Goal: Task Accomplishment & Management: Use online tool/utility

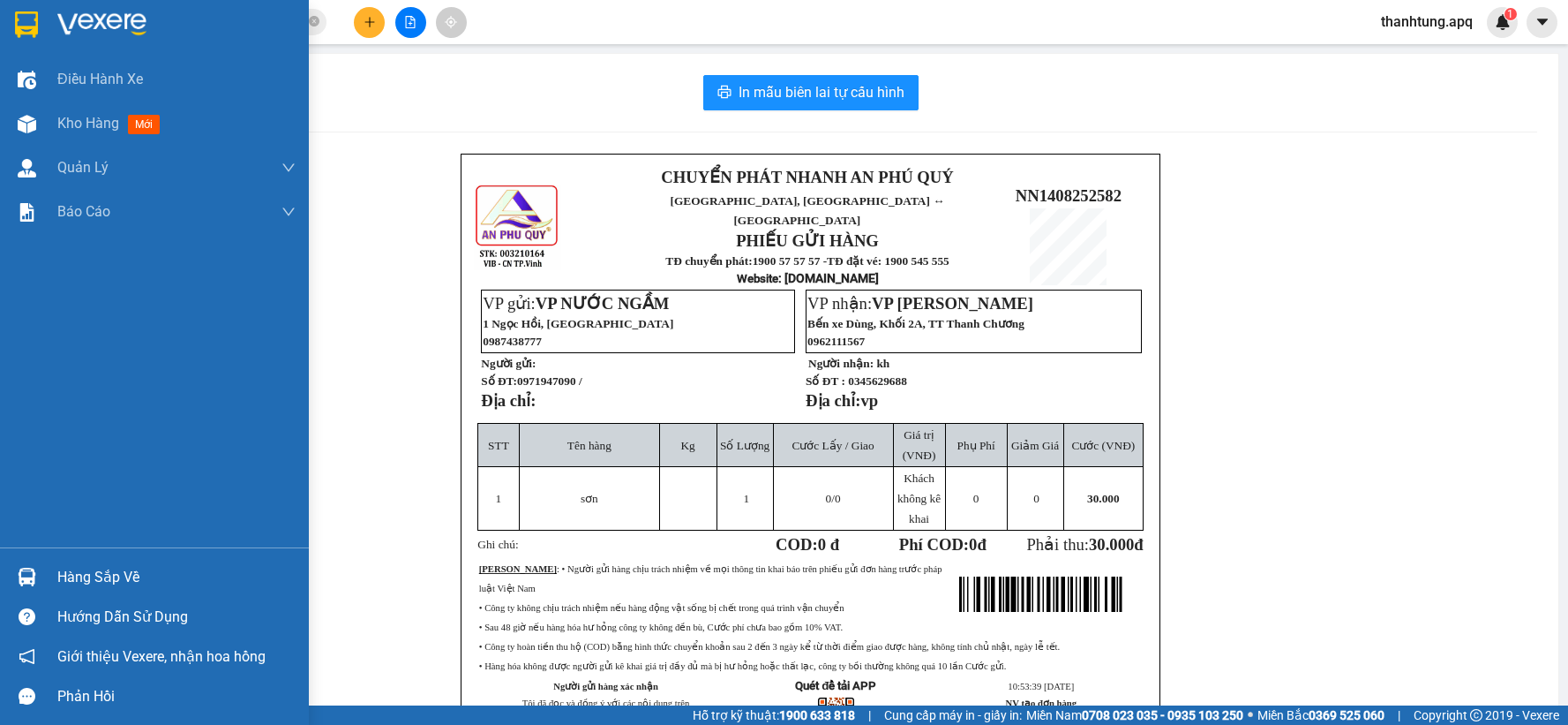
click at [24, 117] on img at bounding box center [26, 123] width 18 height 18
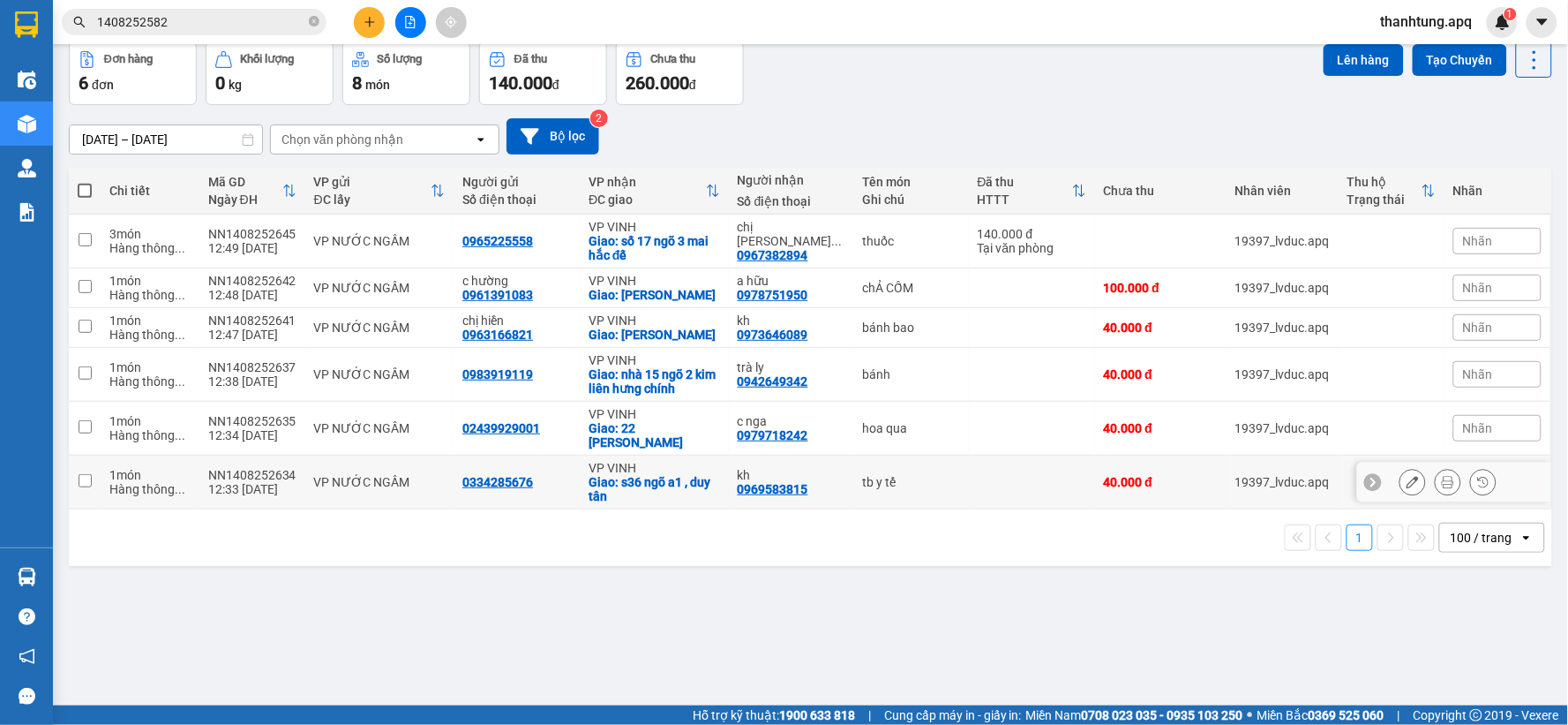
click at [561, 459] on td "0334285676" at bounding box center [516, 482] width 126 height 54
checkbox input "true"
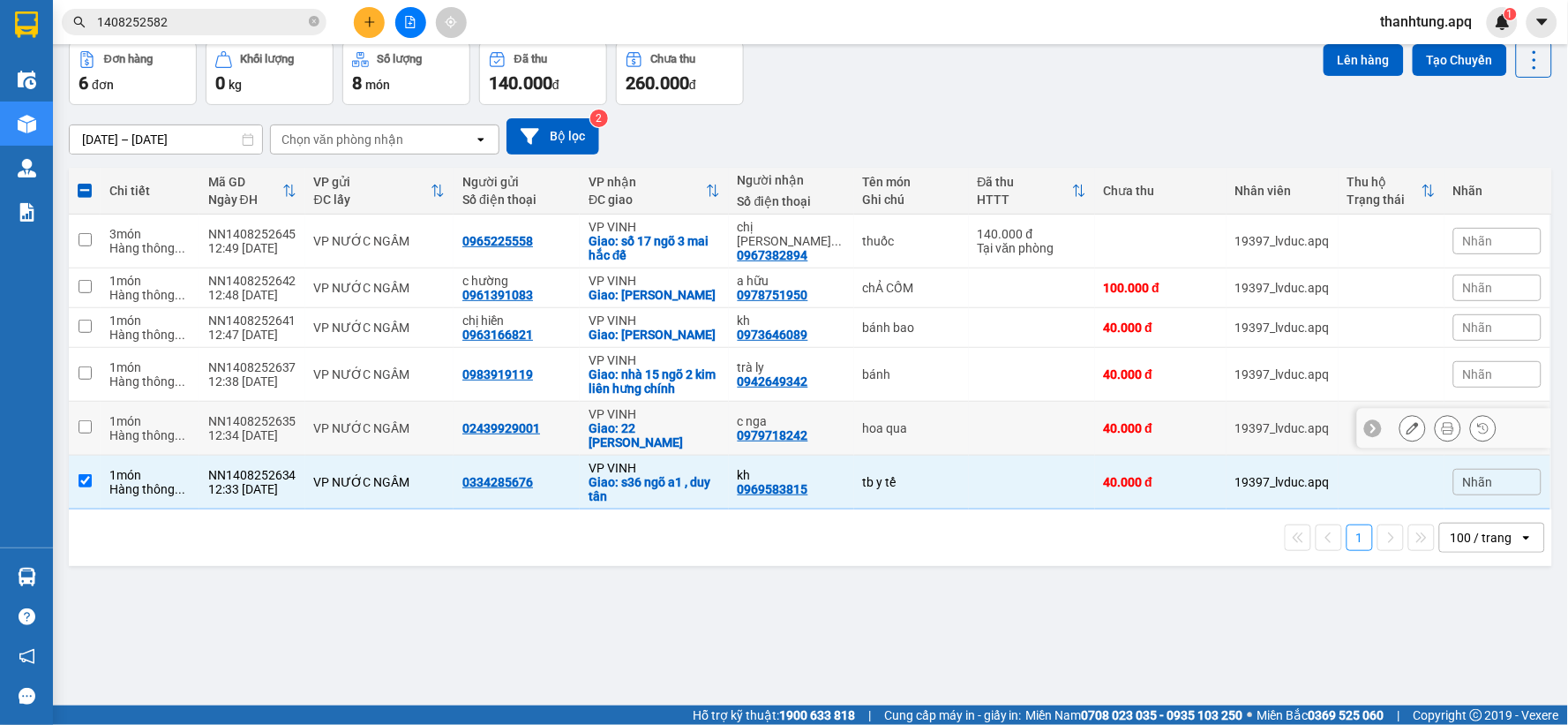
click at [568, 430] on div "02439929001" at bounding box center [517, 428] width 109 height 14
checkbox input "true"
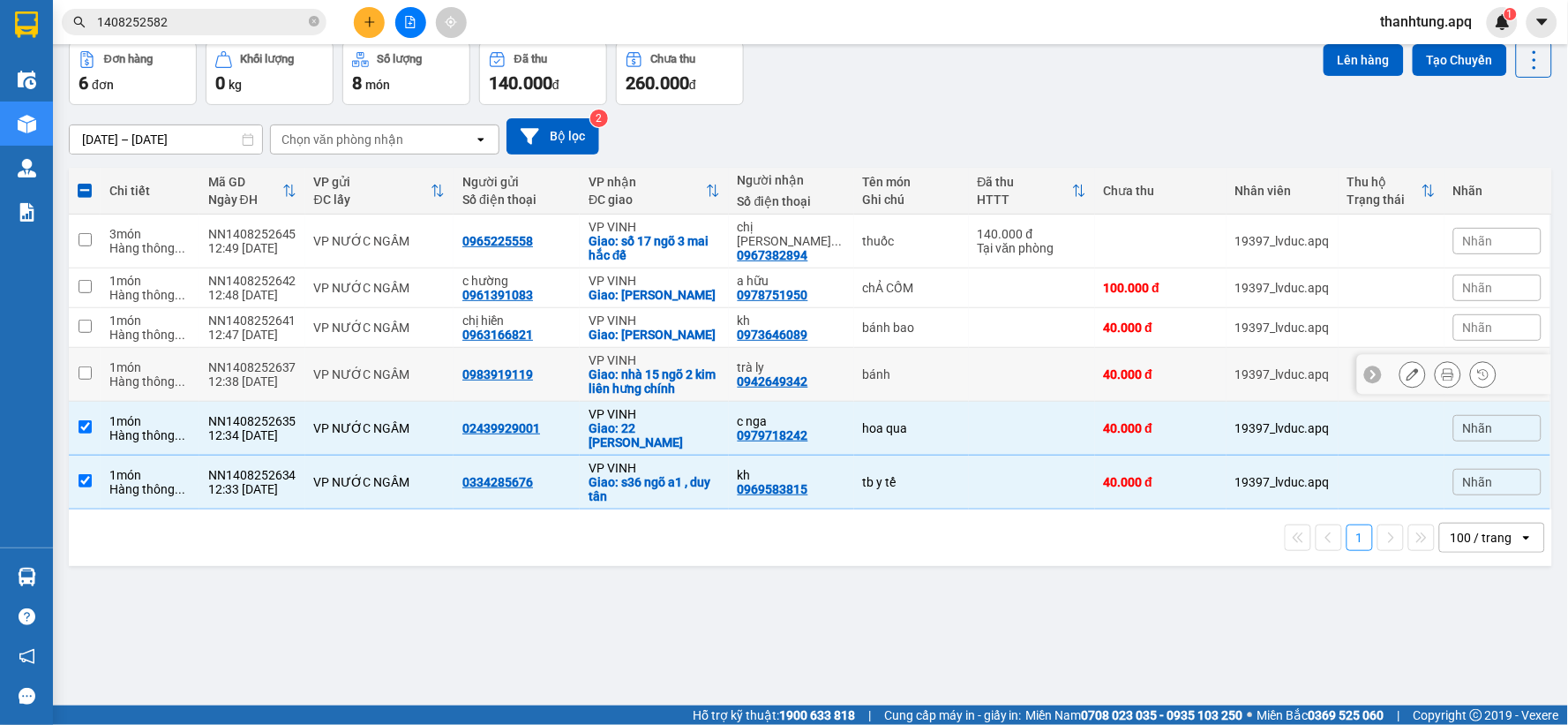
click at [576, 377] on td "0983919119" at bounding box center [516, 375] width 126 height 54
checkbox input "true"
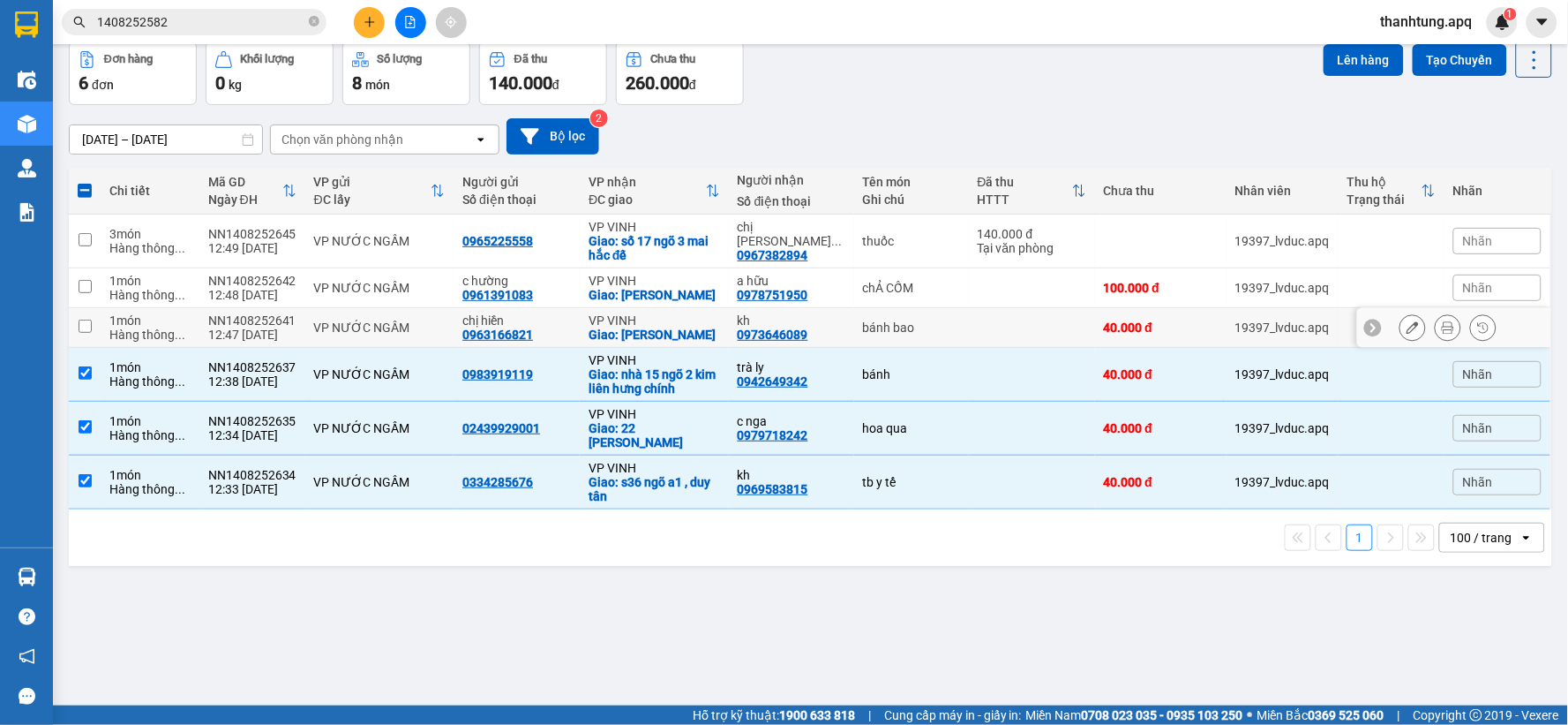
drag, startPoint x: 576, startPoint y: 334, endPoint x: 576, endPoint y: 301, distance: 33.0
click at [576, 332] on td "chị hiền 0963166821" at bounding box center [516, 328] width 126 height 40
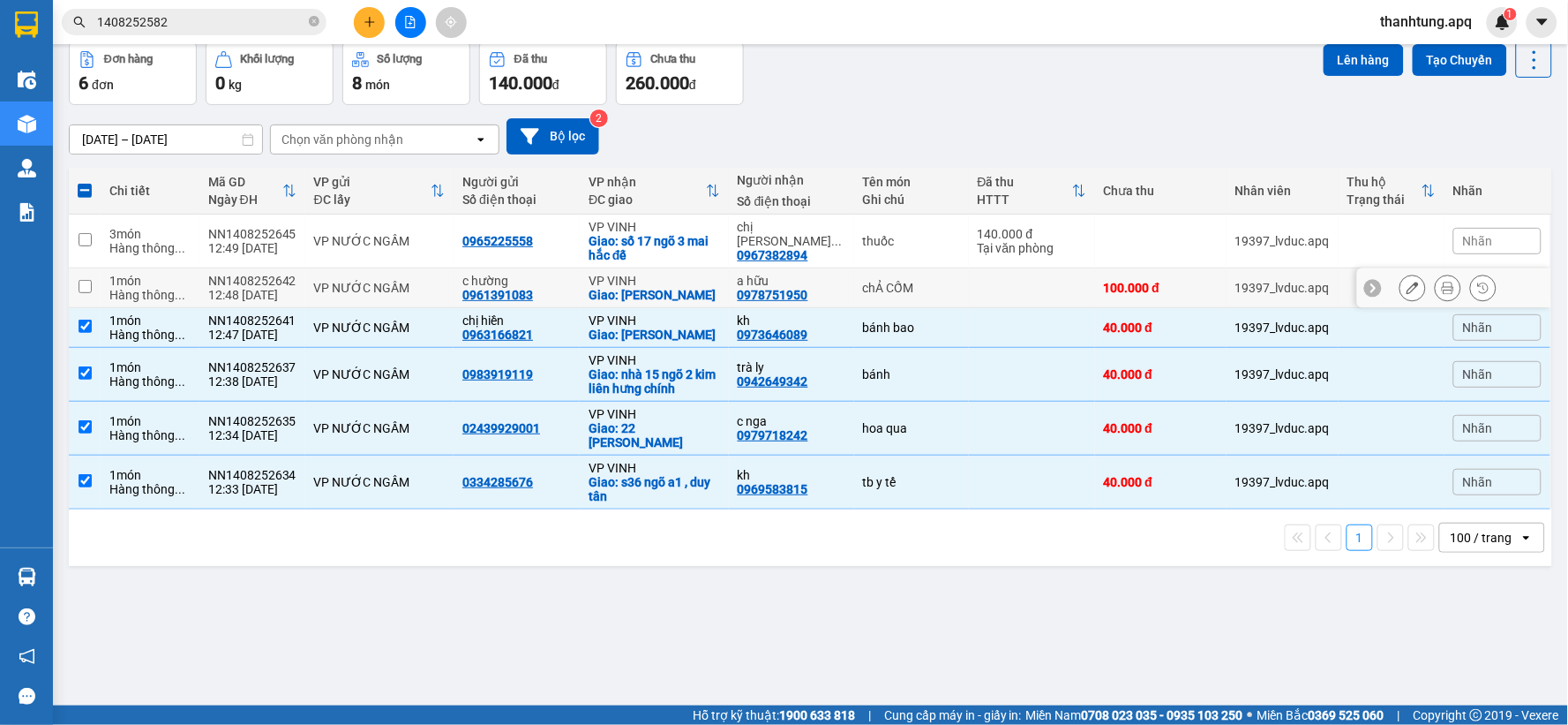
checkbox input "true"
click at [576, 283] on td "c hường 0961391083" at bounding box center [516, 289] width 126 height 40
checkbox input "true"
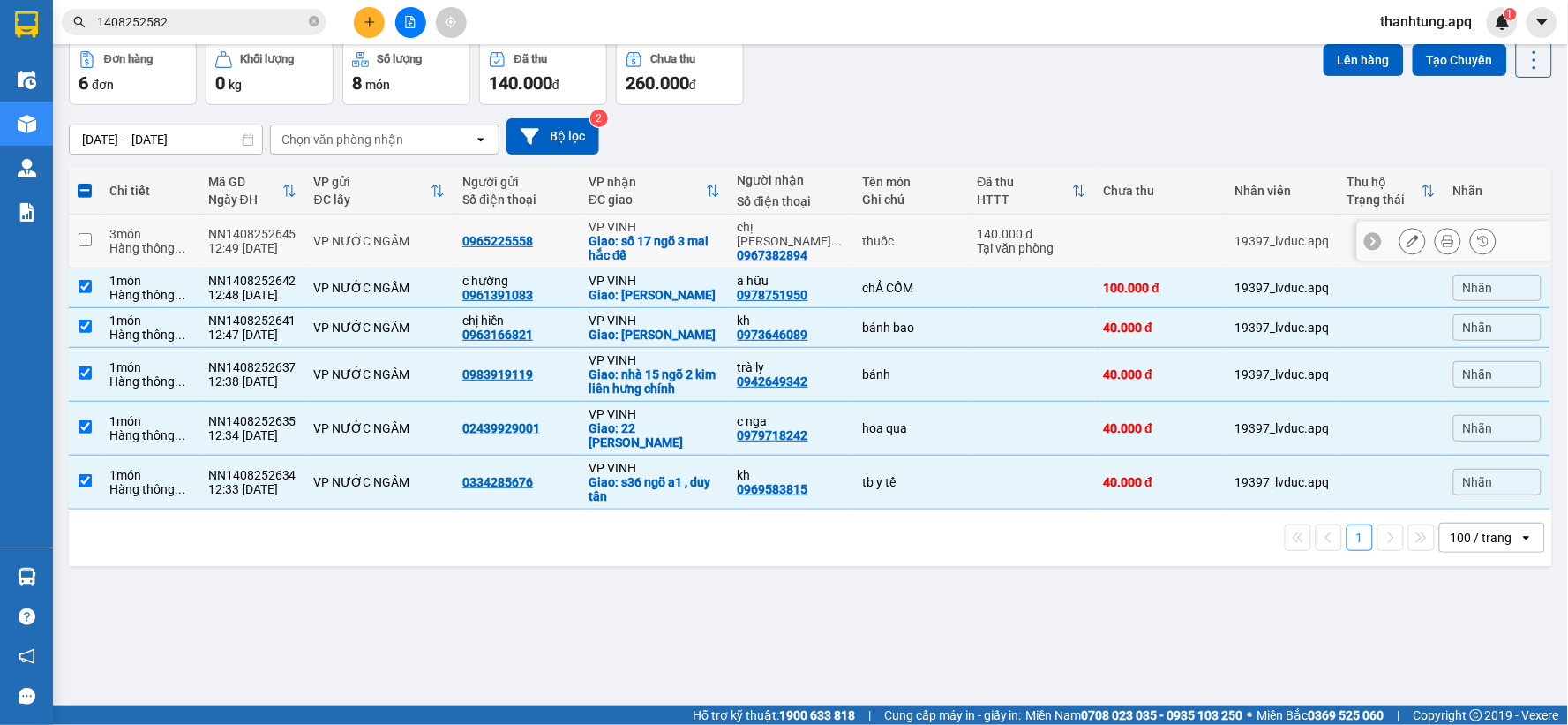
click at [566, 225] on td "0965225558" at bounding box center [516, 241] width 126 height 54
checkbox input "true"
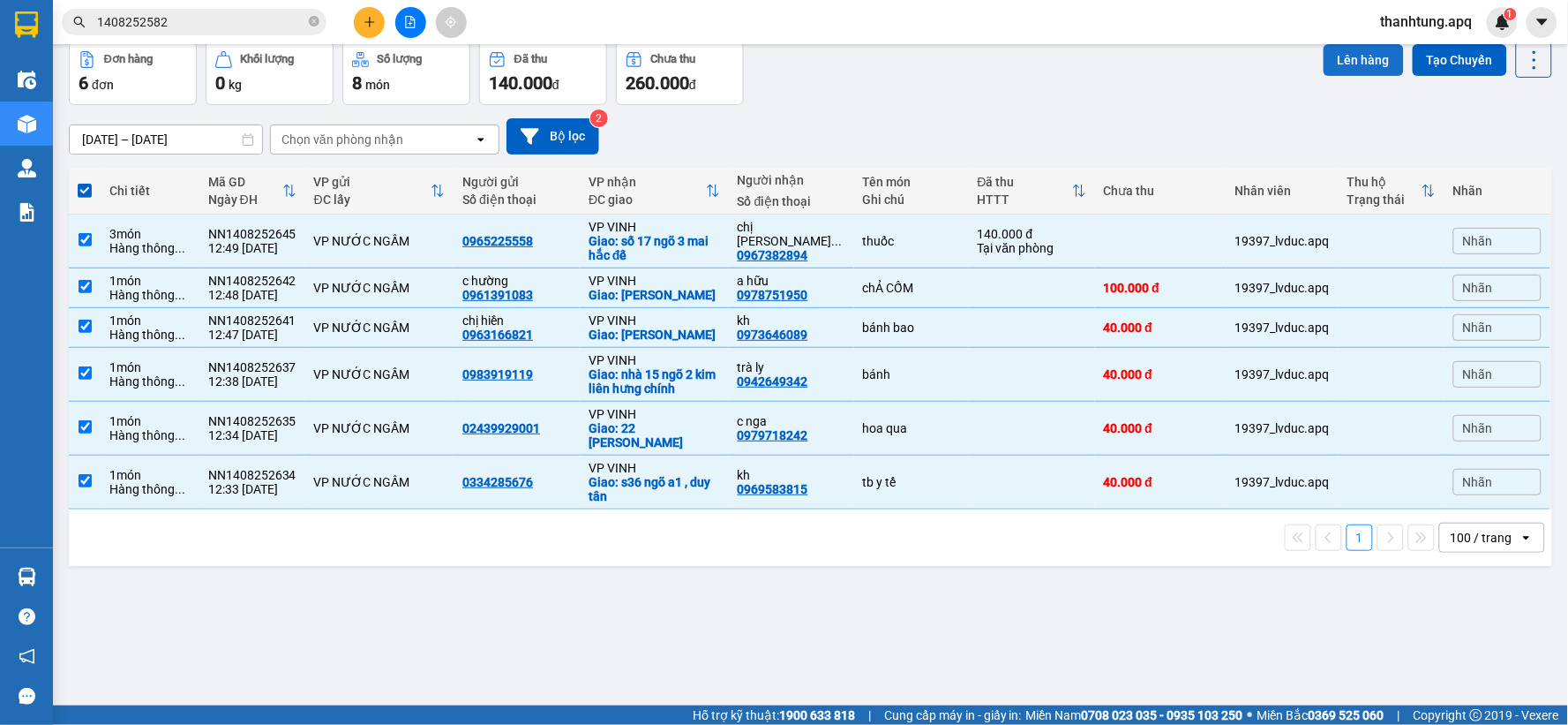
click at [1323, 50] on button "Lên hàng" at bounding box center [1363, 59] width 80 height 32
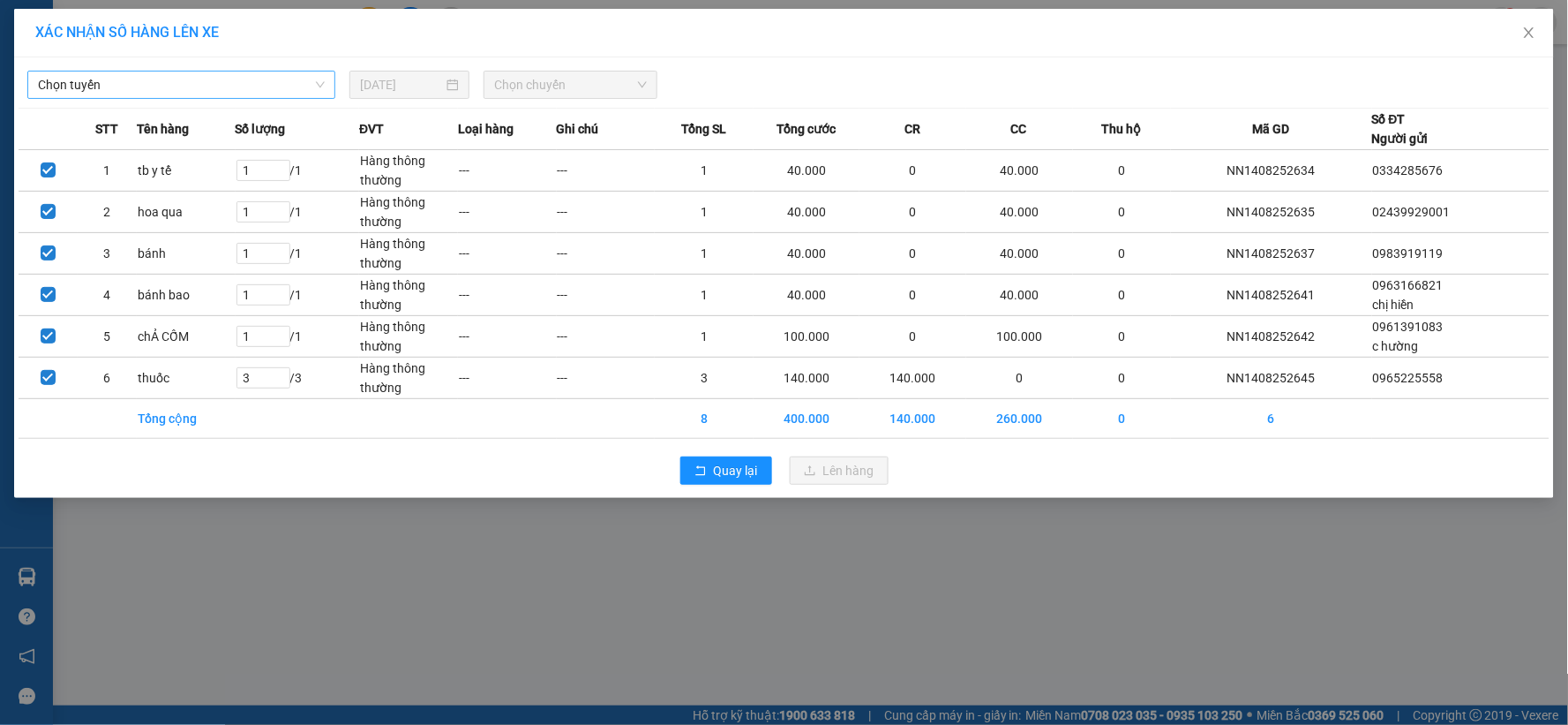
click at [75, 76] on span "Chọn tuyến" at bounding box center [182, 85] width 287 height 27
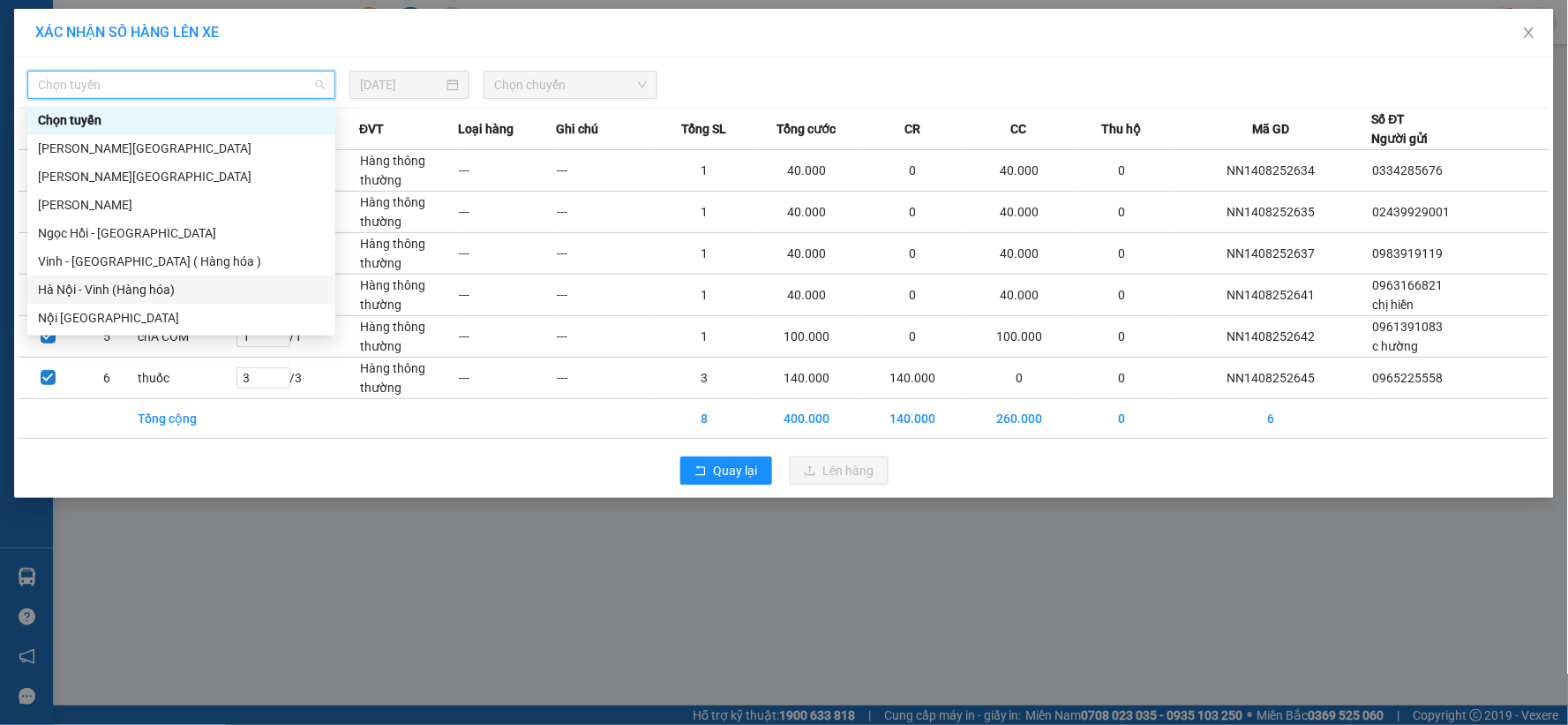
click at [137, 283] on div "Hà Nội - Vinh (Hàng hóa)" at bounding box center [182, 290] width 287 height 19
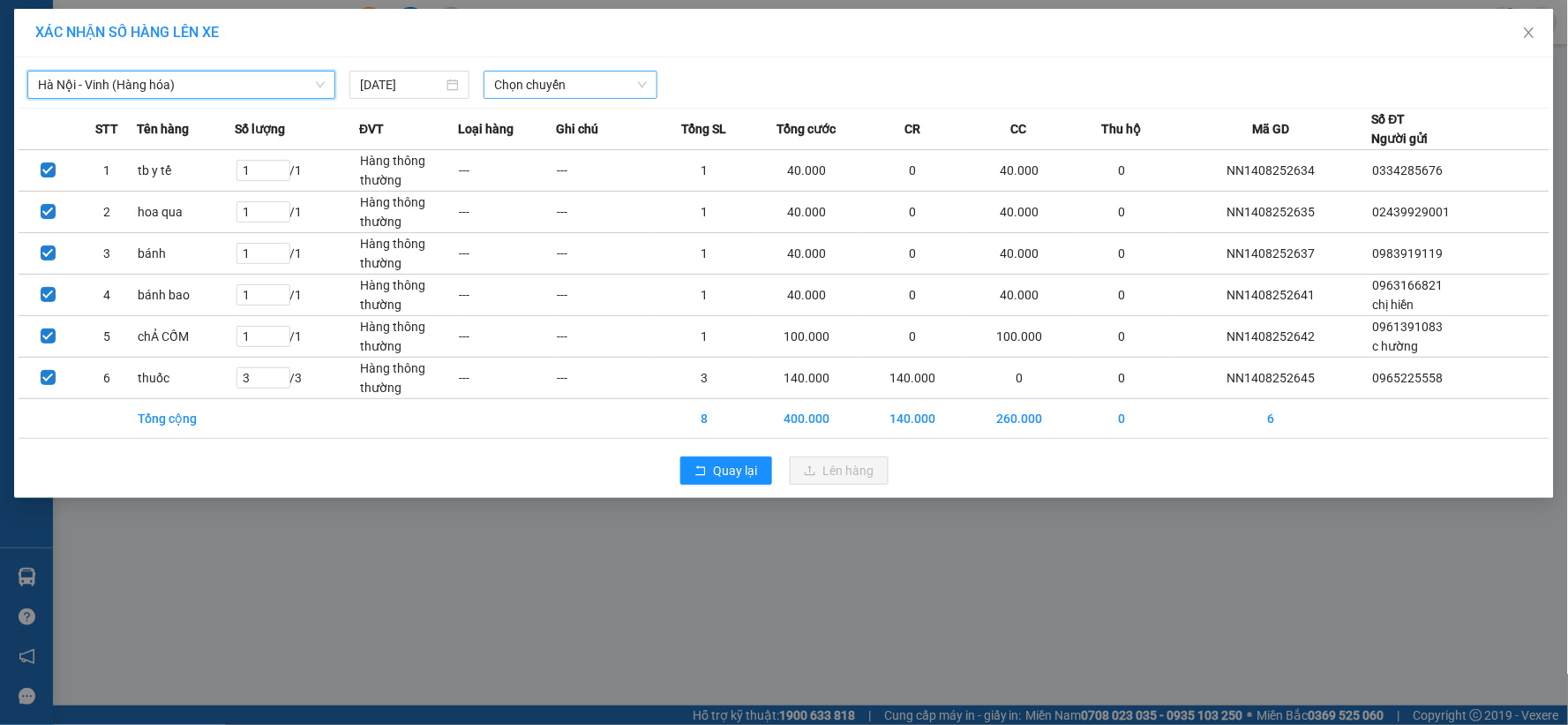
click at [566, 81] on span "Chọn chuyến" at bounding box center [571, 85] width 153 height 27
click at [514, 517] on div "XÁC NHẬN SỐ HÀNG LÊN XE Hà Nội - Vinh (Hàng hóa) 14/08/2025 Chọn chuyến STT Tên…" at bounding box center [784, 362] width 1568 height 725
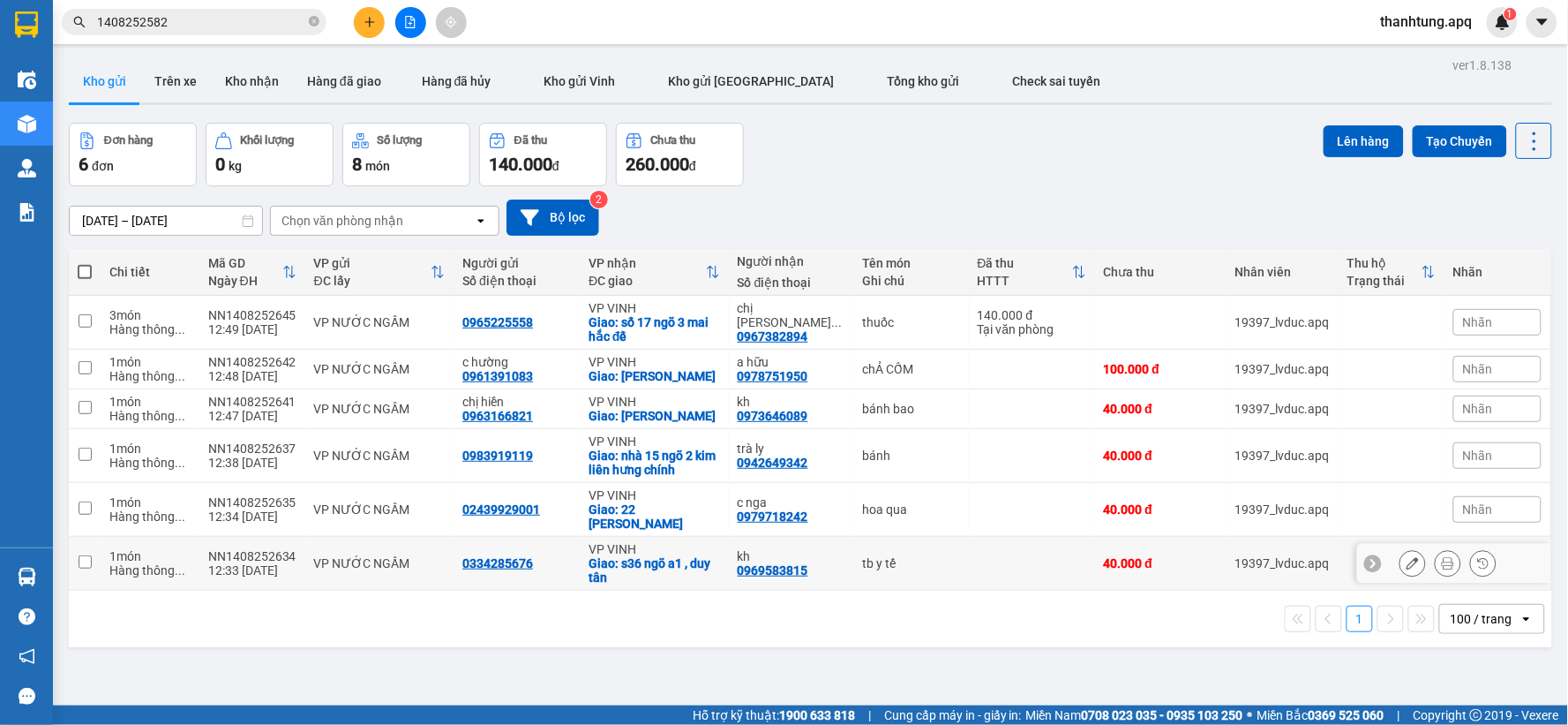
click at [695, 562] on div "Giao: s36 ngõ a1 , duy tân" at bounding box center [654, 570] width 131 height 29
checkbox input "true"
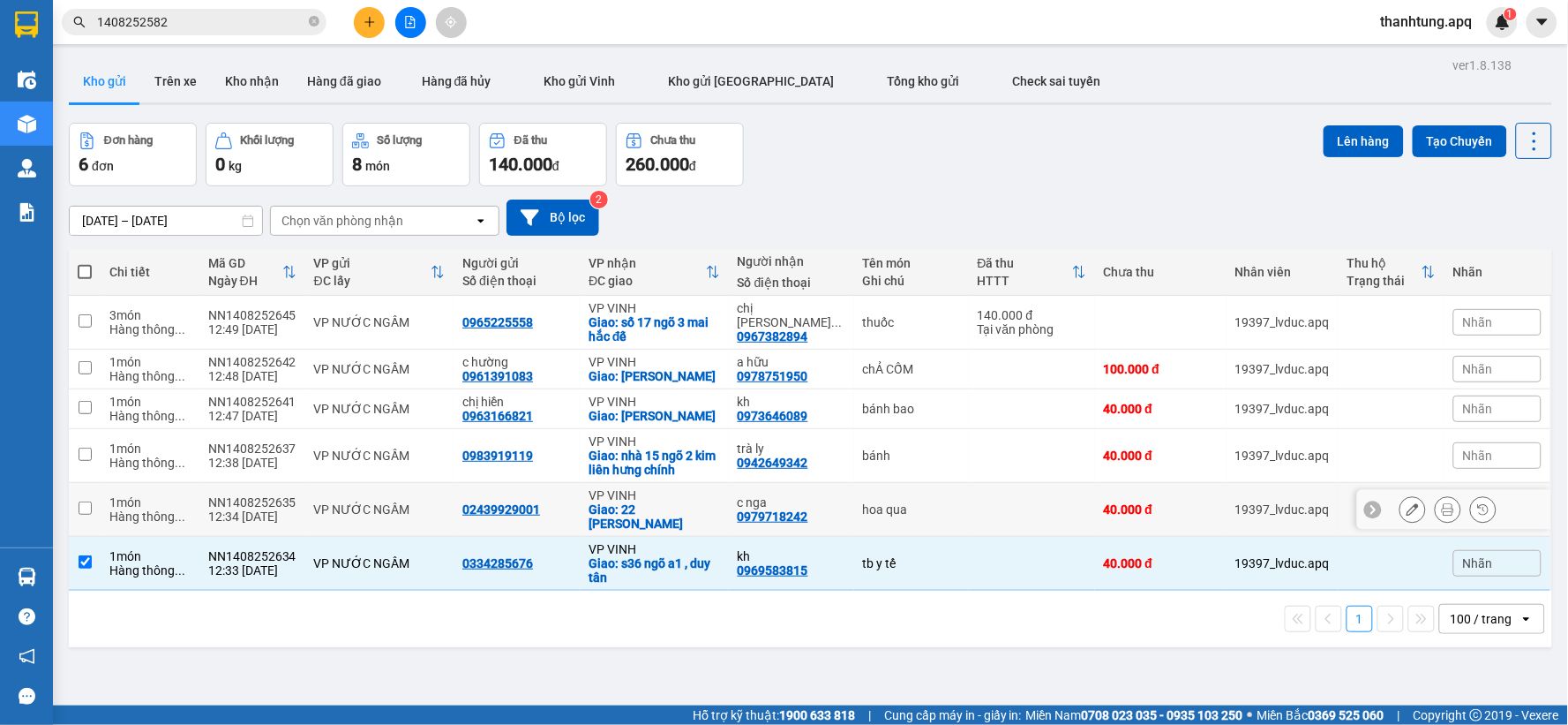
click at [686, 510] on div "Giao: 22 [PERSON_NAME]" at bounding box center [654, 516] width 131 height 29
checkbox input "true"
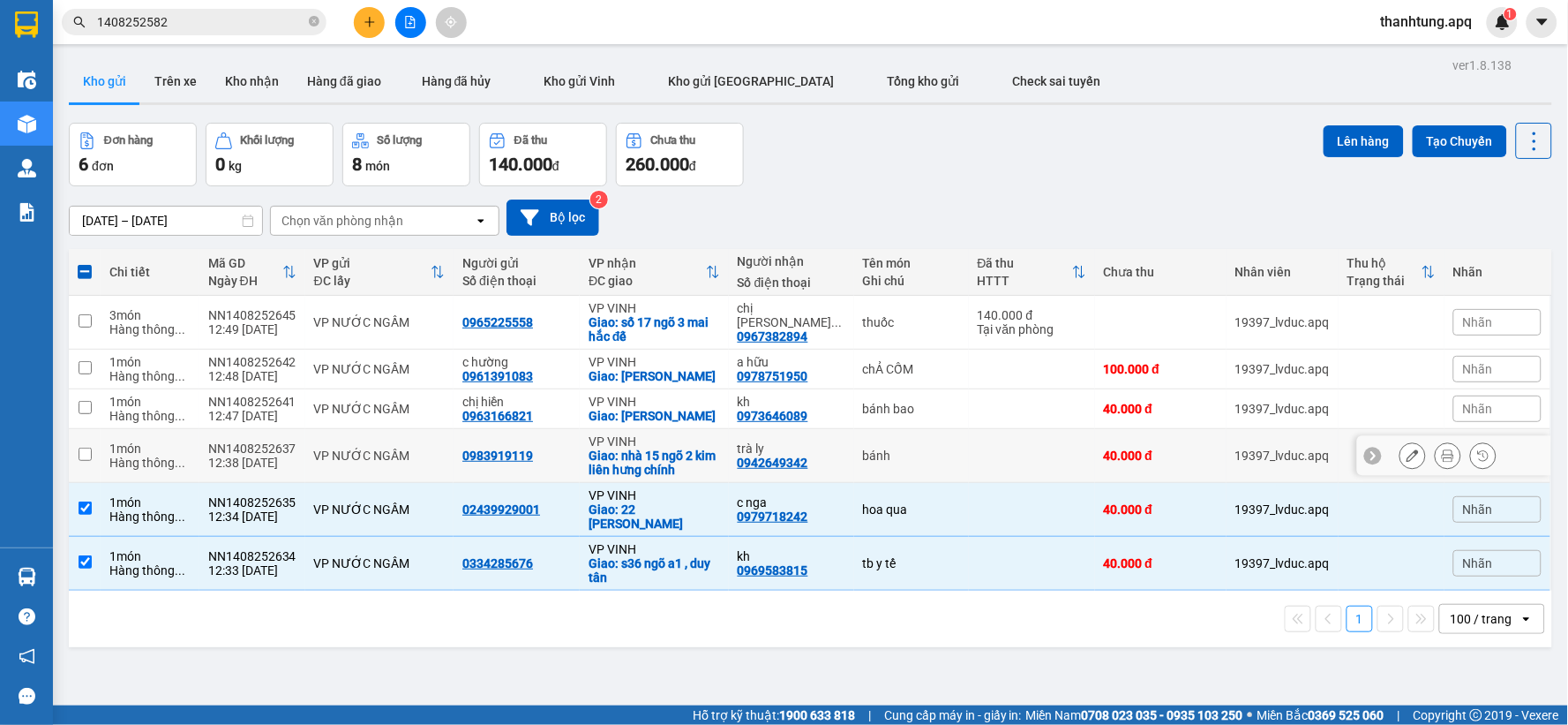
click at [691, 450] on div "Giao: nhà 15 ngõ 2 kim liên hưng chính" at bounding box center [654, 463] width 131 height 29
checkbox input "true"
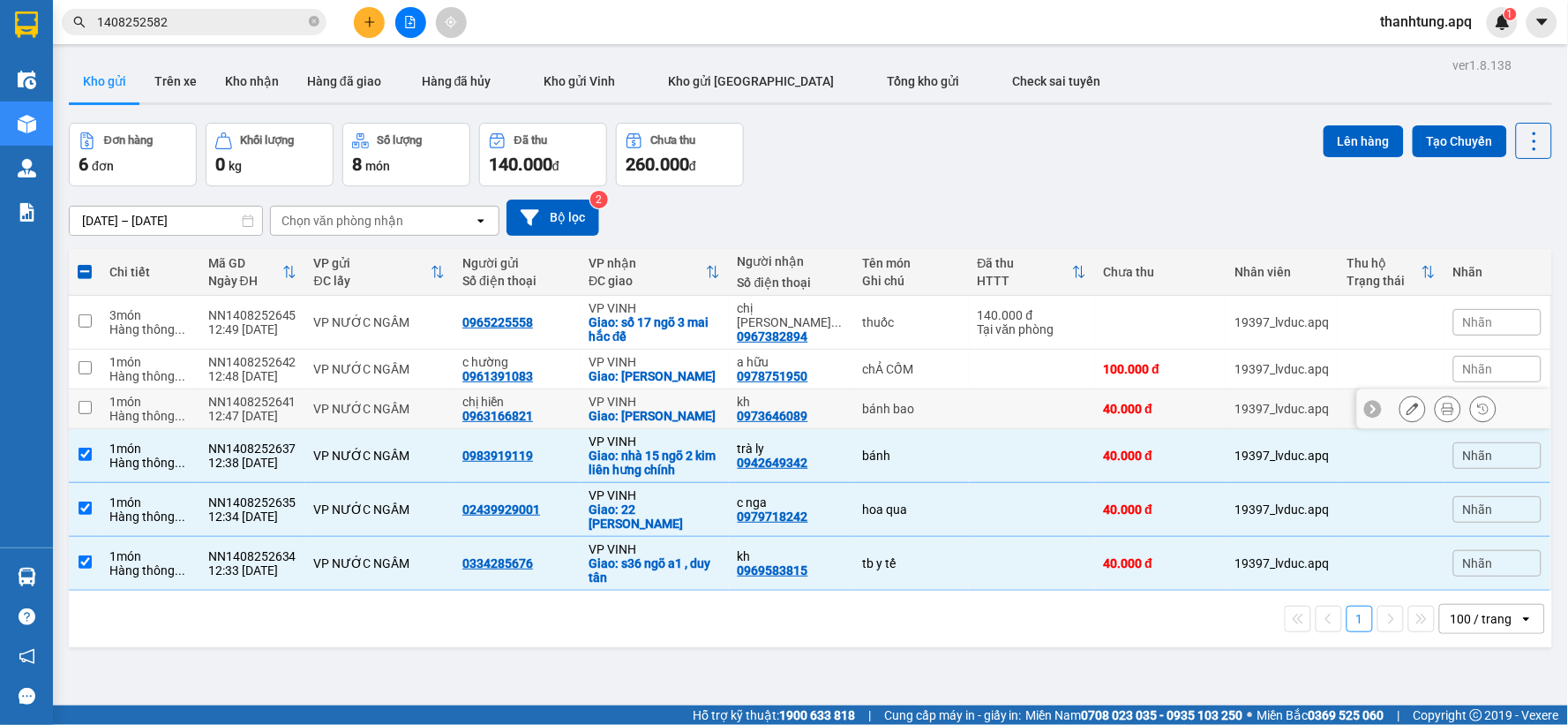
click at [691, 421] on div "Giao: nghi ân" at bounding box center [654, 415] width 131 height 14
checkbox input "true"
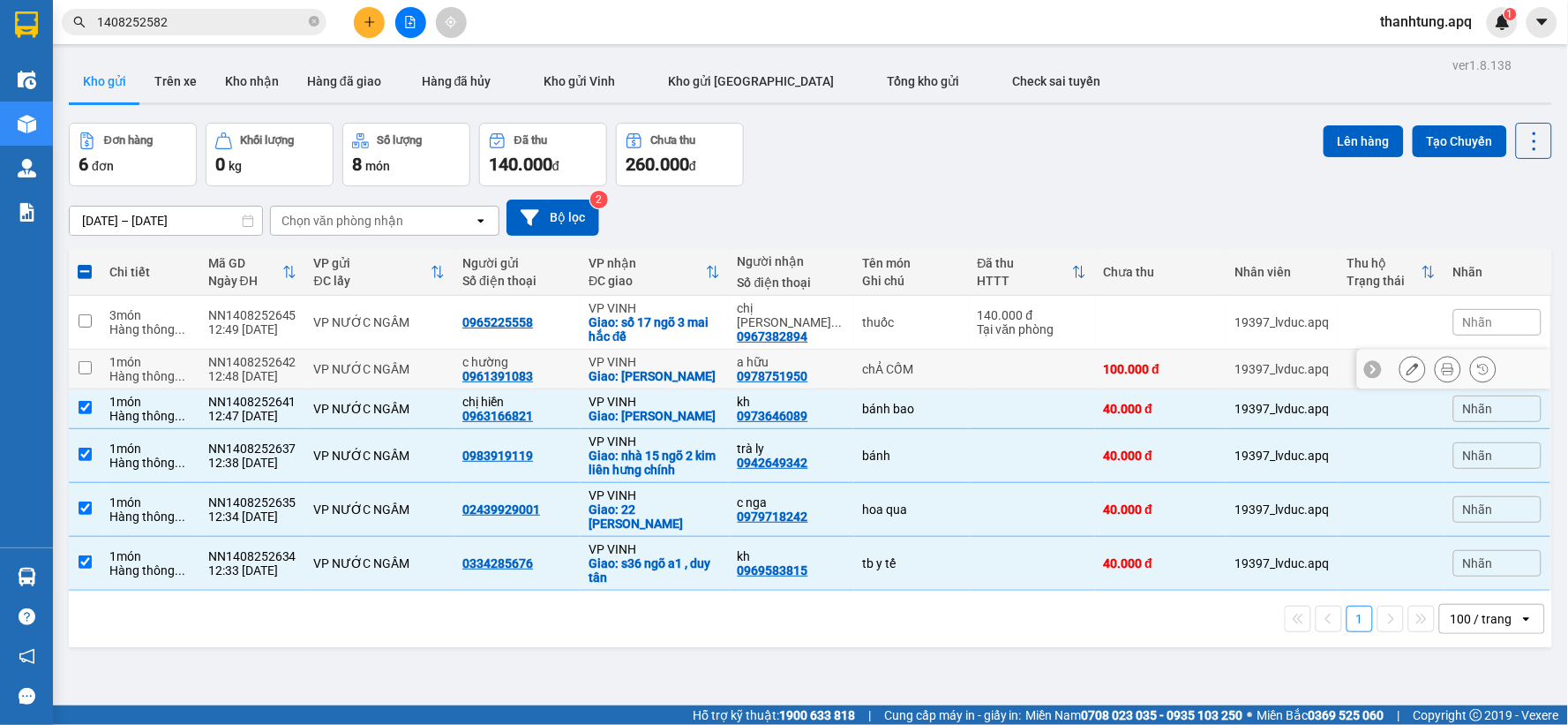
click at [709, 372] on div "Giao: hà huy tập" at bounding box center [654, 376] width 131 height 14
checkbox input "true"
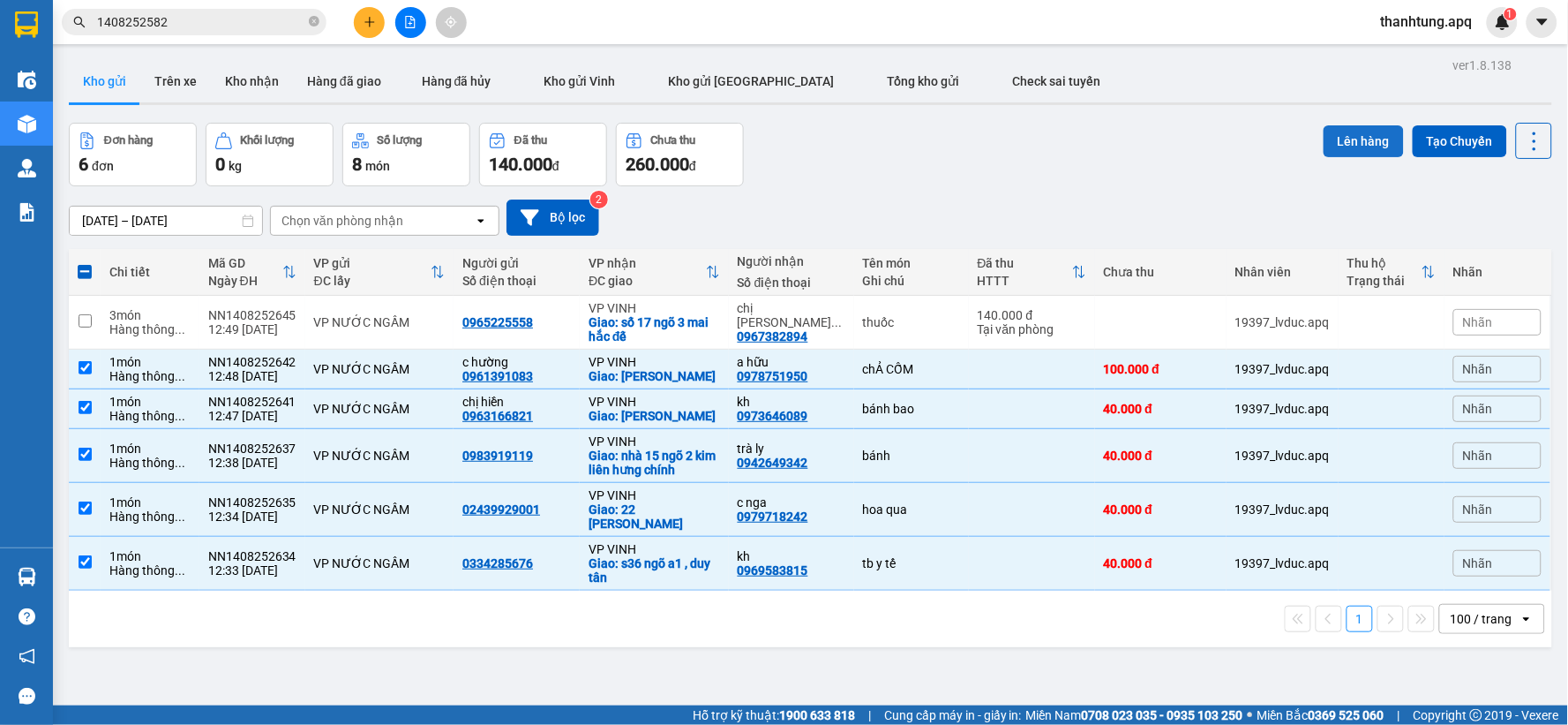
click at [1323, 144] on button "Lên hàng" at bounding box center [1363, 141] width 80 height 32
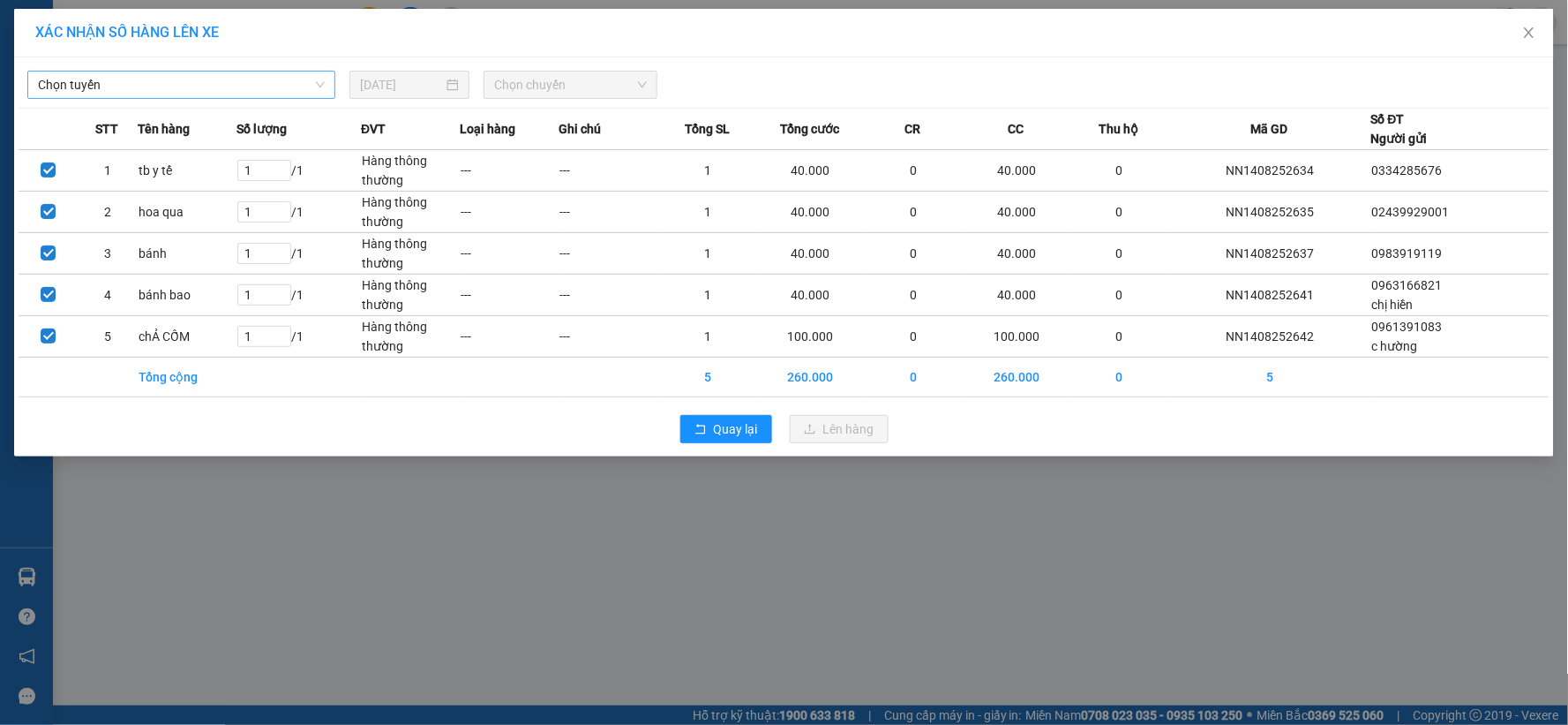
click at [215, 90] on span "Chọn tuyến" at bounding box center [182, 85] width 287 height 27
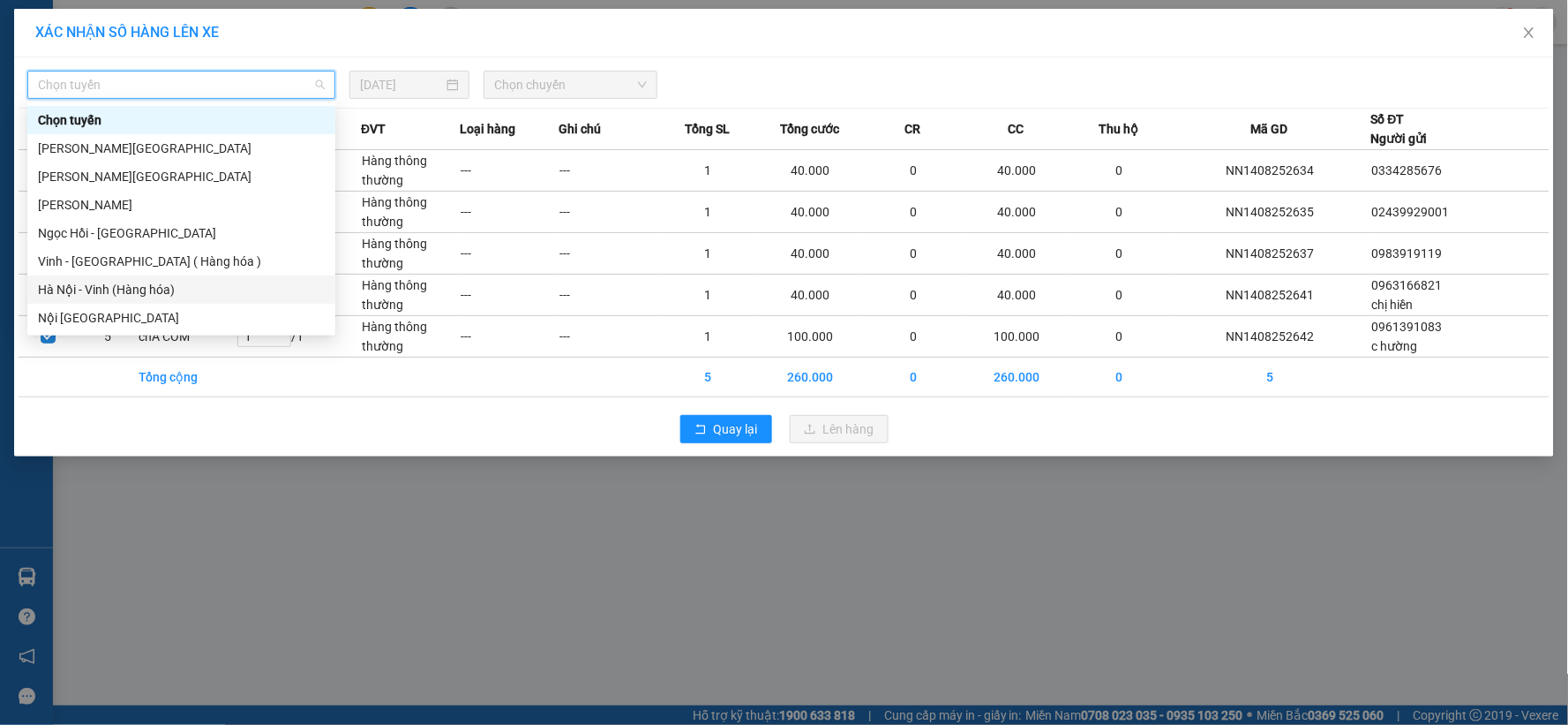
click at [144, 301] on div "Hà Nội - Vinh (Hàng hóa)" at bounding box center [182, 290] width 308 height 29
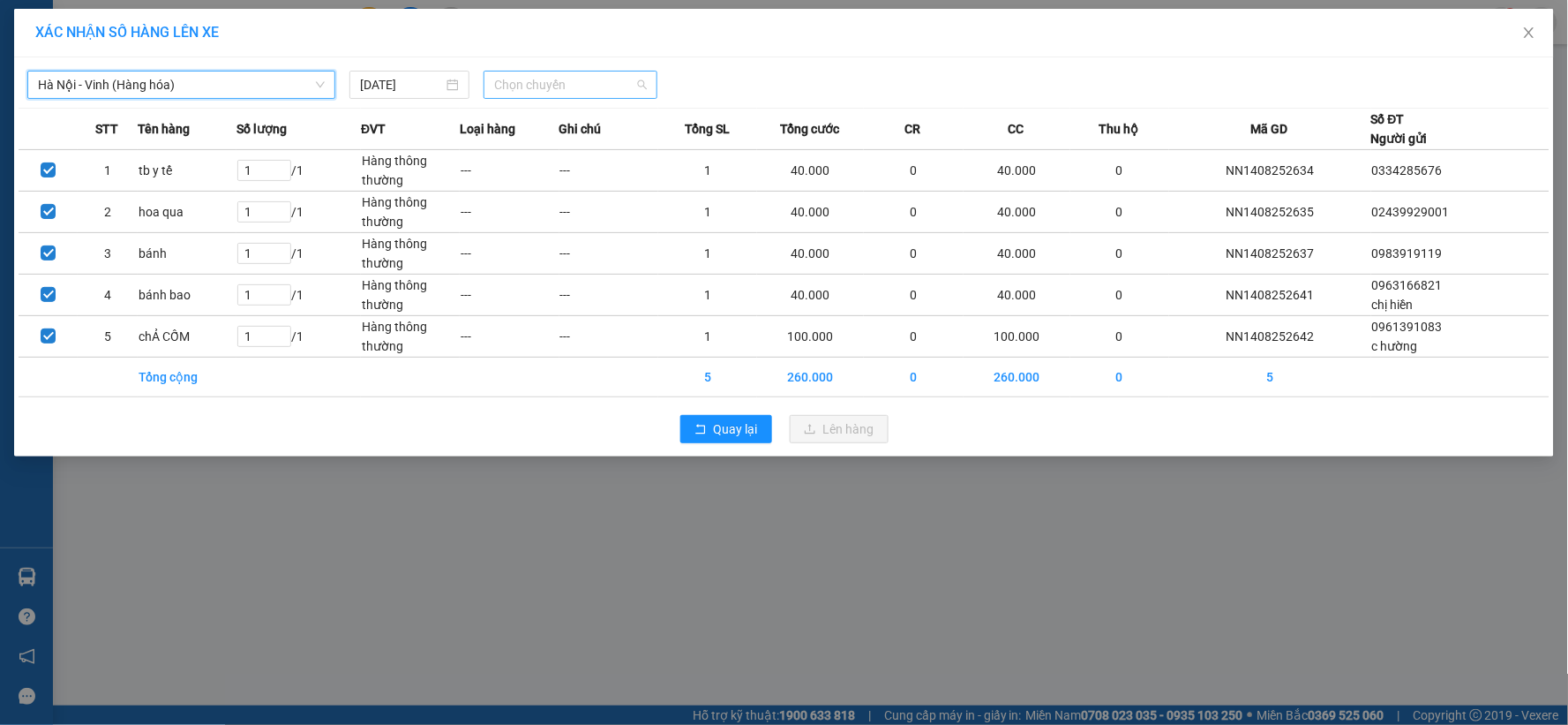
click at [577, 80] on span "Chọn chuyến" at bounding box center [571, 85] width 153 height 27
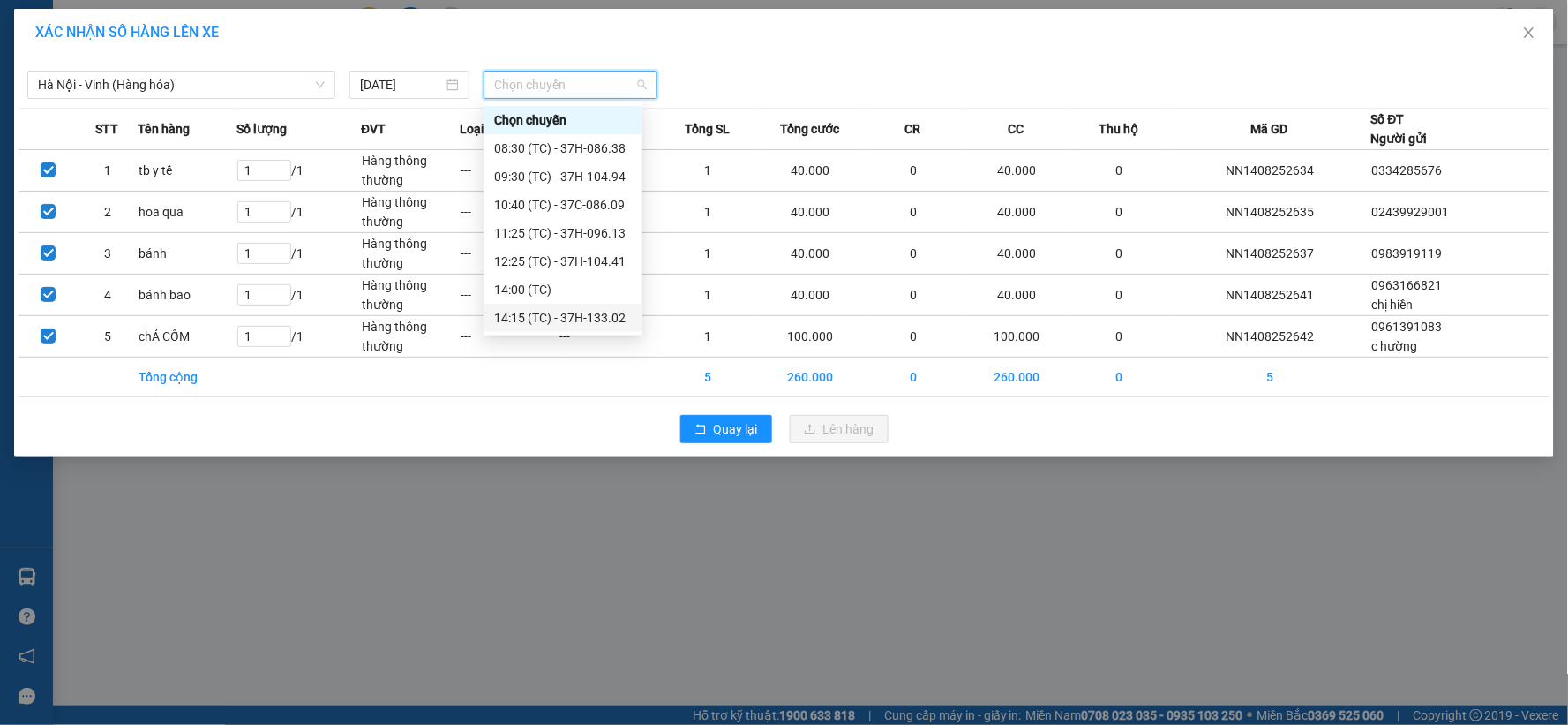
click at [570, 319] on div "14:15 (TC) - 37H-133.02" at bounding box center [563, 318] width 138 height 19
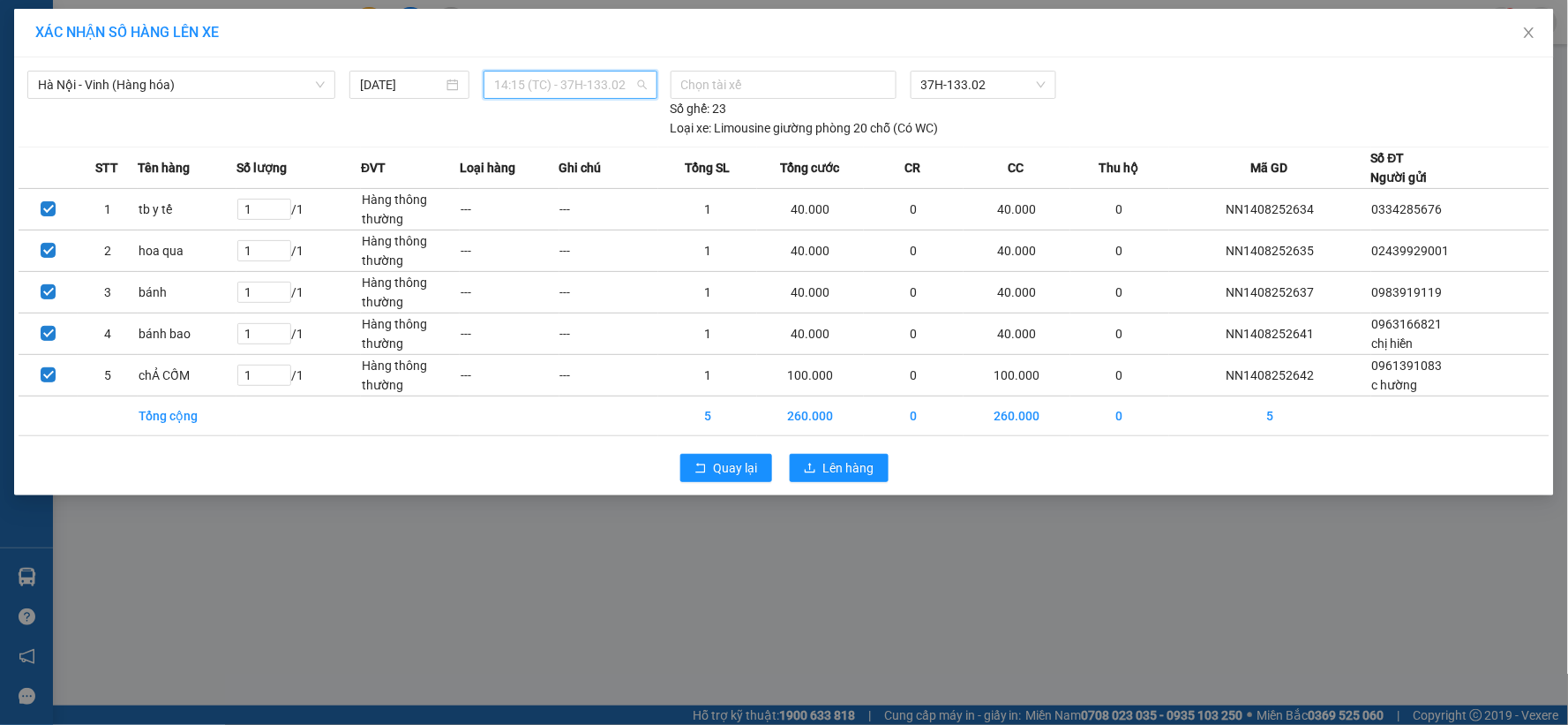
click at [631, 84] on span "14:15 (TC) - 37H-133.02" at bounding box center [571, 85] width 153 height 27
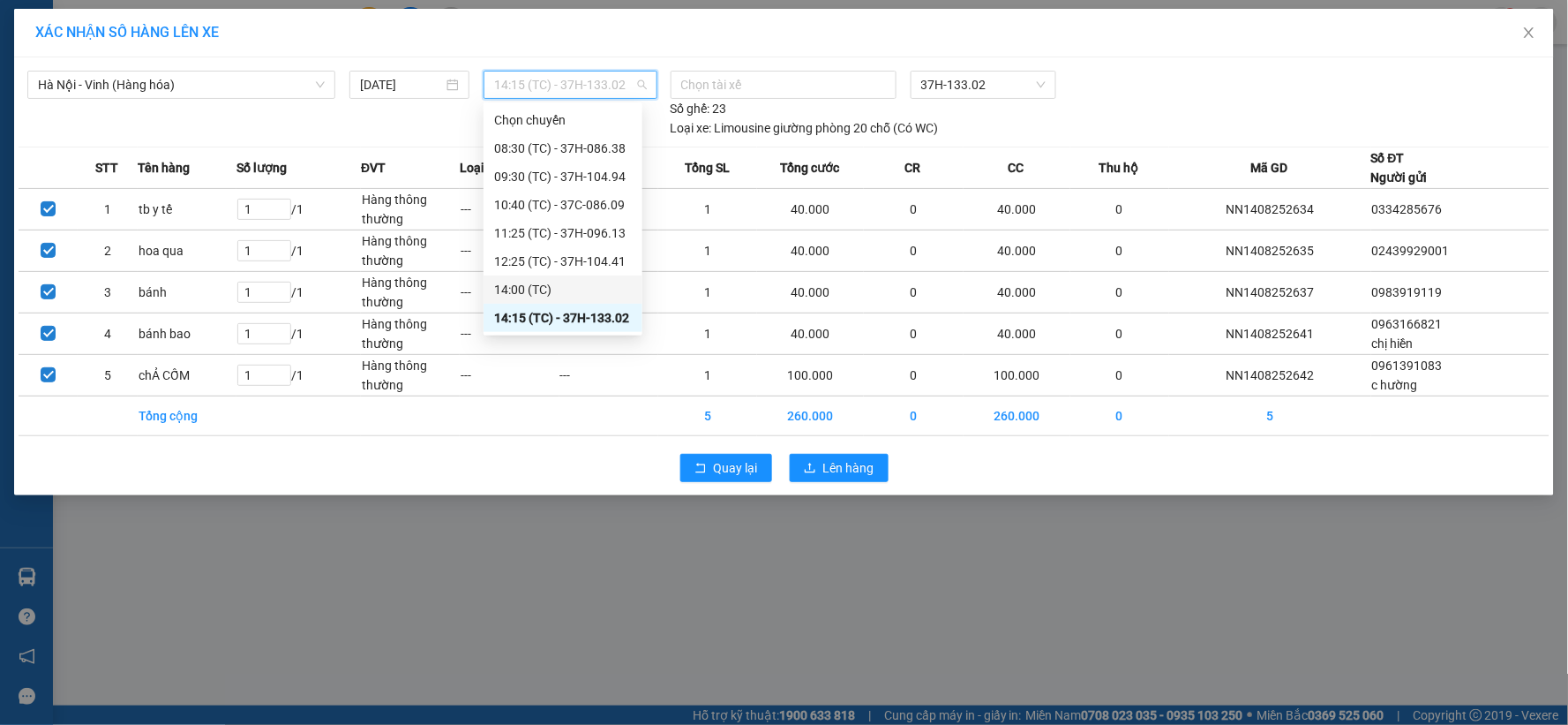
click at [541, 292] on div "14:00 (TC)" at bounding box center [563, 290] width 138 height 19
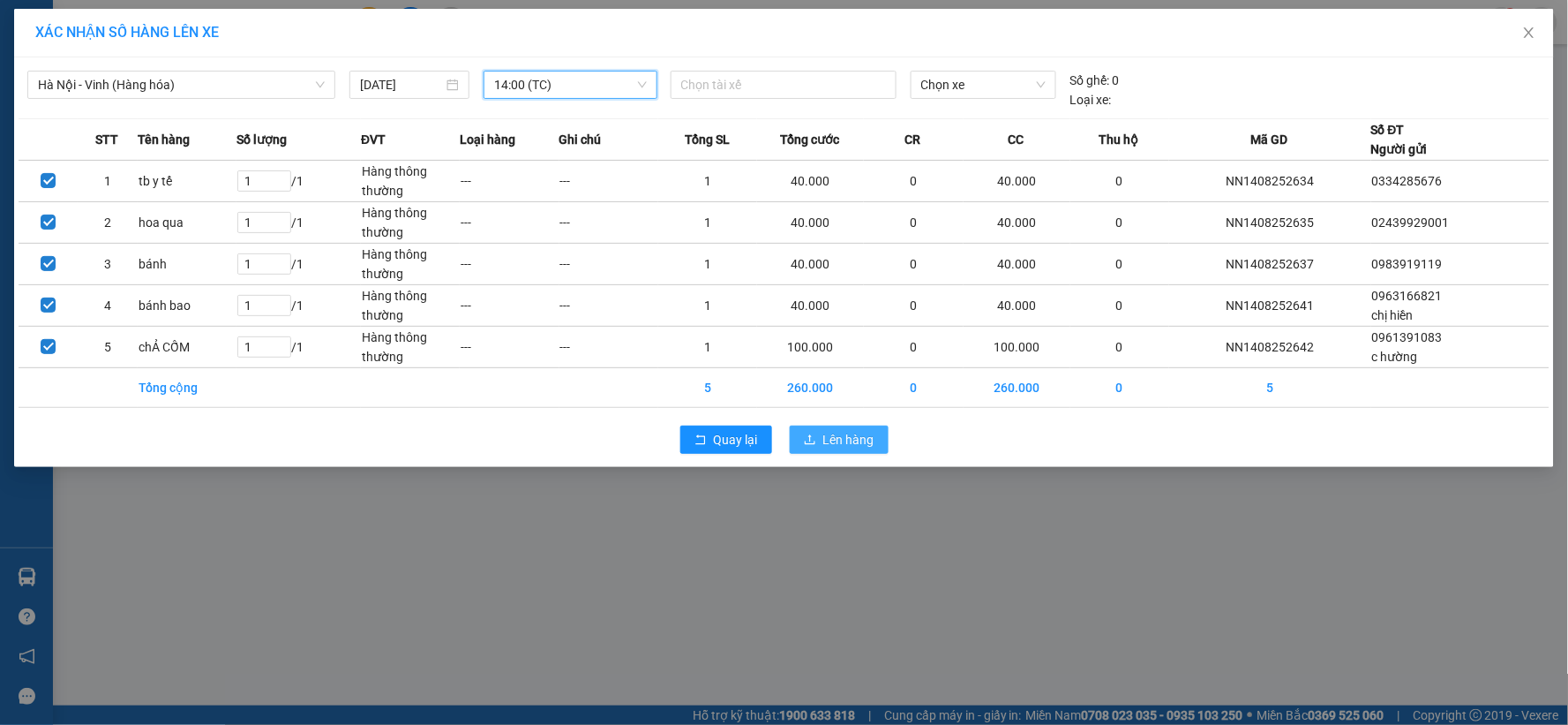
click at [839, 434] on span "Lên hàng" at bounding box center [849, 439] width 52 height 19
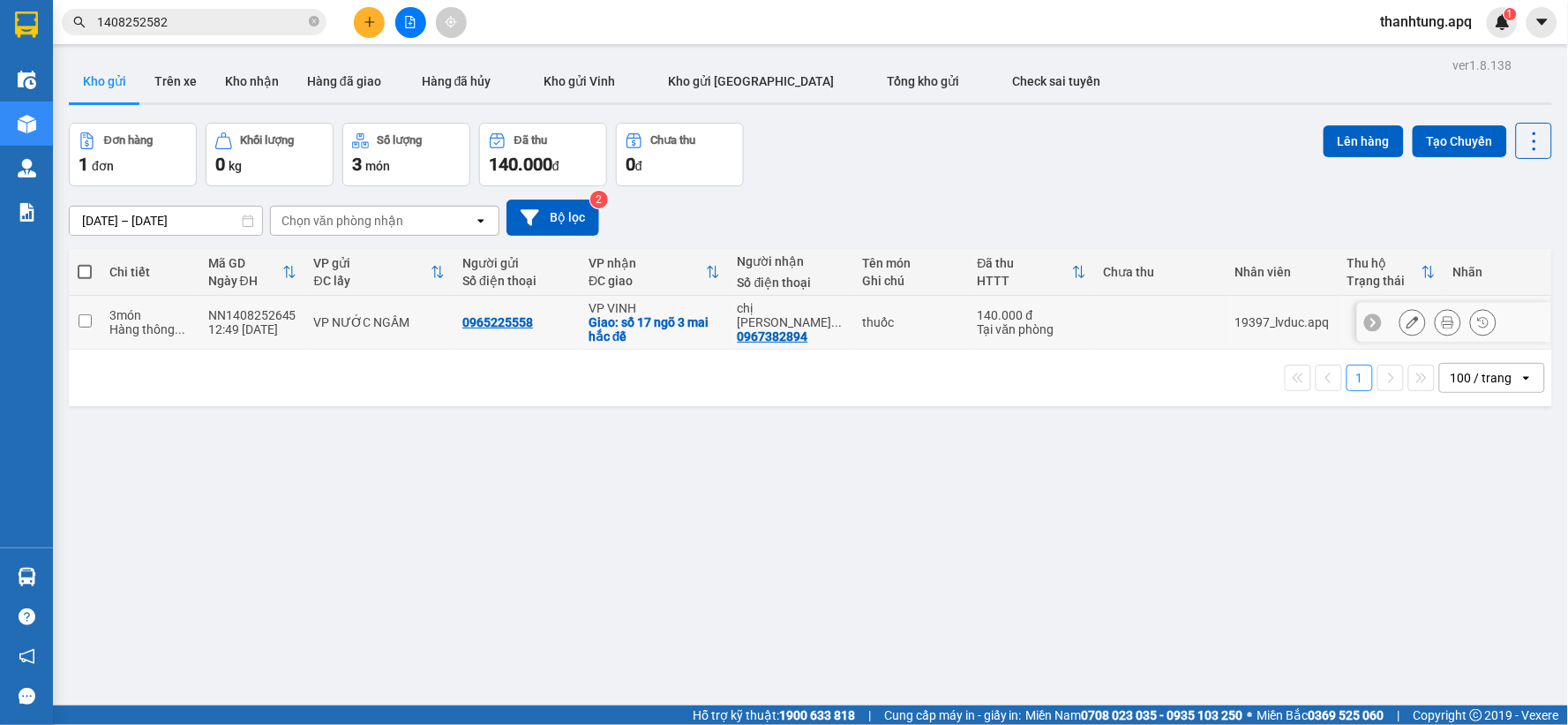
click at [720, 328] on td "VP VINH Giao: số 17 ngõ 3 mai hắc đế" at bounding box center [654, 322] width 149 height 54
checkbox input "true"
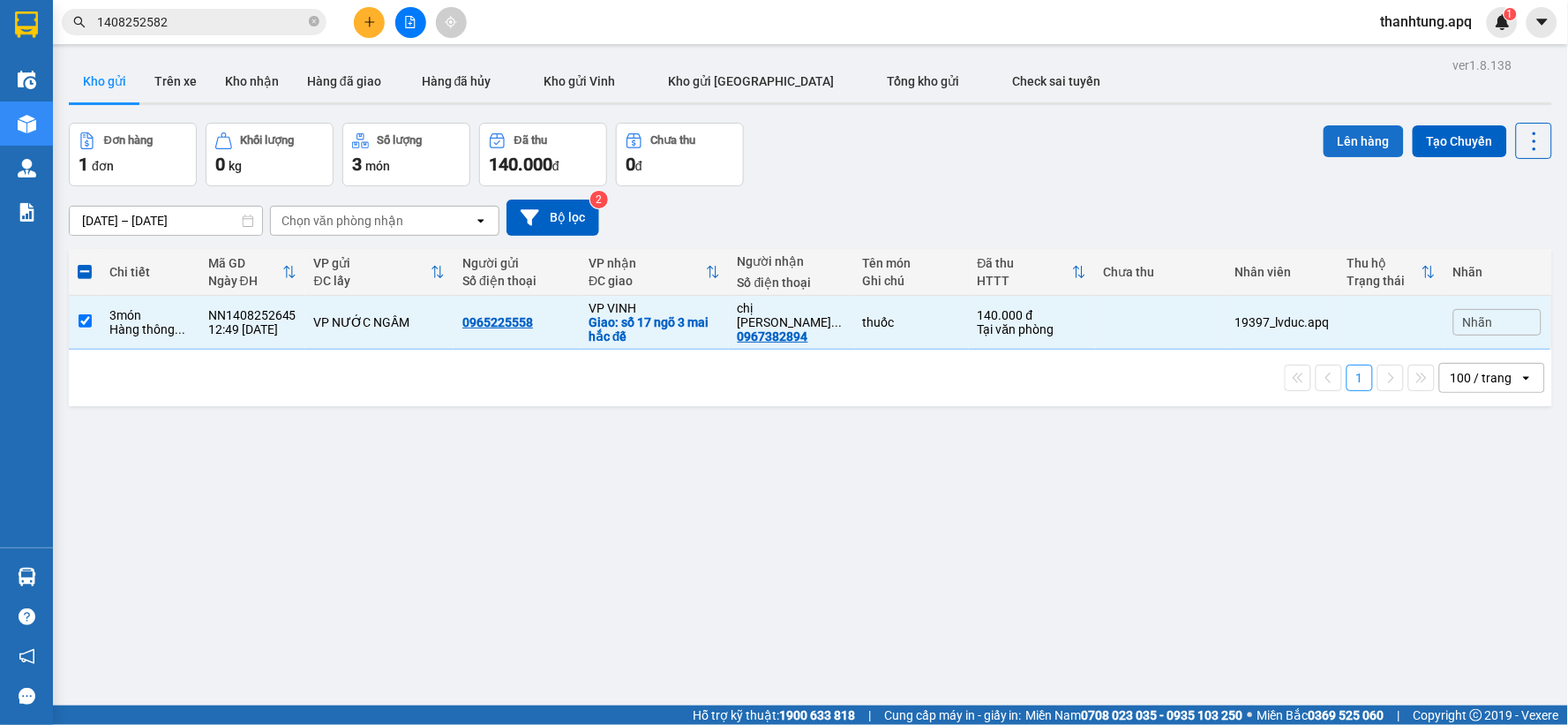
drag, startPoint x: 1335, startPoint y: 143, endPoint x: 1330, endPoint y: 133, distance: 11.2
click at [1335, 142] on button "Lên hàng" at bounding box center [1363, 141] width 80 height 32
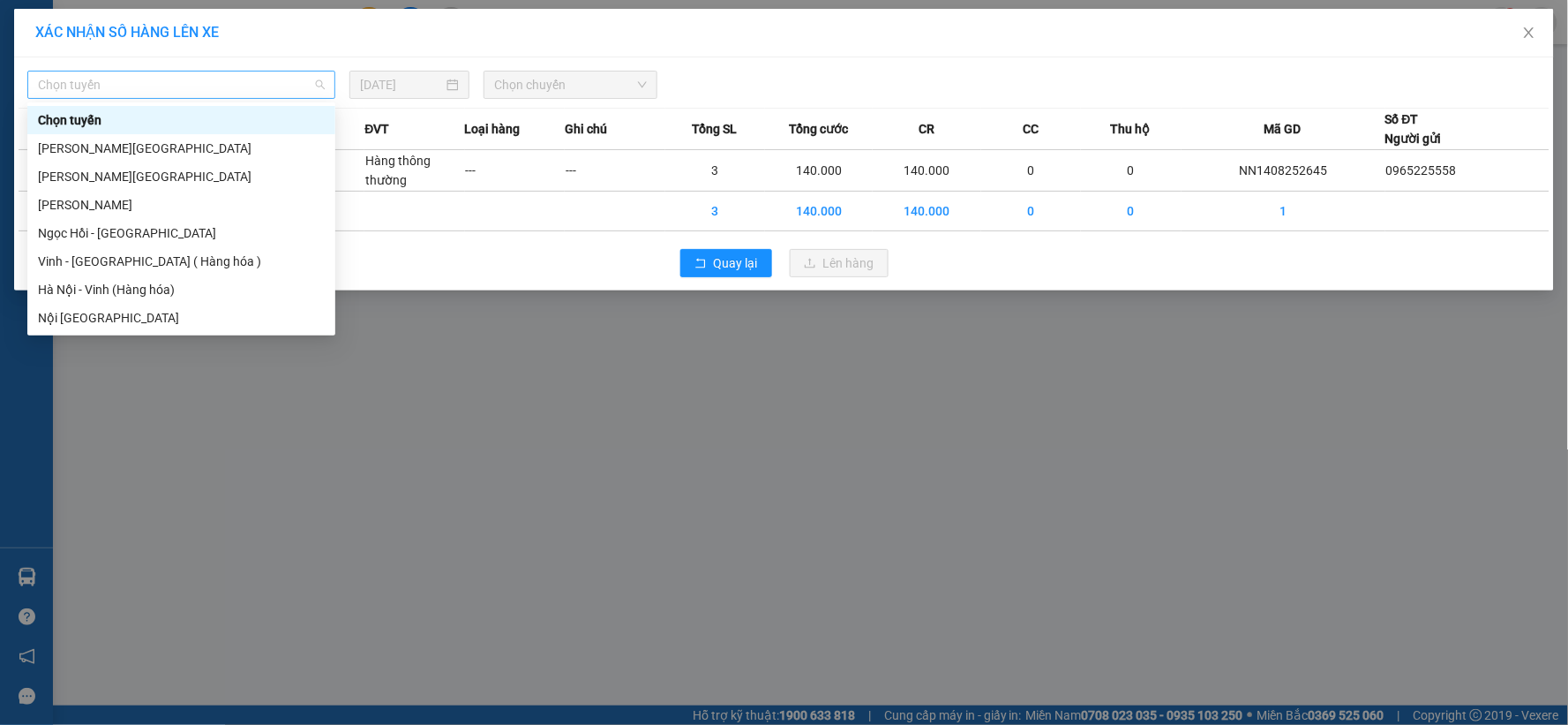
click at [303, 89] on span "Chọn tuyến" at bounding box center [182, 85] width 287 height 27
click at [234, 292] on div "Hà Nội - Vinh (Hàng hóa)" at bounding box center [182, 290] width 287 height 19
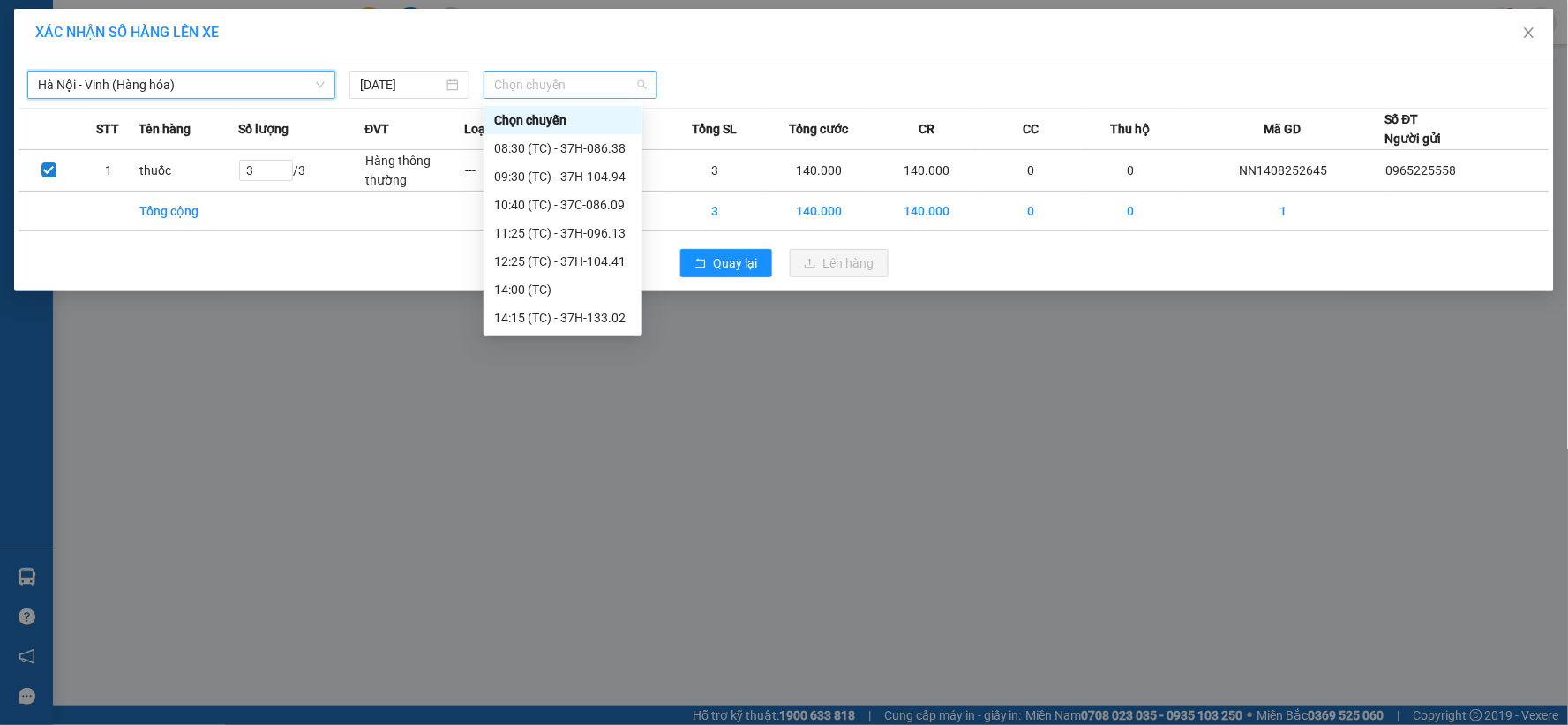
click at [557, 98] on span "Chọn chuyến" at bounding box center [571, 85] width 153 height 27
click at [568, 318] on div "14:15 (TC) - 37H-133.02" at bounding box center [563, 318] width 138 height 19
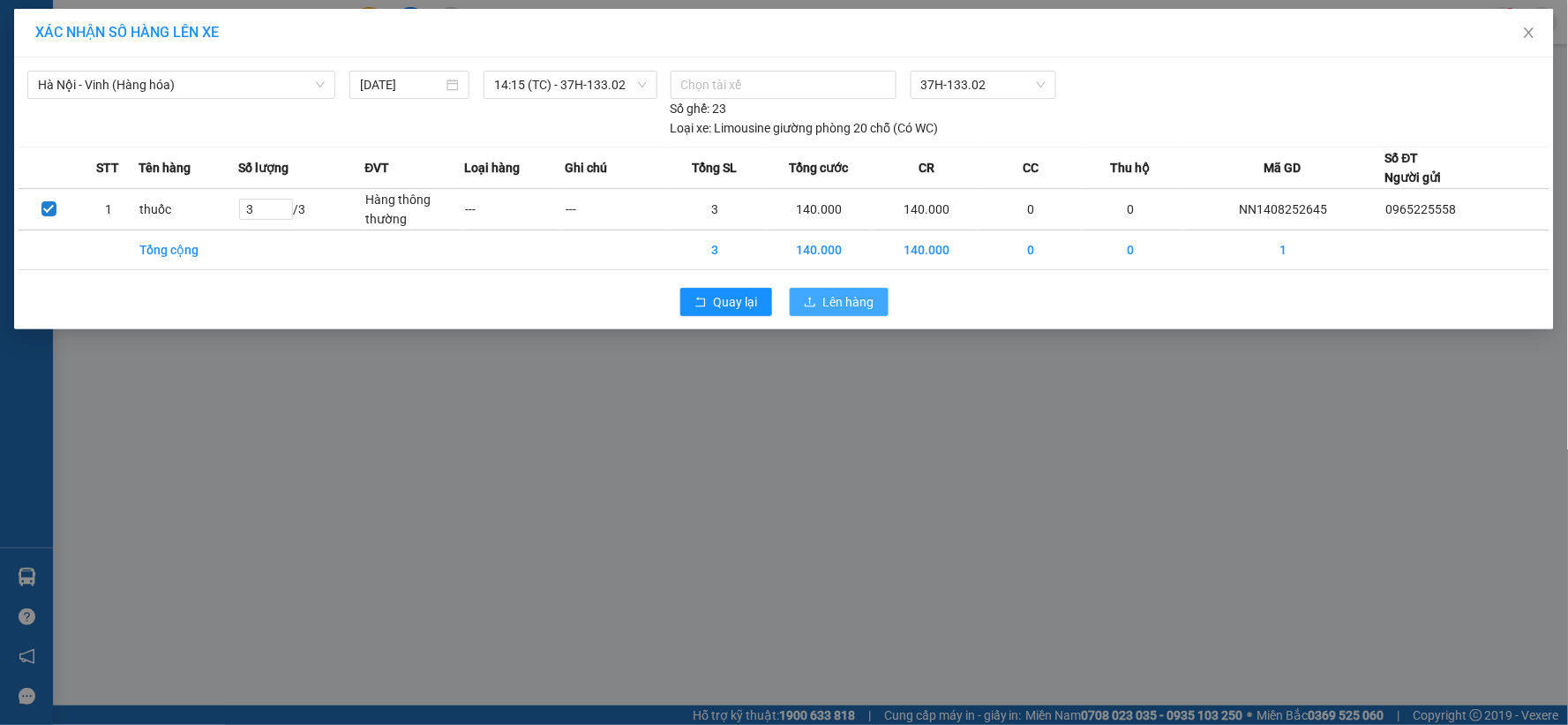
click at [867, 303] on span "Lên hàng" at bounding box center [849, 301] width 52 height 19
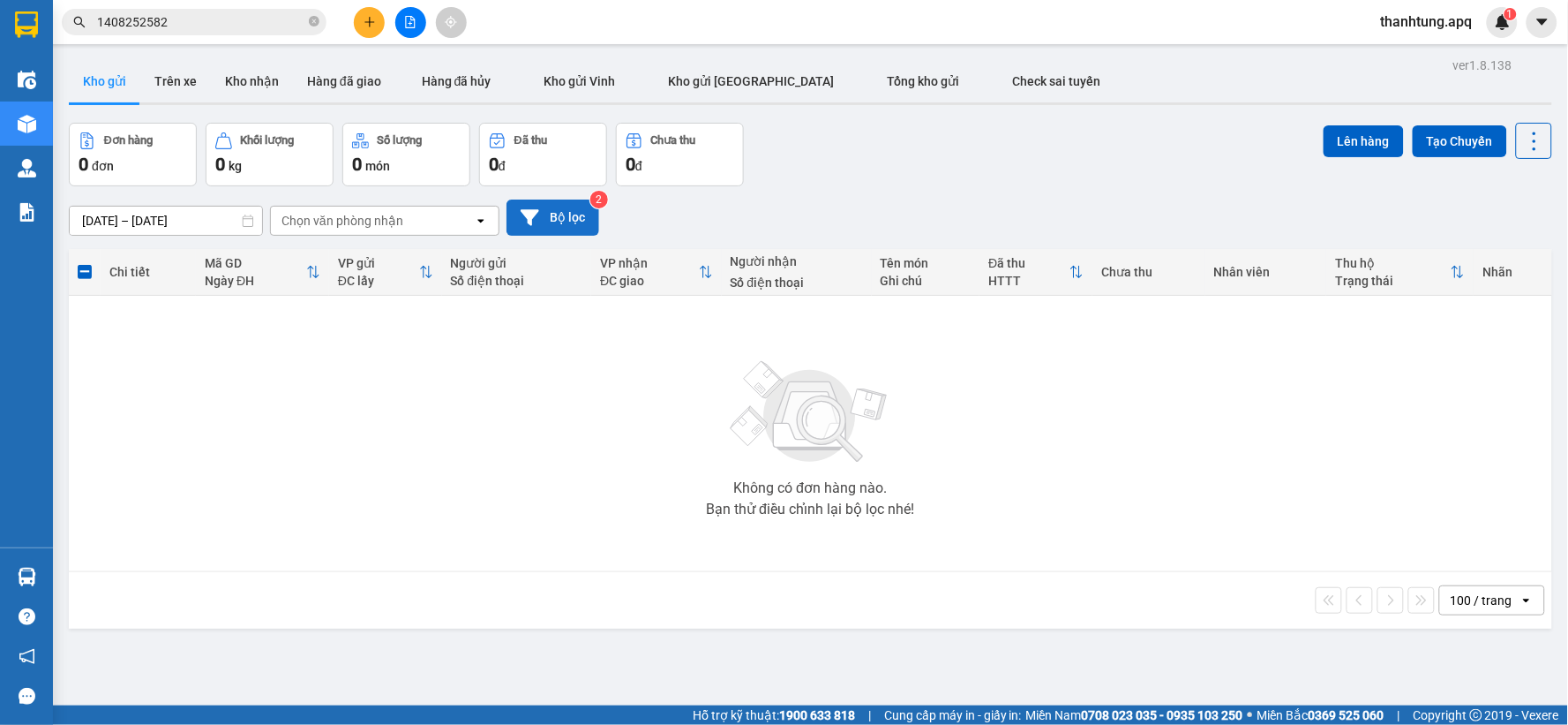
click at [569, 207] on button "Bộ lọc" at bounding box center [553, 218] width 93 height 36
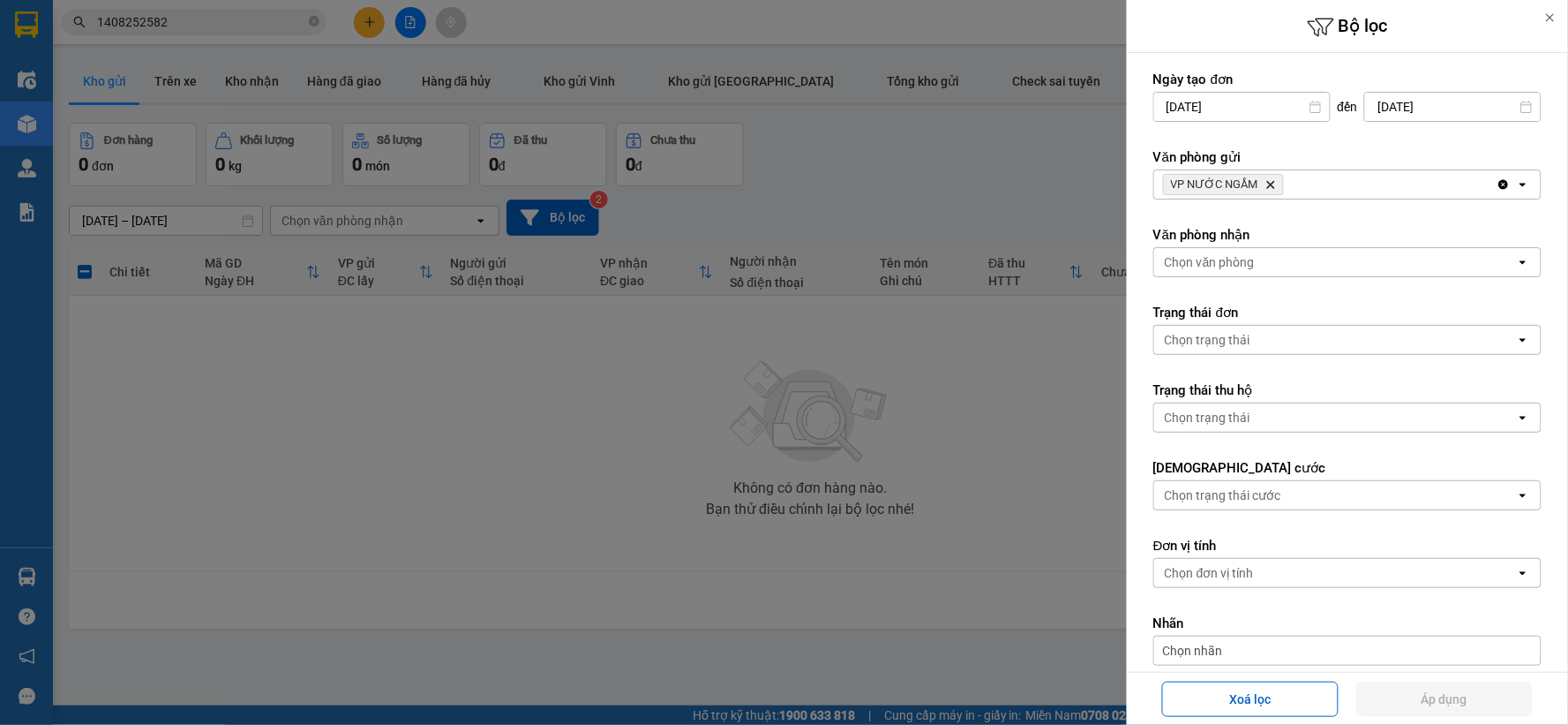
click at [1263, 183] on span "VP NƯỚC NGẦM Delete" at bounding box center [1223, 185] width 120 height 21
click at [1265, 183] on icon "Delete" at bounding box center [1270, 184] width 11 height 11
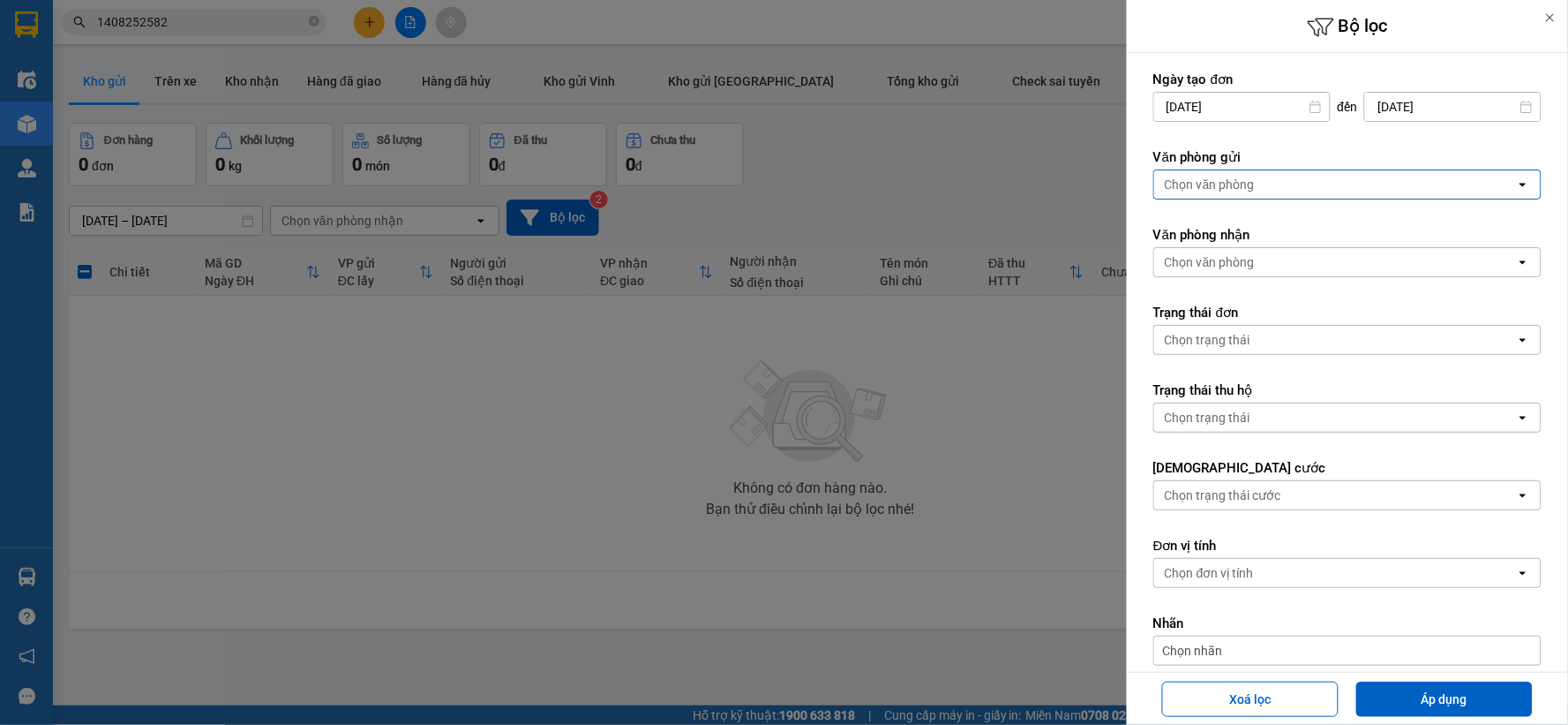
click at [1264, 183] on div "Chọn văn phòng" at bounding box center [1335, 185] width 361 height 29
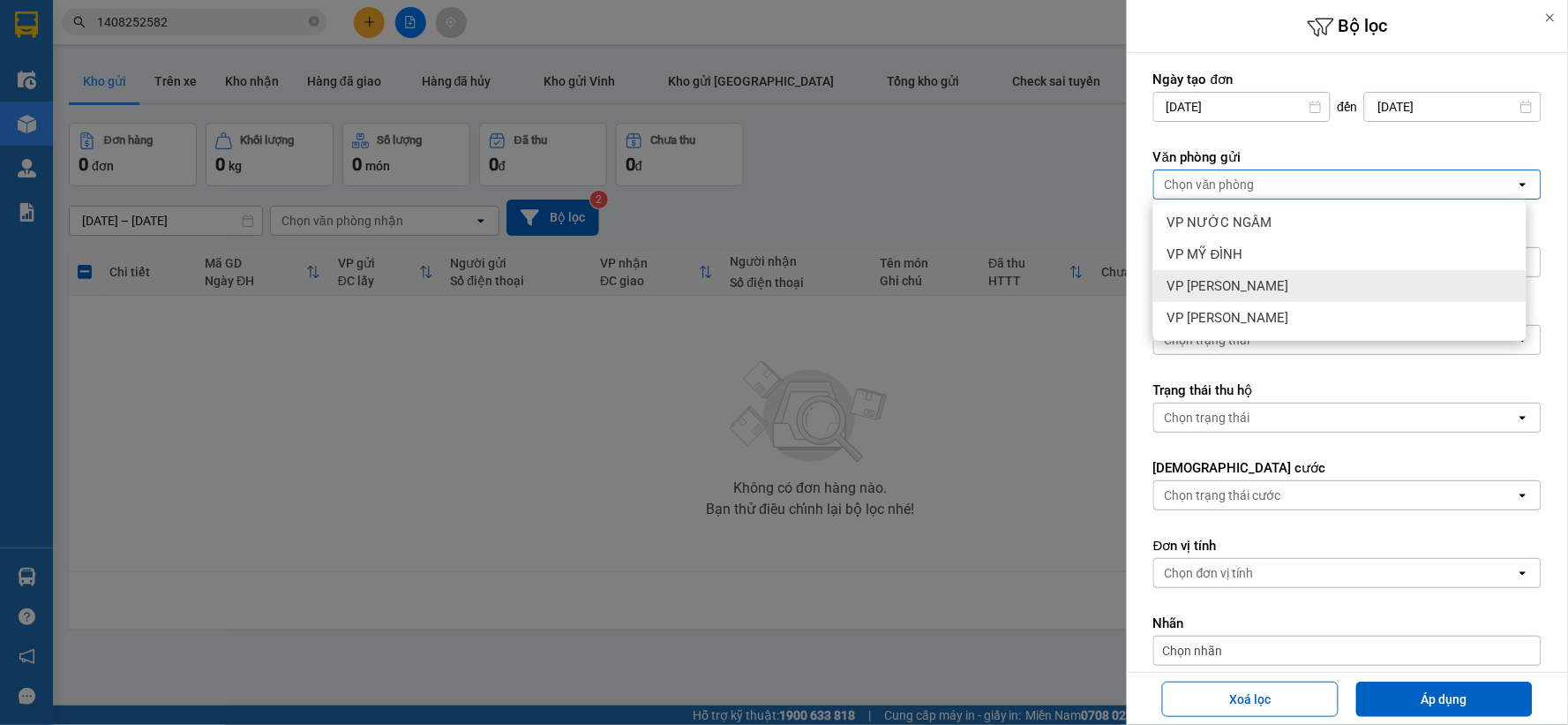
drag, startPoint x: 1242, startPoint y: 280, endPoint x: 1240, endPoint y: 256, distance: 24.1
click at [1244, 283] on span "VP [PERSON_NAME]" at bounding box center [1228, 286] width 121 height 17
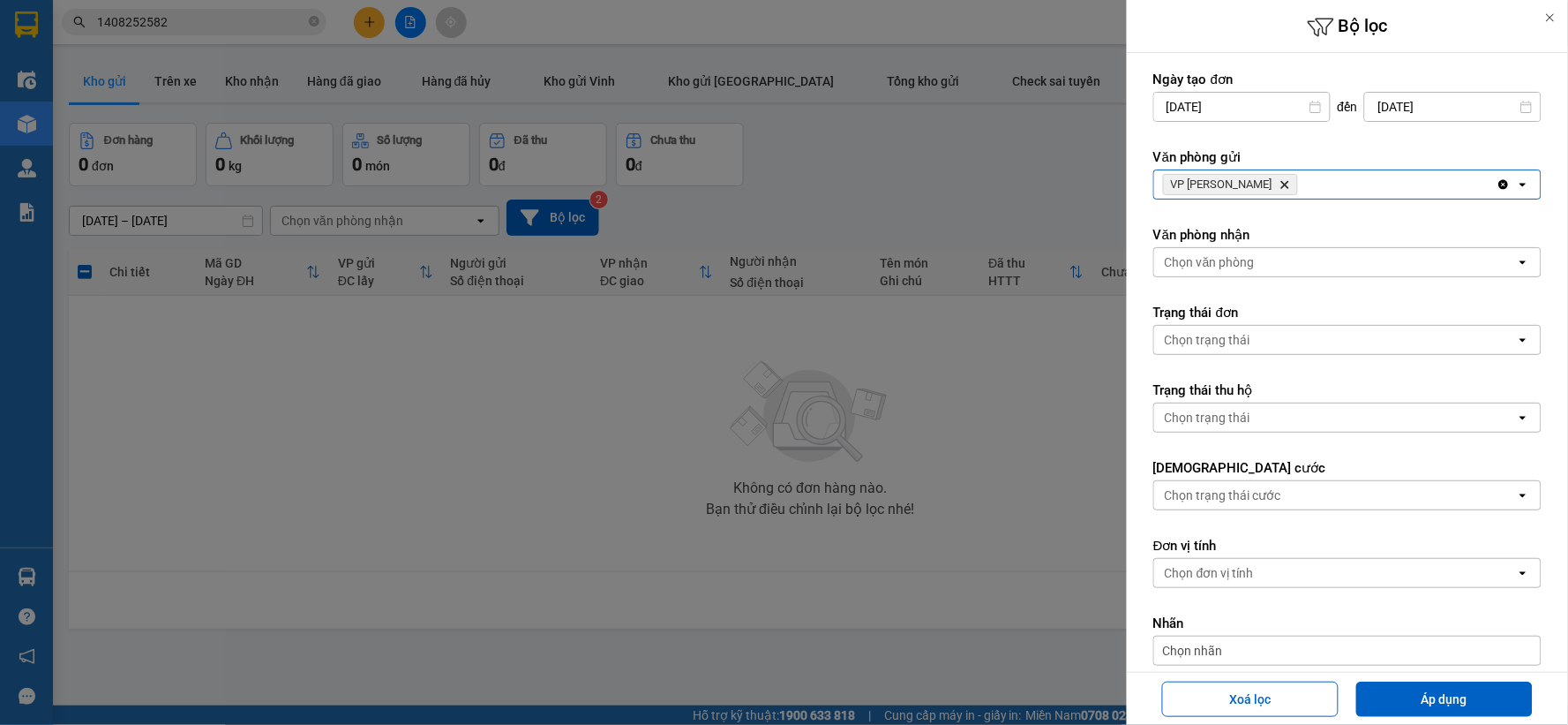
click at [1303, 274] on div "Chọn văn phòng" at bounding box center [1335, 262] width 361 height 29
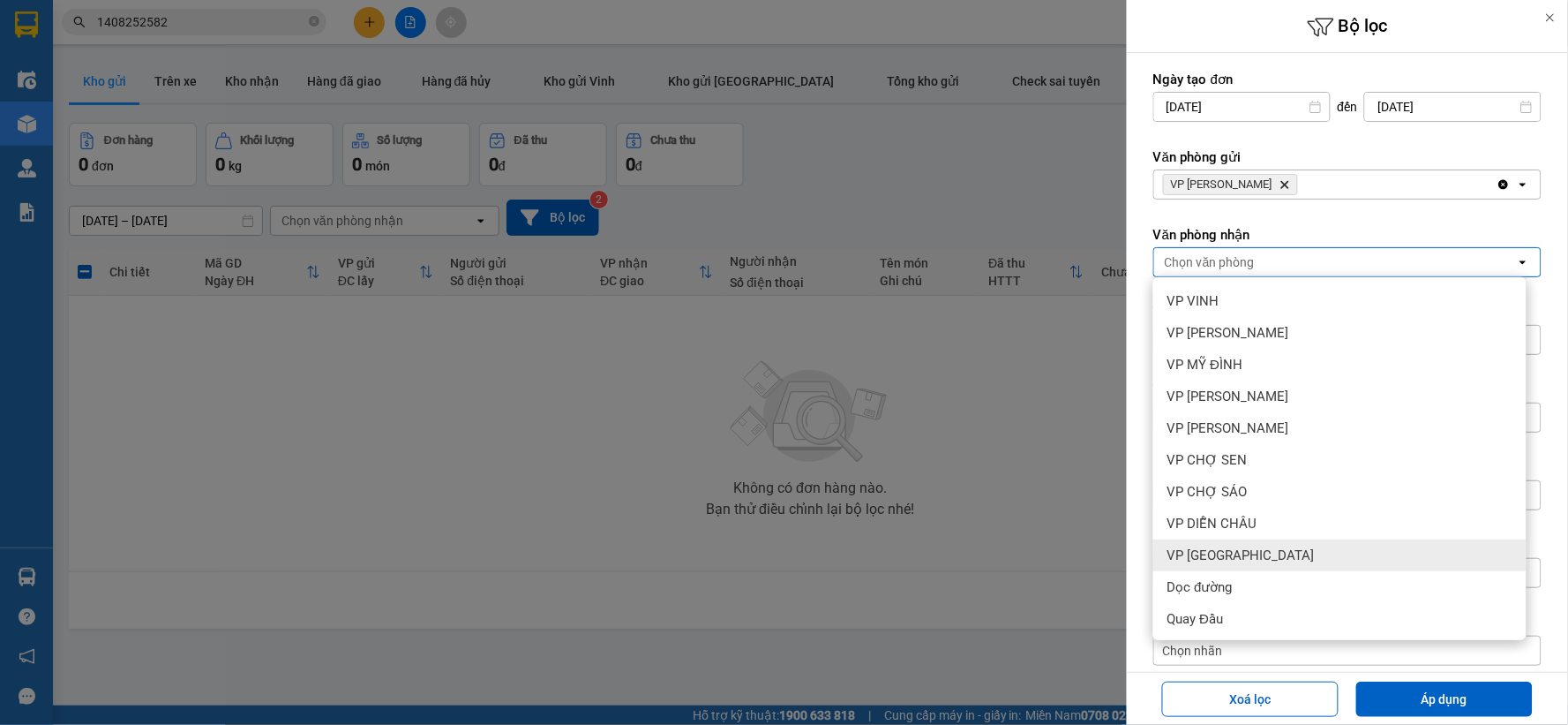
scroll to position [190, 0]
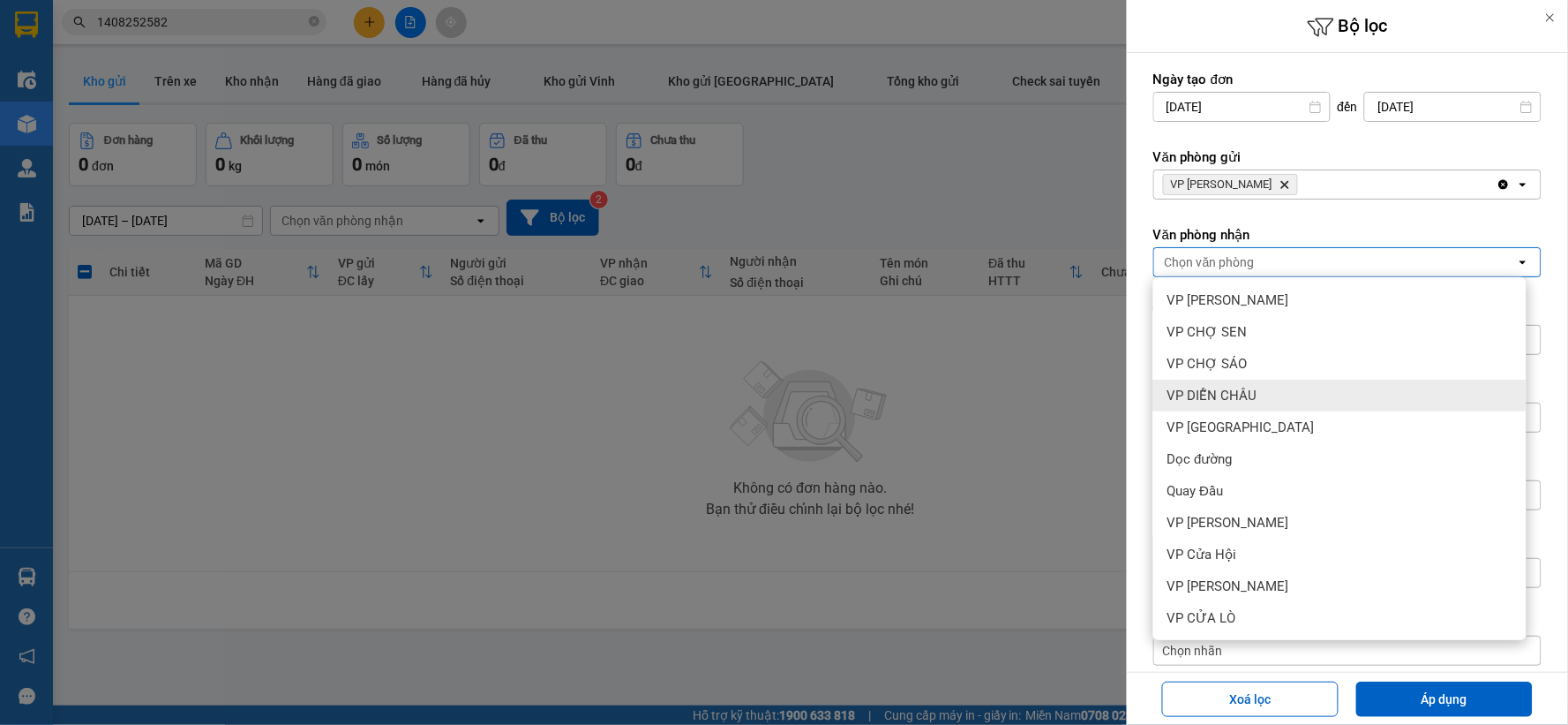
click at [1227, 404] on div "VP DIỄN CHÂU" at bounding box center [1339, 395] width 373 height 32
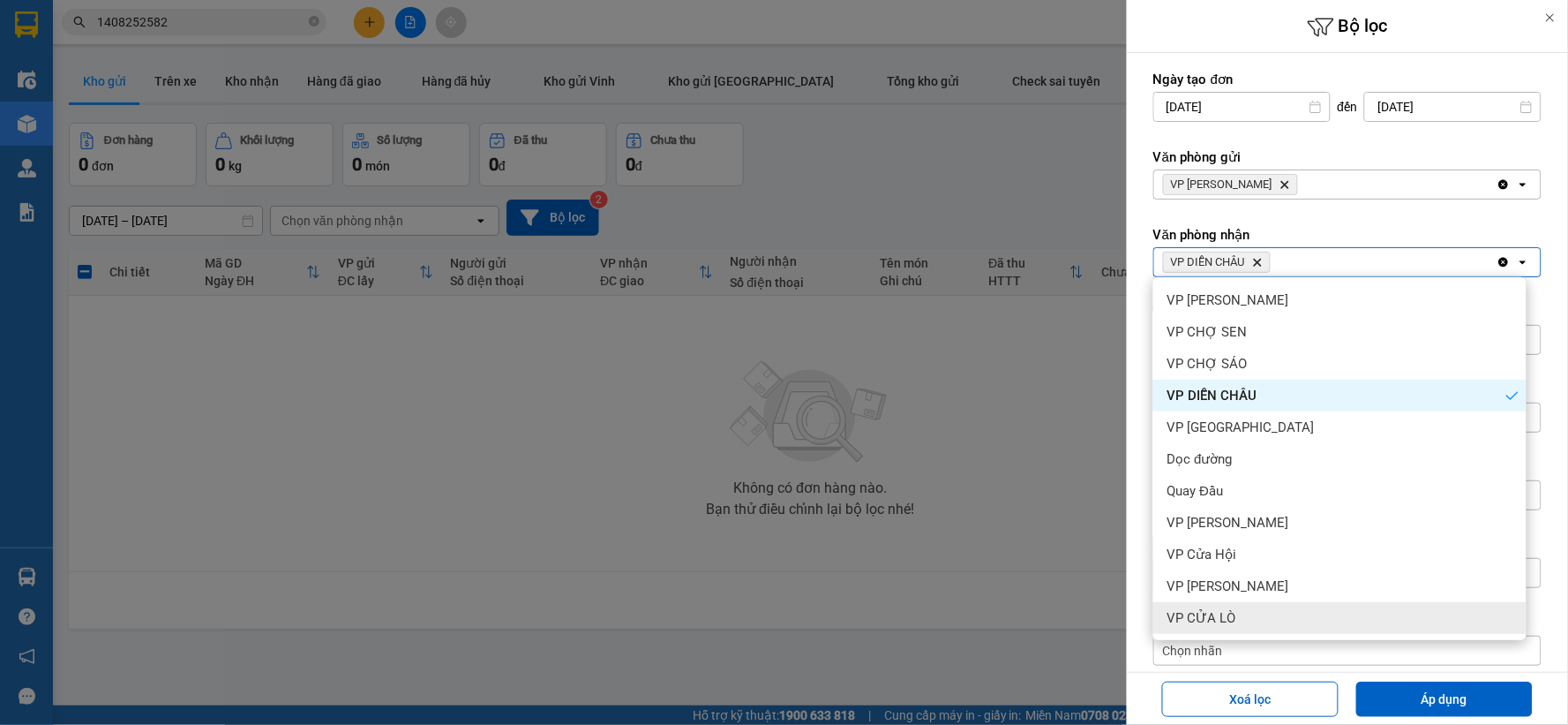
drag, startPoint x: 1404, startPoint y: 695, endPoint x: 1351, endPoint y: 685, distance: 53.9
click at [1401, 697] on button "Áp dụng" at bounding box center [1444, 698] width 177 height 35
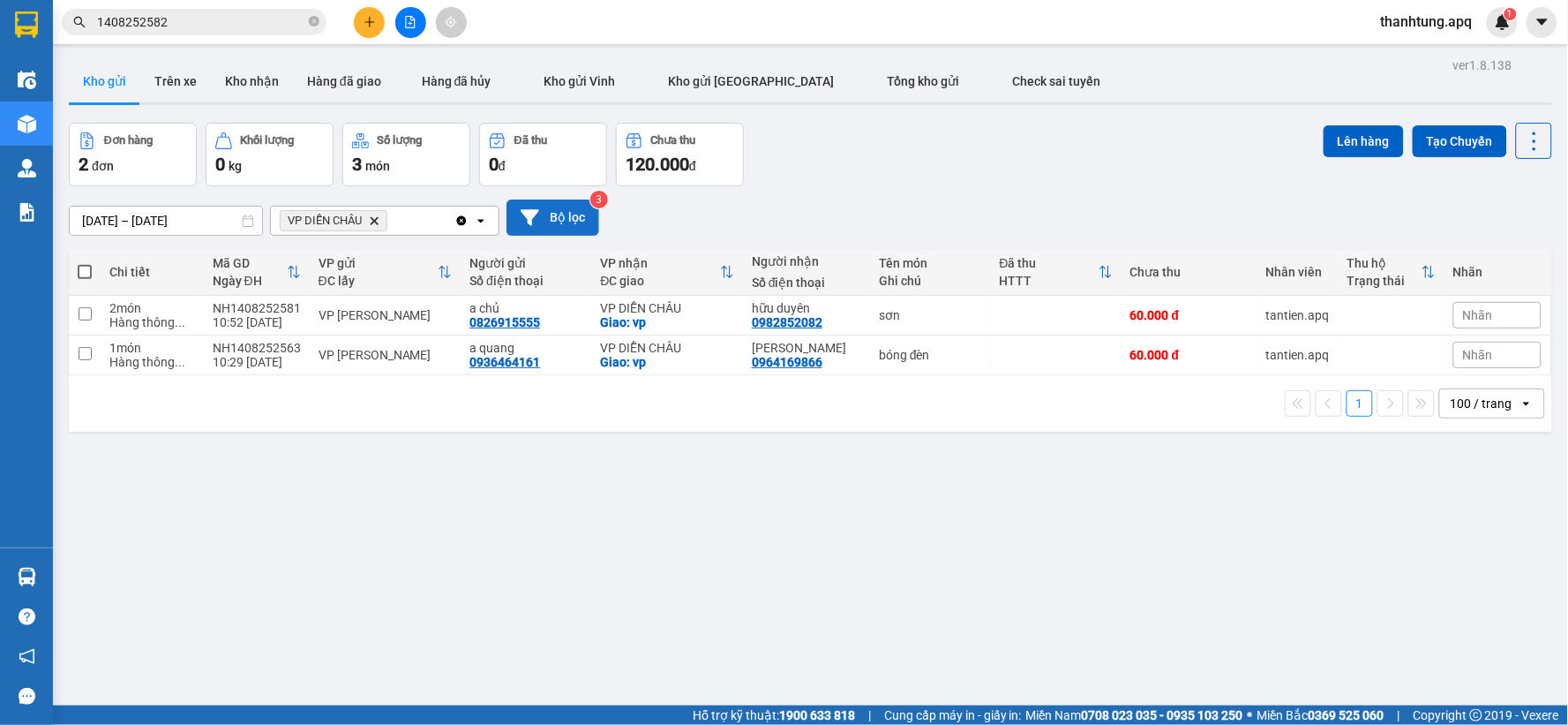
click at [566, 226] on button "Bộ lọc" at bounding box center [553, 218] width 93 height 36
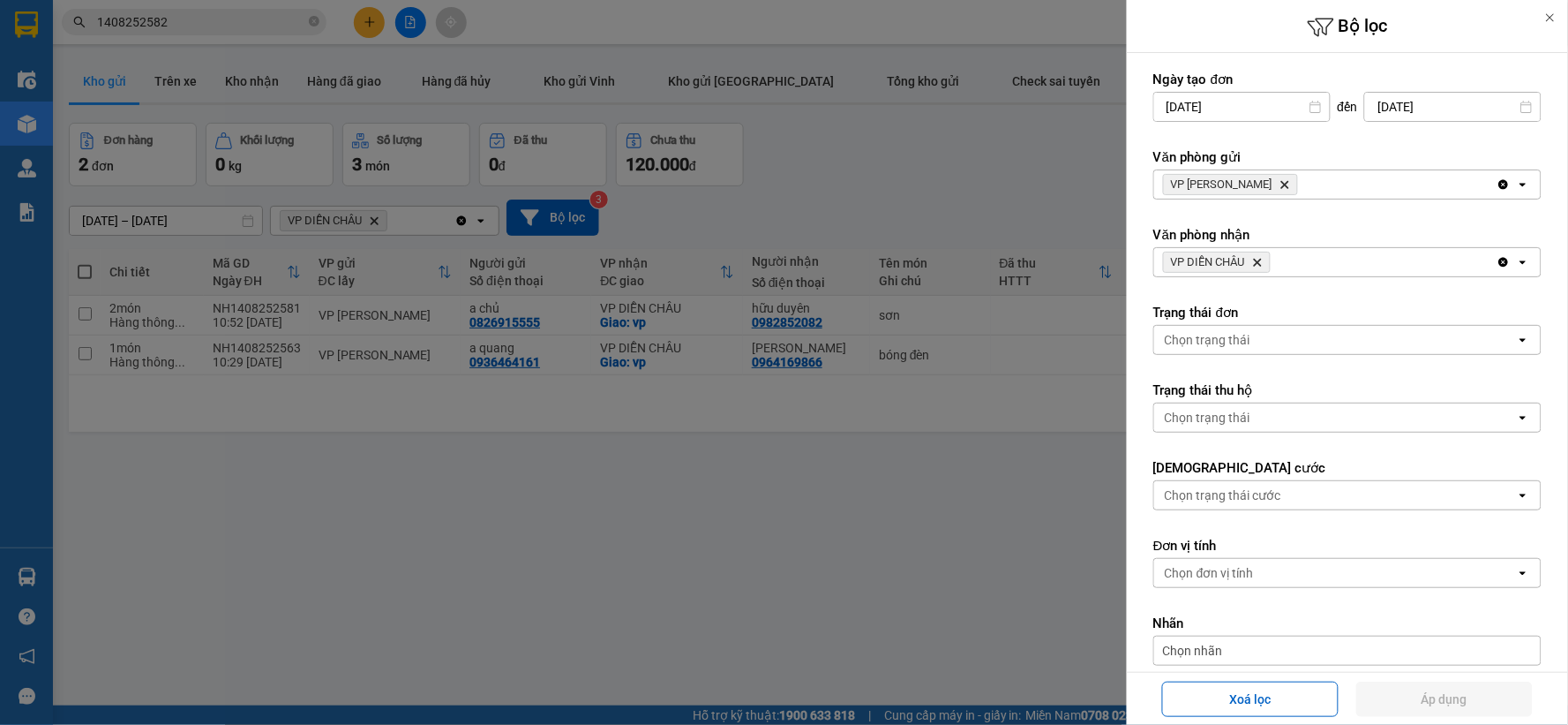
click at [1365, 266] on div "VP DIỄN CHÂU Delete" at bounding box center [1325, 262] width 342 height 29
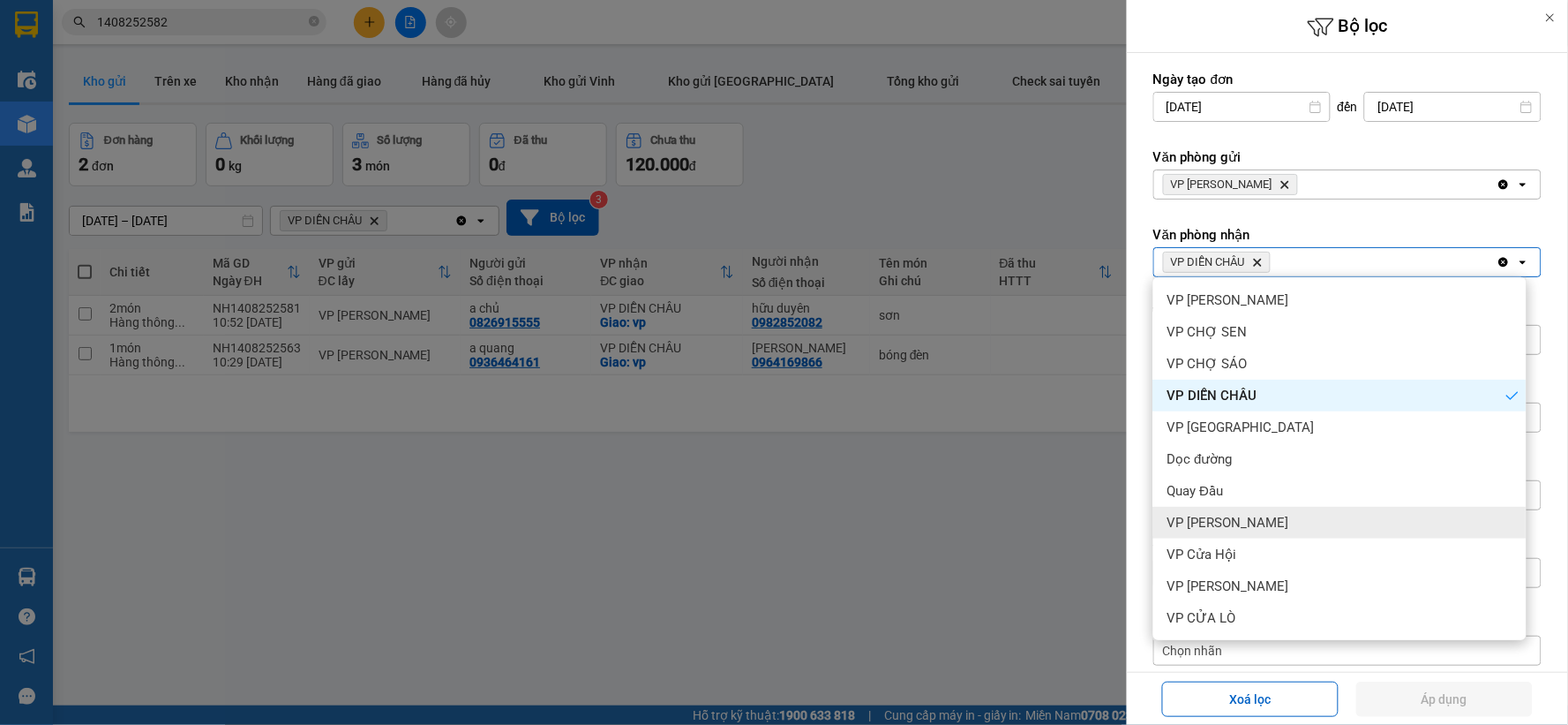
click at [1264, 517] on div "VP Xuân Hội" at bounding box center [1339, 522] width 373 height 32
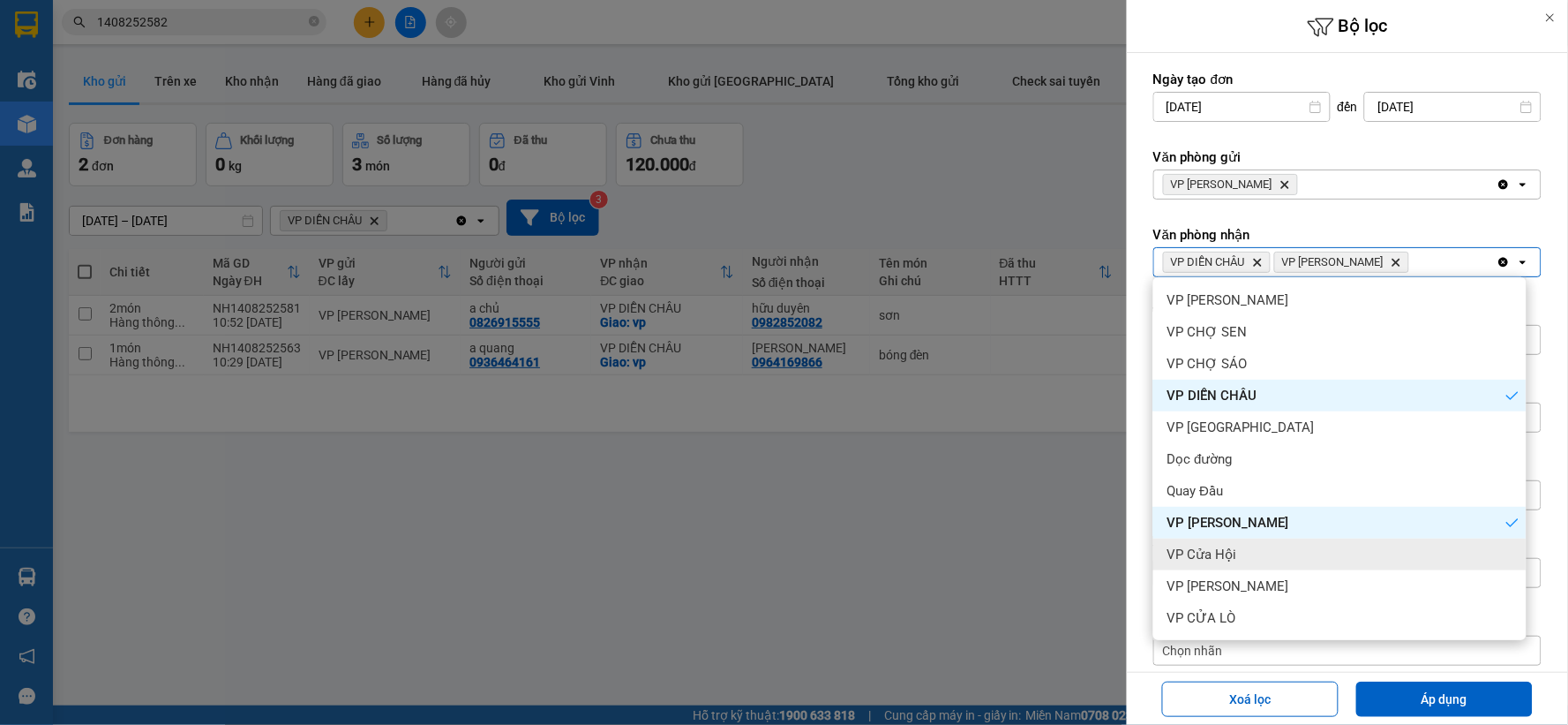
click at [1246, 557] on div "VP Cửa Hội" at bounding box center [1339, 554] width 373 height 32
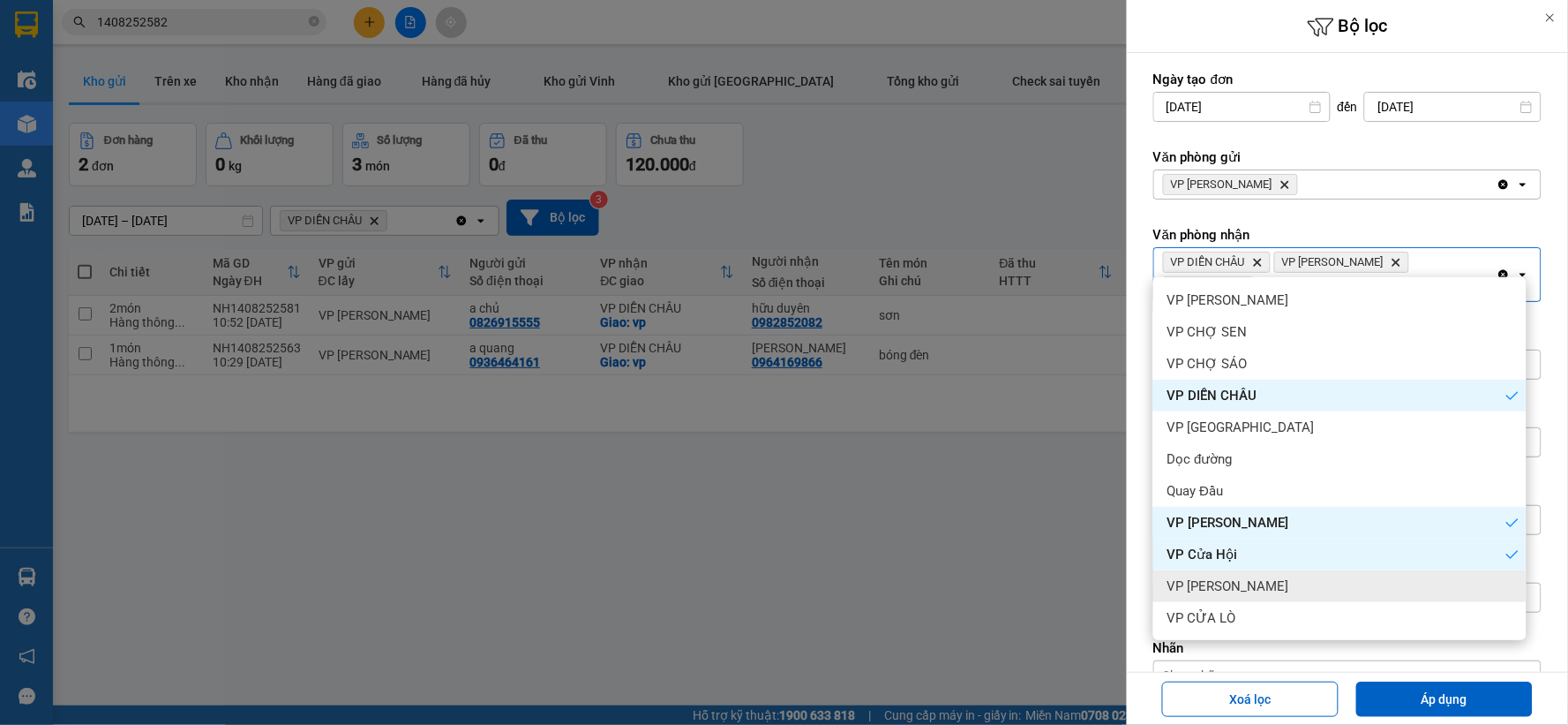
click at [1248, 585] on span "VP Nghi Xuân" at bounding box center [1228, 586] width 121 height 17
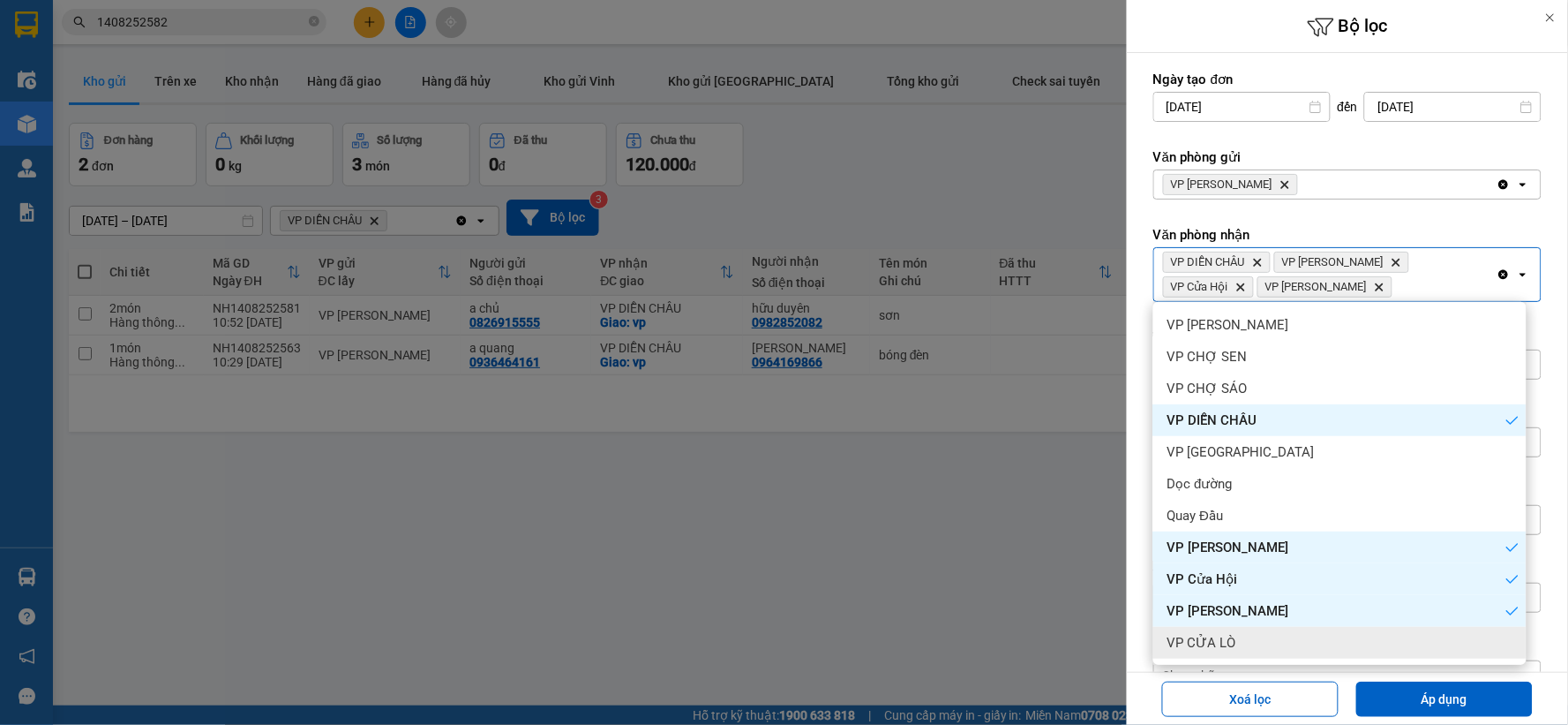
click at [1239, 641] on div "VP CỬA LÒ" at bounding box center [1339, 642] width 373 height 32
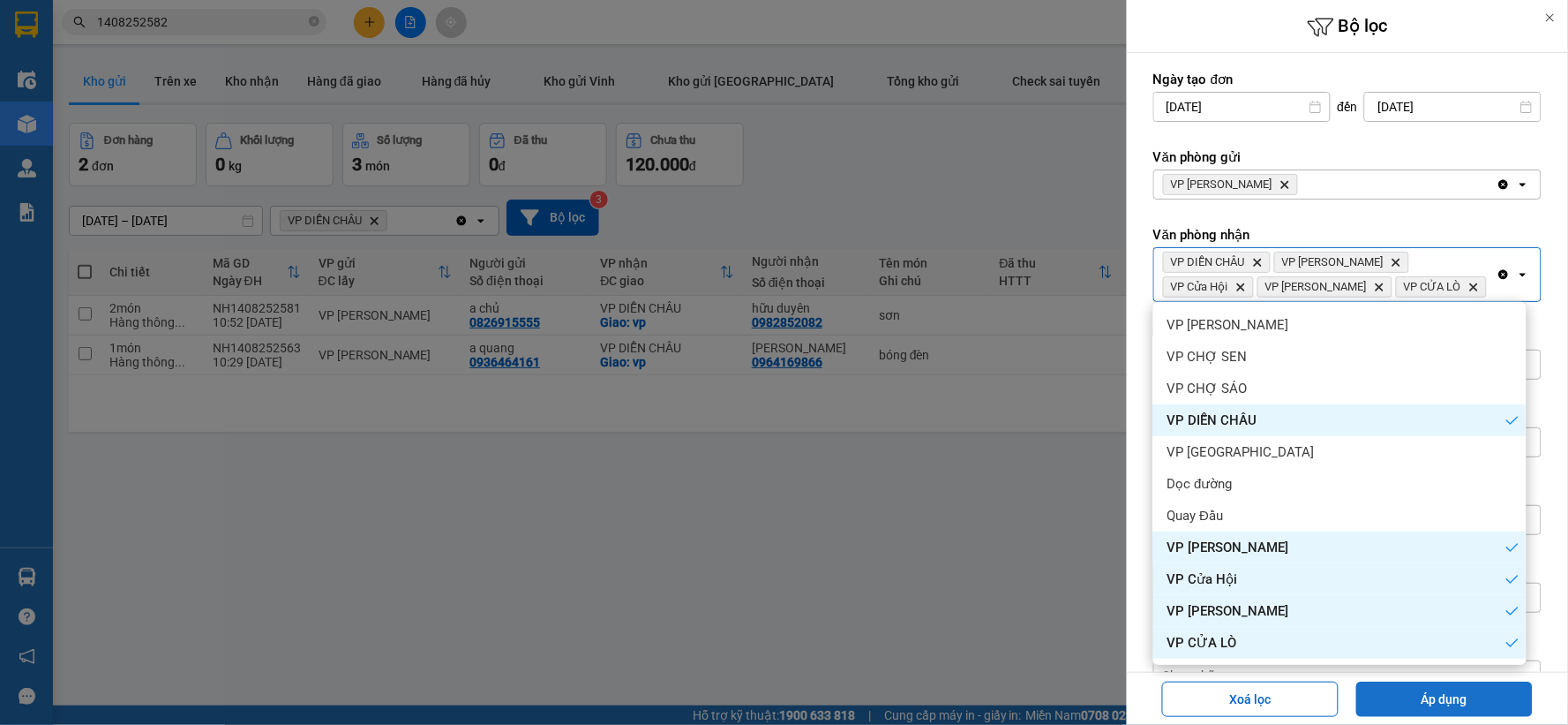
drag, startPoint x: 1436, startPoint y: 709, endPoint x: 1418, endPoint y: 710, distance: 18.0
click at [1436, 710] on button "Áp dụng" at bounding box center [1444, 698] width 177 height 35
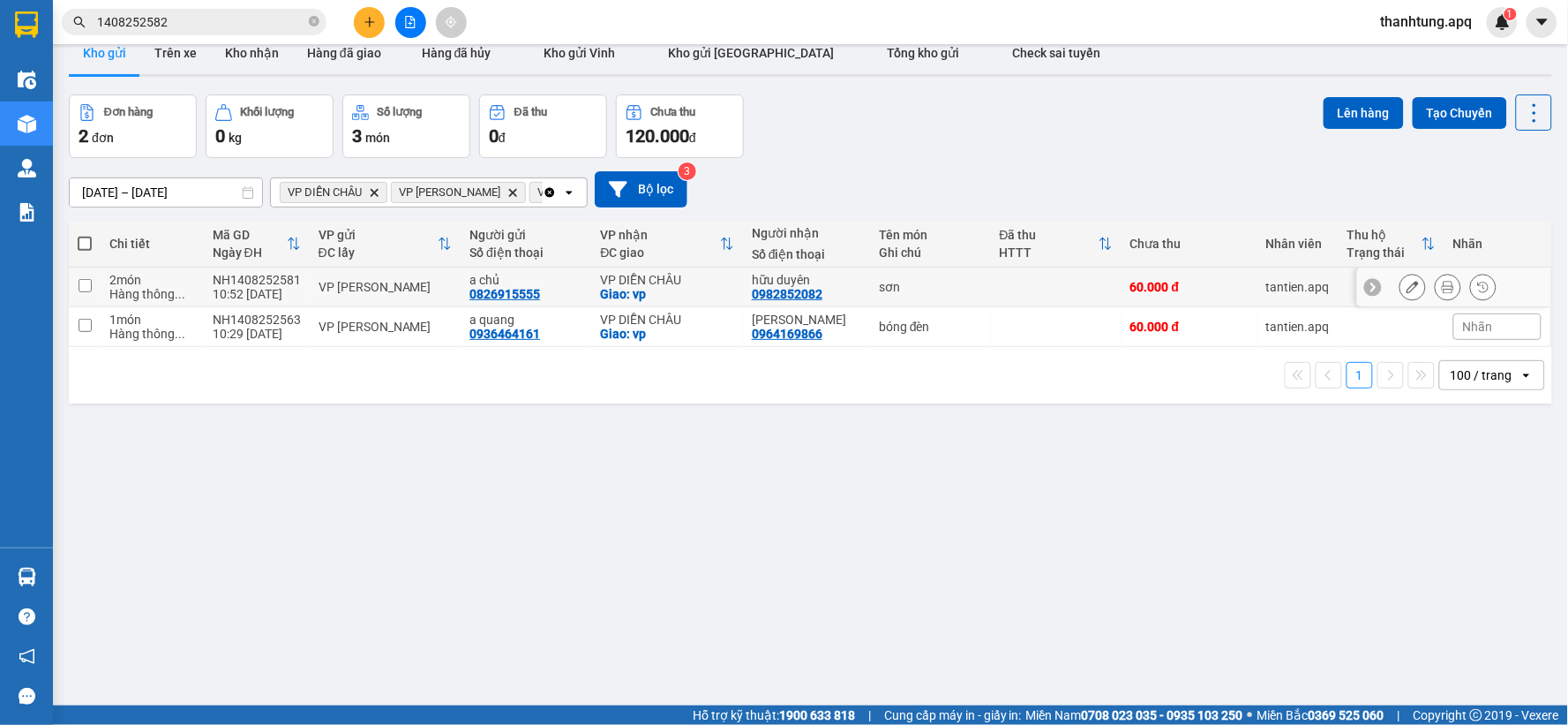
scroll to position [0, 0]
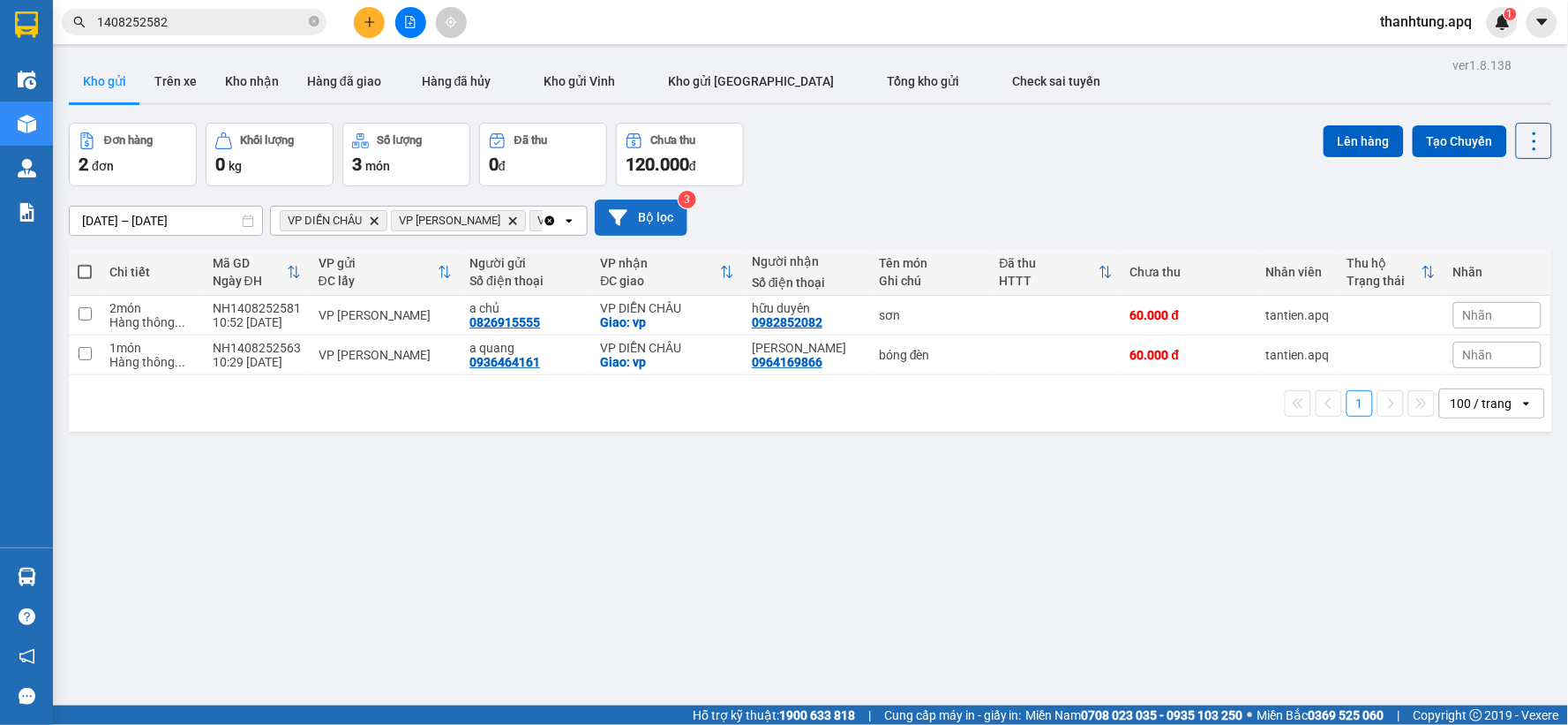
click at [664, 216] on button "Bộ lọc" at bounding box center [641, 218] width 93 height 36
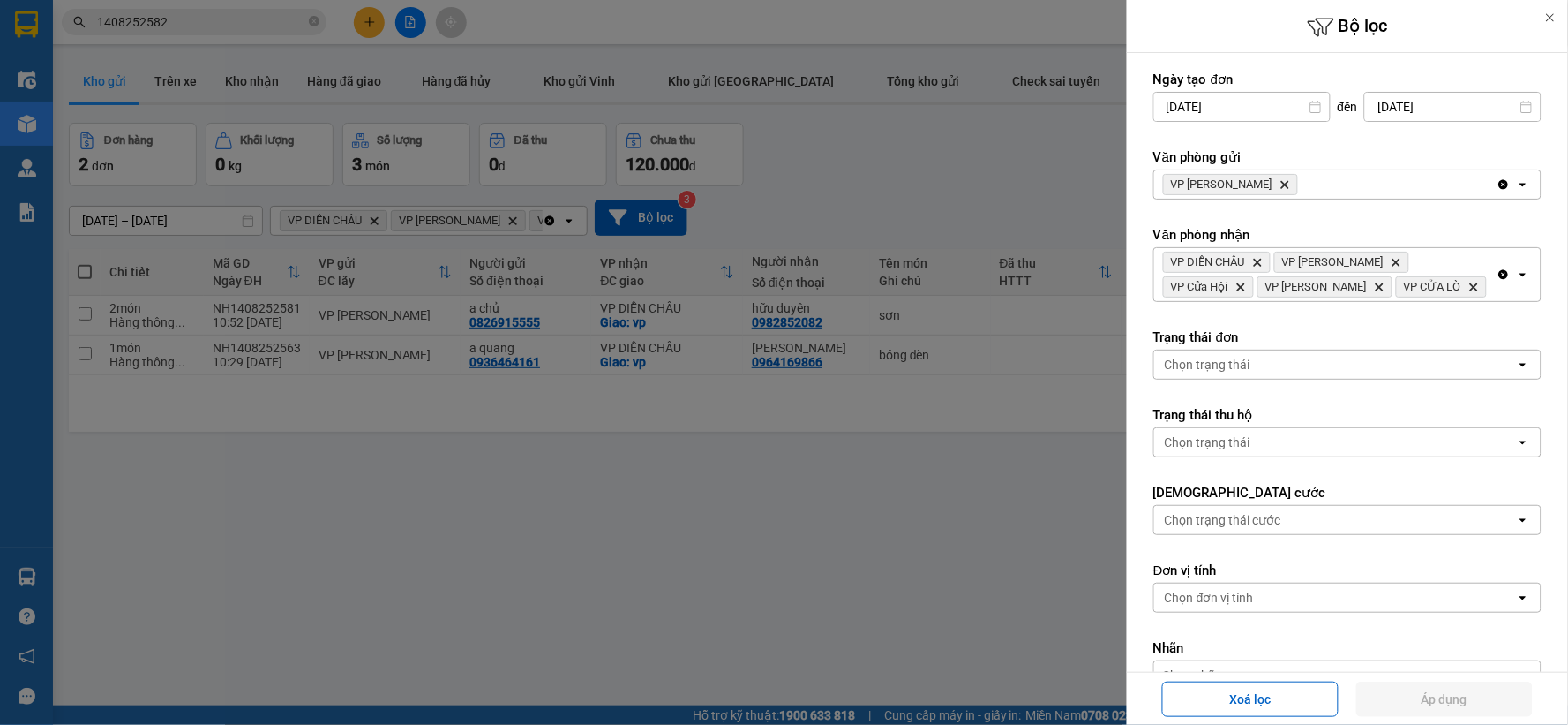
click at [1499, 272] on icon "Clear all" at bounding box center [1504, 275] width 10 height 10
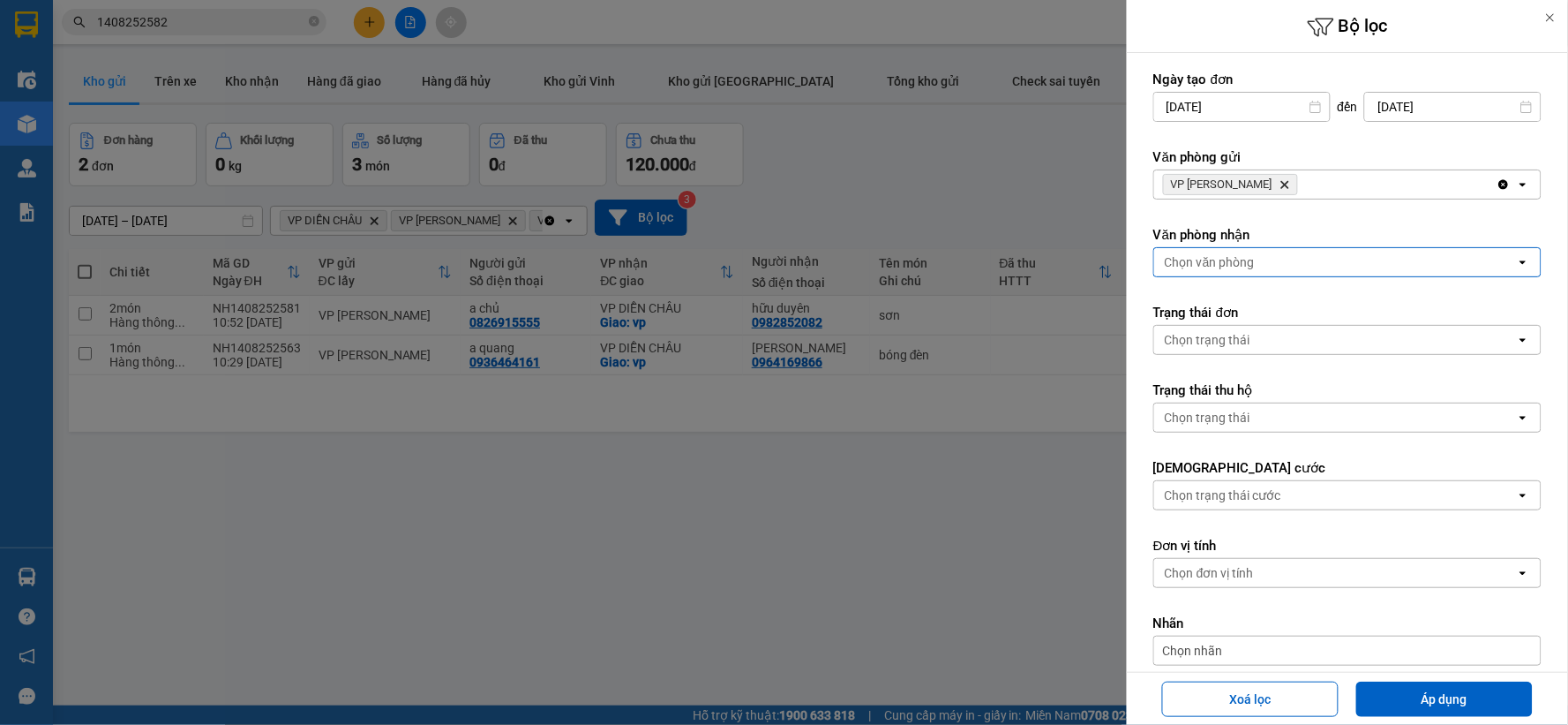
click at [1445, 278] on form "Ngày tạo đơn 12/08/2025 Press the down arrow key to interact with the calendar …" at bounding box center [1347, 447] width 388 height 752
click at [1416, 276] on div "Chọn văn phòng open" at bounding box center [1347, 261] width 388 height 30
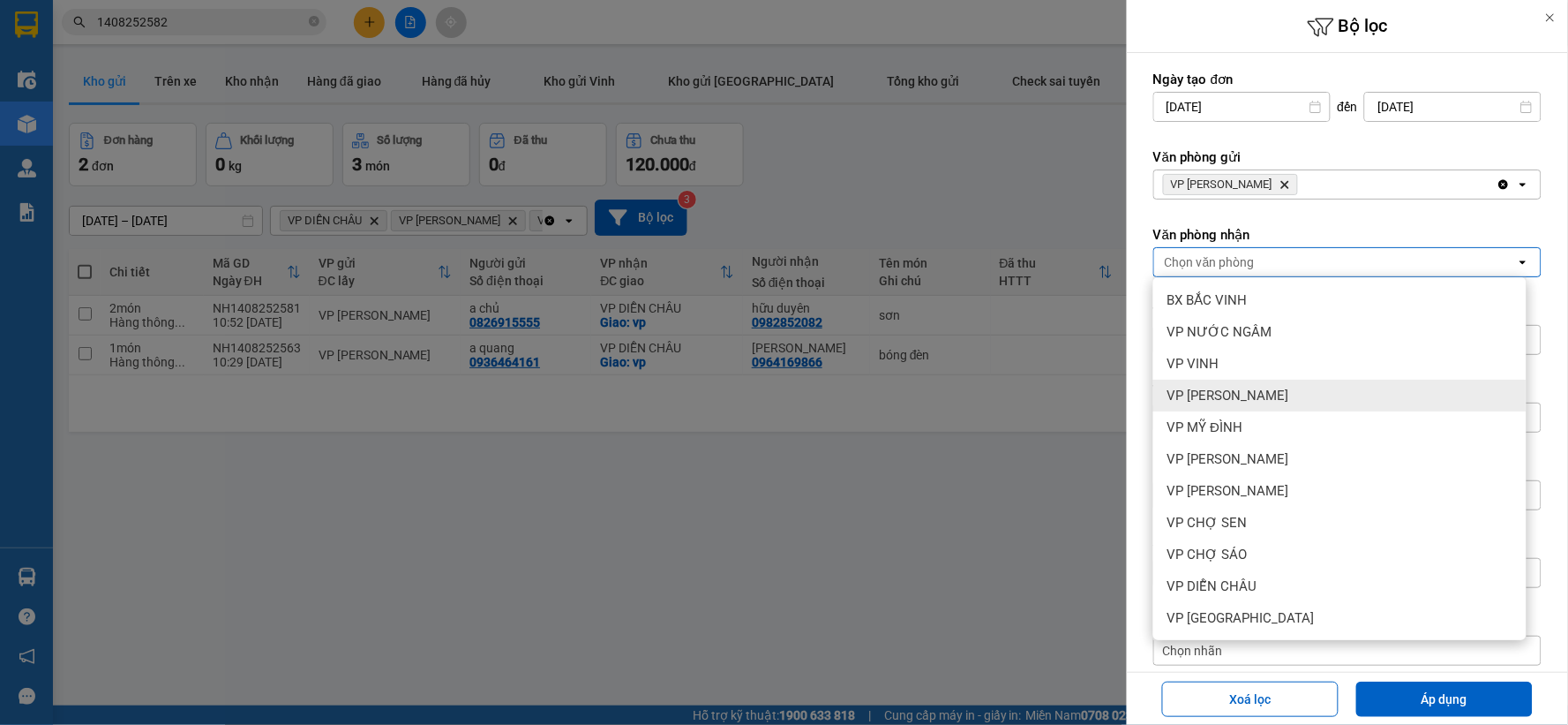
click at [1281, 382] on div "VP THANH CHƯƠNG" at bounding box center [1339, 395] width 373 height 32
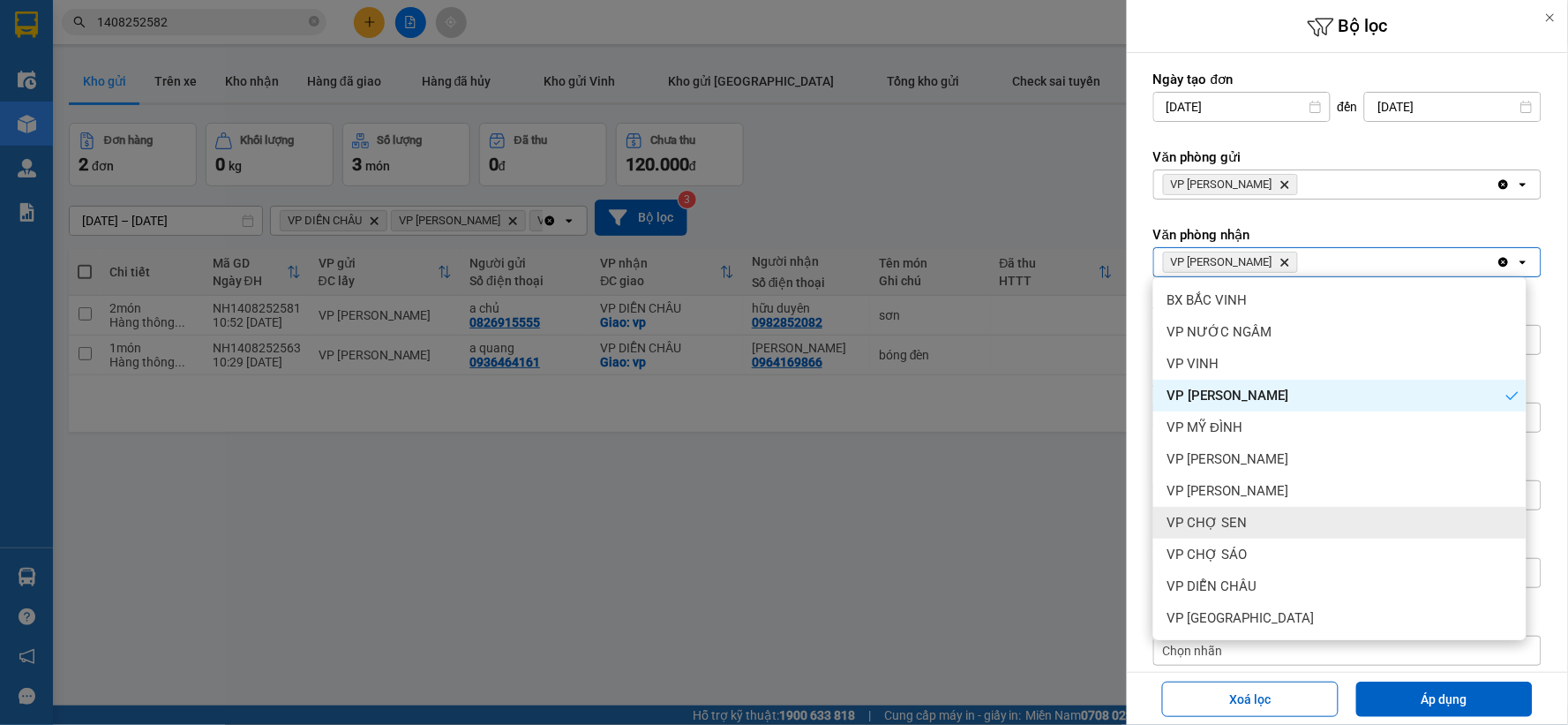
click at [1230, 525] on span "VP CHỢ SEN" at bounding box center [1208, 522] width 80 height 17
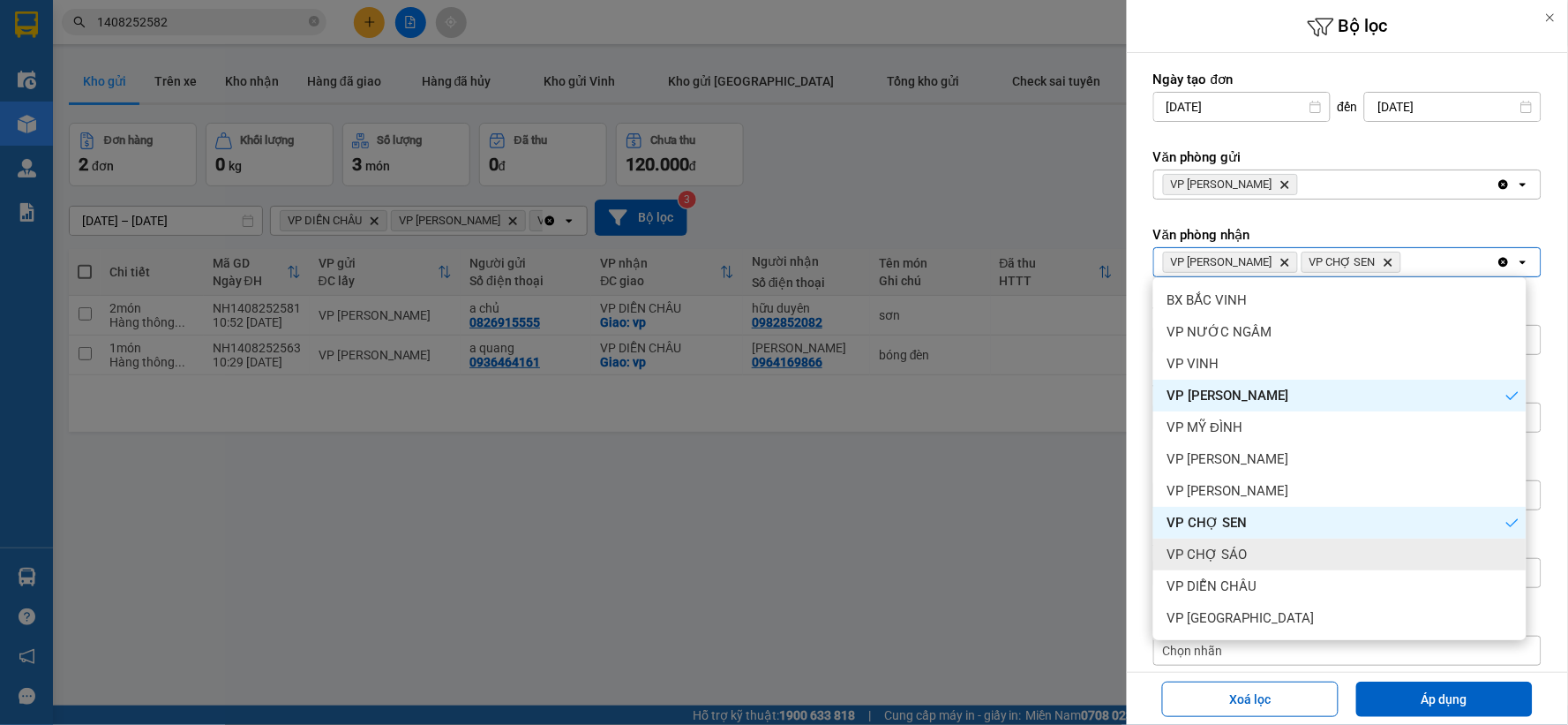
click at [1235, 550] on span "VP CHỢ SÁO" at bounding box center [1208, 554] width 80 height 17
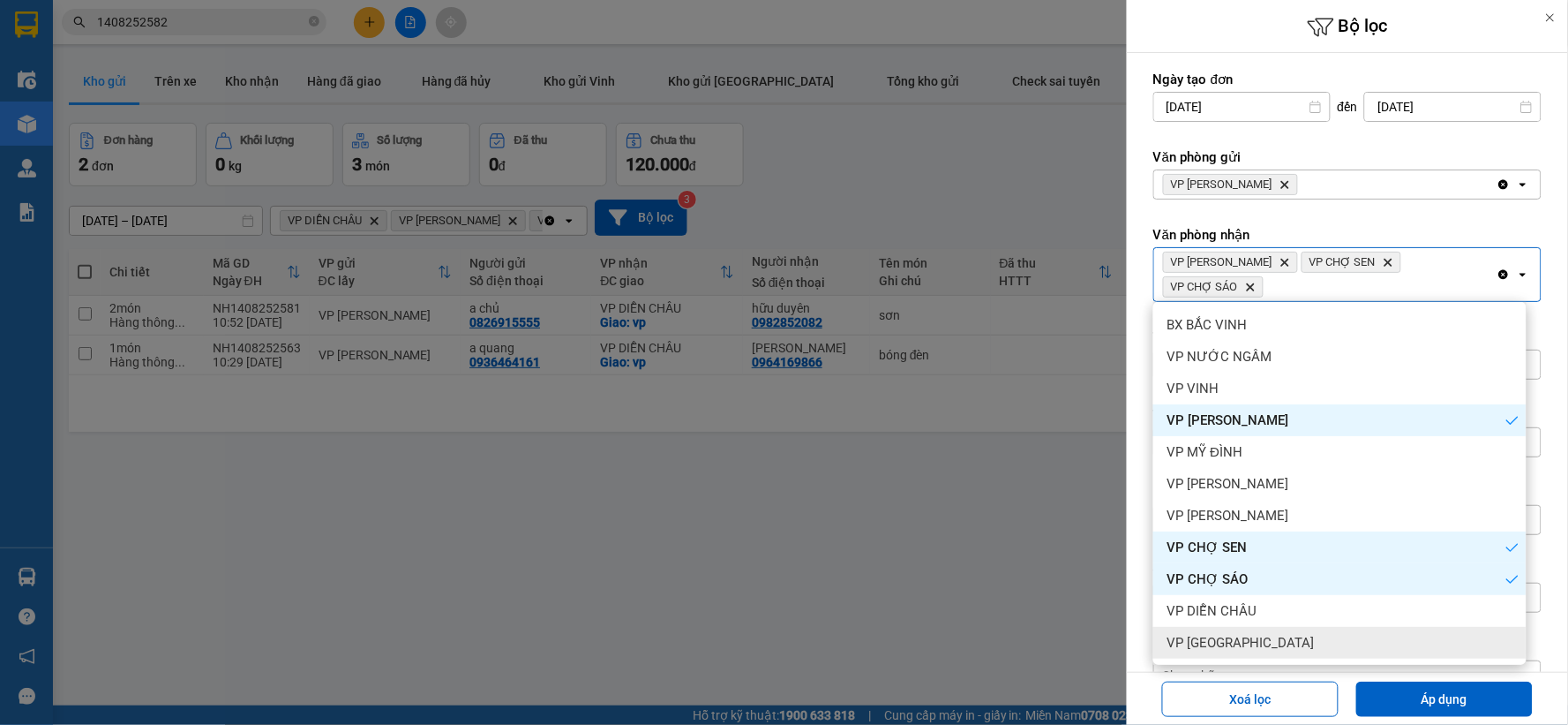
click at [1257, 642] on span "VP Cầu Yên Xuân" at bounding box center [1241, 643] width 147 height 17
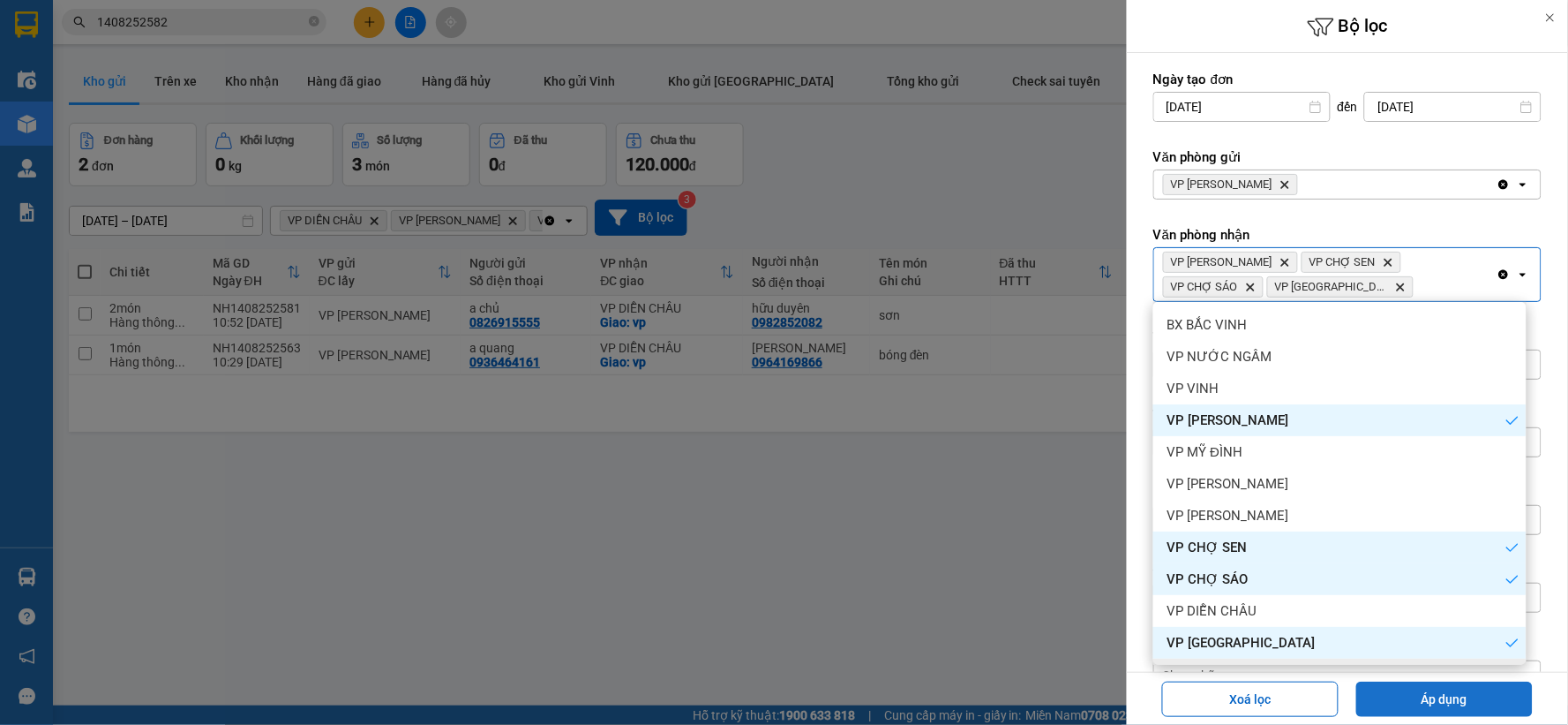
drag, startPoint x: 1429, startPoint y: 693, endPoint x: 1412, endPoint y: 680, distance: 21.4
click at [1425, 692] on button "Áp dụng" at bounding box center [1444, 698] width 177 height 35
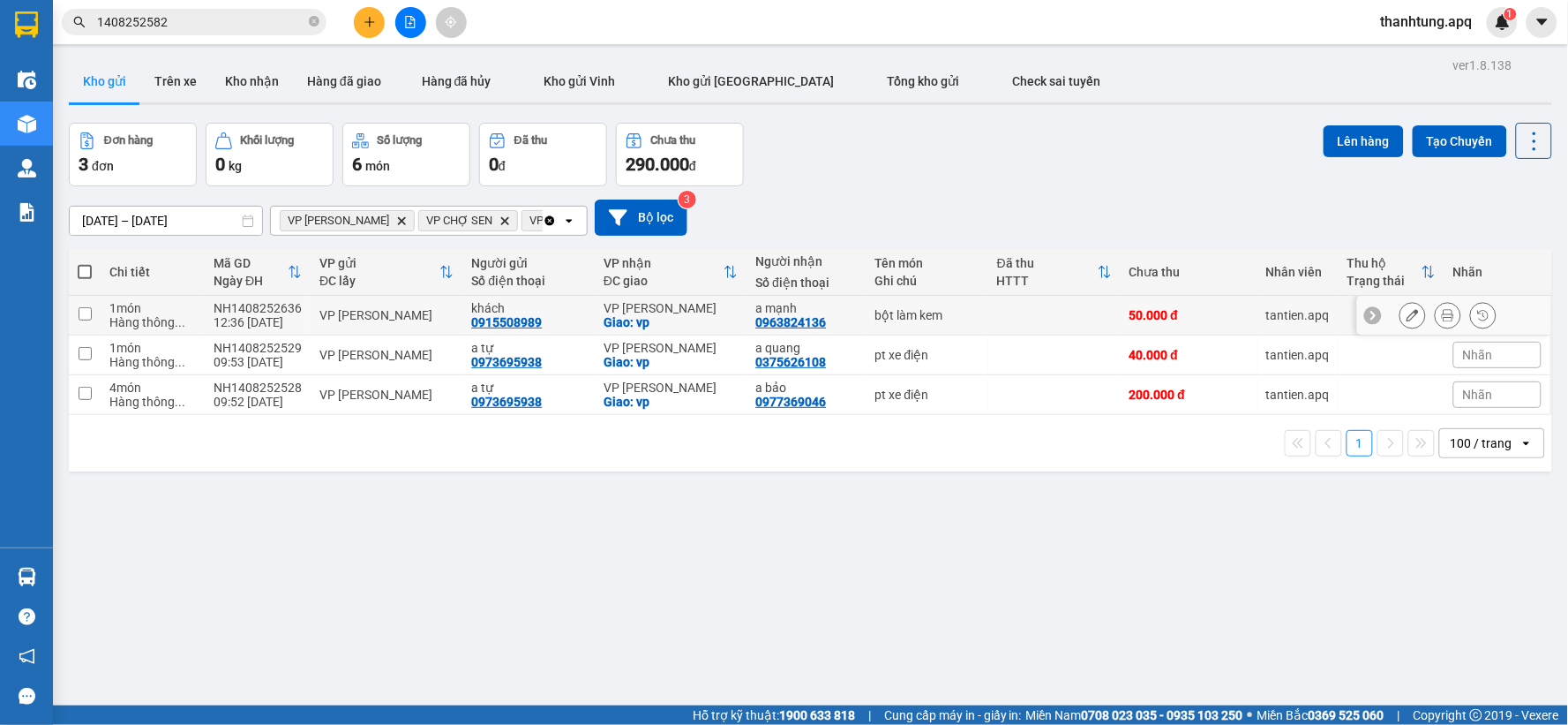
scroll to position [81, 0]
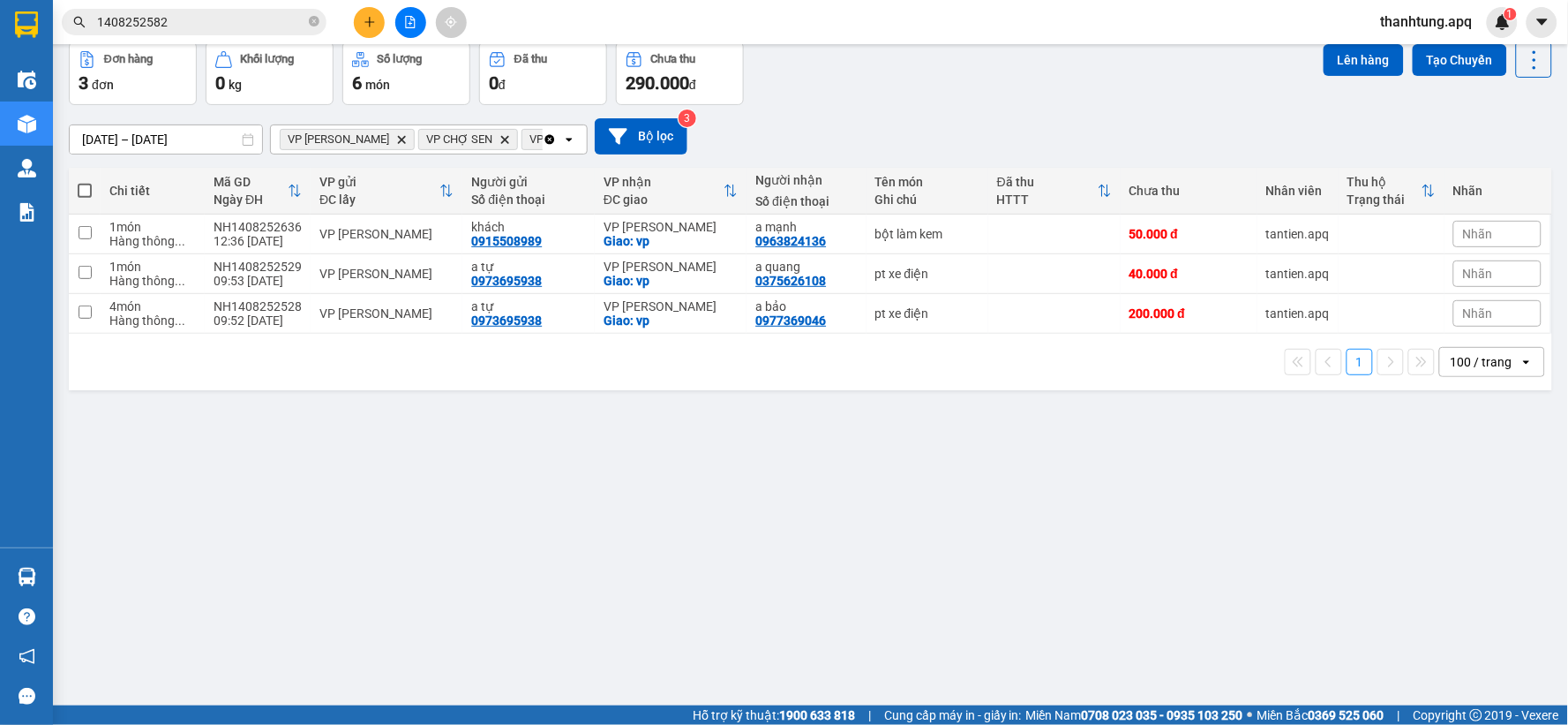
click at [925, 480] on div "ver 1.8.138 Kho gửi Trên xe Kho nhận Hàng đã giao Hàng đã hủy Kho gửi Vinh Kho …" at bounding box center [811, 334] width 1497 height 725
click at [648, 129] on button "Bộ lọc" at bounding box center [641, 137] width 93 height 36
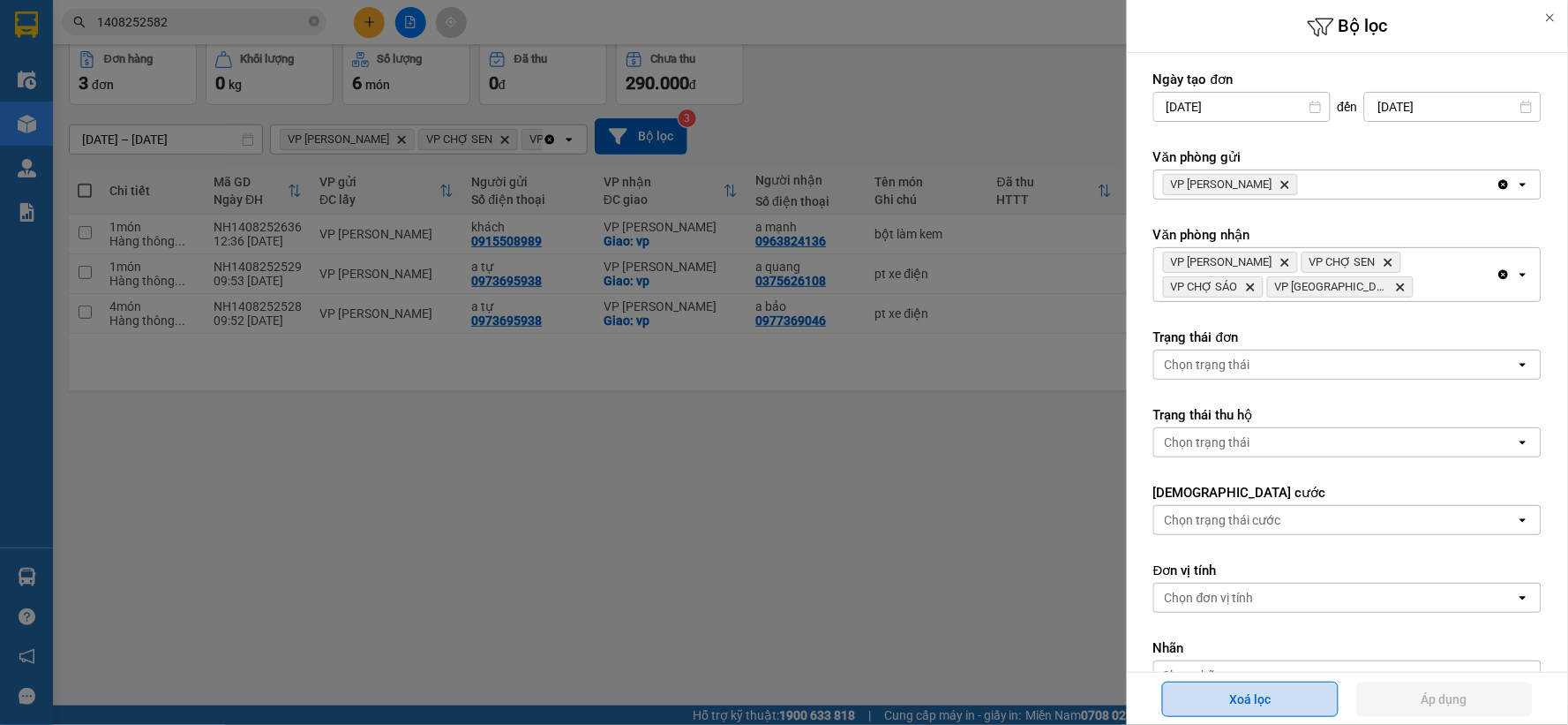
click at [1268, 708] on button "Xoá lọc" at bounding box center [1250, 698] width 177 height 35
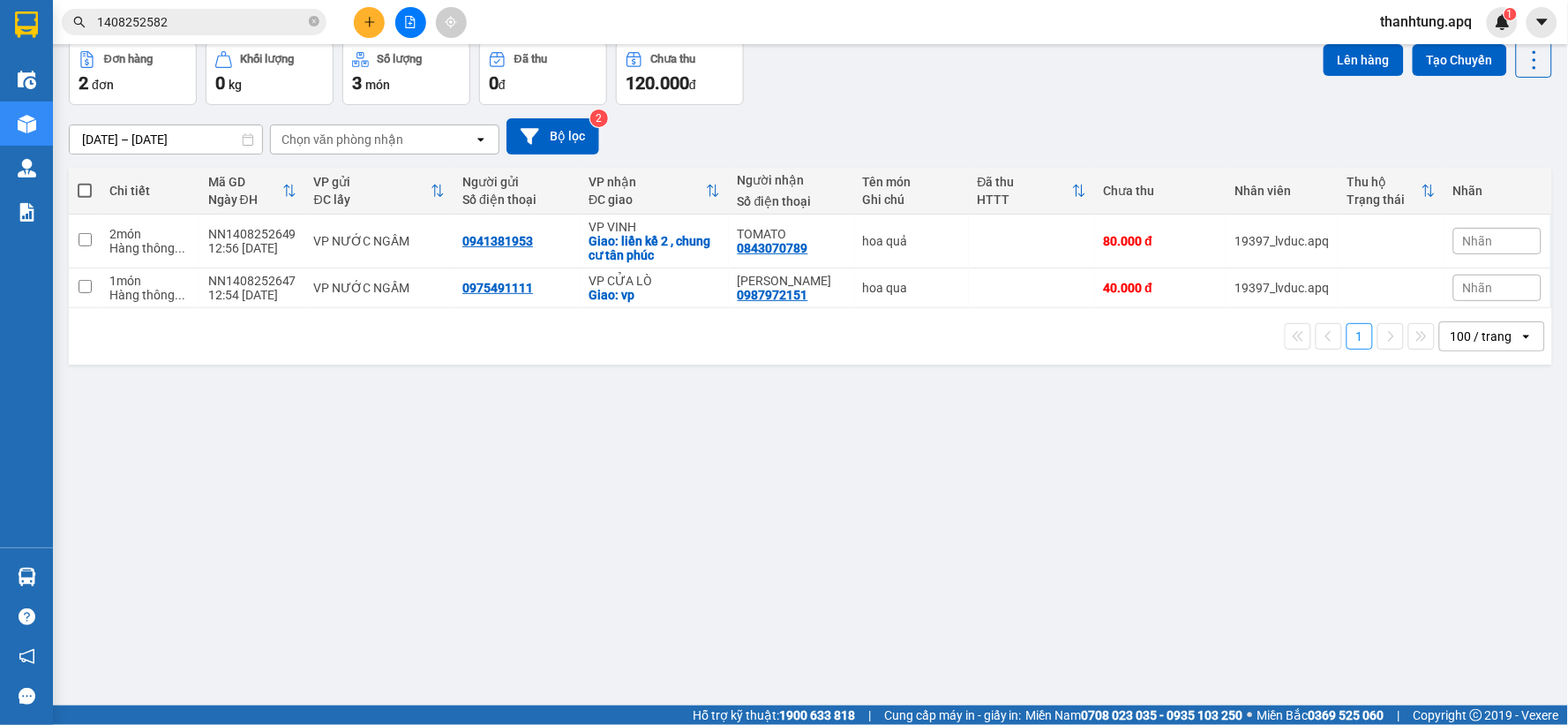
drag, startPoint x: 990, startPoint y: 489, endPoint x: 974, endPoint y: 438, distance: 53.5
click at [987, 480] on div "ver 1.8.138 Kho gửi Trên xe Kho nhận Hàng đã giao Hàng đã hủy Kho gửi Vinh Kho …" at bounding box center [811, 334] width 1497 height 725
click at [551, 129] on button "Bộ lọc" at bounding box center [553, 137] width 93 height 36
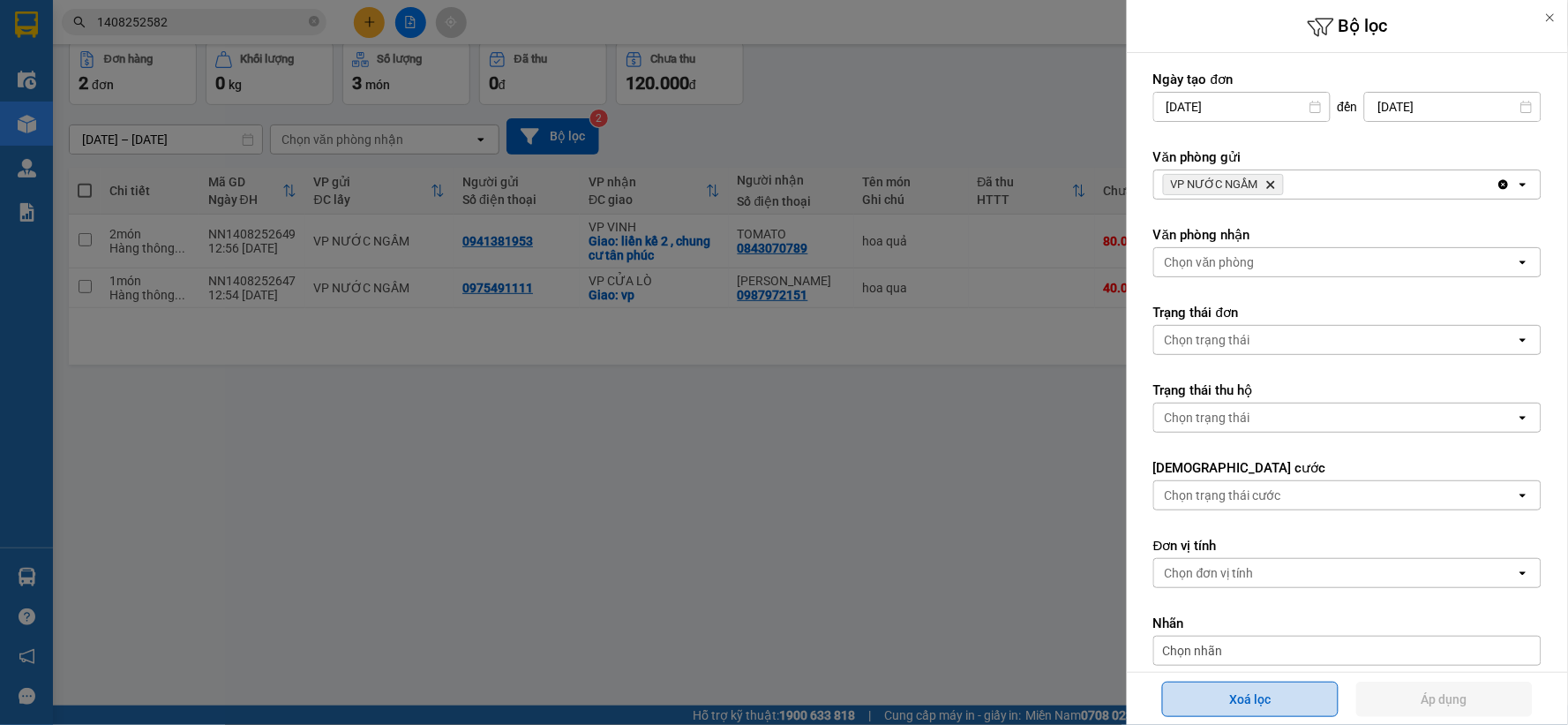
click at [1221, 694] on button "Xoá lọc" at bounding box center [1250, 698] width 177 height 35
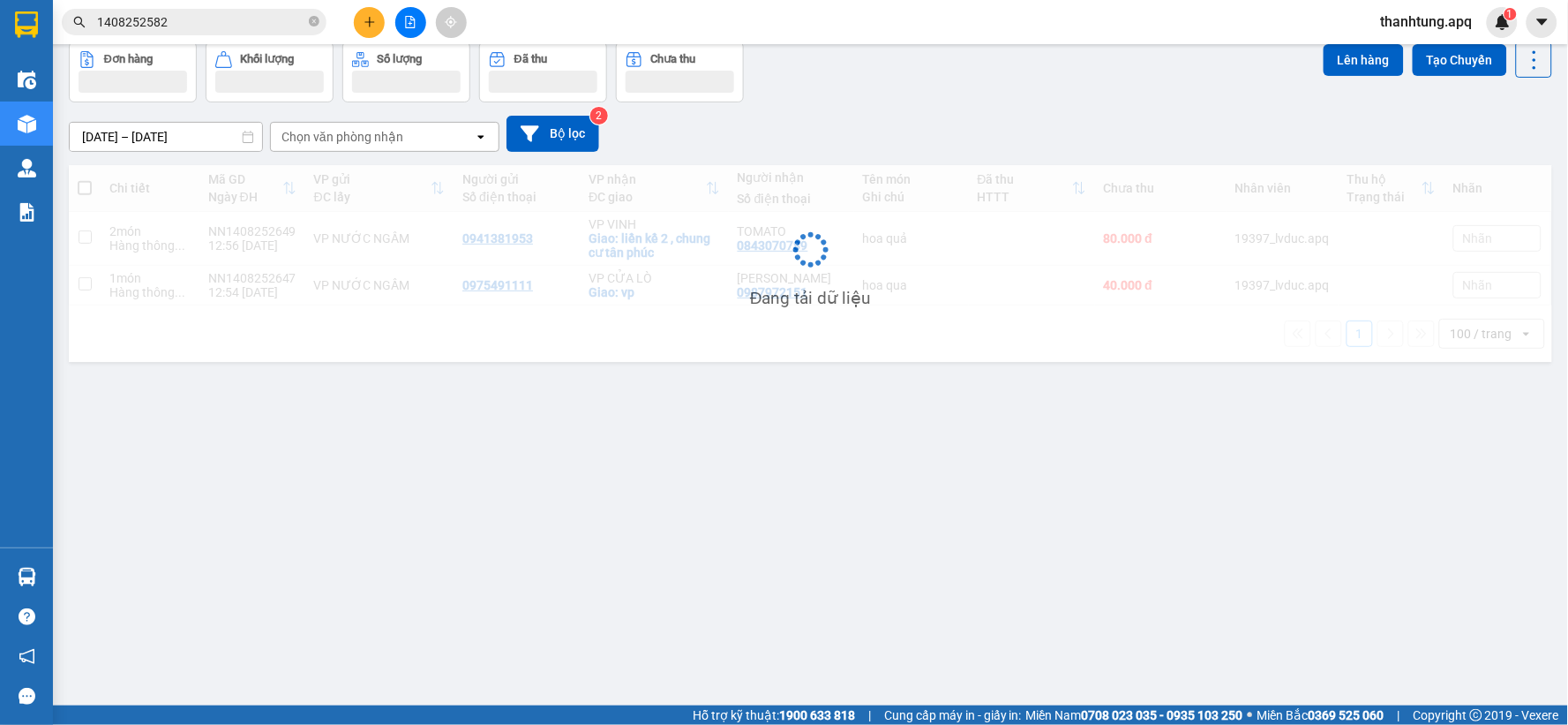
drag, startPoint x: 938, startPoint y: 601, endPoint x: 918, endPoint y: 566, distance: 40.3
click at [935, 598] on div "ver 1.8.138 Kho gửi Trên xe Kho nhận Hàng đã giao Hàng đã hủy Kho gửi Vinh Kho …" at bounding box center [811, 334] width 1497 height 725
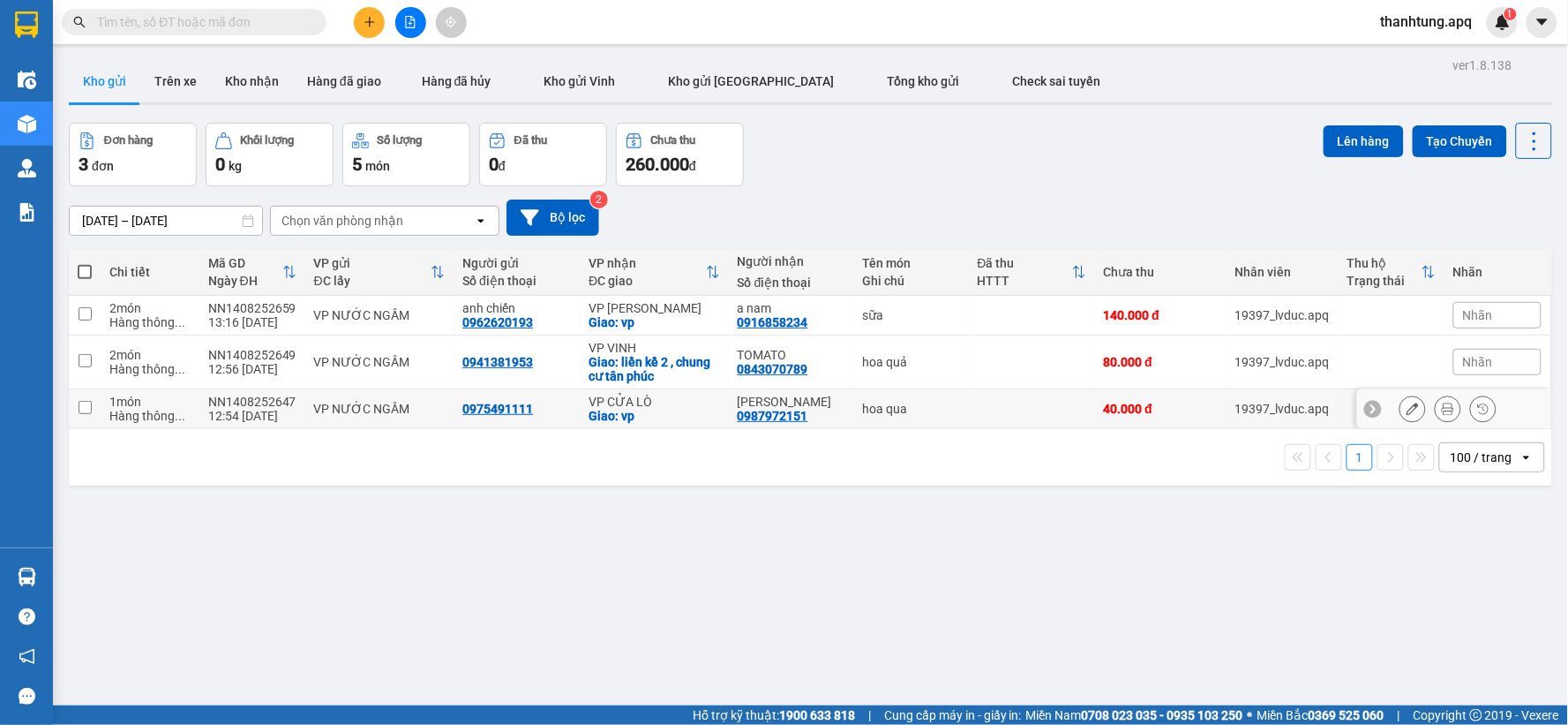
click at [678, 419] on div "Giao: vp" at bounding box center [654, 415] width 131 height 14
checkbox input "true"
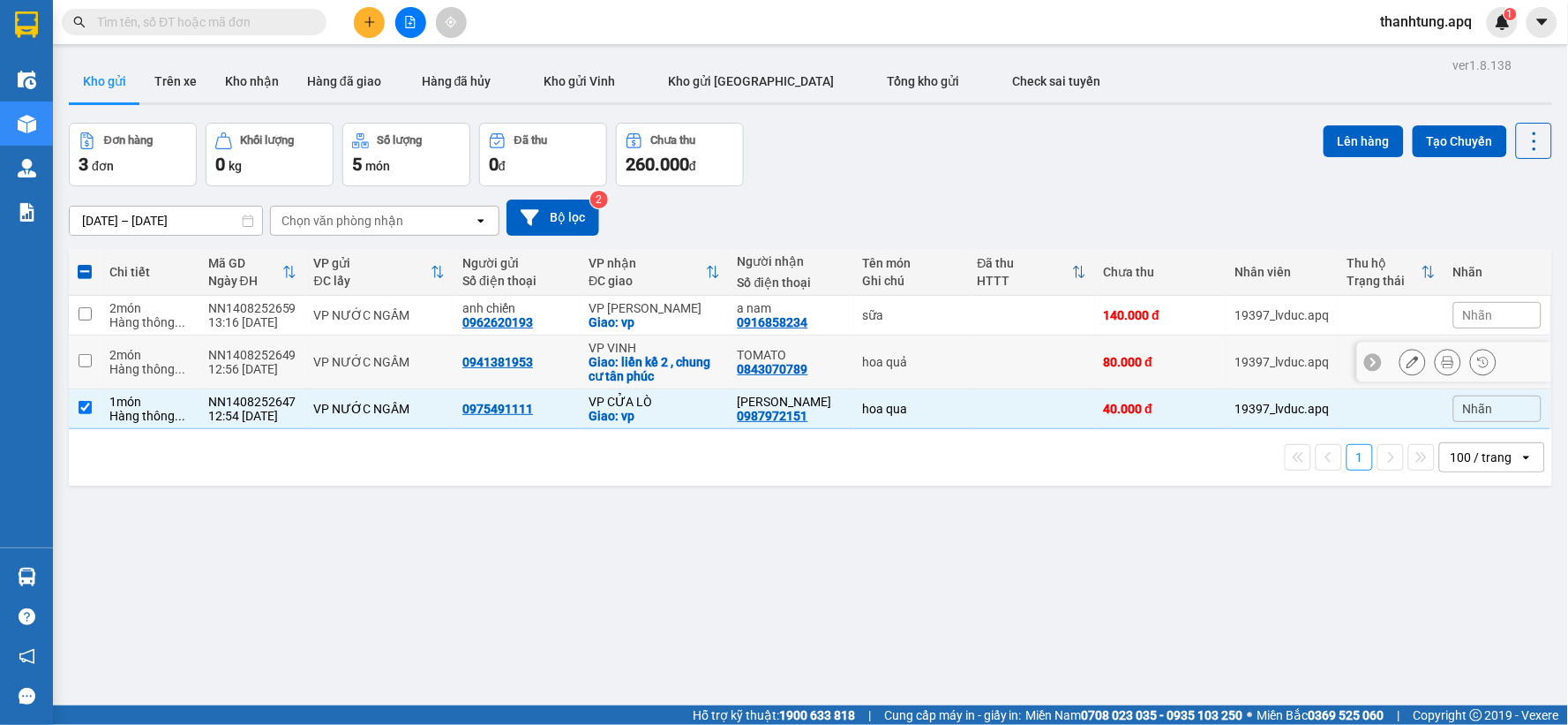
click at [976, 357] on td at bounding box center [1032, 362] width 126 height 54
checkbox input "true"
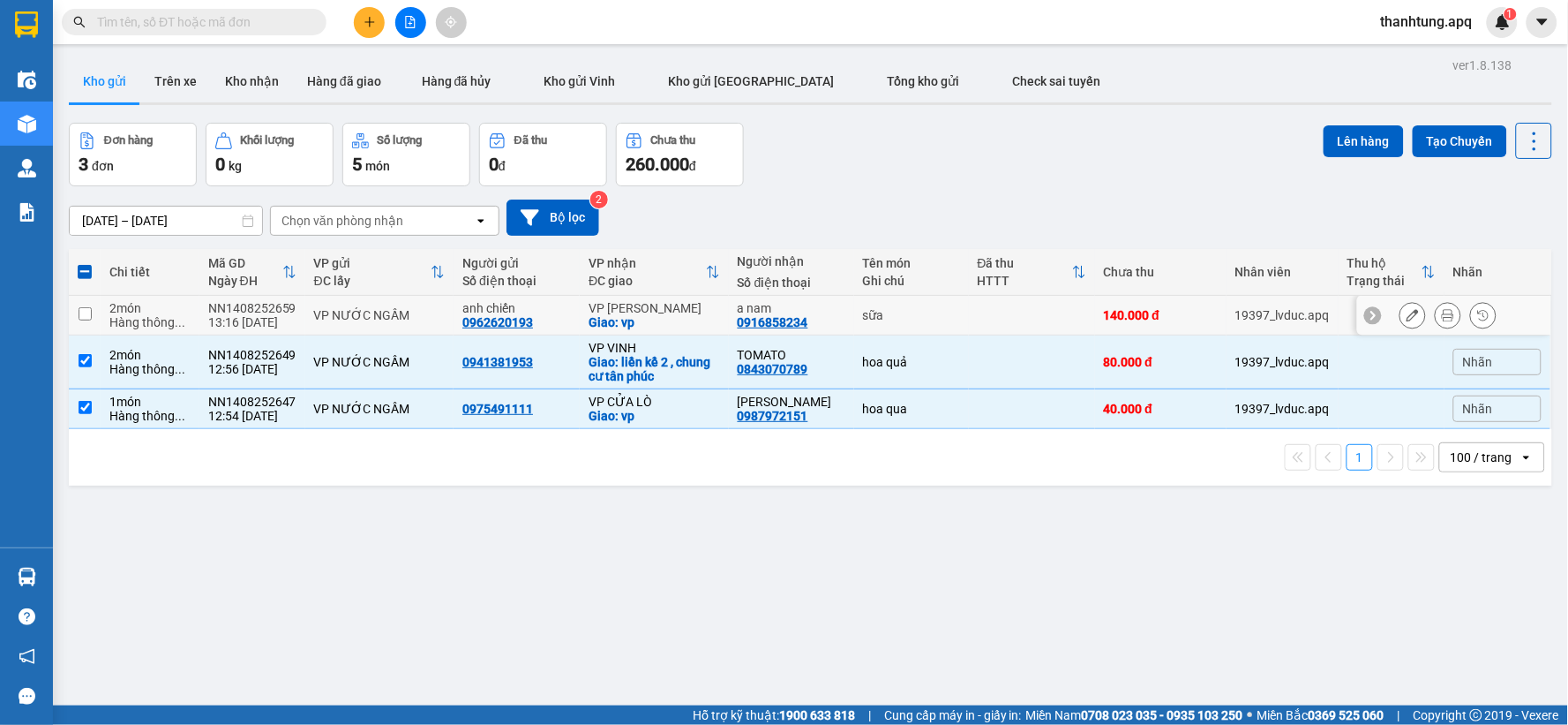
click at [579, 319] on td "VP Xuân Hội Giao: vp" at bounding box center [654, 316] width 149 height 40
checkbox input "true"
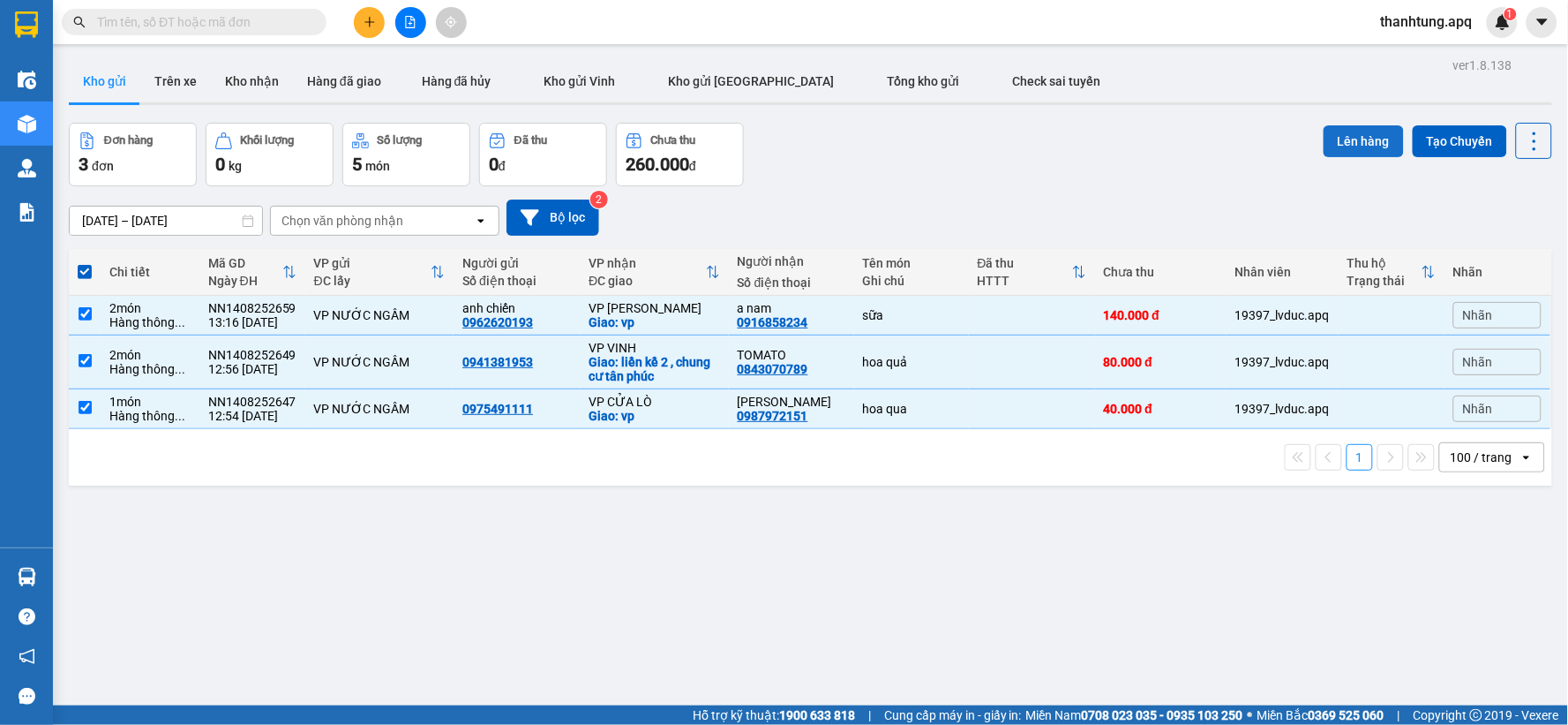
click at [1353, 125] on button "Lên hàng" at bounding box center [1363, 141] width 80 height 32
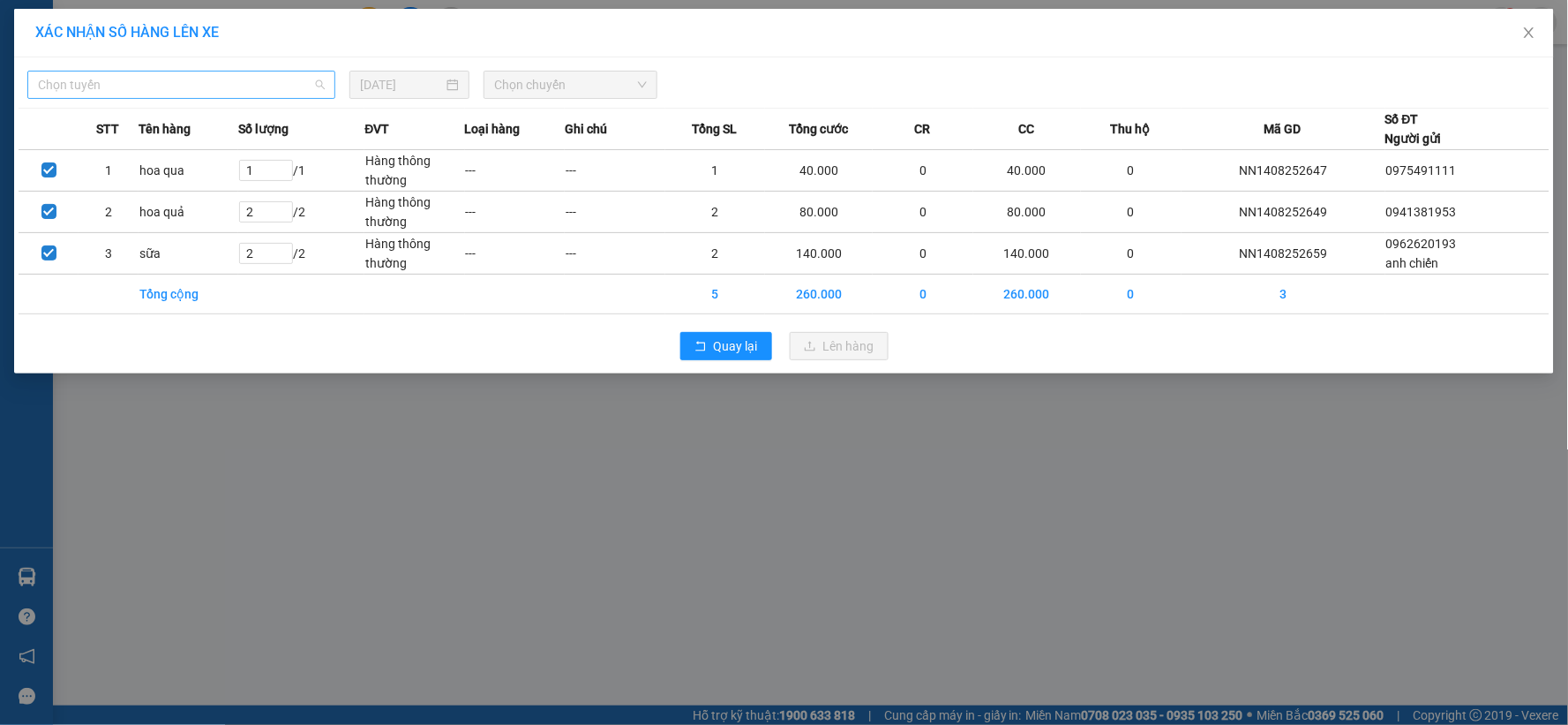
click at [249, 86] on span "Chọn tuyến" at bounding box center [182, 85] width 287 height 27
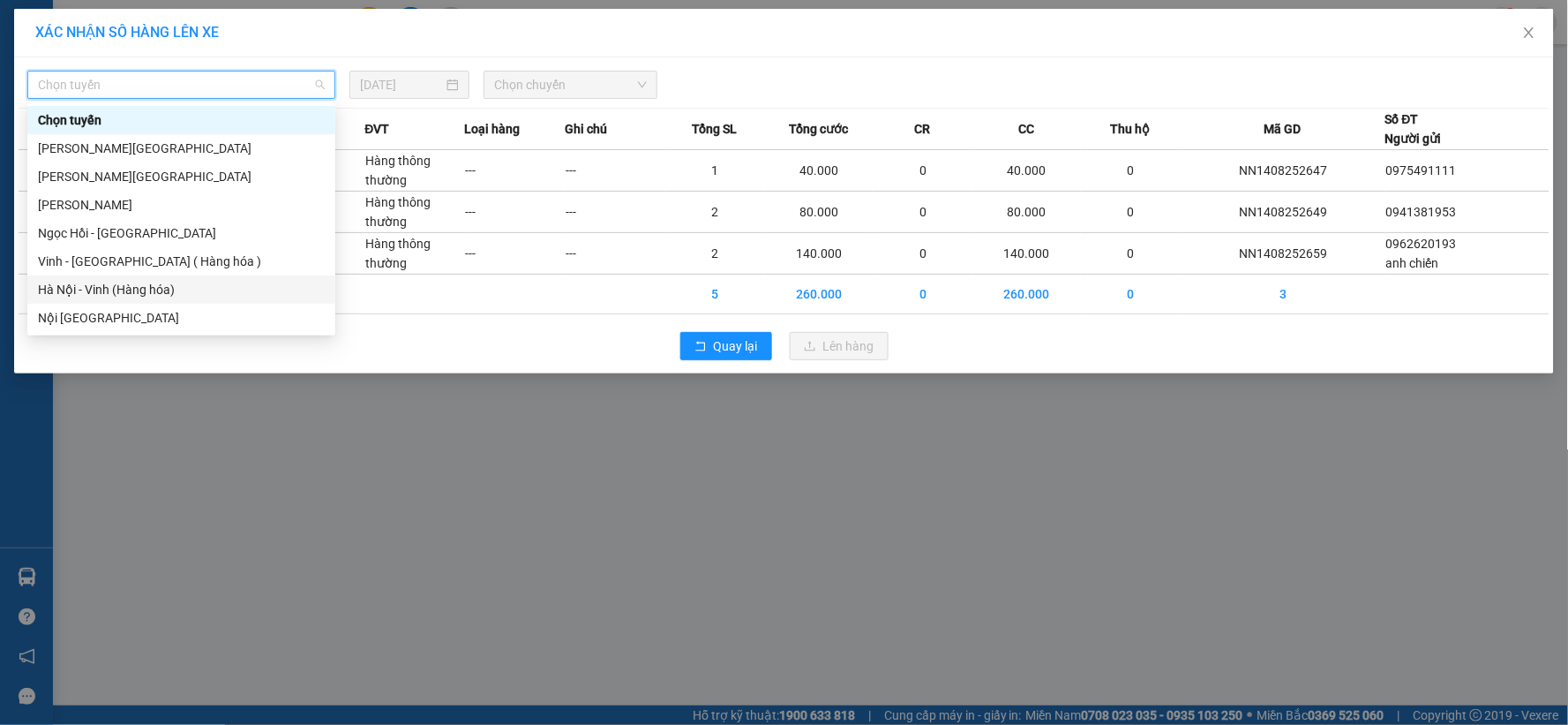
click at [171, 280] on div "Hà Nội - Vinh (Hàng hóa)" at bounding box center [182, 290] width 287 height 19
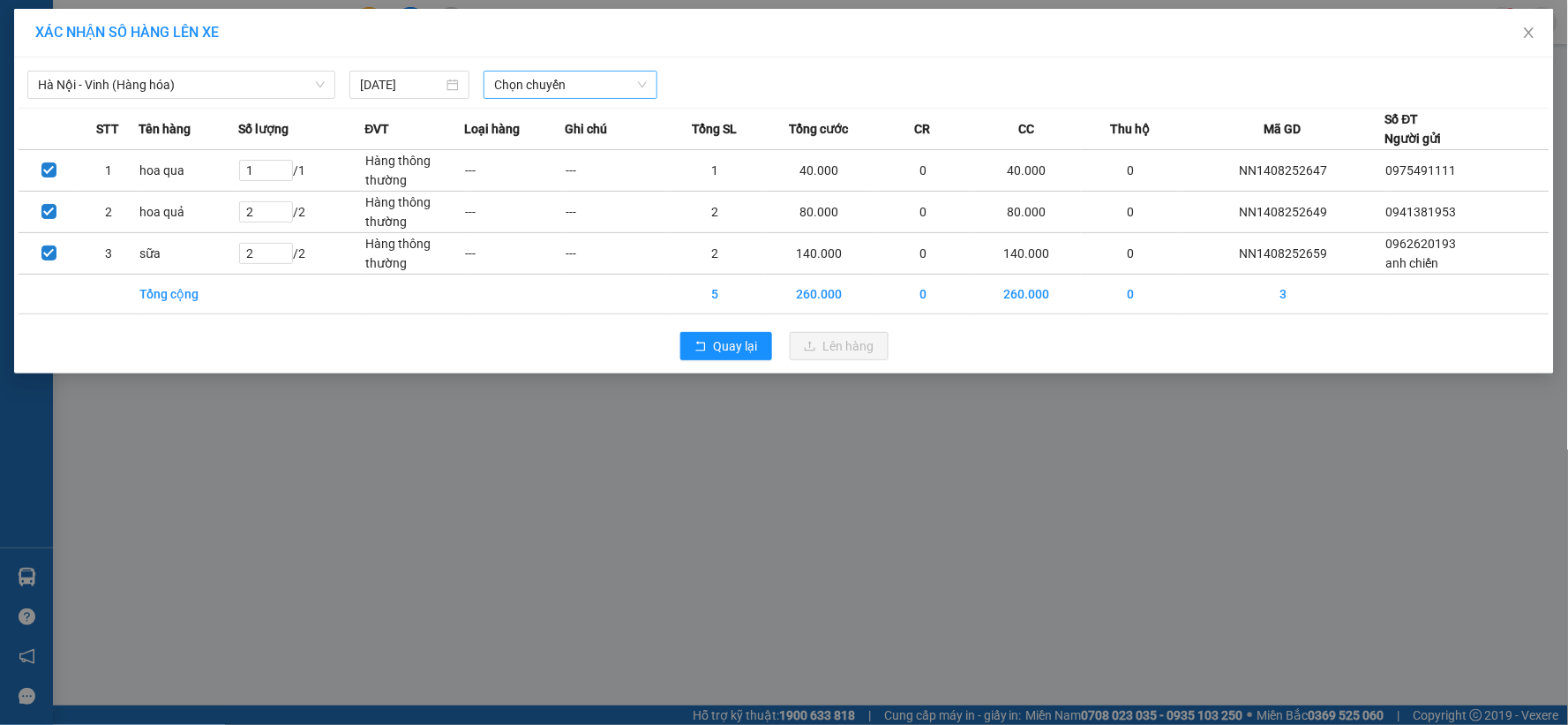
drag, startPoint x: 521, startPoint y: 69, endPoint x: 523, endPoint y: 82, distance: 13.2
click at [521, 72] on div "Hà Nội - Vinh (Hàng hóa) 14/08/2025 Chọn chuyến" at bounding box center [783, 80] width 1531 height 37
drag, startPoint x: 523, startPoint y: 85, endPoint x: 551, endPoint y: 191, distance: 109.6
click at [522, 86] on span "Chọn chuyến" at bounding box center [571, 85] width 153 height 27
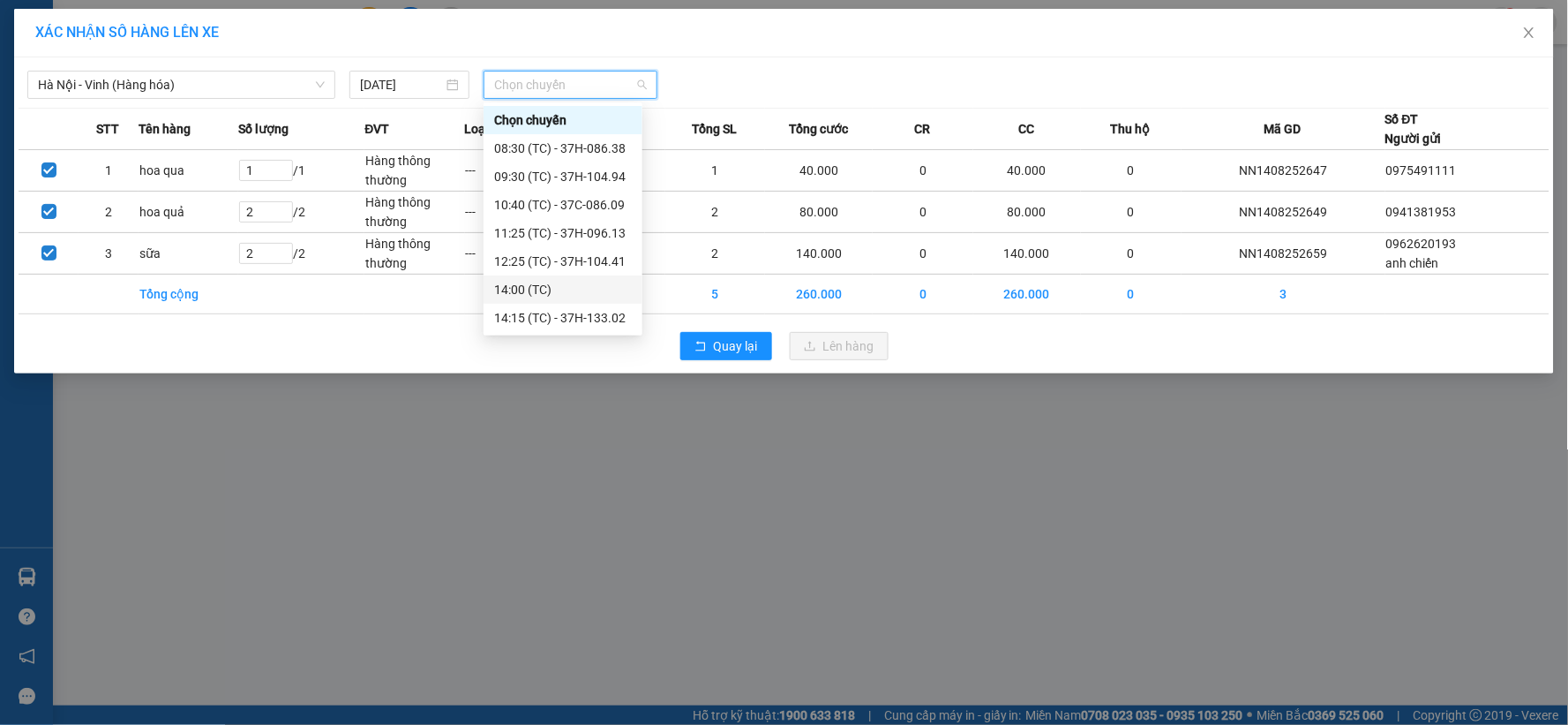
click at [565, 293] on div "14:00 (TC)" at bounding box center [563, 290] width 138 height 19
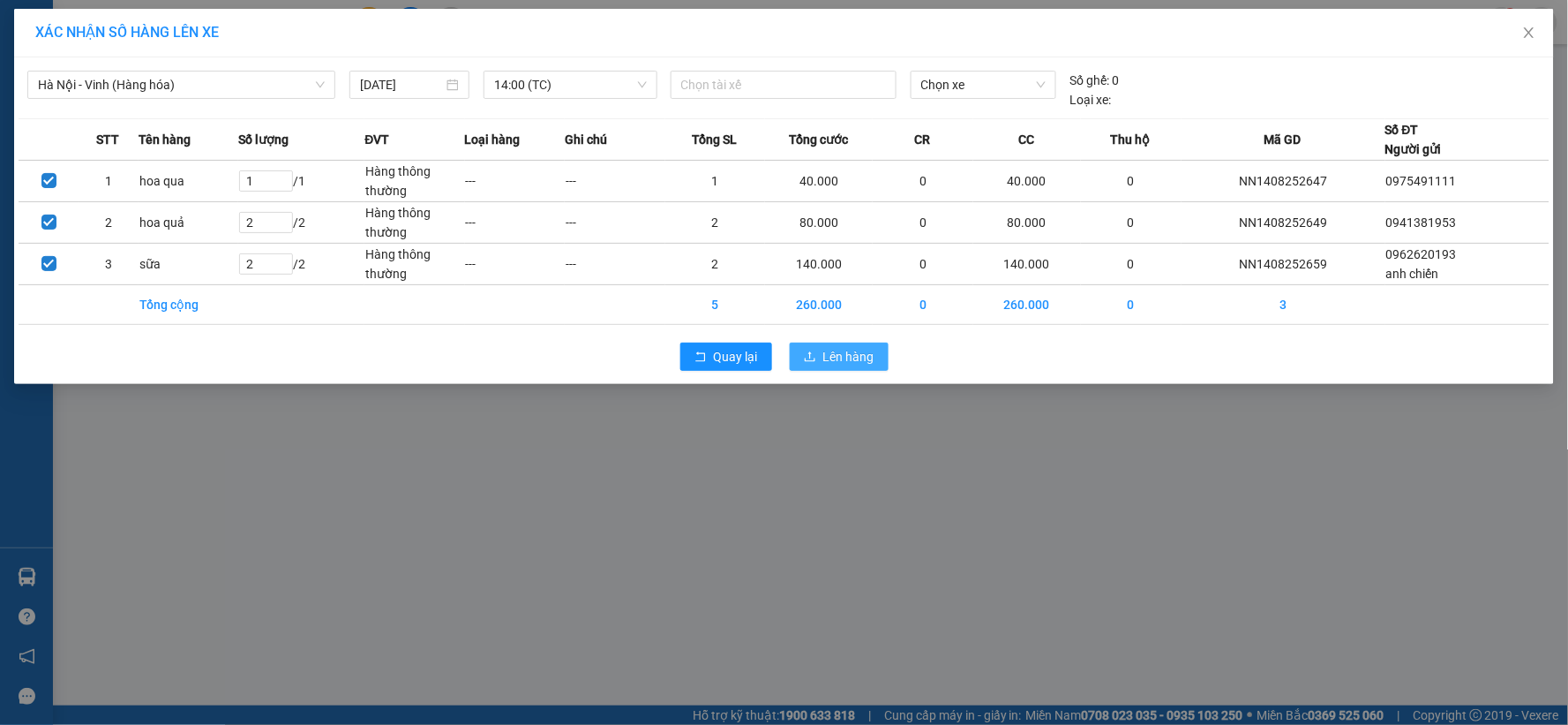
click at [843, 358] on span "Lên hàng" at bounding box center [849, 357] width 52 height 19
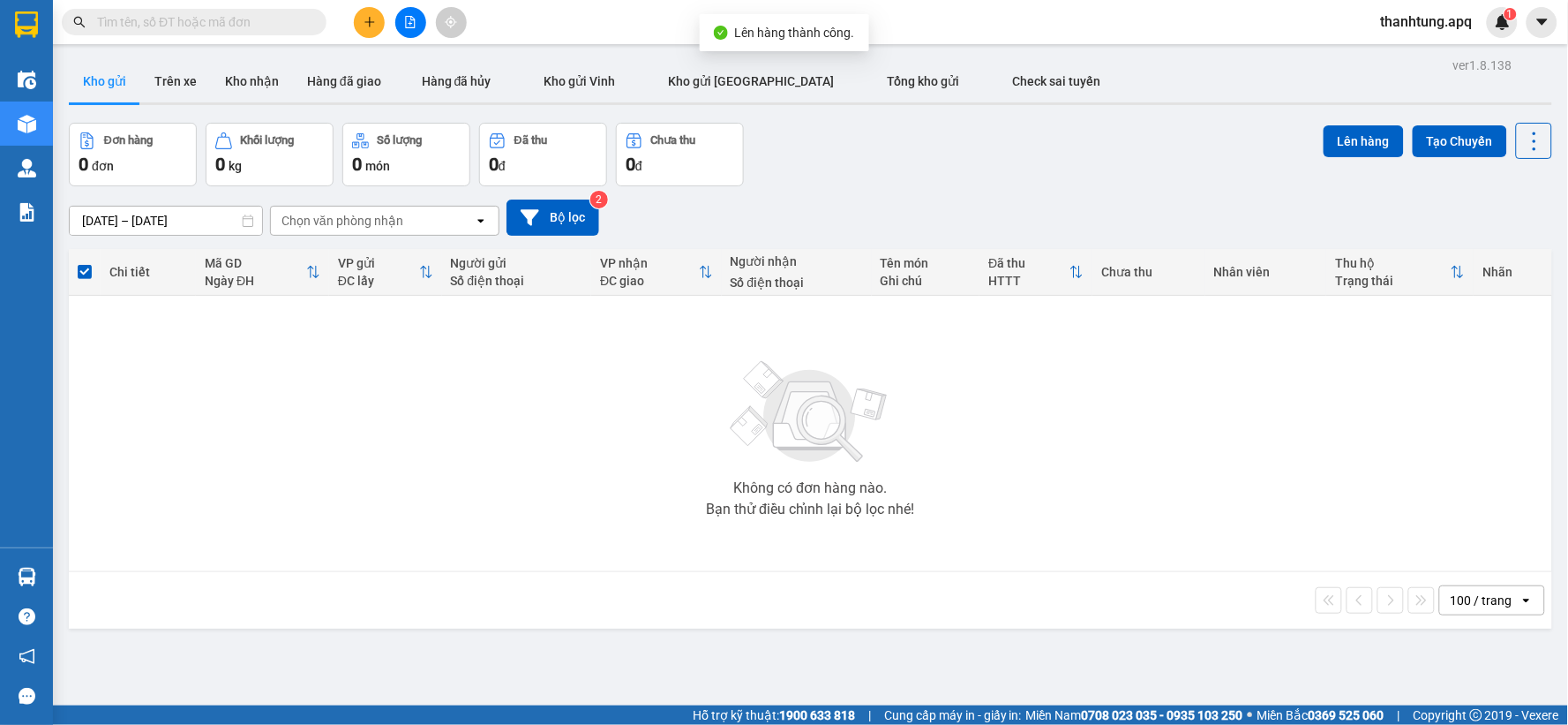
drag, startPoint x: 686, startPoint y: 582, endPoint x: 887, endPoint y: 173, distance: 455.7
click at [691, 550] on div "Chi tiết Mã GD Ngày ĐH VP gửi ĐC lấy Người gửi Số điện thoại VP nhận ĐC giao Ng…" at bounding box center [810, 438] width 1483 height 380
click at [901, 153] on div "Đơn hàng 0 đơn Khối lượng 0 kg Số lượng 0 món Đã thu 0 đ Chưa thu 0 đ Lên hàng …" at bounding box center [810, 154] width 1483 height 63
click at [413, 16] on icon "file-add" at bounding box center [410, 22] width 12 height 12
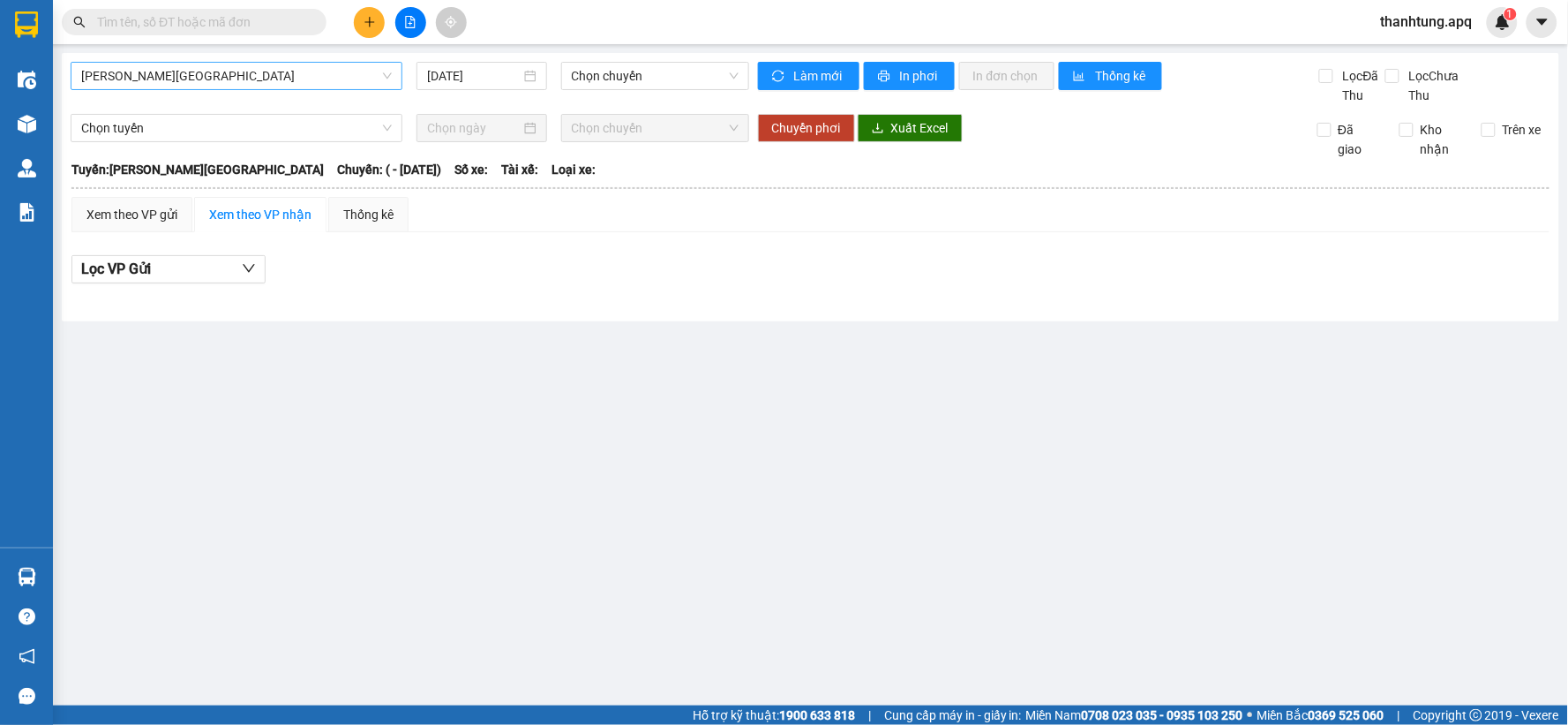
click at [282, 80] on span "Gia Lâm - Mỹ Đình" at bounding box center [236, 77] width 311 height 27
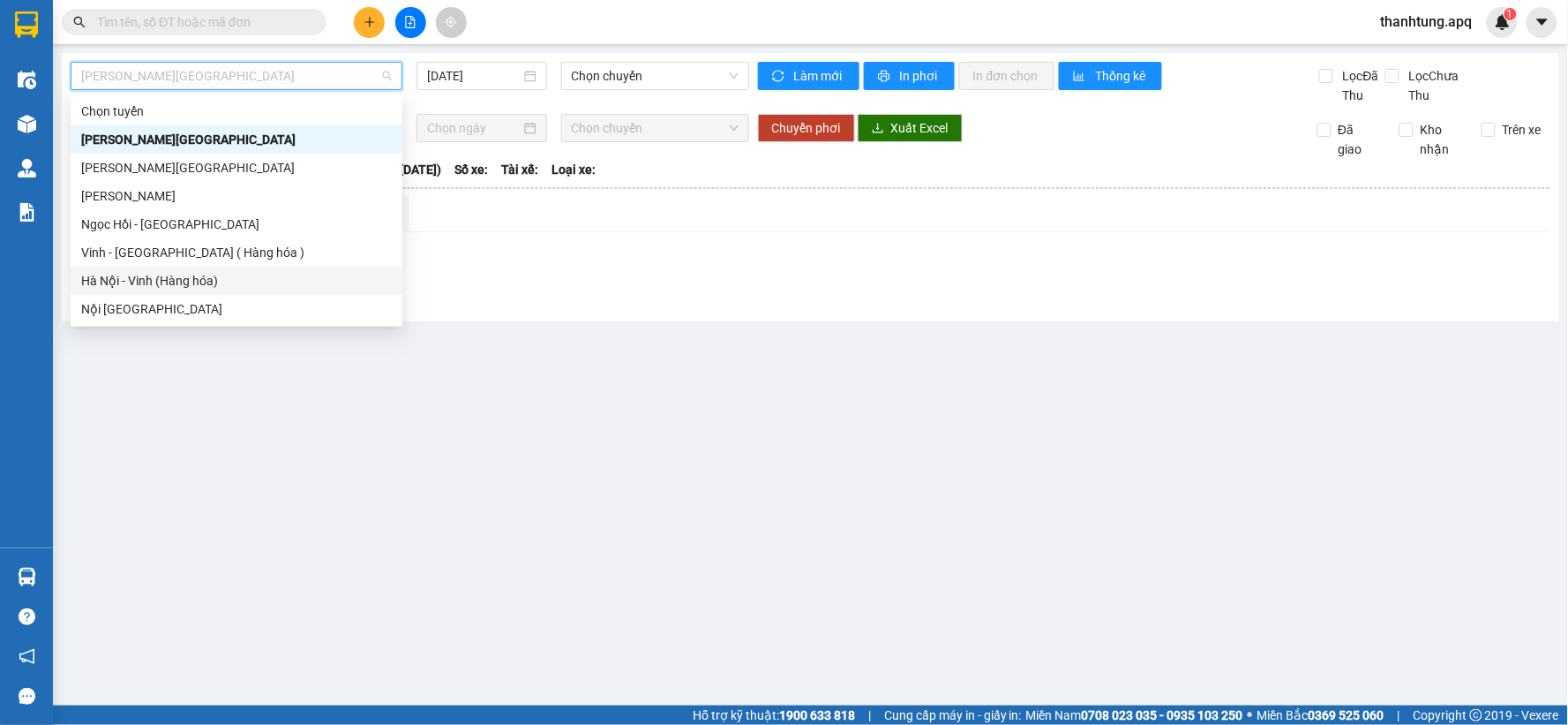
click at [186, 278] on div "Hà Nội - Vinh (Hàng hóa)" at bounding box center [236, 280] width 311 height 19
type input "[DATE]"
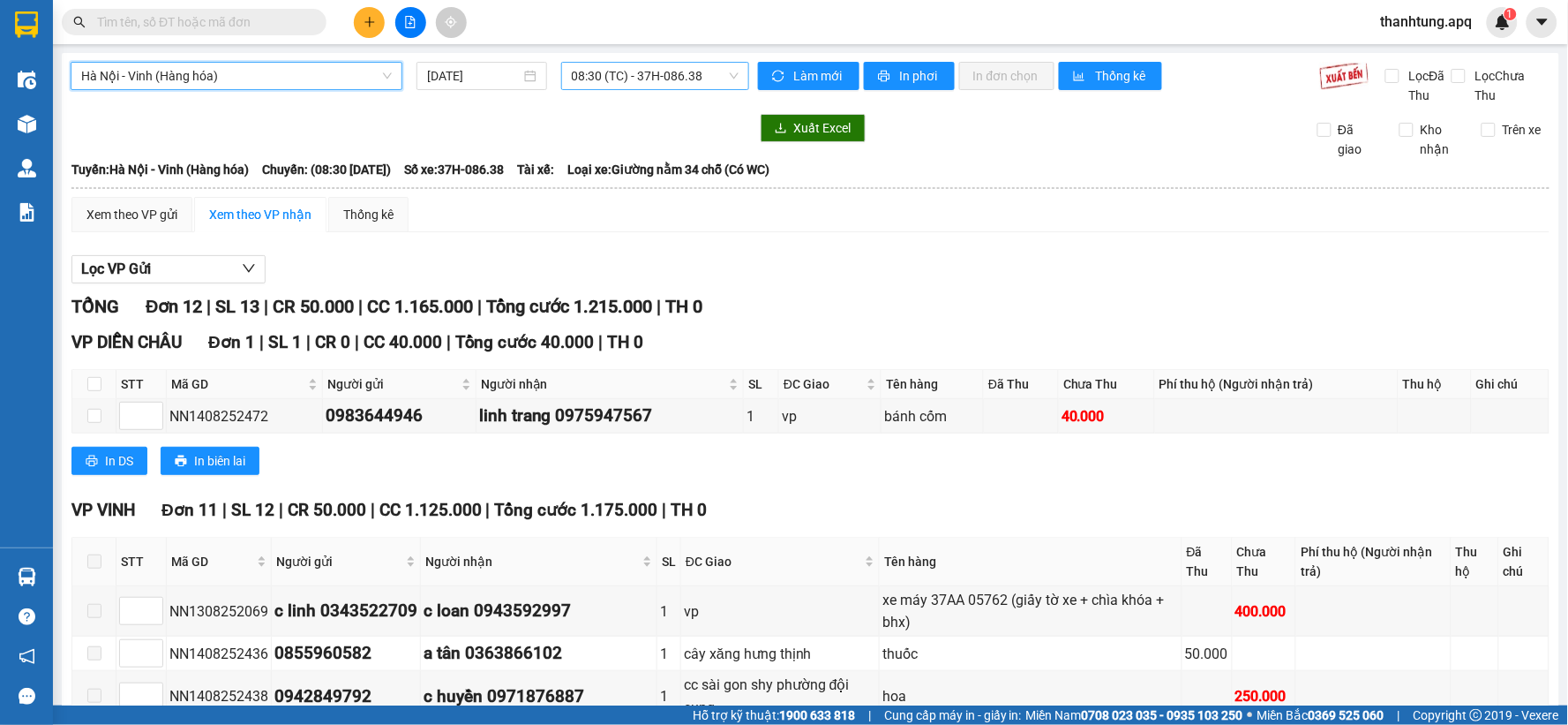
click at [709, 69] on span "08:30 (TC) - 37H-086.38" at bounding box center [655, 77] width 166 height 27
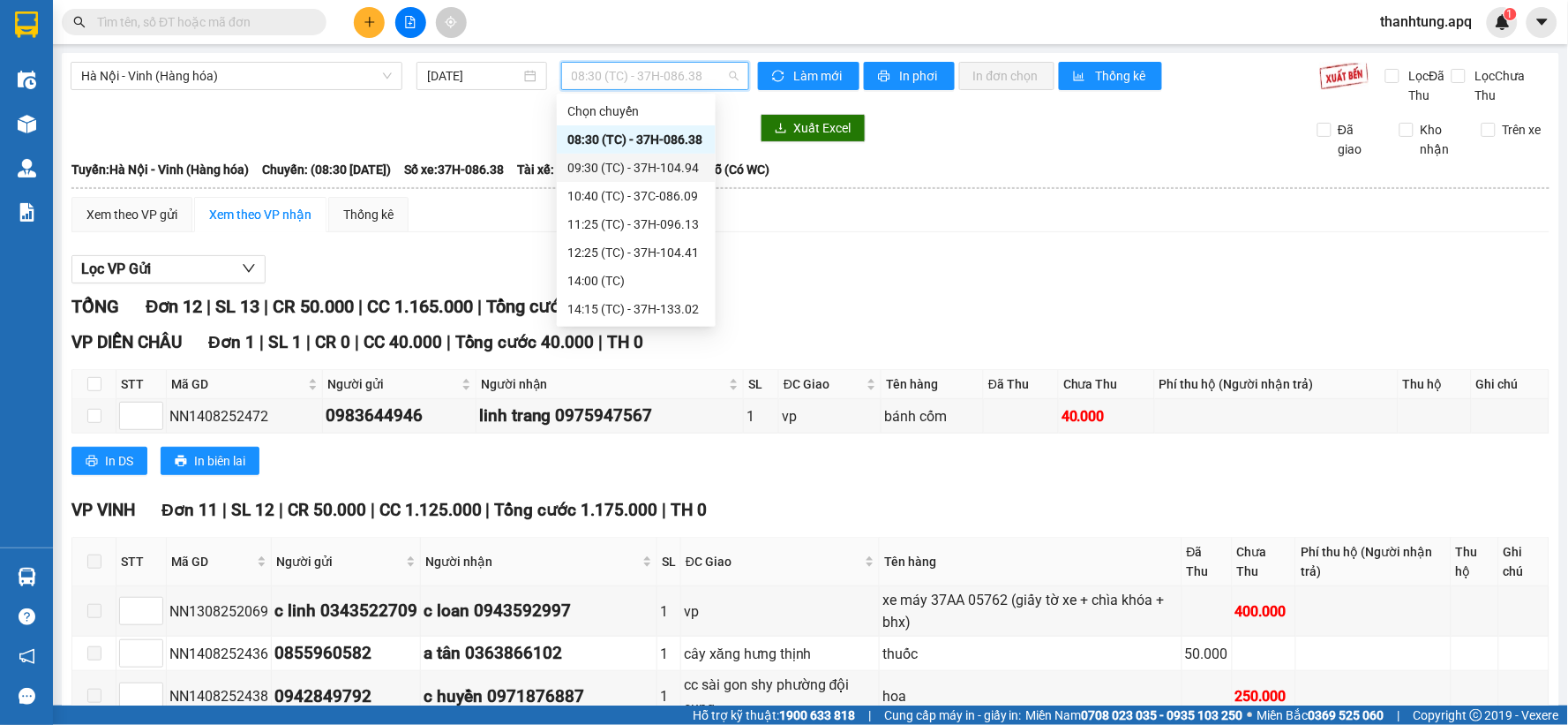
click at [677, 177] on div "09:30 (TC) - 37H-104.94" at bounding box center [636, 168] width 159 height 29
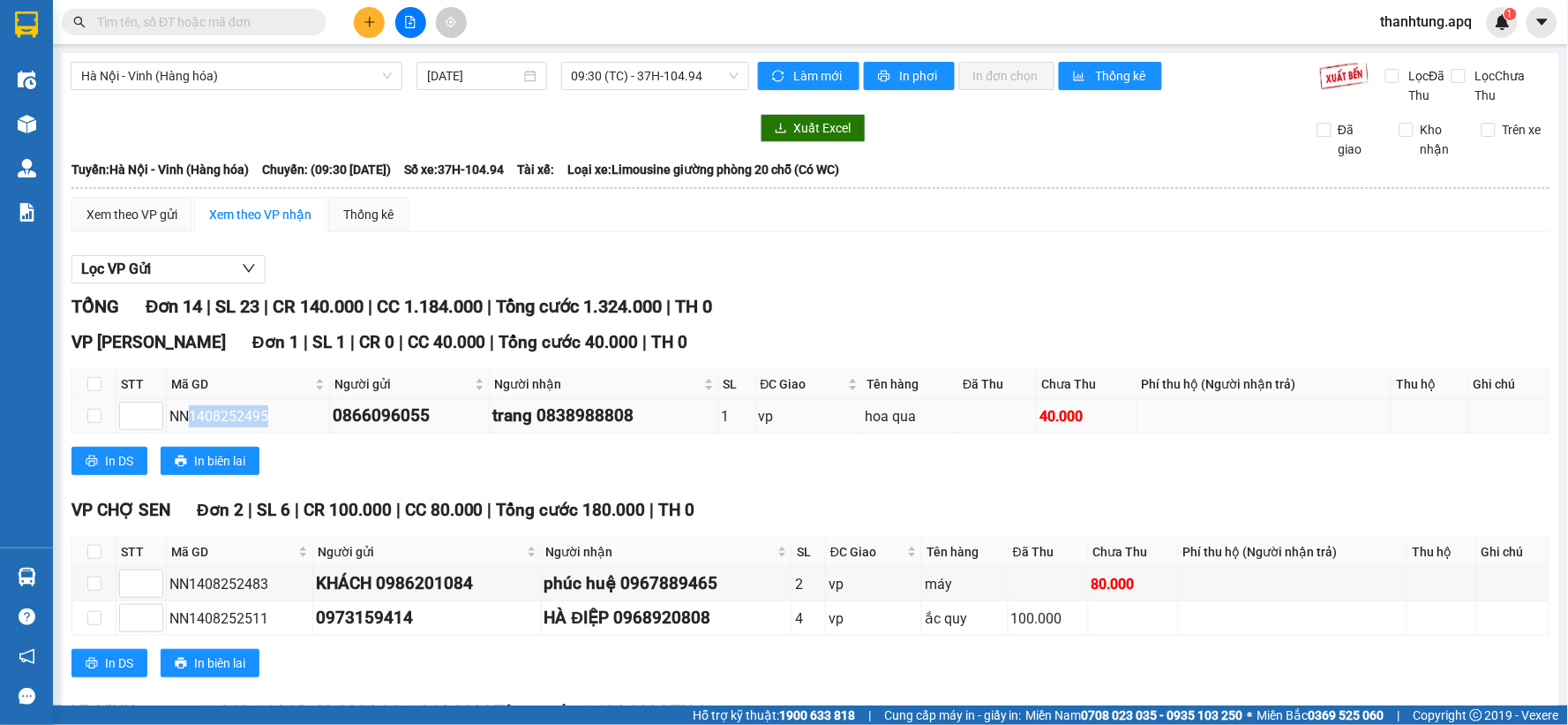
drag, startPoint x: 270, startPoint y: 413, endPoint x: 190, endPoint y: 428, distance: 81.4
click at [190, 428] on td "NN1408252495" at bounding box center [248, 416] width 163 height 34
click at [189, 427] on div "NN1408252495" at bounding box center [248, 416] width 157 height 22
drag, startPoint x: 189, startPoint y: 424, endPoint x: 271, endPoint y: 421, distance: 82.1
click at [271, 421] on div "NN1408252495" at bounding box center [248, 416] width 157 height 22
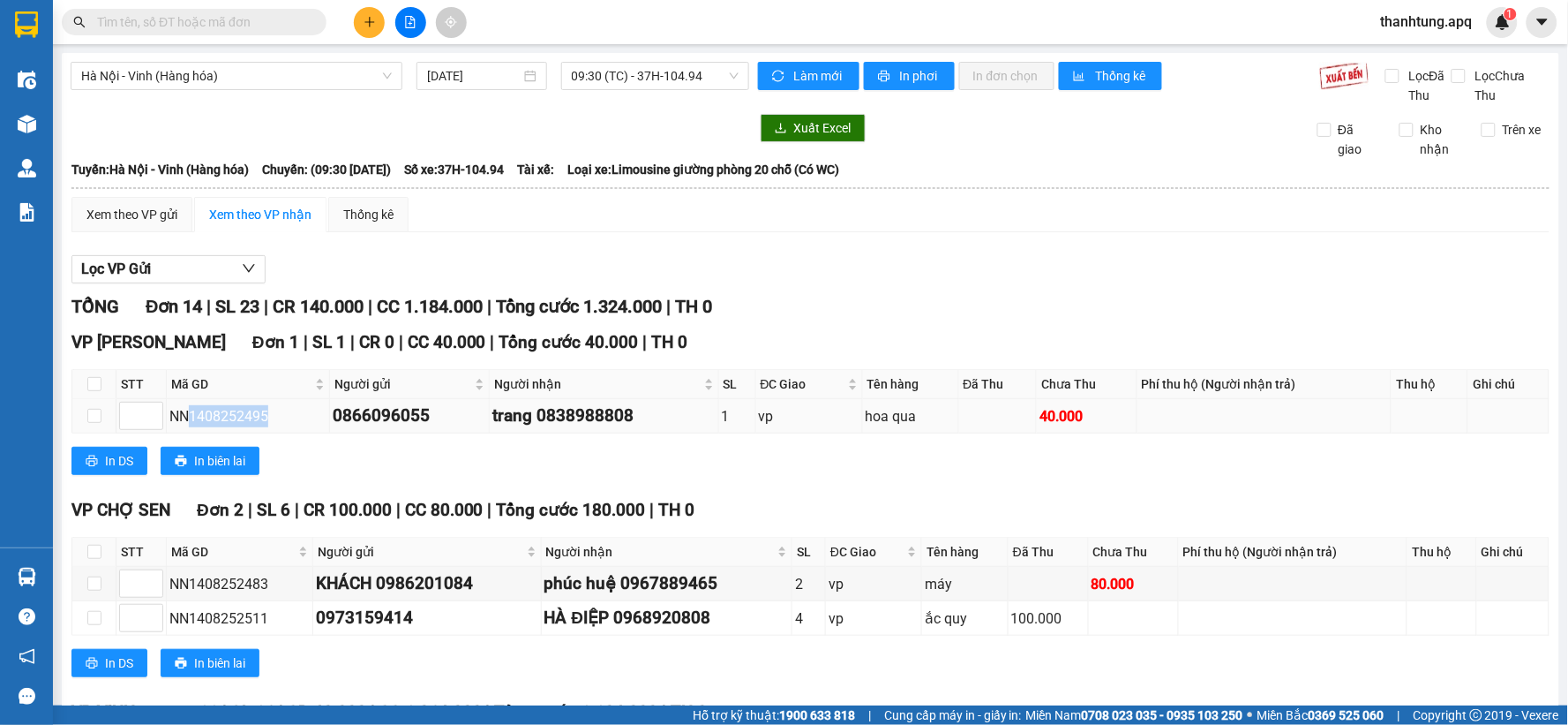
copy div "1408252495"
paste input "1408252495"
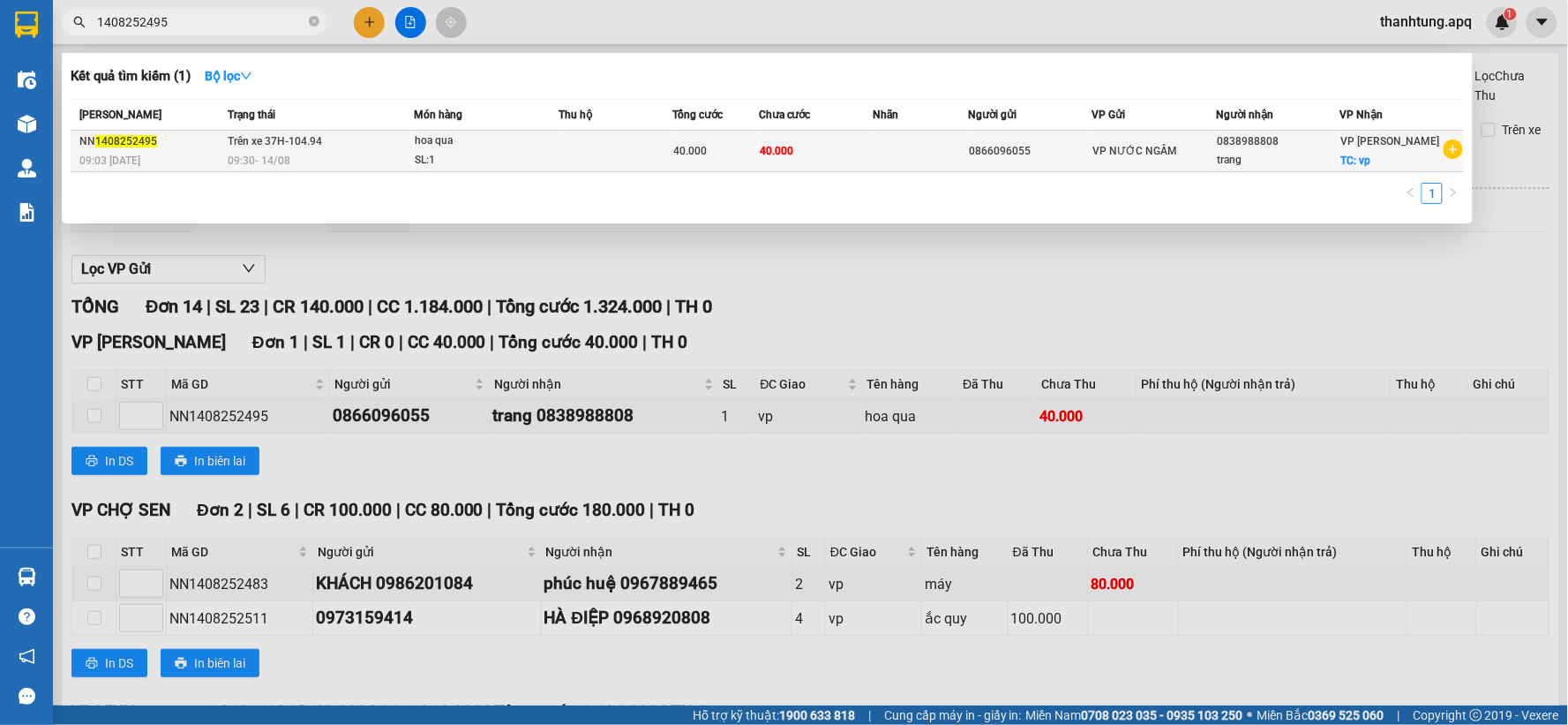
type input "1408252495"
click at [326, 170] on div "09:30 - 14/08" at bounding box center [320, 161] width 185 height 19
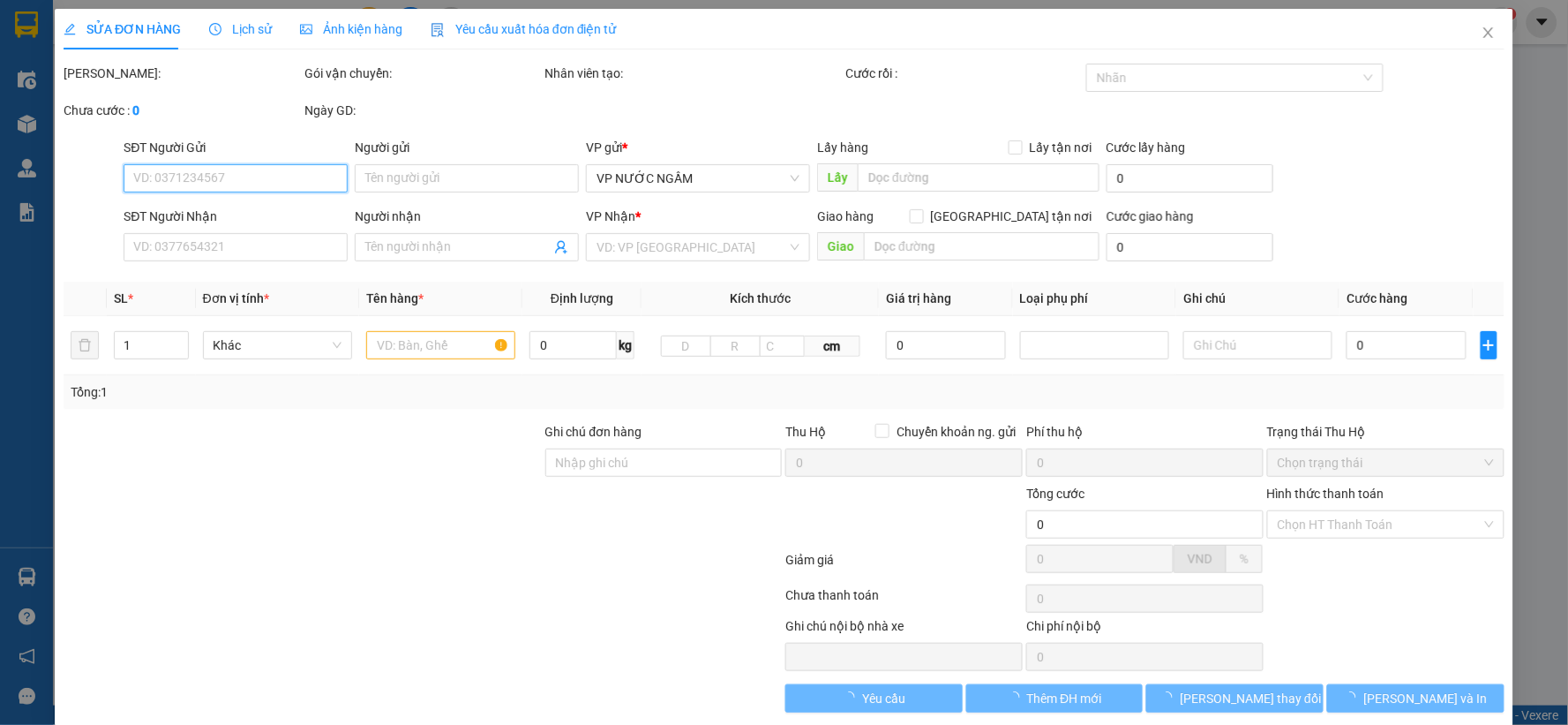
type input "0866096055"
type input "0838988808"
type input "trang"
checkbox input "true"
type input "vp"
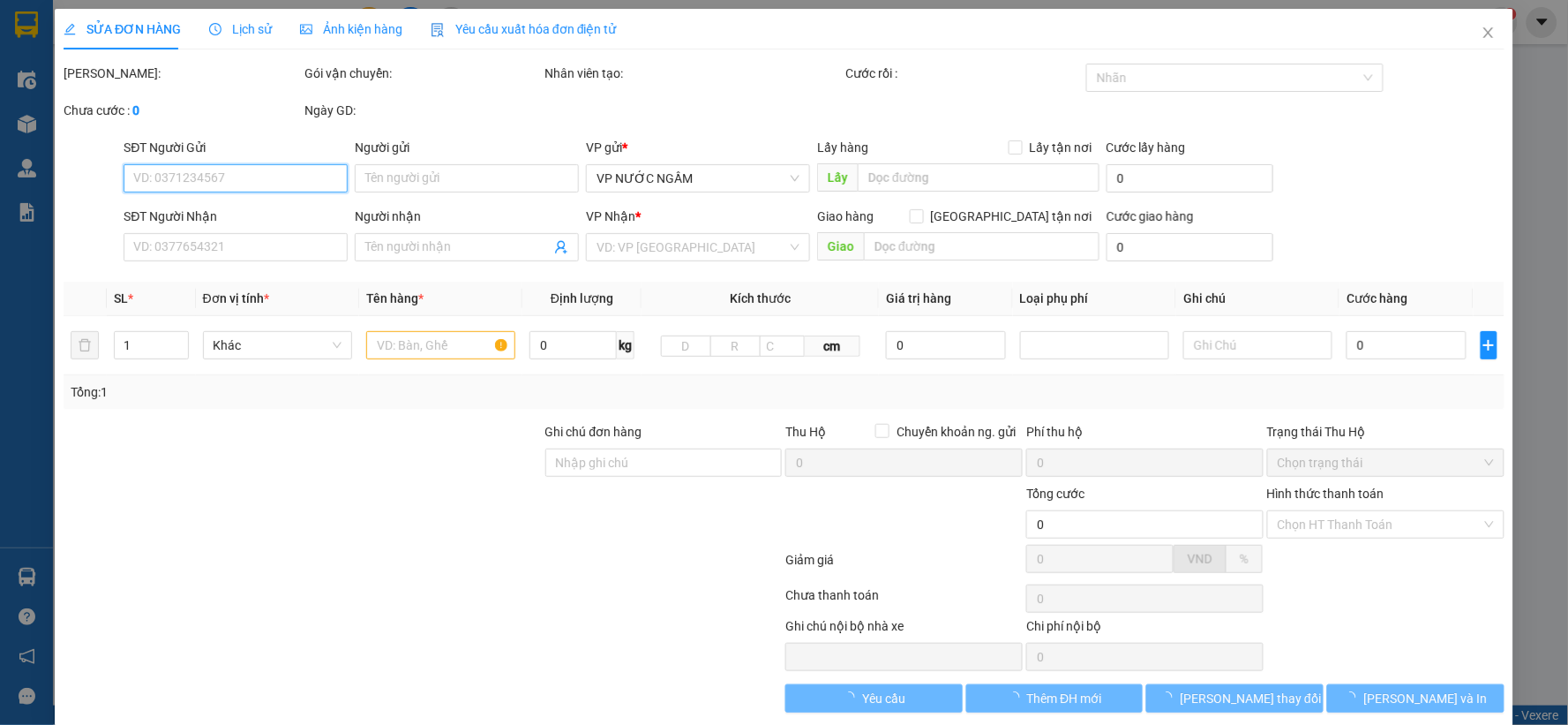
type input "40.000"
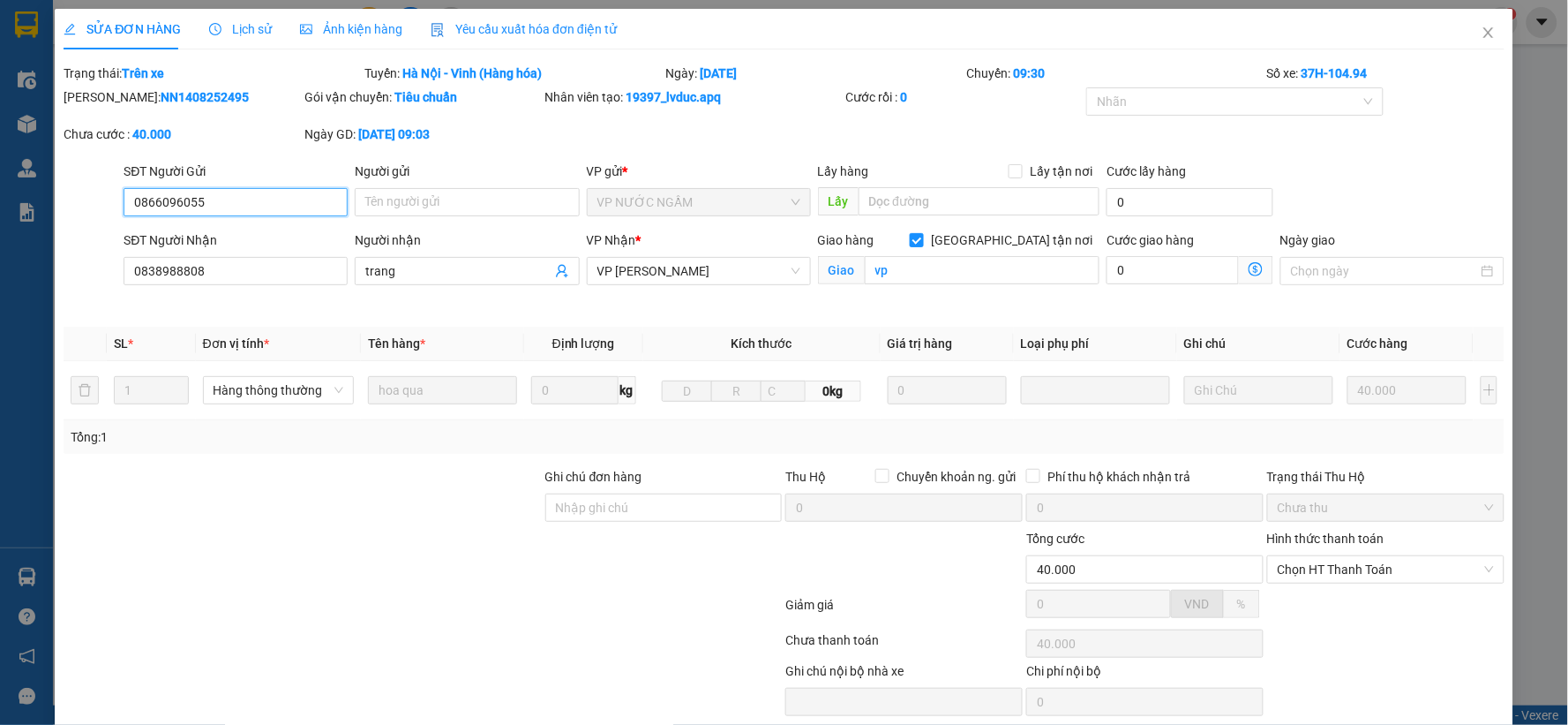
scroll to position [67, 0]
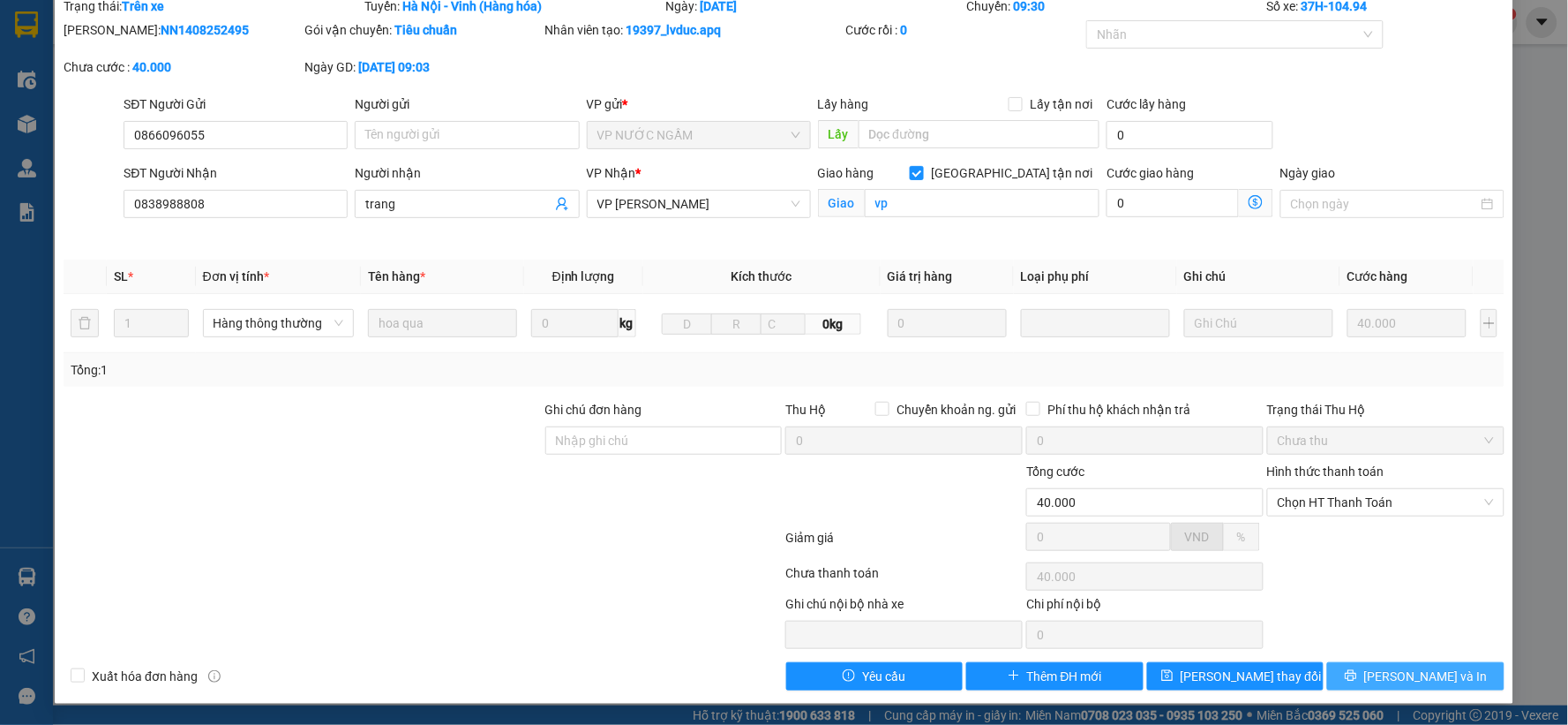
click at [1363, 671] on button "[PERSON_NAME] và In" at bounding box center [1415, 676] width 177 height 29
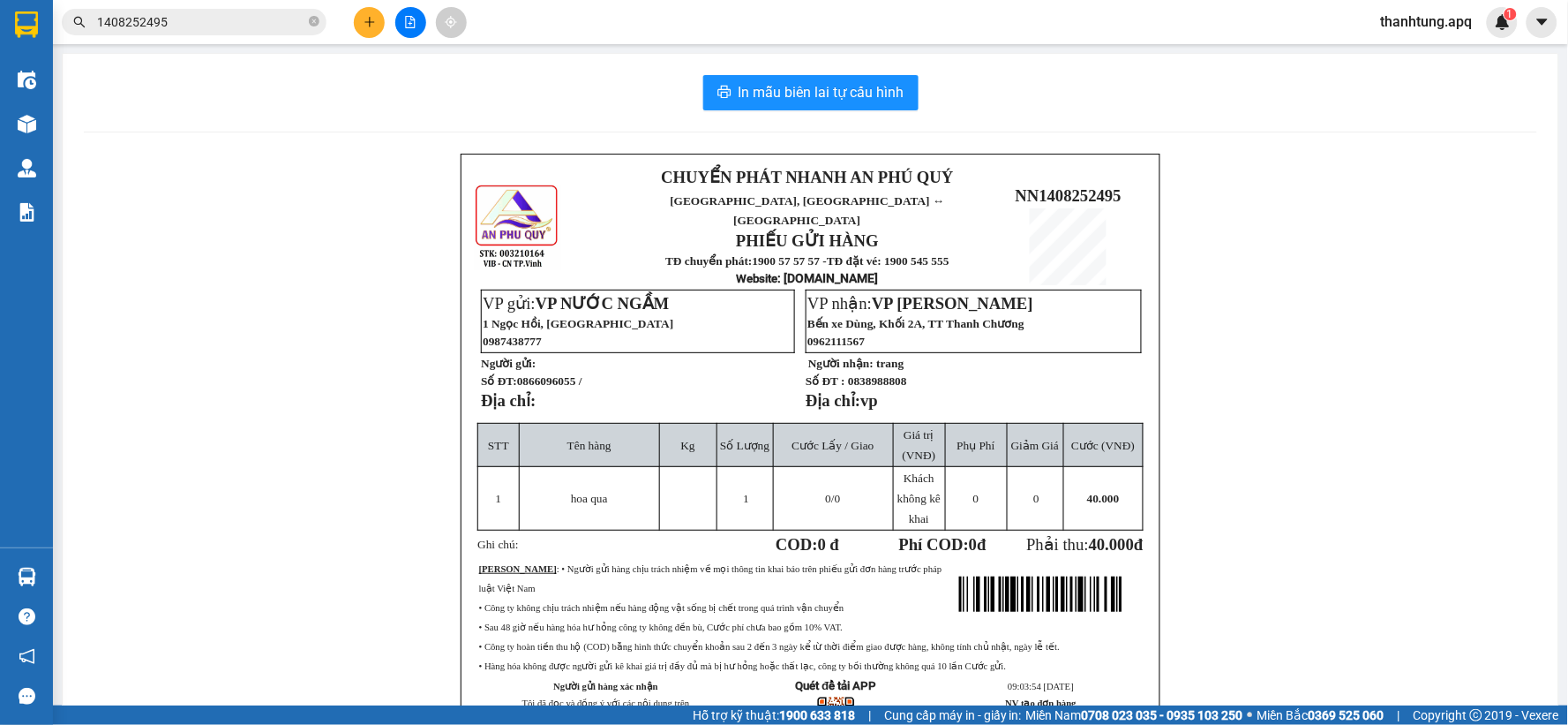
click at [155, 471] on div "CHUYỂN PHÁT NHANH AN PHÚ QUÝ NGHỆ AN, HÀ TĨNH ↔ HÀ NỘI PHIẾU GỬI HÀNG TĐ chuyển…" at bounding box center [811, 474] width 1453 height 641
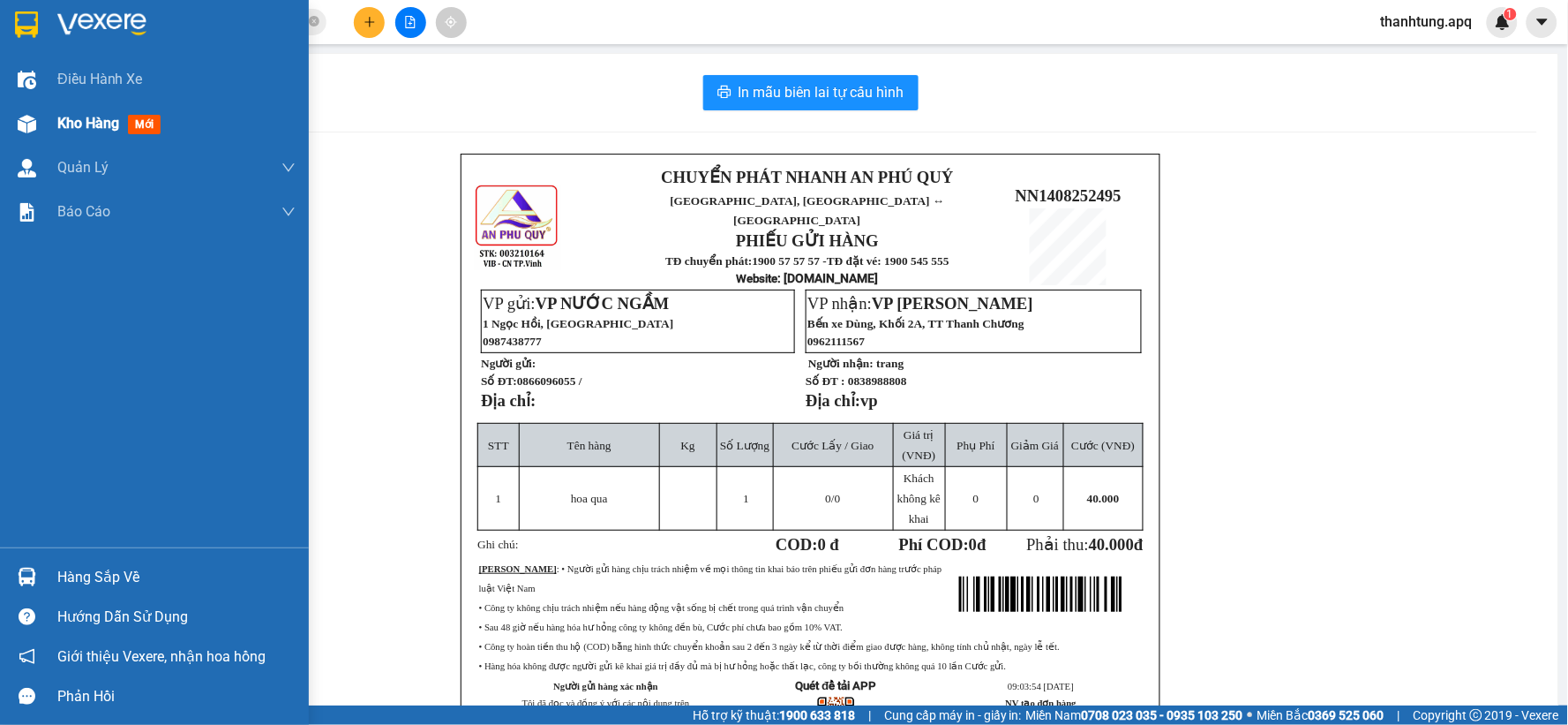
click at [27, 117] on img at bounding box center [26, 123] width 18 height 18
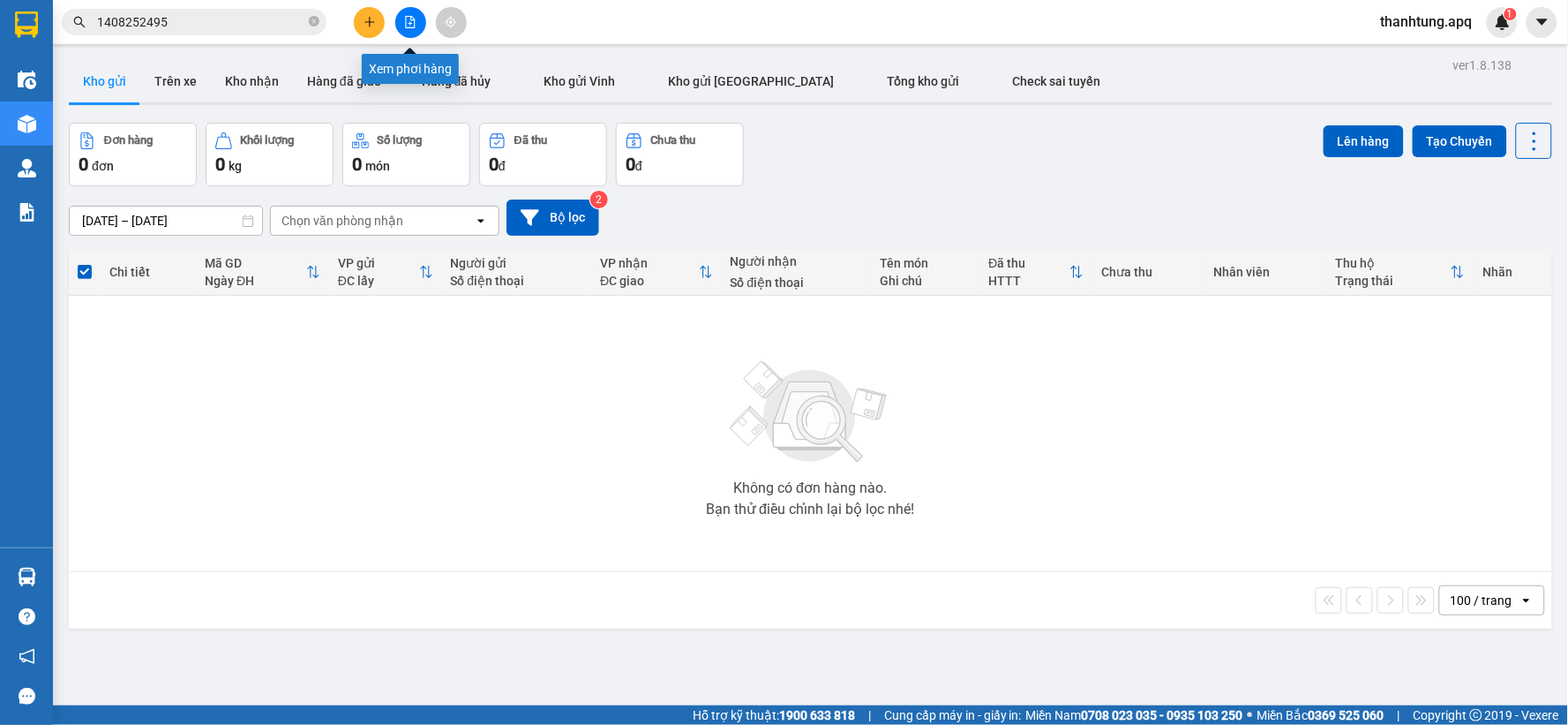
click at [409, 21] on icon "file-add" at bounding box center [410, 22] width 12 height 12
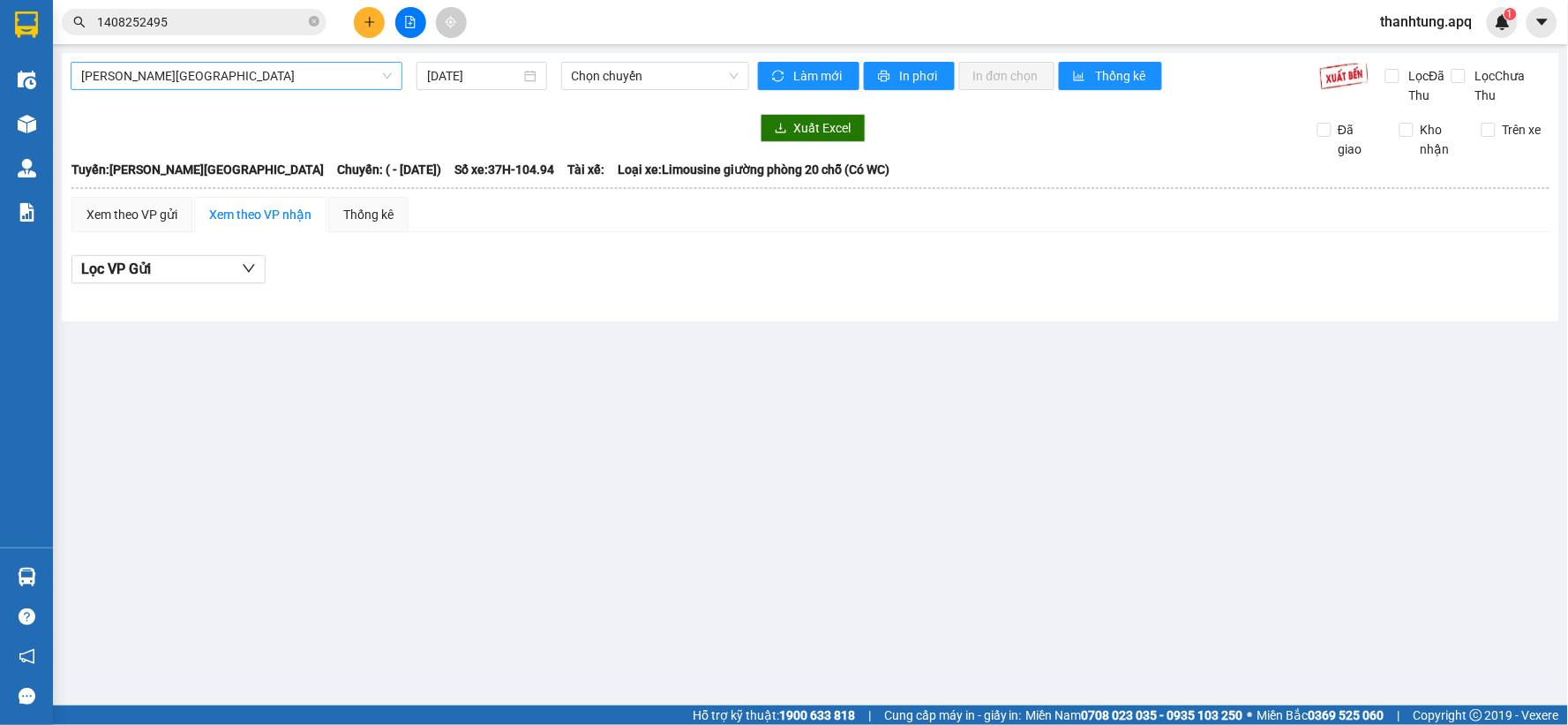
click at [279, 64] on span "[PERSON_NAME][GEOGRAPHIC_DATA]" at bounding box center [236, 77] width 311 height 27
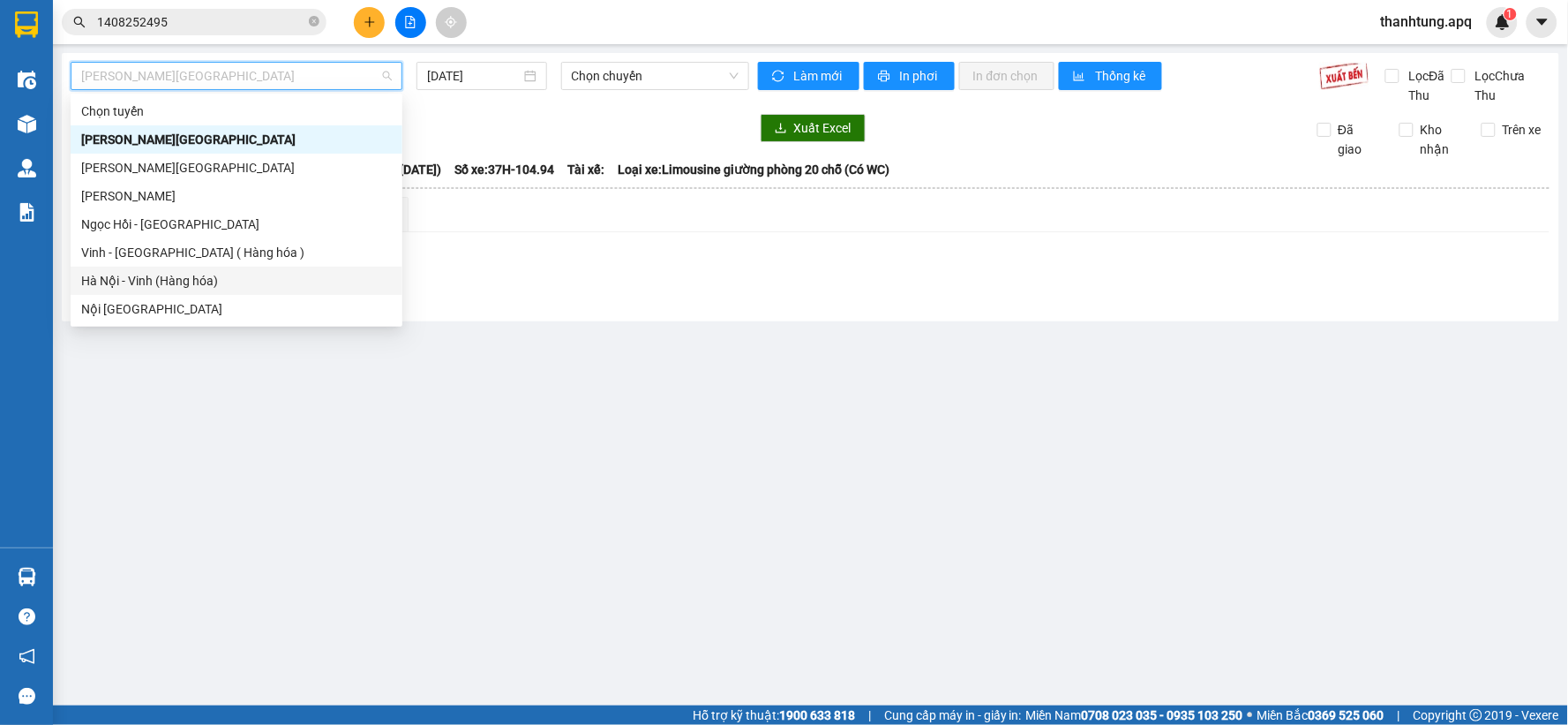
click at [201, 289] on div "Hà Nội - Vinh (Hàng hóa)" at bounding box center [236, 280] width 311 height 19
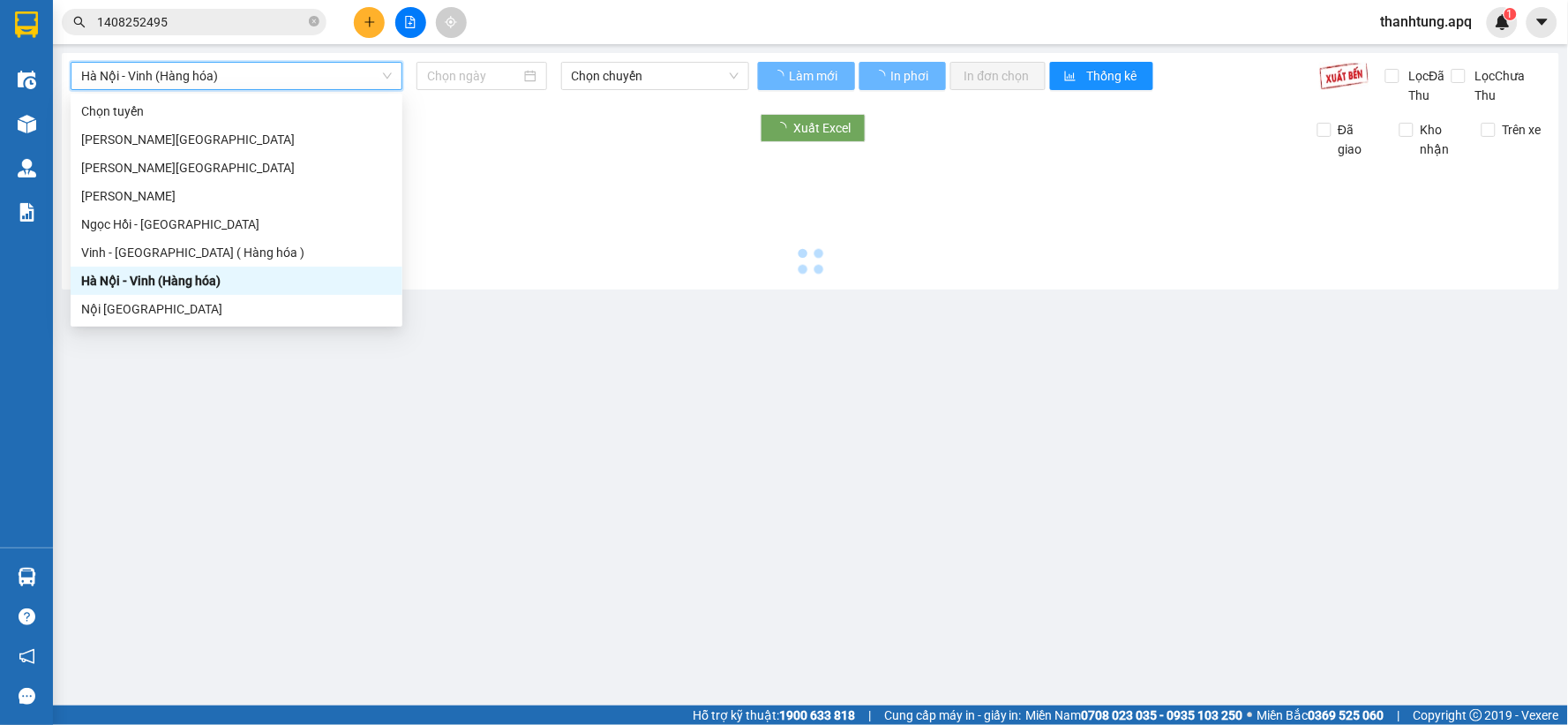
type input "[DATE]"
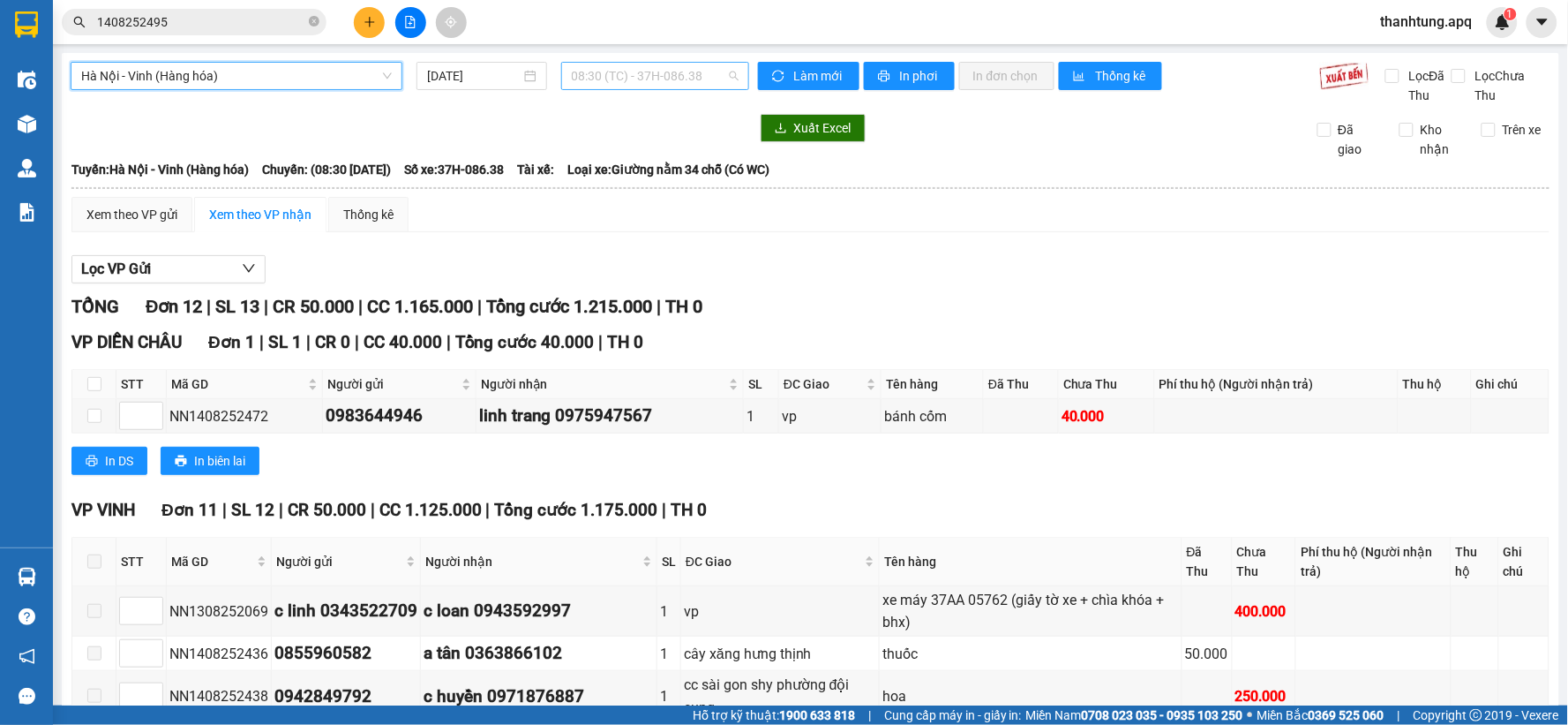
click at [714, 77] on span "08:30 (TC) - 37H-086.38" at bounding box center [655, 77] width 166 height 27
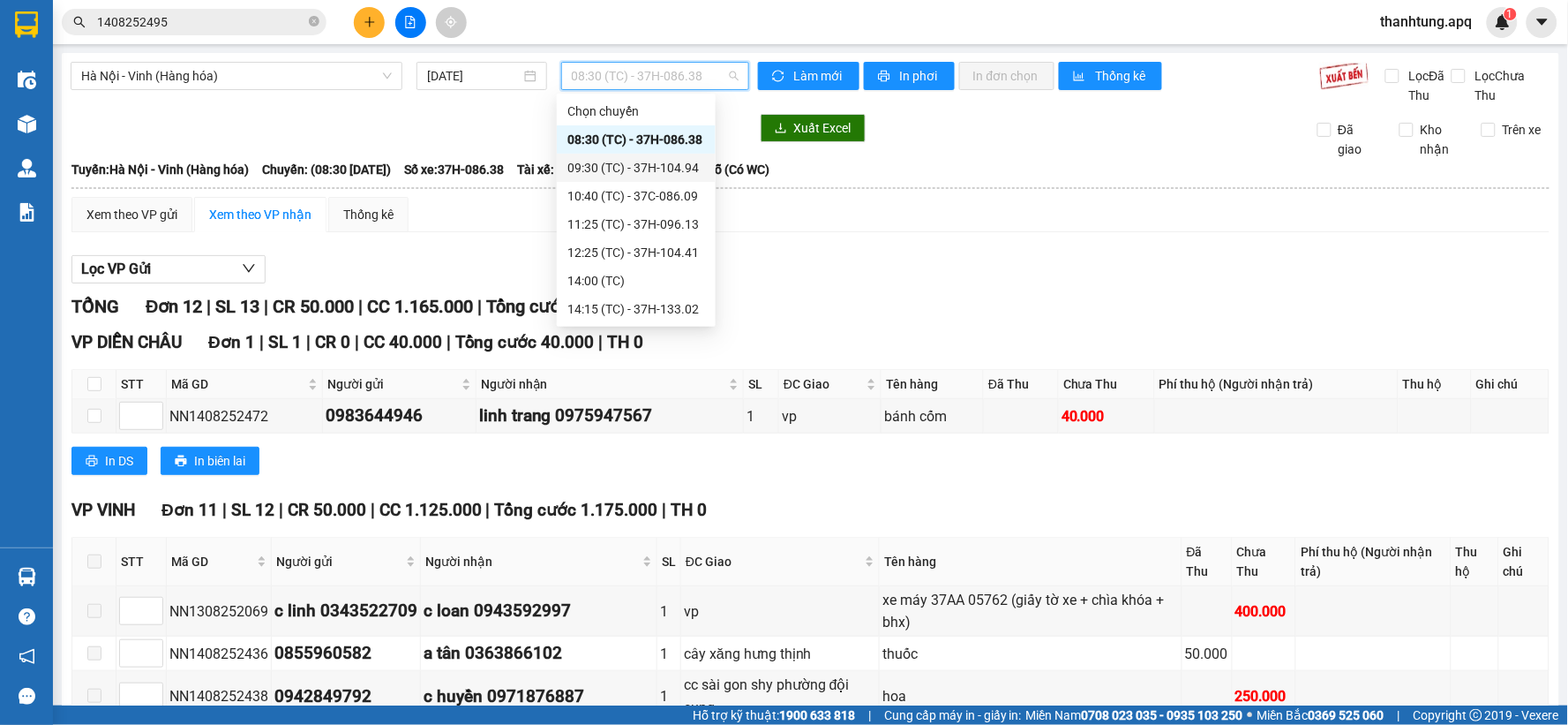
click at [663, 167] on div "09:30 (TC) - 37H-104.94" at bounding box center [636, 167] width 138 height 19
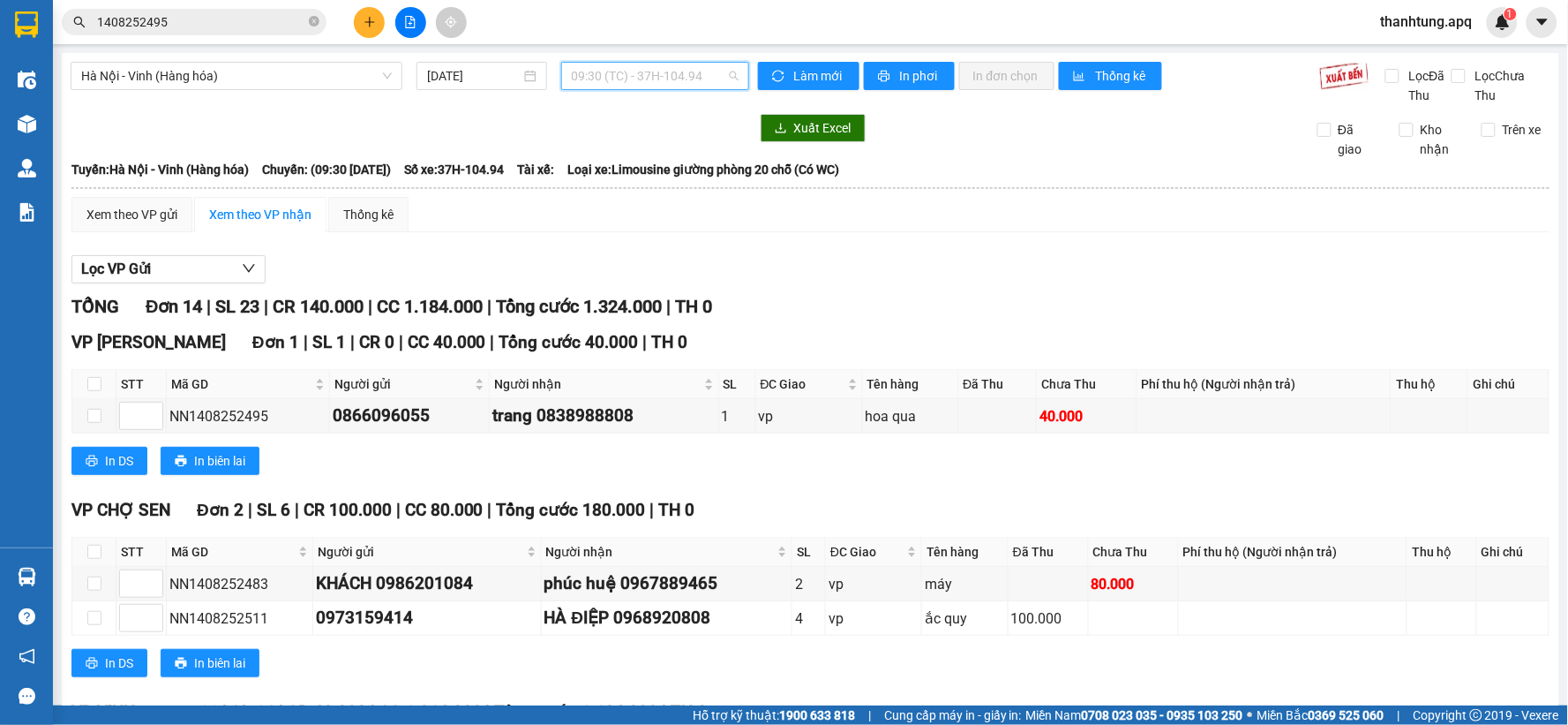
click at [718, 77] on span "09:30 (TC) - 37H-104.94" at bounding box center [655, 77] width 166 height 27
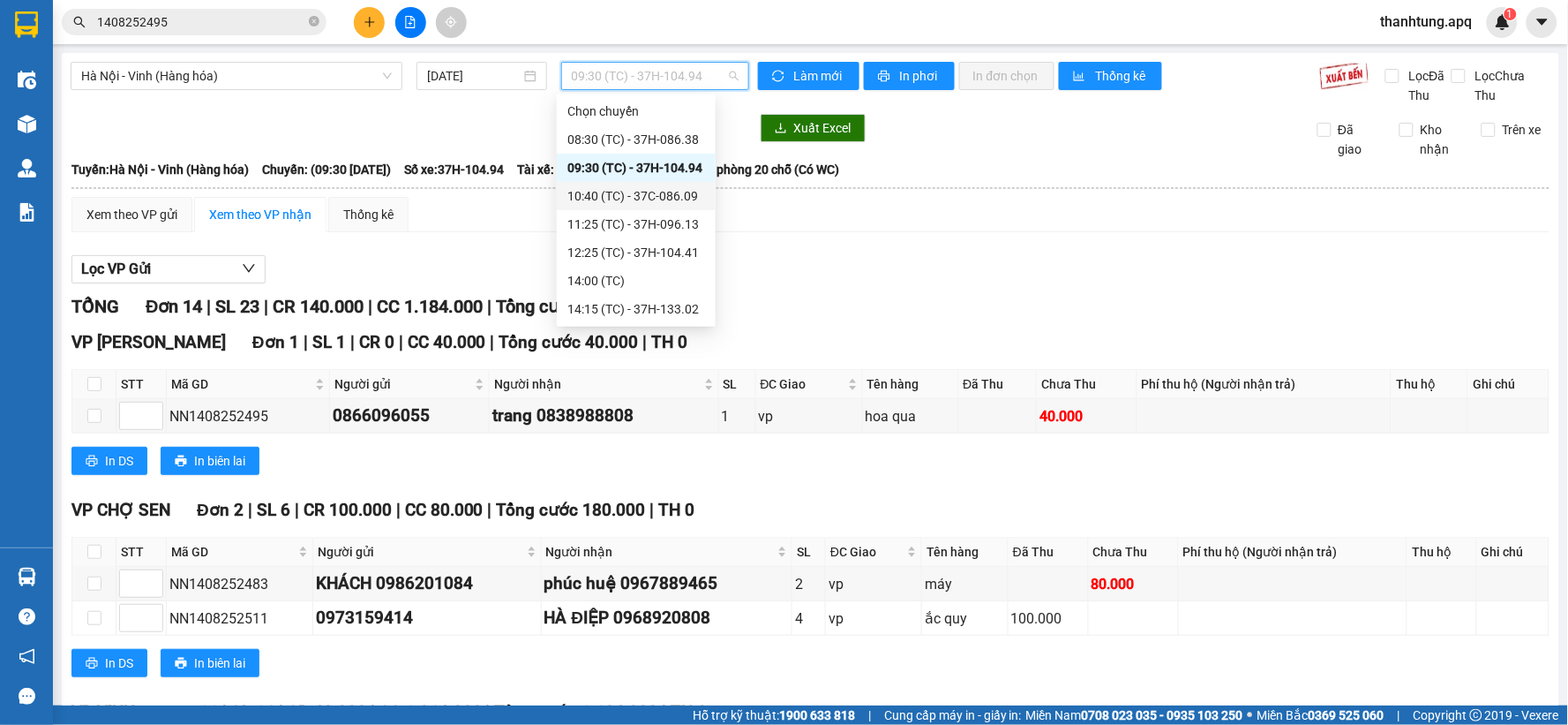
click at [684, 200] on div "10:40 (TC) - 37C-086.09" at bounding box center [636, 196] width 138 height 19
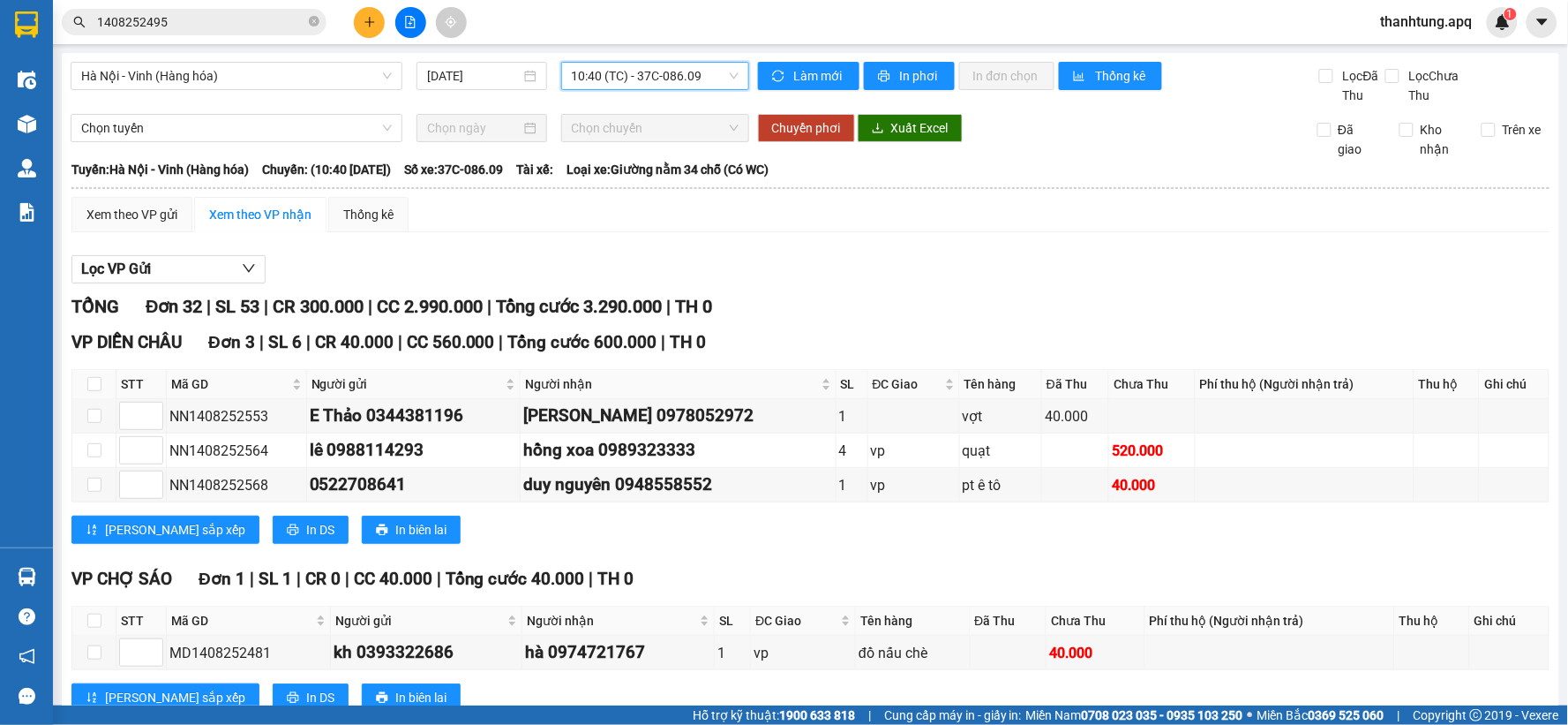
click at [707, 71] on span "10:40 (TC) - 37C-086.09" at bounding box center [655, 77] width 166 height 27
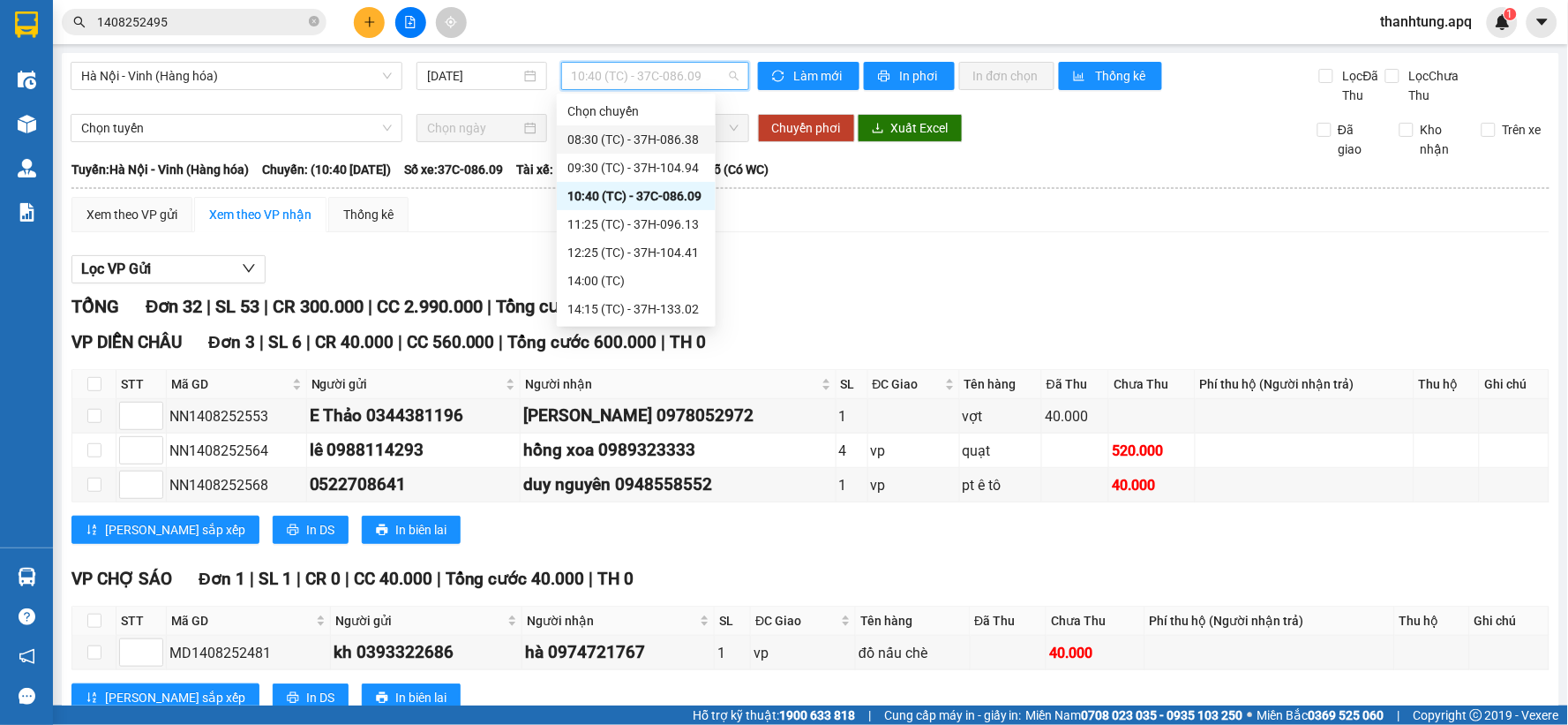
click at [686, 142] on div "08:30 (TC) - 37H-086.38" at bounding box center [636, 140] width 138 height 19
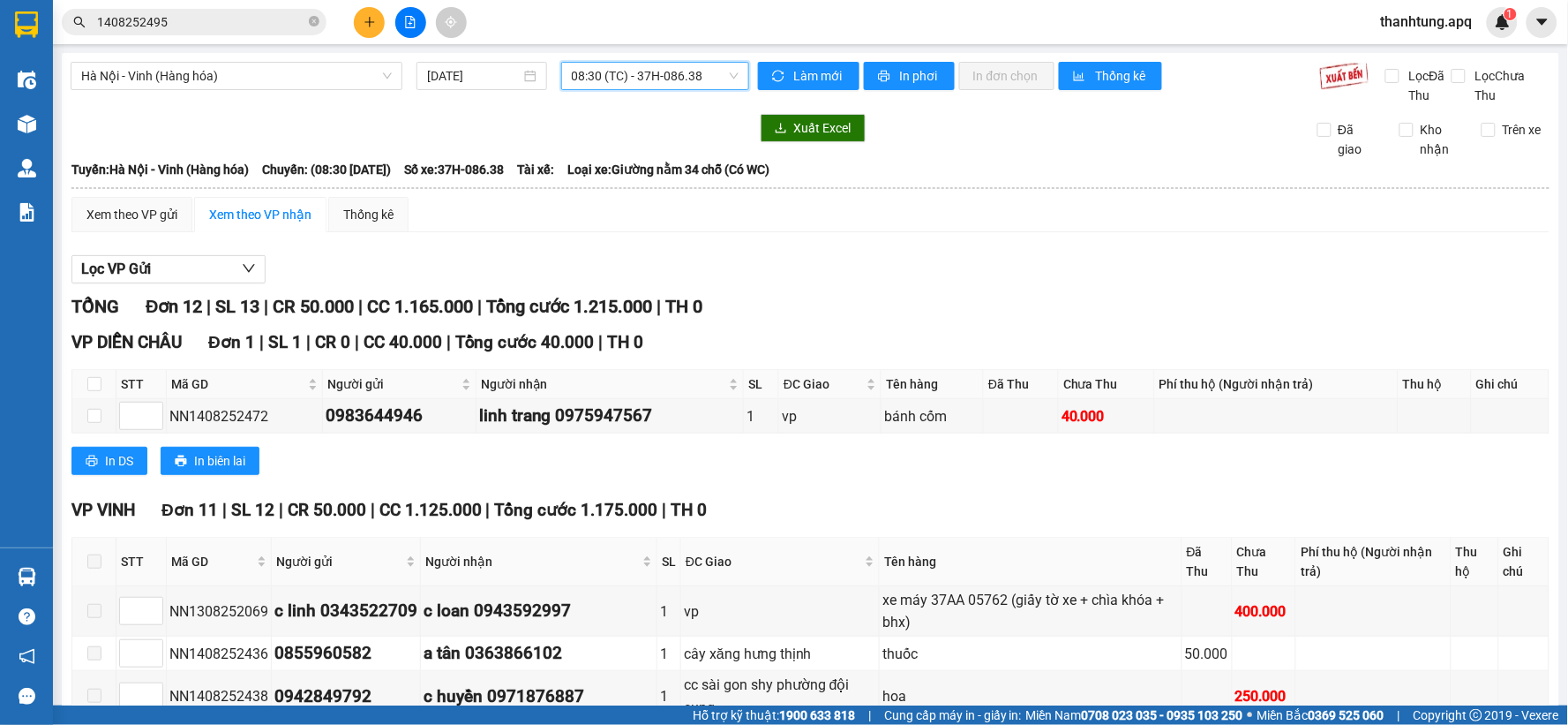
click at [694, 76] on span "08:30 (TC) - 37H-086.38" at bounding box center [655, 77] width 166 height 27
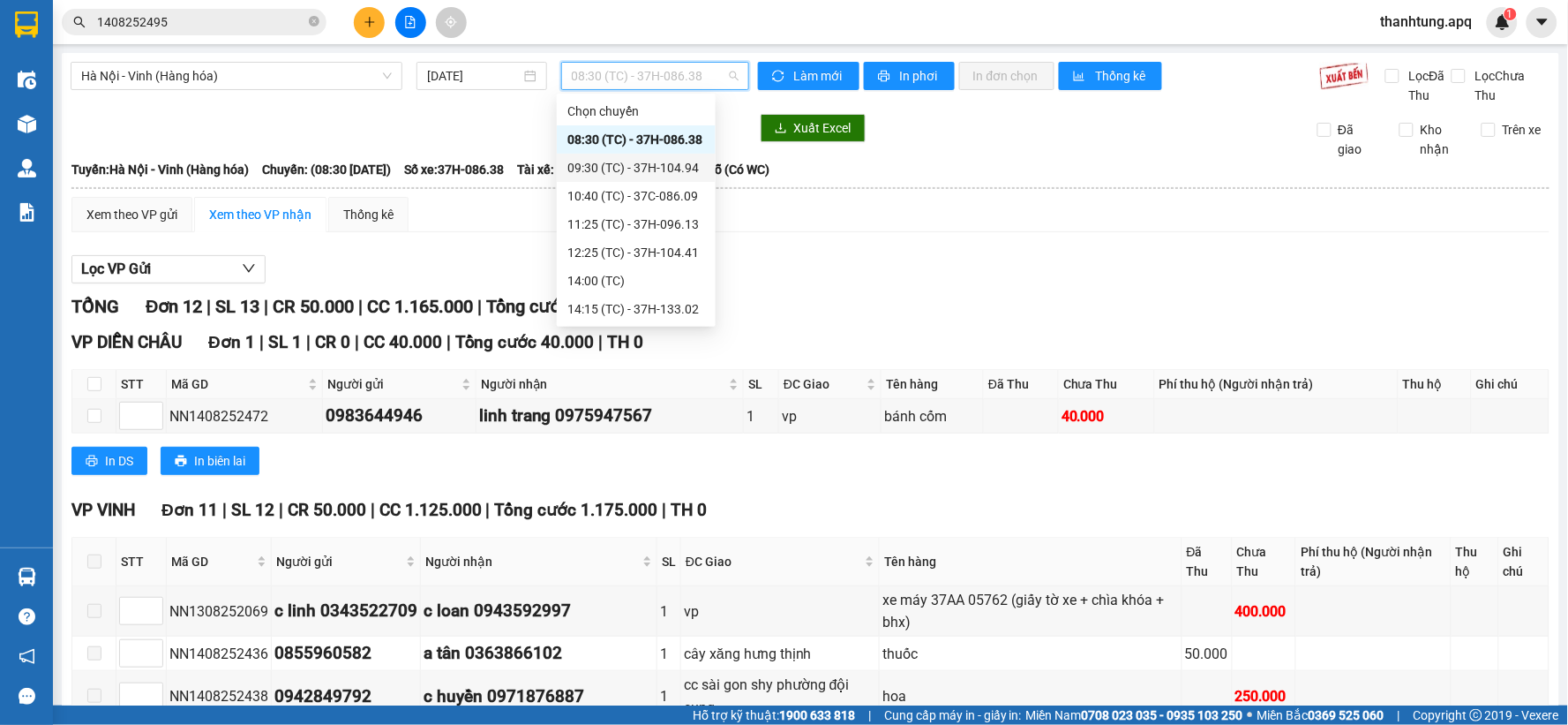
click at [680, 177] on div "09:30 (TC) - 37H-104.94" at bounding box center [636, 168] width 159 height 29
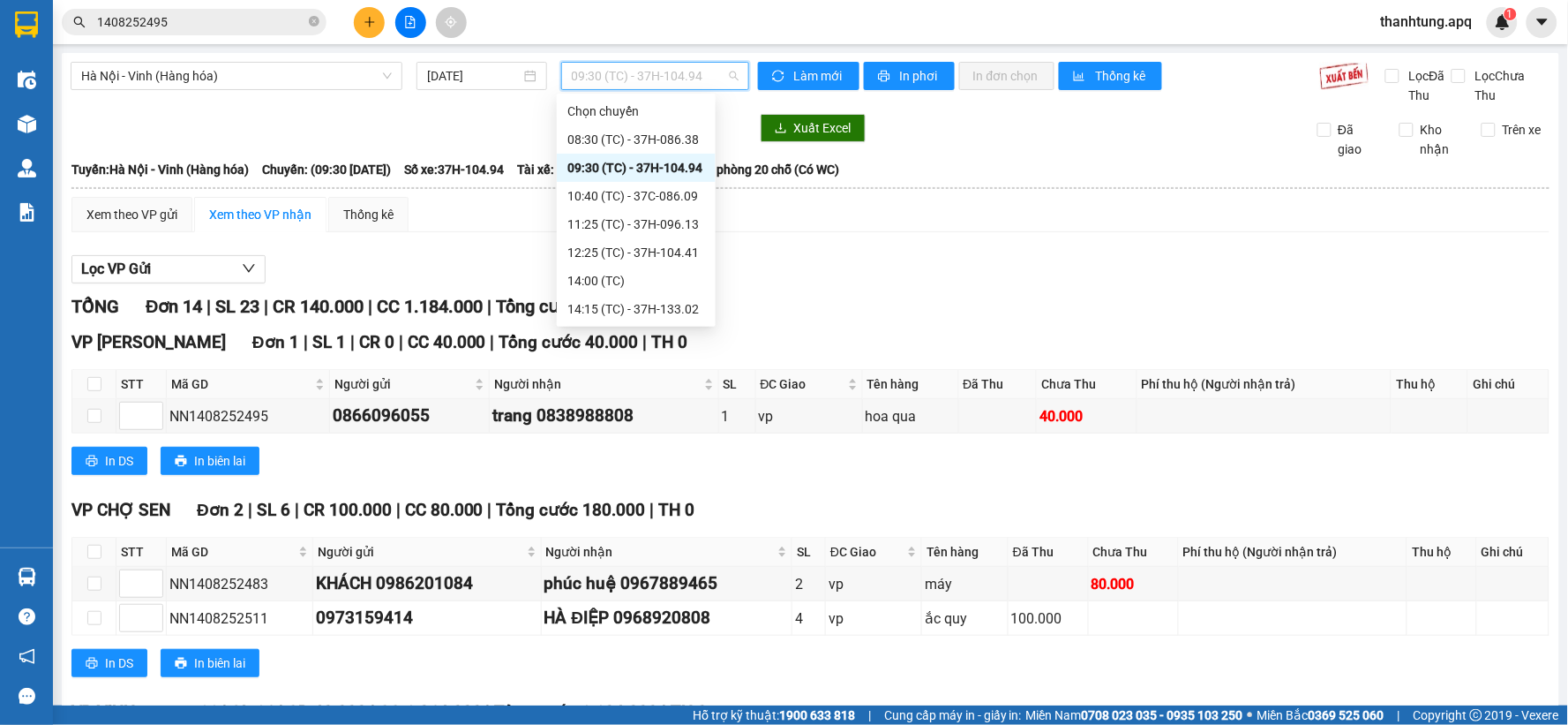
click at [616, 75] on span "09:30 (TC) - 37H-104.94" at bounding box center [655, 77] width 166 height 27
click at [680, 224] on div "11:25 (TC) - 37H-096.13" at bounding box center [636, 224] width 138 height 19
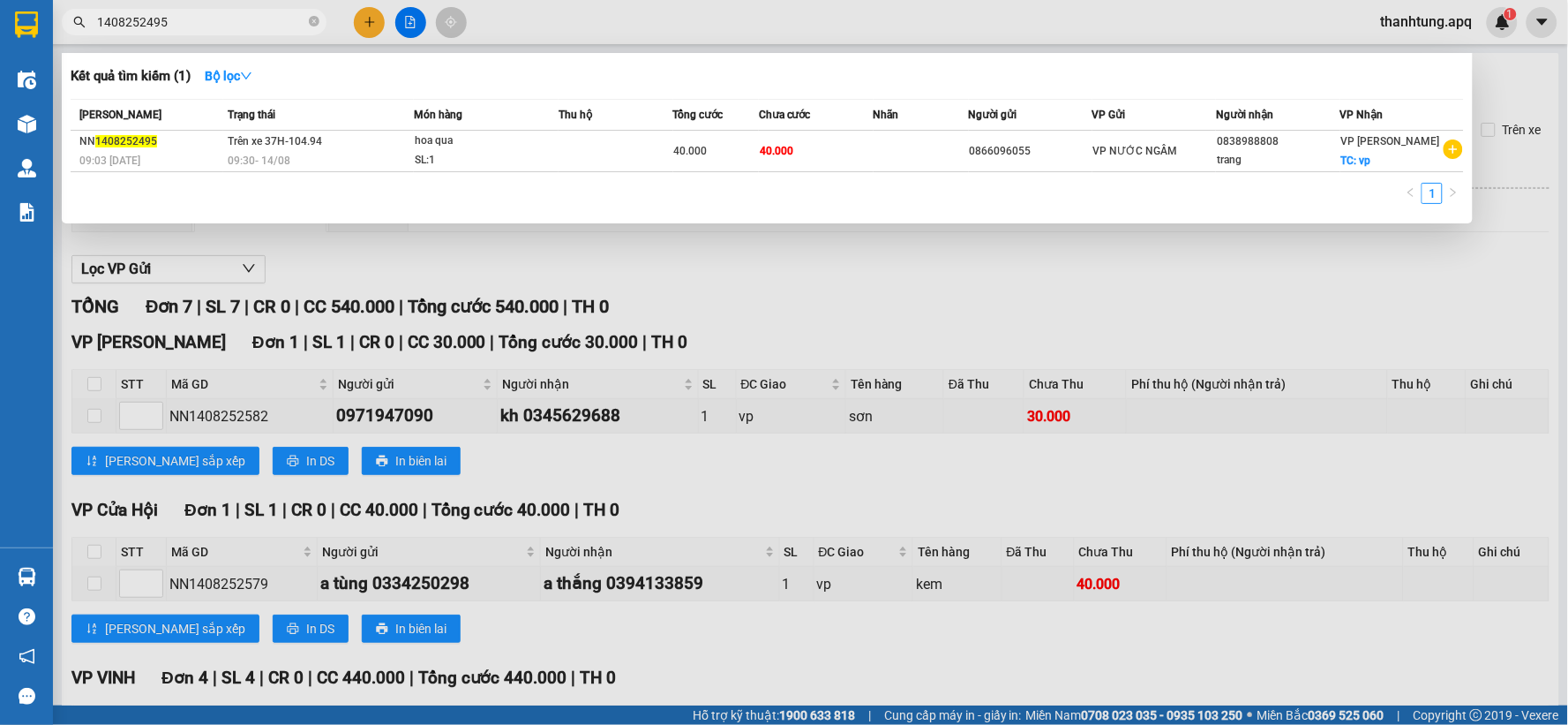
click at [204, 24] on input "1408252495" at bounding box center [202, 22] width 208 height 19
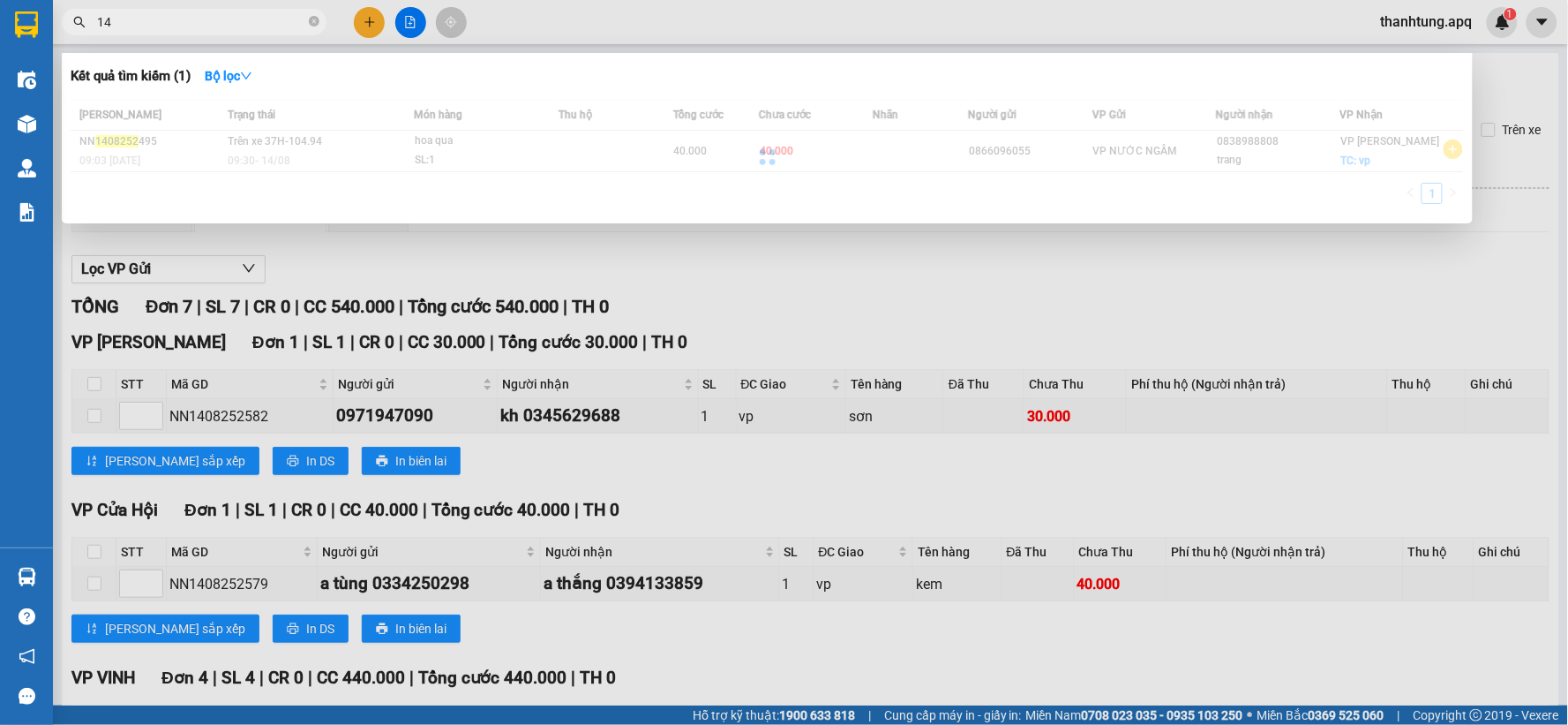
type input "1"
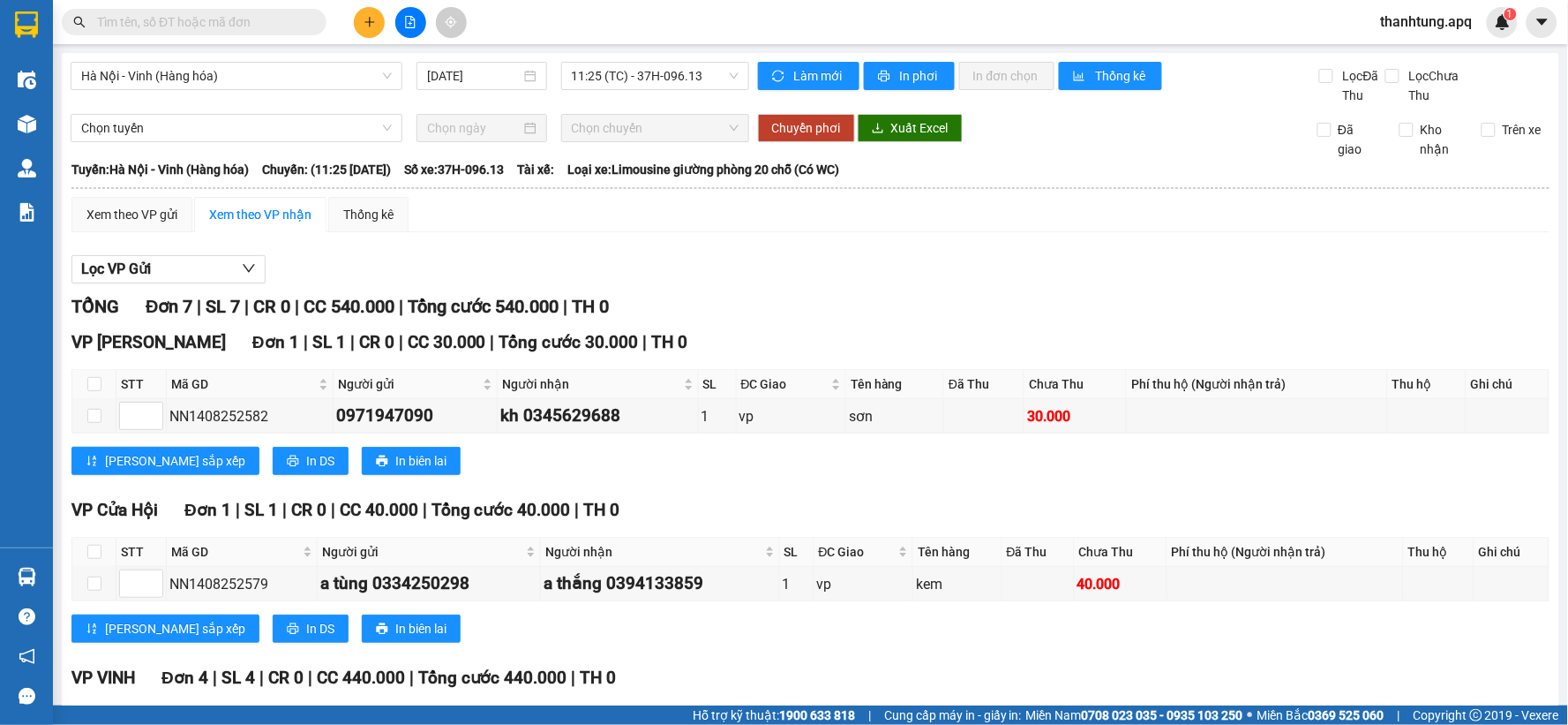
click at [204, 24] on input "text" at bounding box center [202, 22] width 208 height 19
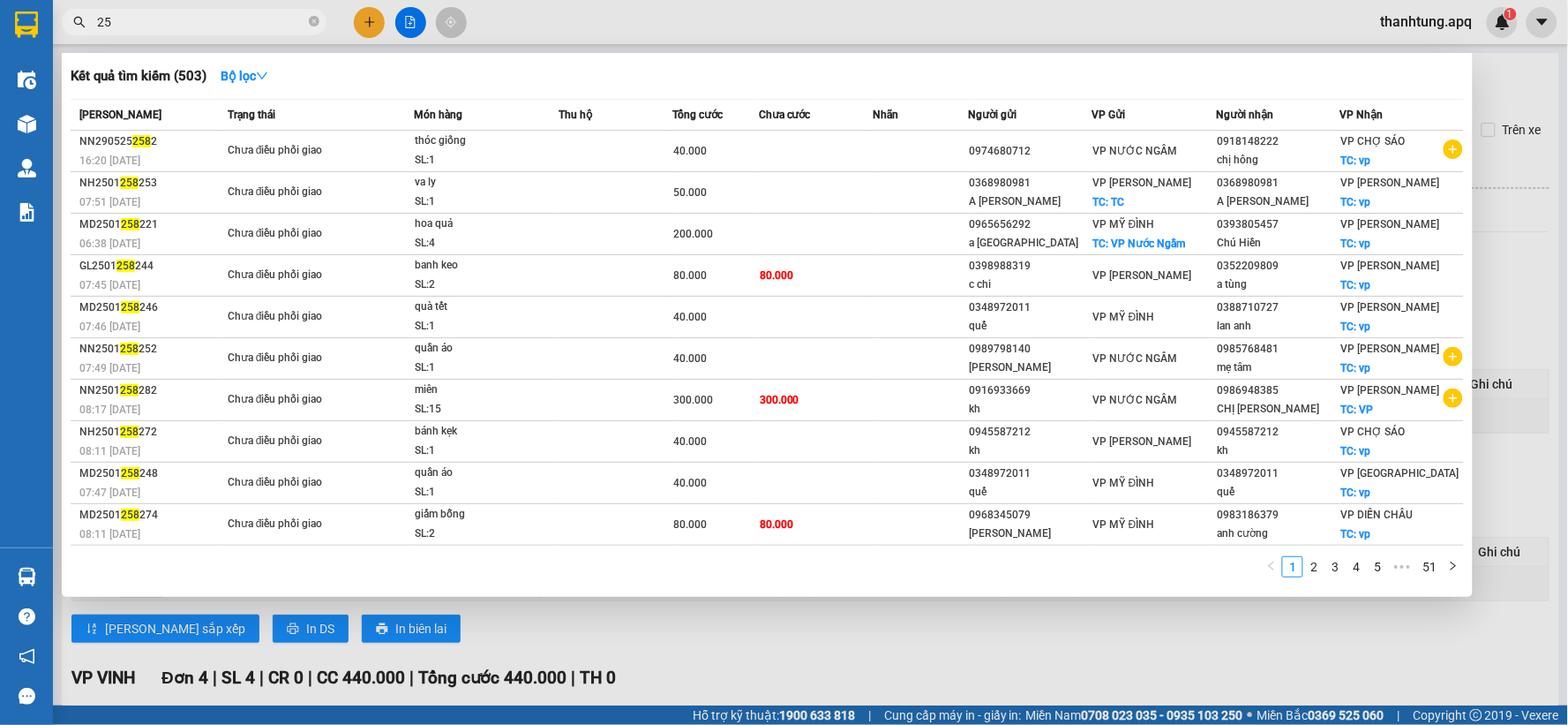
type input "2"
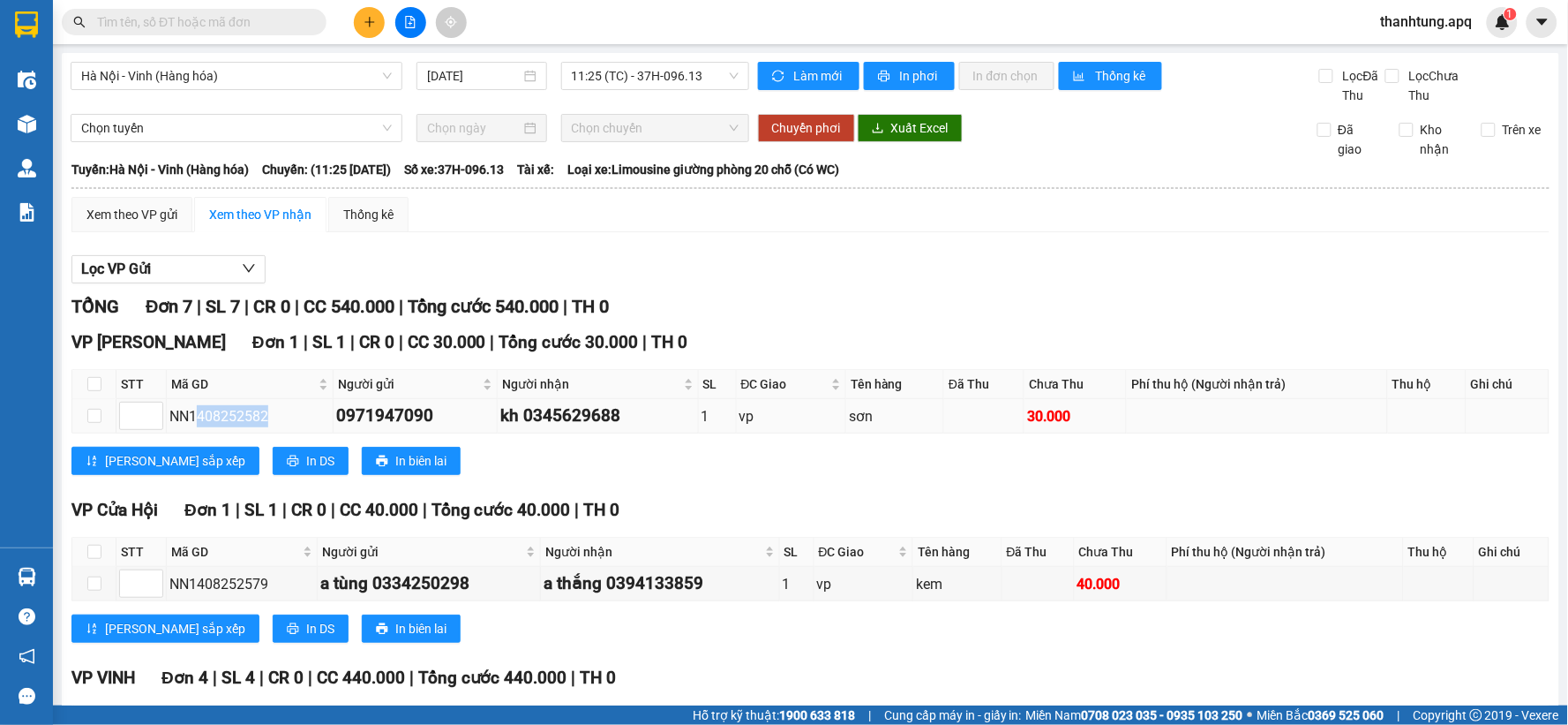
drag, startPoint x: 199, startPoint y: 411, endPoint x: 276, endPoint y: 413, distance: 77.0
click at [276, 413] on div "NN1408252582" at bounding box center [250, 416] width 161 height 22
copy div "408252582"
click at [209, 13] on input "text" at bounding box center [202, 22] width 208 height 19
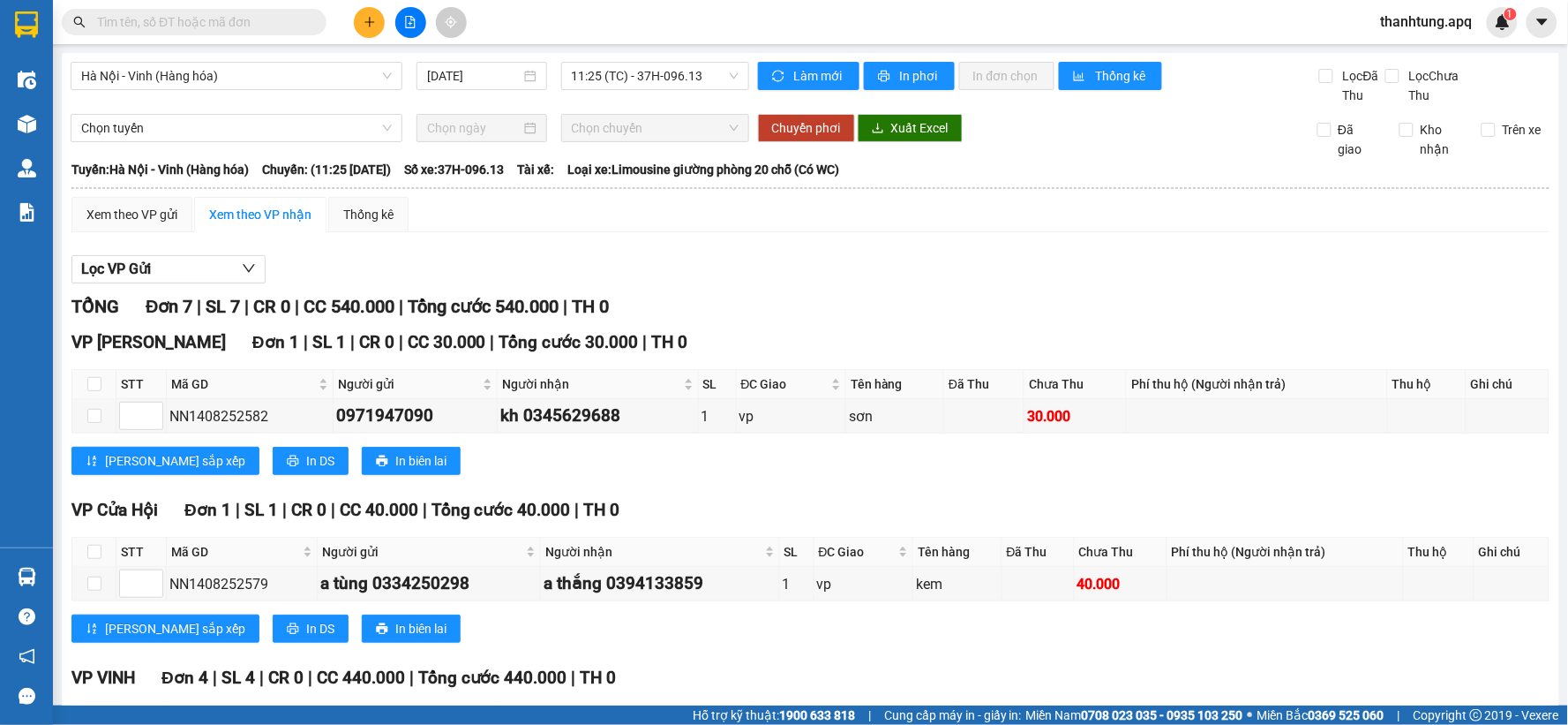
paste input "408252582"
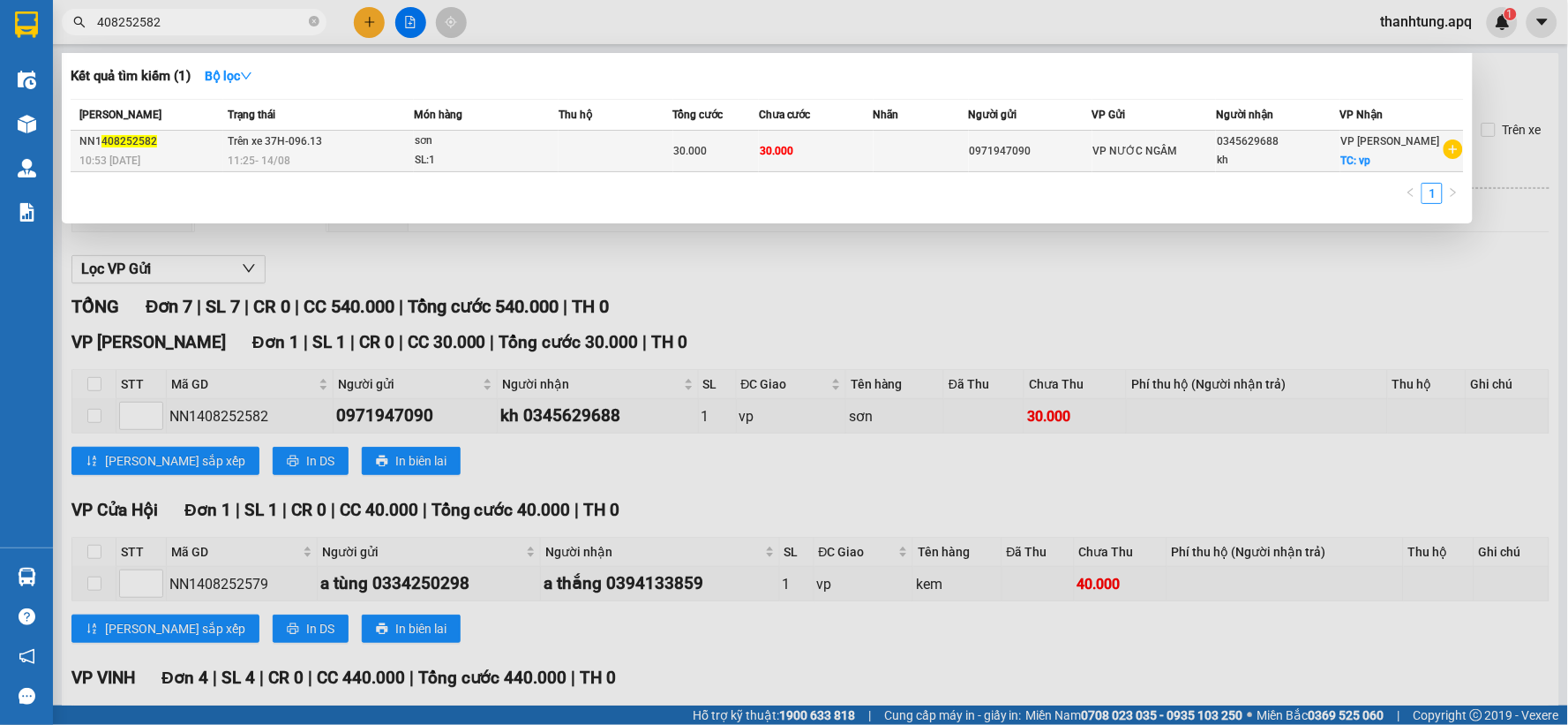
type input "408252582"
click at [545, 163] on div "SL: 1" at bounding box center [481, 161] width 132 height 19
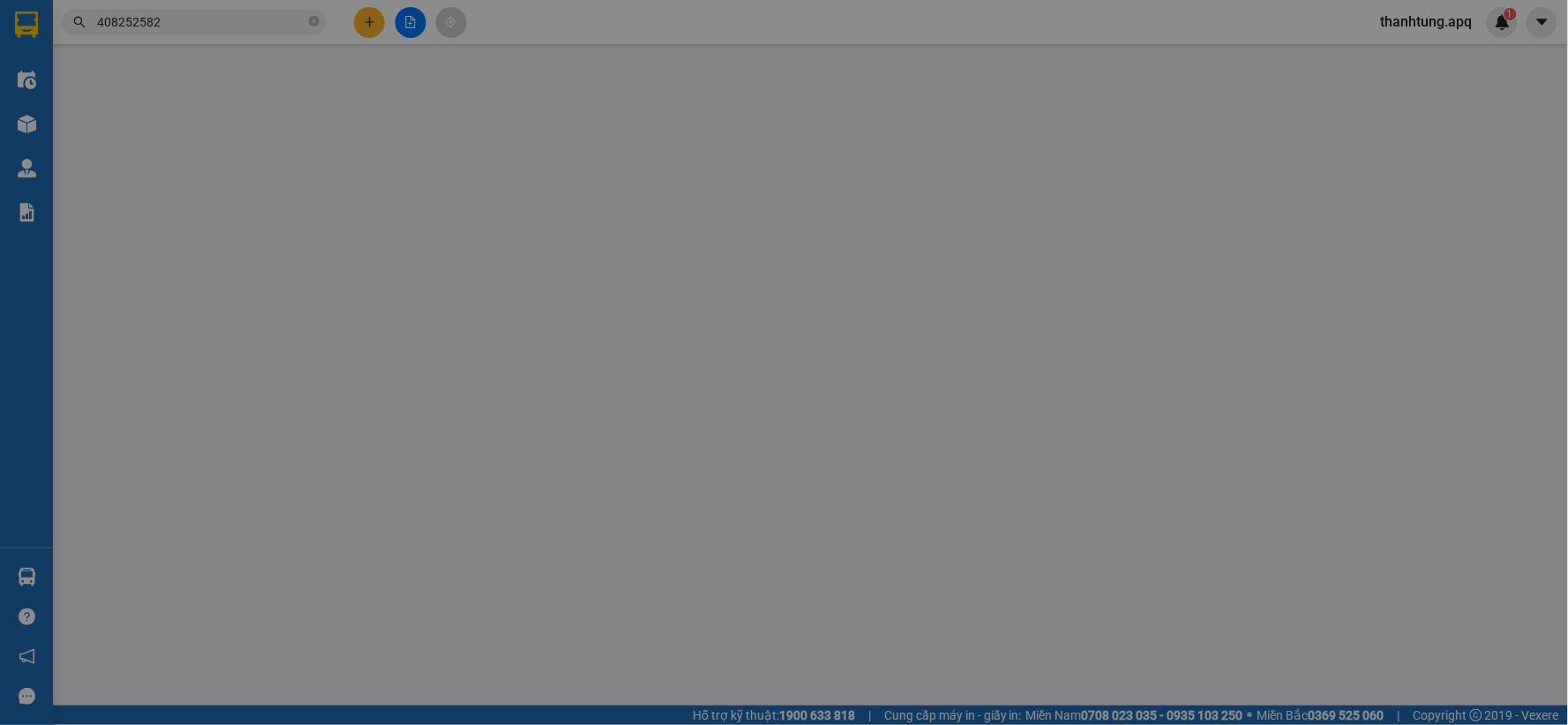
type input "0971947090"
type input "0345629688"
type input "kh"
checkbox input "true"
type input "vp"
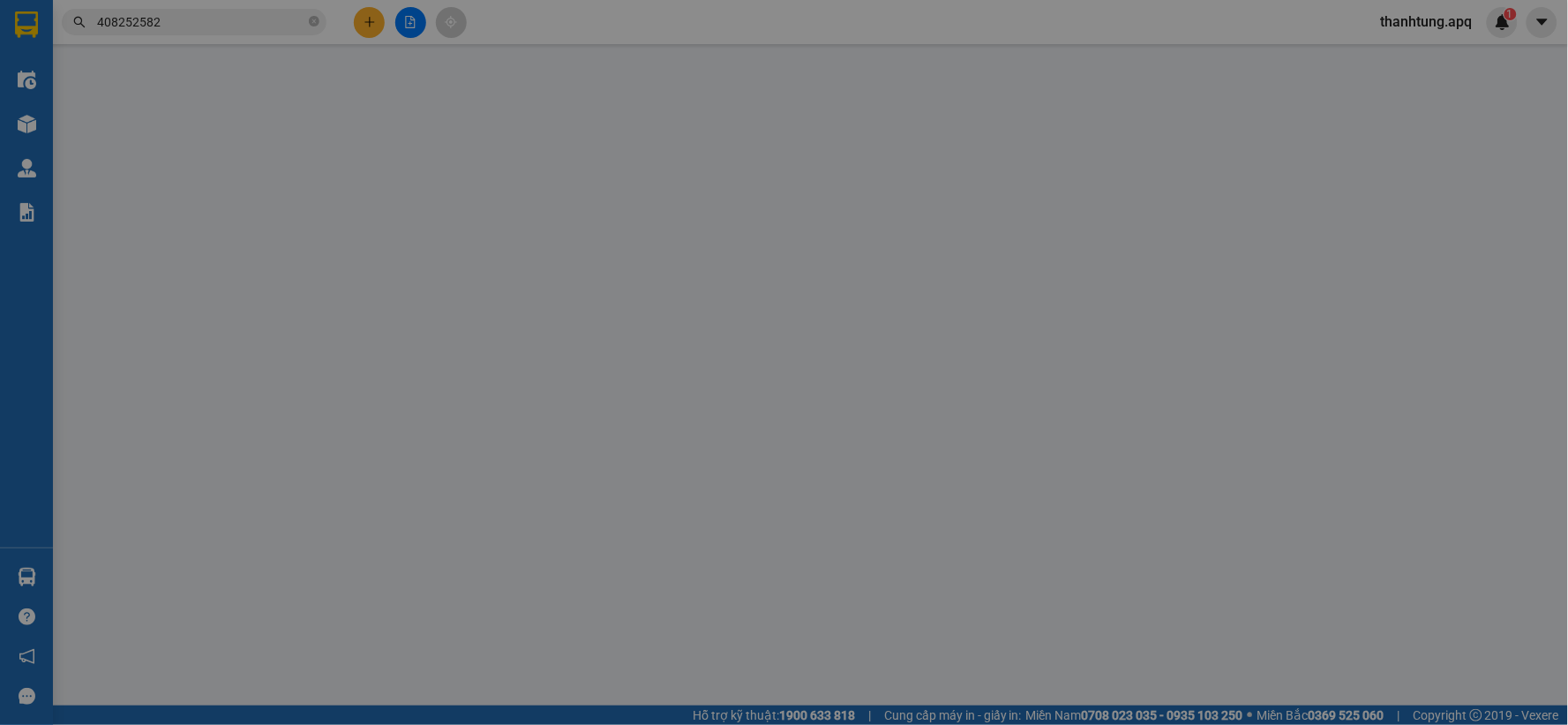
type input "30.000"
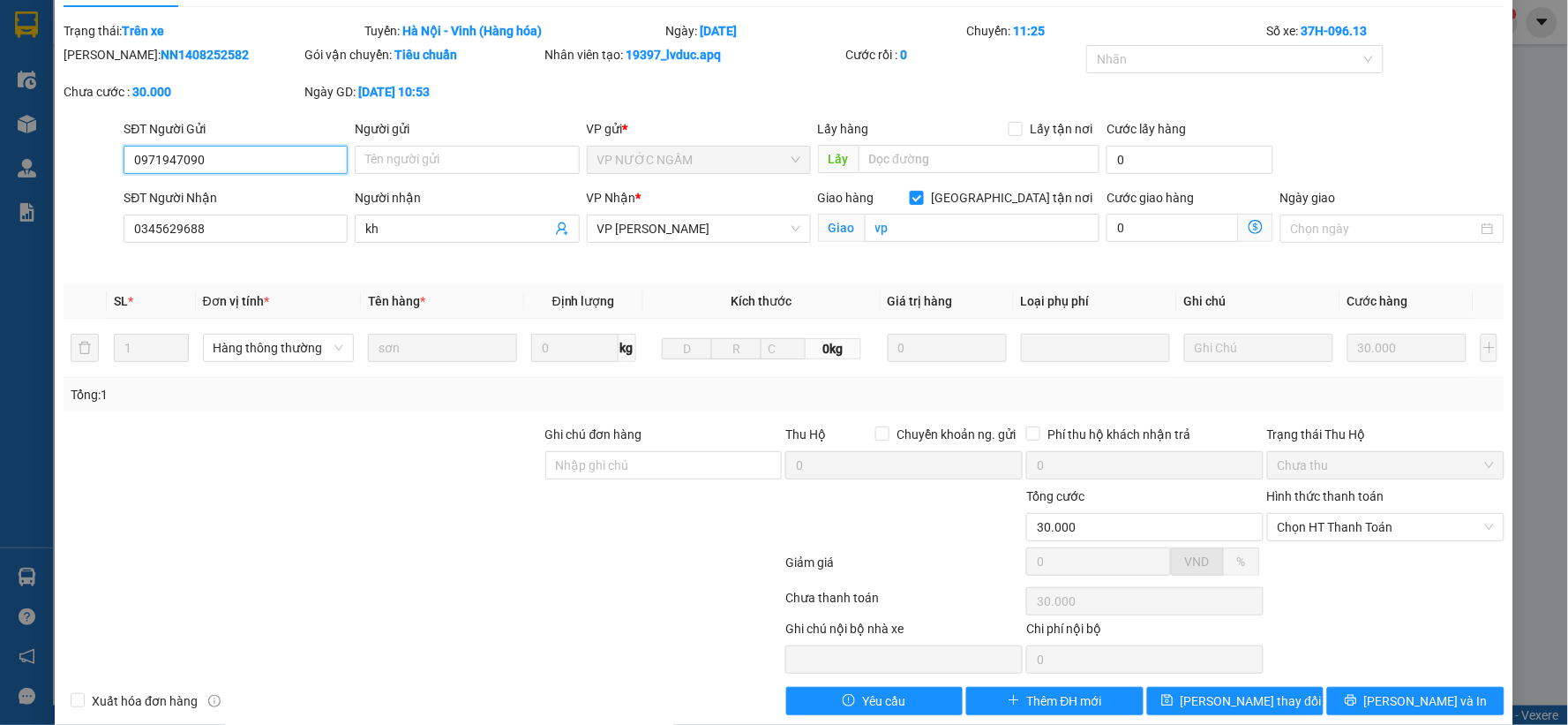
scroll to position [67, 0]
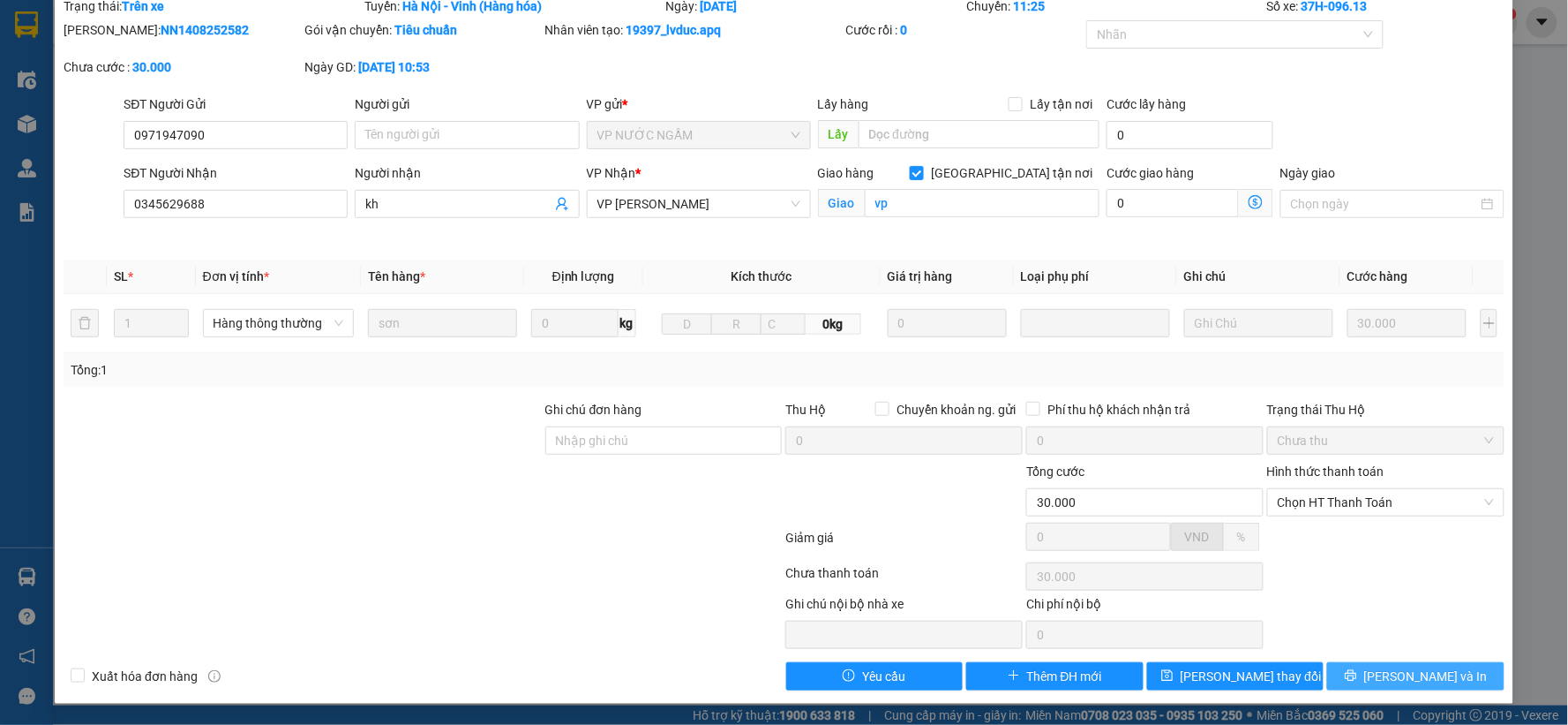
click at [1357, 669] on icon "printer" at bounding box center [1350, 674] width 12 height 12
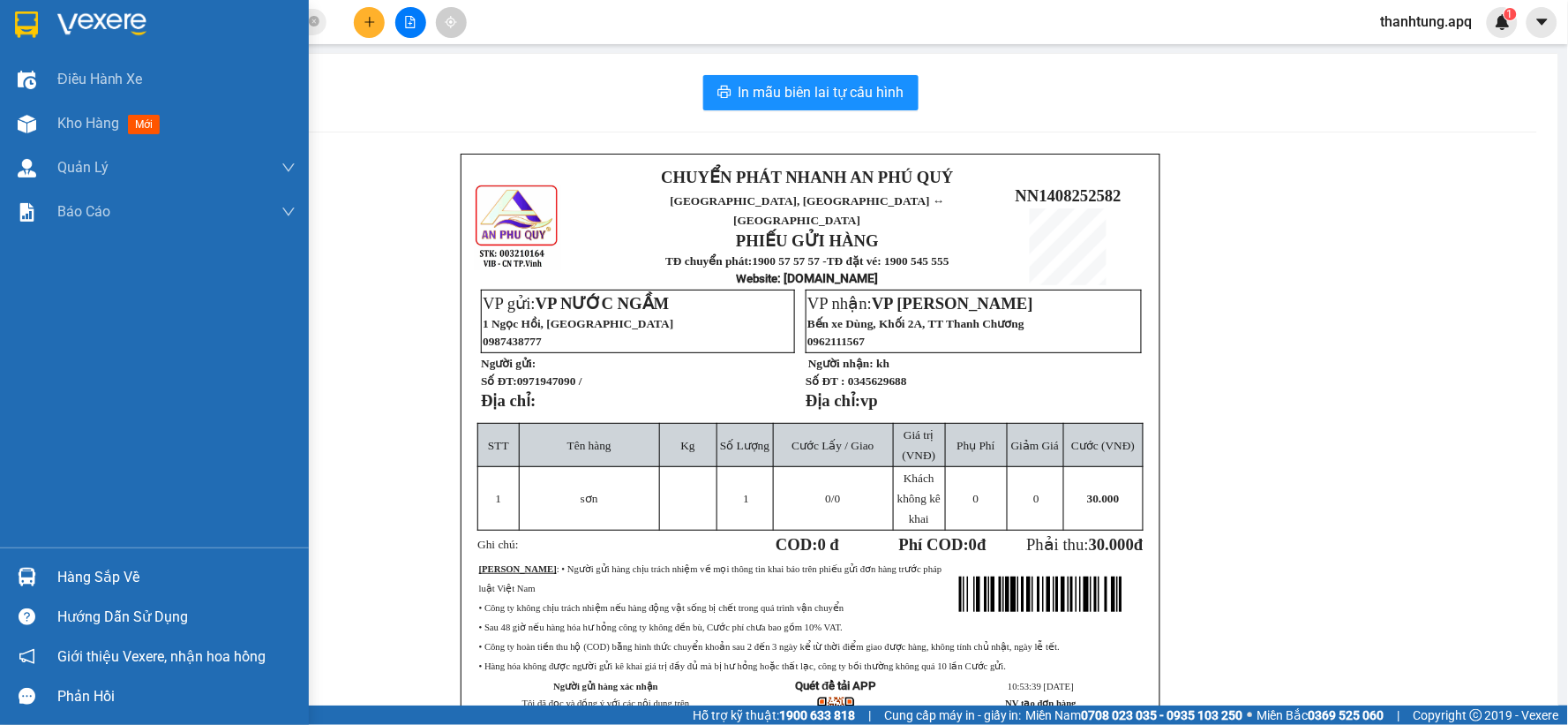
click at [73, 13] on img at bounding box center [101, 25] width 89 height 27
click at [74, 12] on img at bounding box center [101, 25] width 89 height 27
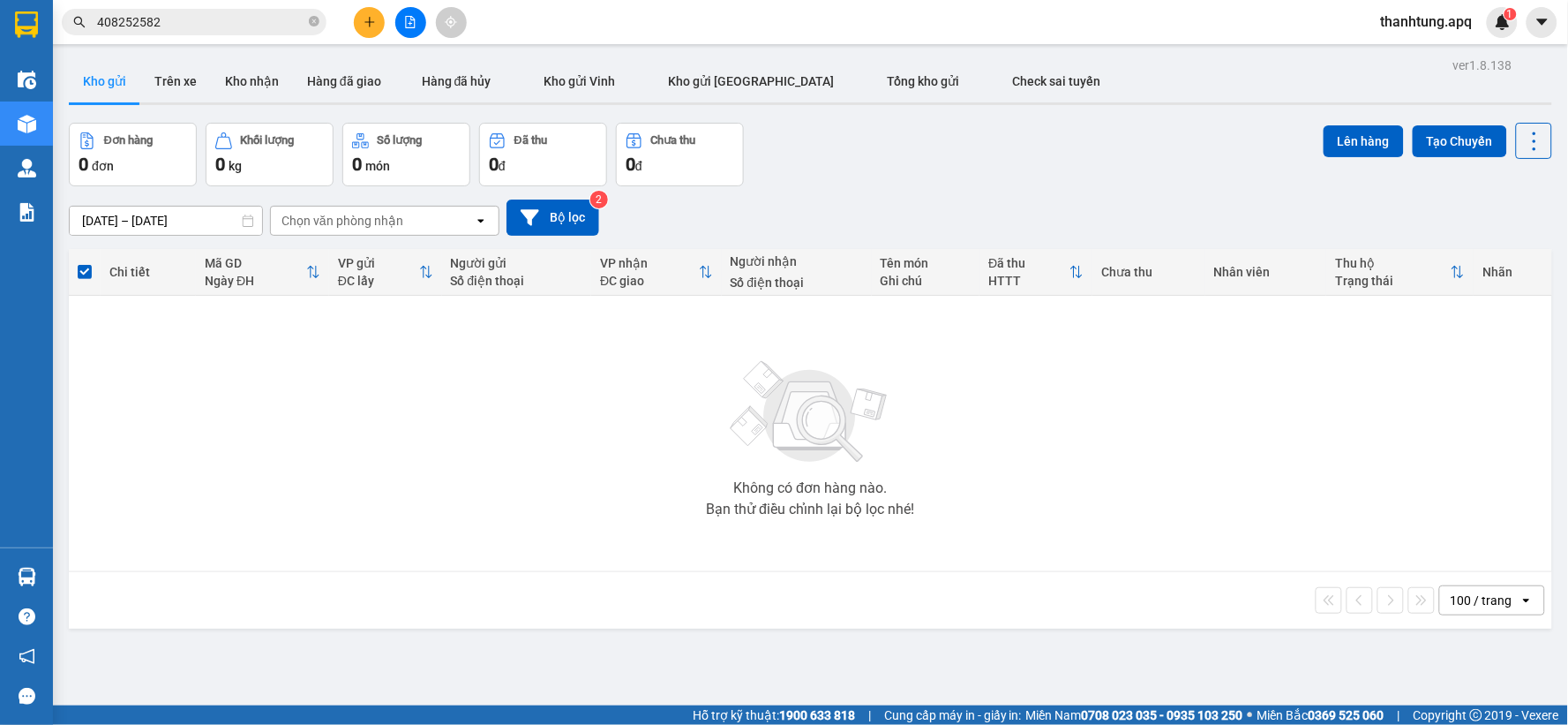
click at [241, 31] on input "408252582" at bounding box center [202, 22] width 208 height 19
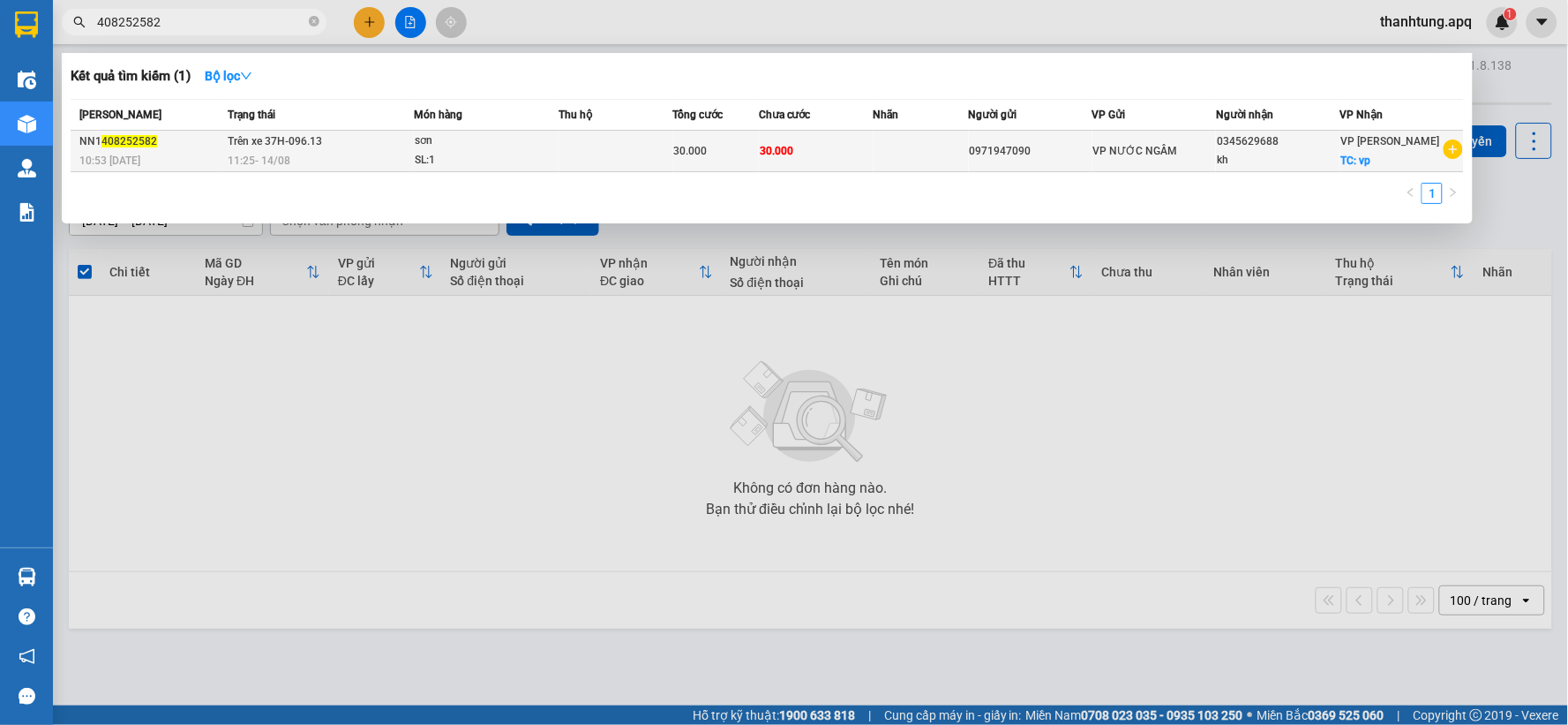
click at [817, 159] on td "30.000" at bounding box center [817, 151] width 115 height 41
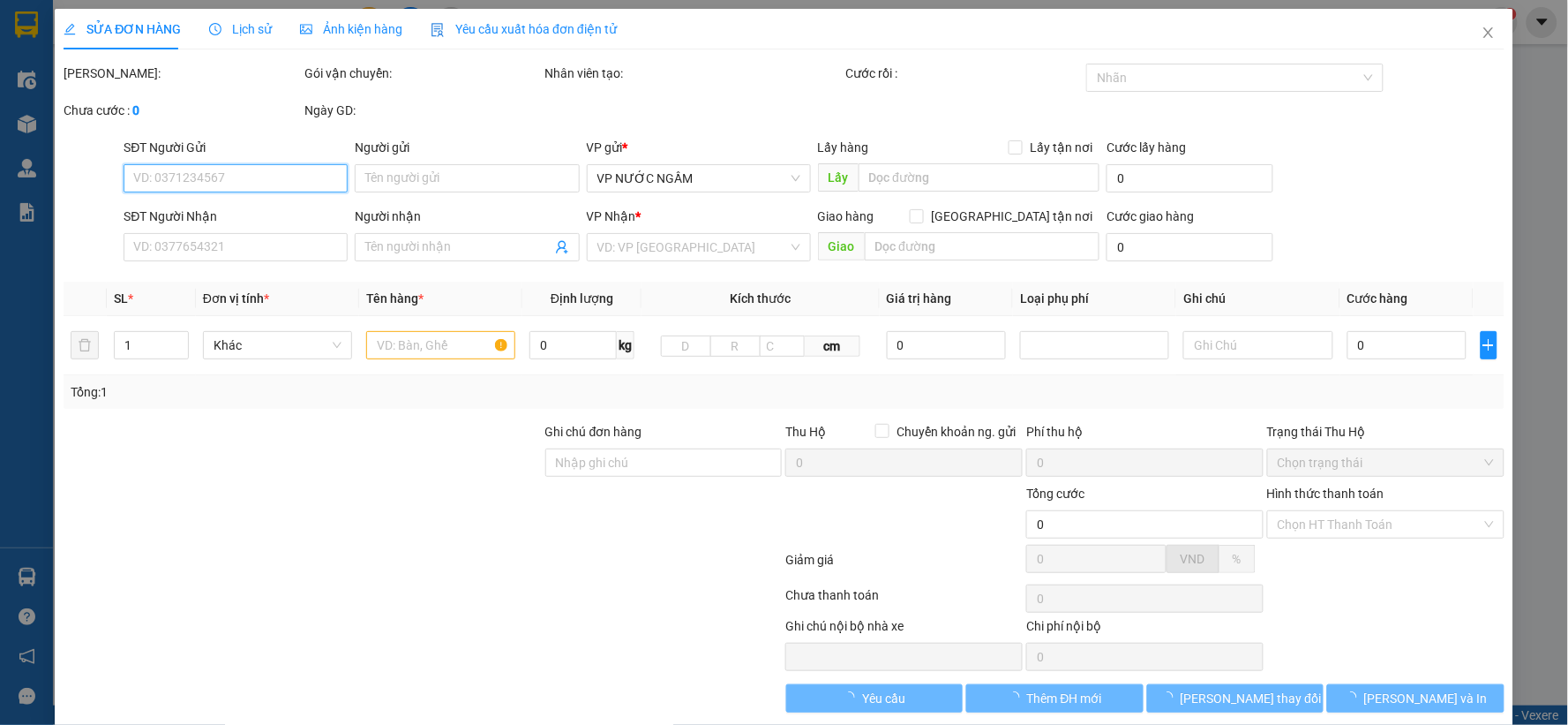
type input "0971947090"
type input "0345629688"
type input "kh"
checkbox input "true"
type input "vp"
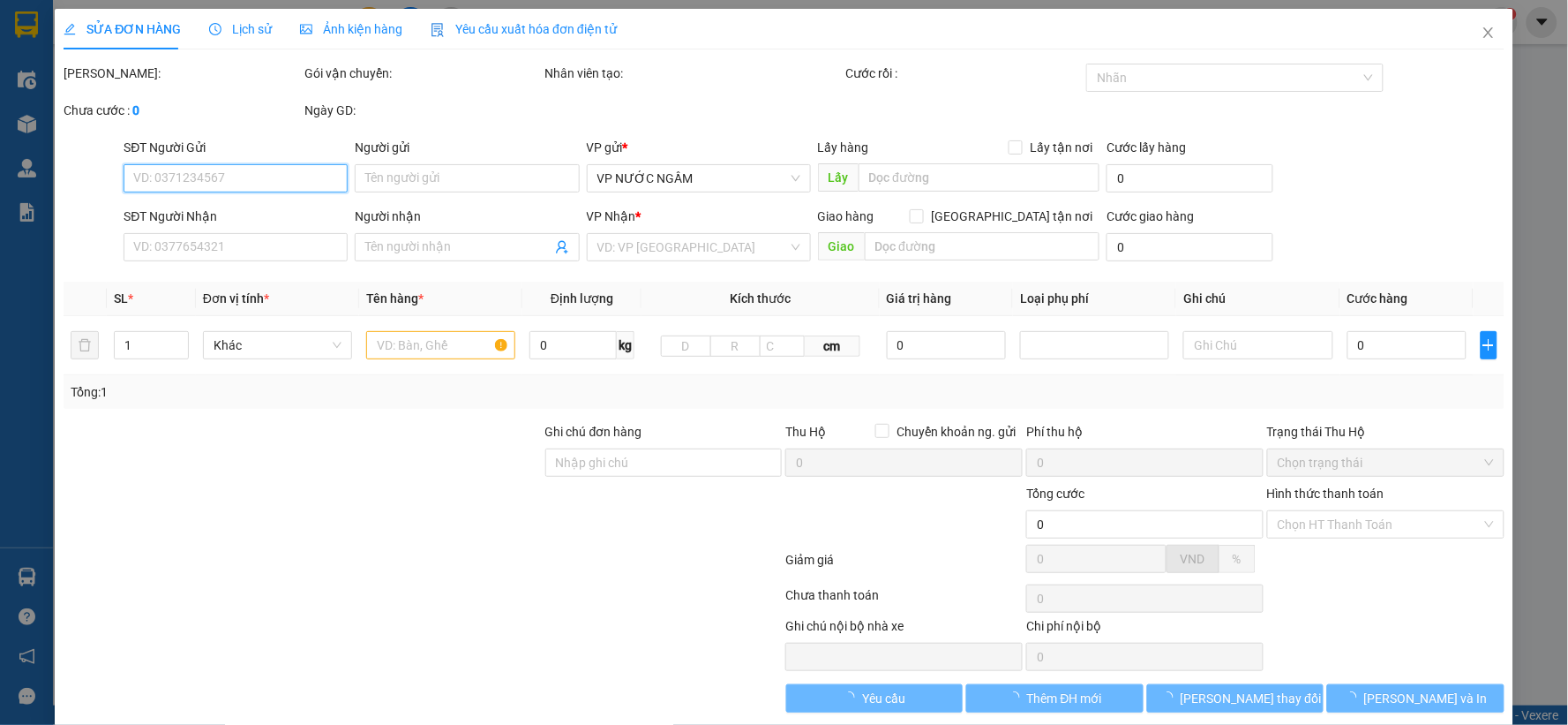
type input "30.000"
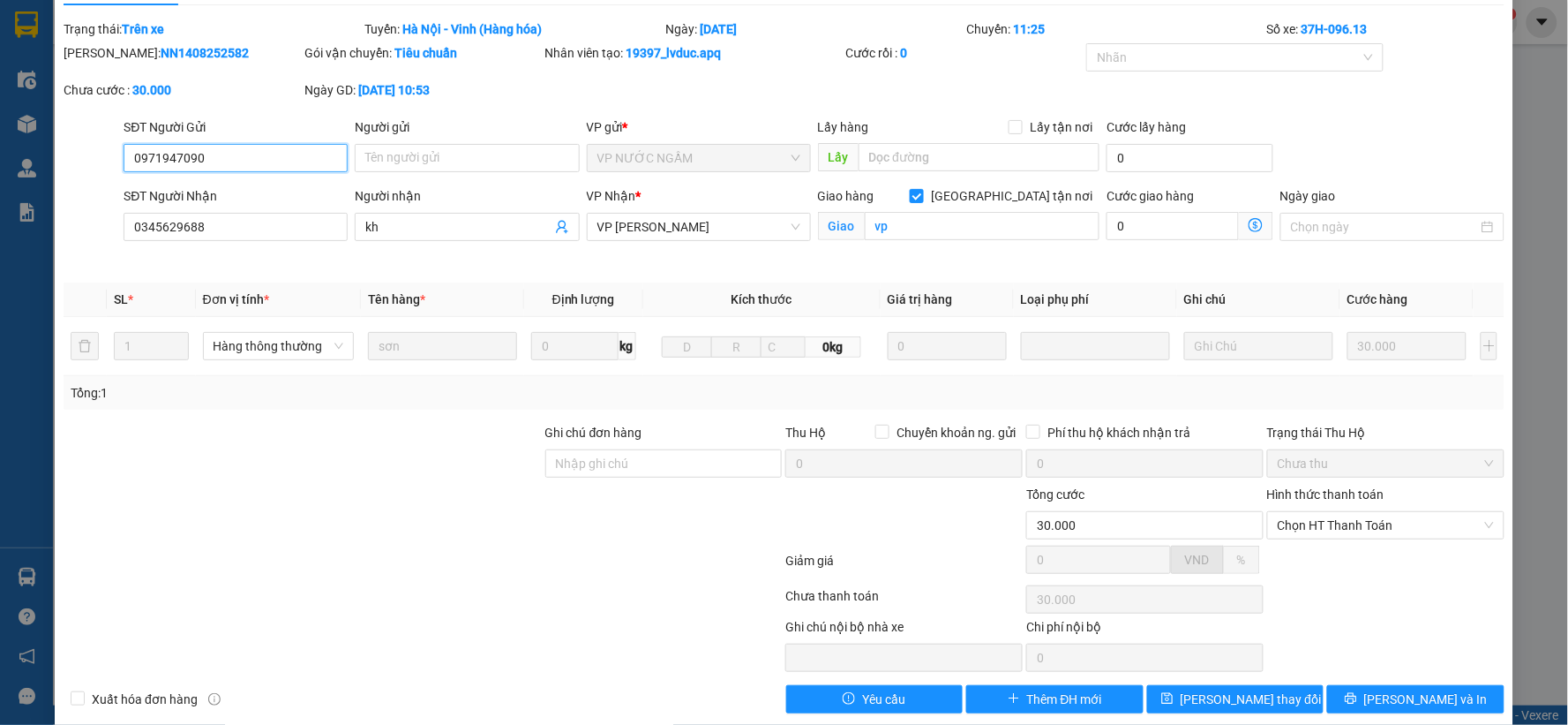
scroll to position [67, 0]
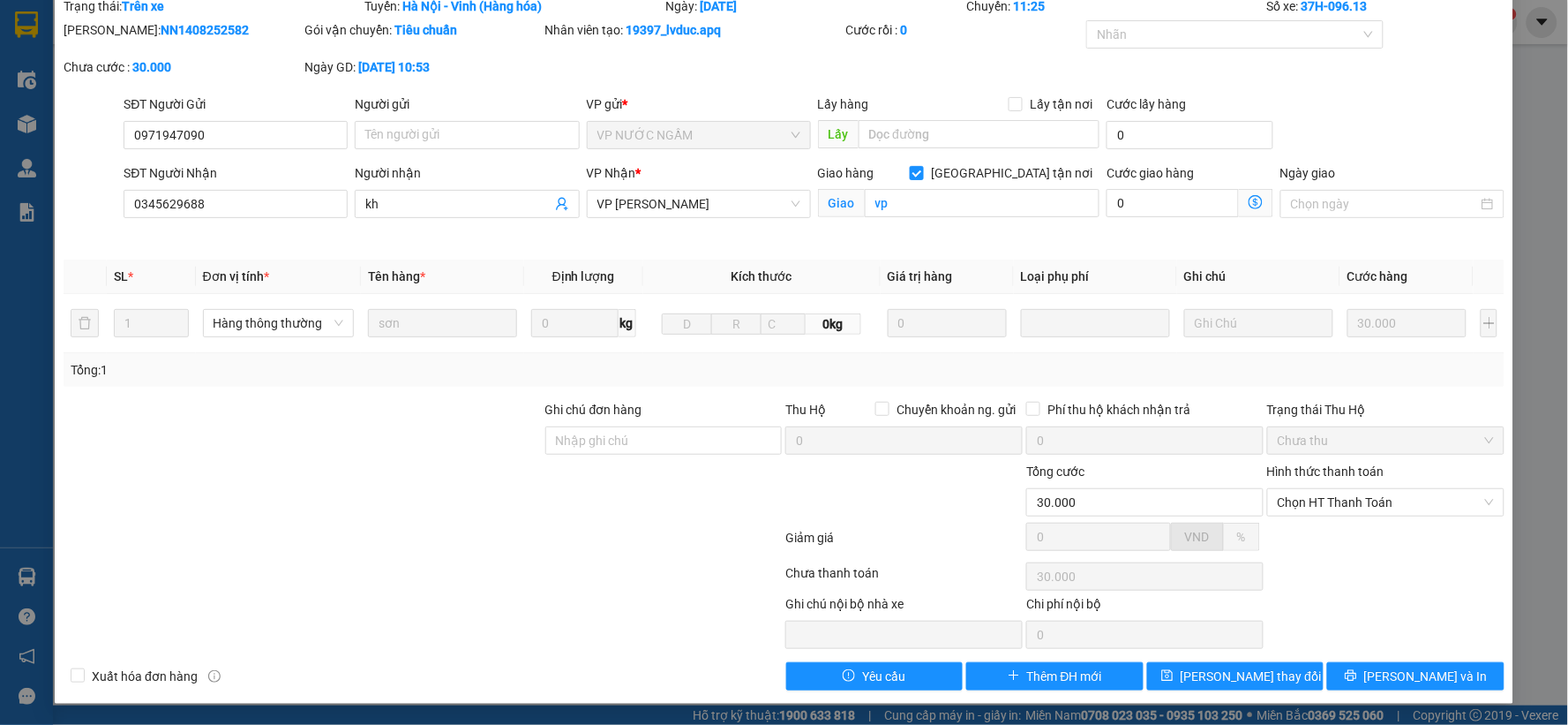
click at [1375, 700] on div "SỬA ĐƠN HÀNG Lịch sử Ảnh kiện hàng Yêu cầu xuất hóa đơn điện tử Total Paid Fee …" at bounding box center [783, 322] width 1458 height 761
click at [1385, 691] on div "SỬA ĐƠN HÀNG Lịch sử Ảnh kiện hàng Yêu cầu xuất hóa đơn điện tử Total Paid Fee …" at bounding box center [783, 322] width 1458 height 761
click at [1378, 684] on button "[PERSON_NAME] và In" at bounding box center [1415, 676] width 177 height 29
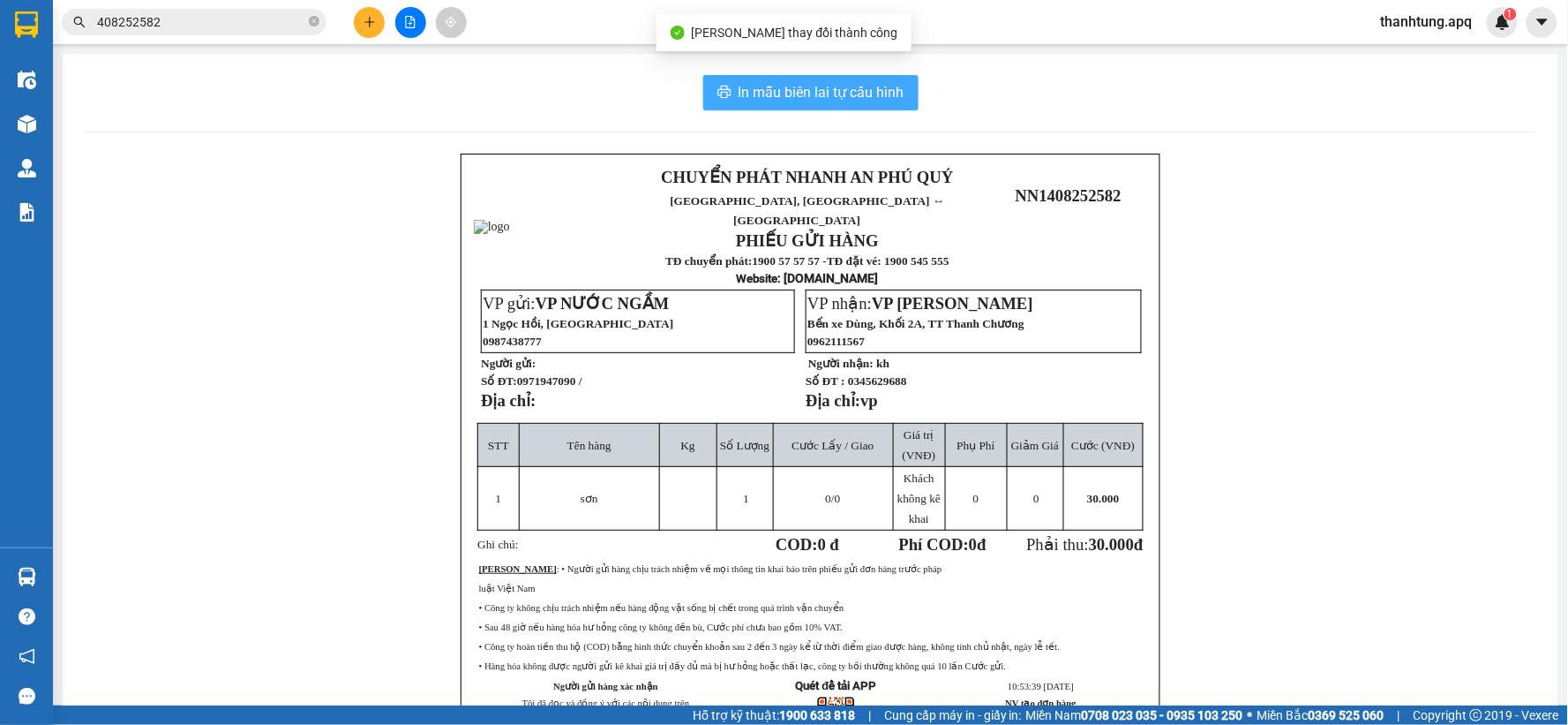
click at [738, 94] on span "In mẫu biên lai tự cấu hình" at bounding box center [820, 92] width 165 height 22
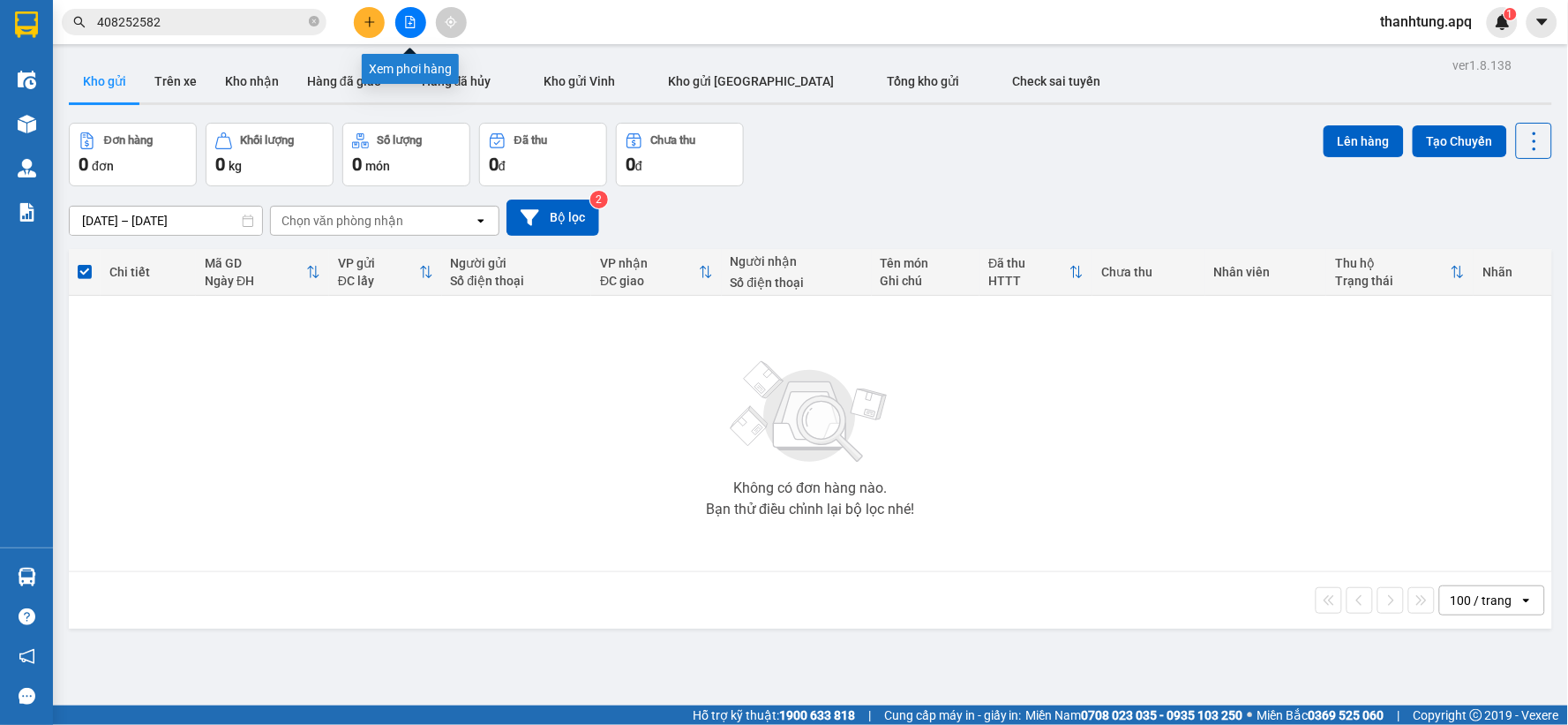
click at [404, 25] on icon "file-add" at bounding box center [410, 22] width 12 height 12
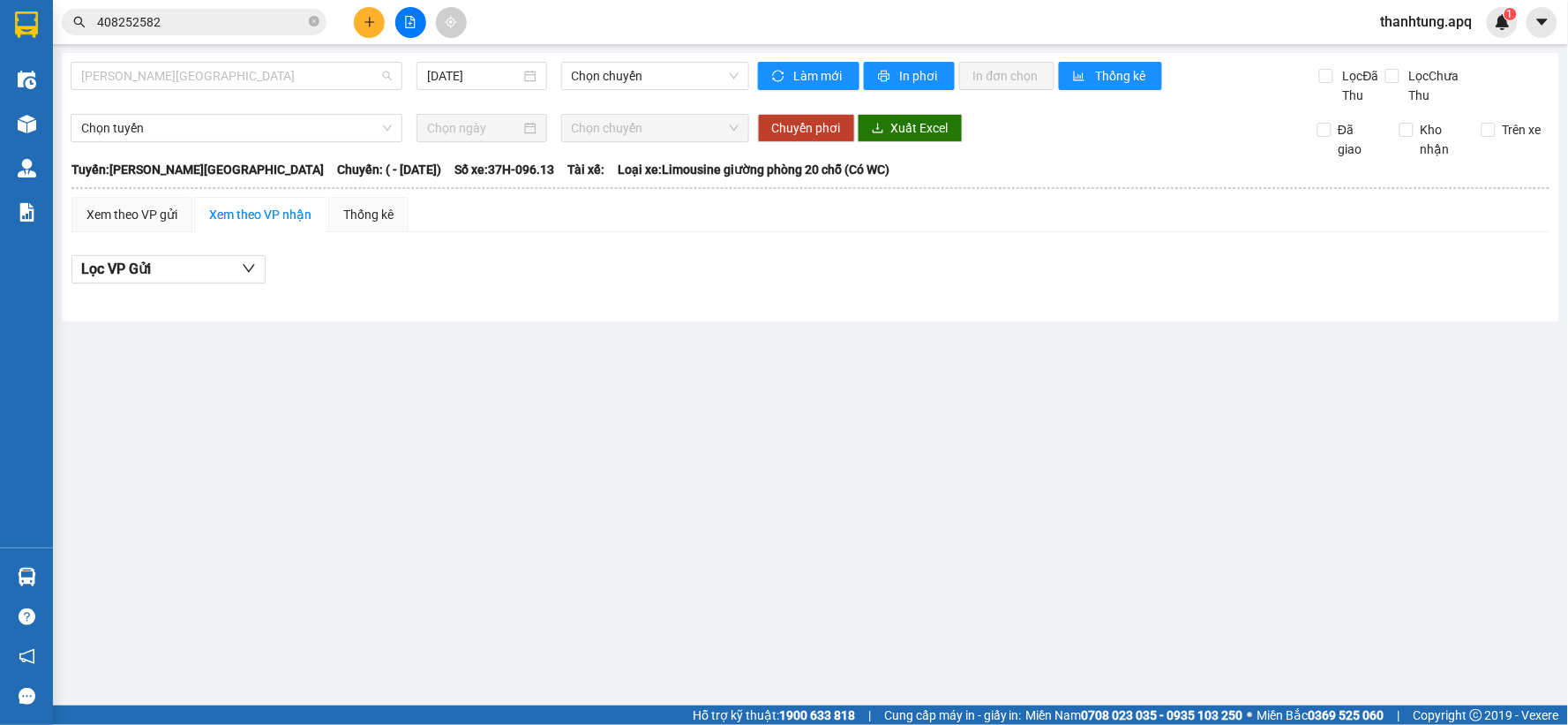
drag, startPoint x: 179, startPoint y: 84, endPoint x: 136, endPoint y: 286, distance: 206.5
click at [178, 90] on div "Gia Lâm - Mỹ Đình 14/08/2025 Chọn chuyến" at bounding box center [410, 83] width 679 height 43
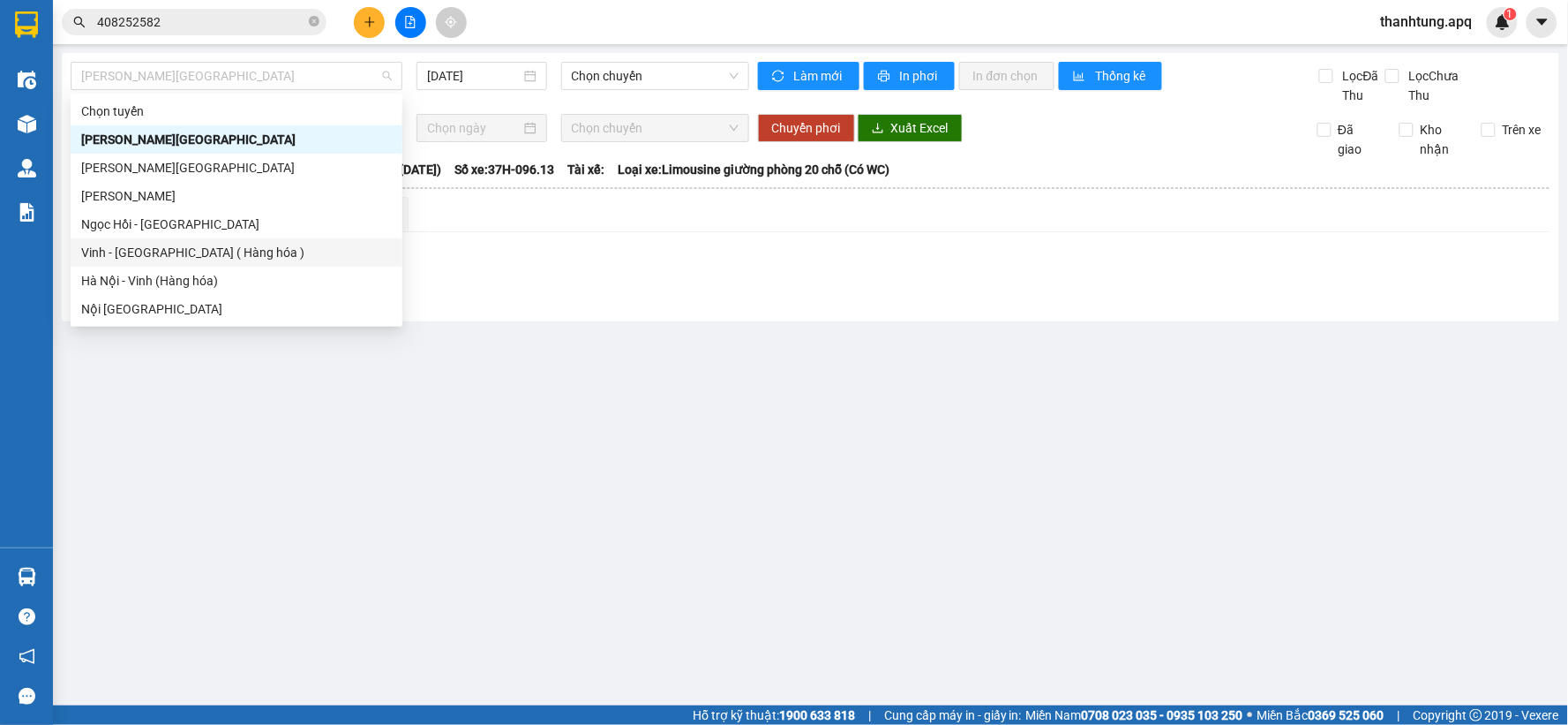
click at [140, 252] on div "Vinh - Hà Nội ( Hàng hóa )" at bounding box center [236, 253] width 311 height 19
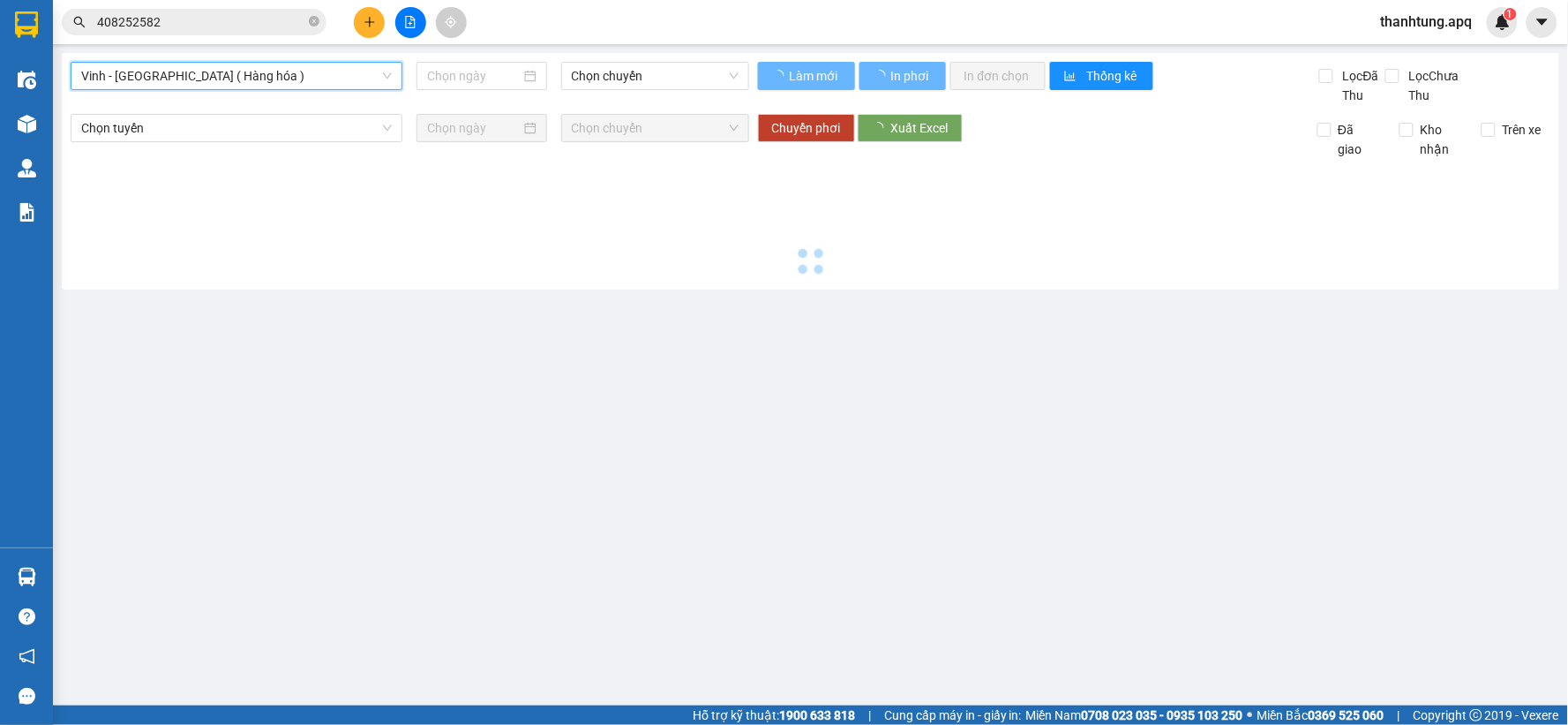
type input "[DATE]"
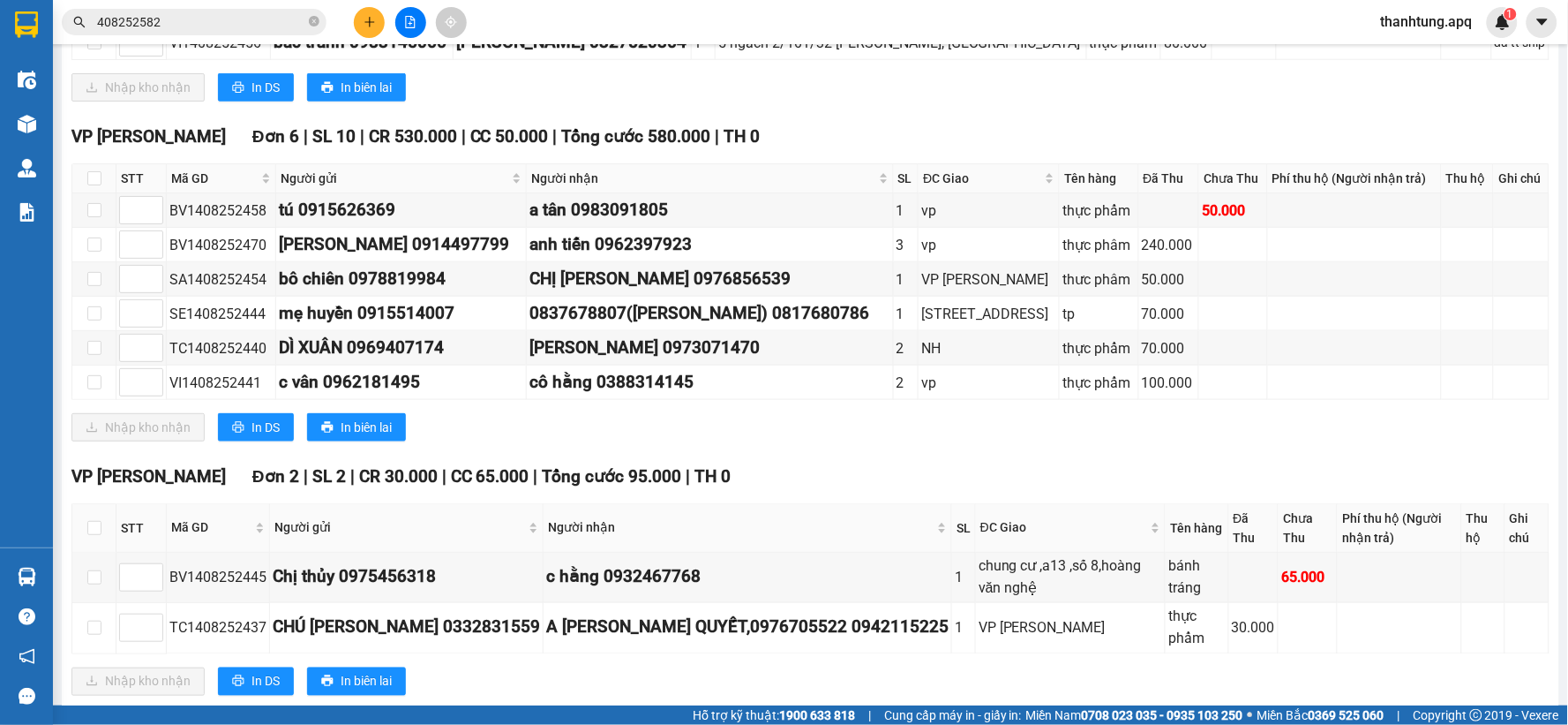
scroll to position [583, 0]
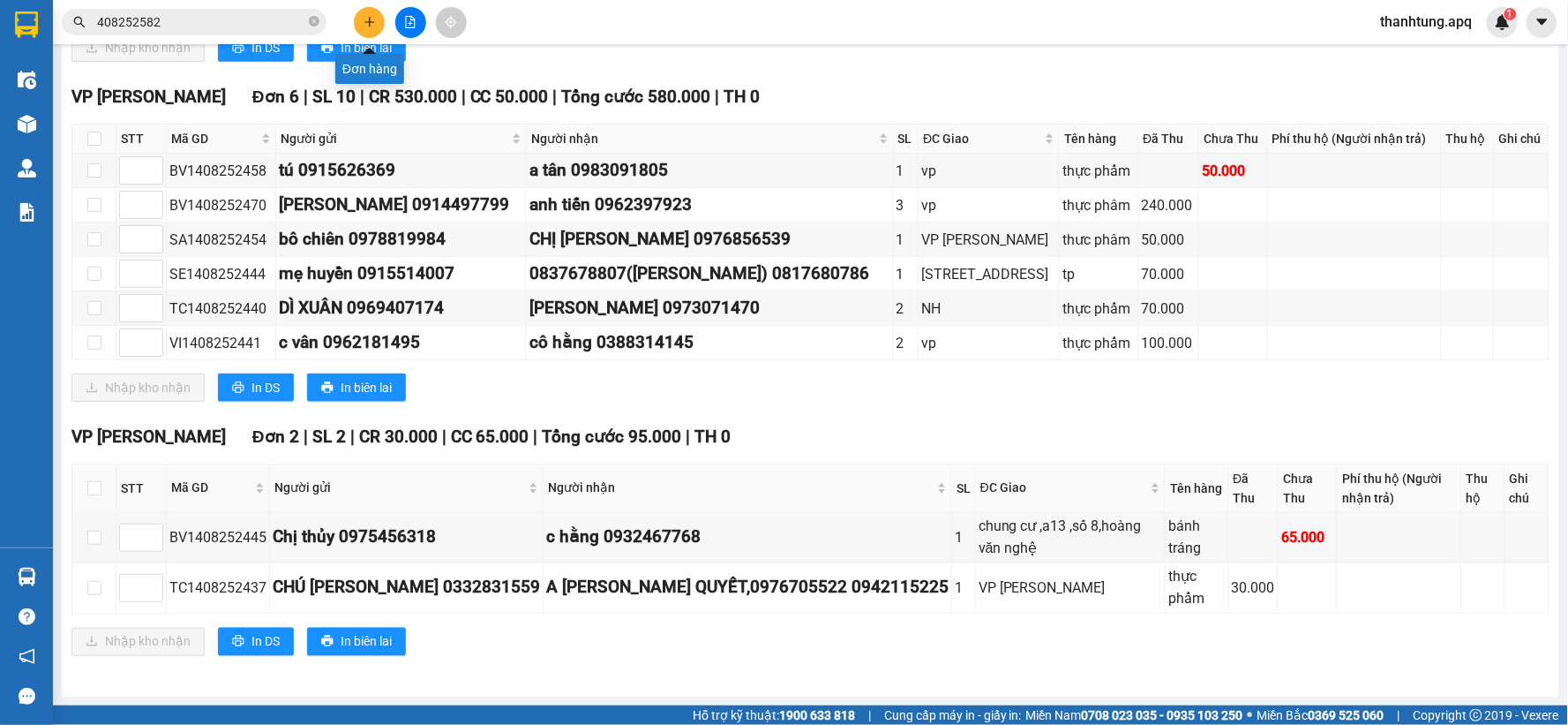
click at [365, 16] on icon "plus" at bounding box center [369, 22] width 12 height 12
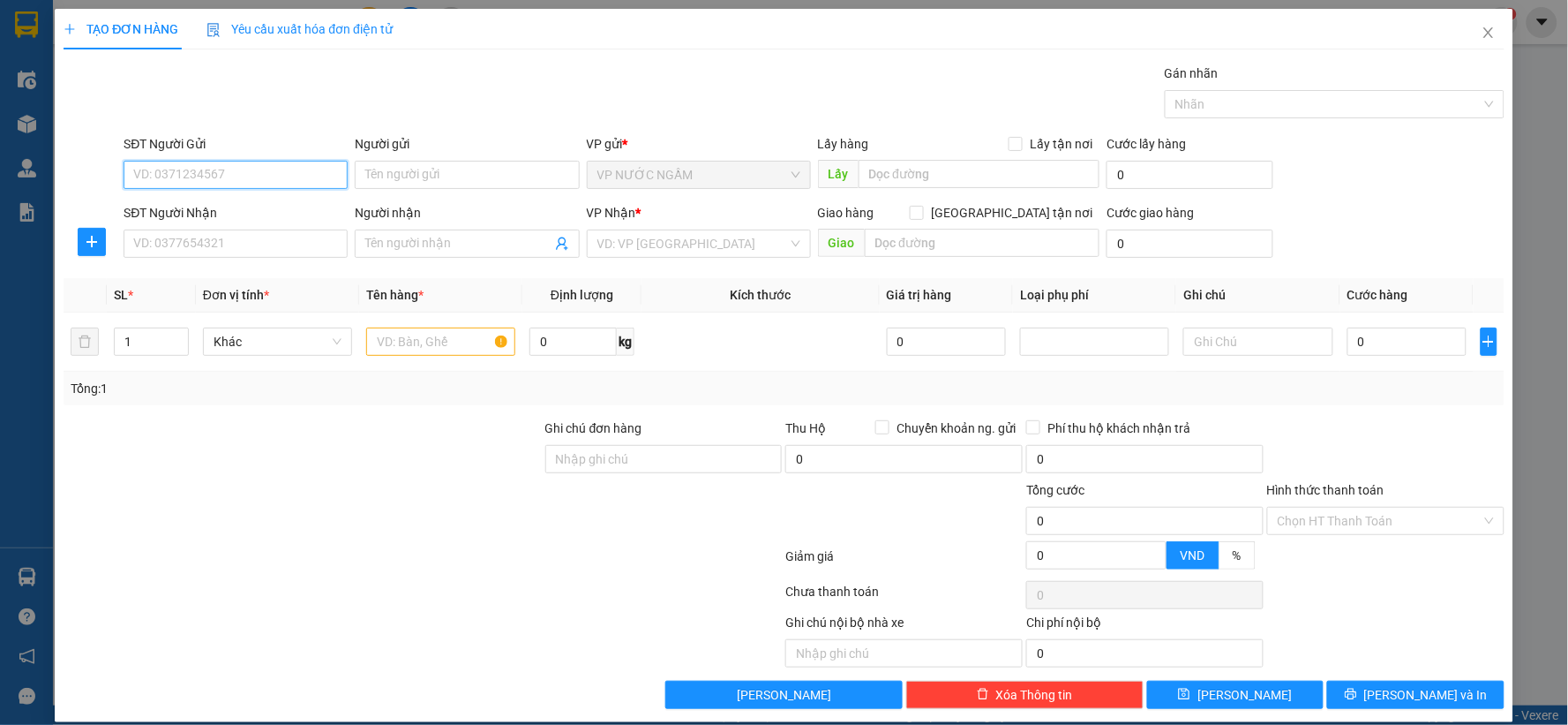
click at [275, 174] on input "SĐT Người Gửi" at bounding box center [235, 175] width 224 height 29
click at [182, 210] on div "0377829148" at bounding box center [233, 209] width 201 height 19
type input "0377829148"
click at [160, 246] on input "SĐT Người Nhận" at bounding box center [235, 244] width 224 height 29
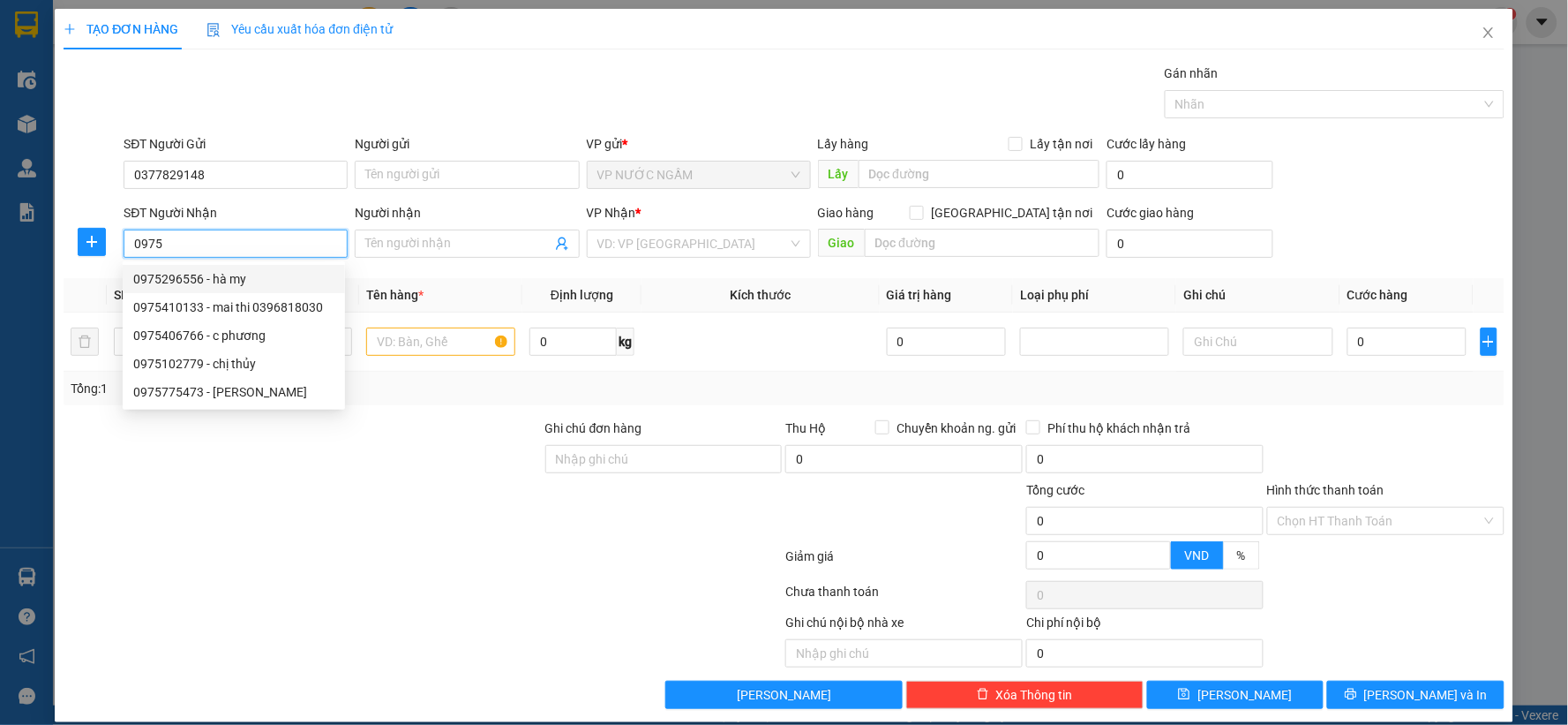
click at [198, 278] on div "0975296556 - hà my" at bounding box center [233, 278] width 201 height 19
type input "0975296556"
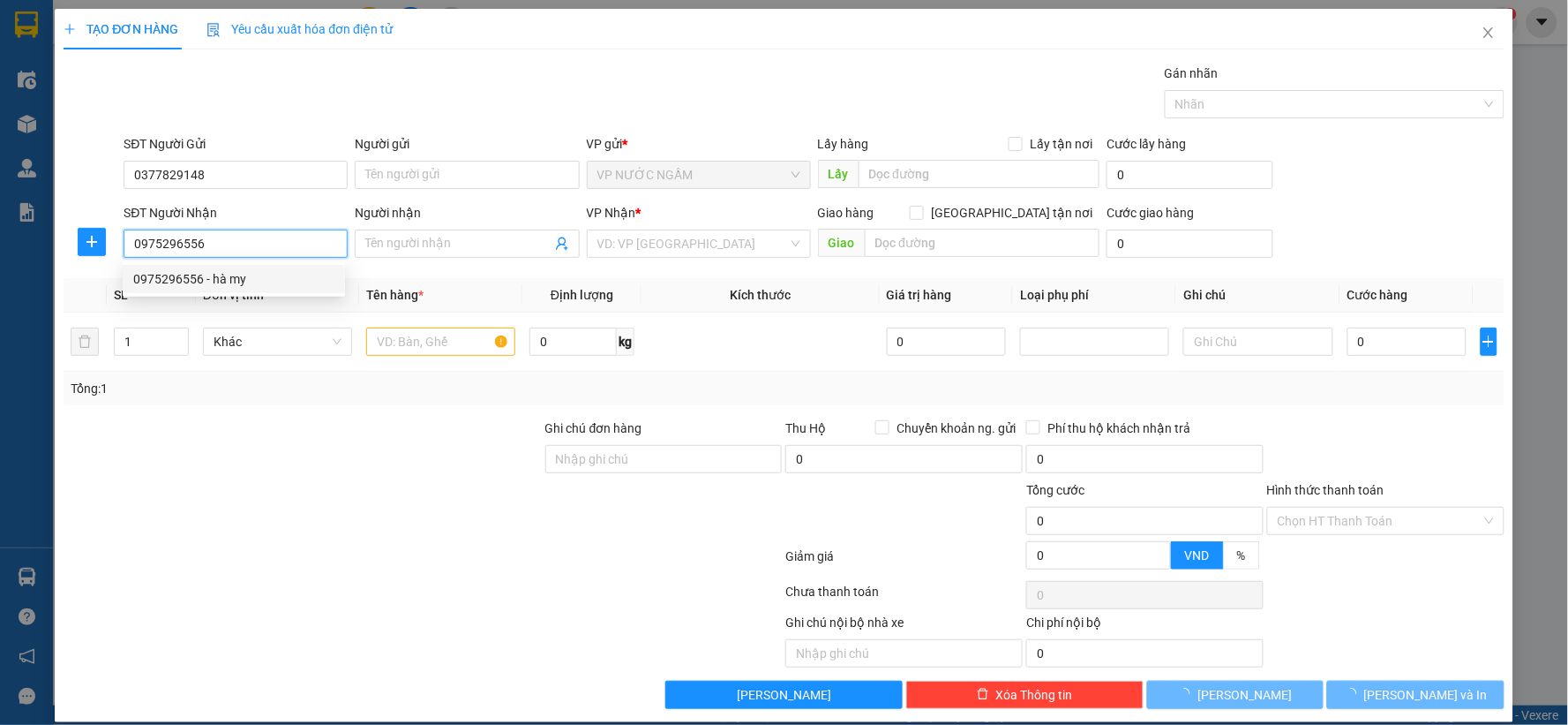
type input "hà my"
checkbox input "true"
type input "16 ngõ 25 trần nhật duật"
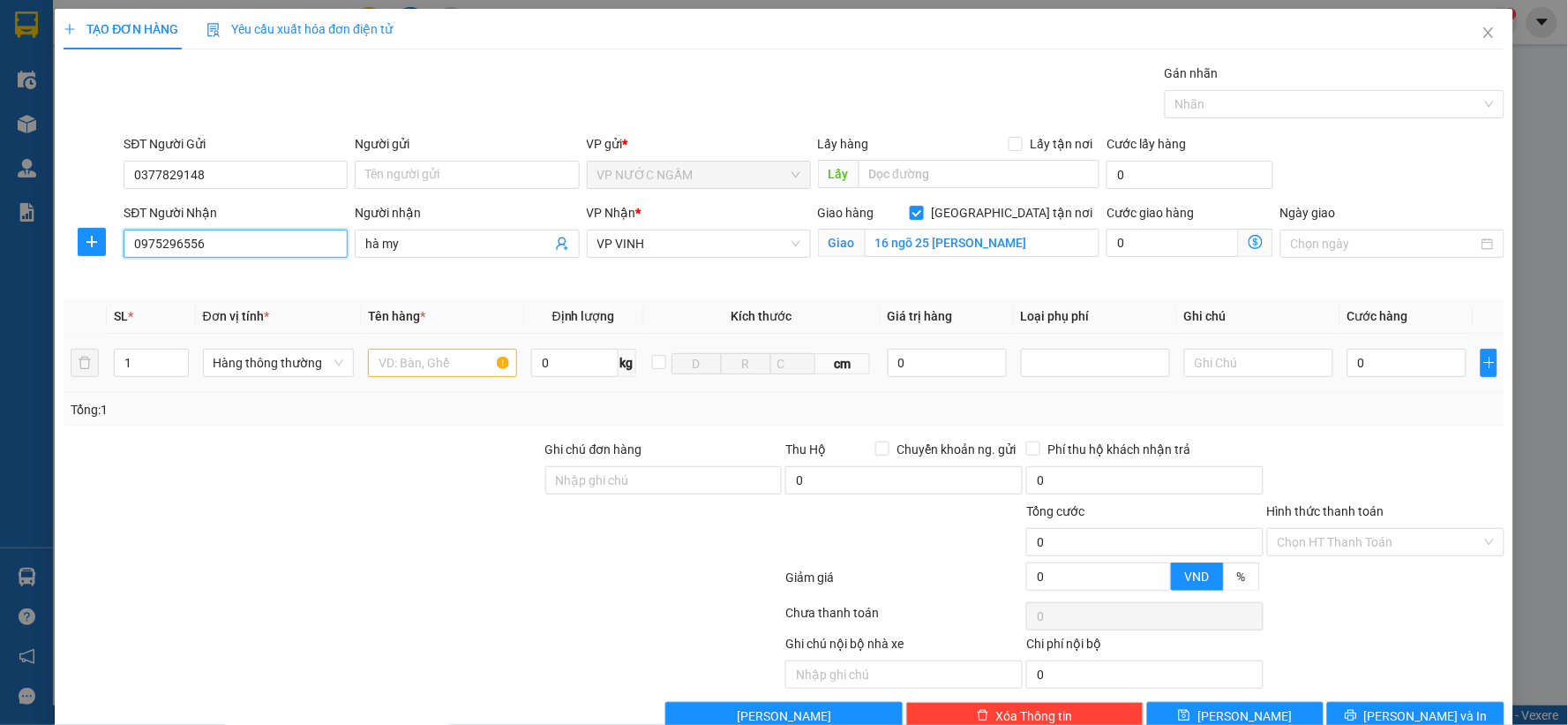
type input "0975296556"
click at [392, 359] on input "text" at bounding box center [443, 363] width 149 height 29
type input "hq"
click at [1379, 365] on input "0" at bounding box center [1406, 363] width 120 height 29
type input "5"
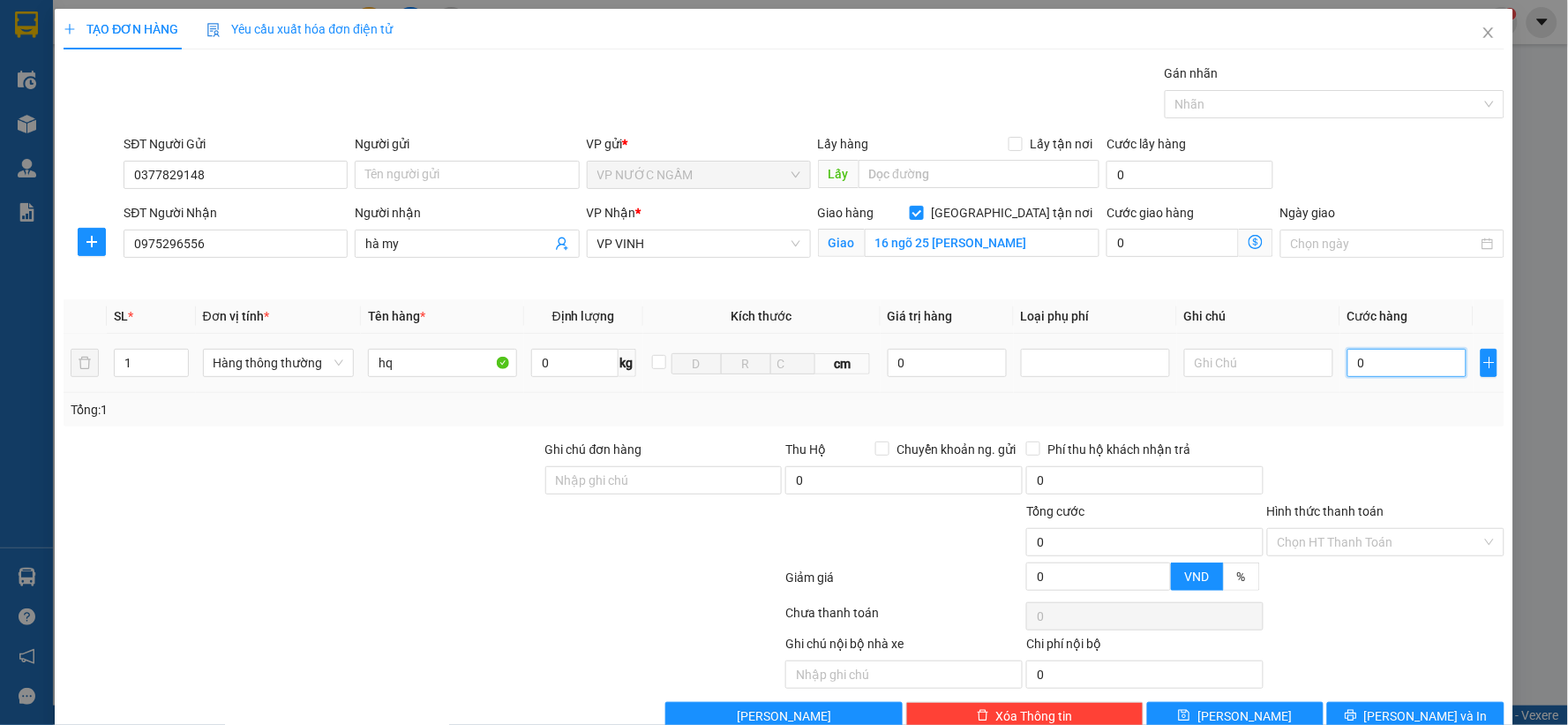
type input "5"
type input "50"
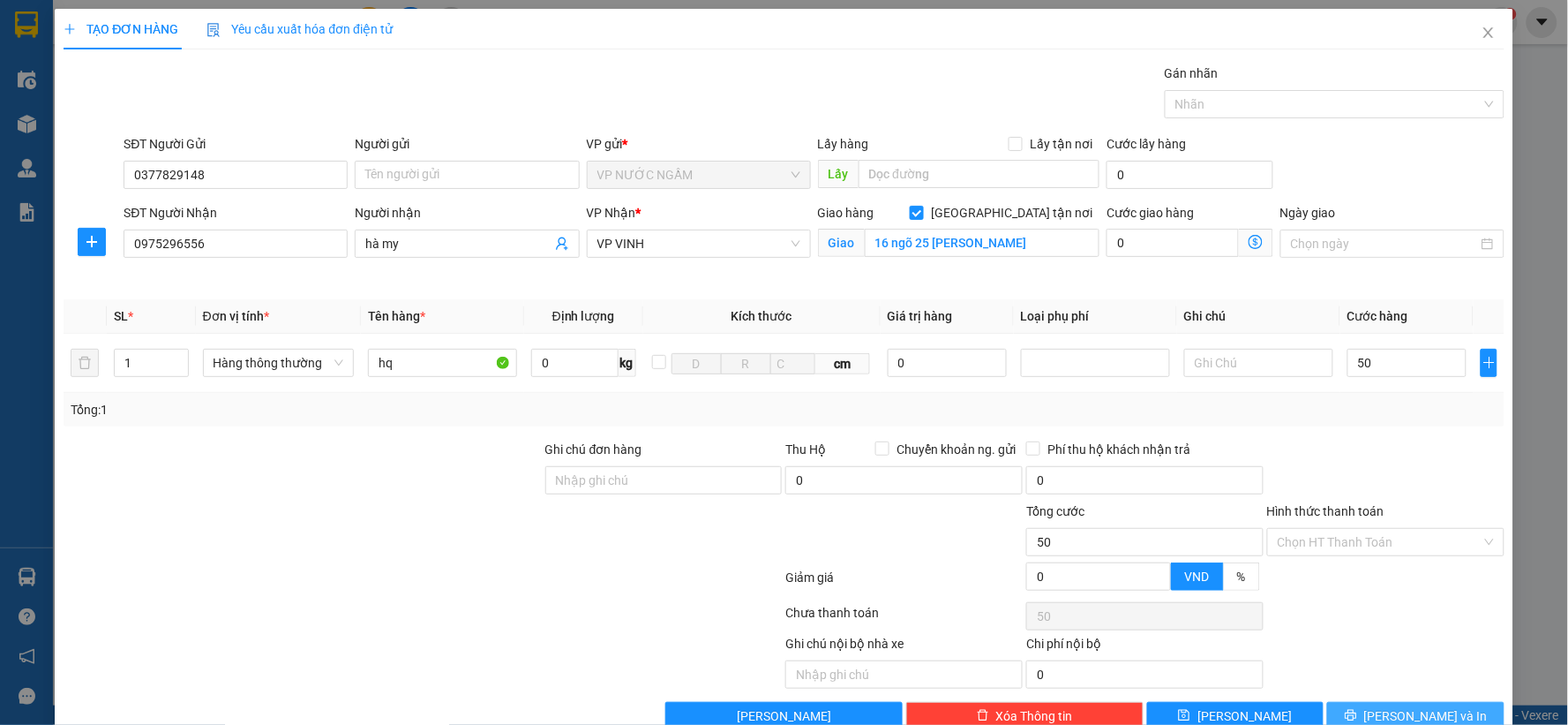
type input "50.000"
click at [1409, 706] on span "[PERSON_NAME] và In" at bounding box center [1426, 715] width 123 height 19
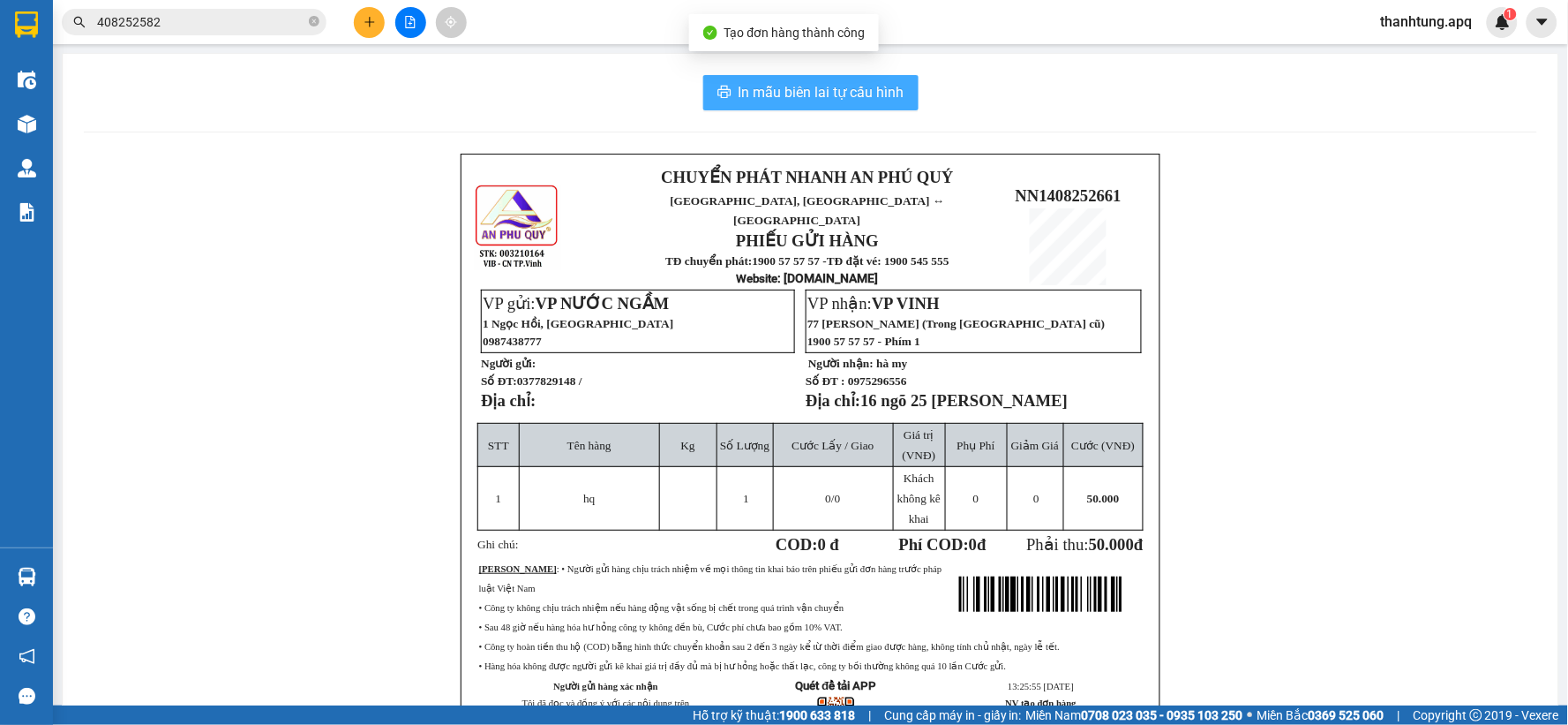
click at [783, 88] on span "In mẫu biên lai tự cấu hình" at bounding box center [820, 92] width 165 height 22
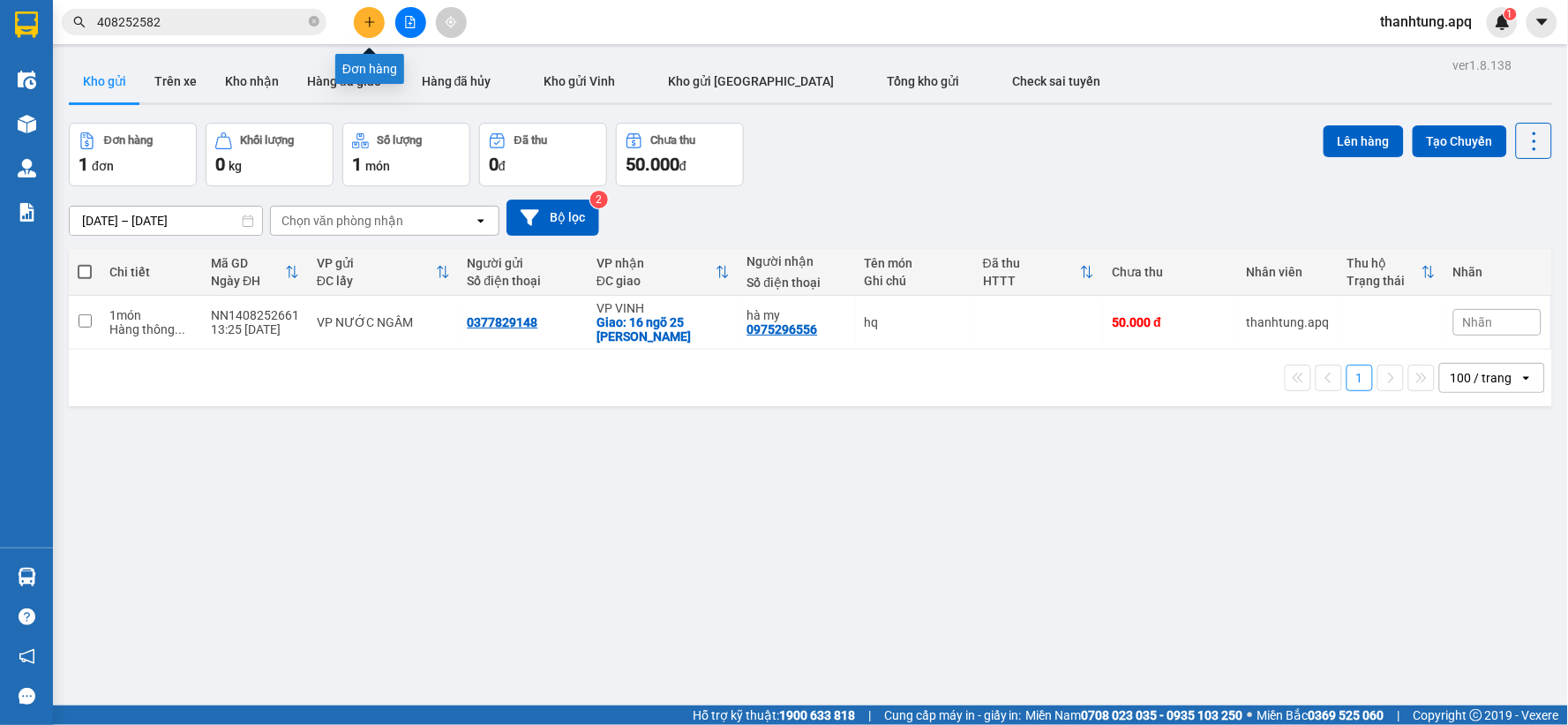
click at [376, 22] on button at bounding box center [369, 22] width 31 height 31
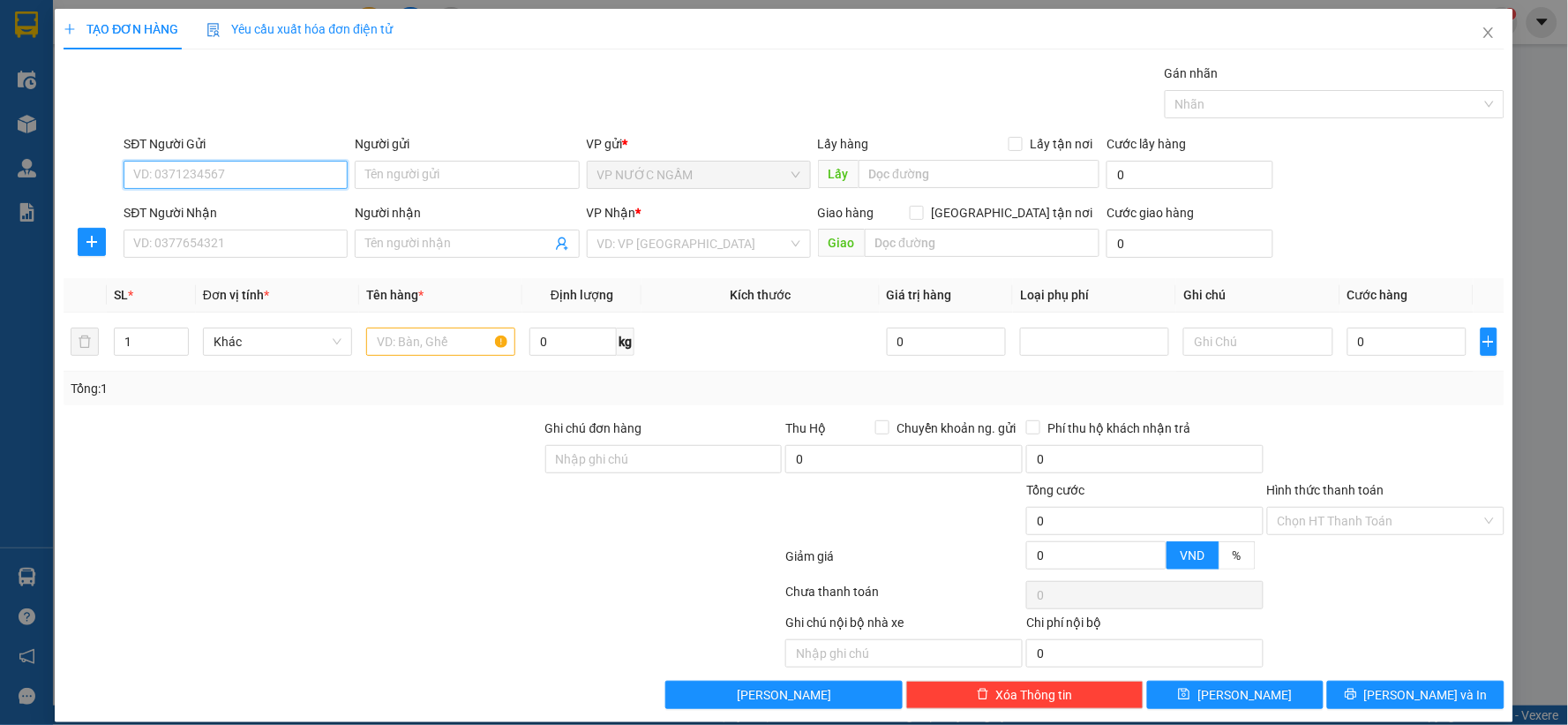
click at [261, 175] on input "SĐT Người Gửi" at bounding box center [235, 175] width 224 height 29
type input "0979319069"
click at [156, 204] on div "0979319069 - k" at bounding box center [233, 209] width 201 height 19
type input "k"
type input "0979319069"
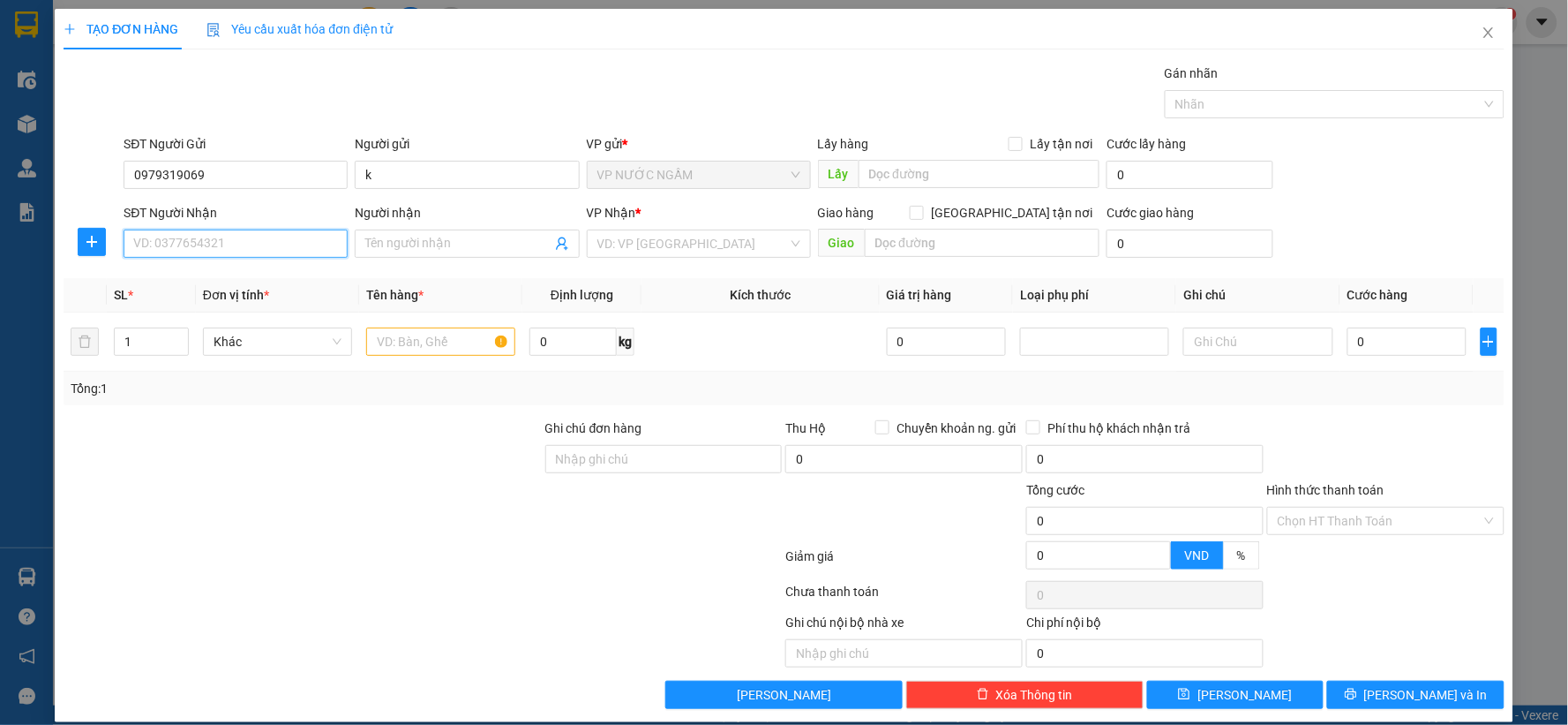
click at [175, 234] on input "SĐT Người Nhận" at bounding box center [235, 244] width 224 height 29
click at [172, 270] on div "0944424366 - a diệu" at bounding box center [233, 278] width 201 height 19
type input "0944424366"
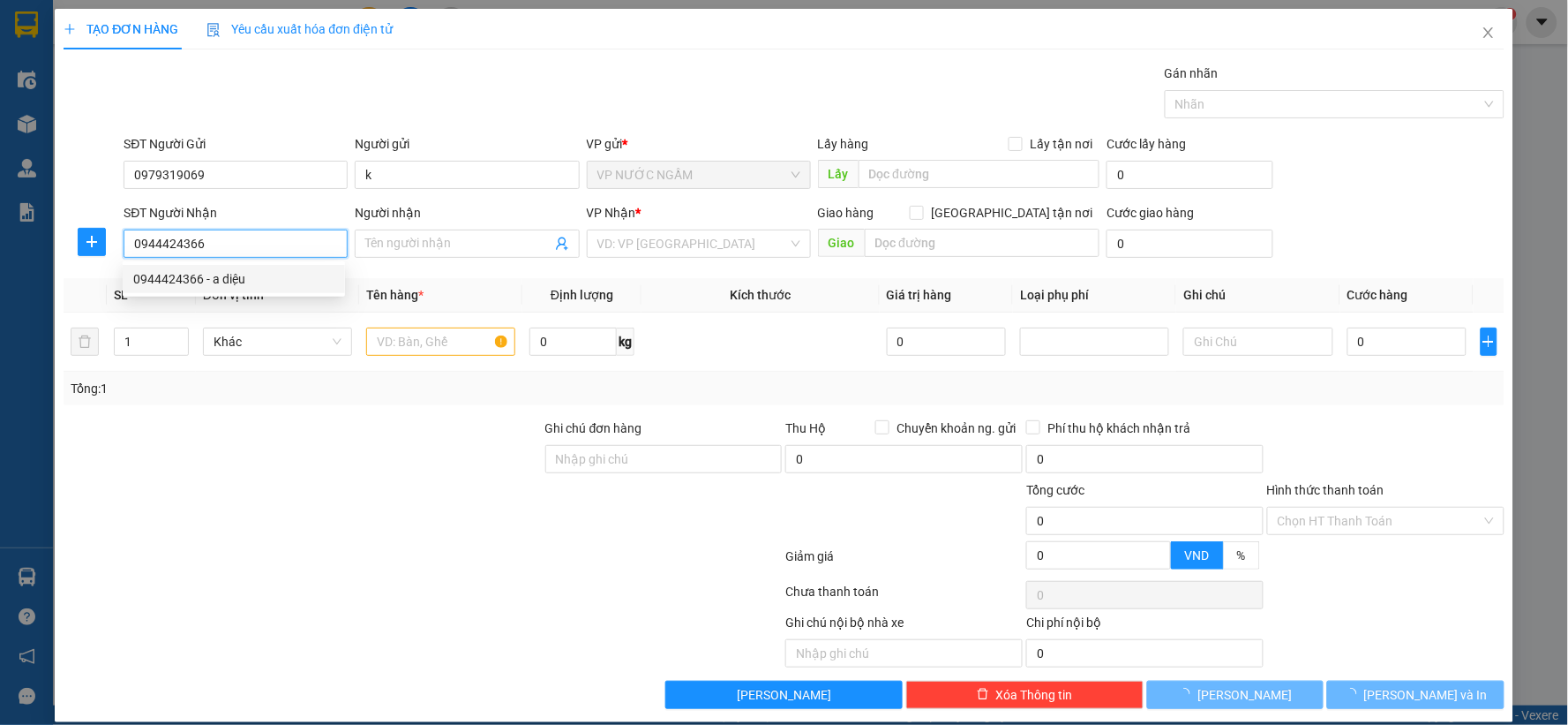
type input "a diệu"
checkbox input "true"
type input "bến xe cũ"
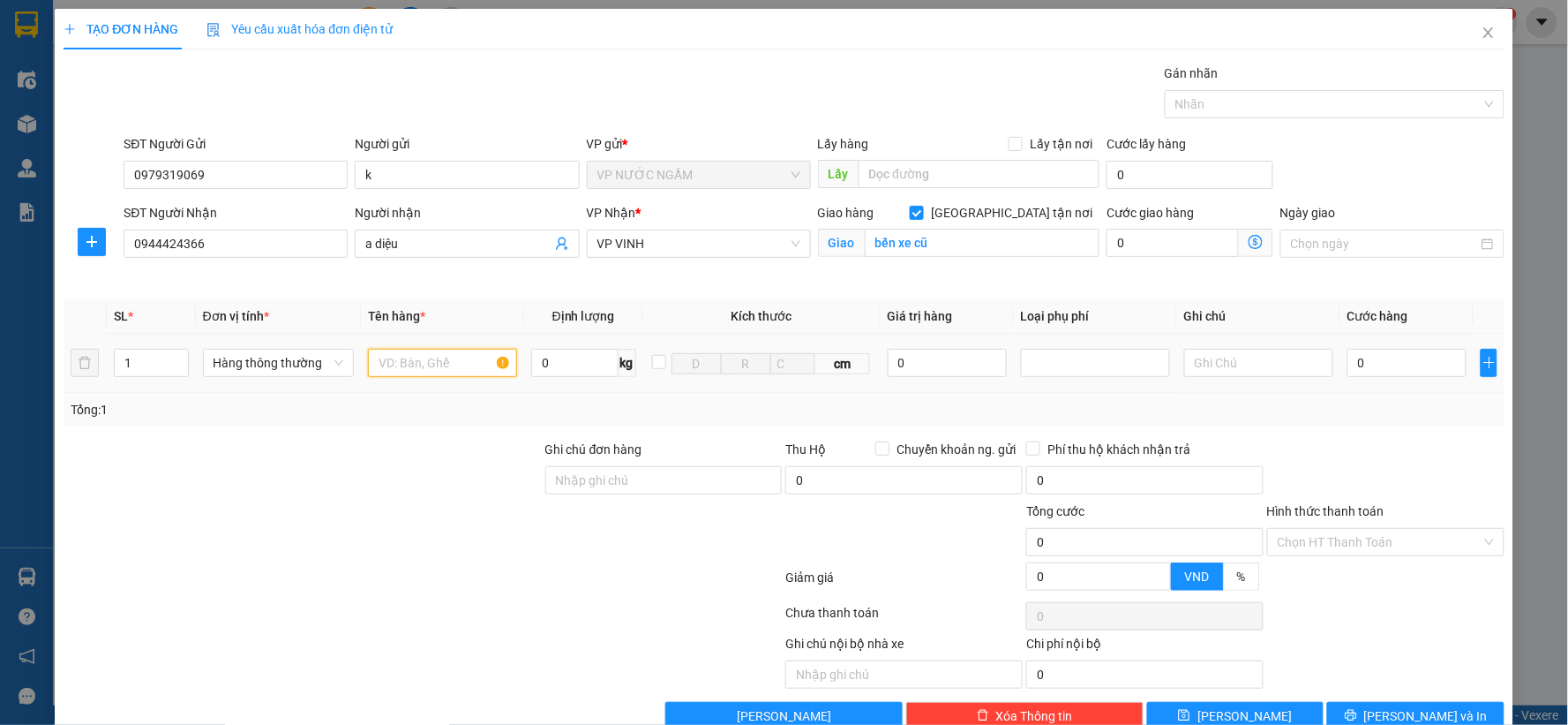
click at [459, 357] on input "text" at bounding box center [443, 363] width 149 height 29
type input "d"
type input "đèn lét"
click at [178, 359] on icon "up" at bounding box center [179, 359] width 6 height 6
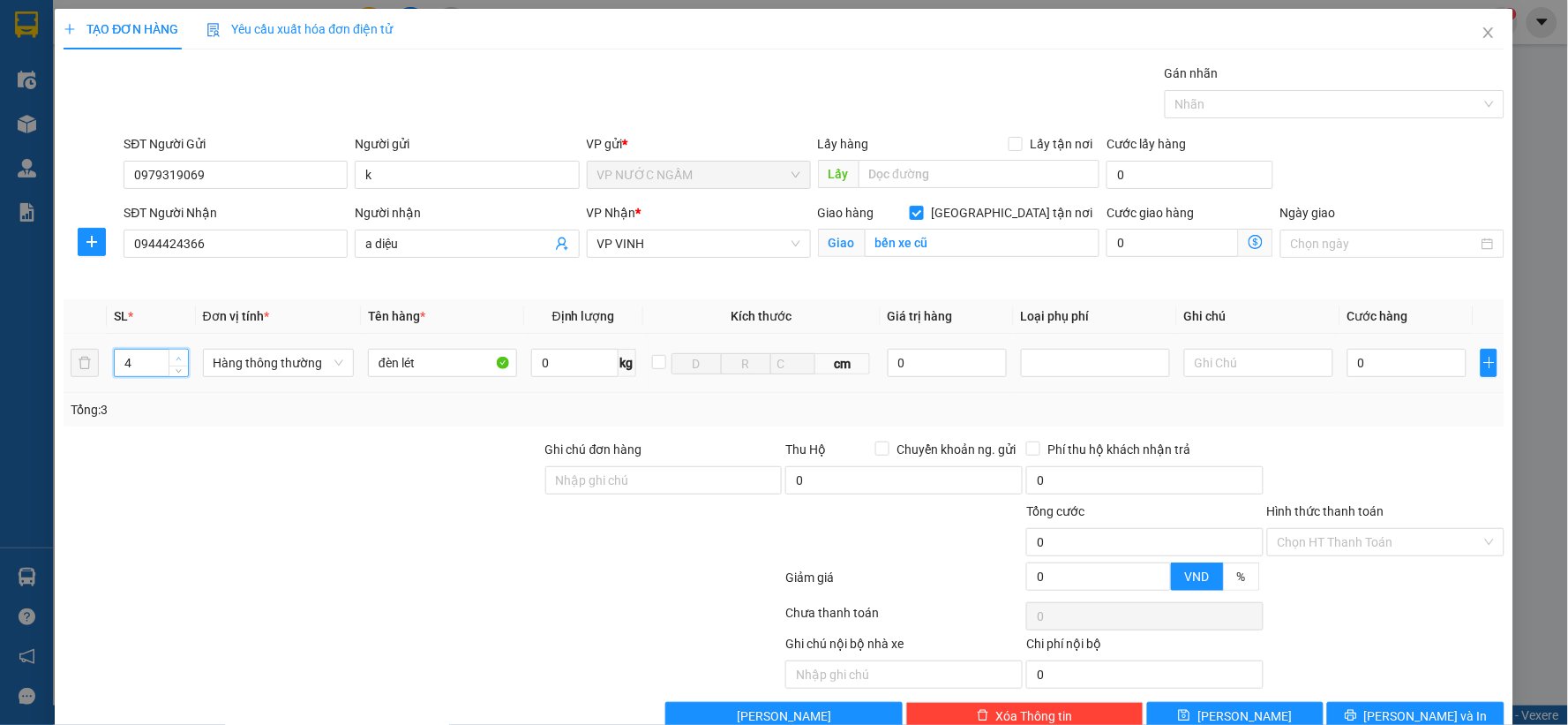
click at [178, 359] on icon "up" at bounding box center [179, 359] width 6 height 6
type input "6"
click at [178, 359] on icon "up" at bounding box center [179, 359] width 6 height 6
click at [1404, 361] on input "0" at bounding box center [1406, 363] width 120 height 29
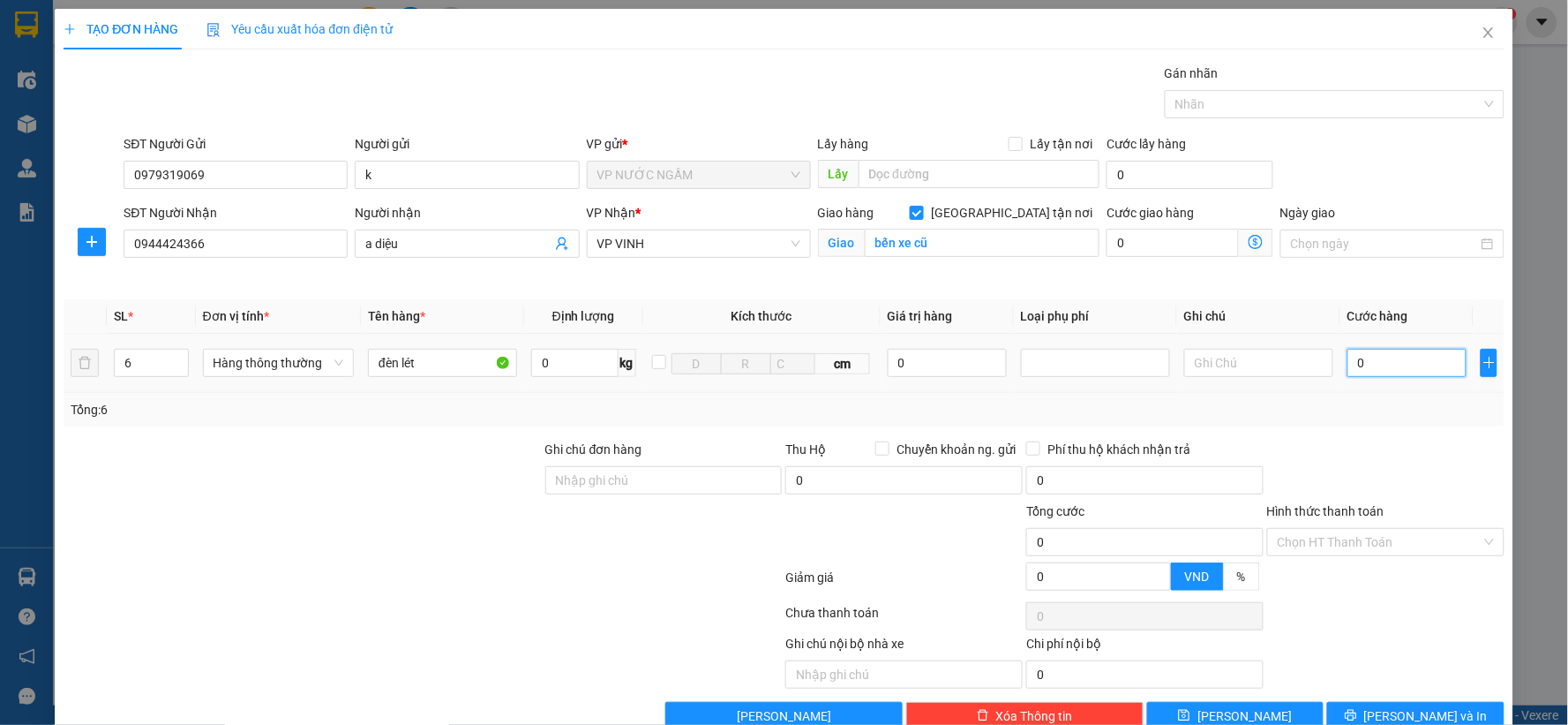
type input "2"
type input "24"
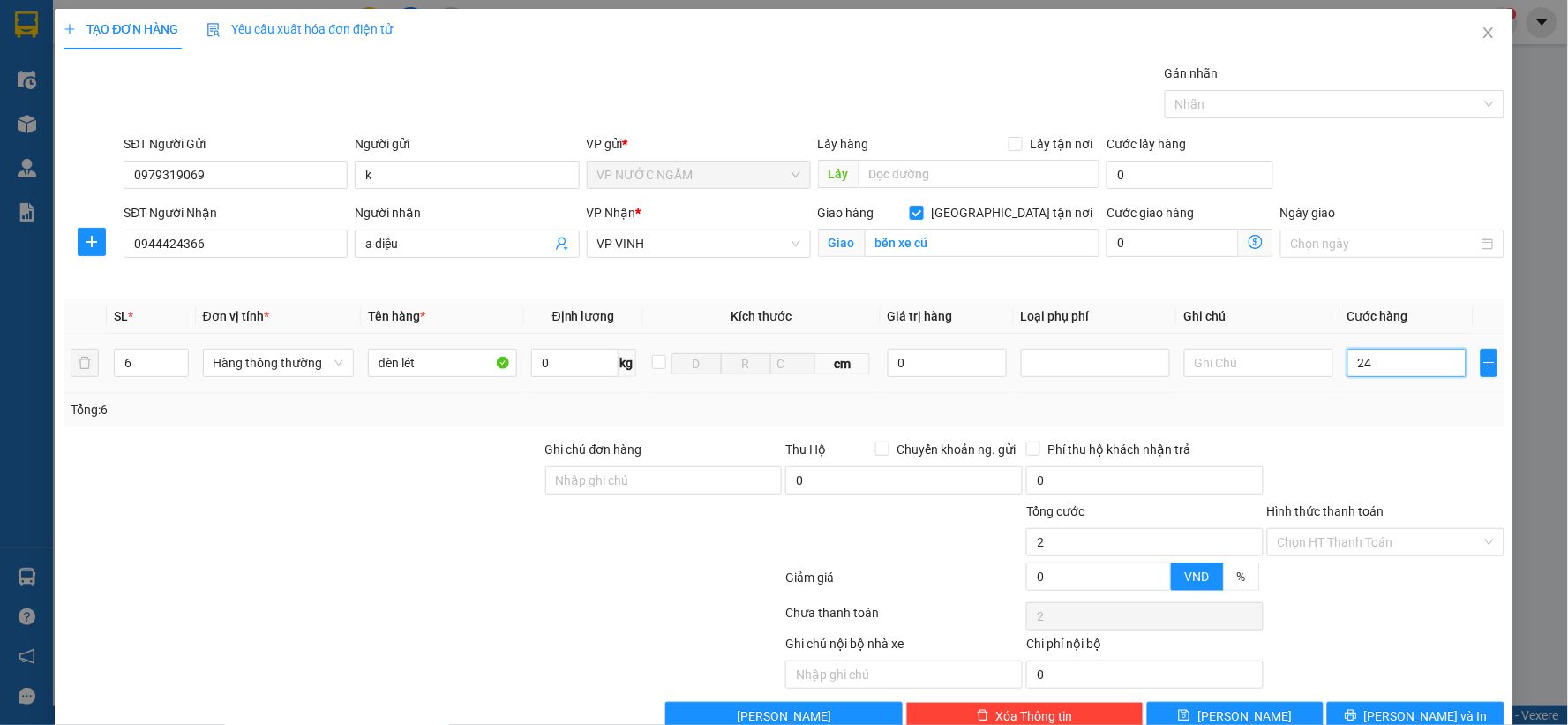
type input "24"
type input "240"
type input "240.000"
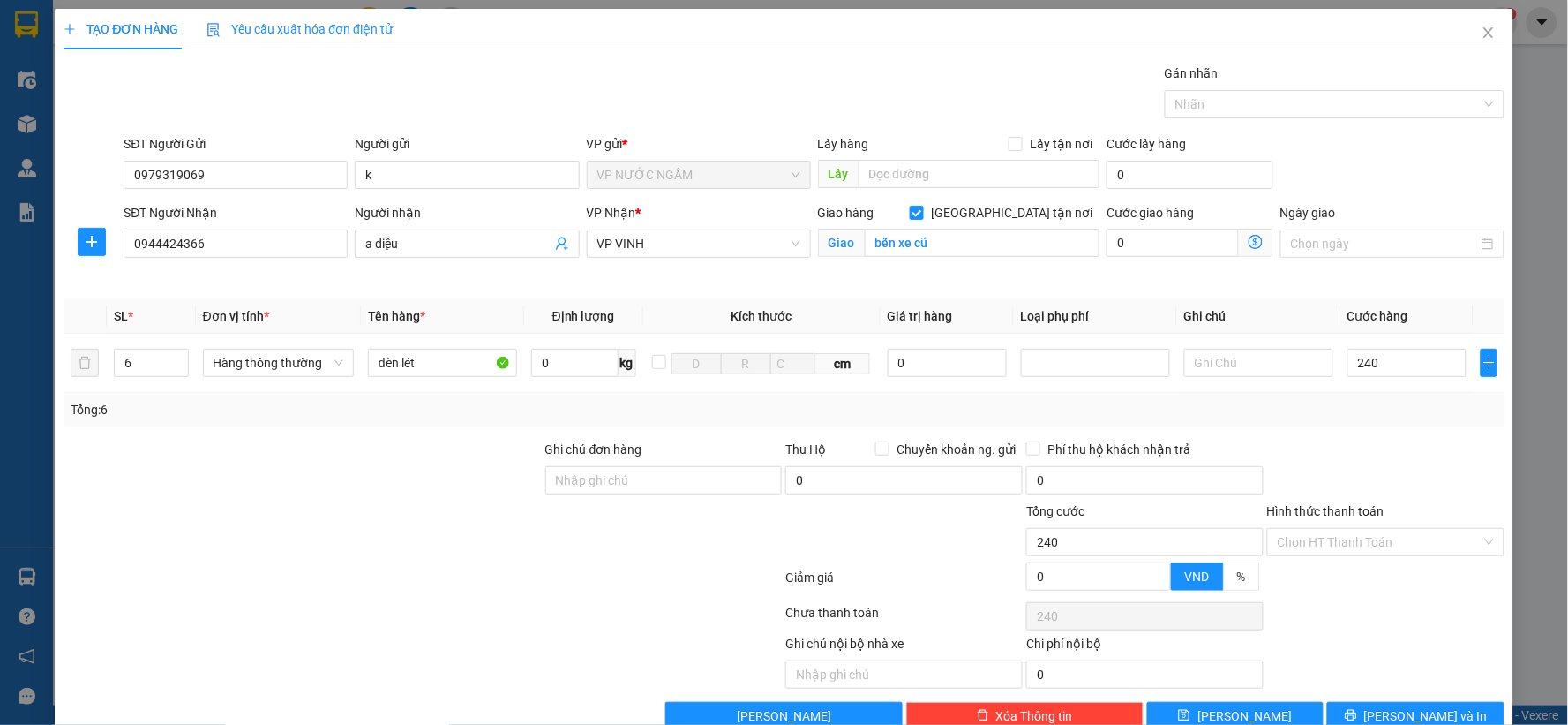
type input "240.000"
click at [1313, 514] on label "Hình thức thanh toán" at bounding box center [1325, 511] width 118 height 14
click at [1313, 529] on input "Hình thức thanh toán" at bounding box center [1379, 542] width 204 height 27
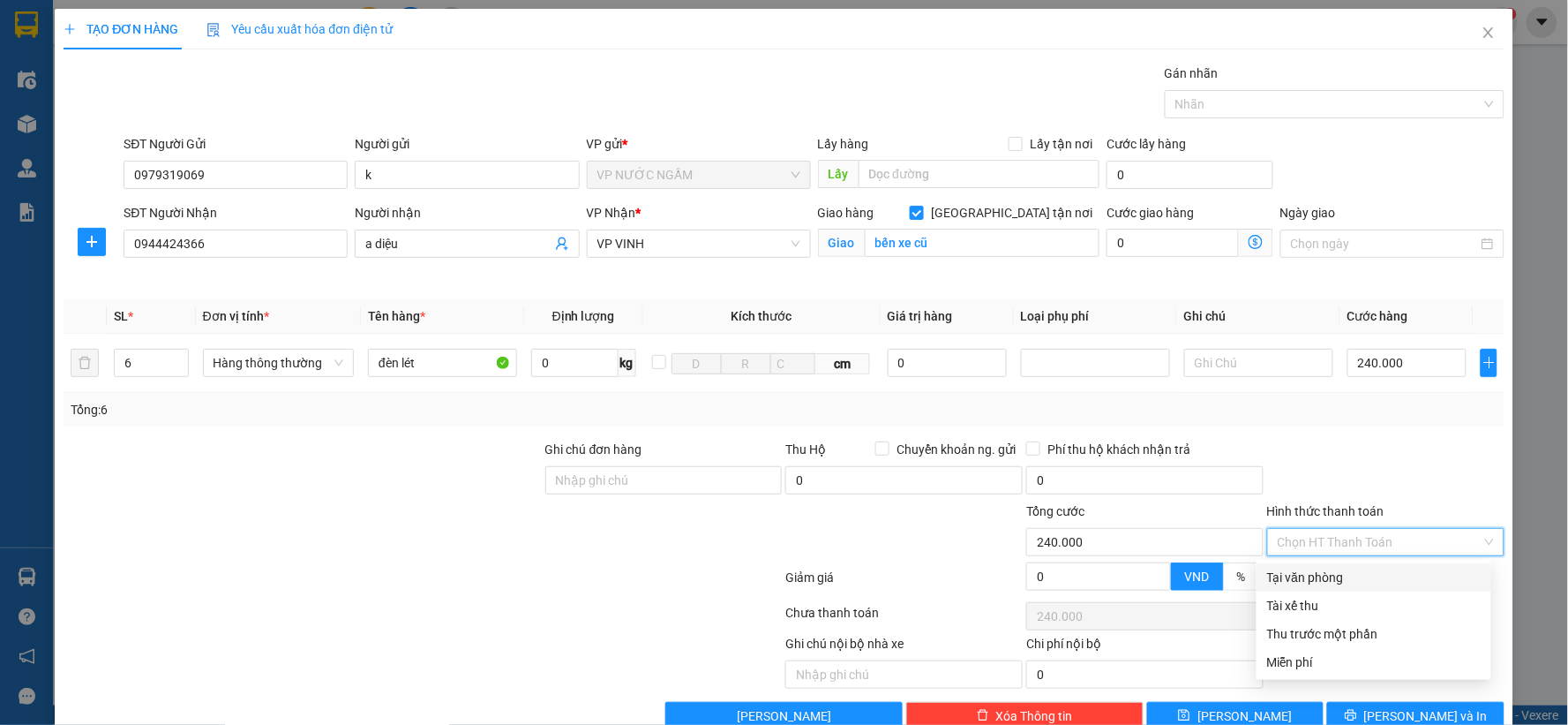
click at [1339, 578] on div "Tại văn phòng" at bounding box center [1373, 577] width 213 height 19
type input "0"
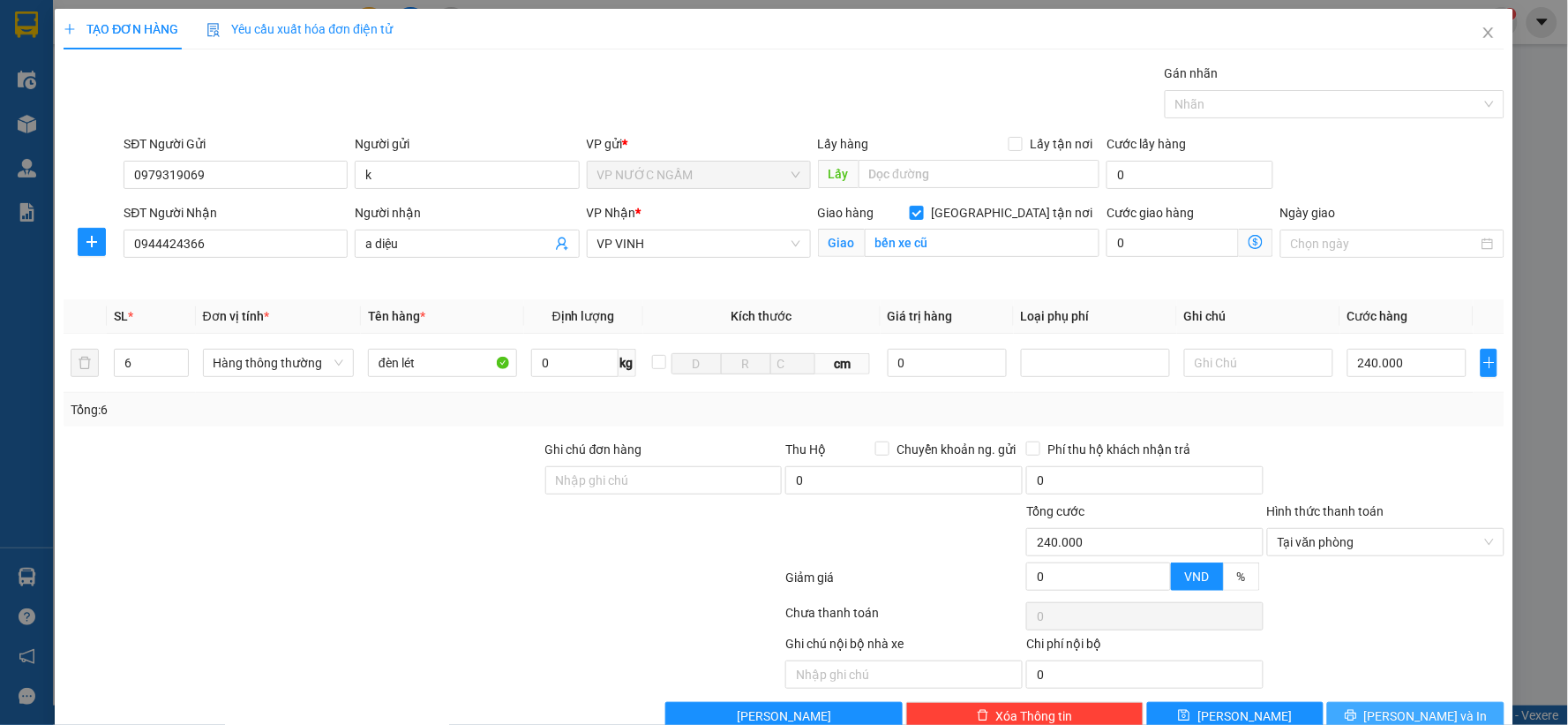
click at [1397, 714] on span "[PERSON_NAME] và In" at bounding box center [1426, 715] width 123 height 19
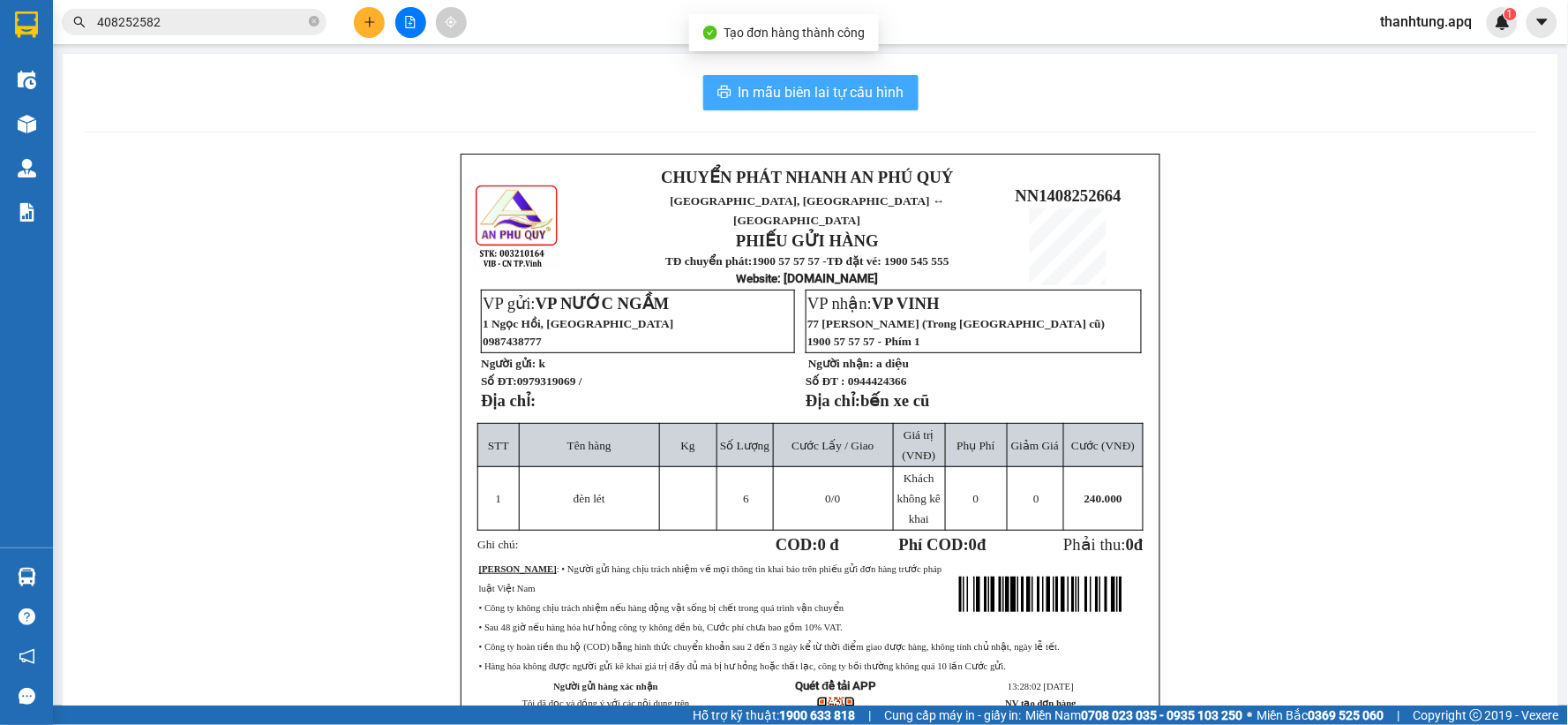
click at [746, 85] on span "In mẫu biên lai tự cấu hình" at bounding box center [820, 92] width 165 height 22
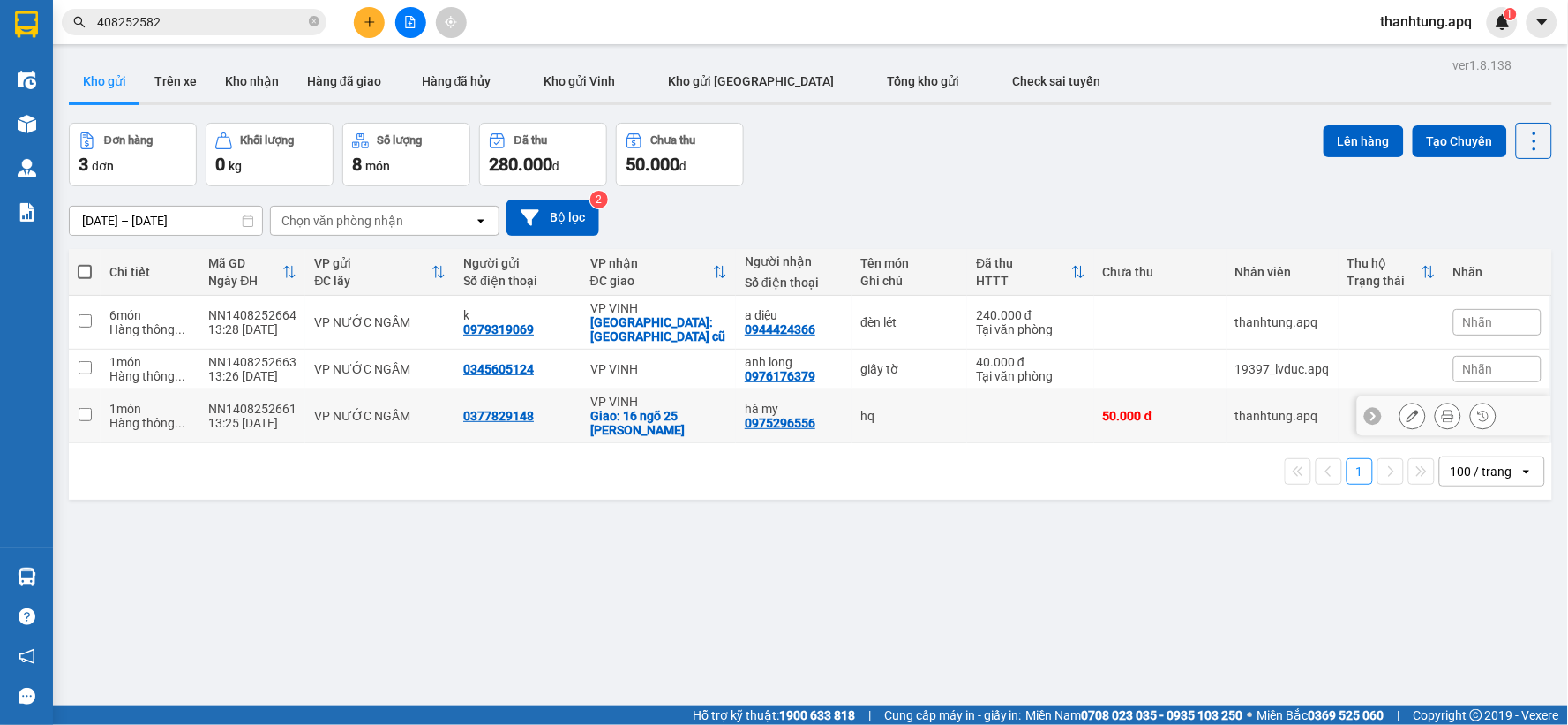
click at [971, 398] on td at bounding box center [1030, 416] width 127 height 54
checkbox input "true"
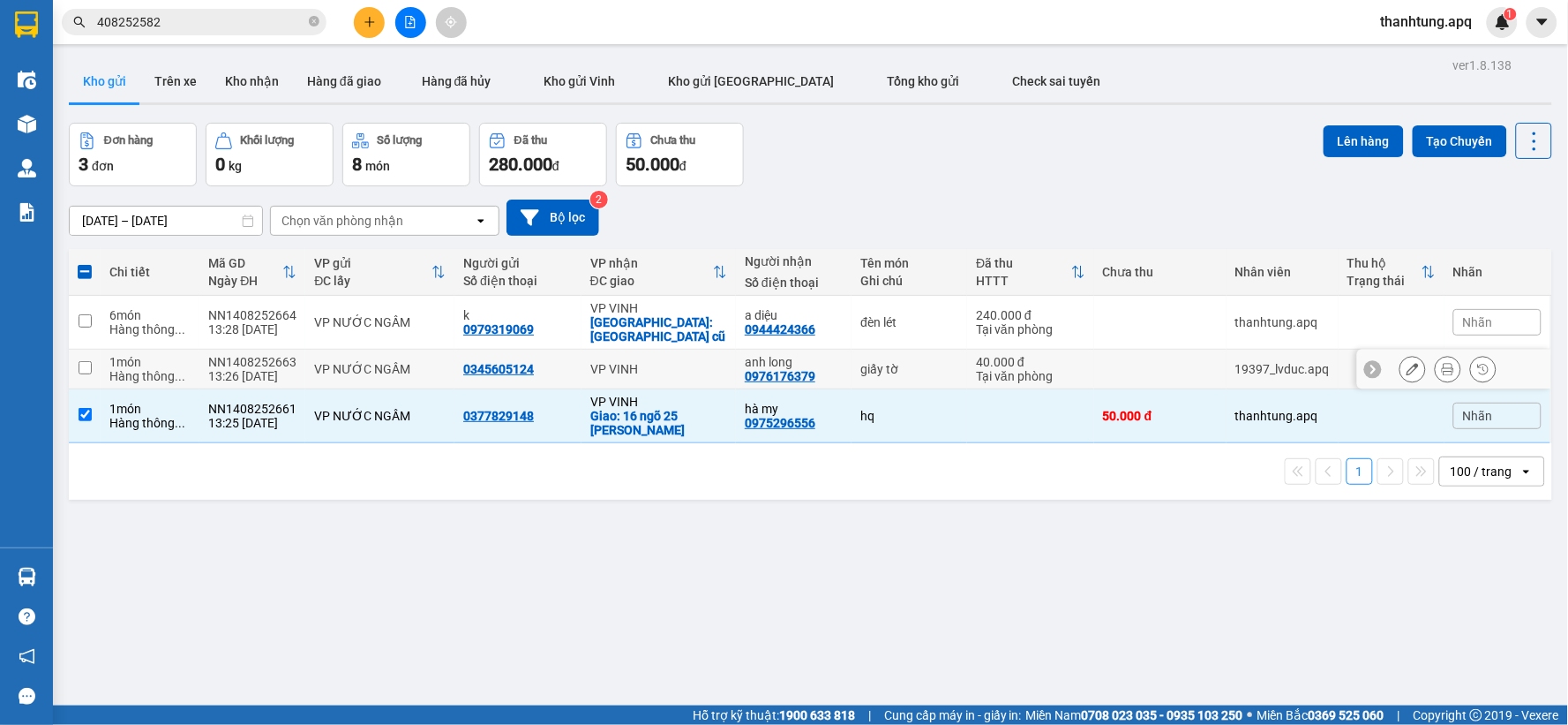
drag, startPoint x: 956, startPoint y: 363, endPoint x: 924, endPoint y: 316, distance: 56.9
click at [953, 359] on tr "1 món Hàng thông ... NN1408252663 13:26 14/08 VP NƯỚC NGẦM 0345605124 VP VINH a…" at bounding box center [810, 369] width 1483 height 40
checkbox input "true"
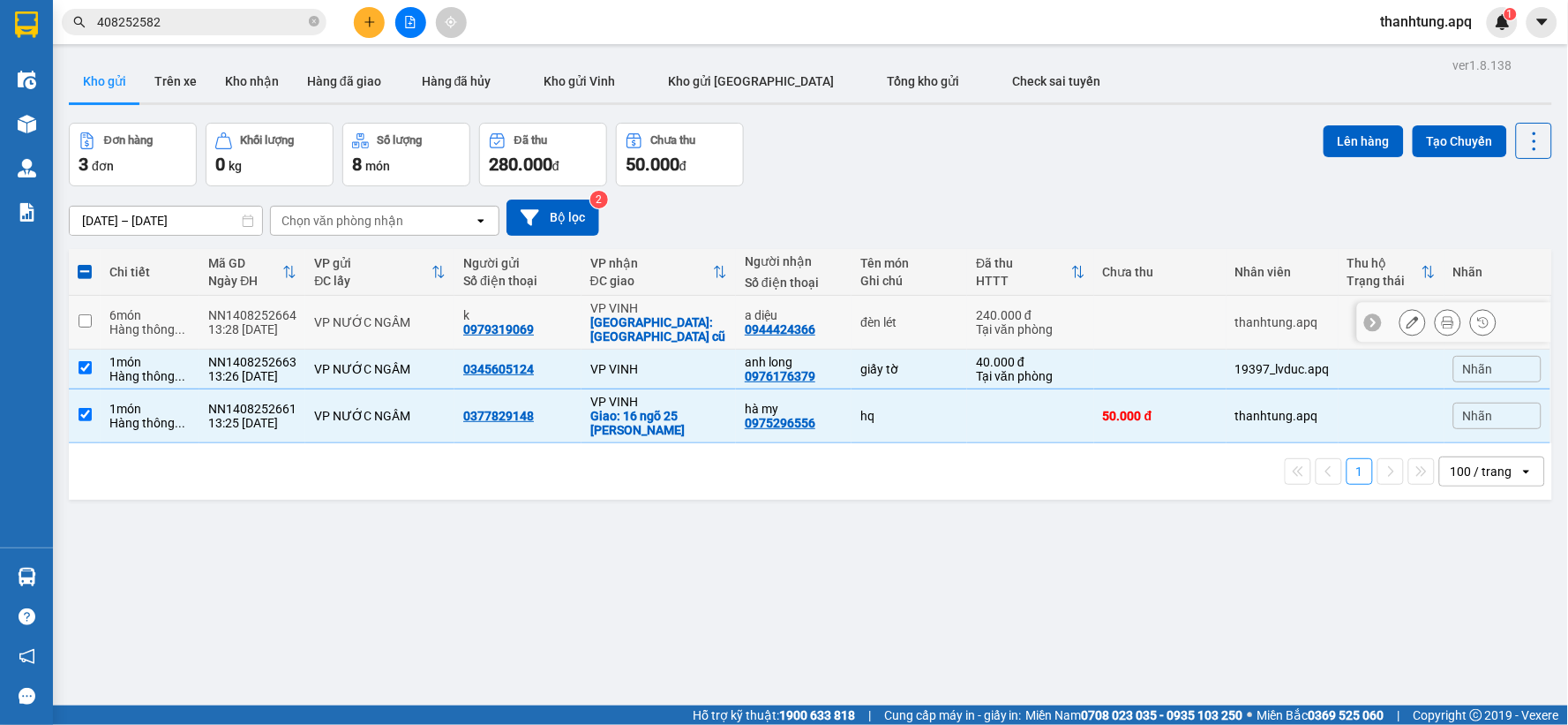
click at [924, 316] on div "đèn lét" at bounding box center [909, 321] width 98 height 14
checkbox input "true"
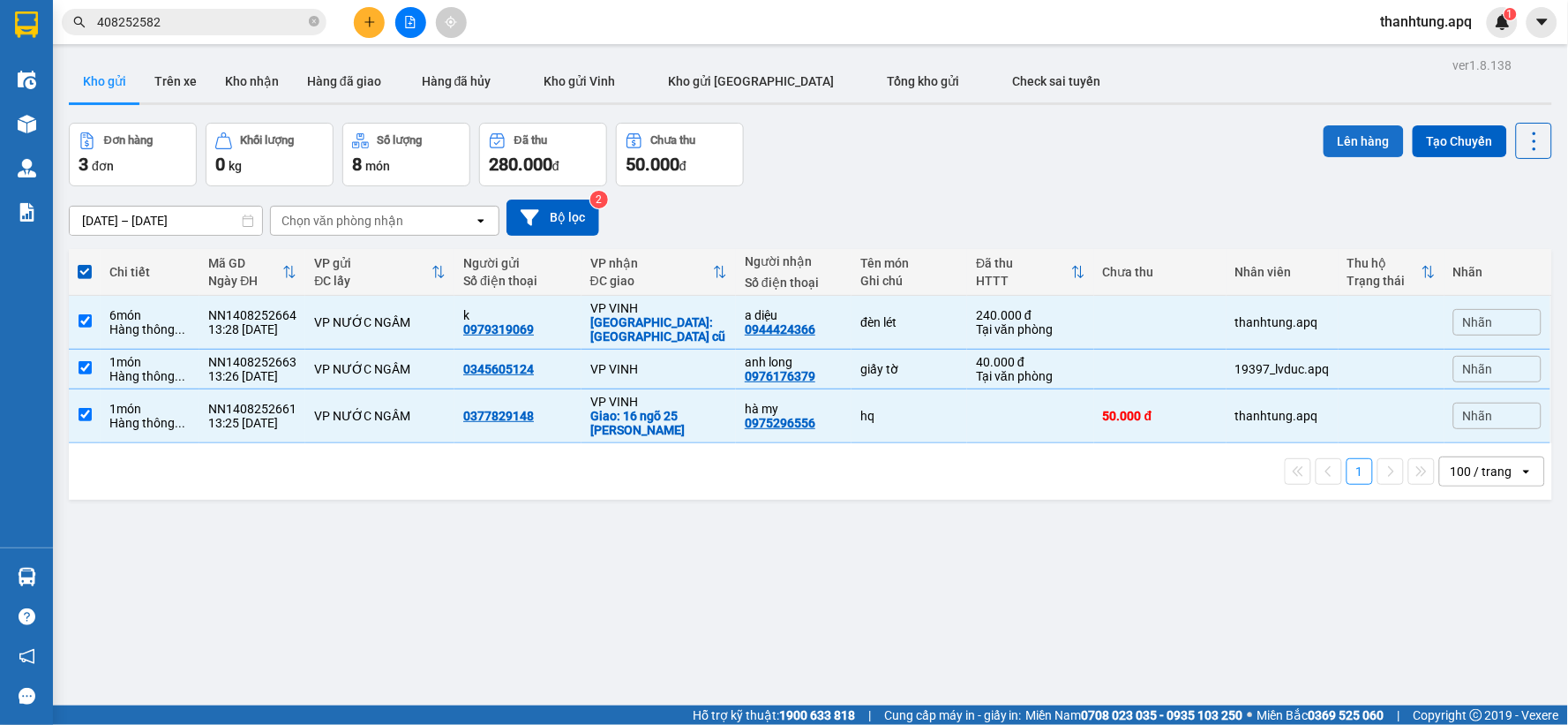
click at [1352, 143] on button "Lên hàng" at bounding box center [1363, 141] width 80 height 32
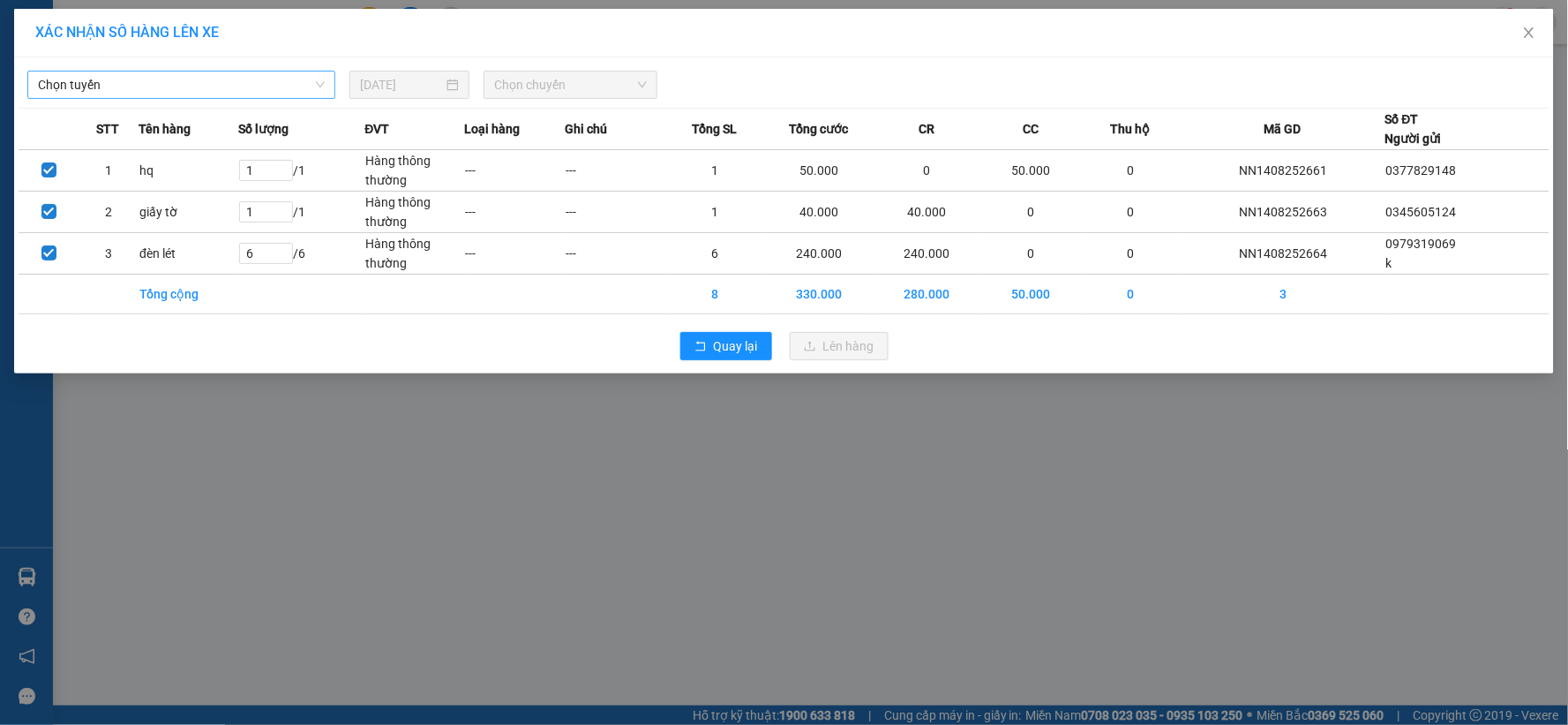
click at [245, 86] on span "Chọn tuyến" at bounding box center [182, 85] width 287 height 27
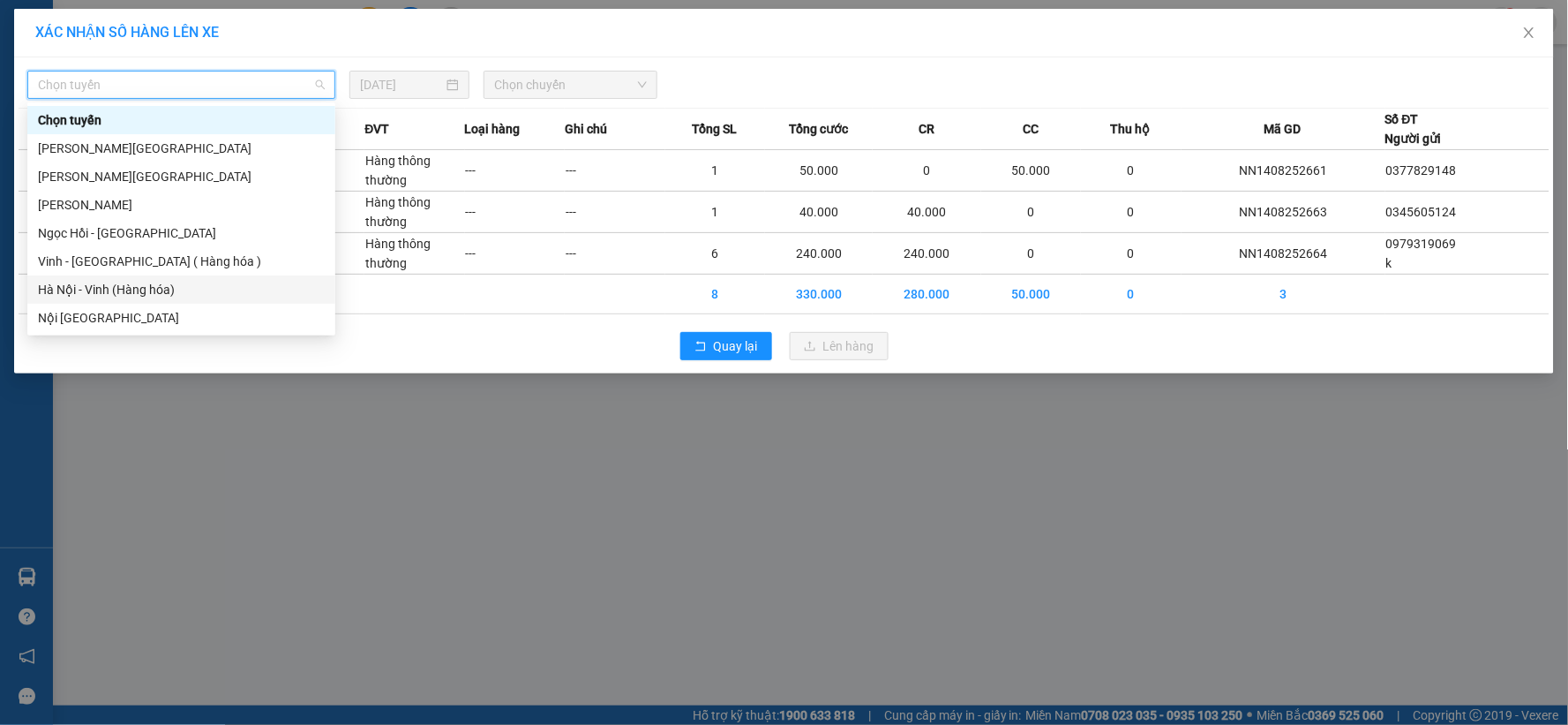
click at [152, 284] on div "Hà Nội - Vinh (Hàng hóa)" at bounding box center [182, 290] width 287 height 19
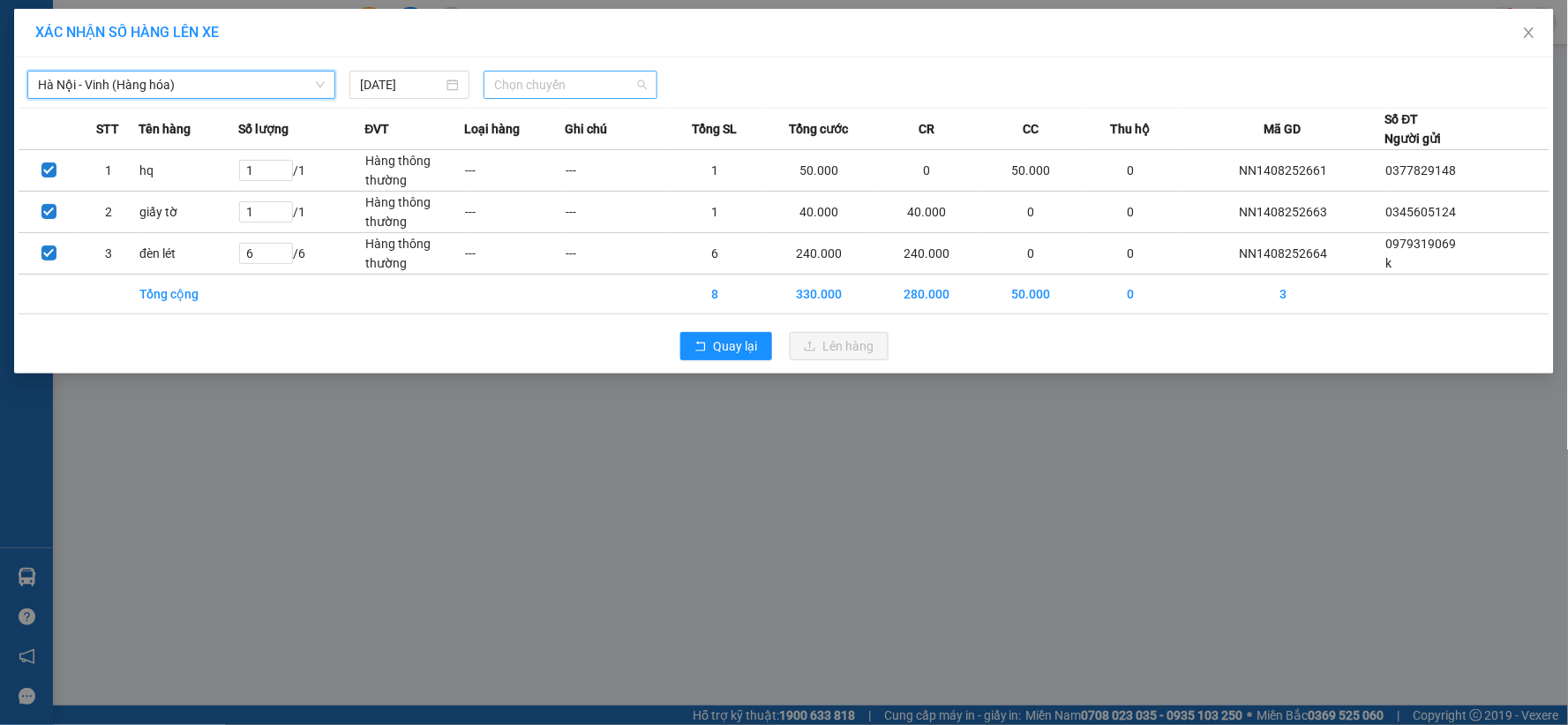
click at [533, 82] on span "Chọn chuyến" at bounding box center [571, 85] width 153 height 27
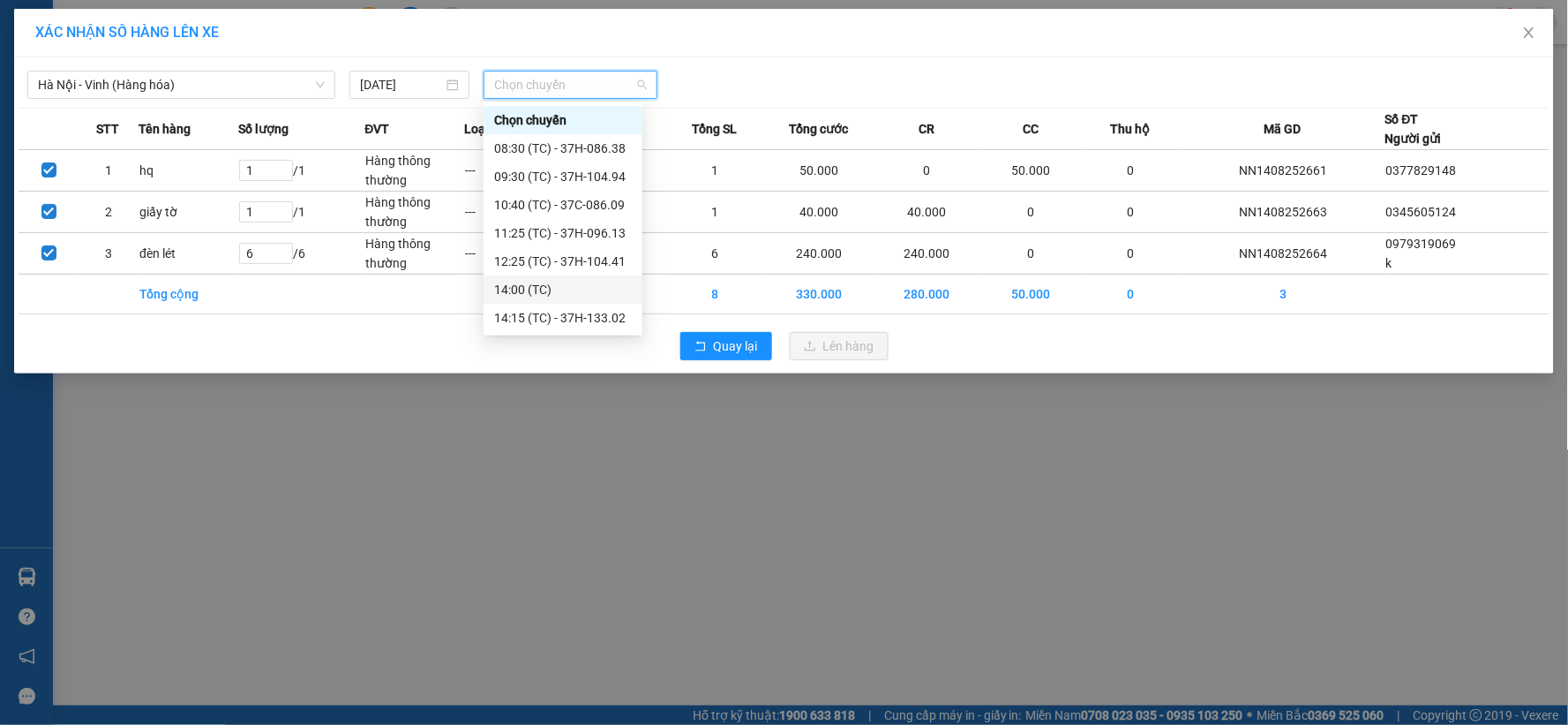
drag, startPoint x: 566, startPoint y: 289, endPoint x: 576, endPoint y: 297, distance: 12.8
click at [565, 292] on div "14:00 (TC)" at bounding box center [563, 290] width 138 height 19
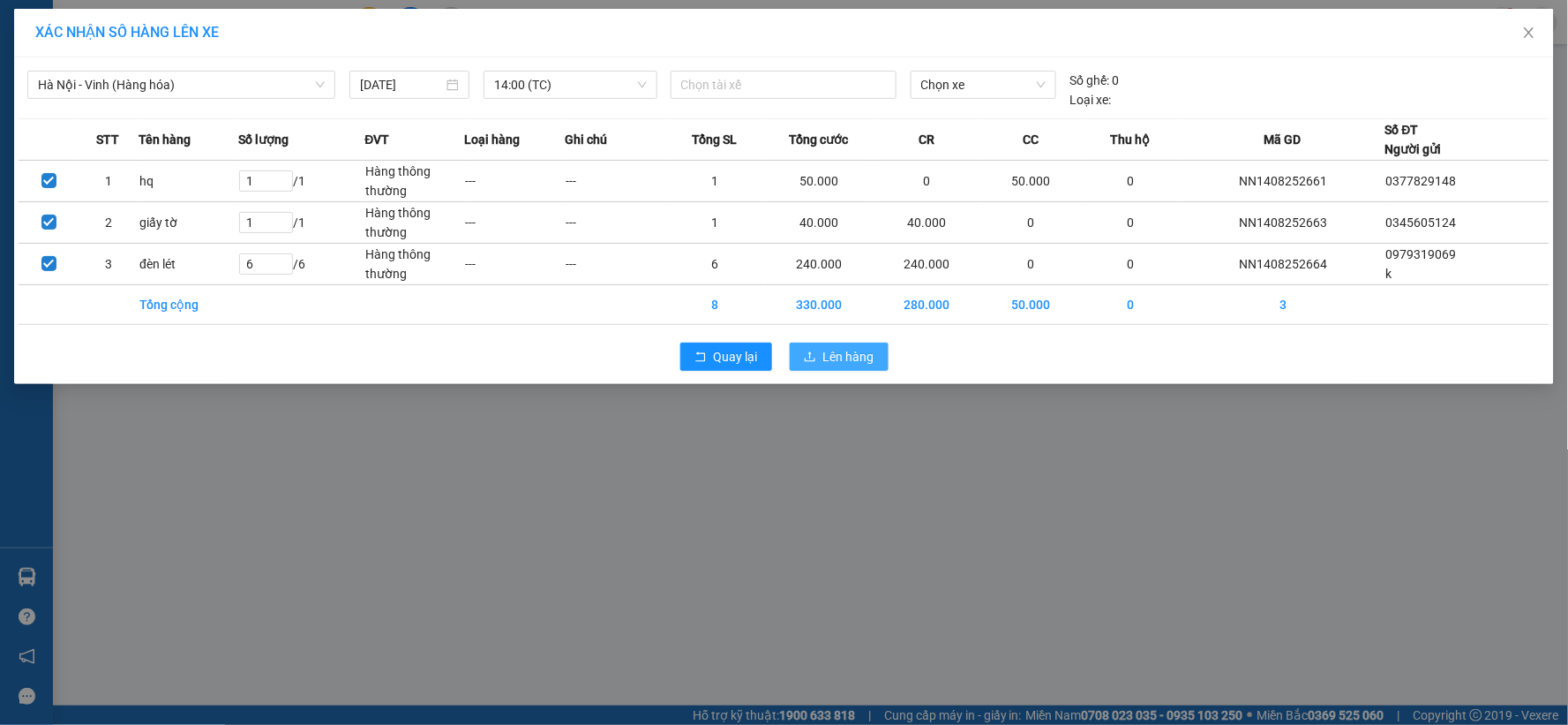
click at [885, 364] on button "Lên hàng" at bounding box center [838, 357] width 98 height 29
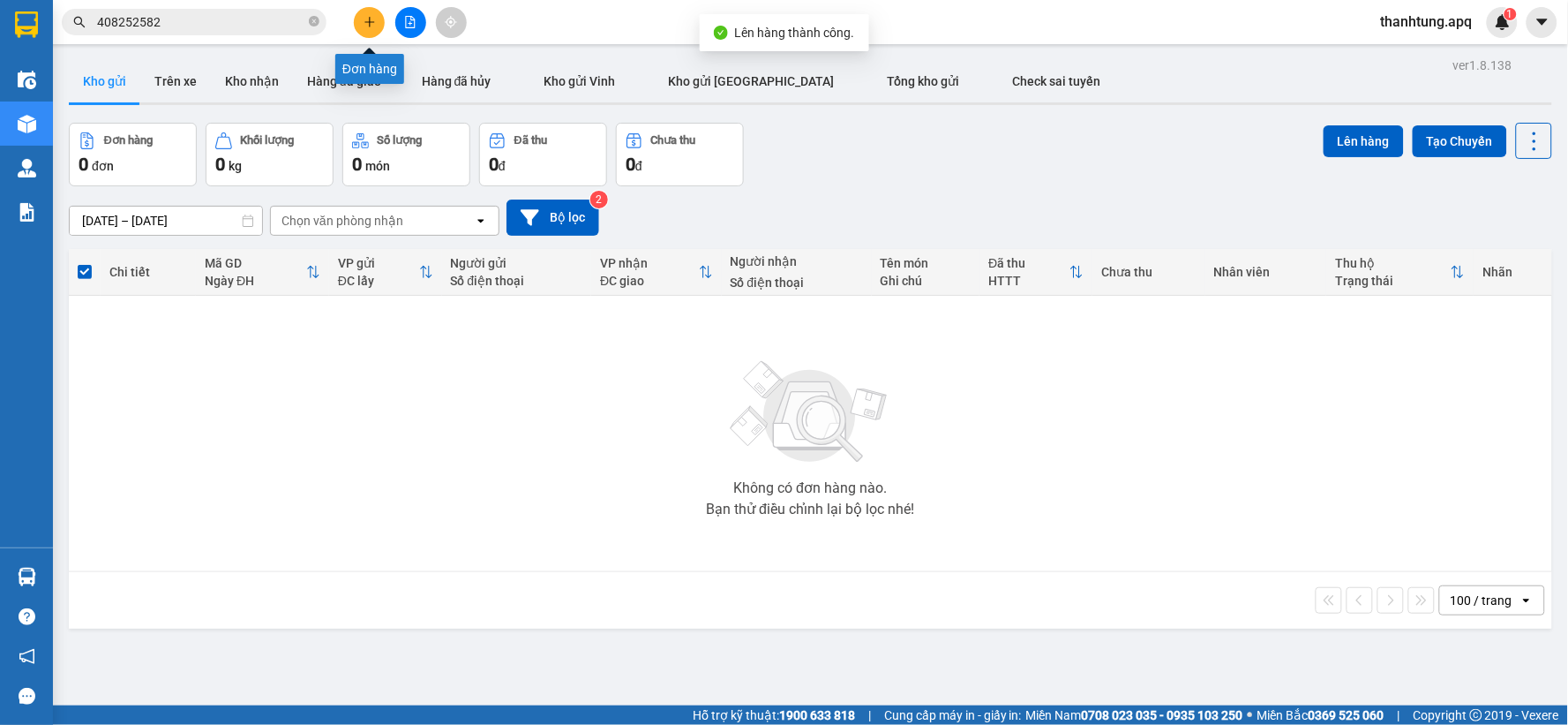
click at [360, 22] on button at bounding box center [369, 22] width 31 height 31
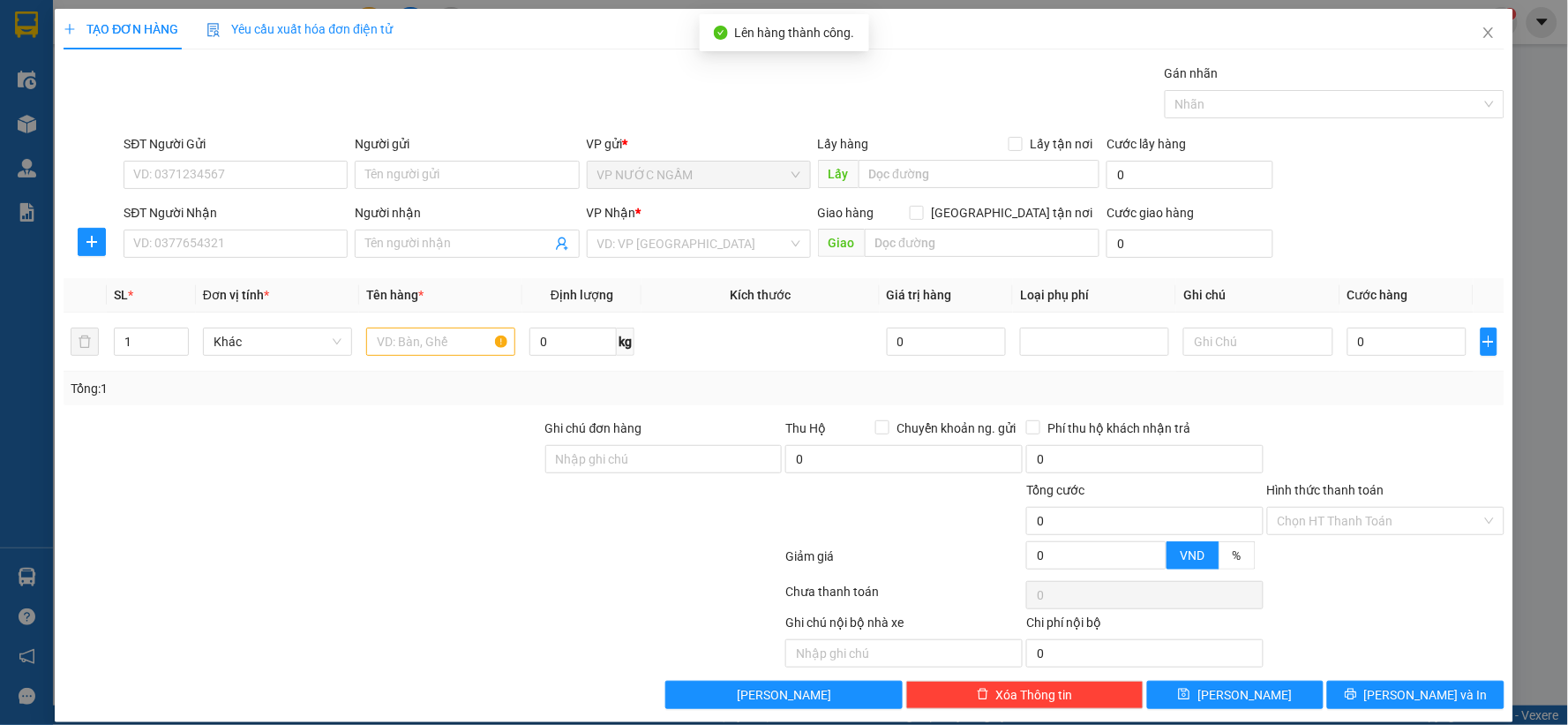
click at [269, 159] on div "SĐT Người Gửi" at bounding box center [235, 147] width 224 height 27
click at [265, 165] on input "SĐT Người Gửi" at bounding box center [235, 175] width 224 height 29
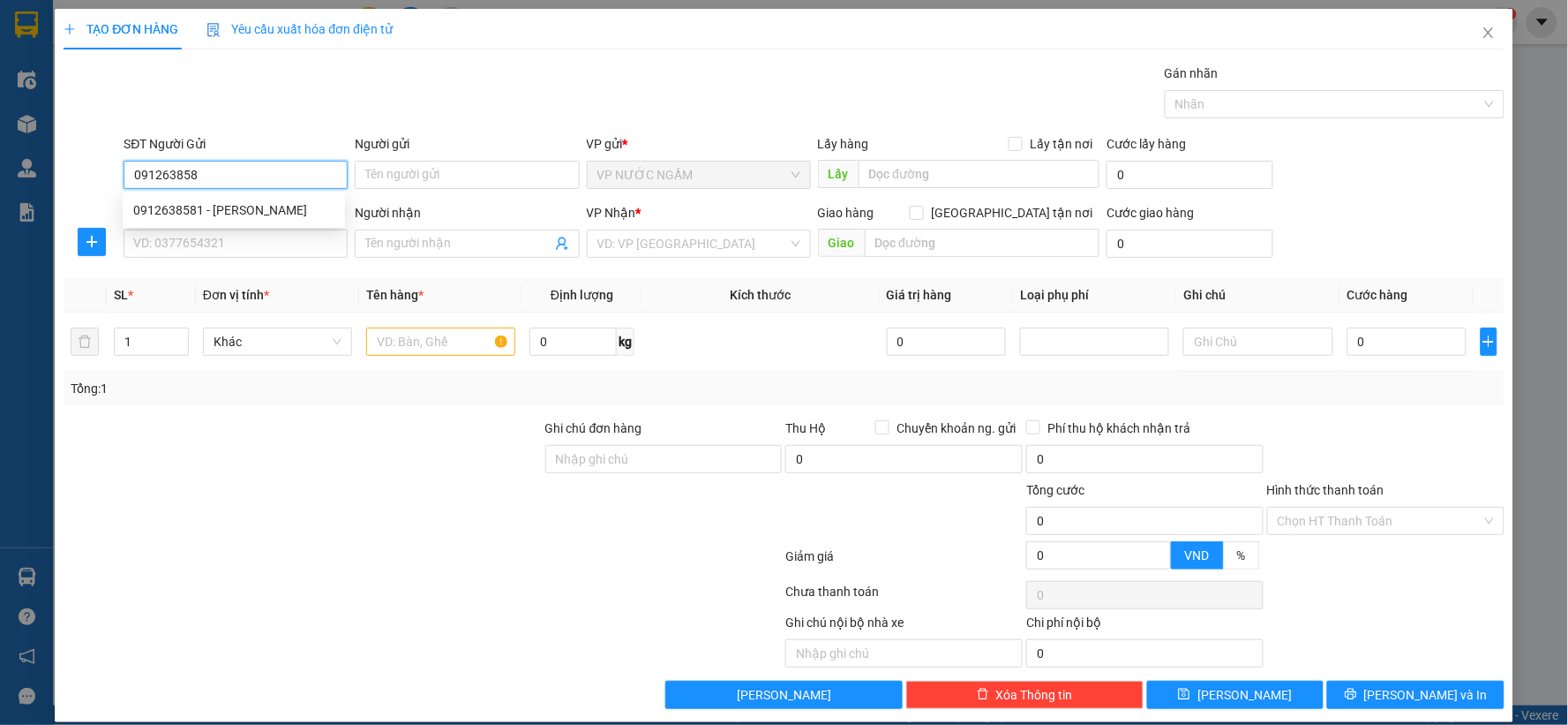
type input "0912638581"
click at [210, 215] on div "0912638581 - thảo chu" at bounding box center [233, 209] width 201 height 19
type input "thảo chu"
type input "0912638581"
click at [206, 239] on input "SĐT Người Nhận" at bounding box center [235, 244] width 224 height 29
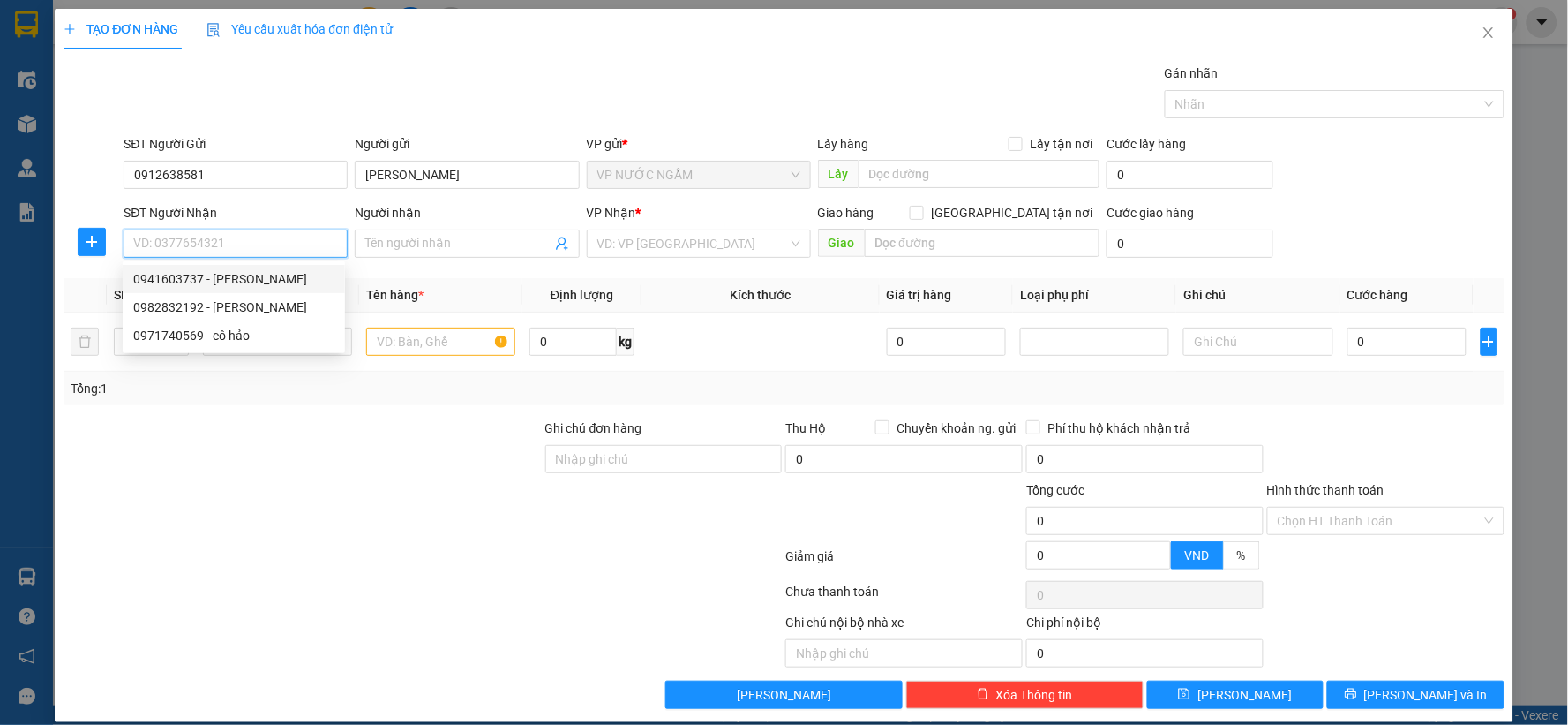
click at [245, 277] on div "0941603737 - C HIỀN TRẦN" at bounding box center [233, 278] width 201 height 19
type input "0941603737"
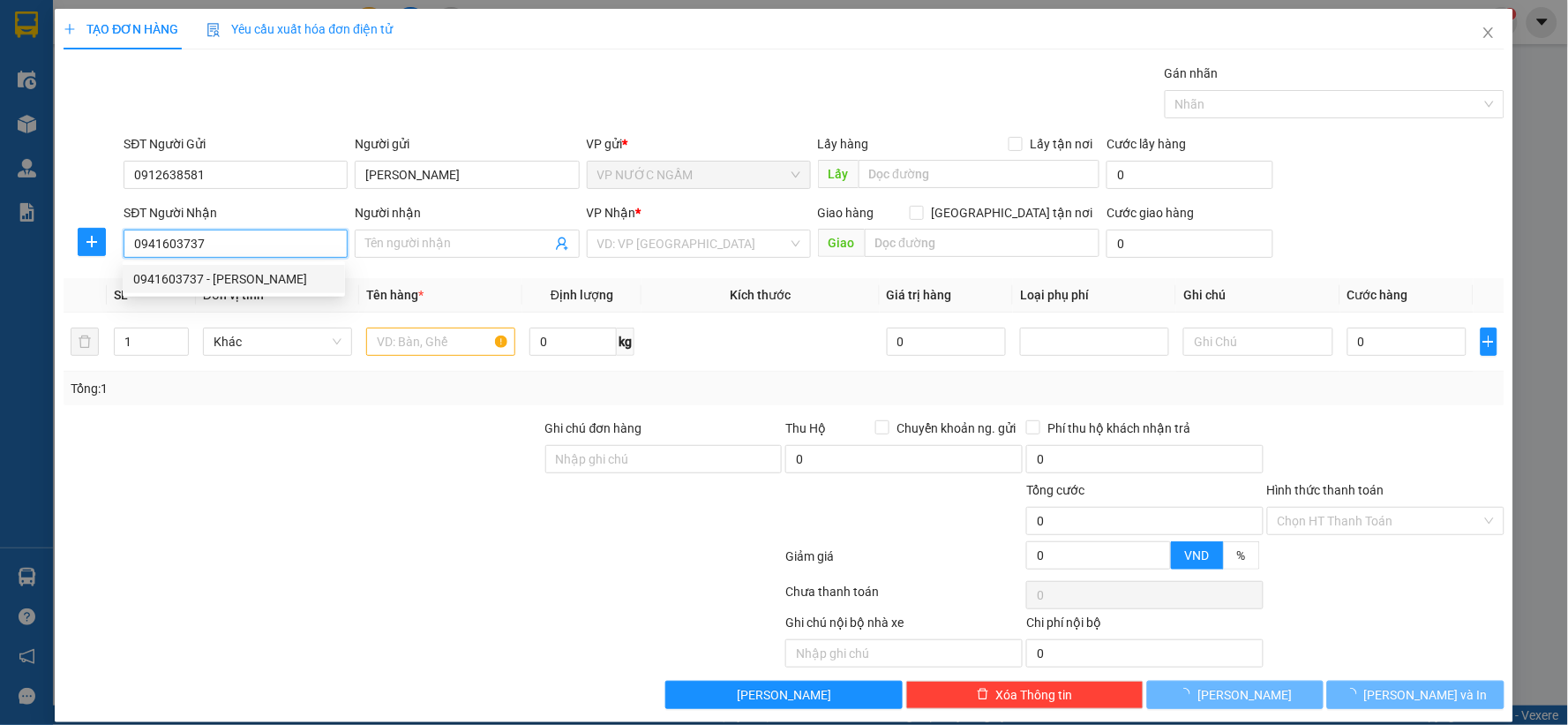
type input "C HIỀN TRẦN"
checkbox input "true"
type input "34A KIM ĐỒNG"
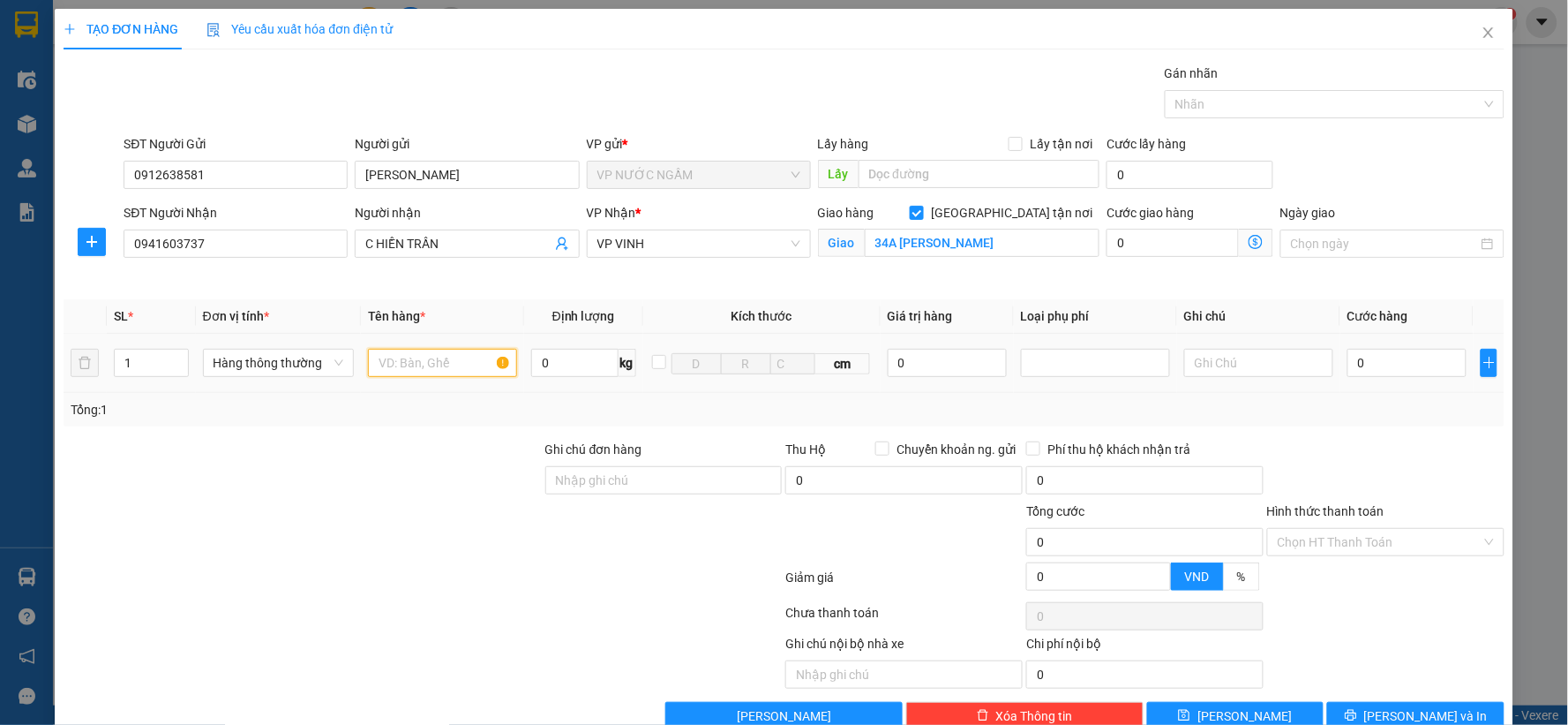
click at [442, 357] on input "text" at bounding box center [443, 363] width 149 height 29
type input "dl"
click at [1435, 372] on input "0" at bounding box center [1406, 363] width 120 height 29
type input "1"
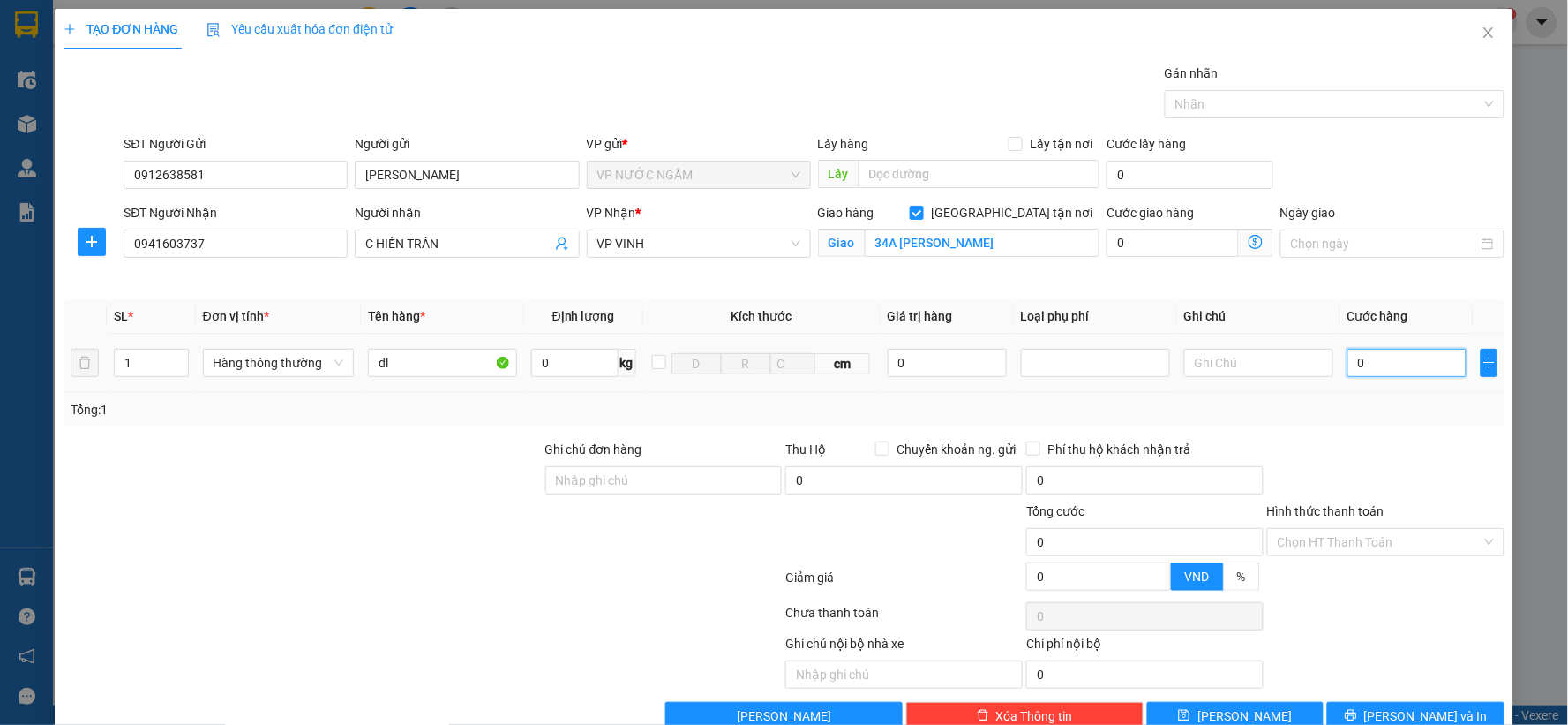
type input "1"
type input "10"
type input "100"
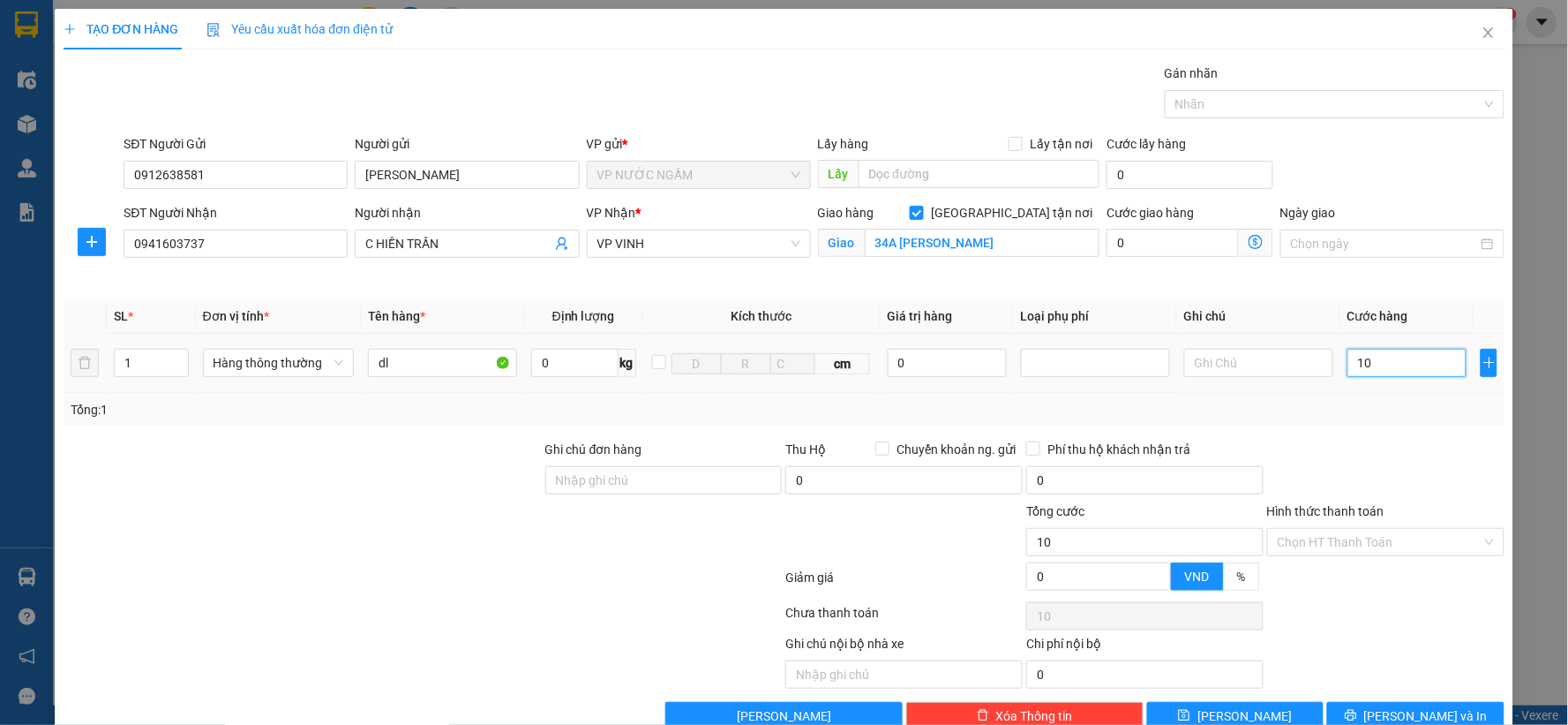
type input "100"
type input "100.000"
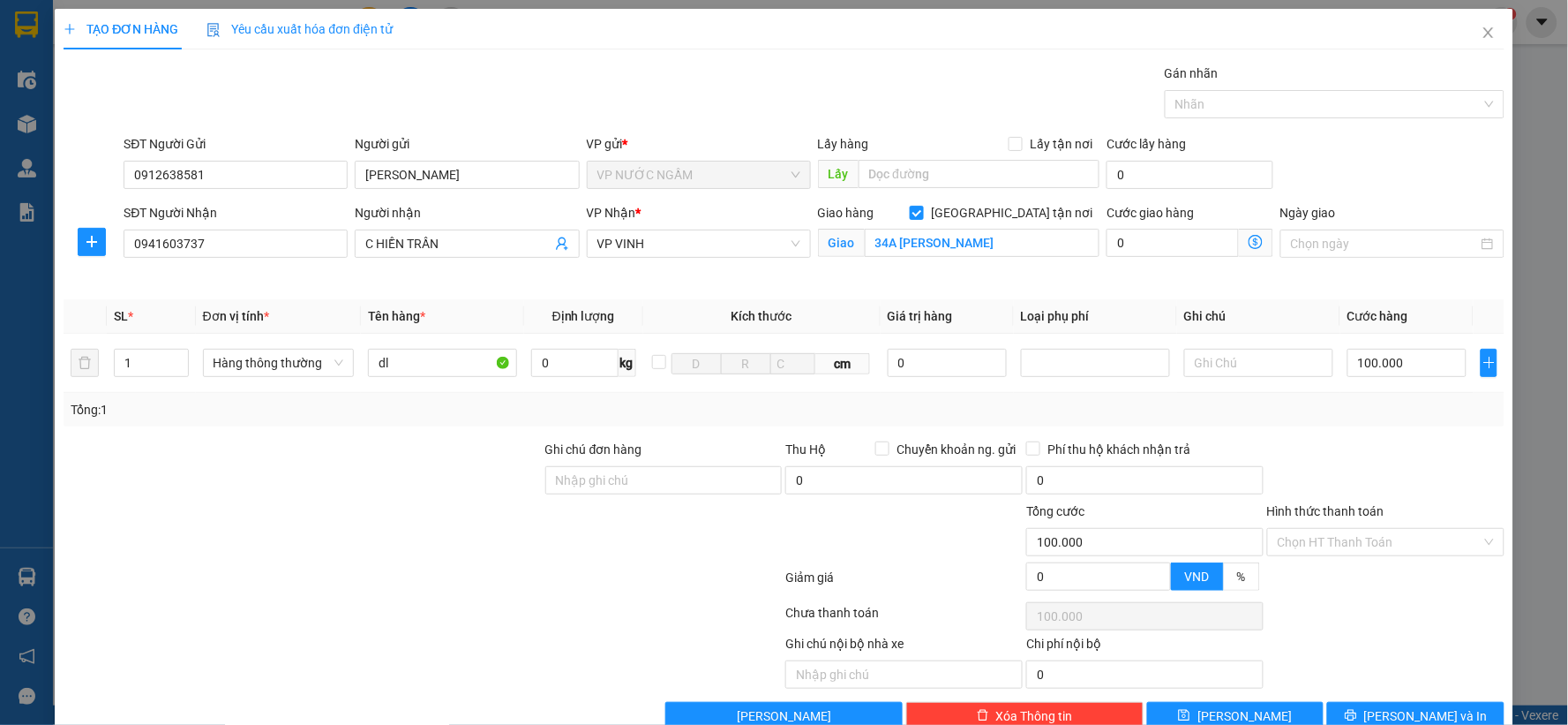
click at [1396, 412] on div "Tổng: 1" at bounding box center [784, 409] width 1426 height 19
click at [1416, 703] on button "[PERSON_NAME] và In" at bounding box center [1415, 716] width 177 height 29
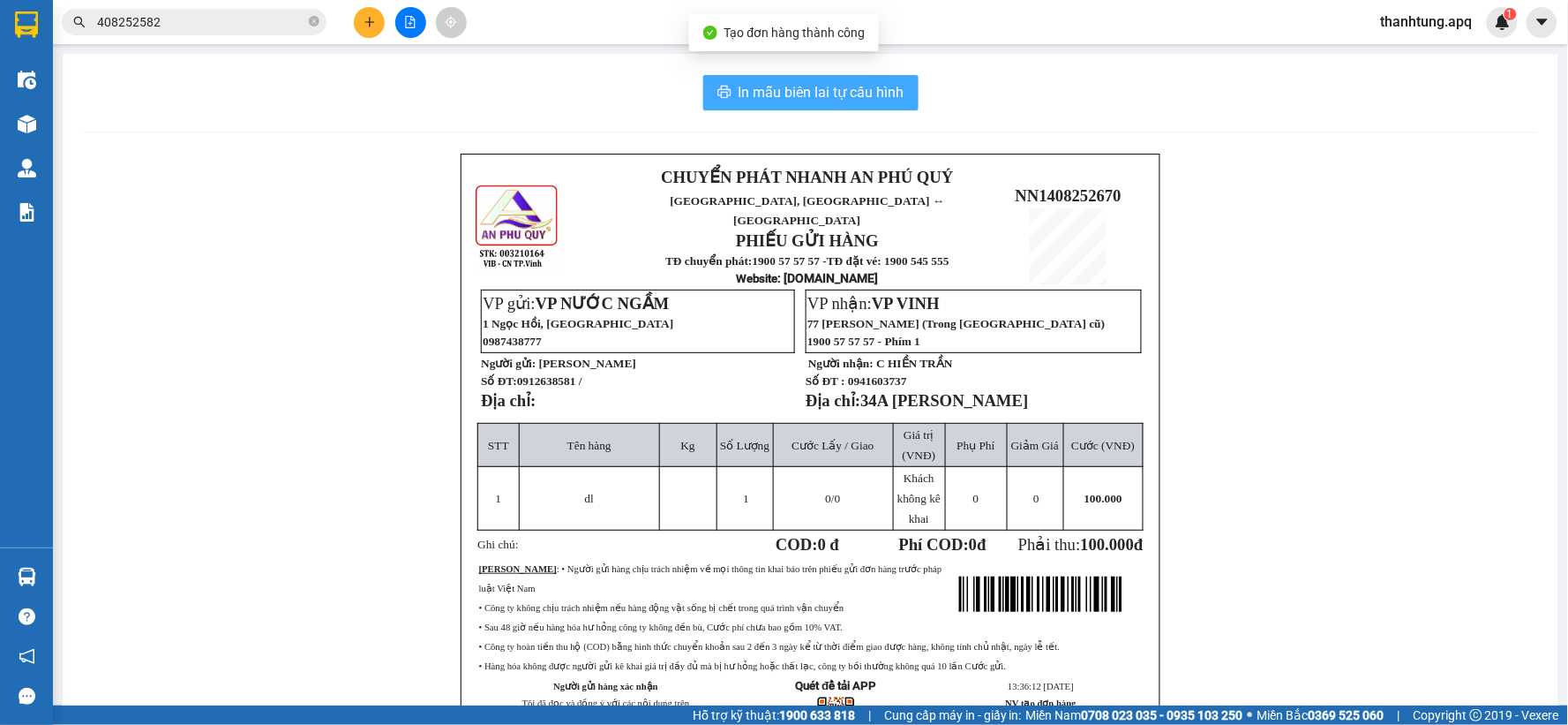
click at [835, 89] on span "In mẫu biên lai tự cấu hình" at bounding box center [820, 92] width 165 height 22
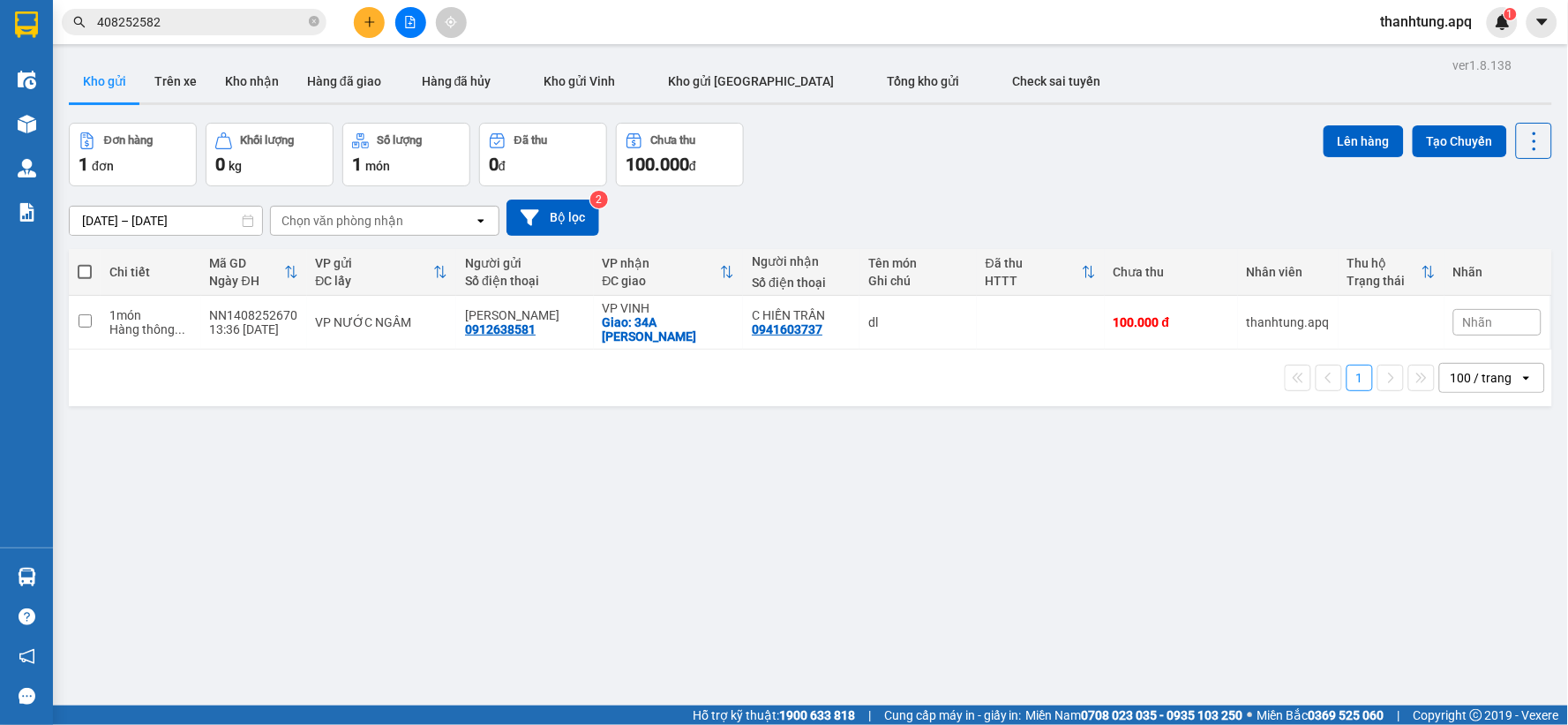
click at [610, 558] on div "ver 1.8.138 Kho gửi Trên xe Kho nhận Hàng đã giao Hàng đã hủy Kho gửi Vinh Kho …" at bounding box center [811, 415] width 1497 height 725
click at [373, 20] on icon "plus" at bounding box center [369, 22] width 12 height 12
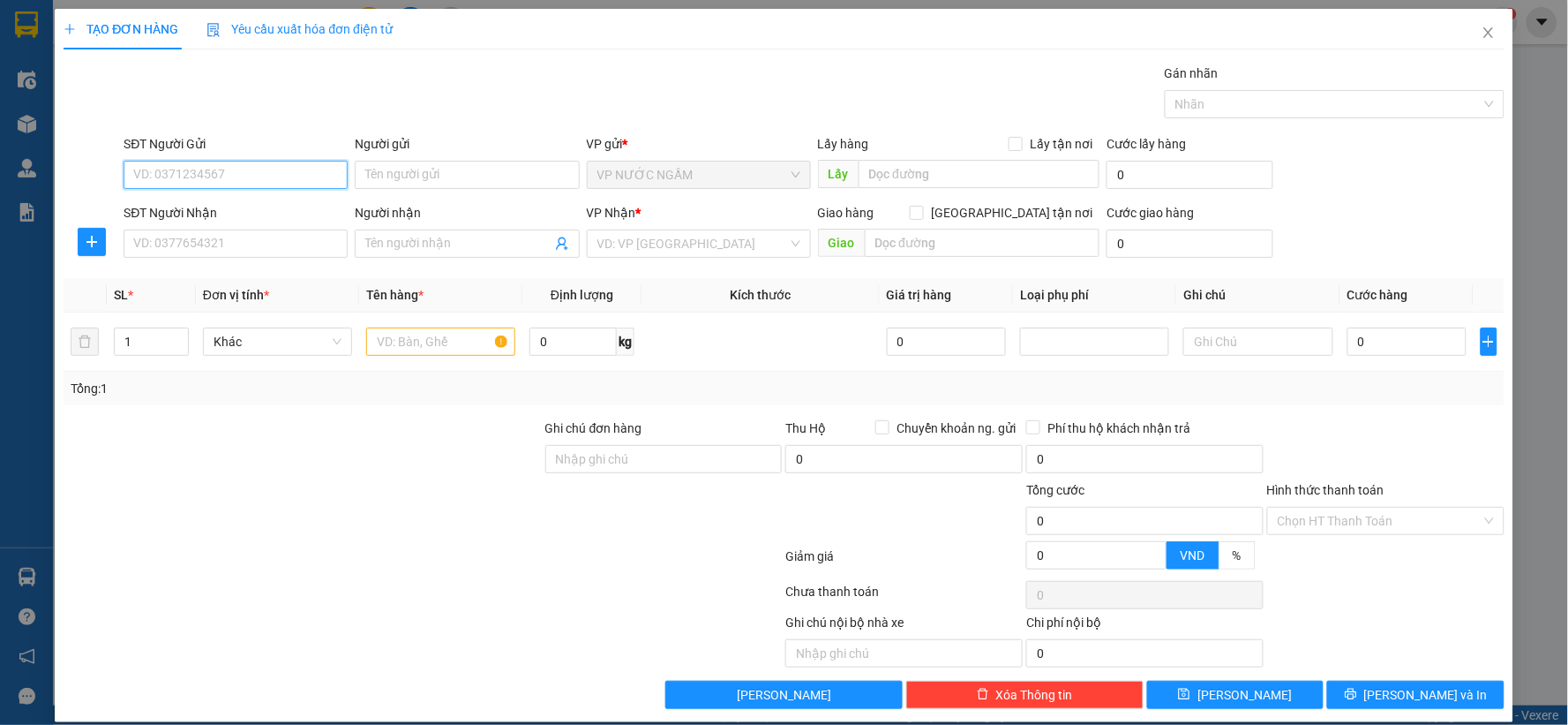
click at [282, 177] on input "SĐT Người Gửi" at bounding box center [235, 175] width 224 height 29
type input "0348055151"
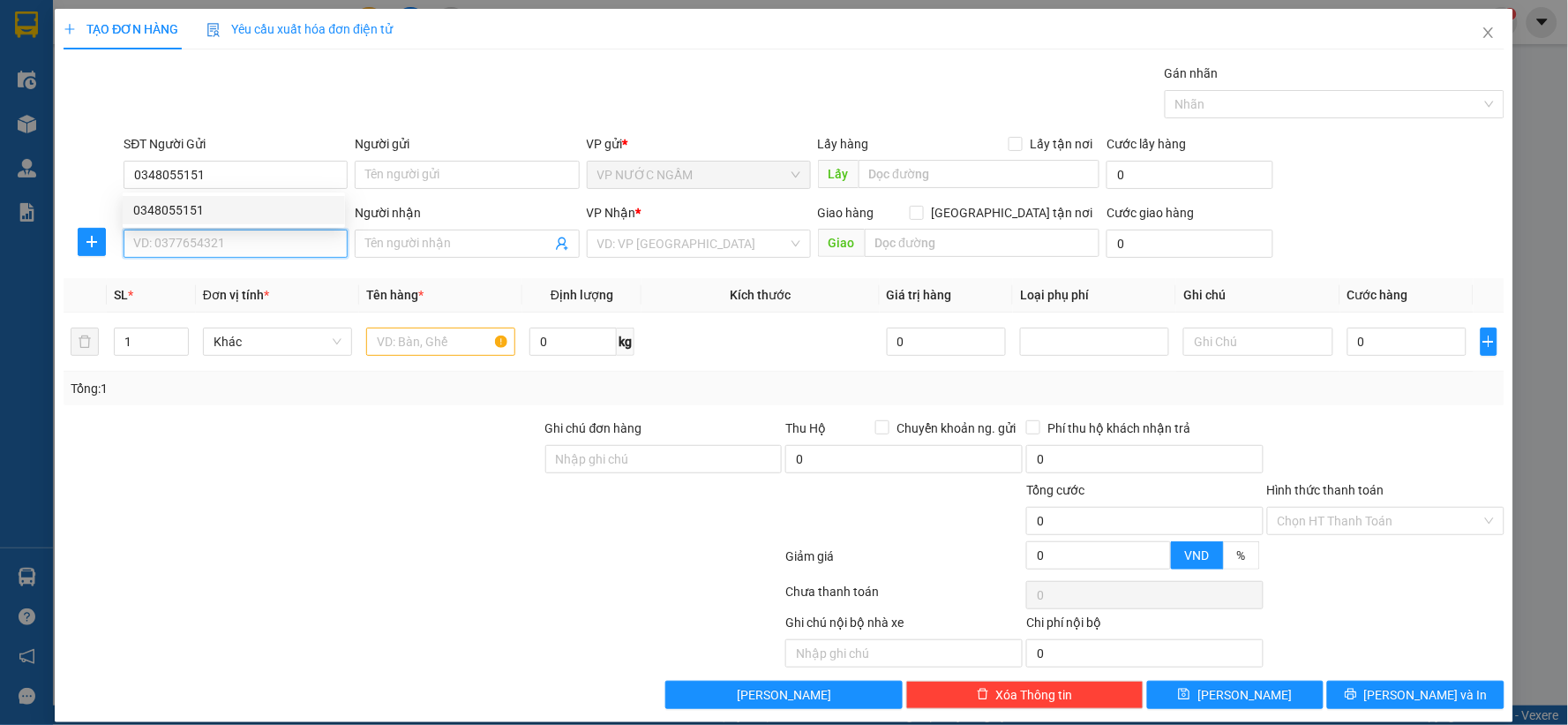
click at [150, 234] on input "SĐT Người Nhận" at bounding box center [235, 244] width 224 height 29
click at [206, 275] on div "0972895759 - c hạnh" at bounding box center [233, 278] width 201 height 19
type input "0972895759"
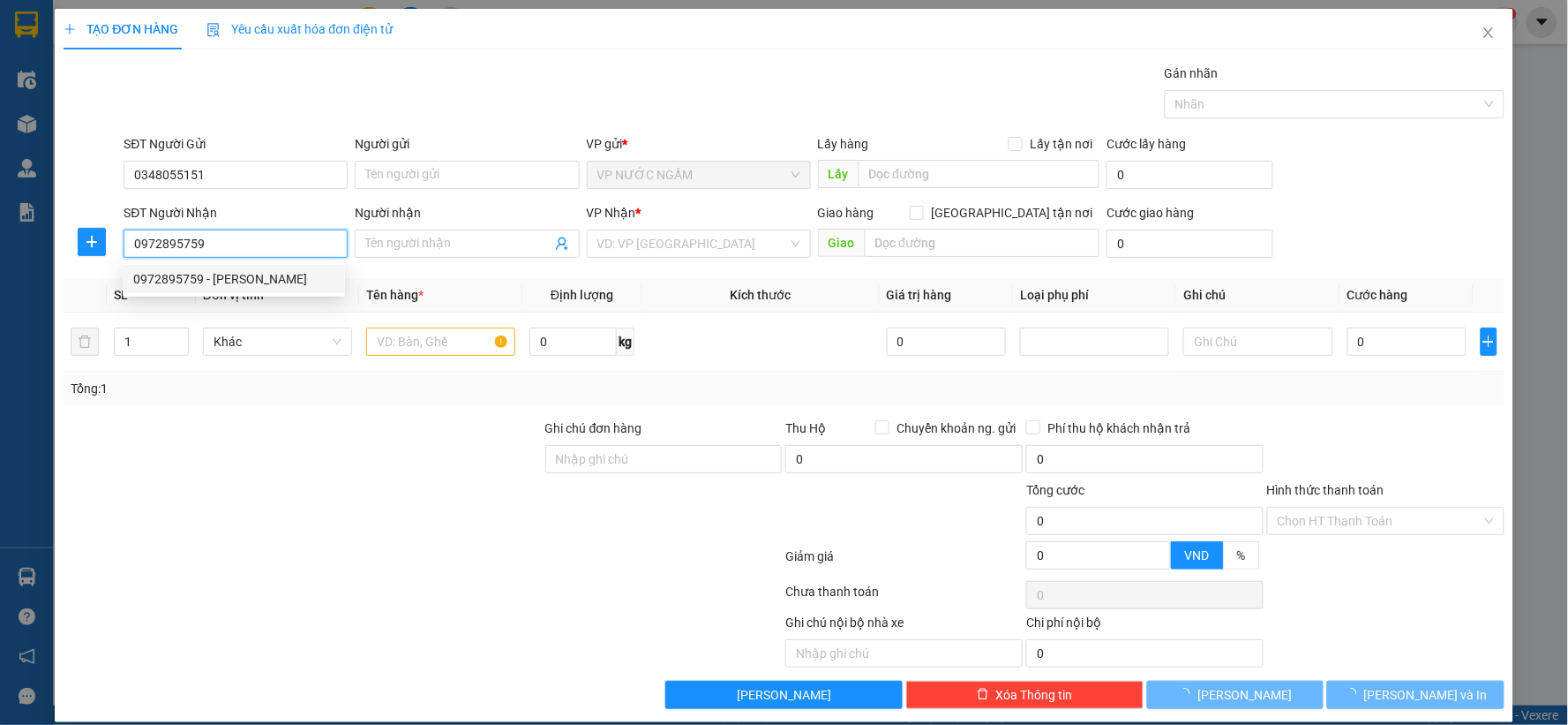
type input "c hạnh"
checkbox input "true"
type input "d018 nghi phú cổng bv ba lan mới"
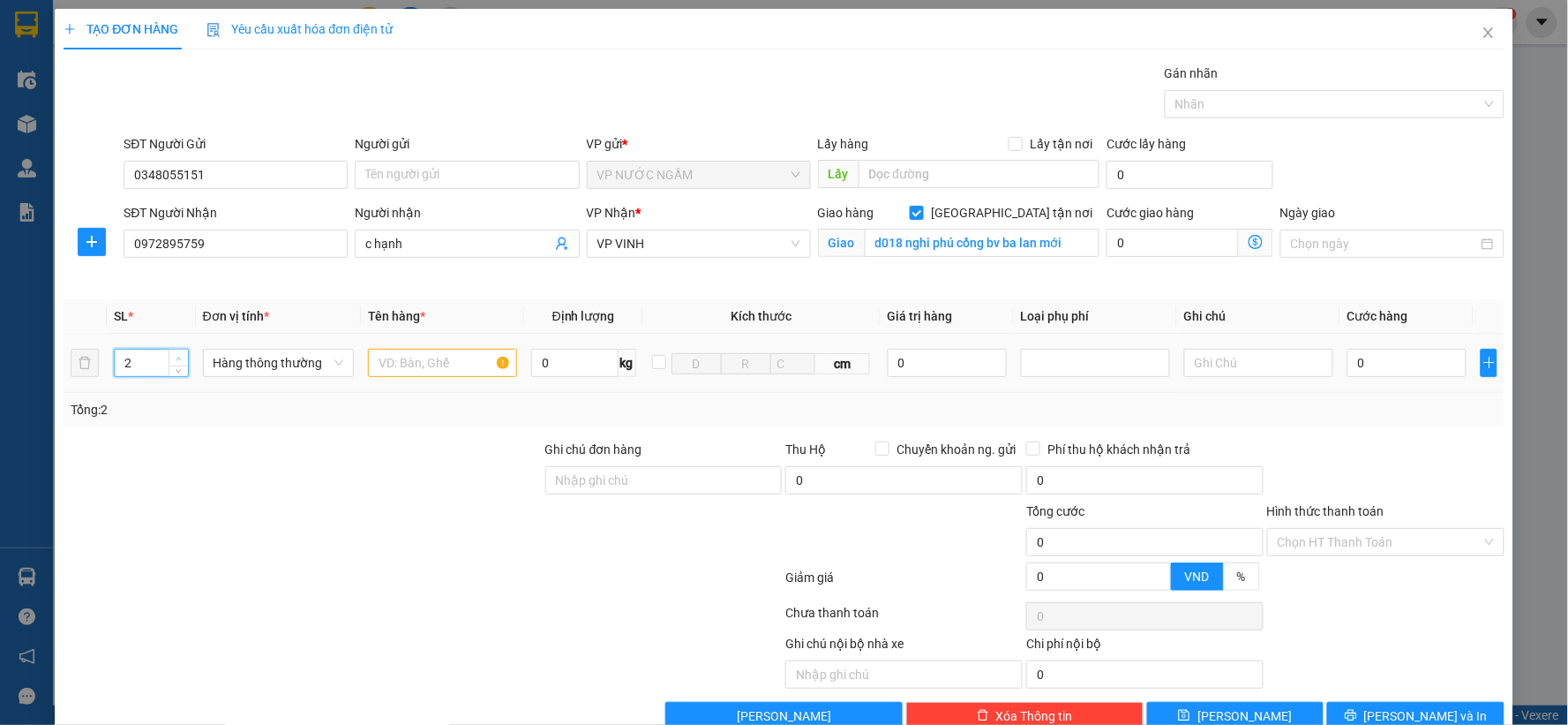
click at [176, 359] on icon "up" at bounding box center [179, 359] width 6 height 6
type input "4"
click at [176, 359] on icon "up" at bounding box center [179, 359] width 6 height 6
click at [405, 371] on input "text" at bounding box center [443, 363] width 149 height 29
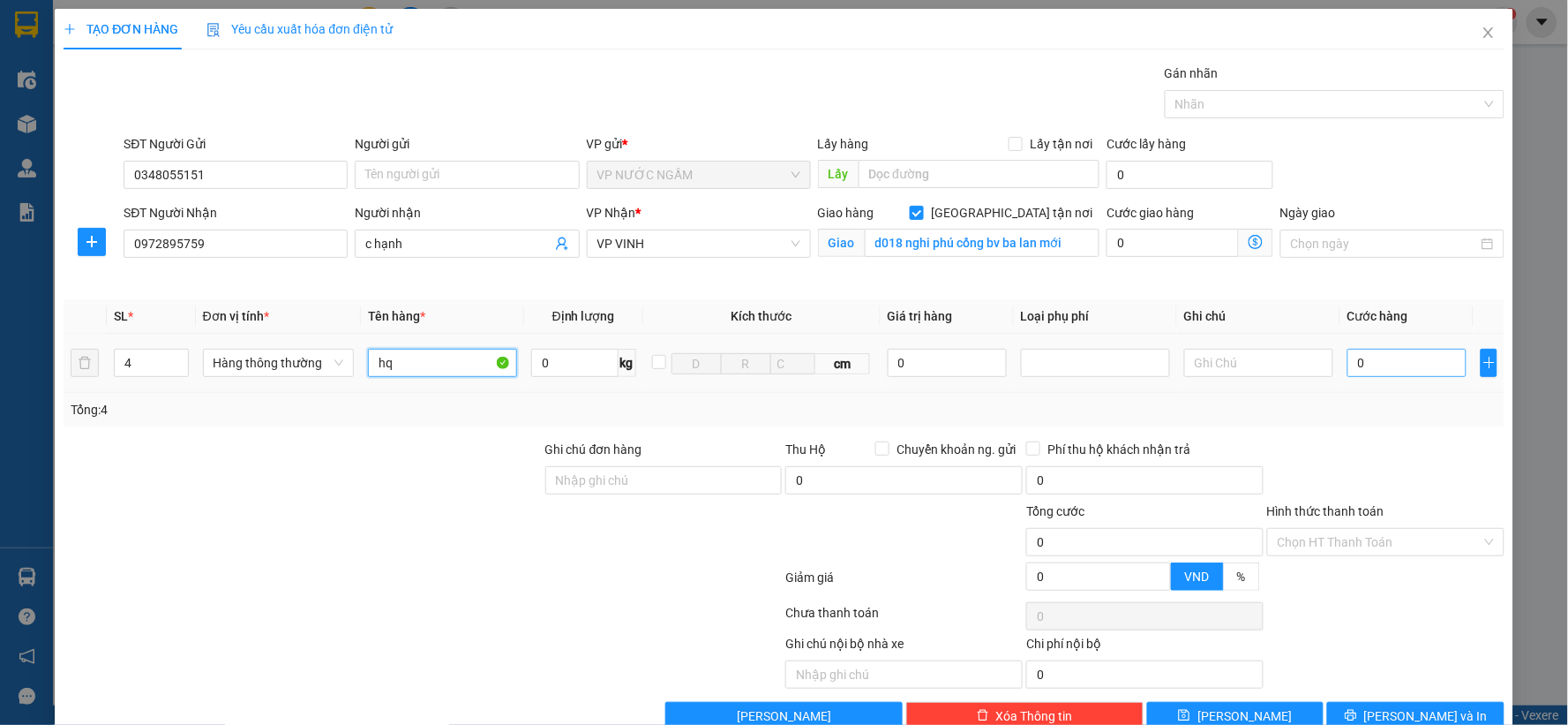
type input "hq"
type input "1"
type input "16"
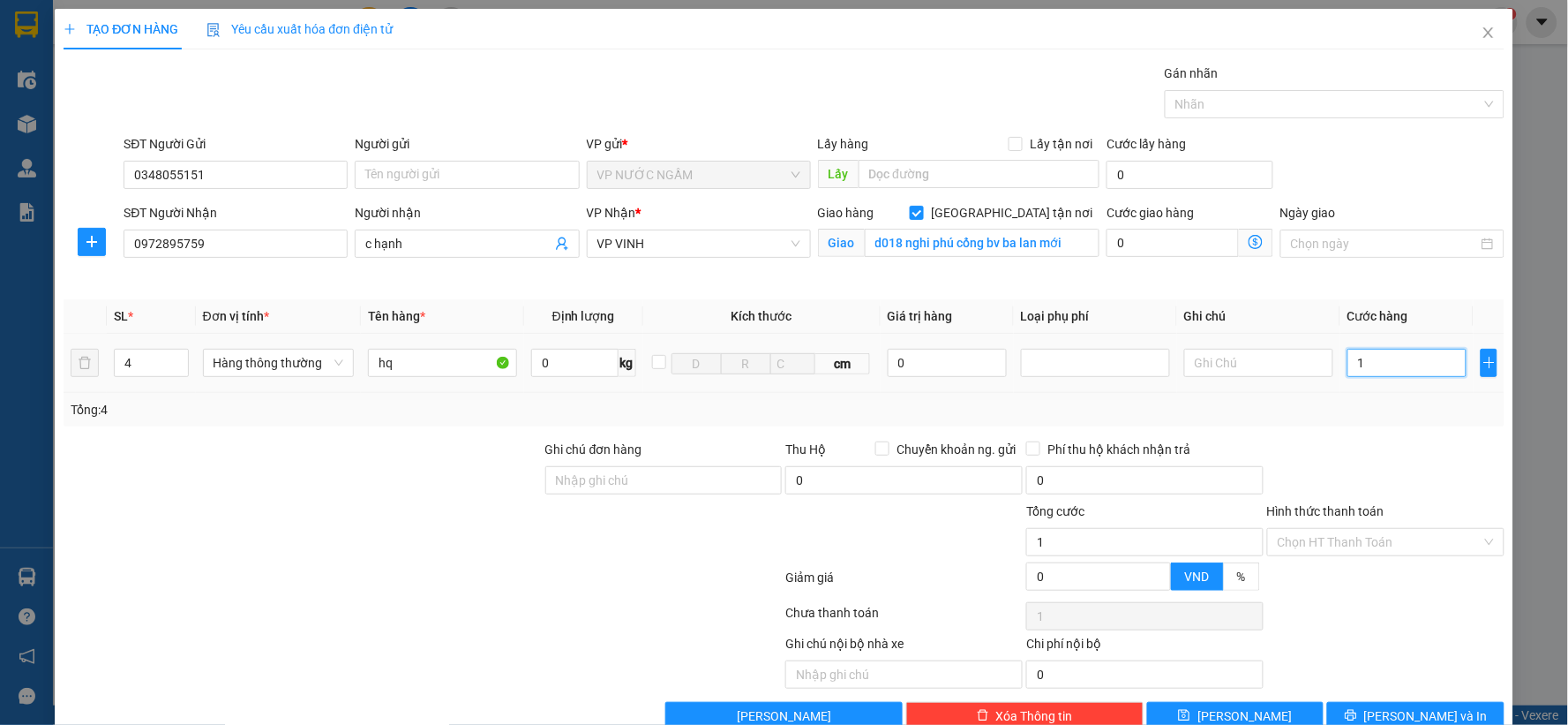
type input "16"
type input "160"
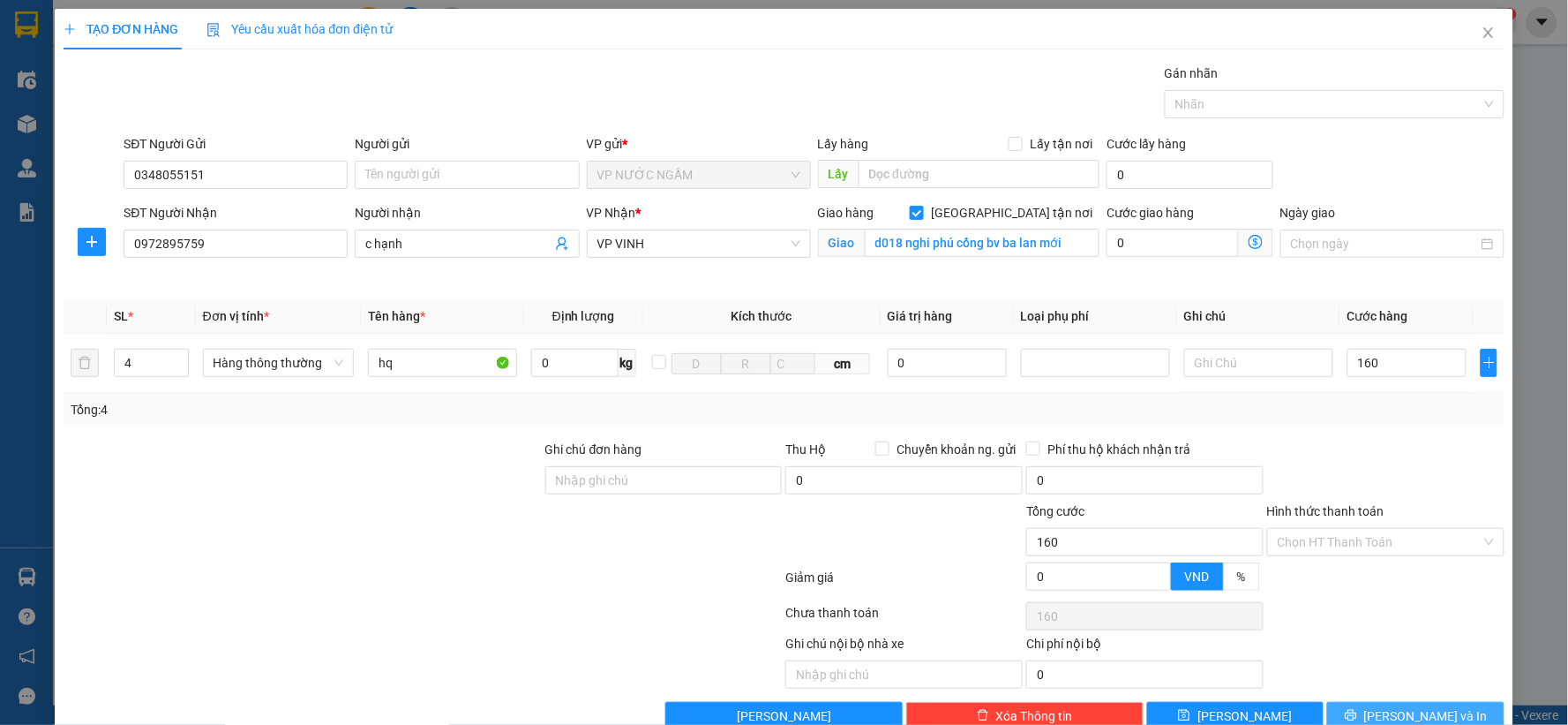
type input "160.000"
click at [1463, 708] on button "[PERSON_NAME] và In" at bounding box center [1415, 716] width 177 height 29
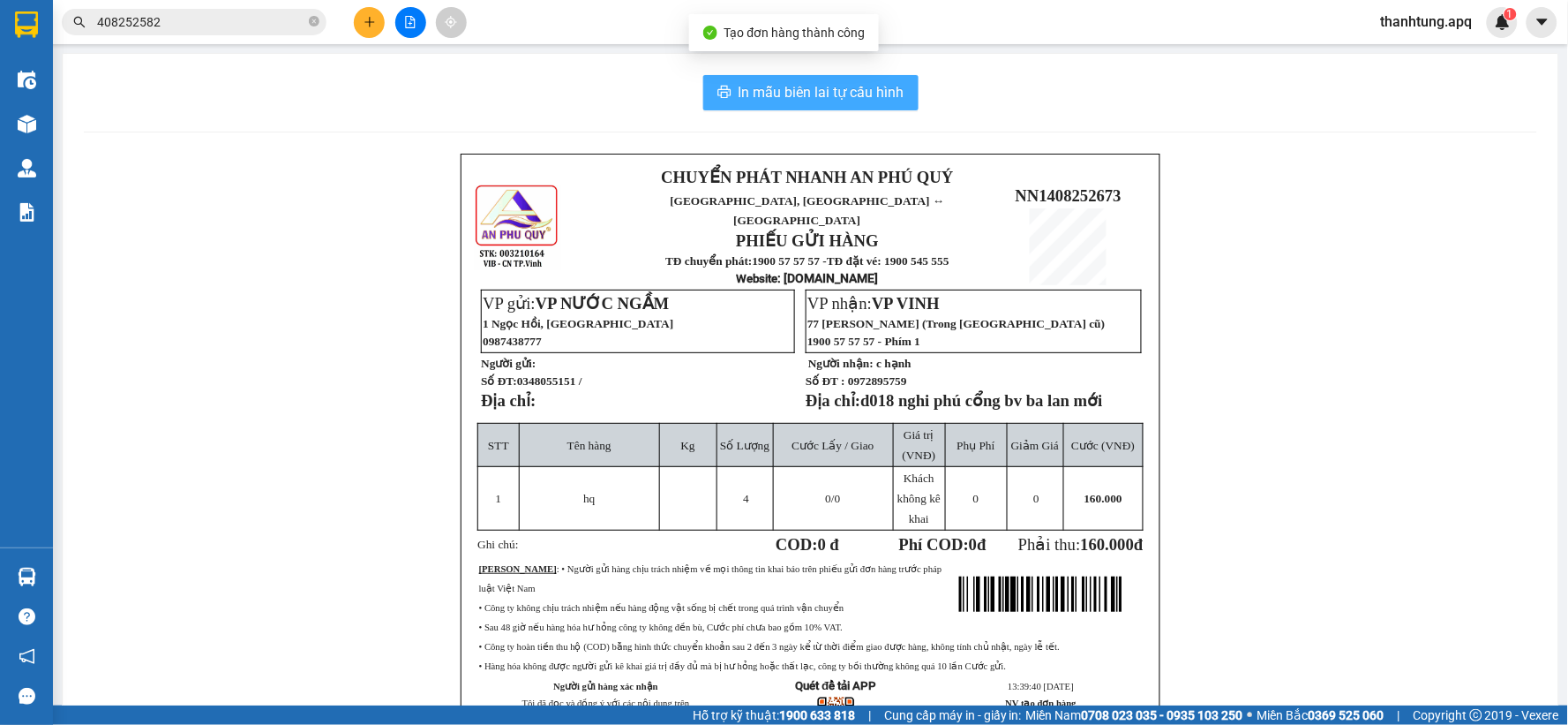
click at [813, 88] on span "In mẫu biên lai tự cấu hình" at bounding box center [820, 92] width 165 height 22
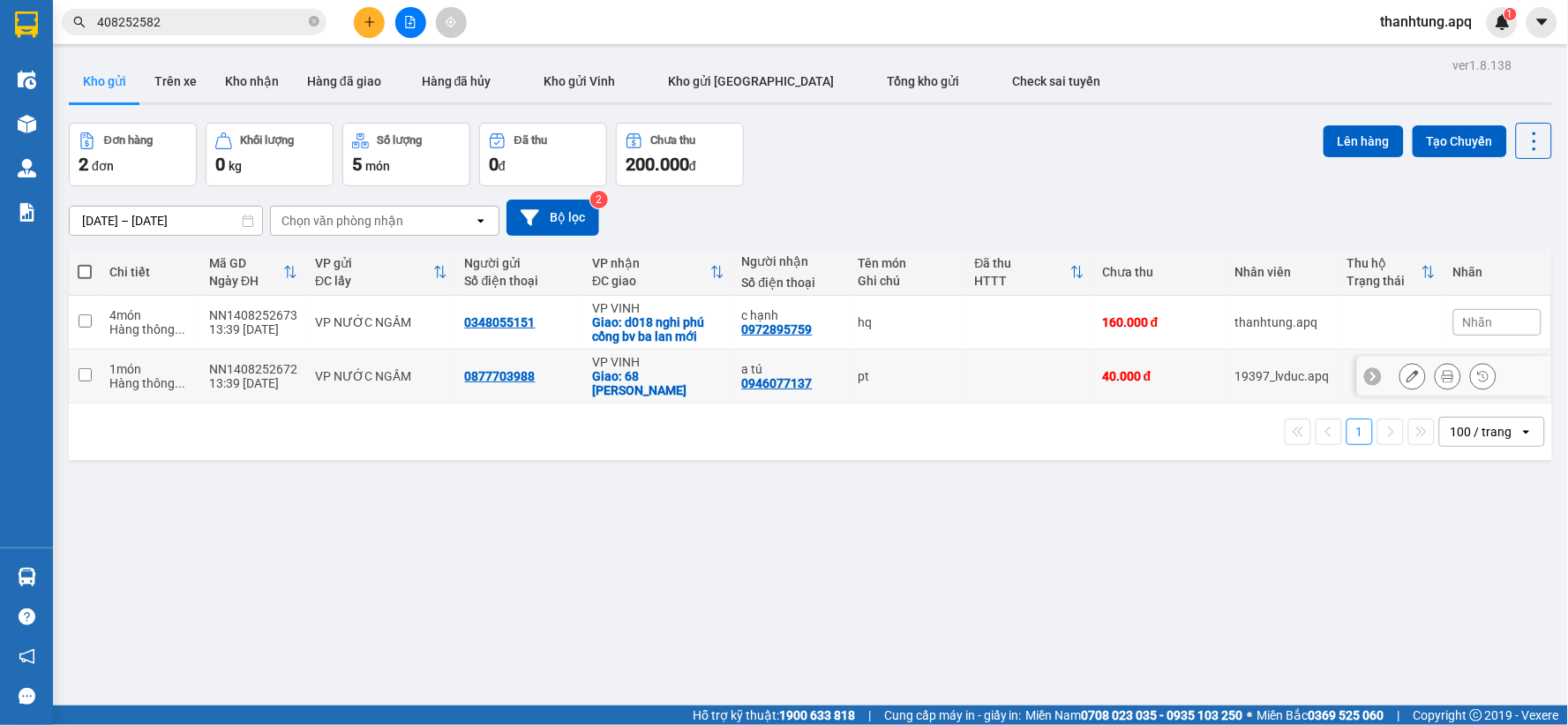
click at [864, 386] on td "pt" at bounding box center [908, 376] width 117 height 54
checkbox input "true"
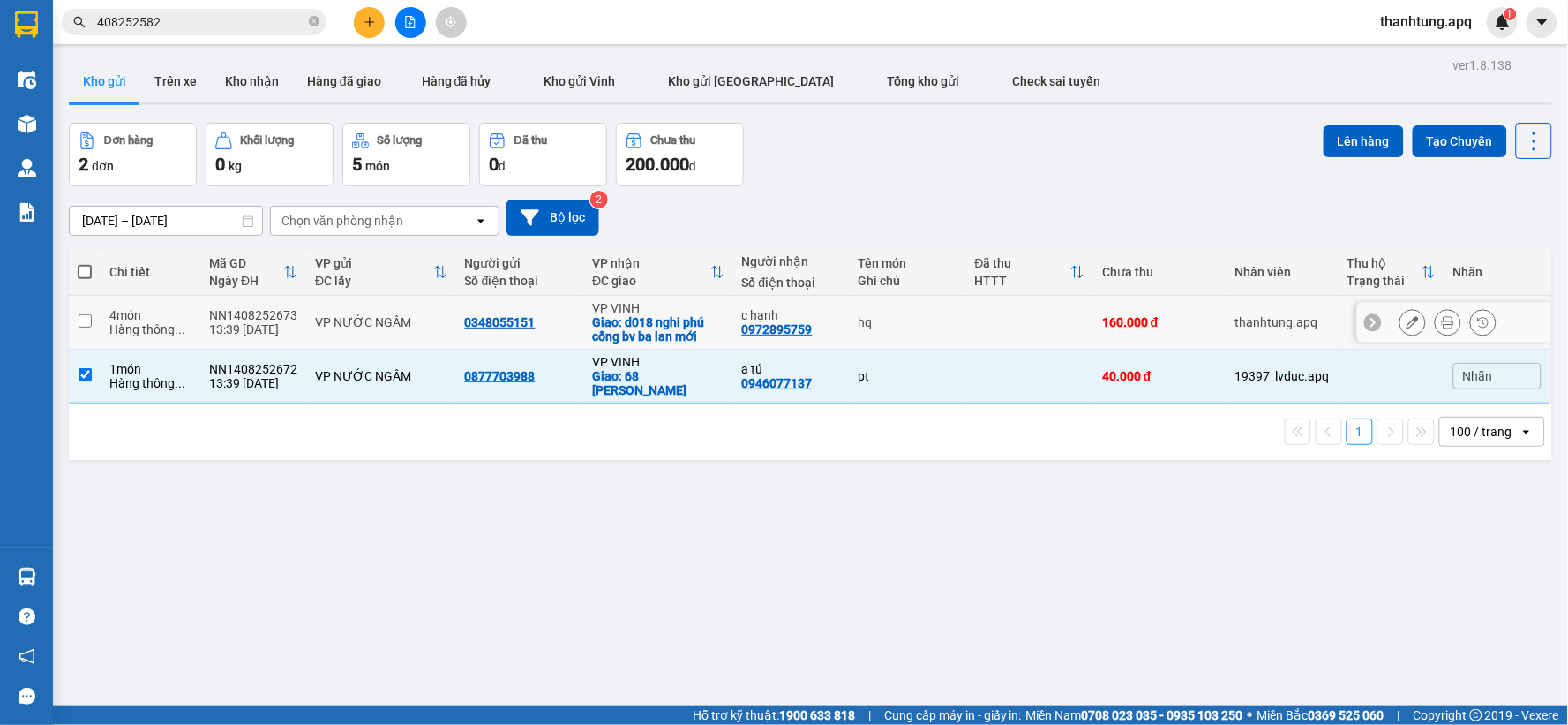
click at [920, 300] on td "hq" at bounding box center [908, 322] width 117 height 54
checkbox input "true"
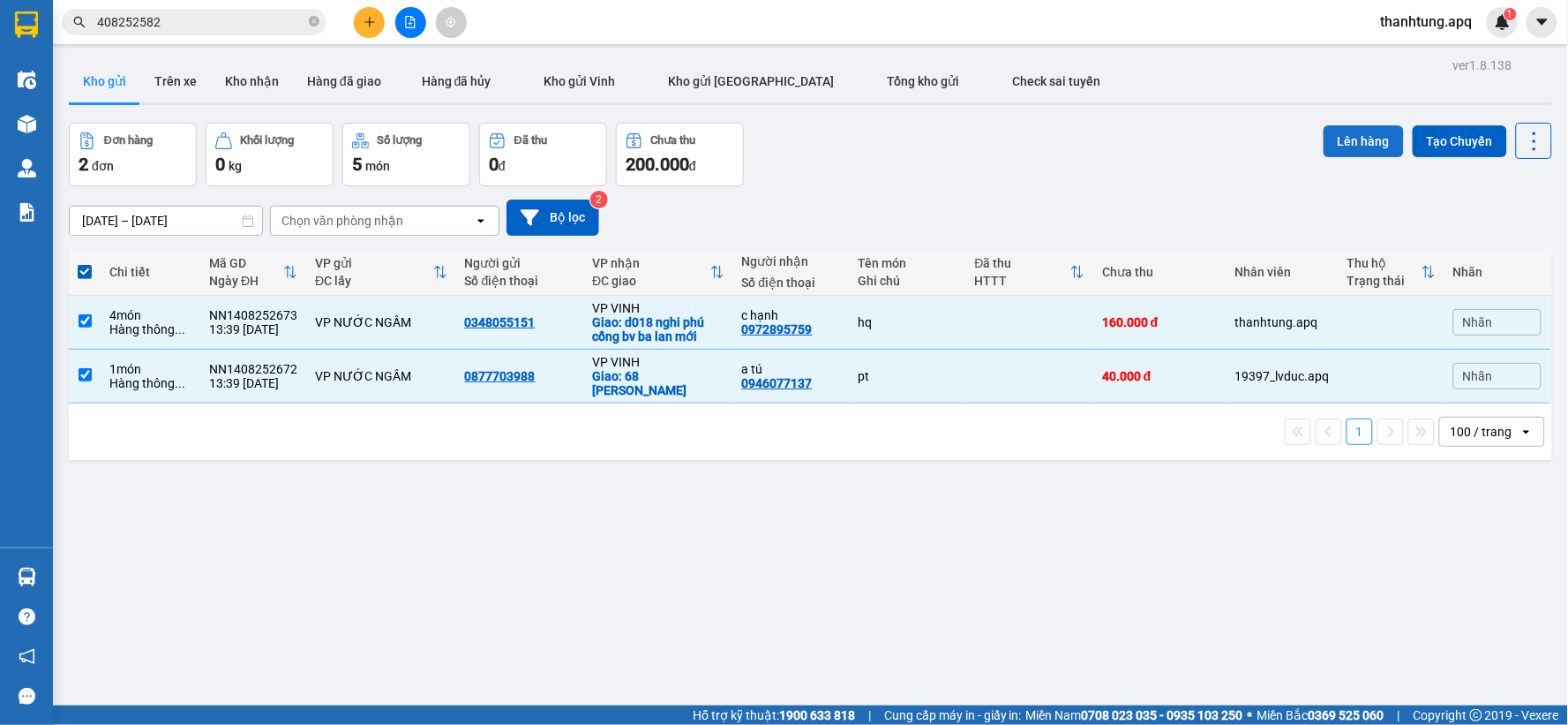
click at [1346, 145] on button "Lên hàng" at bounding box center [1363, 141] width 80 height 32
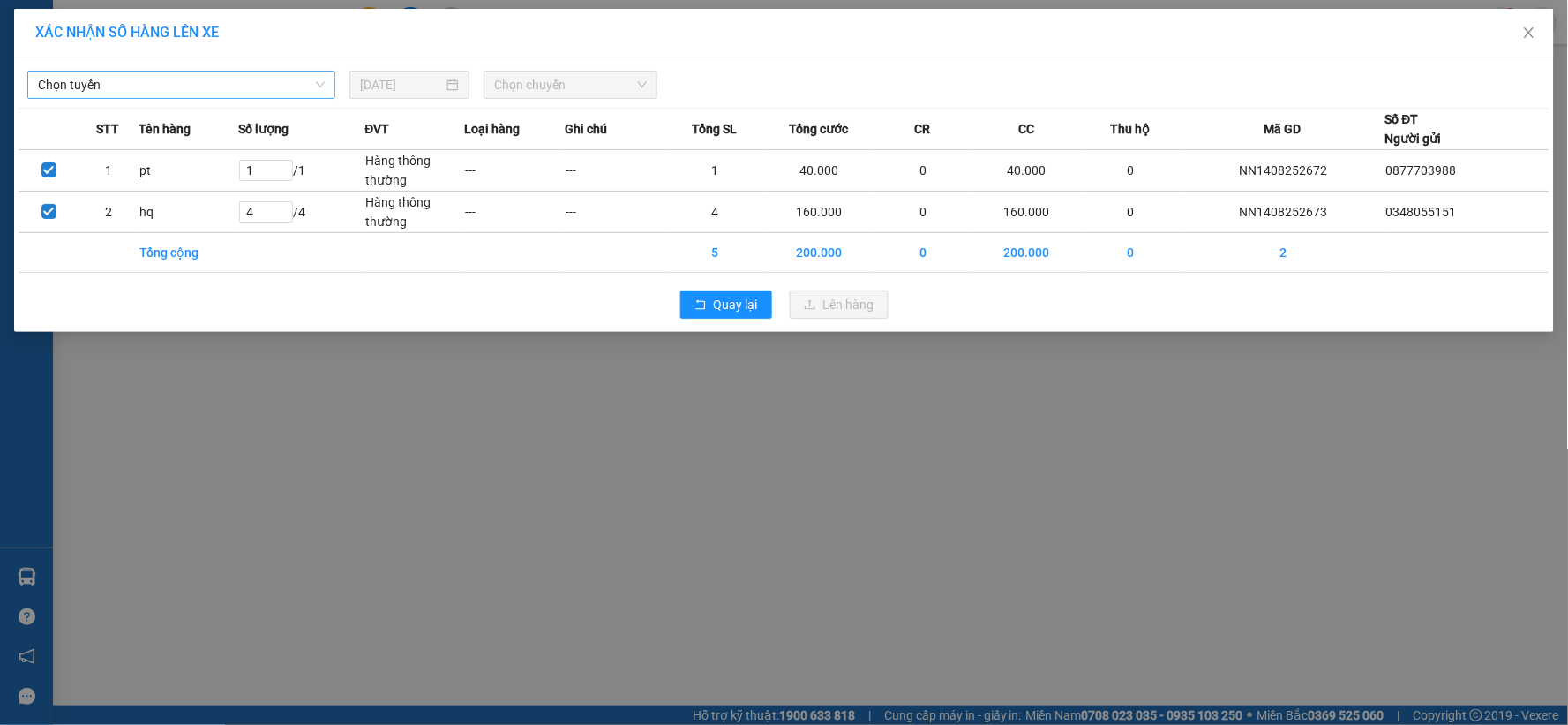
click at [185, 93] on span "Chọn tuyến" at bounding box center [182, 85] width 287 height 27
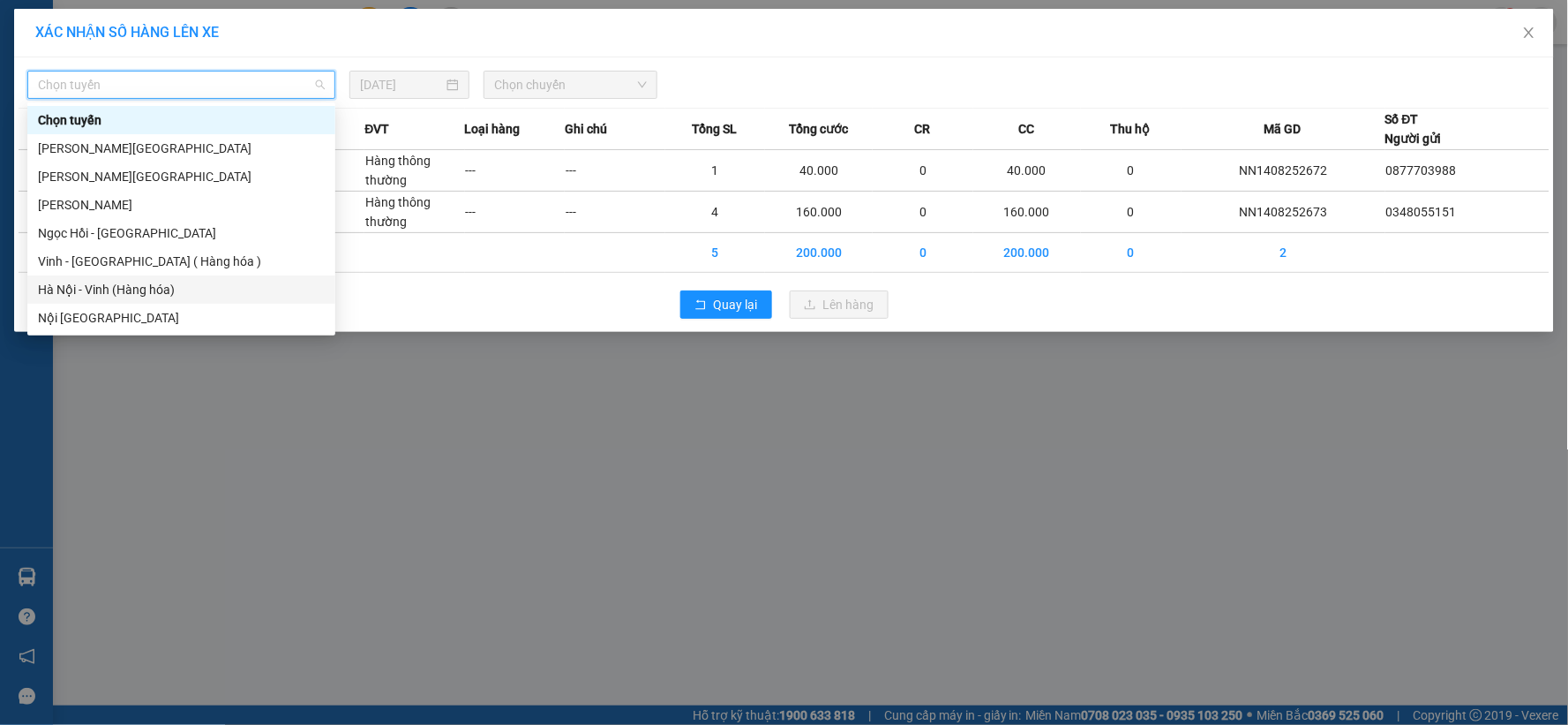
click at [92, 285] on div "Hà Nội - Vinh (Hàng hóa)" at bounding box center [182, 290] width 287 height 19
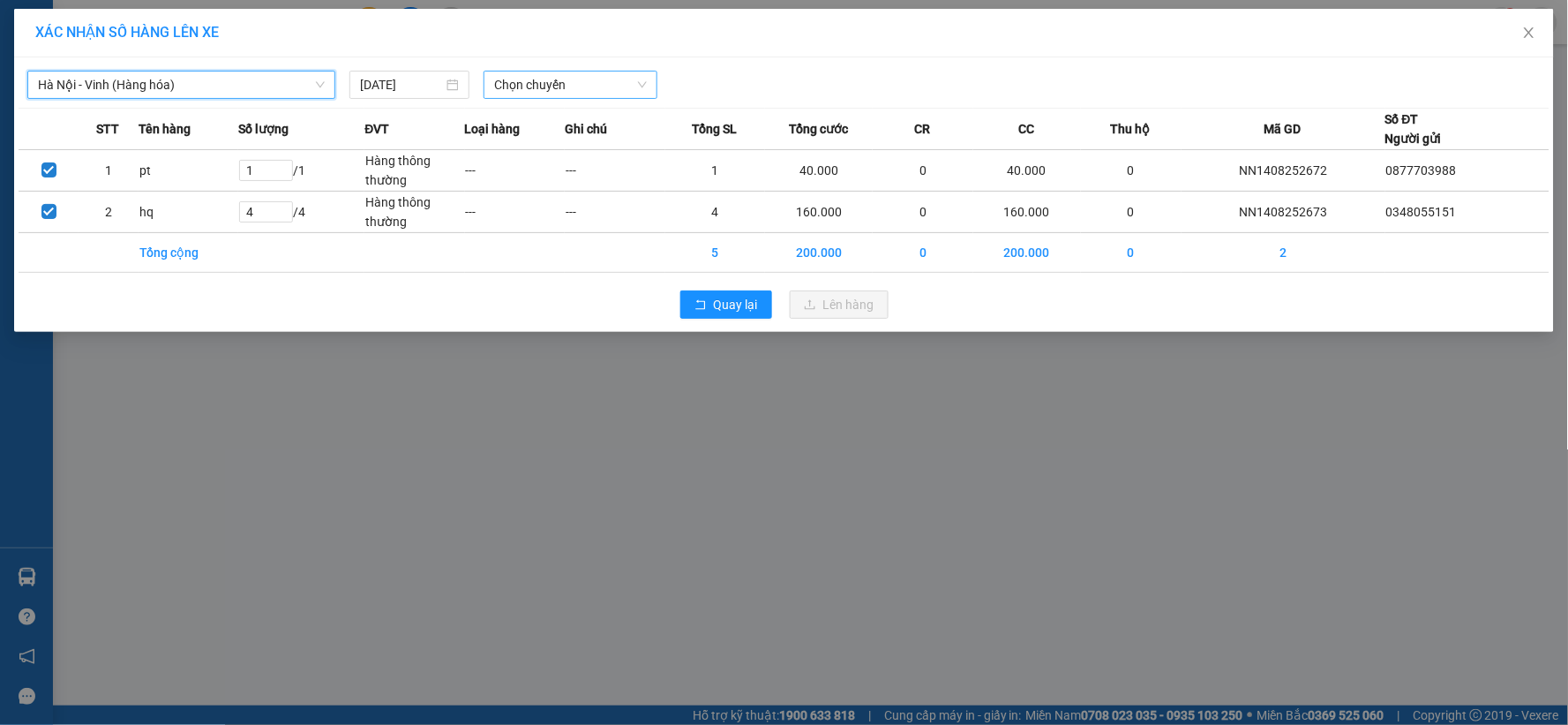
click at [606, 89] on span "Chọn chuyến" at bounding box center [571, 85] width 153 height 27
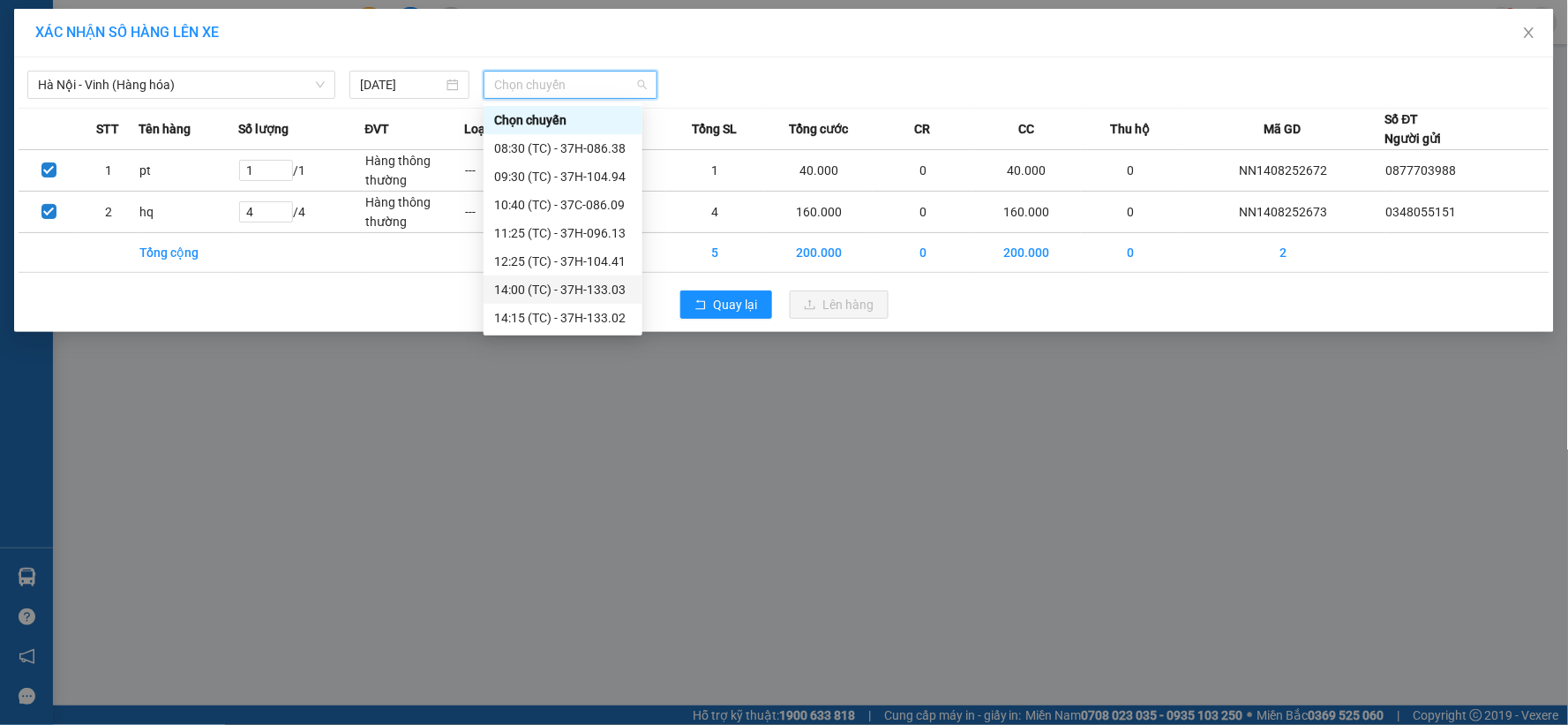
click at [613, 294] on div "14:00 (TC) - 37H-133.03" at bounding box center [563, 290] width 138 height 19
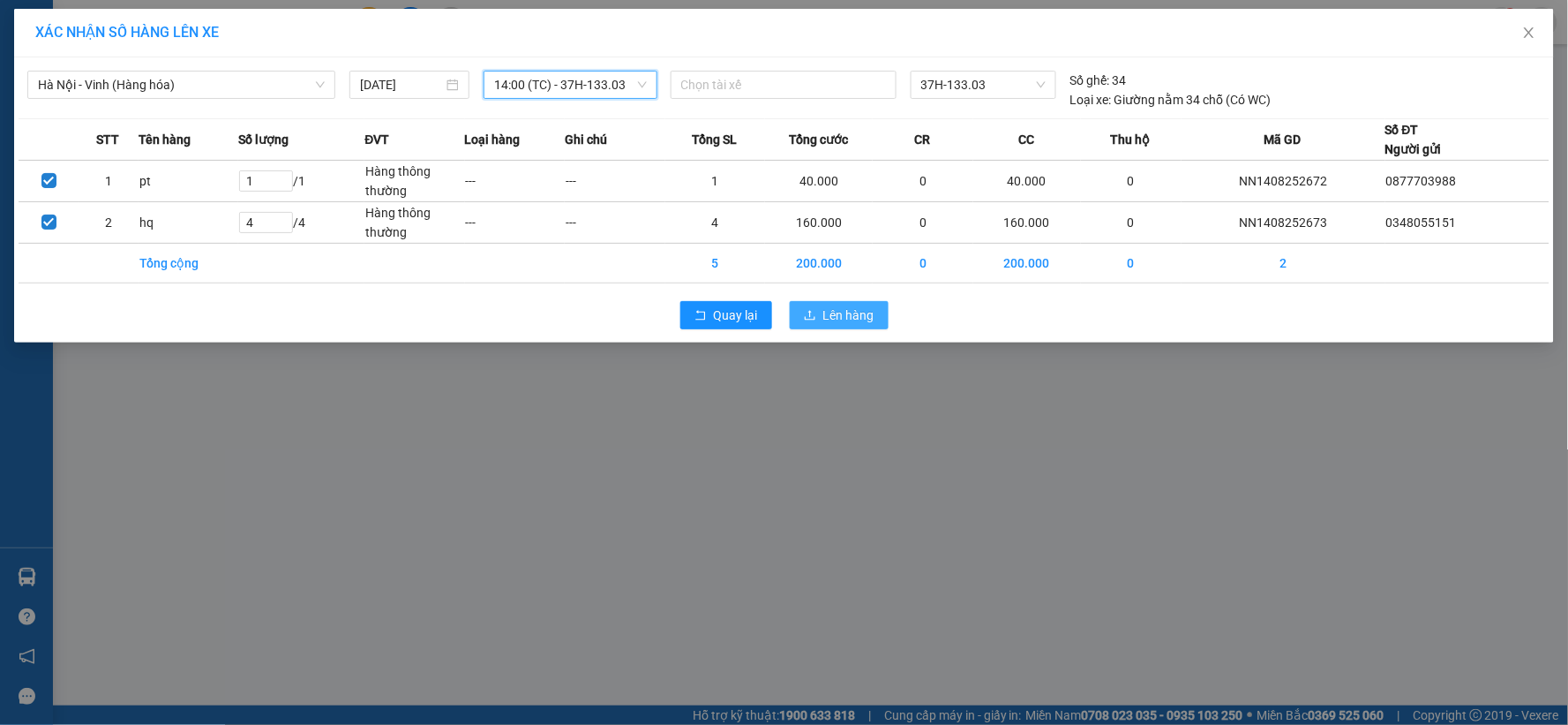
click at [795, 303] on button "Lên hàng" at bounding box center [838, 316] width 98 height 29
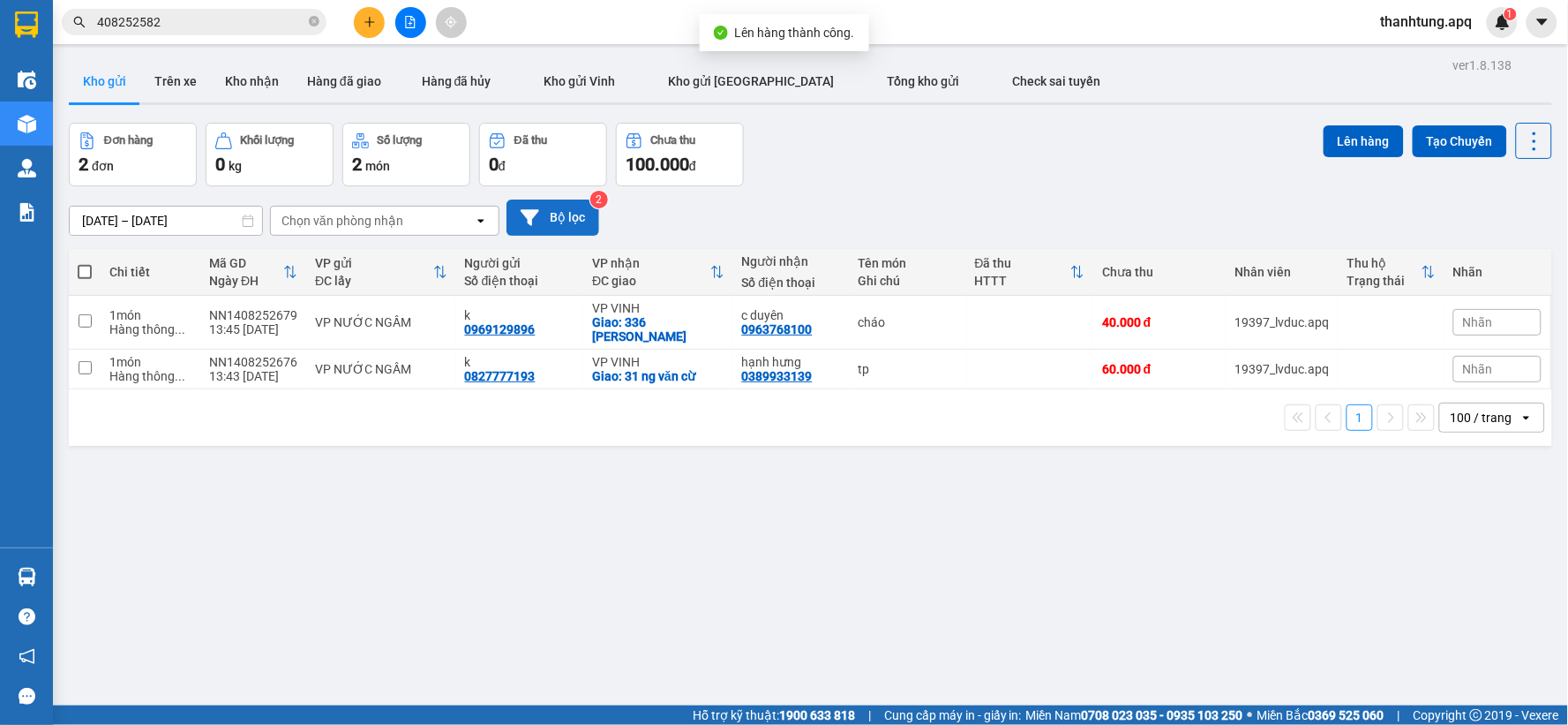
click at [550, 205] on button "Bộ lọc" at bounding box center [553, 218] width 93 height 36
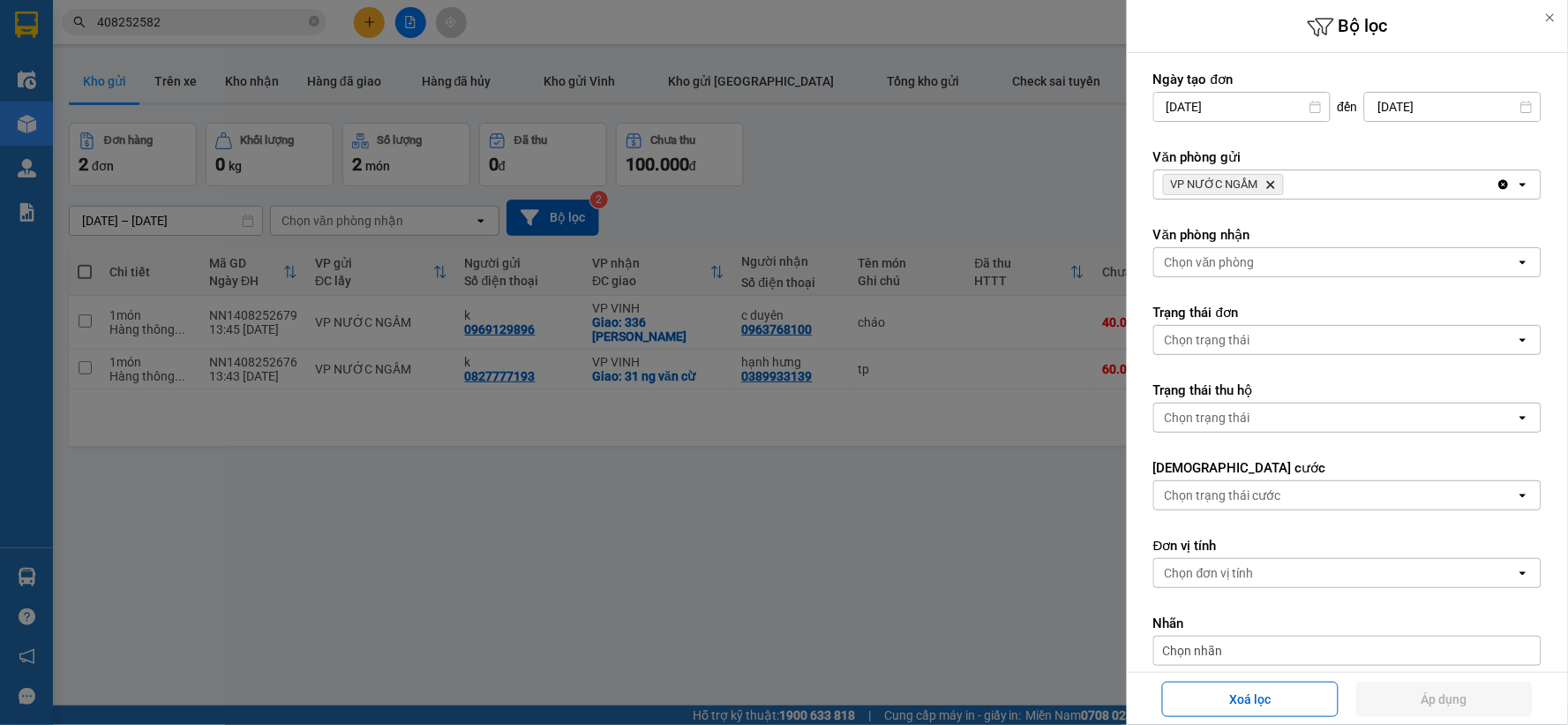
click at [787, 173] on div at bounding box center [784, 362] width 1568 height 725
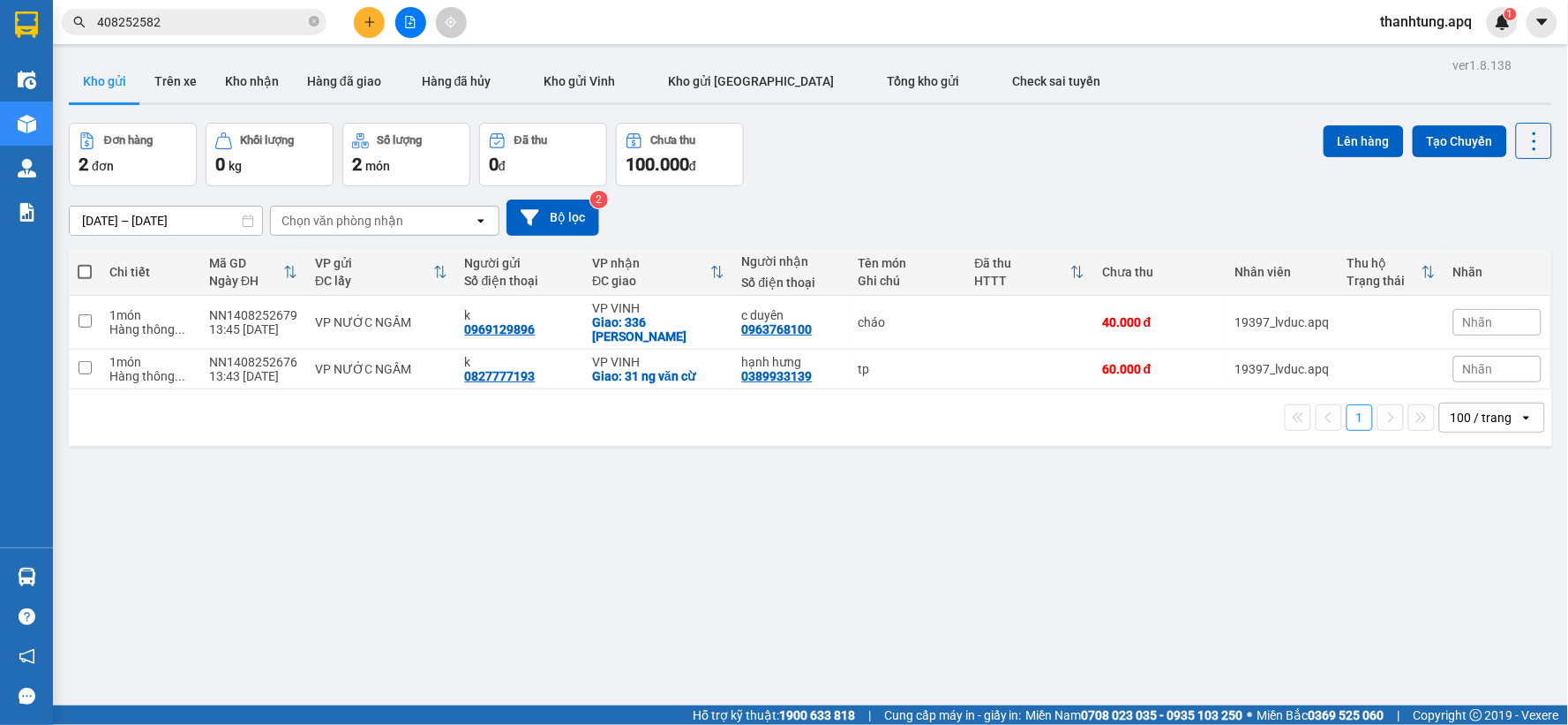
click at [870, 325] on div at bounding box center [784, 362] width 1568 height 725
click at [900, 378] on td "tp" at bounding box center [908, 369] width 117 height 40
checkbox input "true"
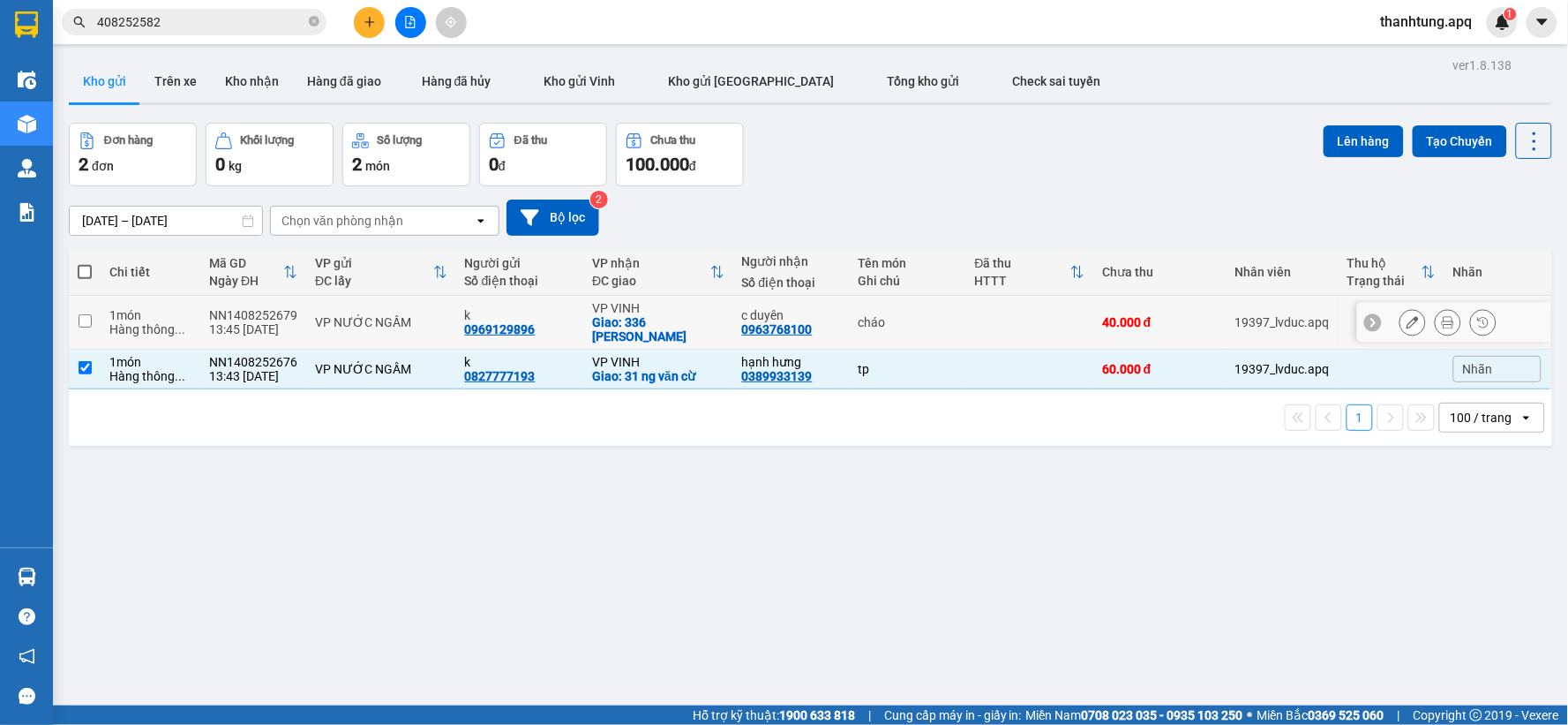
click at [947, 296] on th "Tên món Ghi chú" at bounding box center [908, 272] width 117 height 47
click at [1078, 340] on td at bounding box center [1030, 322] width 128 height 54
checkbox input "true"
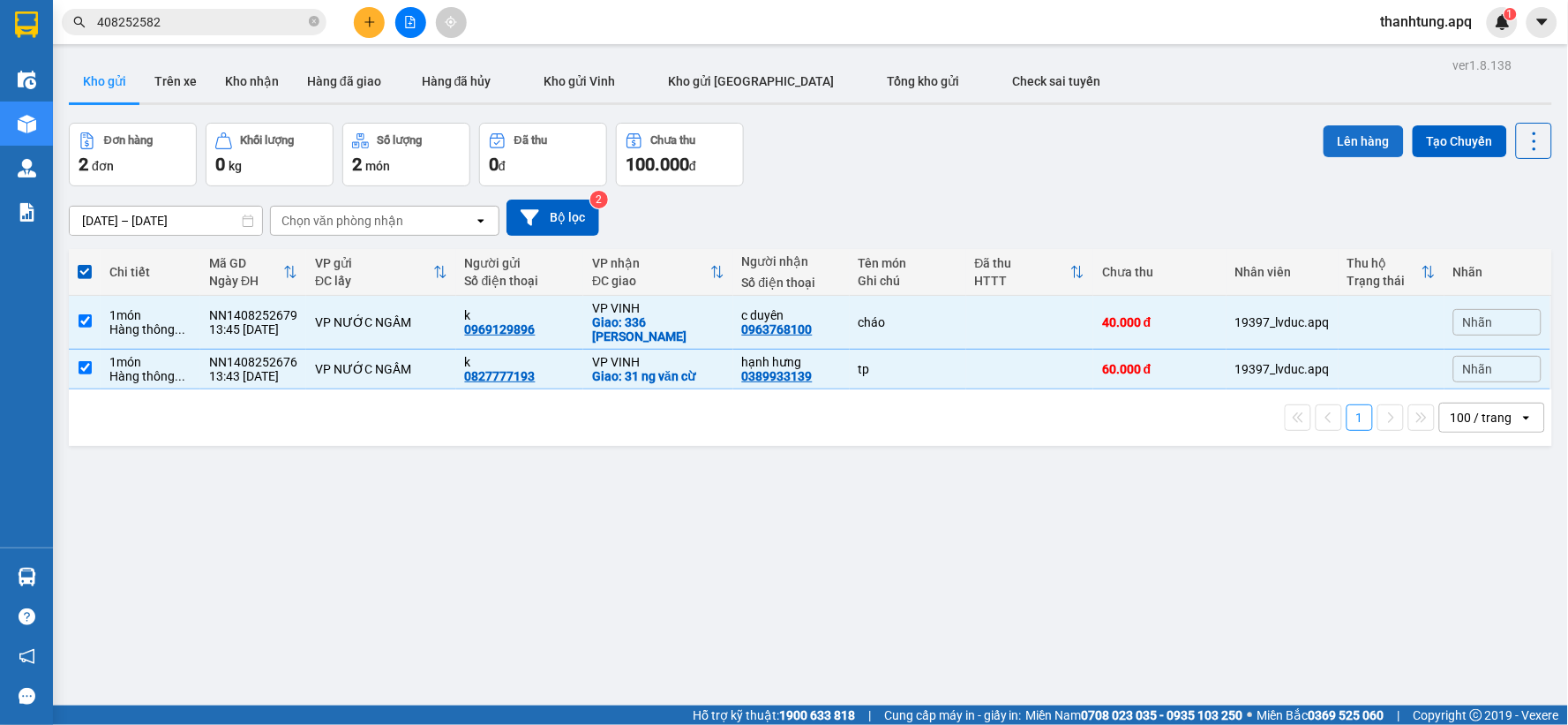
click at [1323, 142] on button "Lên hàng" at bounding box center [1363, 141] width 80 height 32
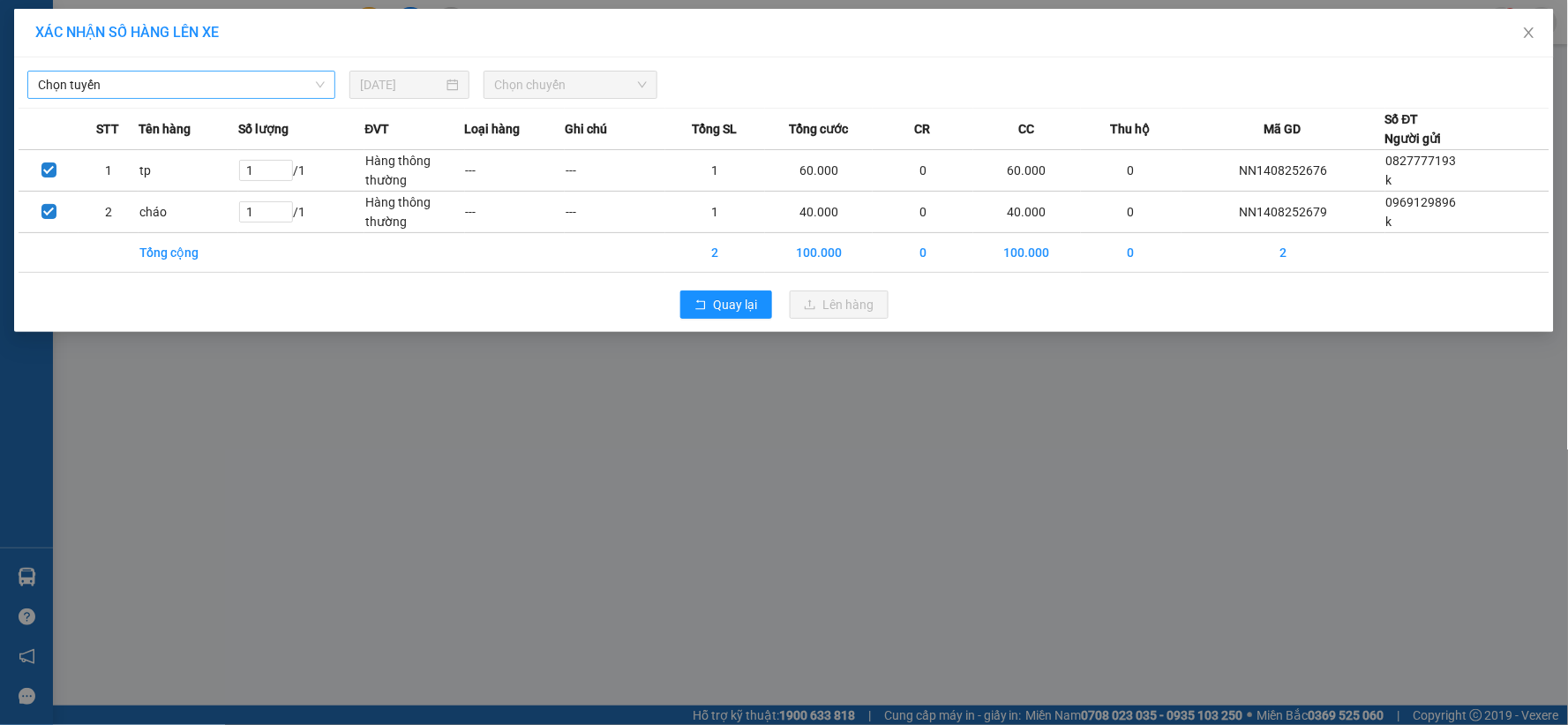
click at [270, 91] on span "Chọn tuyến" at bounding box center [182, 85] width 287 height 27
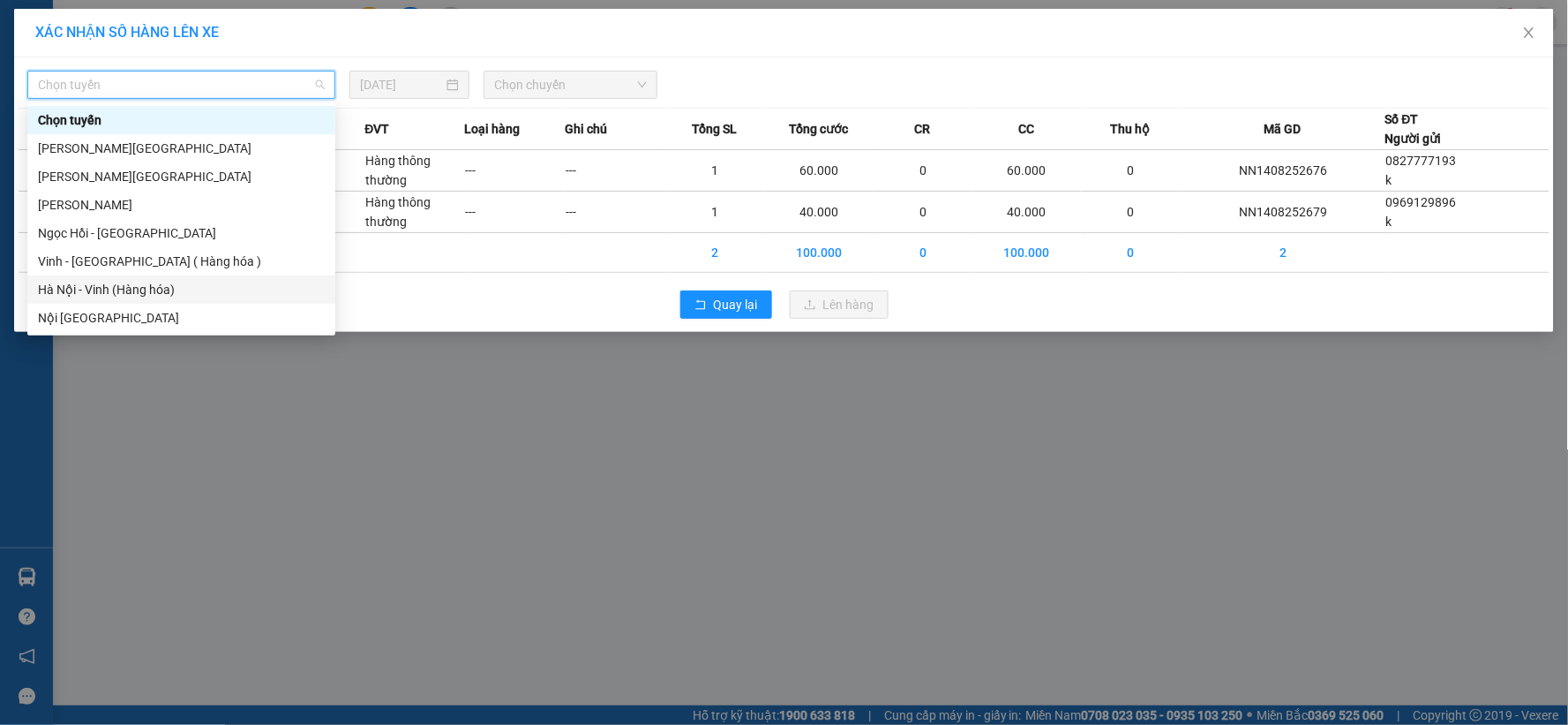
click at [157, 283] on div "Hà Nội - Vinh (Hàng hóa)" at bounding box center [182, 290] width 287 height 19
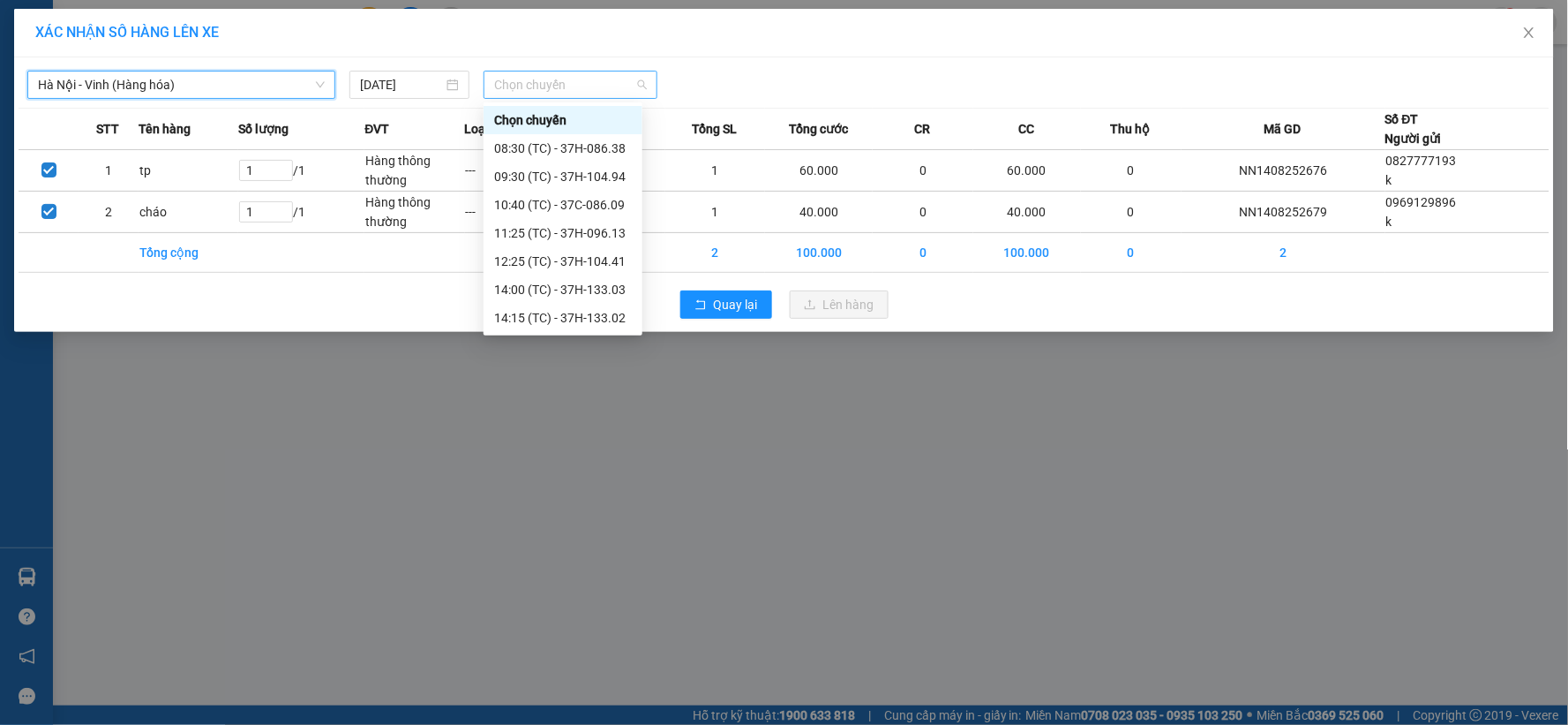
click at [632, 76] on span "Chọn chuyến" at bounding box center [571, 85] width 153 height 27
click at [612, 295] on div "14:00 (TC) - 37H-133.03" at bounding box center [563, 290] width 138 height 19
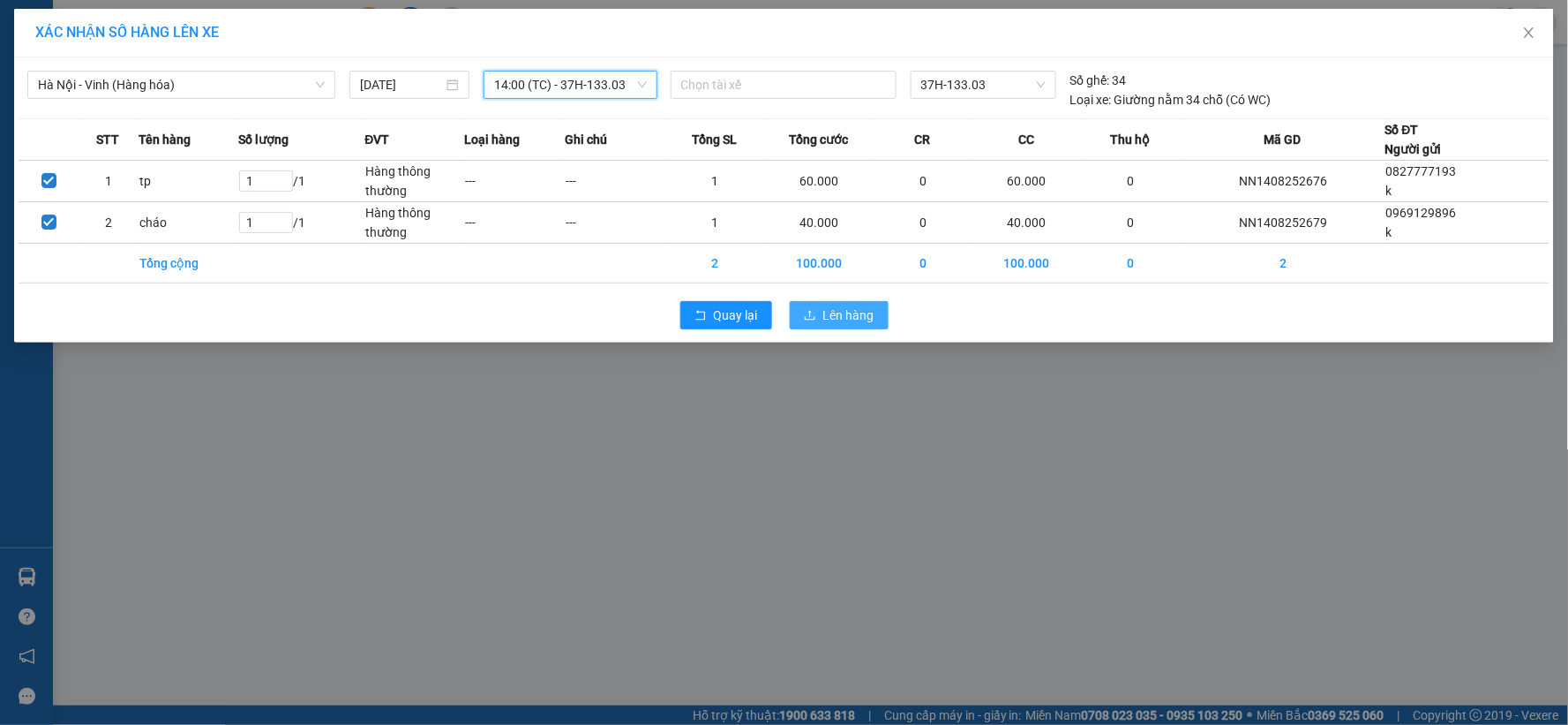
click at [869, 306] on span "Lên hàng" at bounding box center [849, 315] width 52 height 19
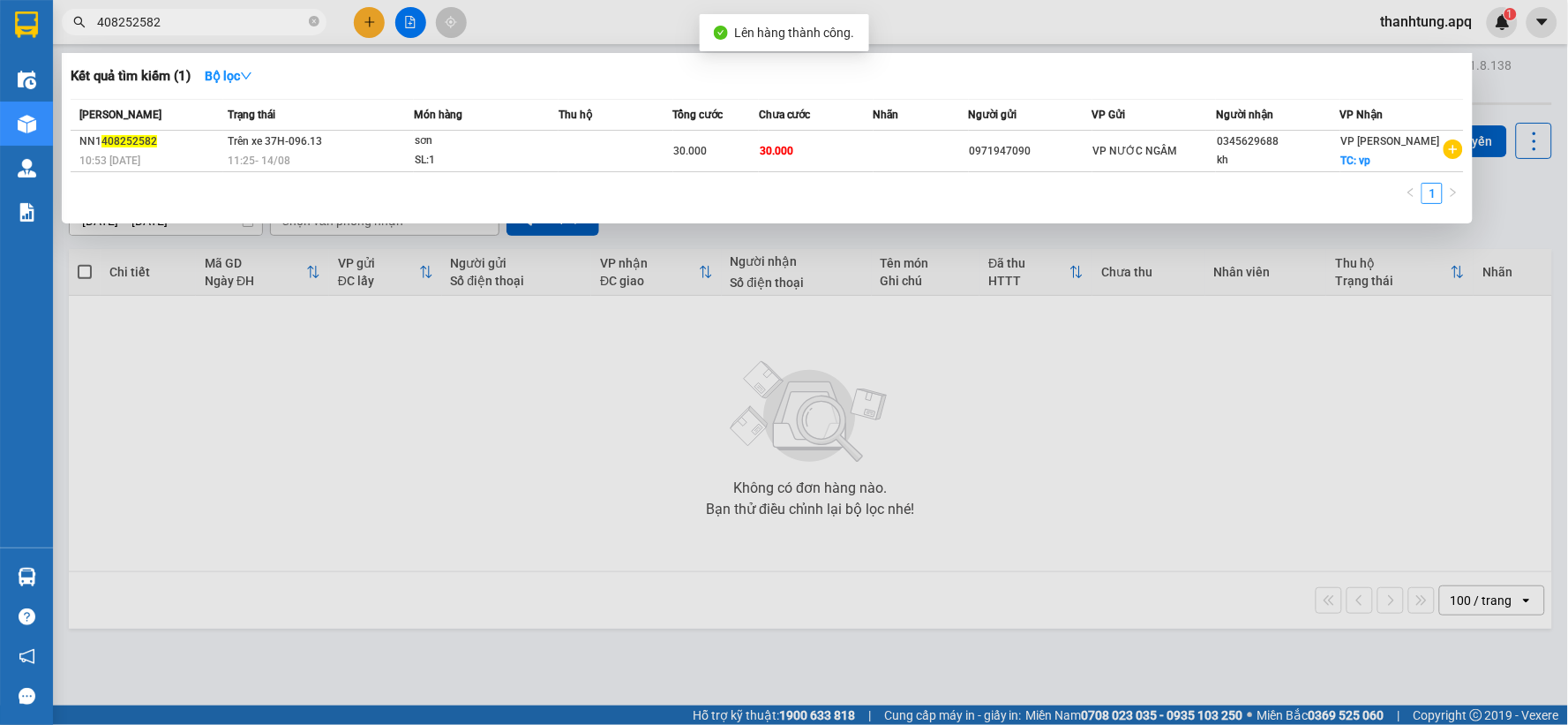
click at [266, 15] on input "408252582" at bounding box center [202, 22] width 208 height 19
type input "4"
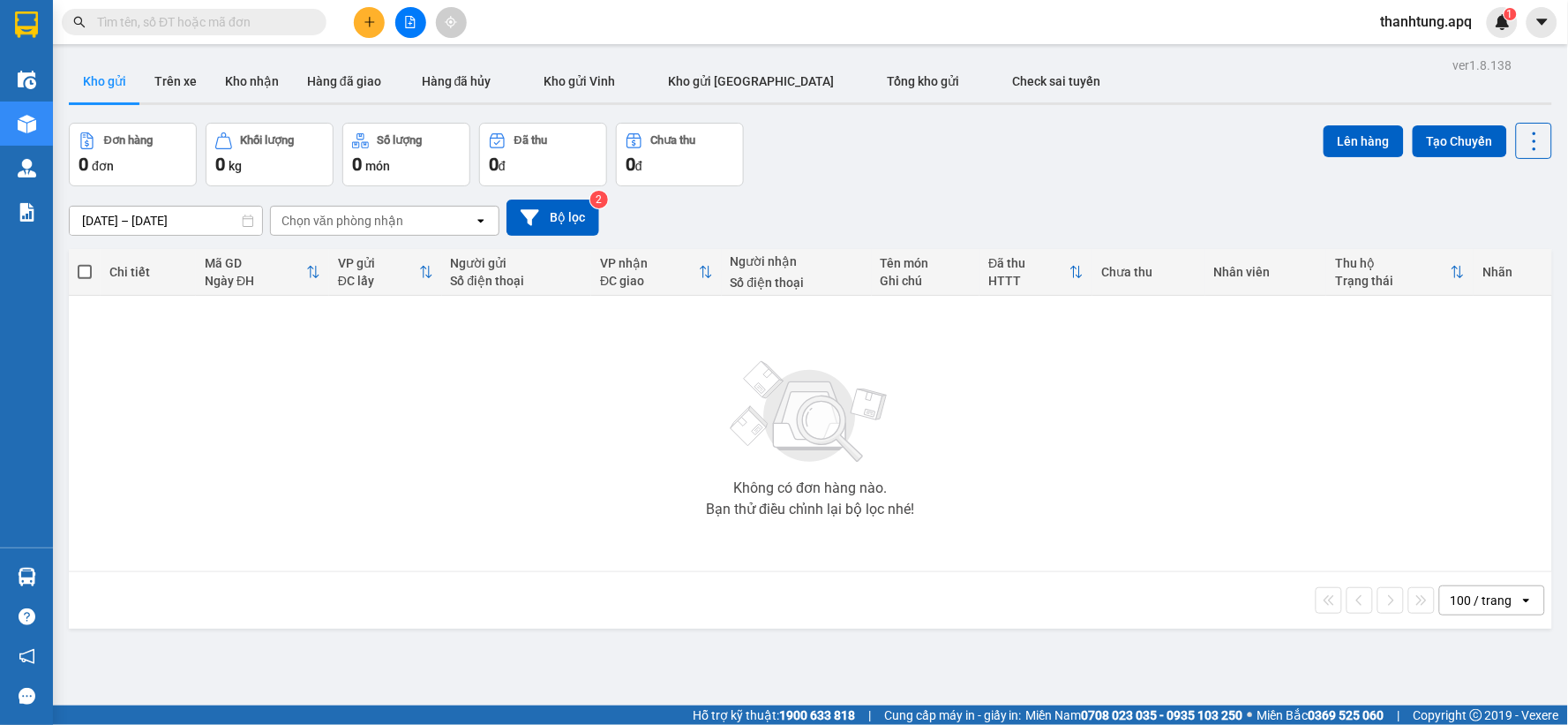
click at [267, 35] on div "Kết quả tìm kiếm ( 1 ) Bộ lọc Mã ĐH Trạng thái Món hàng Thu hộ Tổng cước Chưa c…" at bounding box center [172, 22] width 344 height 31
click at [178, 77] on button "Trên xe" at bounding box center [176, 81] width 71 height 42
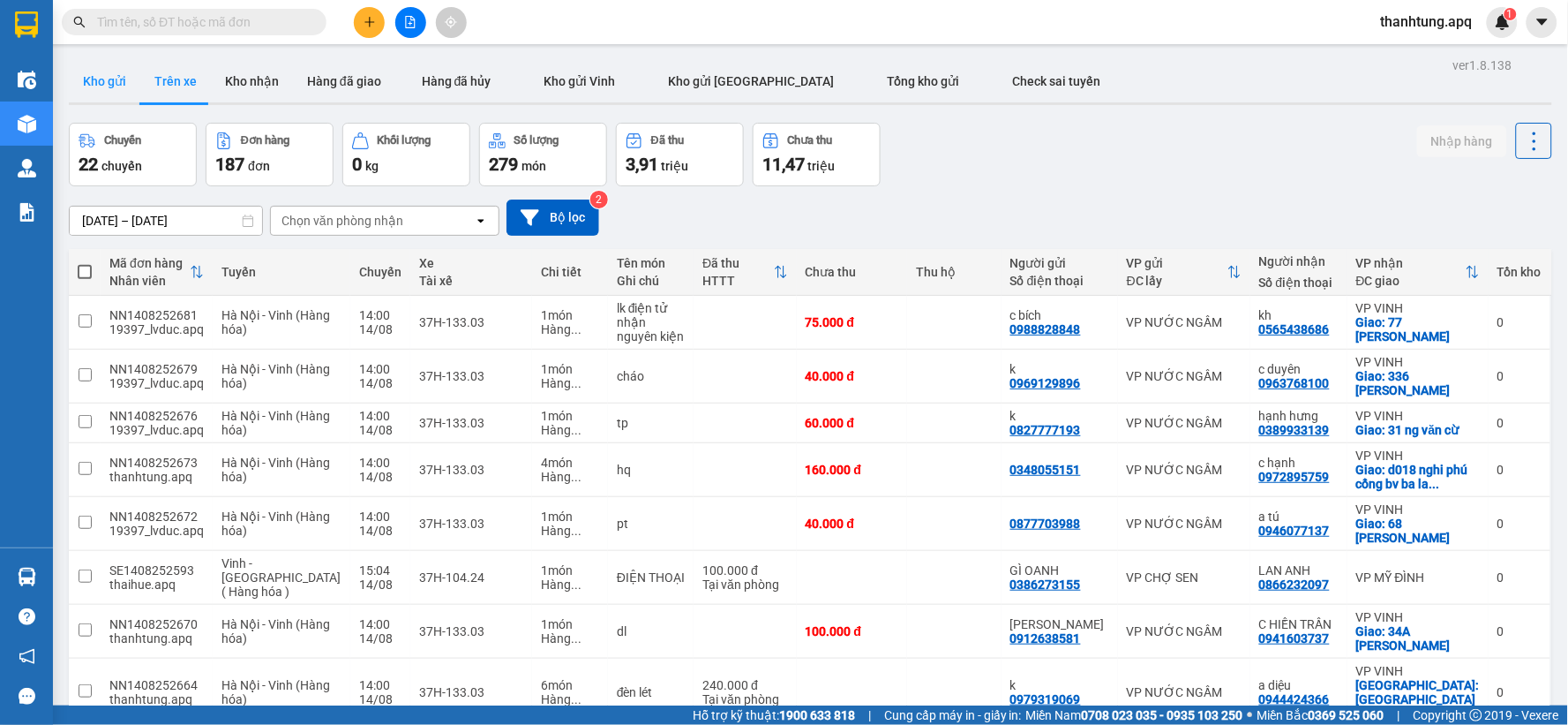
click at [116, 86] on button "Kho gửi" at bounding box center [104, 81] width 72 height 42
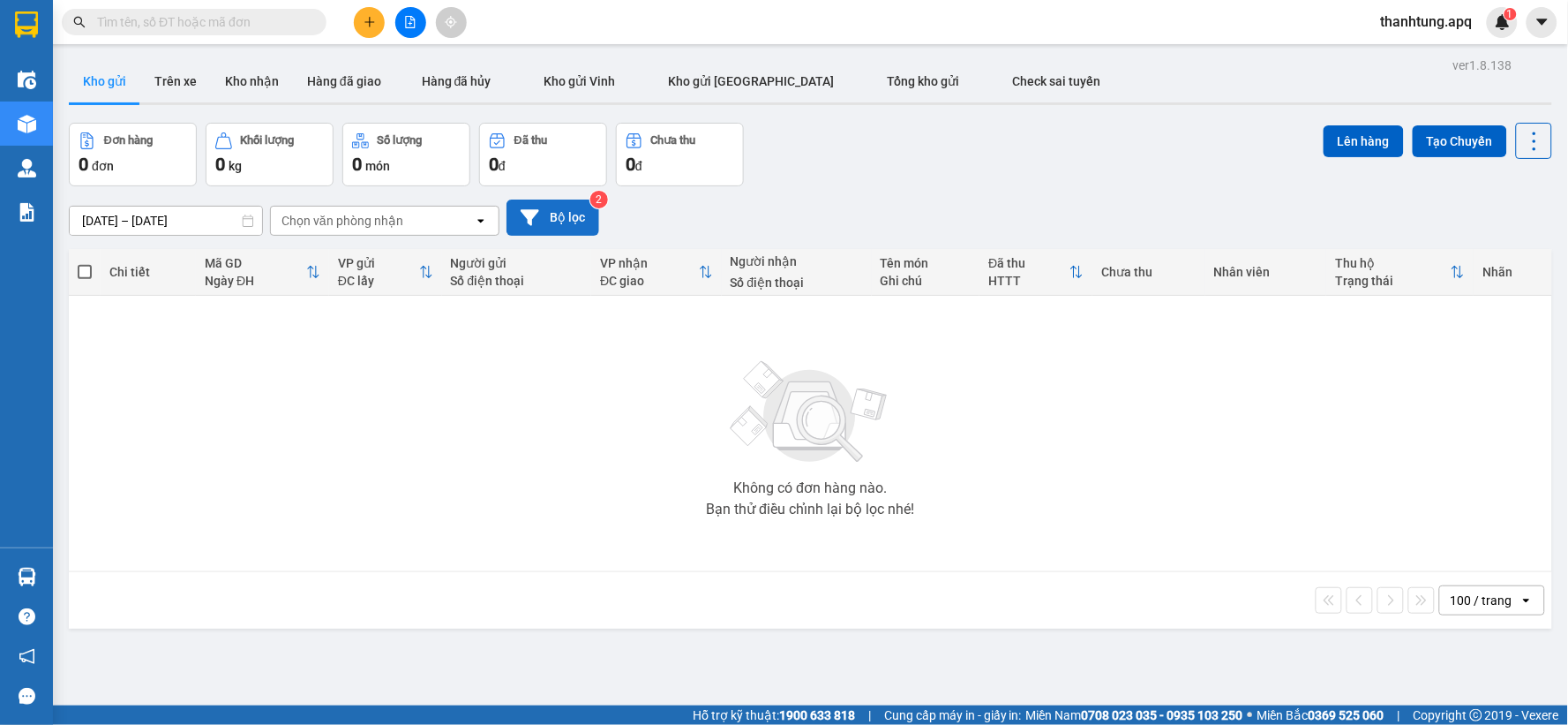
click at [585, 217] on button "Bộ lọc" at bounding box center [553, 218] width 93 height 36
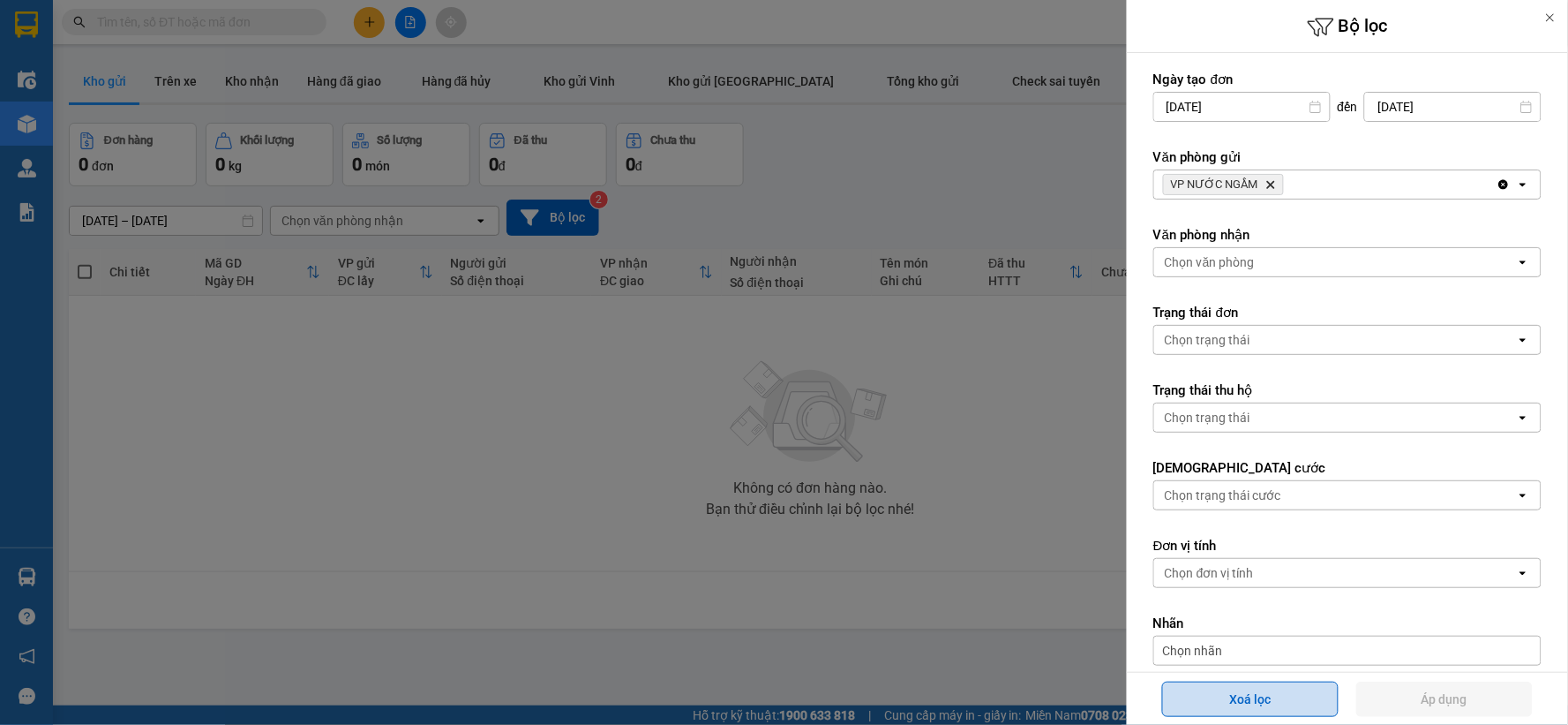
click at [1229, 711] on button "Xoá lọc" at bounding box center [1250, 698] width 177 height 35
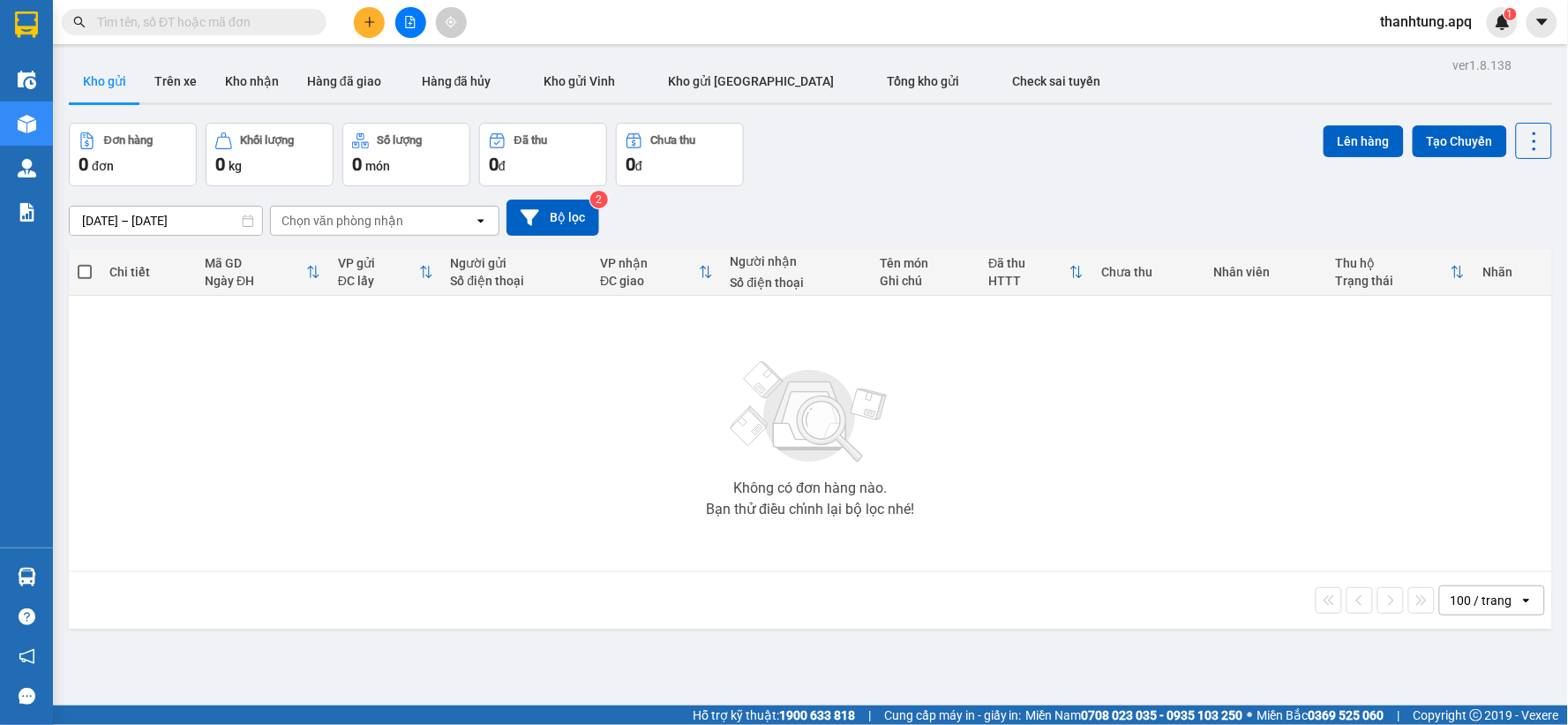
click at [147, 21] on input "text" at bounding box center [202, 22] width 208 height 19
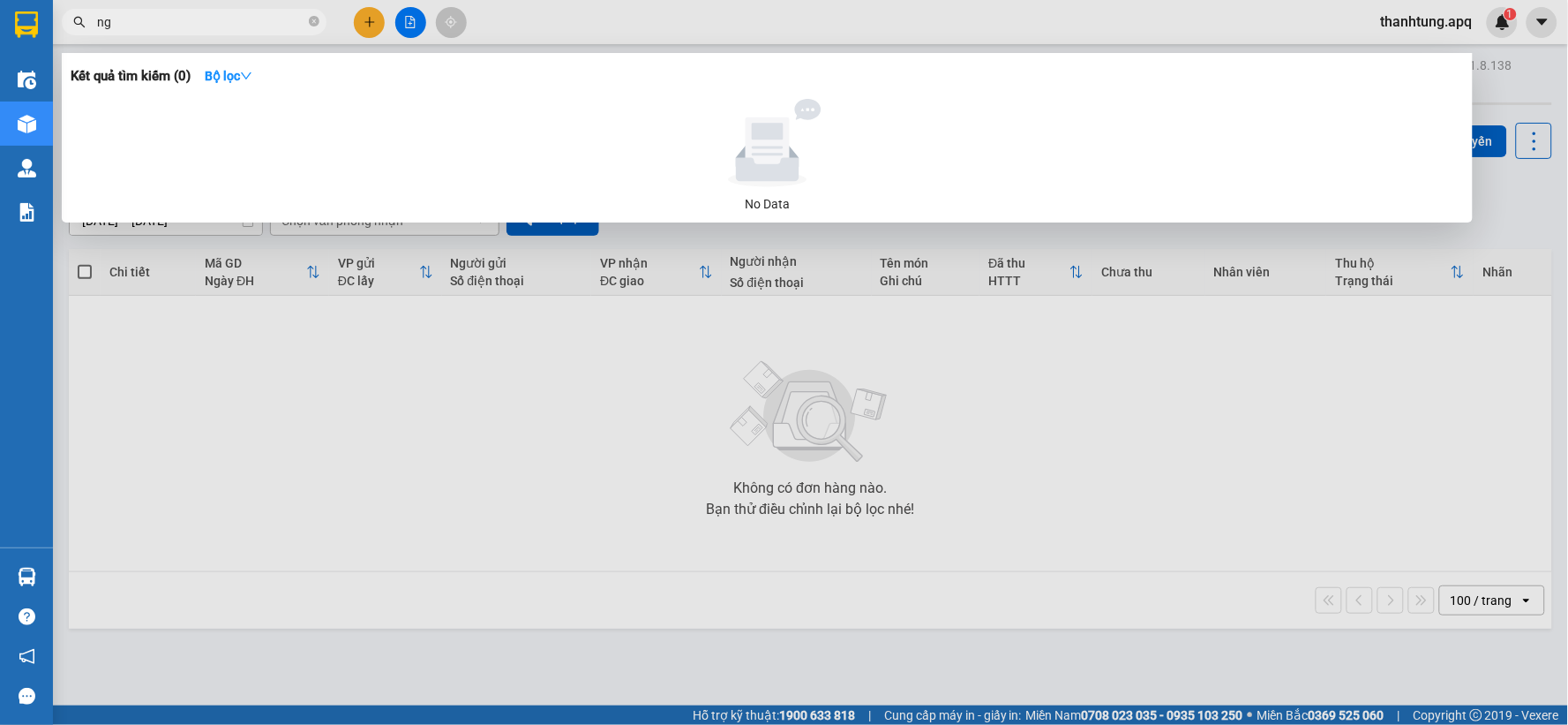
type input "n"
type input "k"
type input "t"
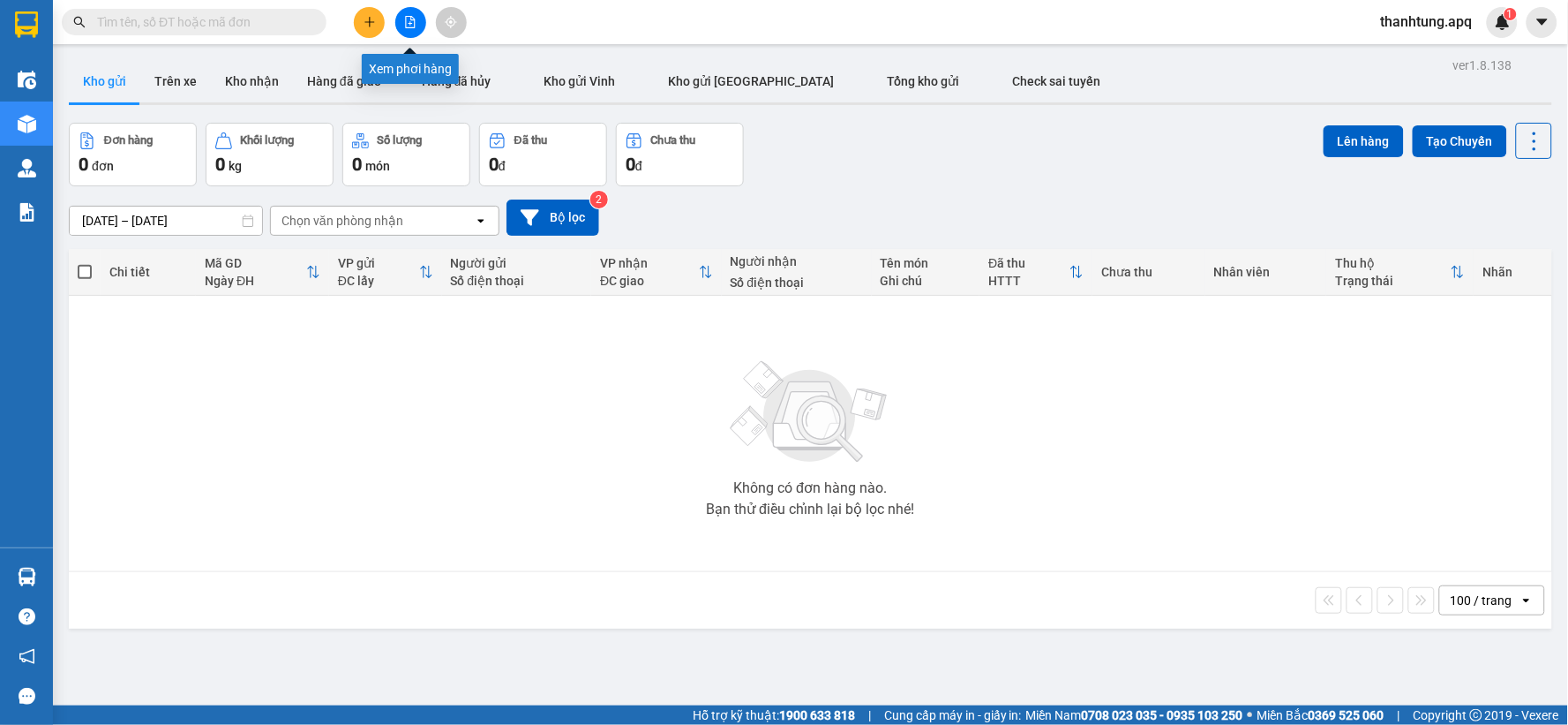
click at [404, 17] on icon "file-add" at bounding box center [410, 22] width 12 height 12
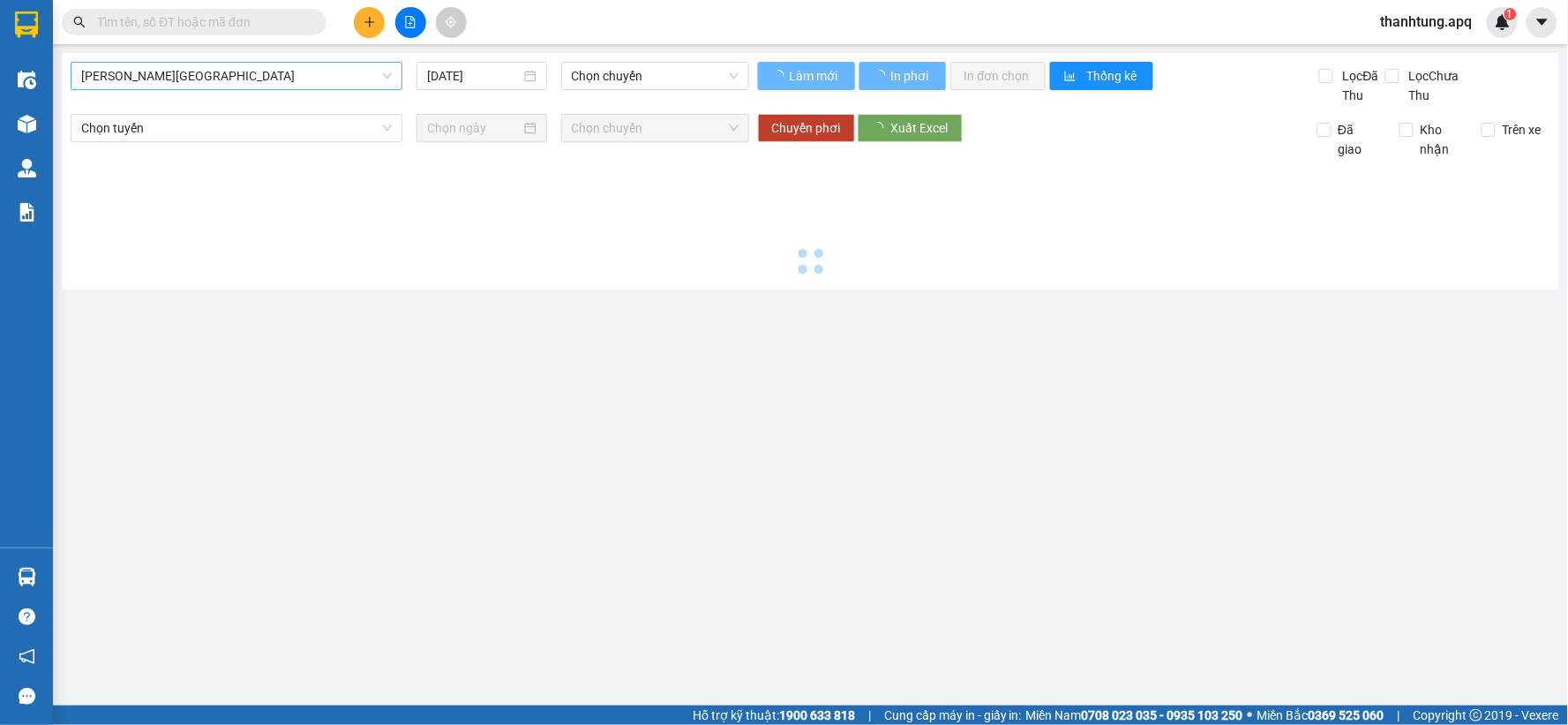
click at [256, 77] on span "[PERSON_NAME][GEOGRAPHIC_DATA]" at bounding box center [236, 77] width 311 height 27
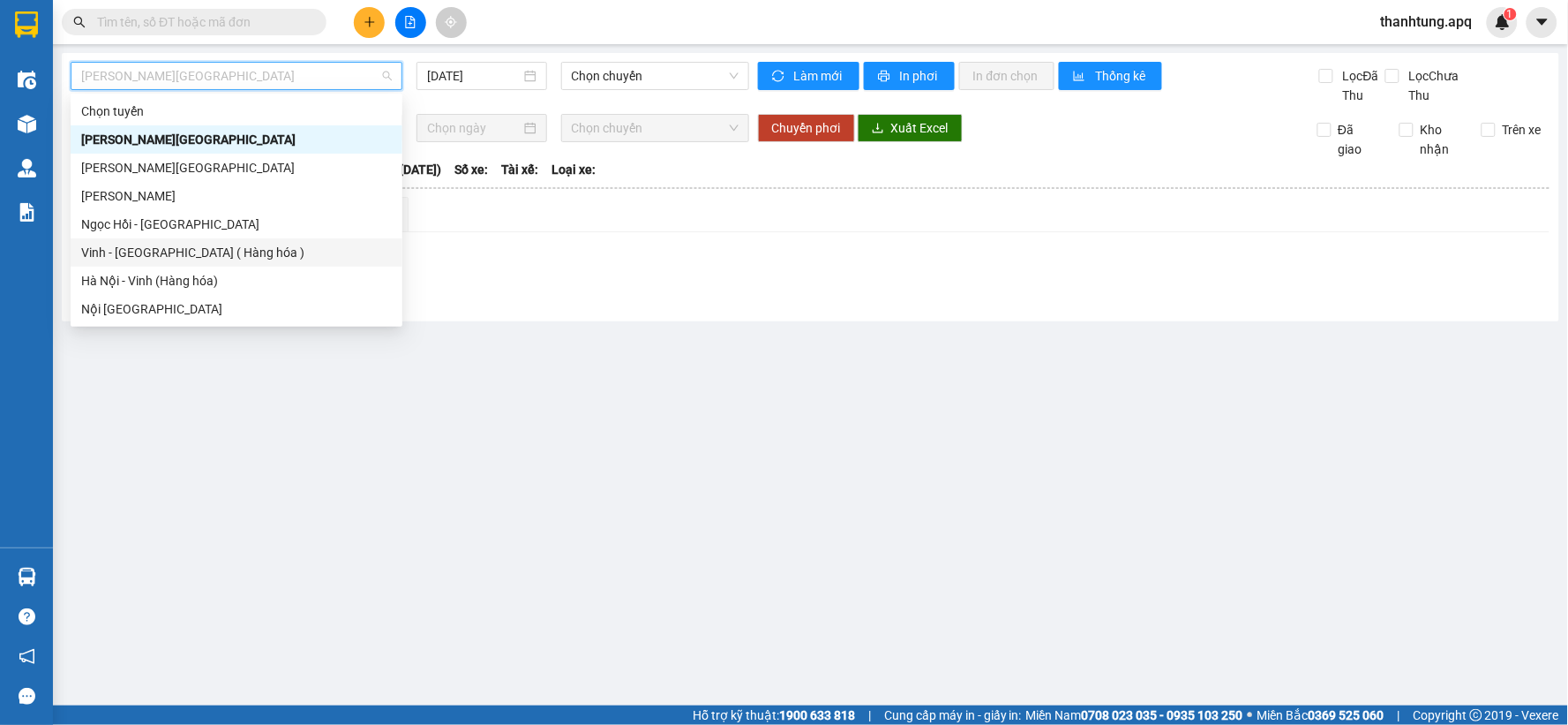
click at [226, 258] on div "Vinh - [GEOGRAPHIC_DATA] ( Hàng hóa )" at bounding box center [236, 253] width 311 height 19
type input "[DATE]"
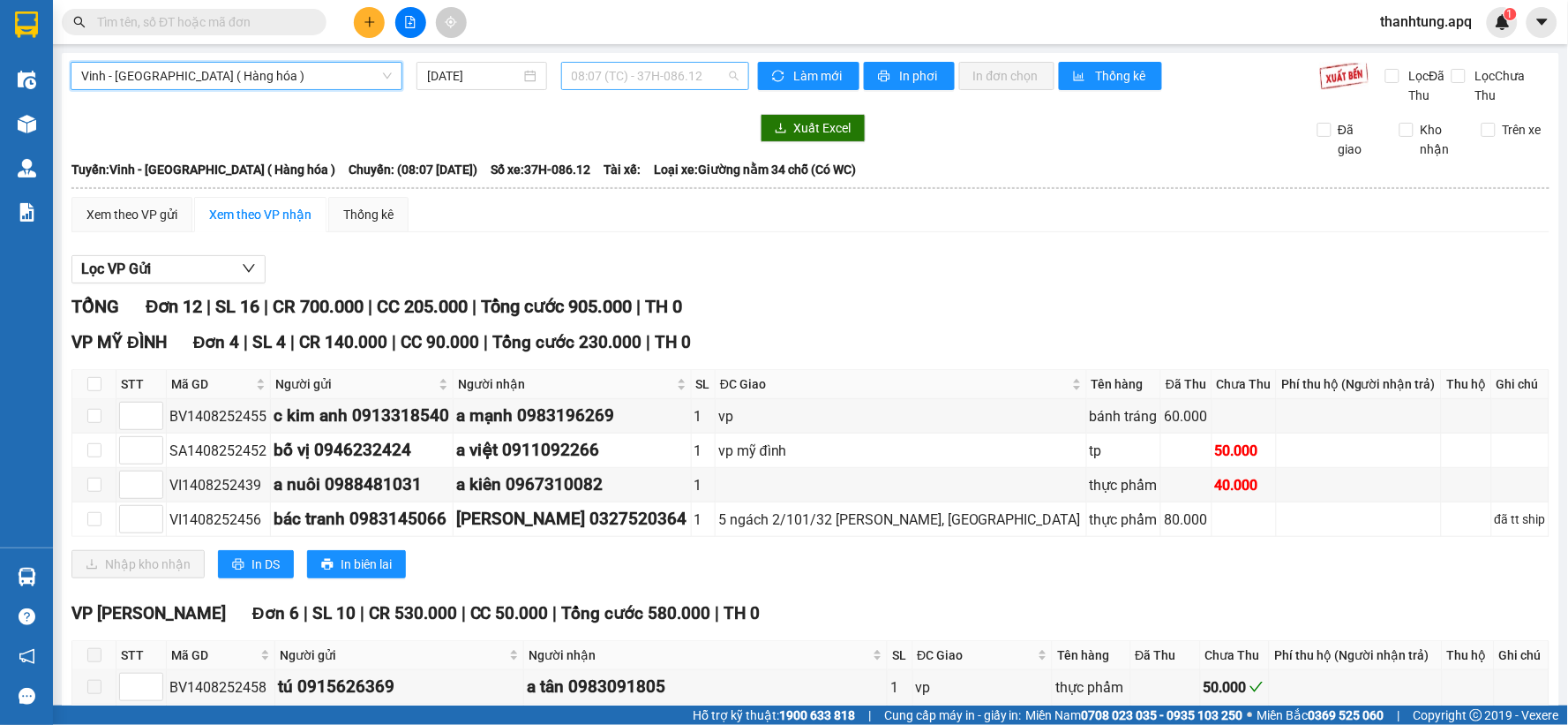
click at [627, 80] on span "08:07 (TC) - 37H-086.12" at bounding box center [655, 77] width 166 height 27
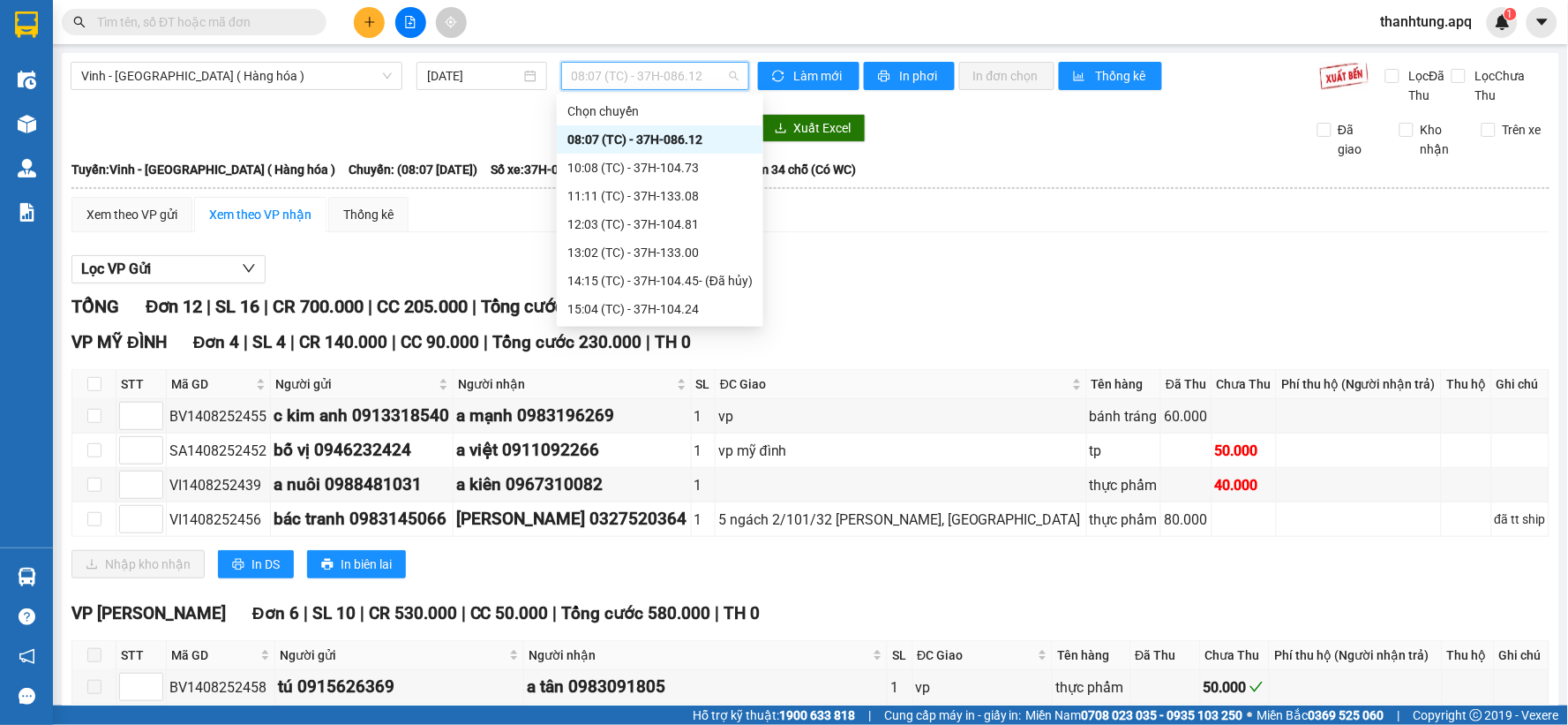
click at [630, 132] on div "08:07 (TC) - 37H-086.12" at bounding box center [660, 140] width 185 height 19
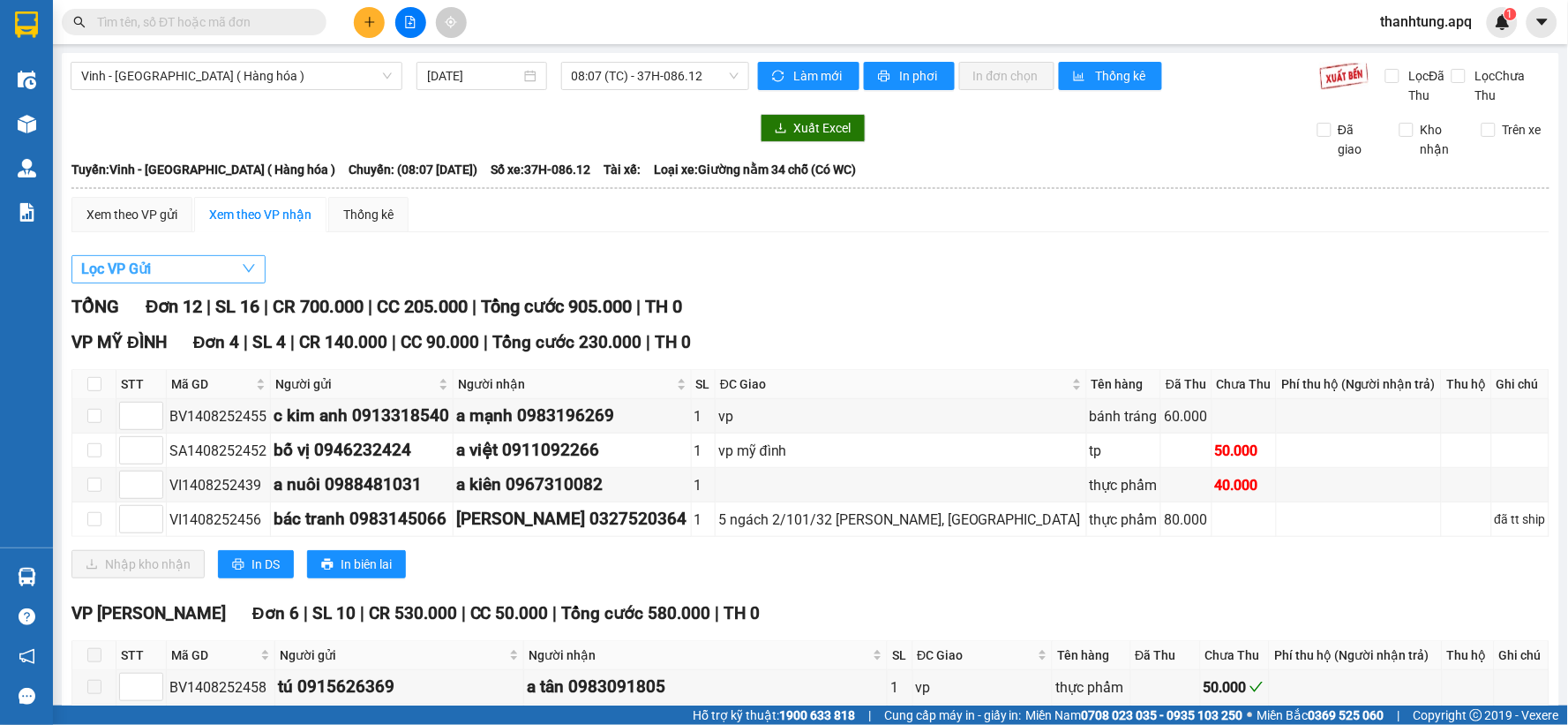
click at [227, 268] on button "Lọc VP Gửi" at bounding box center [168, 270] width 194 height 29
click at [443, 239] on div "Xem theo VP gửi Xem theo VP nhận Thống kê Lọc VP Gửi TỔNG Đơn 12 | SL 16 | CR …" at bounding box center [811, 695] width 1478 height 998
click at [378, 19] on button at bounding box center [369, 22] width 31 height 31
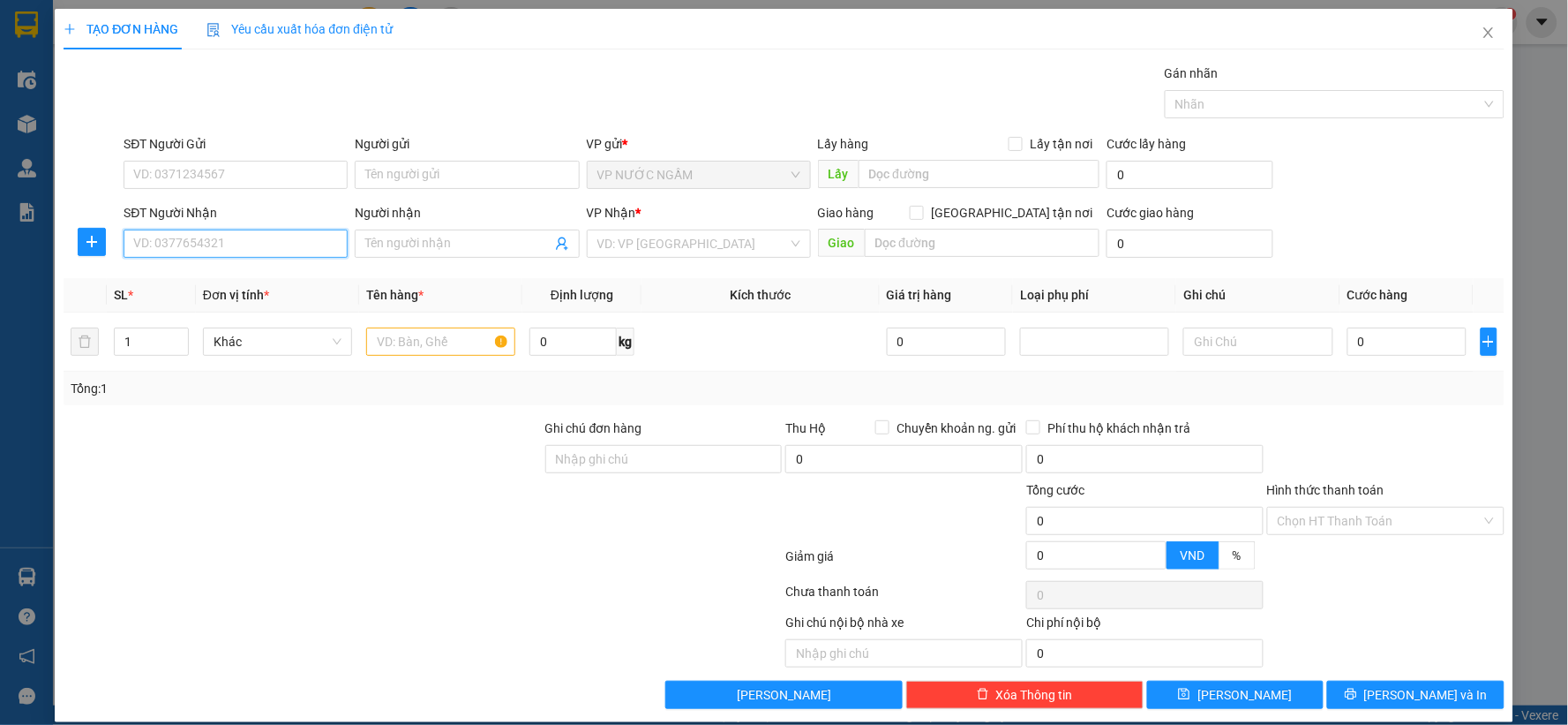
click at [174, 241] on input "SĐT Người Nhận" at bounding box center [235, 244] width 224 height 29
click at [222, 161] on input "SĐT Người Gửi" at bounding box center [235, 175] width 224 height 29
type input "0982299626"
click at [207, 246] on input "SĐT Người Nhận" at bounding box center [235, 244] width 224 height 29
type input "0356787483"
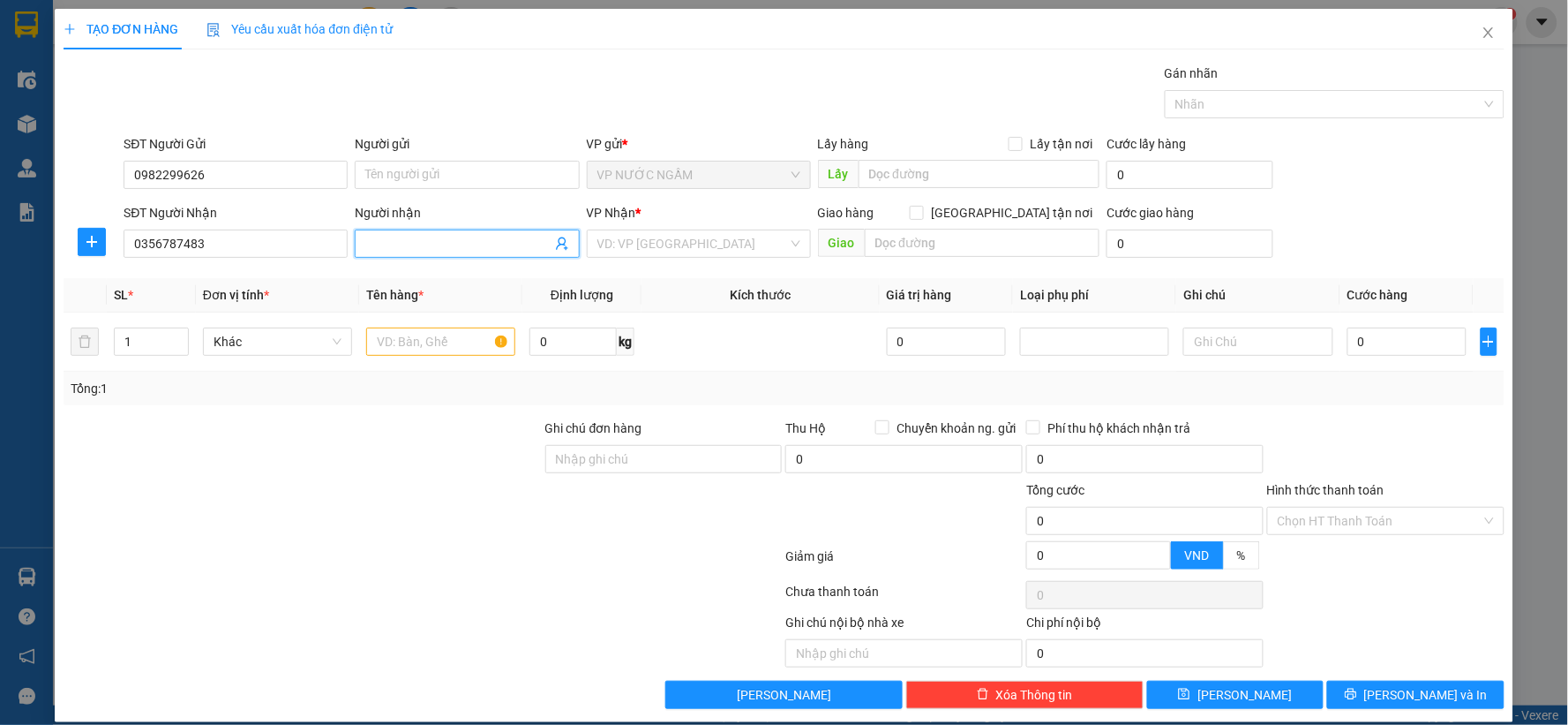
click at [469, 231] on span at bounding box center [467, 244] width 224 height 29
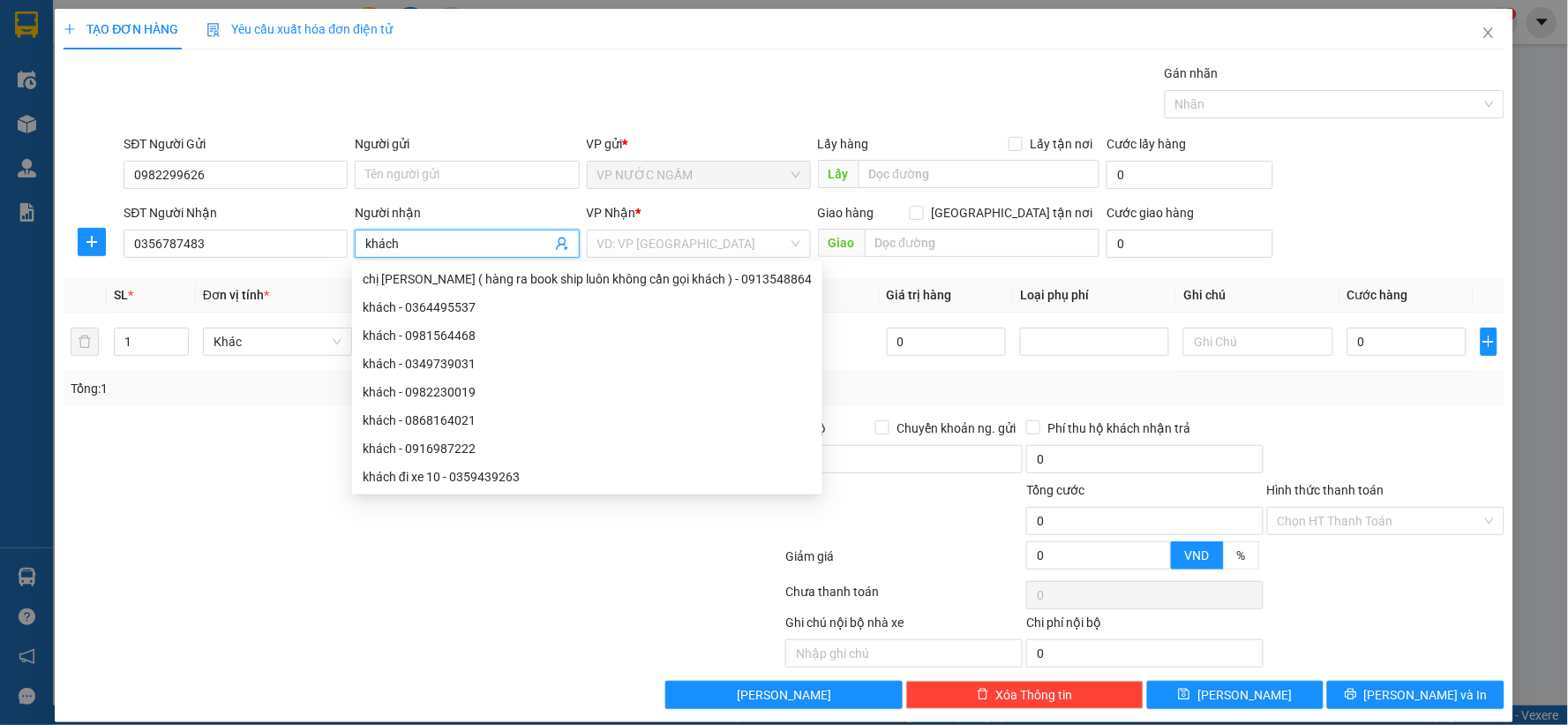
type input "khách"
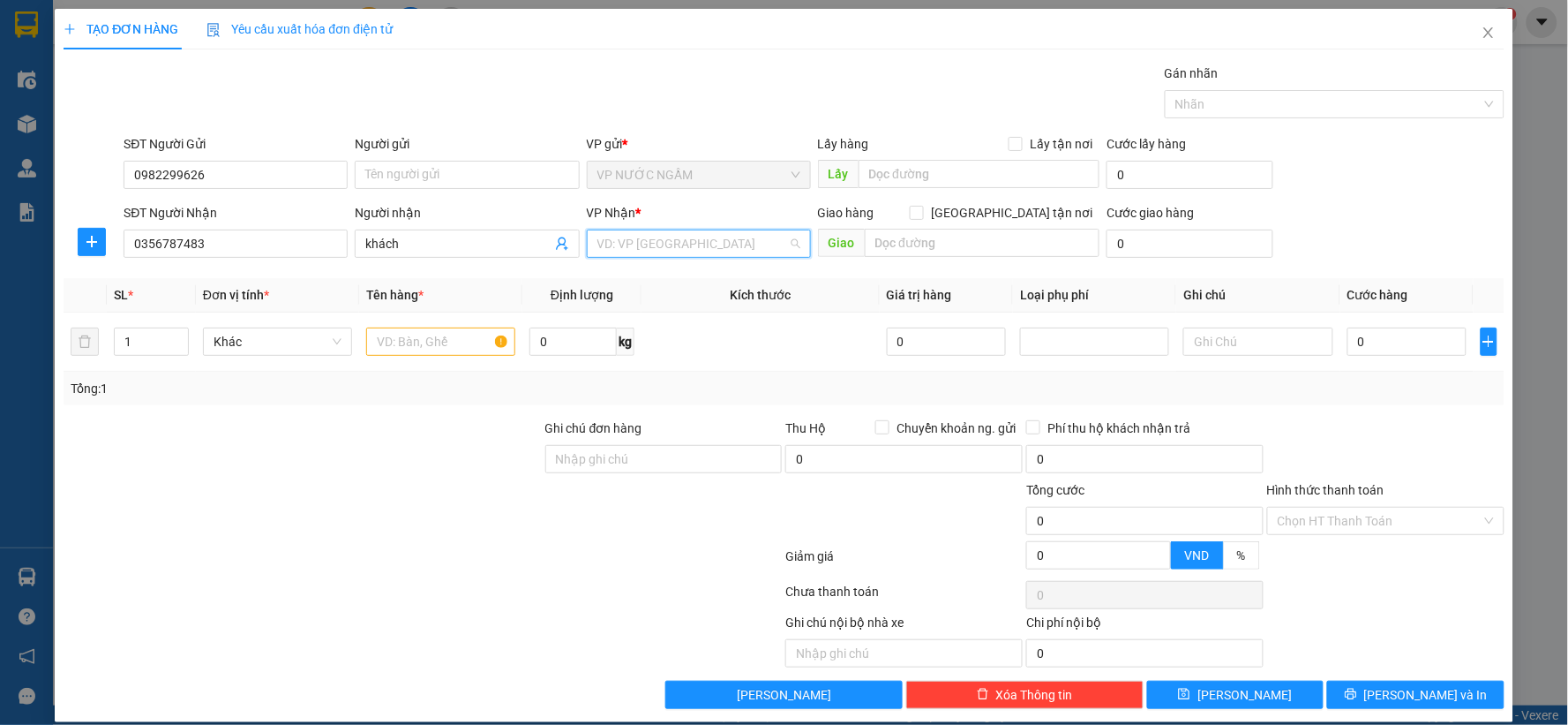
click at [668, 250] on input "search" at bounding box center [692, 244] width 190 height 27
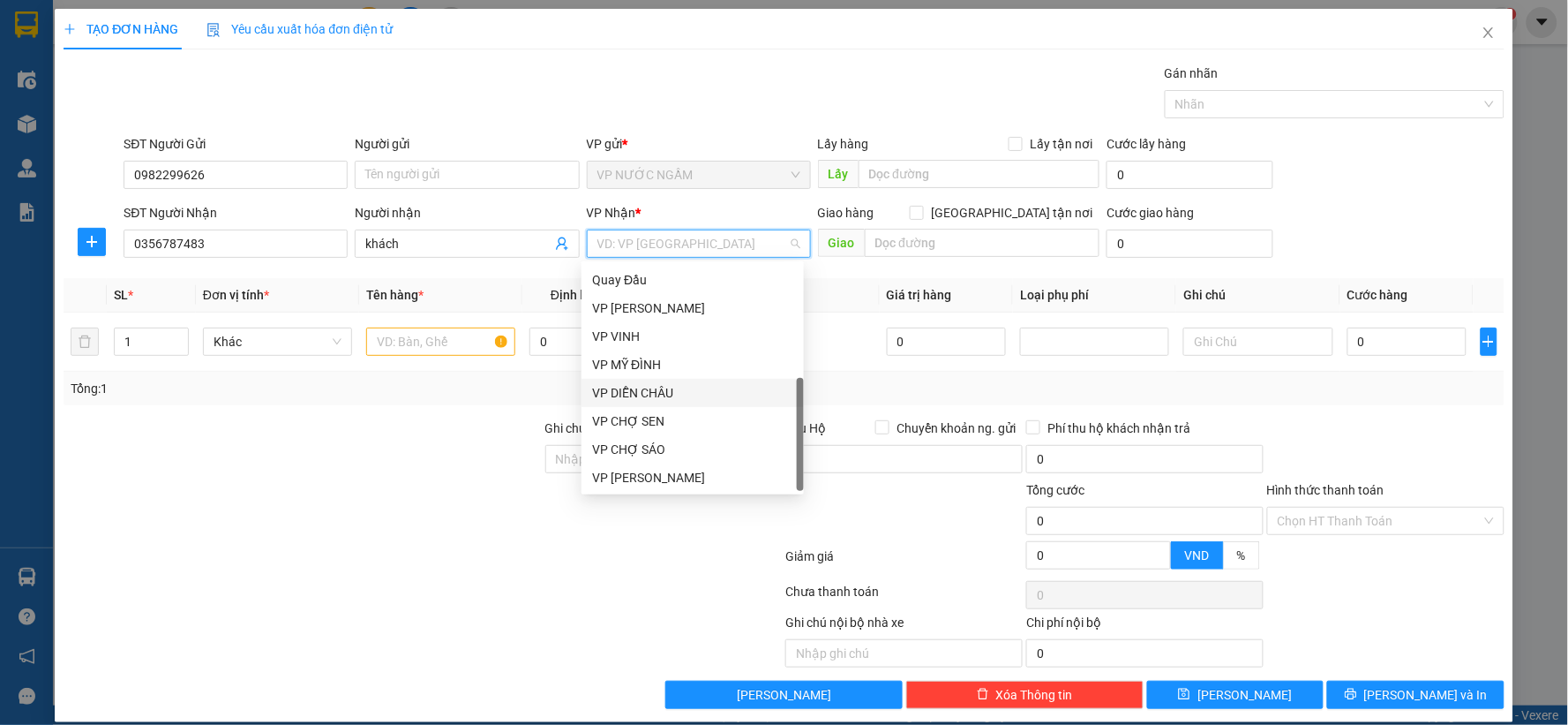
click at [666, 390] on div "VP DIỄN CHÂU" at bounding box center [692, 392] width 201 height 19
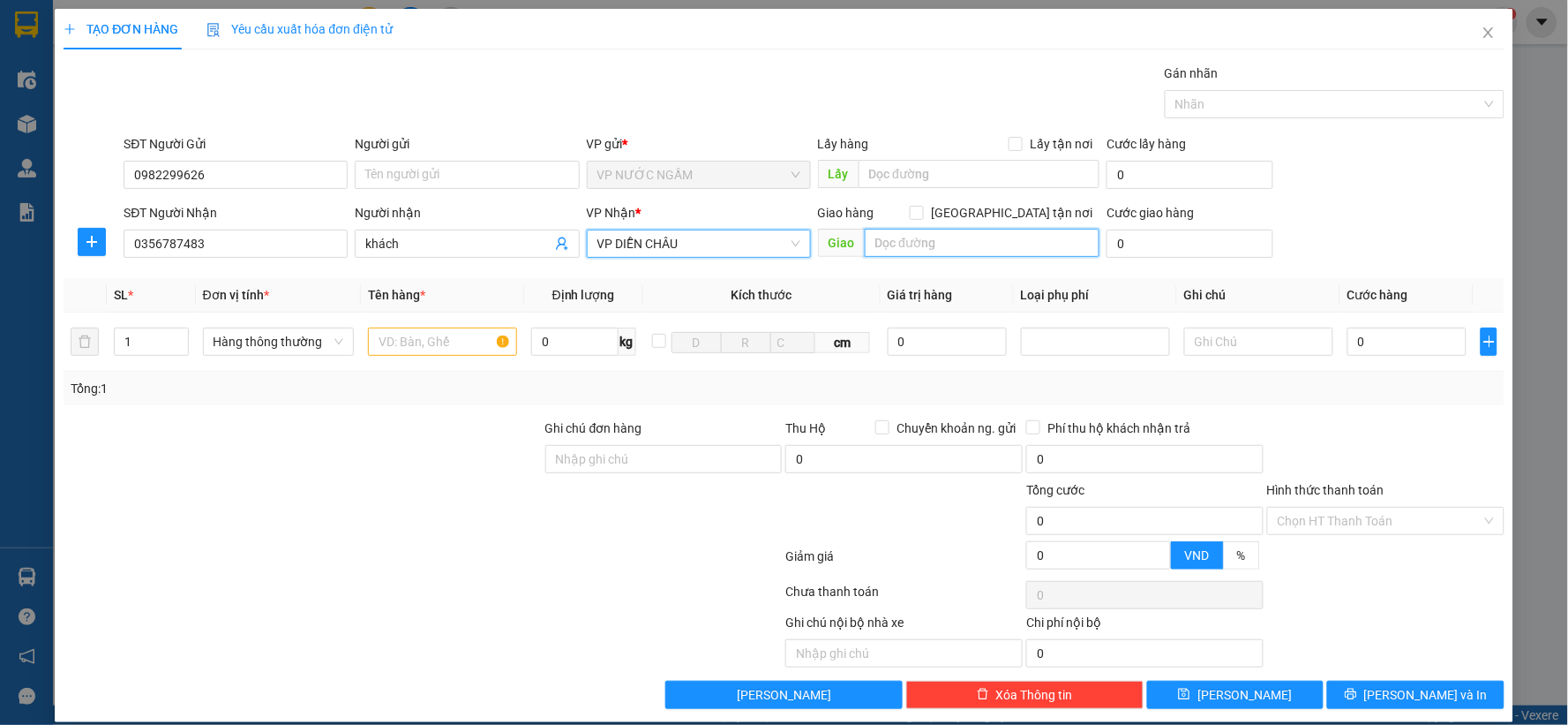
click at [874, 244] on input "text" at bounding box center [982, 243] width 235 height 29
type input "vp"
click at [922, 216] on input "[GEOGRAPHIC_DATA] tận nơi" at bounding box center [915, 211] width 12 height 12
checkbox input "true"
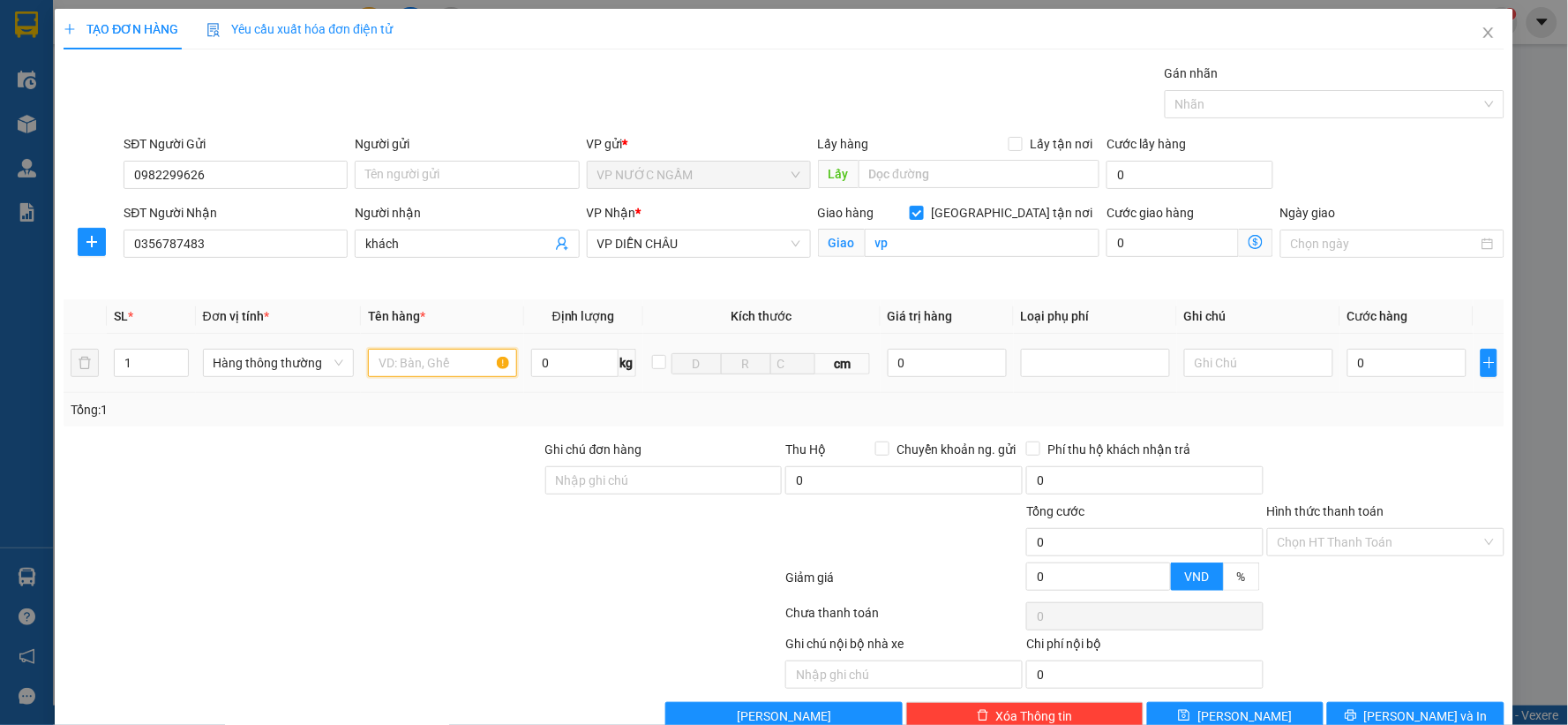
click at [403, 366] on input "text" at bounding box center [443, 363] width 149 height 29
type input "máy tính"
click at [912, 359] on input "0" at bounding box center [947, 363] width 120 height 29
drag, startPoint x: 1069, startPoint y: 369, endPoint x: 1075, endPoint y: 378, distance: 10.8
click at [1066, 372] on div at bounding box center [1095, 362] width 141 height 21
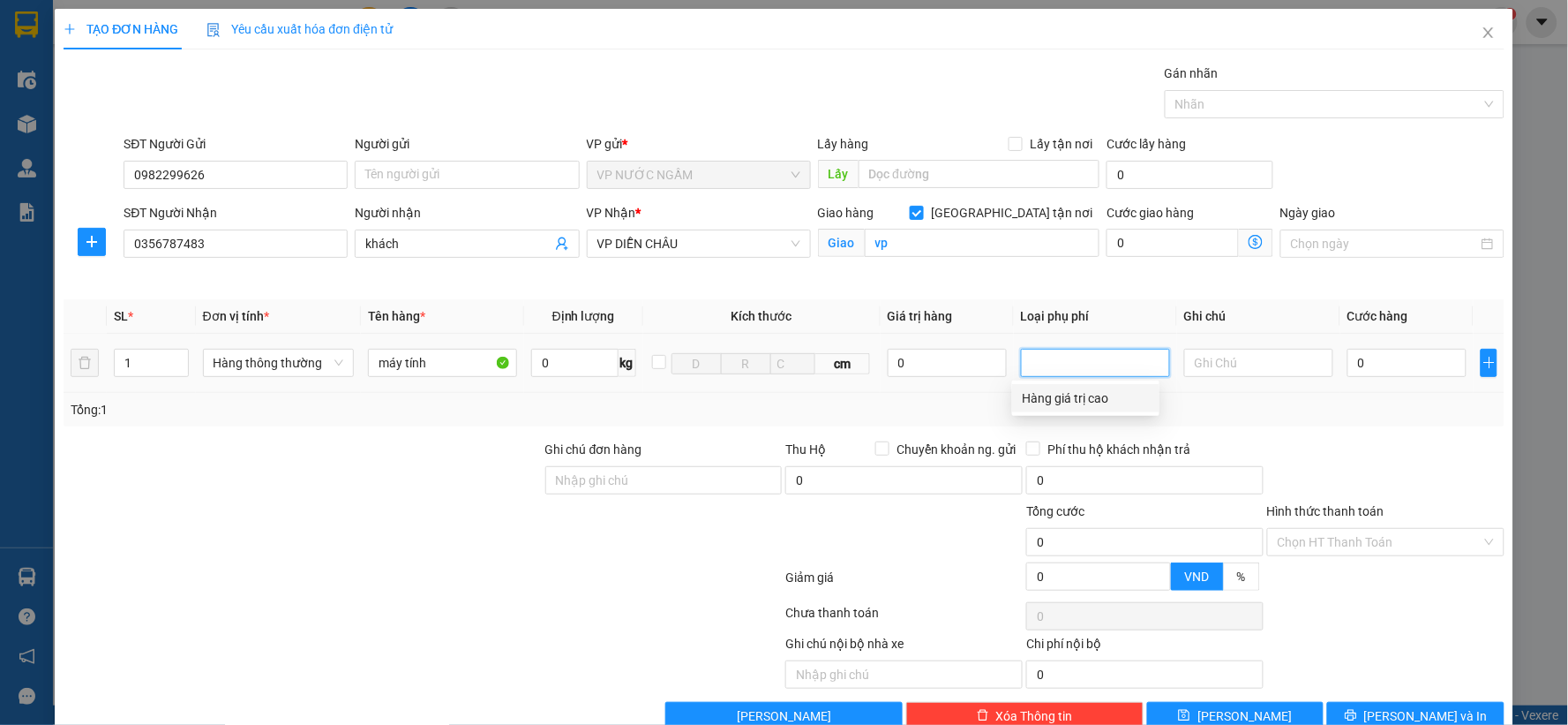
drag, startPoint x: 1068, startPoint y: 398, endPoint x: 833, endPoint y: 354, distance: 239.1
click at [1068, 397] on div "Hàng giá trị cao" at bounding box center [1086, 398] width 126 height 19
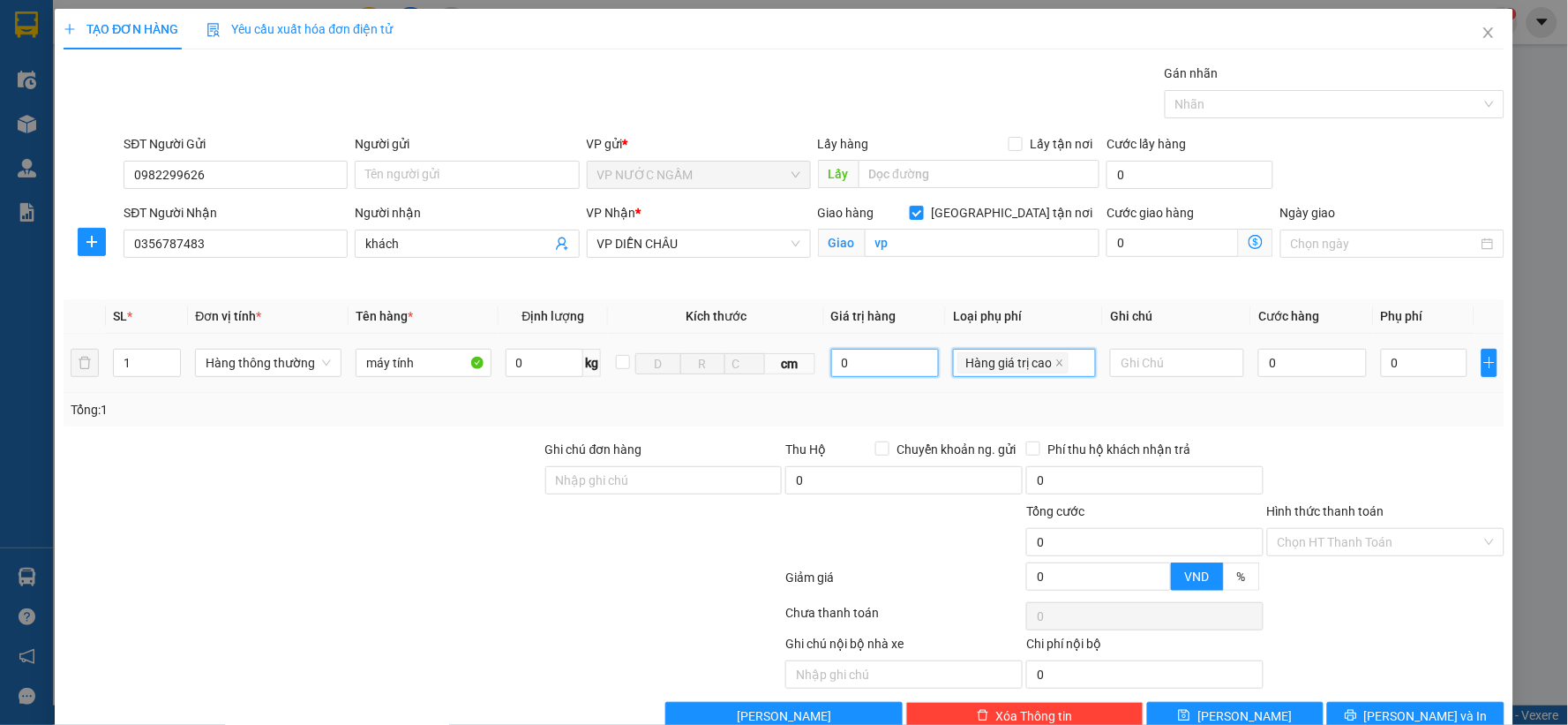
click at [844, 358] on input "0" at bounding box center [885, 363] width 109 height 29
drag, startPoint x: 825, startPoint y: 362, endPoint x: 851, endPoint y: 361, distance: 26.0
click at [849, 361] on input "0" at bounding box center [885, 363] width 109 height 29
type input "5.000.000"
click at [1268, 354] on input "0" at bounding box center [1313, 363] width 109 height 29
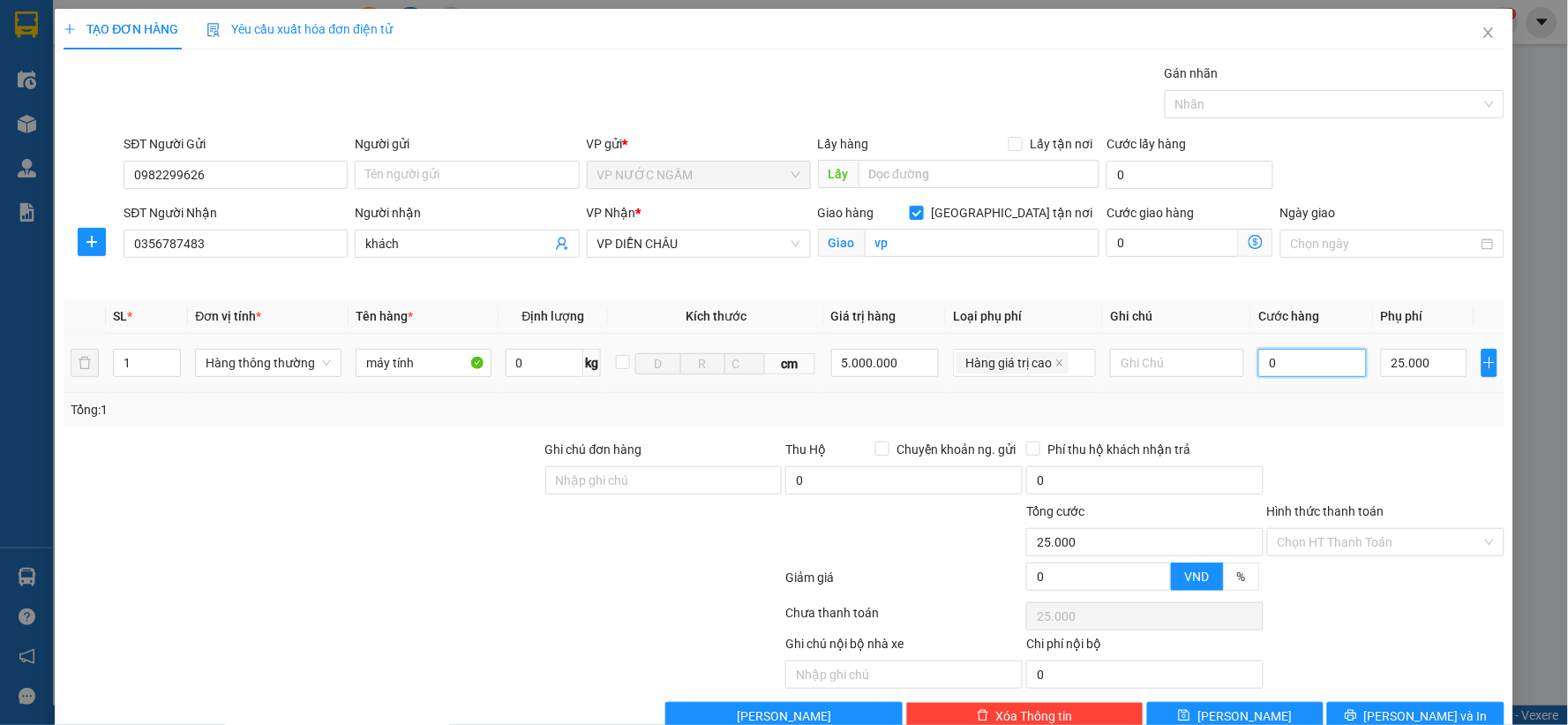
type input "25.000"
type input "5"
type input "25.005"
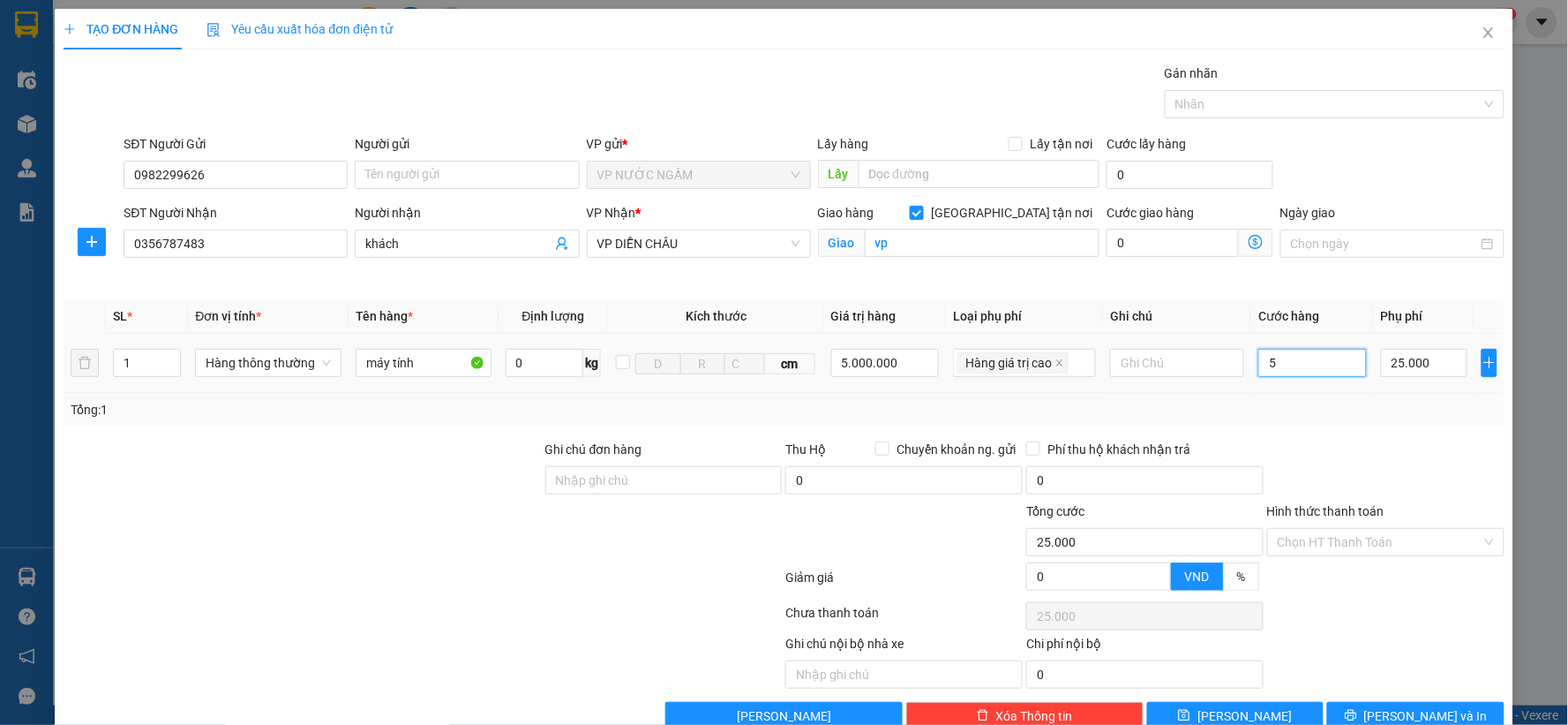
type input "25.005"
type input "50"
type input "25.050"
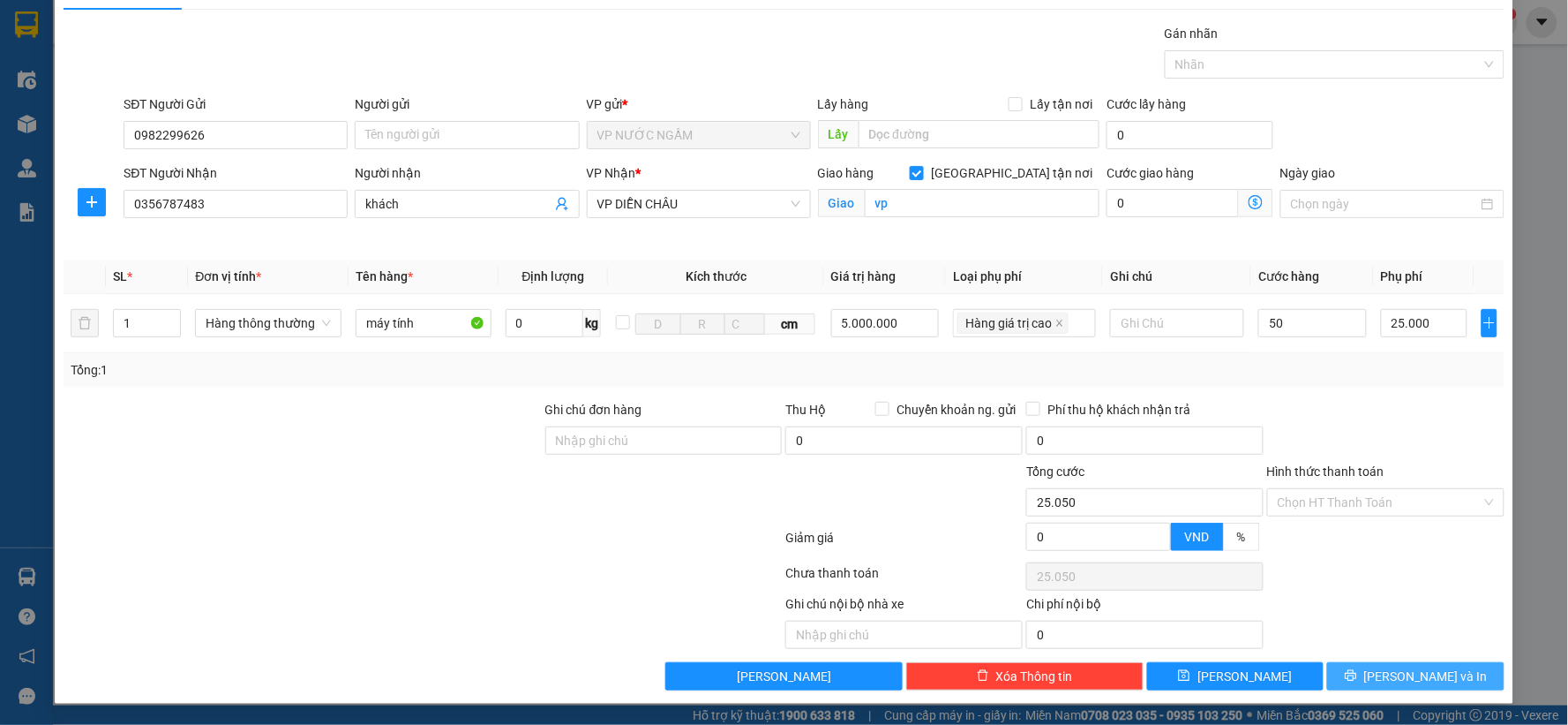
type input "50.000"
type input "75.000"
click at [1383, 678] on button "[PERSON_NAME] và In" at bounding box center [1415, 676] width 177 height 29
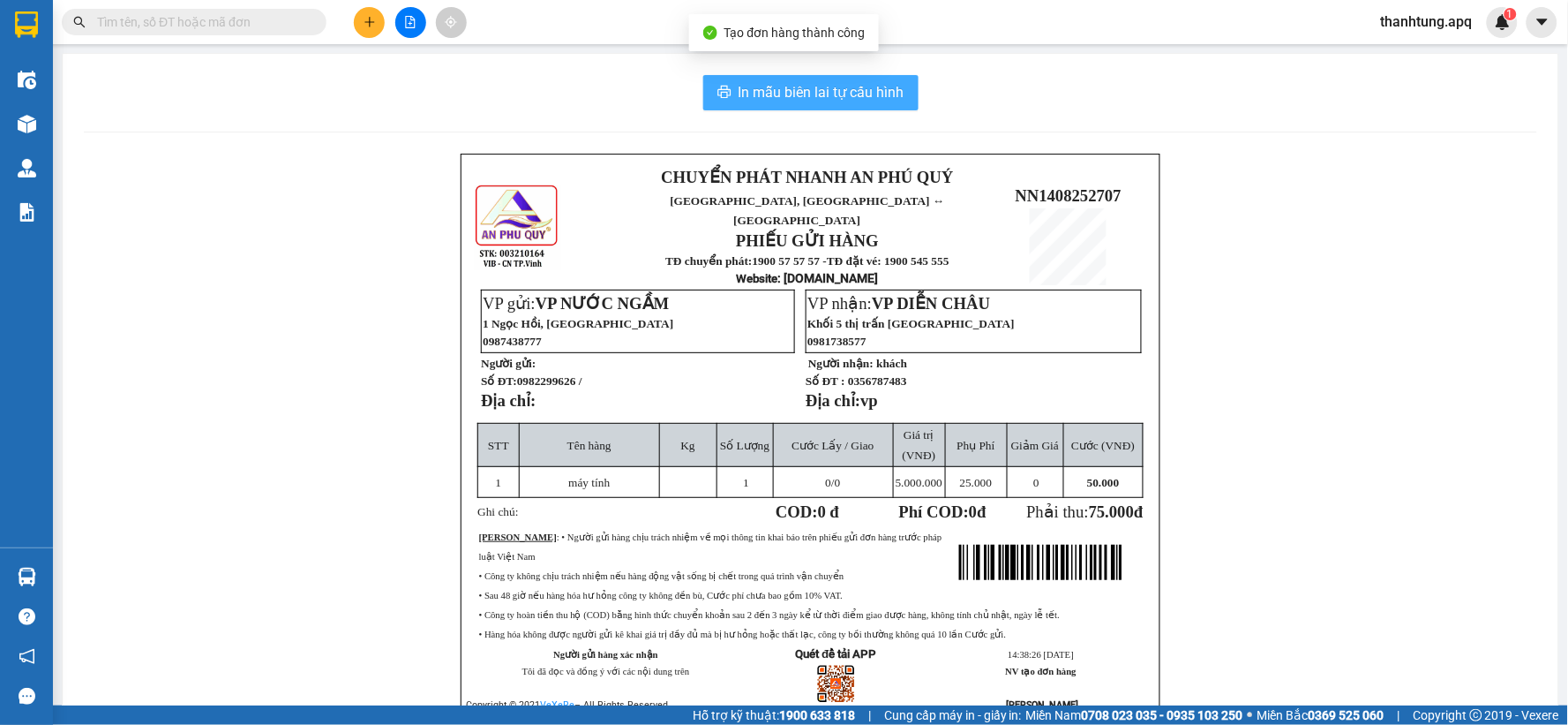
drag, startPoint x: 853, startPoint y: 71, endPoint x: 854, endPoint y: 88, distance: 17.0
click at [853, 77] on div "In mẫu biên lai tự cấu hình CHUYỂN PHÁT NHANH AN PHÚ QUÝ NGHỆ AN, HÀ TĨNH ↔ HÀ …" at bounding box center [811, 418] width 1495 height 730
click at [858, 99] on span "In mẫu biên lai tự cấu hình" at bounding box center [820, 92] width 165 height 22
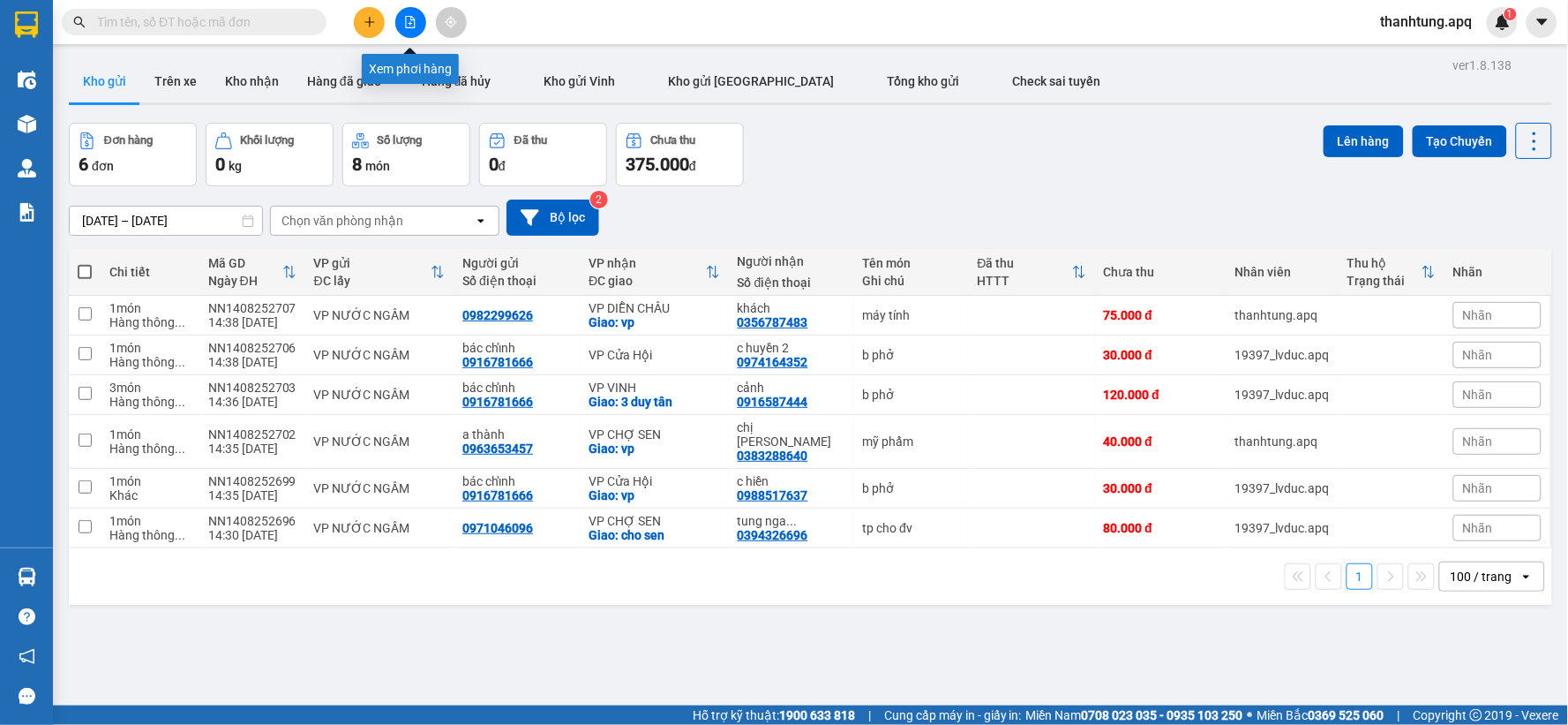
click at [408, 7] on button at bounding box center [410, 22] width 31 height 31
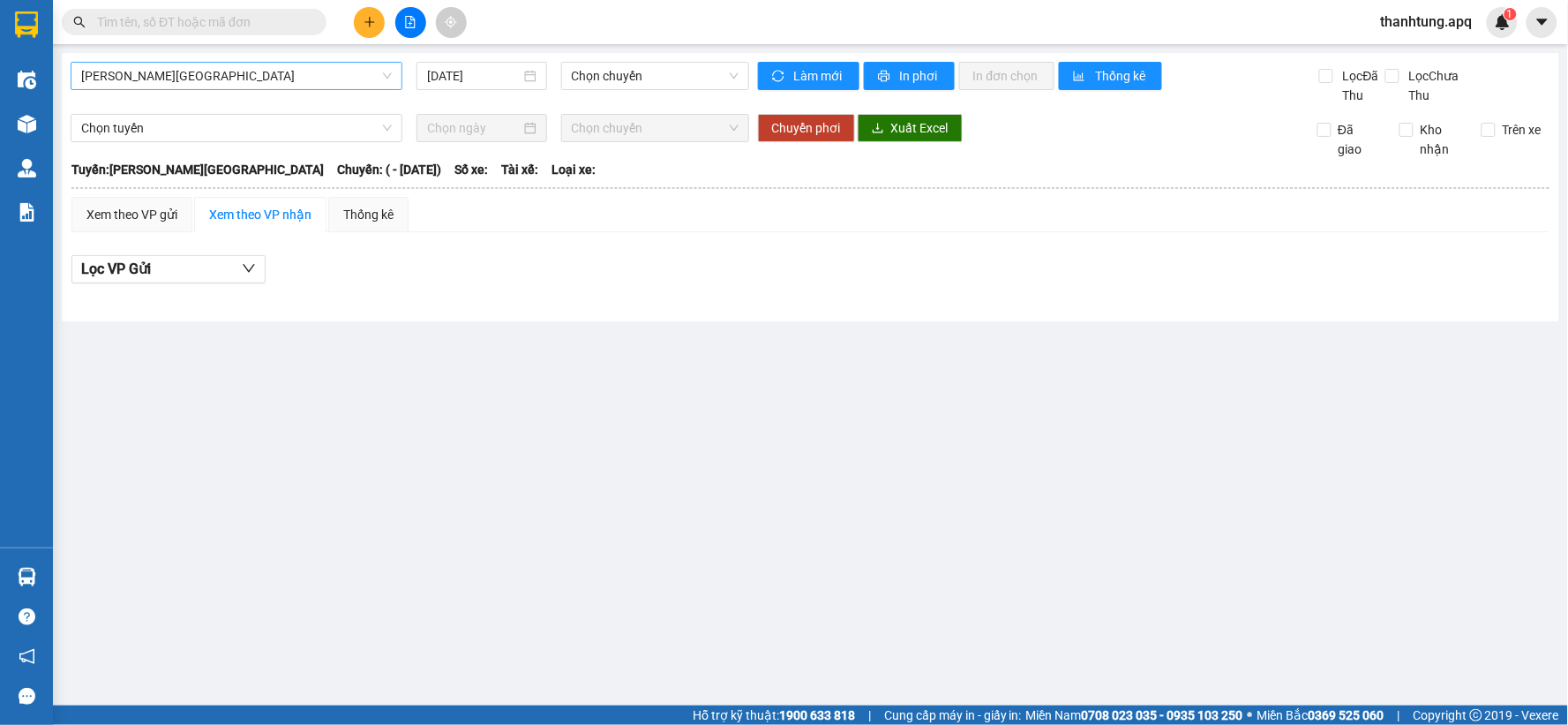
click at [257, 71] on span "[PERSON_NAME][GEOGRAPHIC_DATA]" at bounding box center [236, 77] width 311 height 27
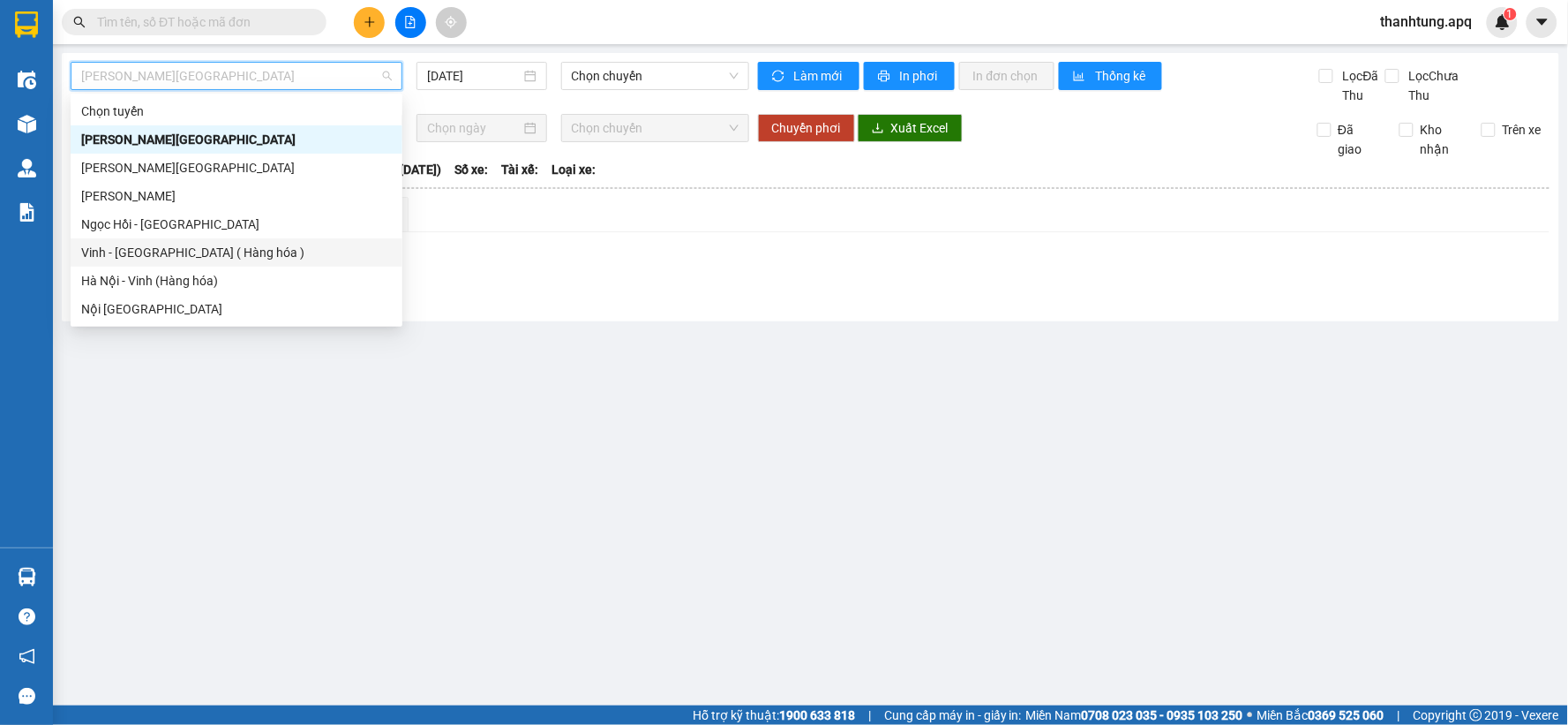
click at [177, 259] on div "Vinh - [GEOGRAPHIC_DATA] ( Hàng hóa )" at bounding box center [236, 253] width 311 height 19
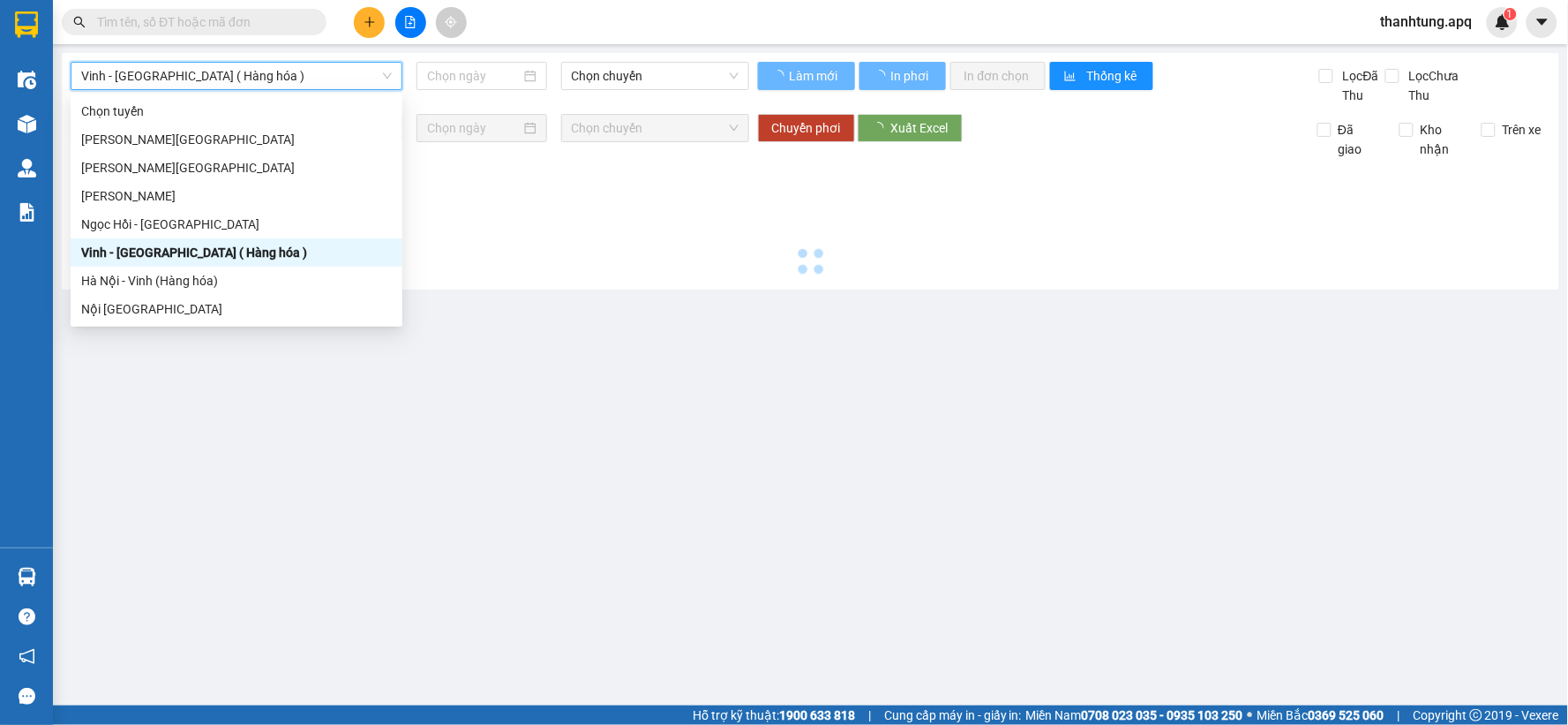
type input "[DATE]"
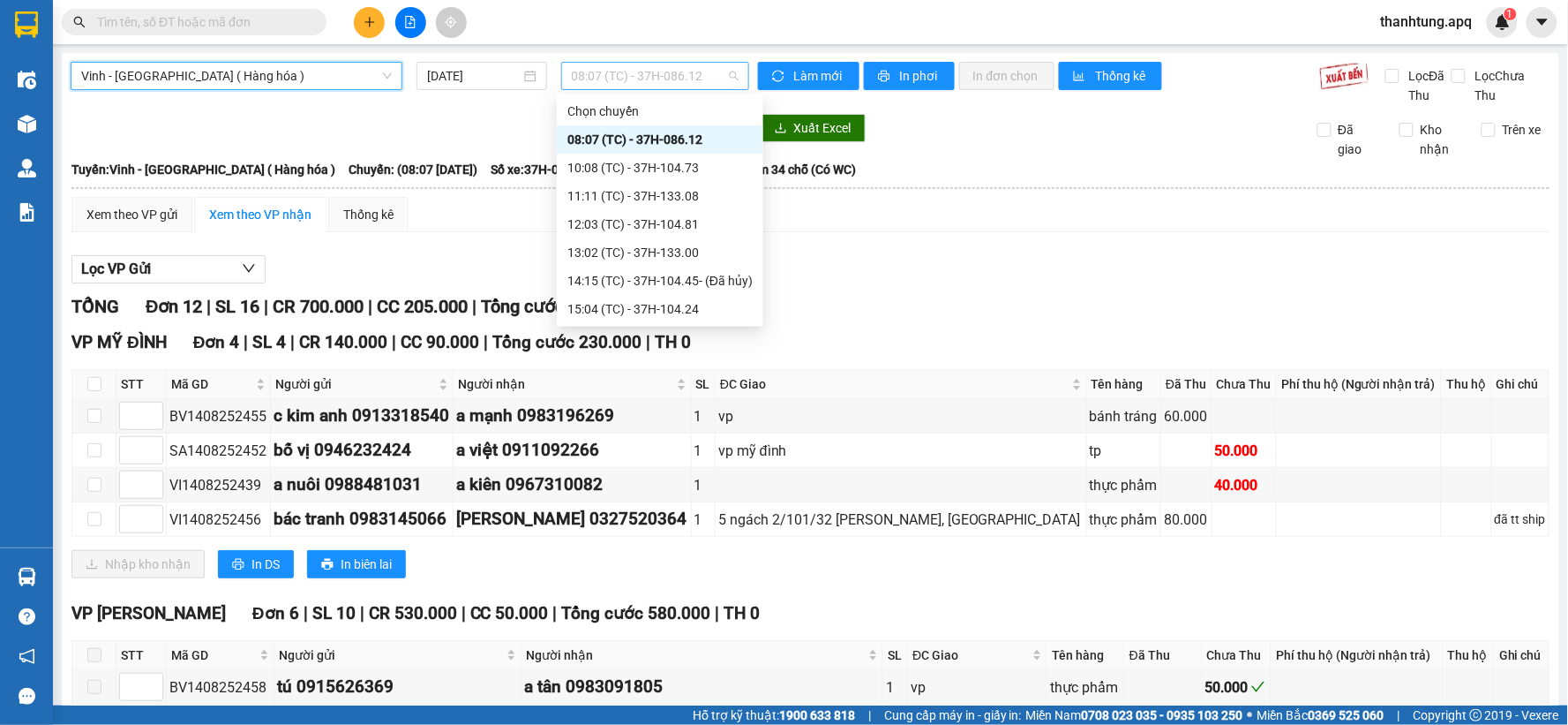
click at [701, 63] on span "08:07 (TC) - 37H-086.12" at bounding box center [655, 77] width 166 height 27
click at [684, 173] on div "10:08 (TC) - 37H-104.73" at bounding box center [660, 167] width 185 height 19
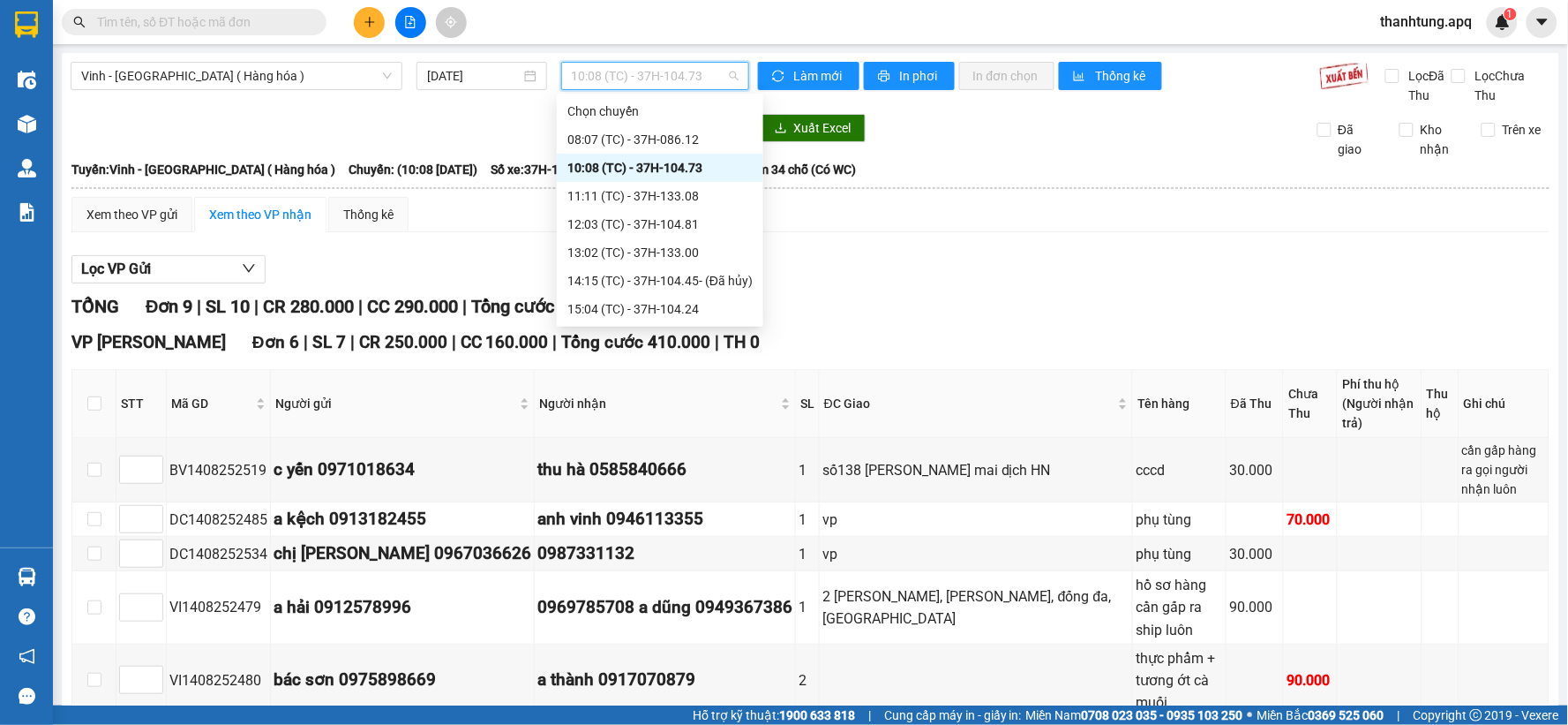
click at [717, 71] on span "10:08 (TC) - 37H-104.73" at bounding box center [655, 77] width 166 height 27
click at [699, 195] on div "11:11 (TC) - 37H-133.08" at bounding box center [660, 196] width 185 height 19
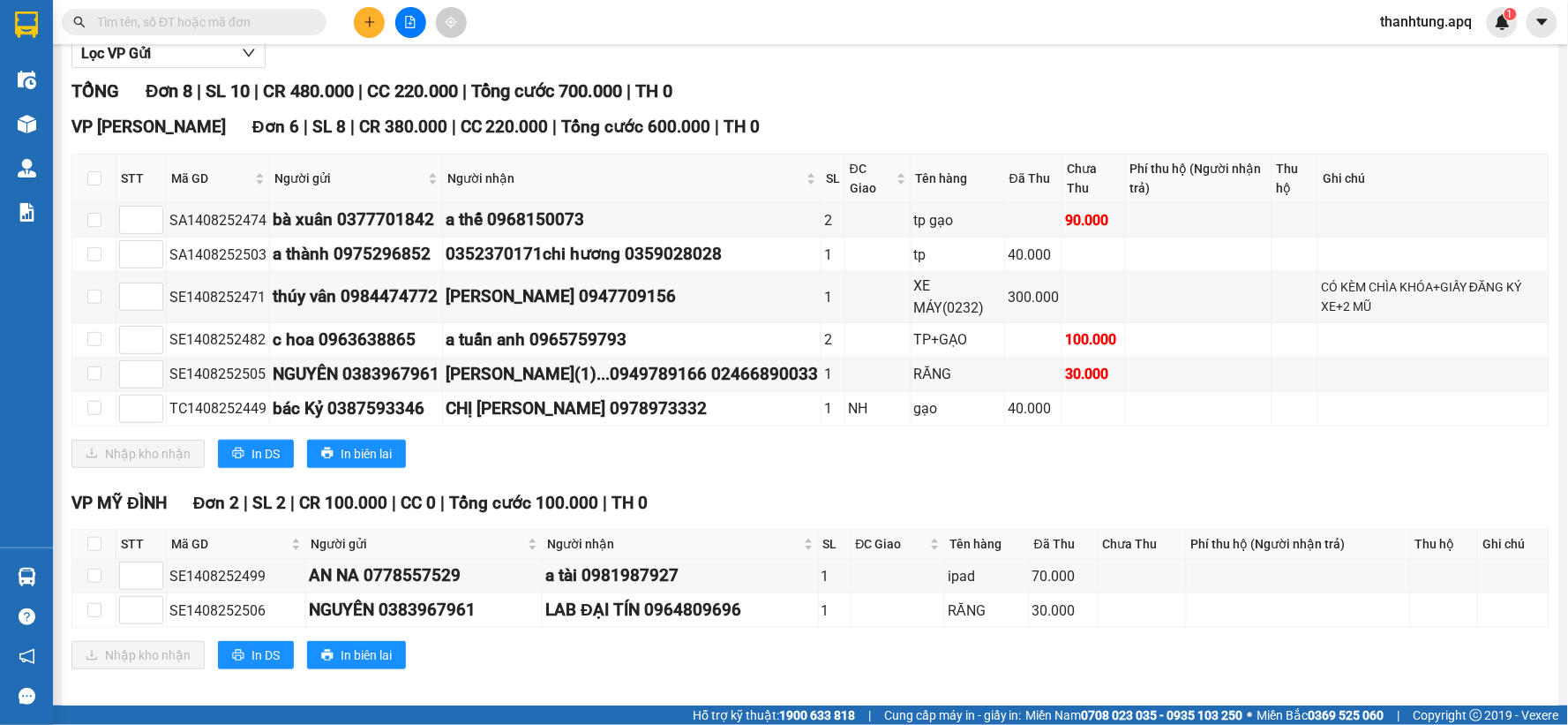
scroll to position [231, 0]
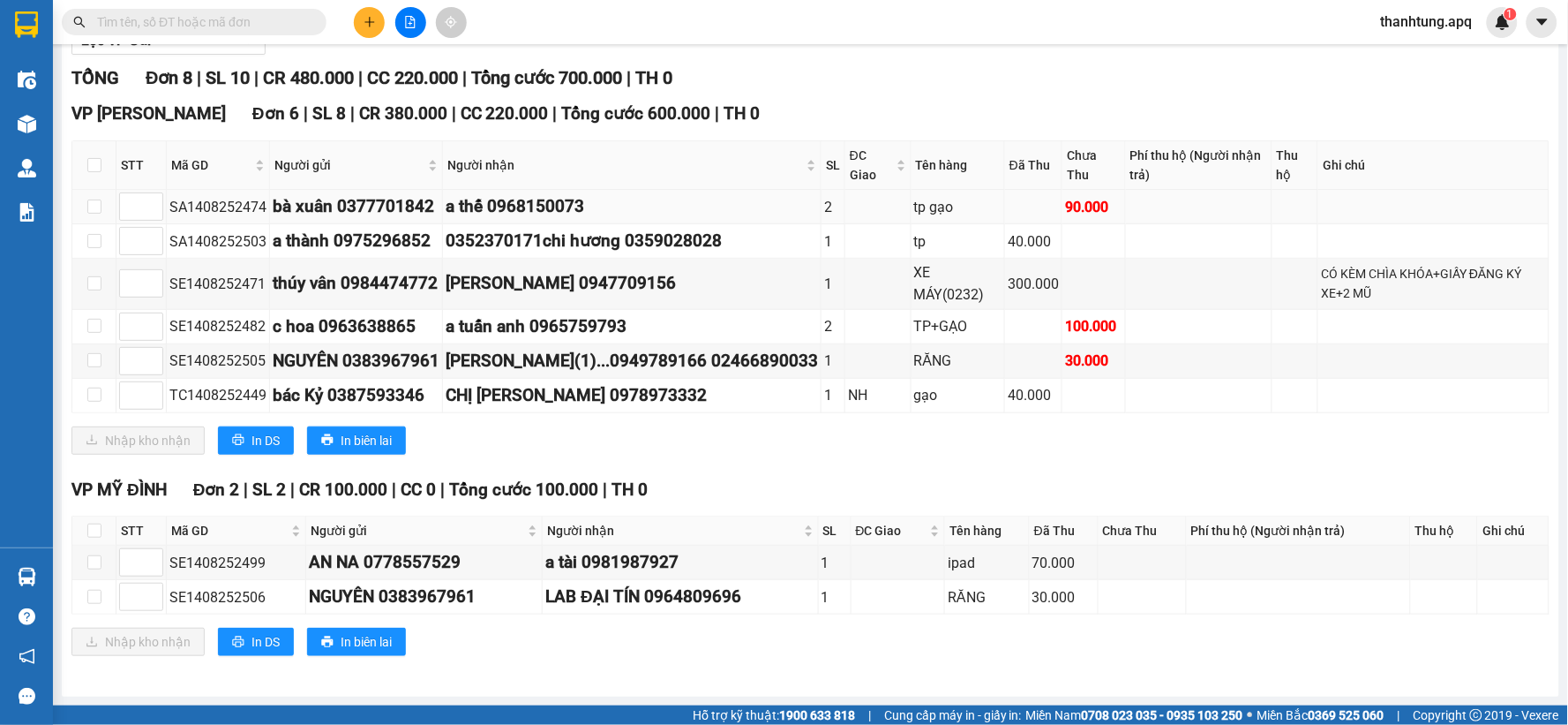
drag, startPoint x: 693, startPoint y: 199, endPoint x: 817, endPoint y: 200, distance: 124.0
drag, startPoint x: 817, startPoint y: 200, endPoint x: 658, endPoint y: 83, distance: 197.4
click at [874, 102] on div "VP NGỌC HỒI Đơn 6 | SL 8 | CR 380.000 | CC 220.000 | Tổng cước 600.000 | TH 0" at bounding box center [811, 114] width 1478 height 27
click at [404, 10] on button at bounding box center [410, 22] width 31 height 31
click at [404, 18] on icon "file-add" at bounding box center [410, 22] width 12 height 12
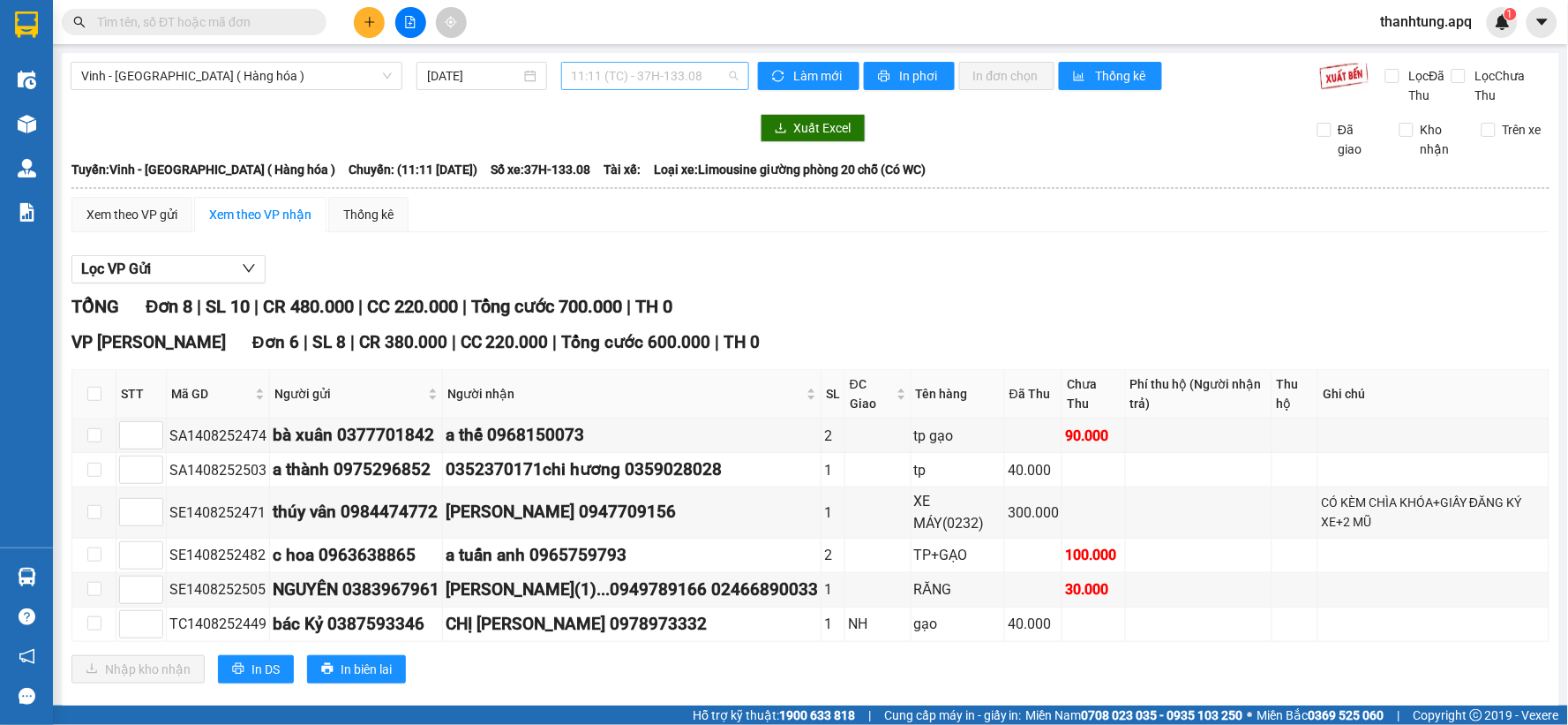
click at [594, 73] on span "11:11 (TC) - 37H-133.08" at bounding box center [655, 77] width 166 height 27
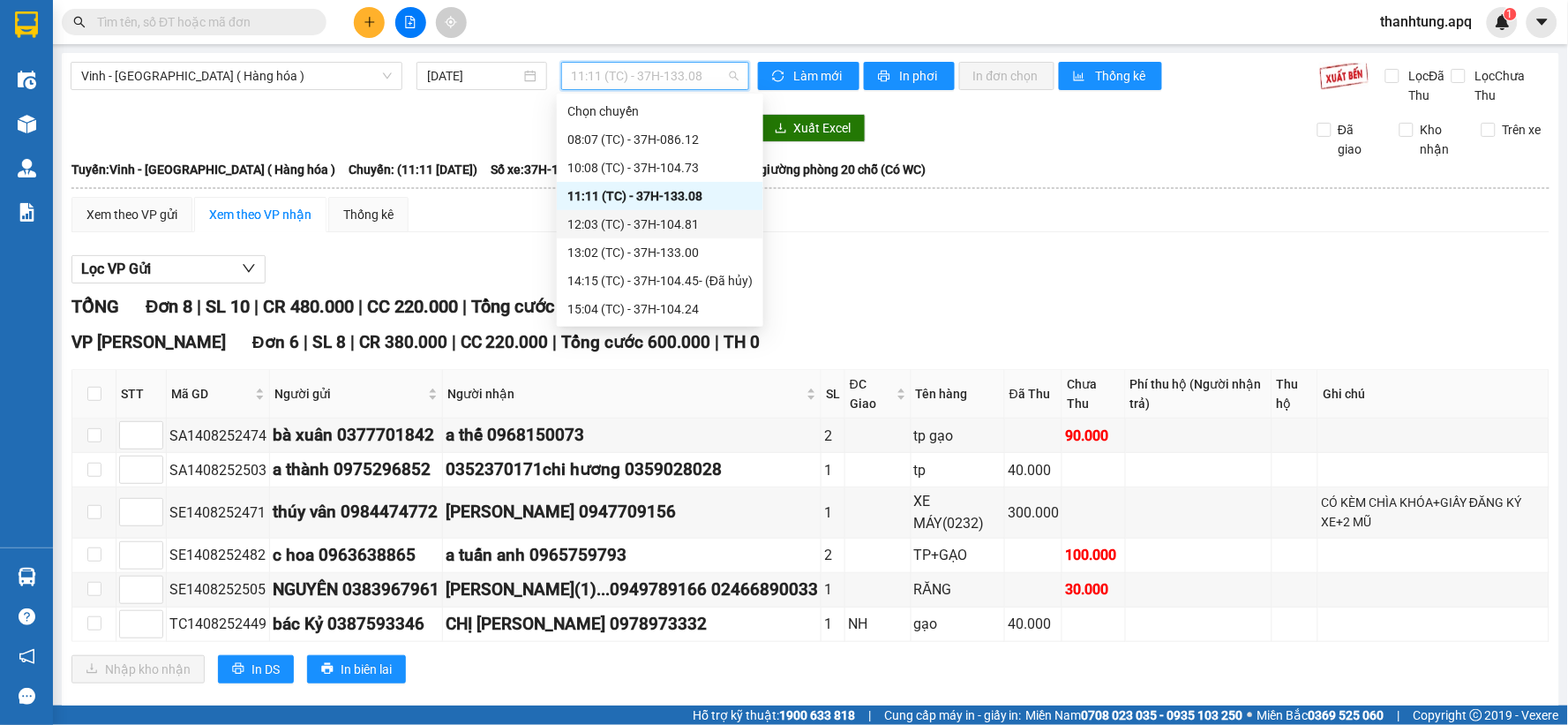
click at [628, 217] on div "12:03 (TC) - 37H-104.81" at bounding box center [660, 224] width 185 height 19
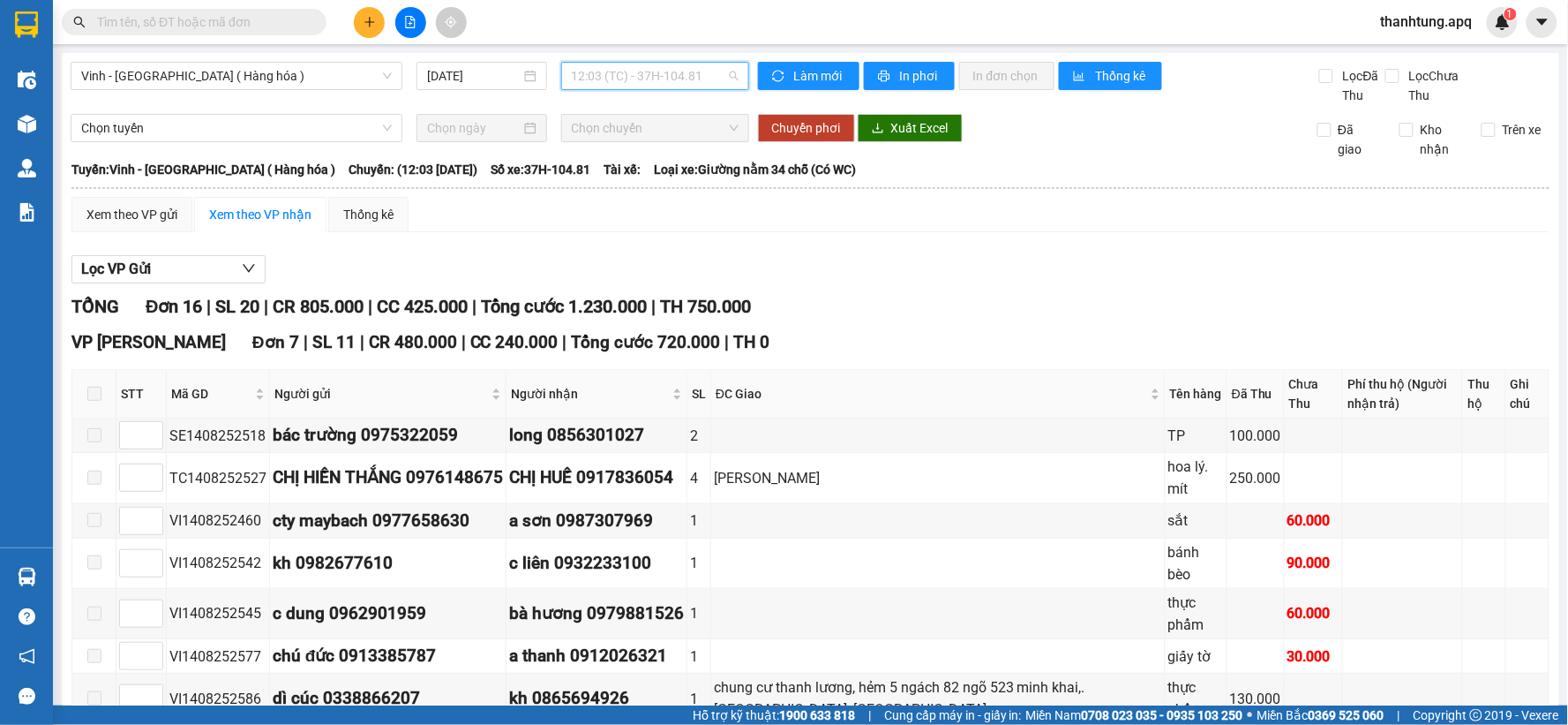
click at [644, 77] on span "12:03 (TC) - 37H-104.81" at bounding box center [655, 77] width 166 height 27
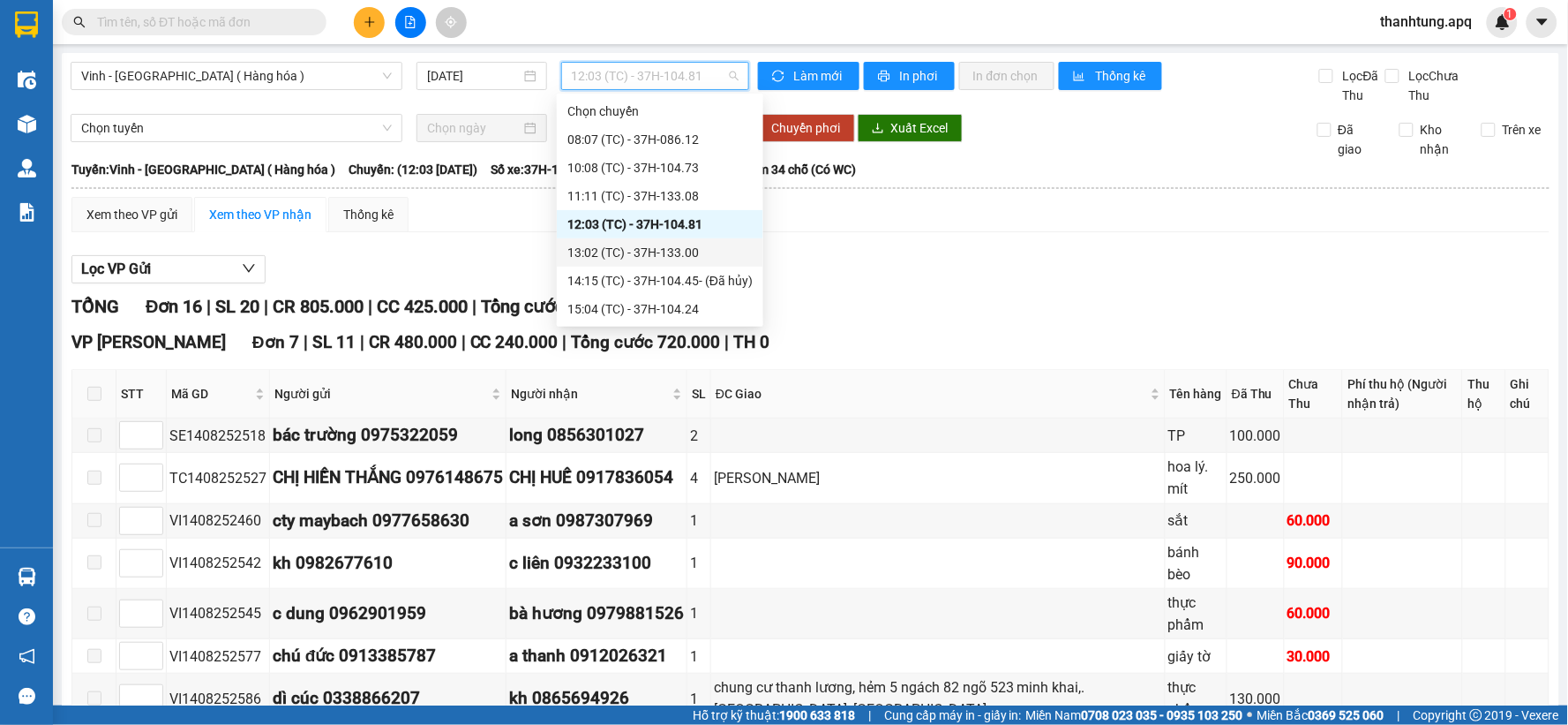
click at [623, 252] on div "13:02 (TC) - 37H-133.00" at bounding box center [660, 253] width 185 height 19
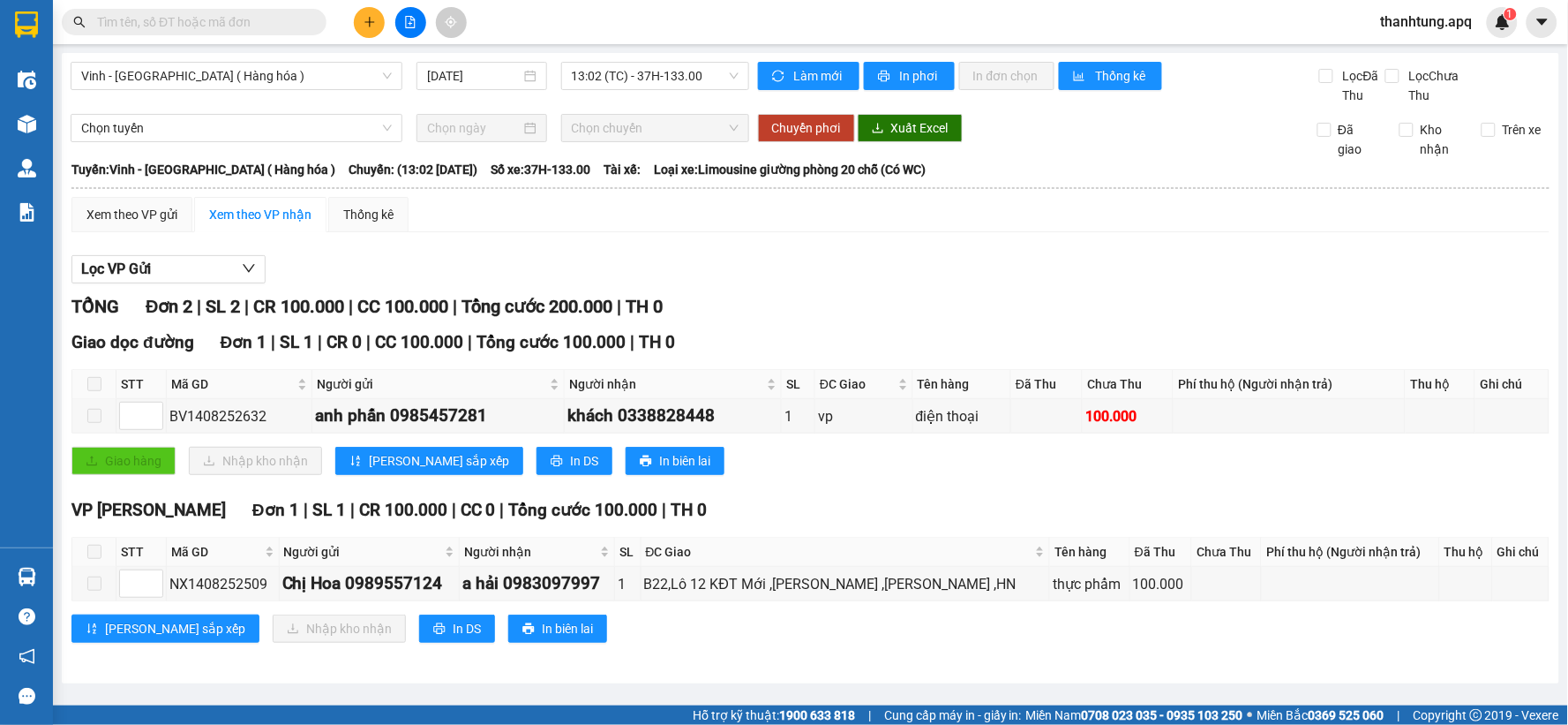
click at [651, 59] on div "Vinh - Hà Nội ( Hàng hóa ) 14/08/2025 13:02 (TC) - 37H-133.00 Làm mới In phơi I…" at bounding box center [811, 367] width 1497 height 630
click at [651, 83] on span "13:02 (TC) - 37H-133.00" at bounding box center [655, 77] width 166 height 27
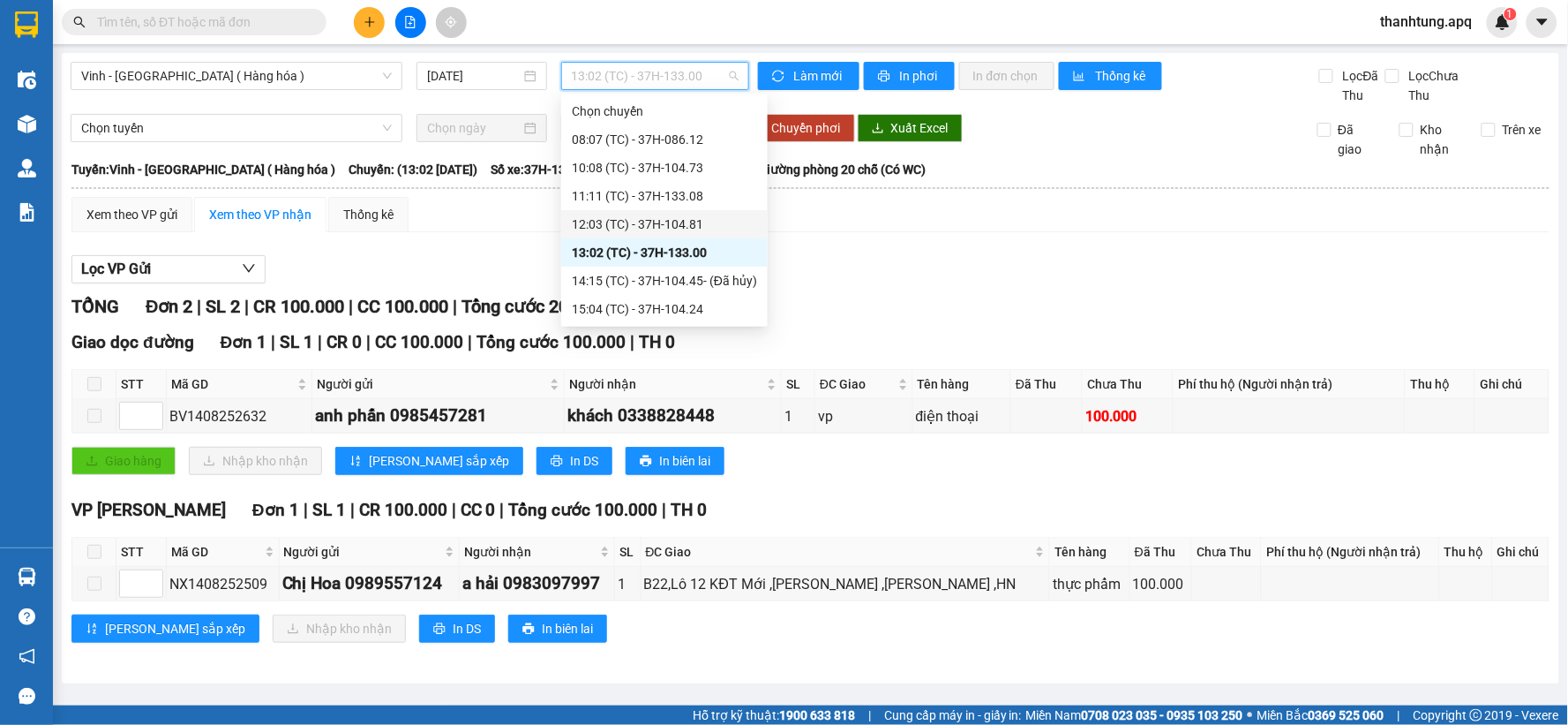
scroll to position [29, 0]
click at [667, 275] on div "15:04 (TC) - 37H-104.24" at bounding box center [664, 280] width 185 height 19
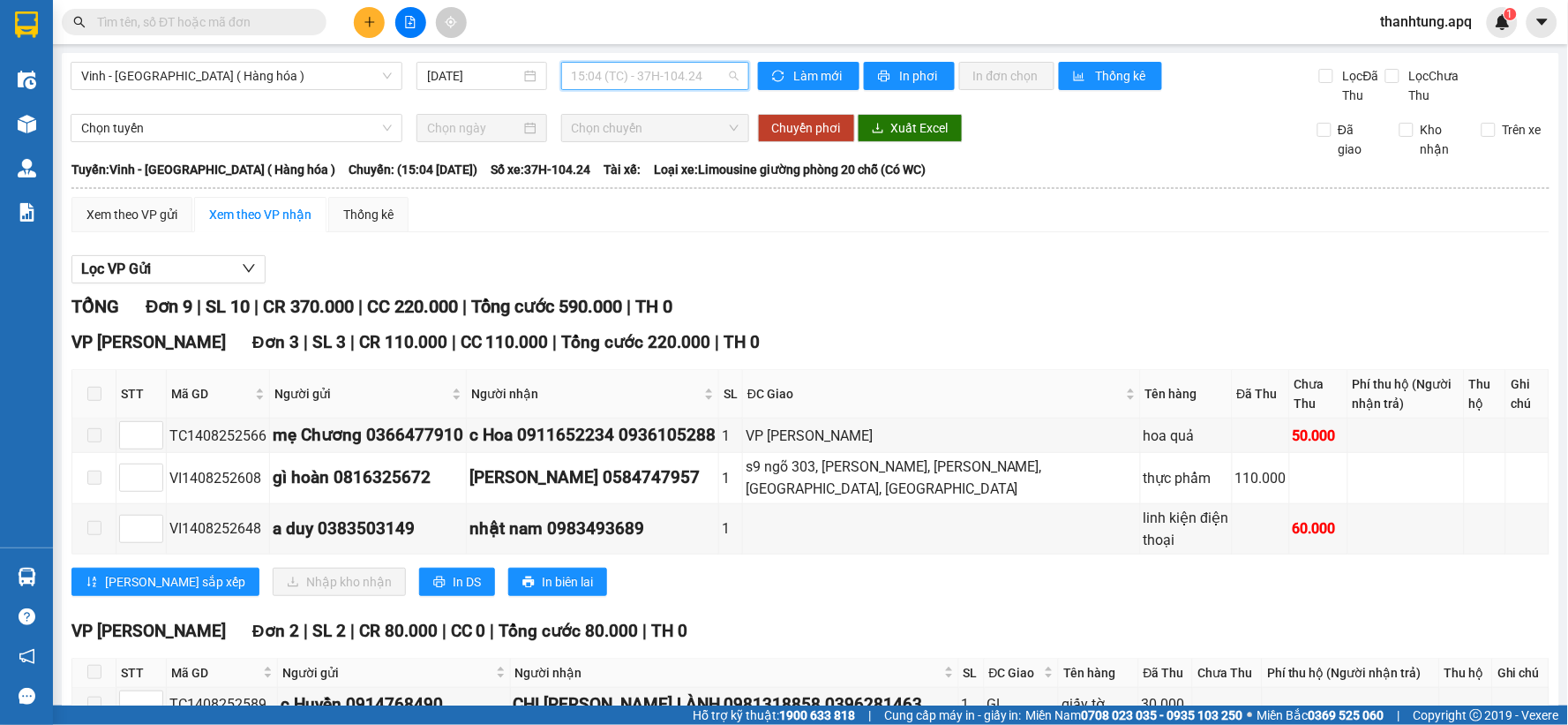
click at [692, 81] on span "15:04 (TC) - 37H-104.24" at bounding box center [655, 77] width 166 height 27
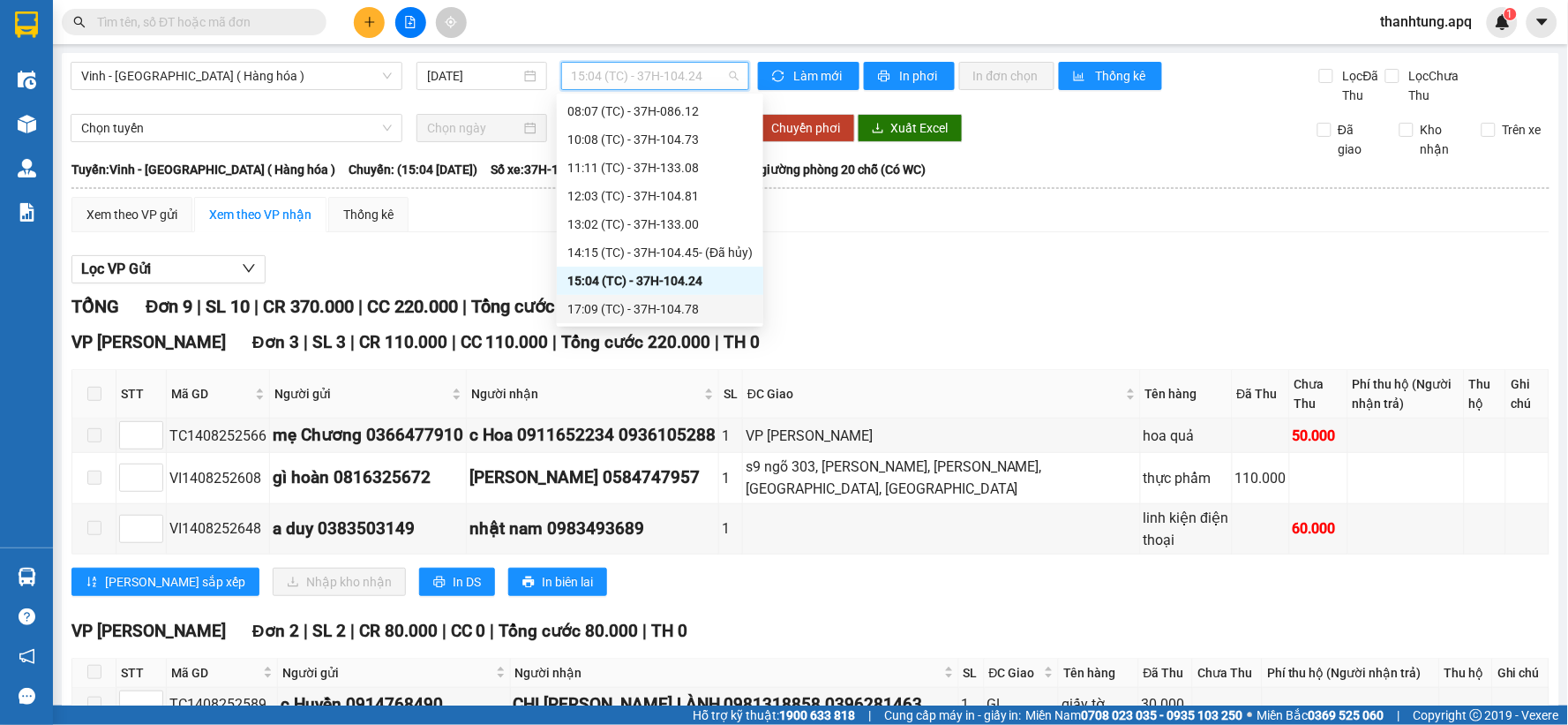
click at [664, 313] on div "17:09 (TC) - 37H-104.78" at bounding box center [660, 309] width 185 height 19
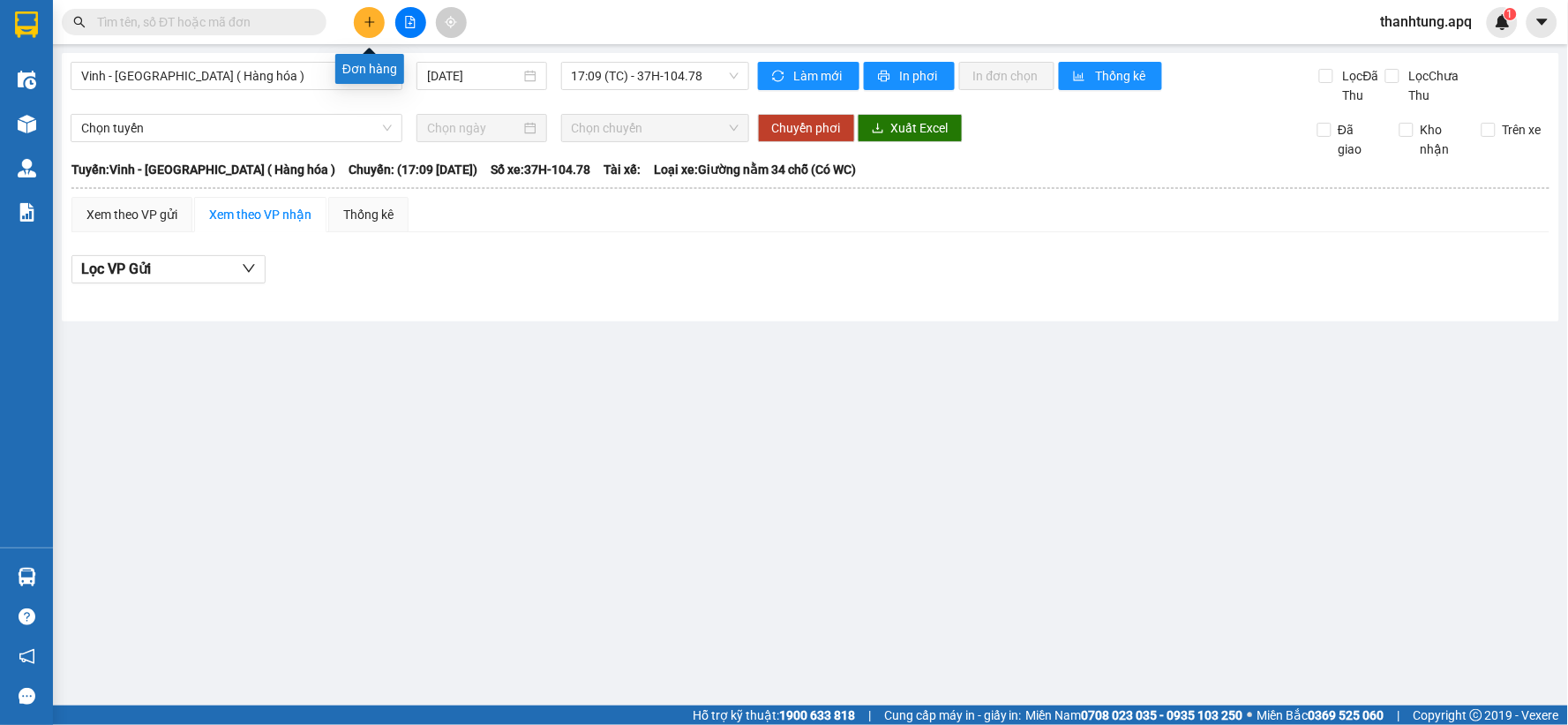
click at [361, 21] on button at bounding box center [369, 22] width 31 height 31
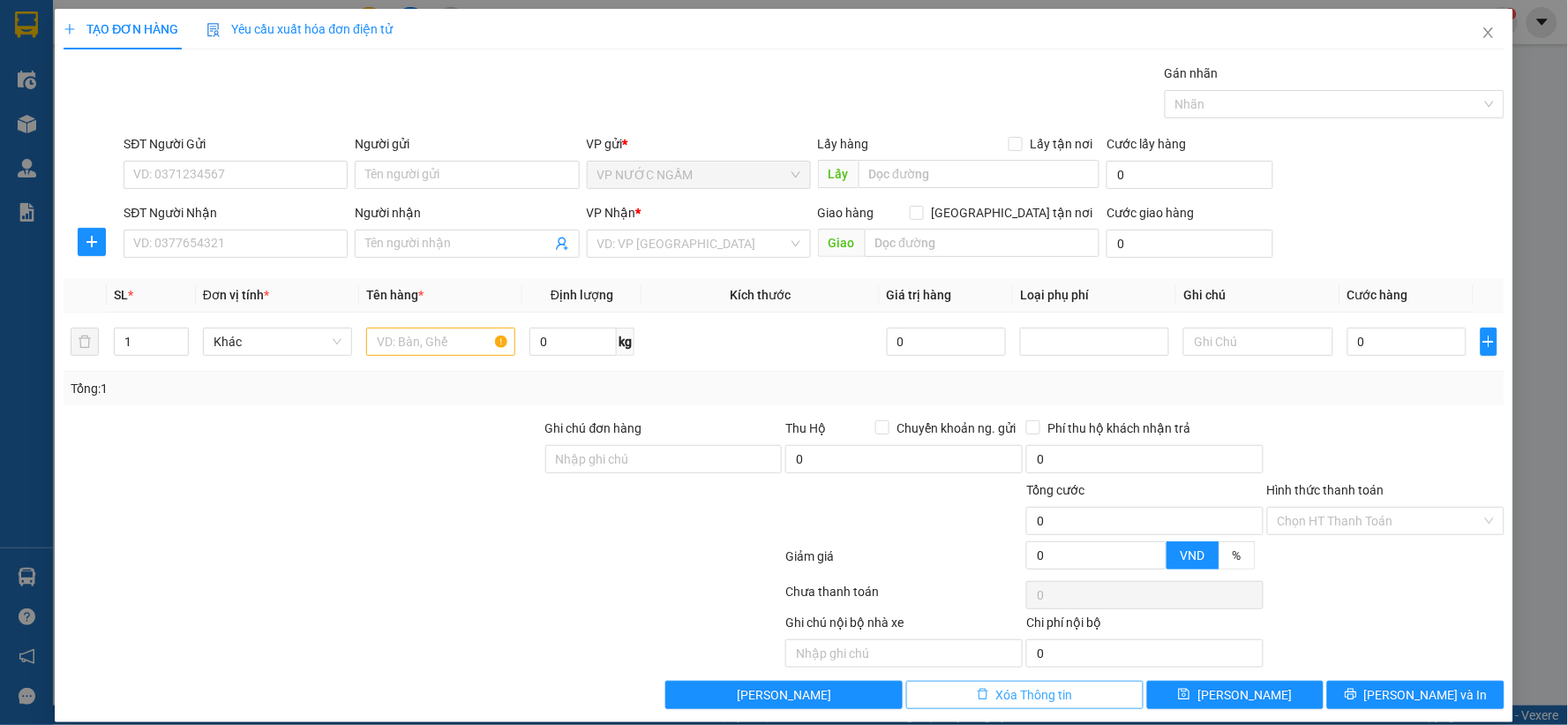
click at [957, 694] on button "Xóa Thông tin" at bounding box center [1025, 694] width 237 height 29
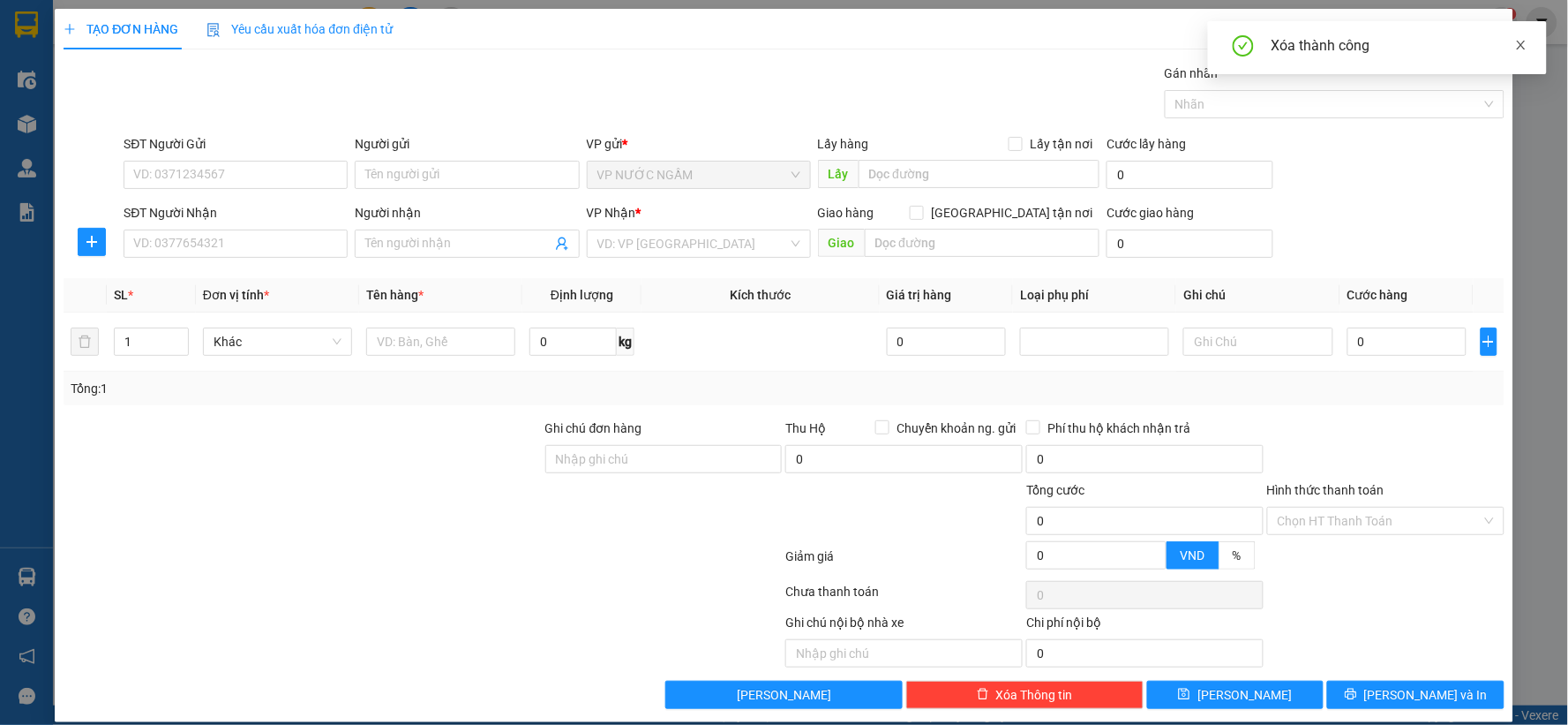
click at [1523, 50] on icon "close" at bounding box center [1520, 45] width 12 height 12
drag, startPoint x: 1485, startPoint y: 39, endPoint x: 1405, endPoint y: 40, distance: 80.0
click at [1474, 39] on span "Close" at bounding box center [1489, 33] width 50 height 50
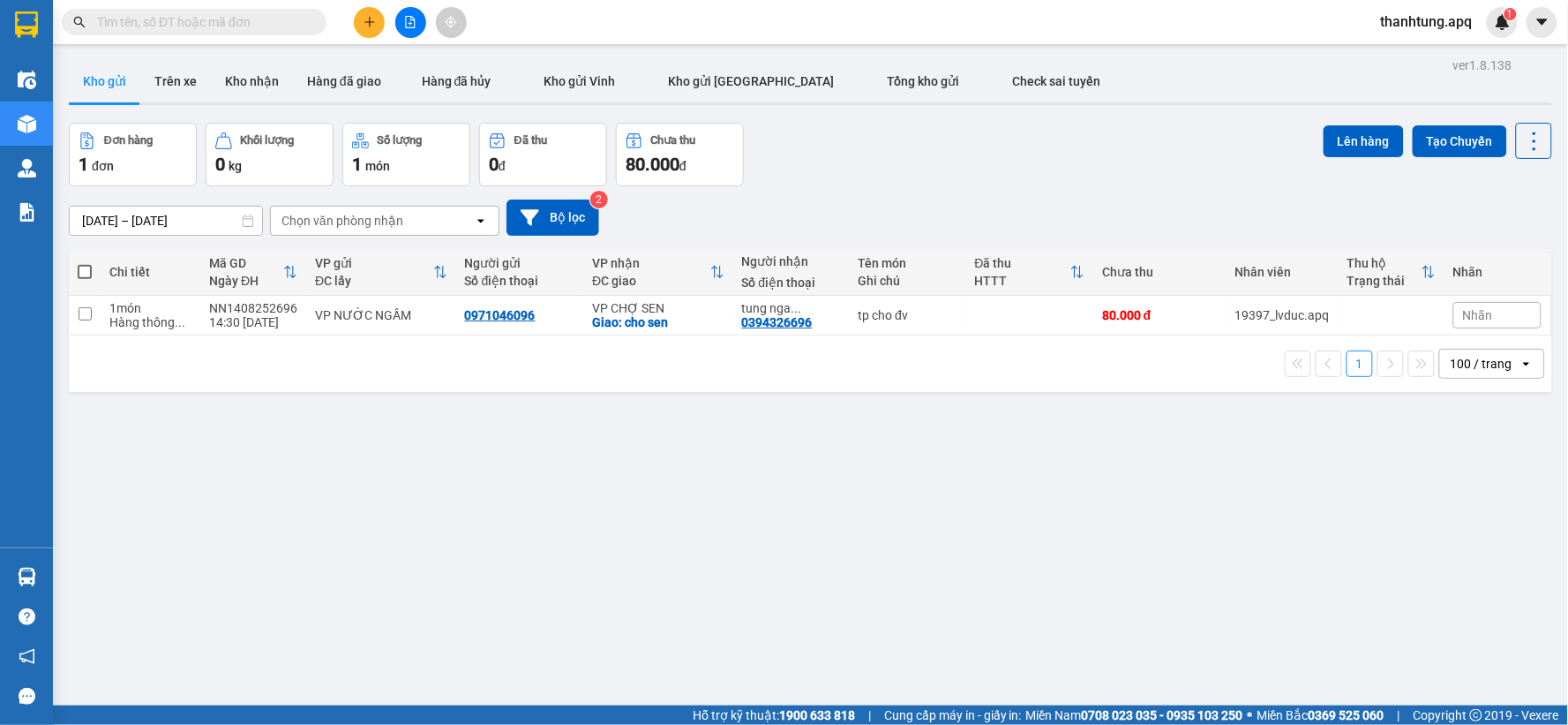
click at [376, 16] on button at bounding box center [369, 22] width 31 height 31
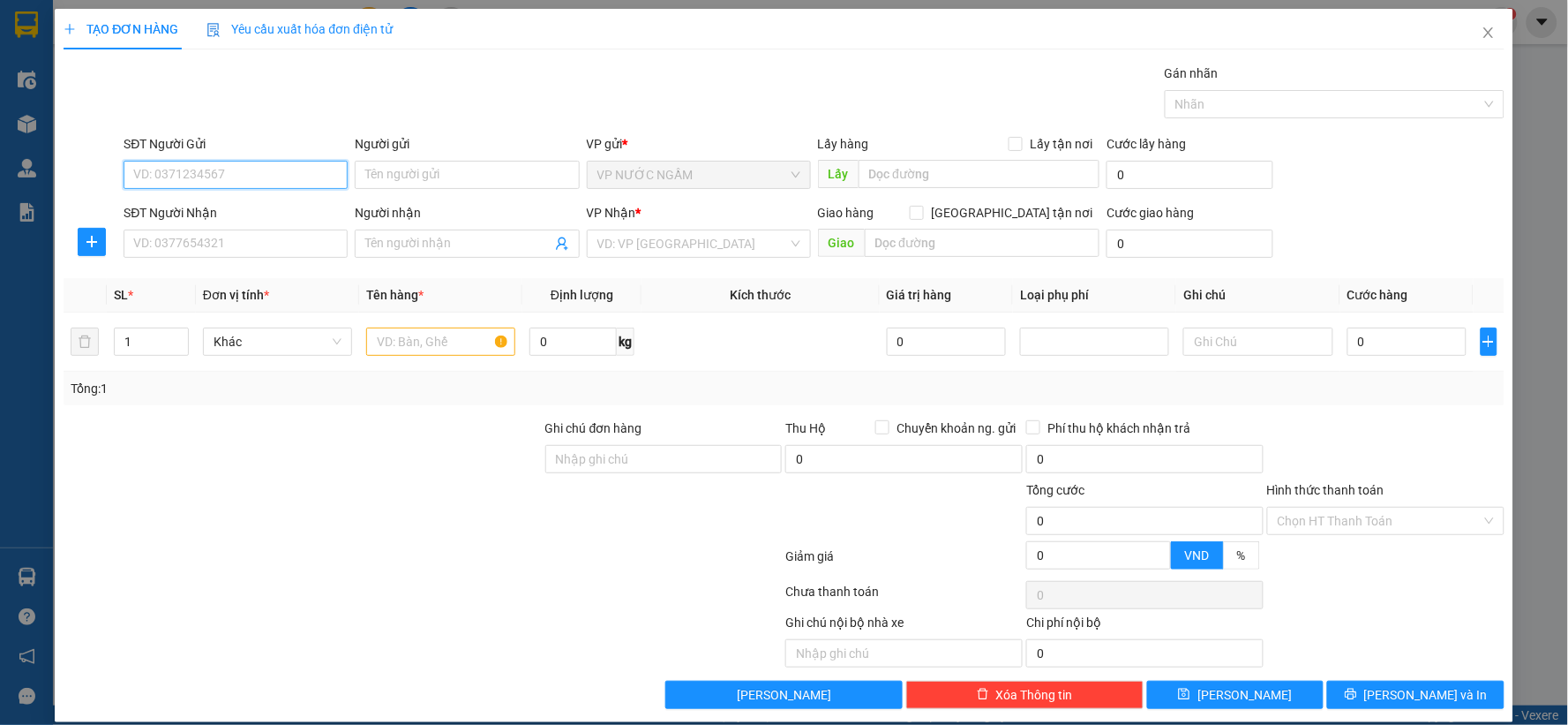
click at [165, 186] on input "SĐT Người Gửi" at bounding box center [235, 175] width 224 height 29
type input "0963653457"
click at [147, 206] on div "0963653457 - a thành" at bounding box center [233, 209] width 201 height 19
type input "a thành"
type input "0963653457"
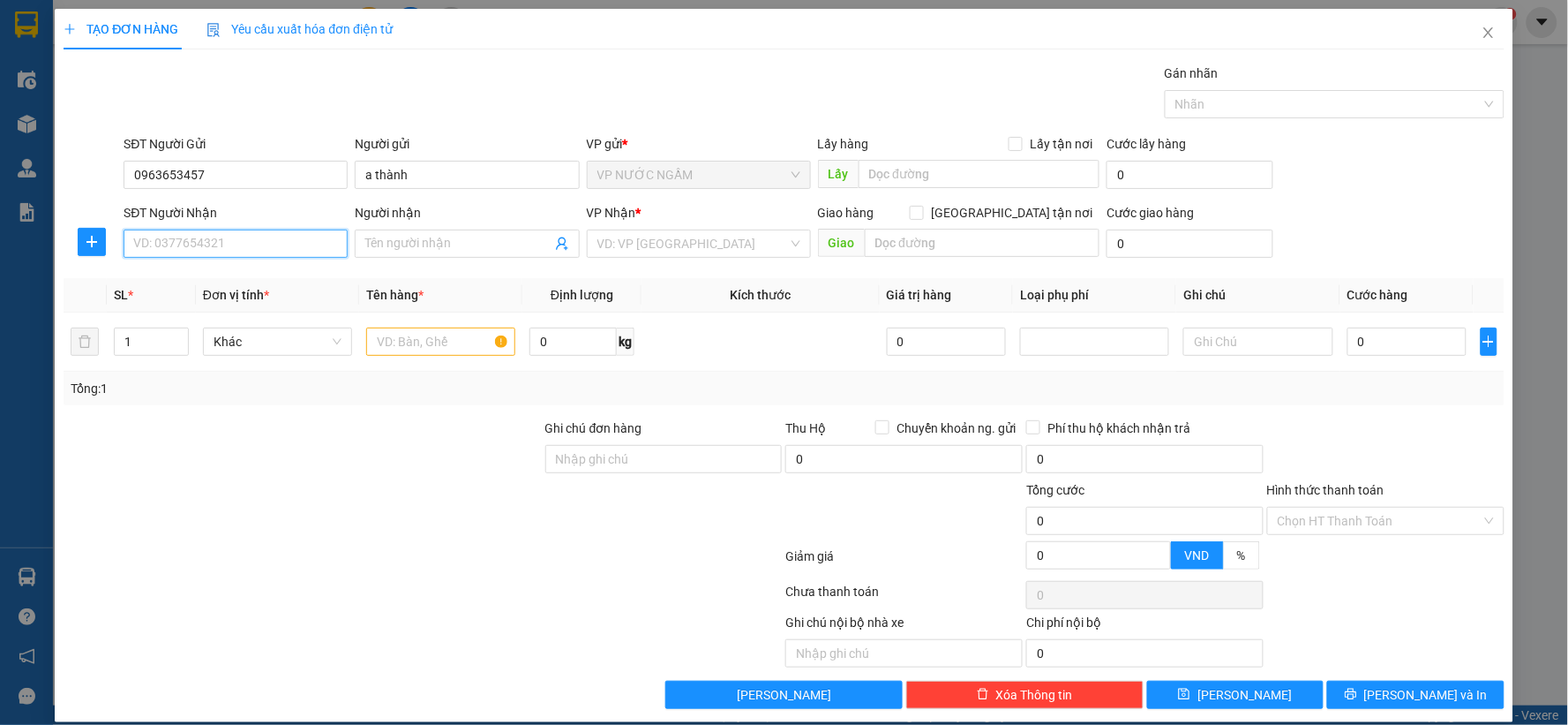
click at [205, 250] on input "SĐT Người Nhận" at bounding box center [235, 244] width 224 height 29
click at [210, 274] on div "0383288640 - chị anh" at bounding box center [233, 278] width 201 height 19
type input "0383288640"
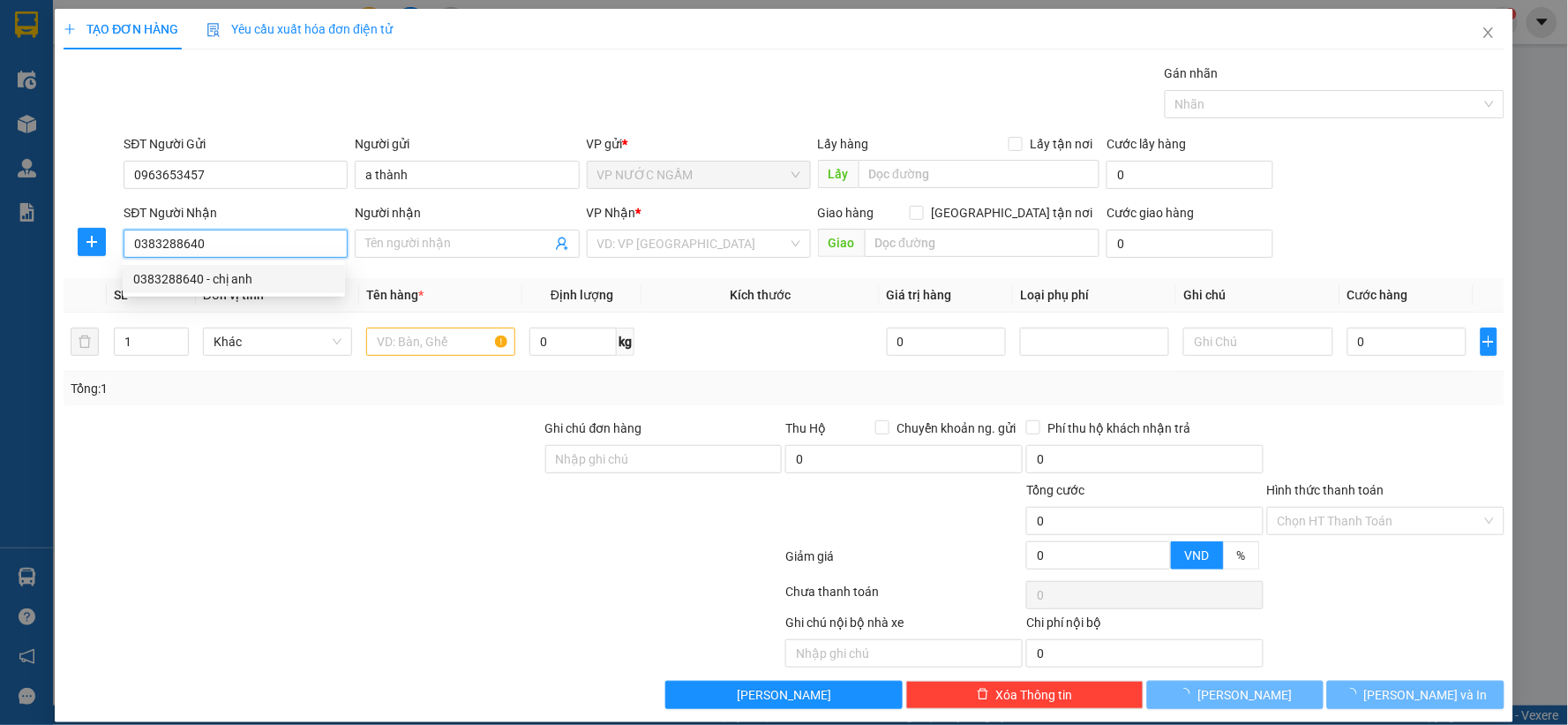
type input "chị [PERSON_NAME]"
checkbox input "true"
type input "vp"
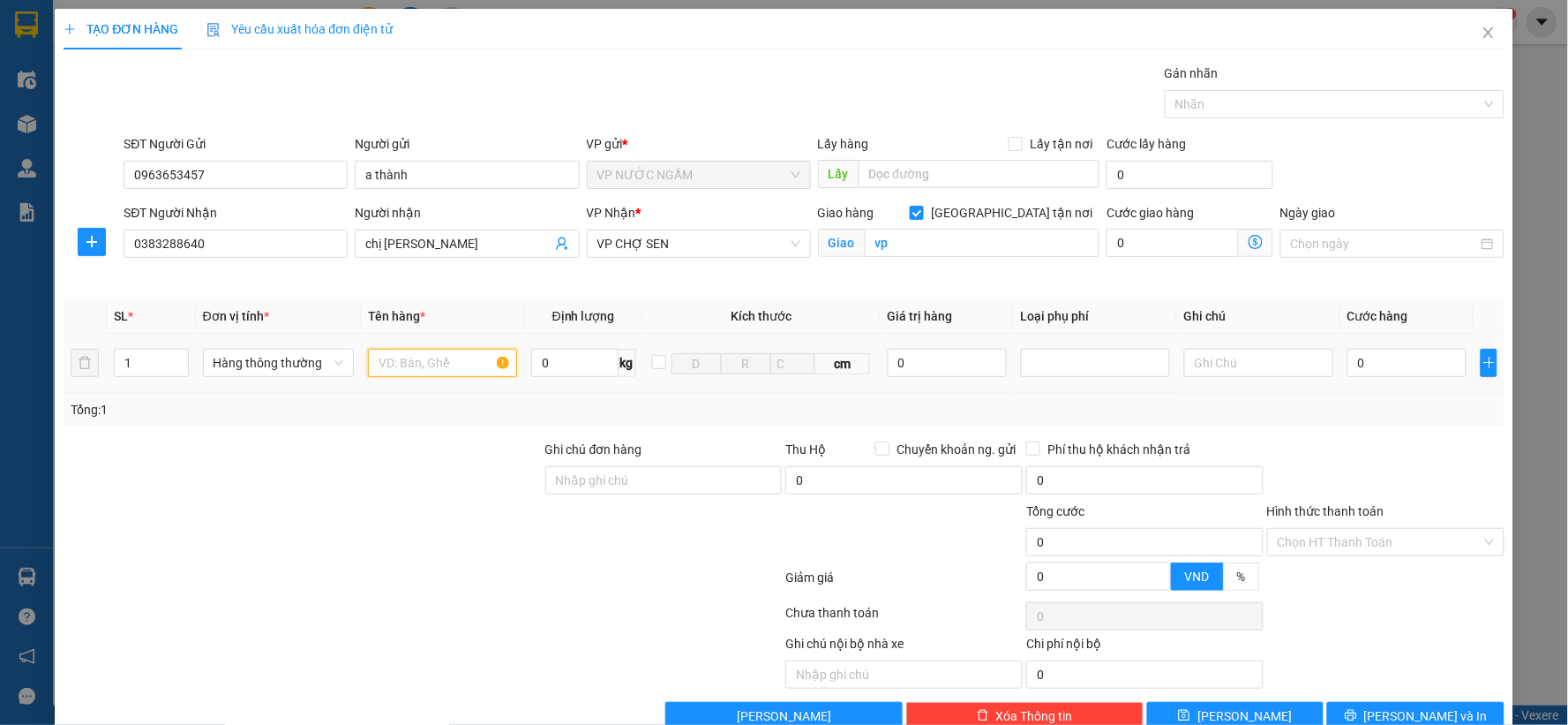
click at [450, 364] on input "text" at bounding box center [443, 363] width 149 height 29
type input "mỹ phẩm"
click at [1370, 366] on input "0" at bounding box center [1406, 363] width 120 height 29
type input "4"
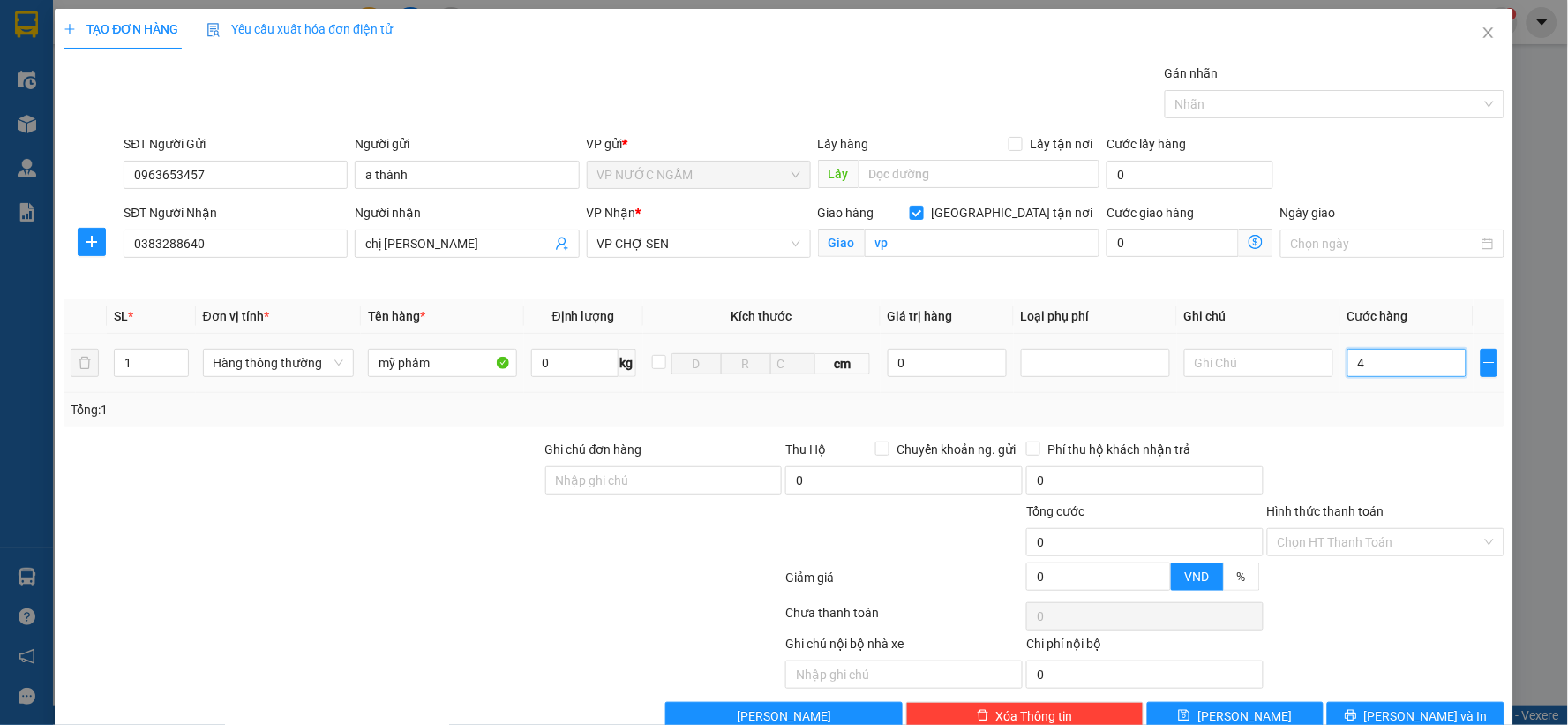
type input "4"
type input "40"
type input "40.000"
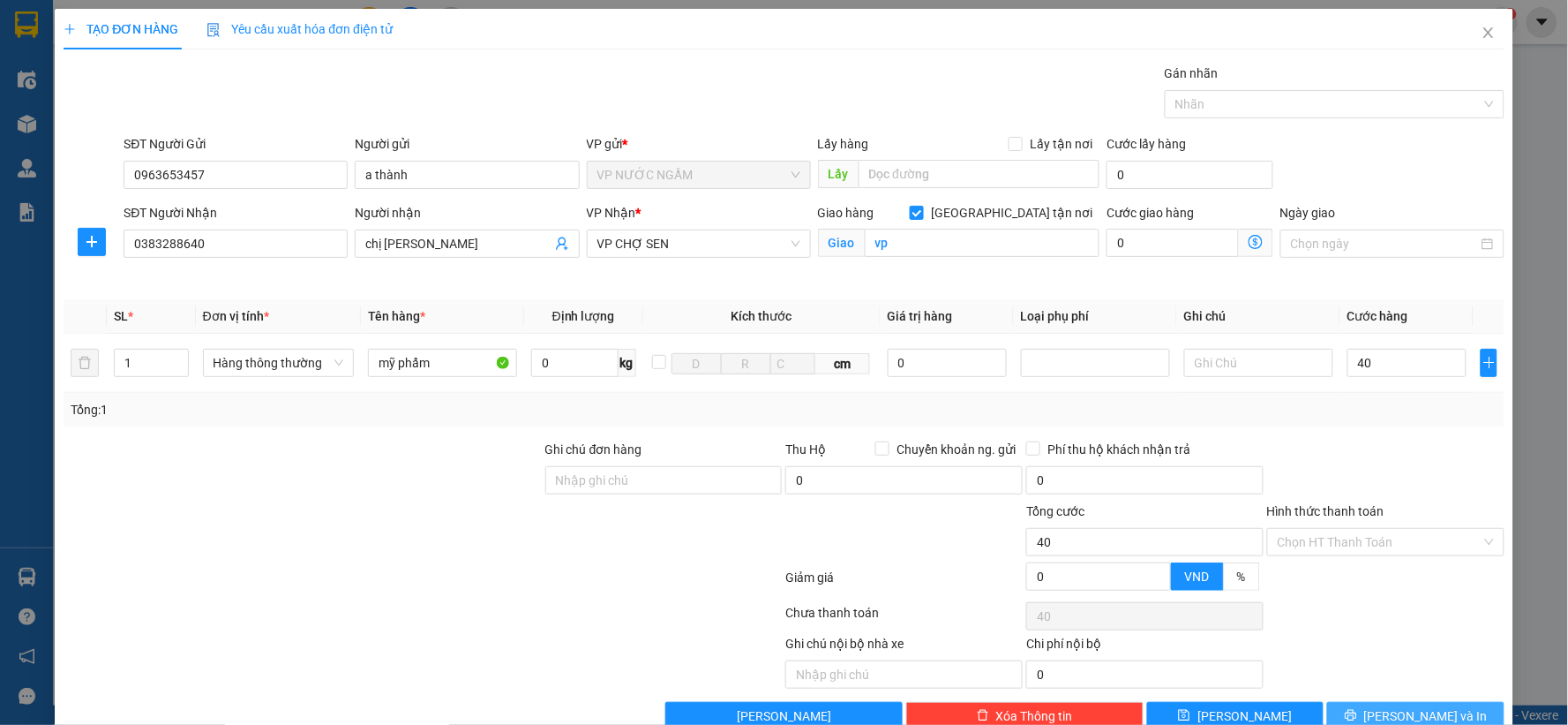
type input "40.000"
click at [1331, 710] on button "Lưu và In" at bounding box center [1415, 716] width 177 height 29
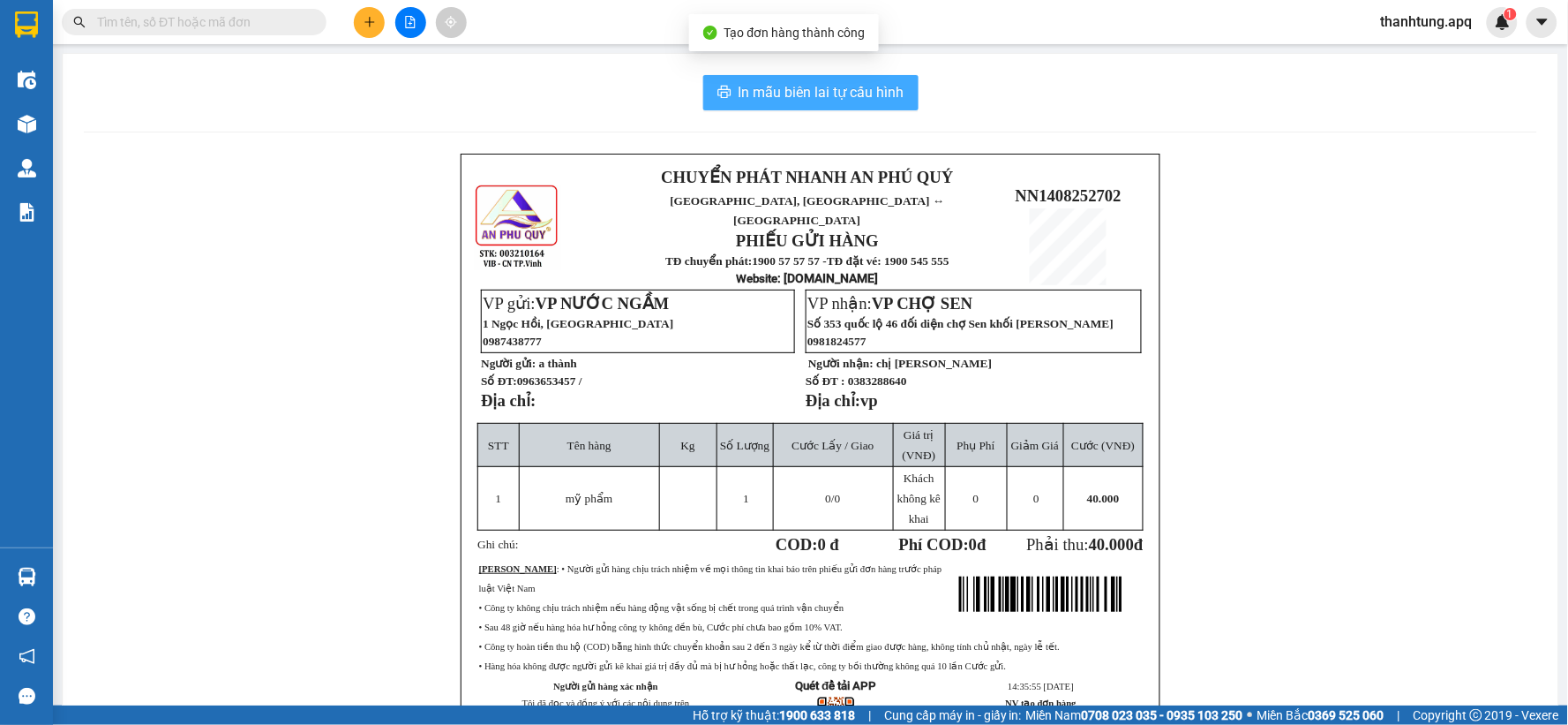
click at [853, 99] on span "In mẫu biên lai tự cấu hình" at bounding box center [820, 92] width 165 height 22
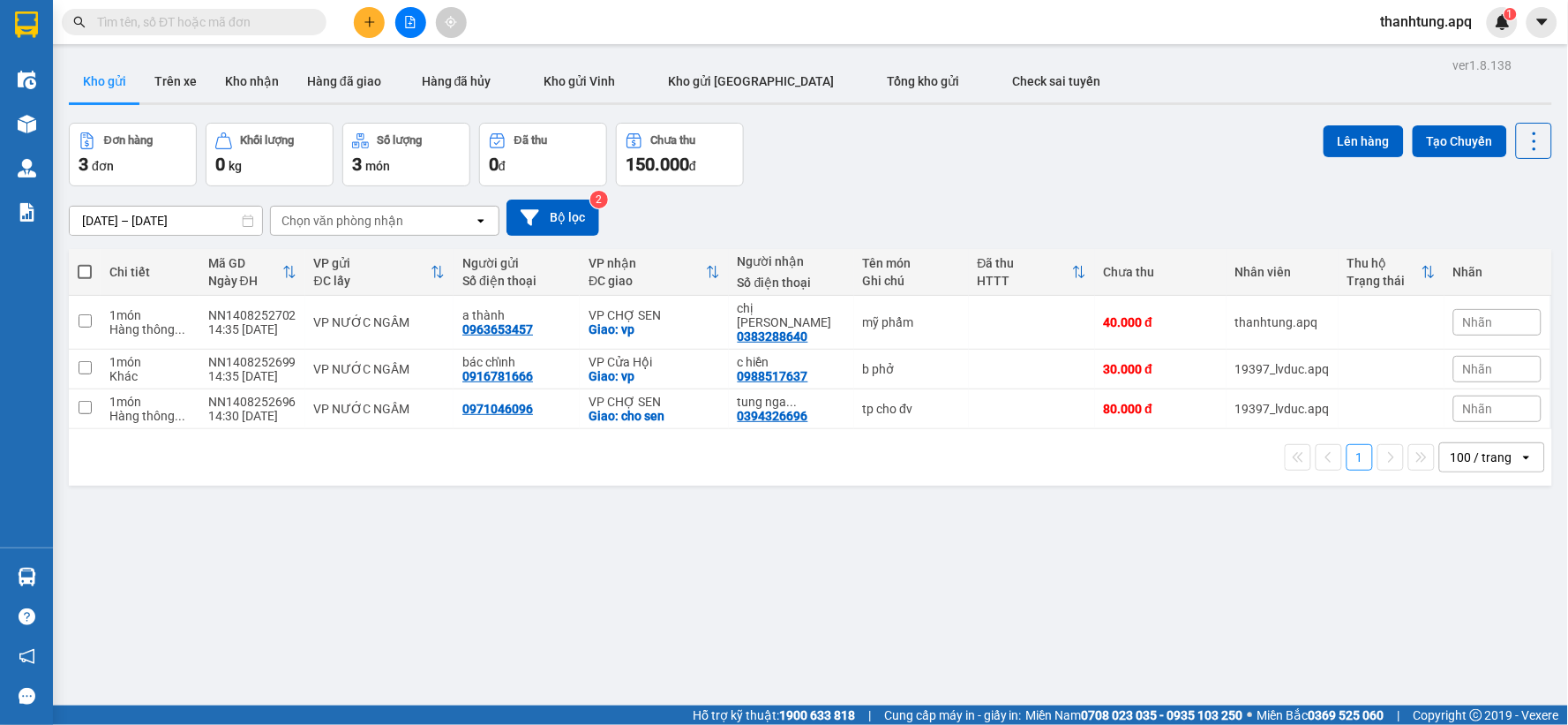
click at [939, 160] on div "Đơn hàng 3 đơn Khối lượng 0 kg Số lượng 3 món Đã thu 0 đ Chưa thu 150.000 đ Lên…" at bounding box center [810, 154] width 1483 height 63
click at [1406, 316] on icon at bounding box center [1412, 321] width 12 height 12
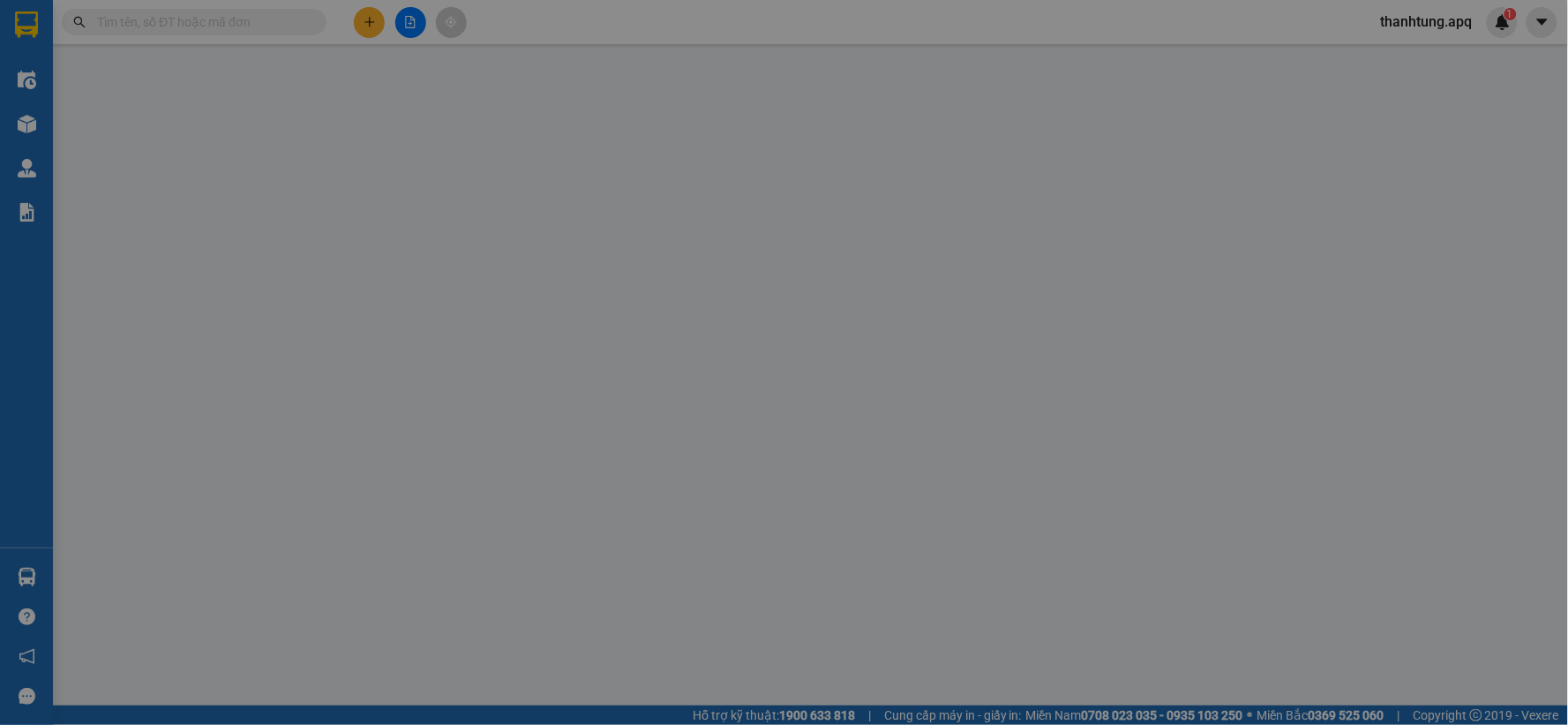
type input "0963653457"
type input "a thành"
type input "0383288640"
type input "chị [PERSON_NAME]"
checkbox input "true"
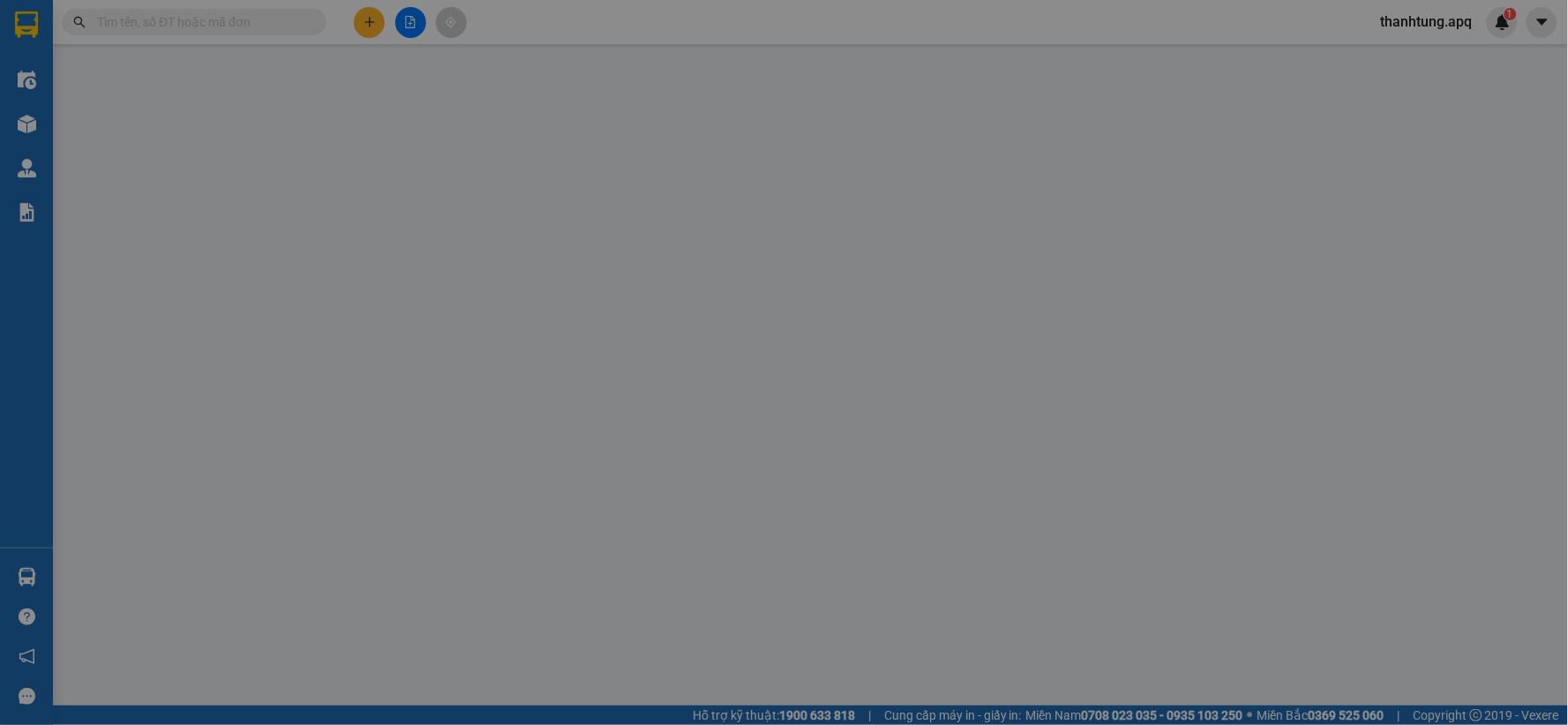
type input "vp"
type input "40.000"
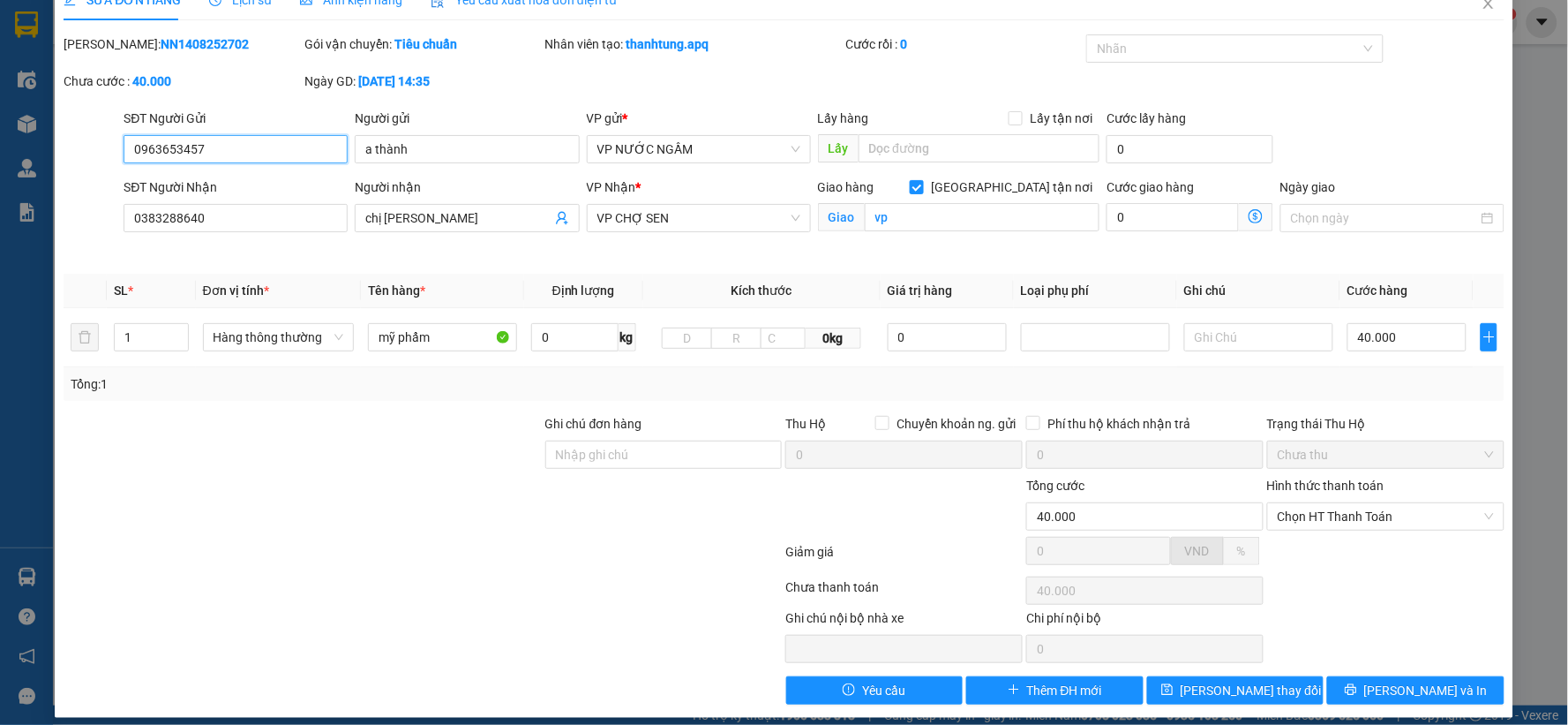
scroll to position [42, 0]
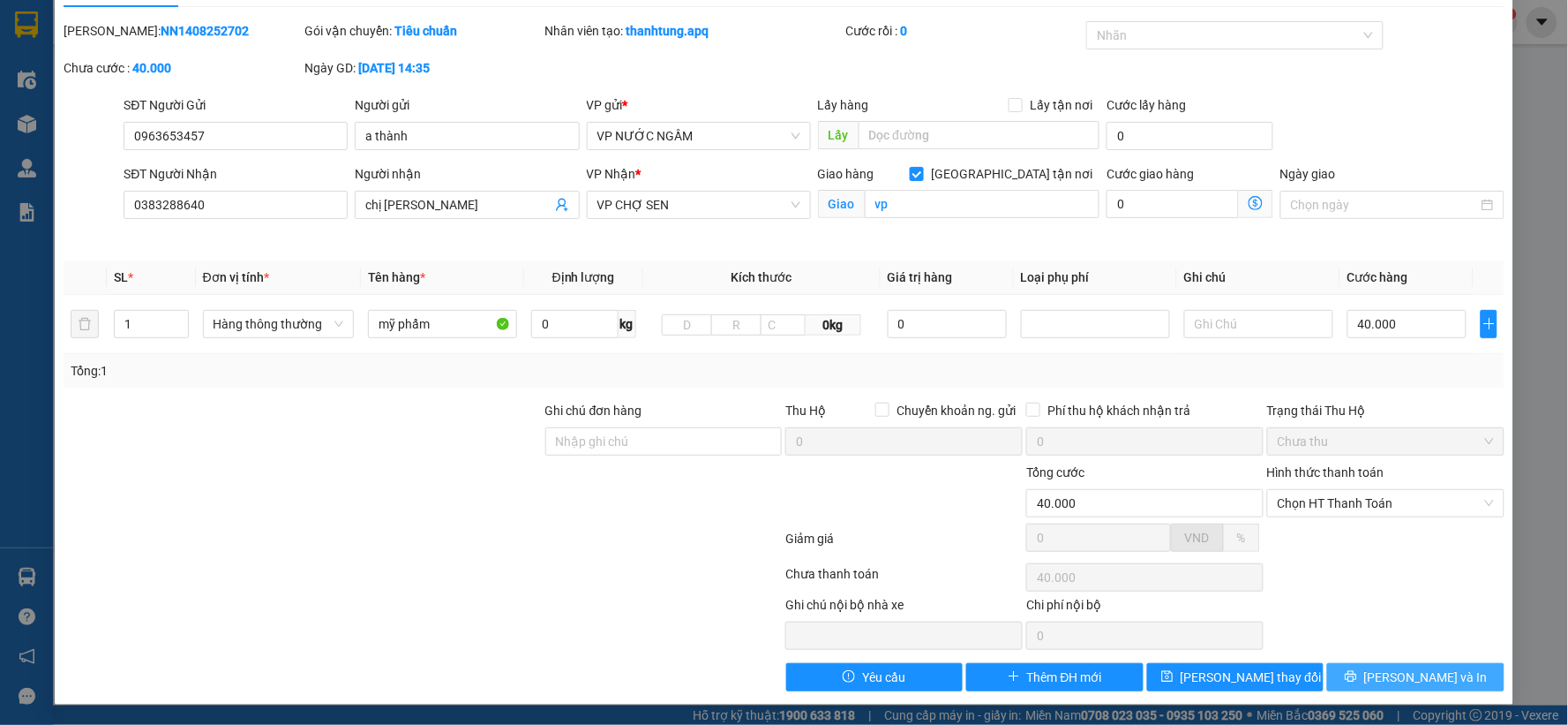
drag, startPoint x: 1387, startPoint y: 668, endPoint x: 1383, endPoint y: 647, distance: 21.4
click at [1388, 666] on button "Lưu và In" at bounding box center [1415, 677] width 177 height 29
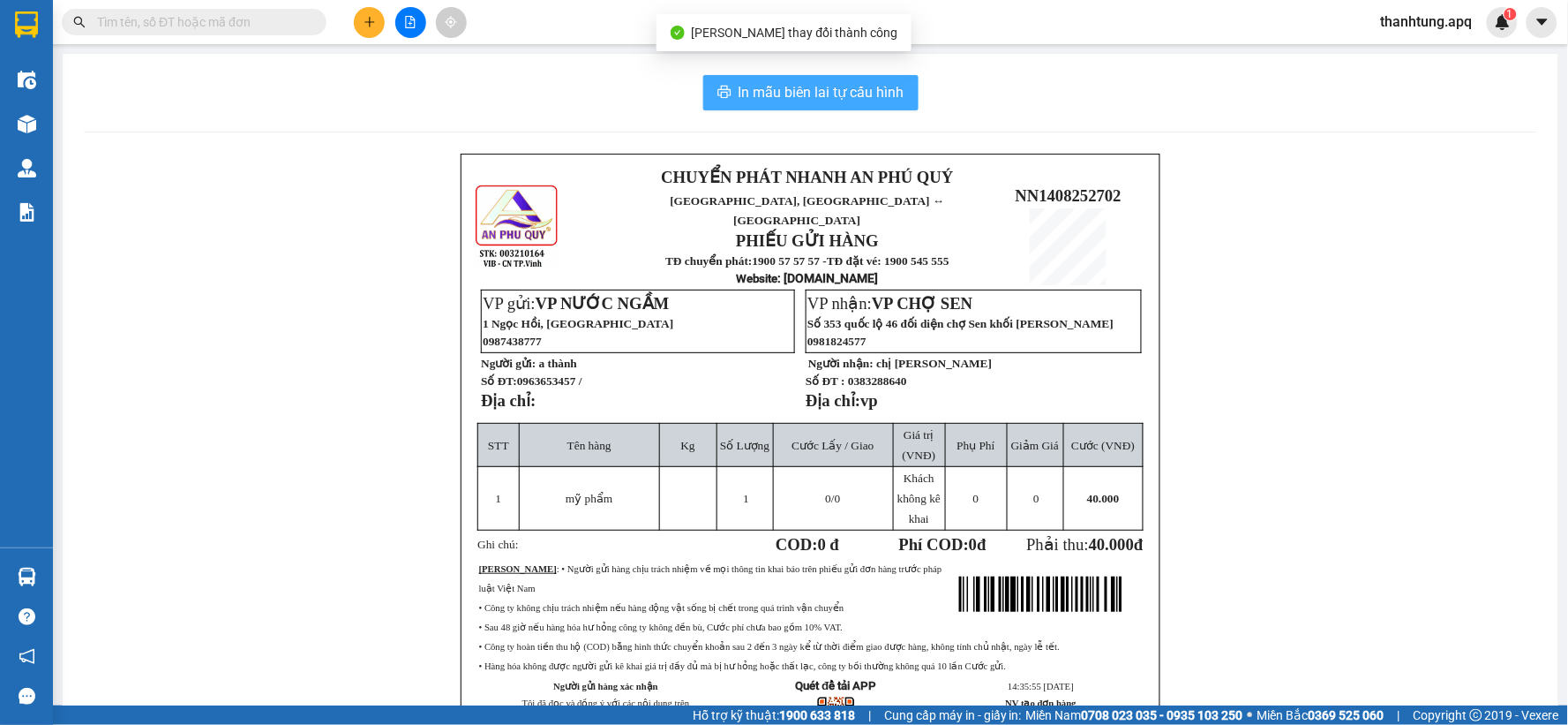
click at [771, 85] on button "In mẫu biên lai tự cấu hình" at bounding box center [810, 92] width 215 height 35
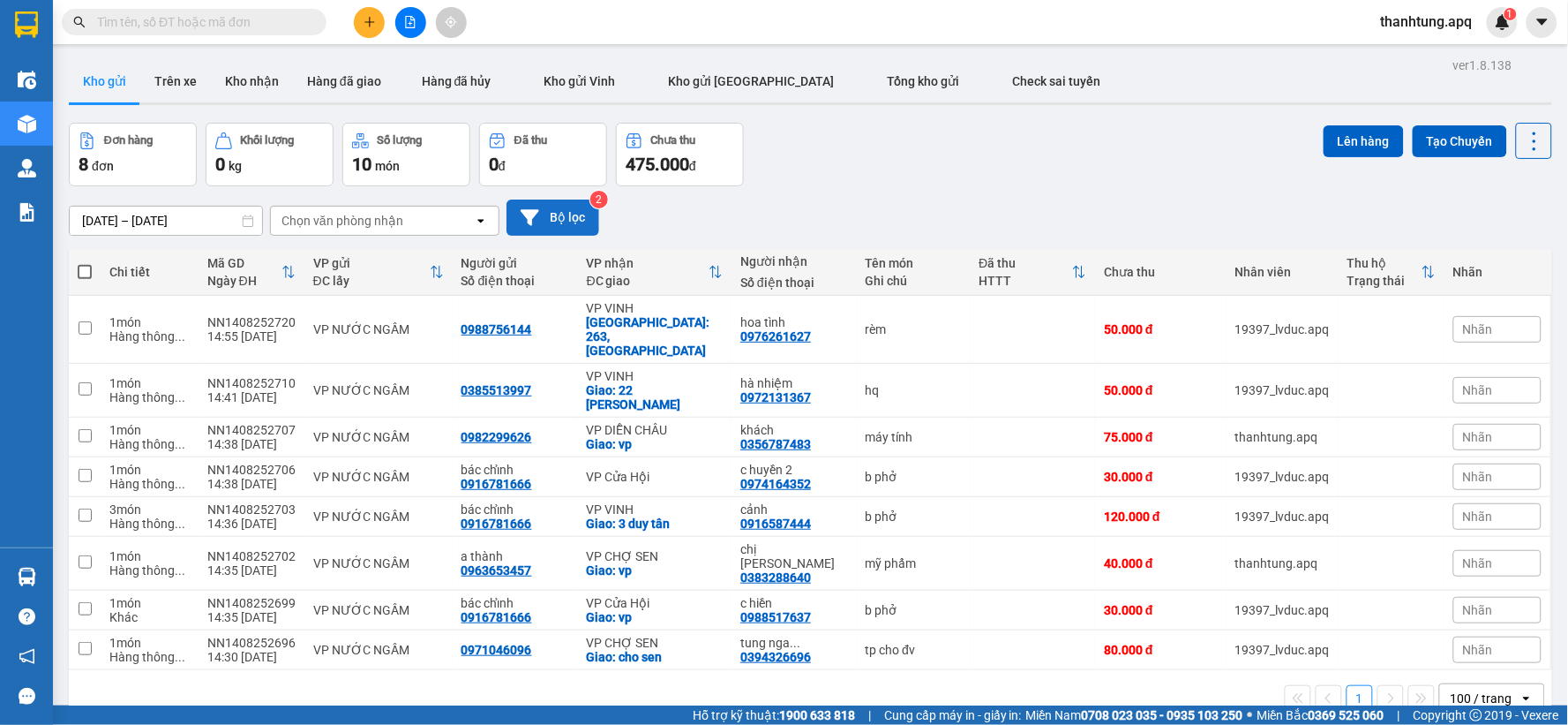
click at [569, 223] on button "Bộ lọc" at bounding box center [553, 218] width 93 height 36
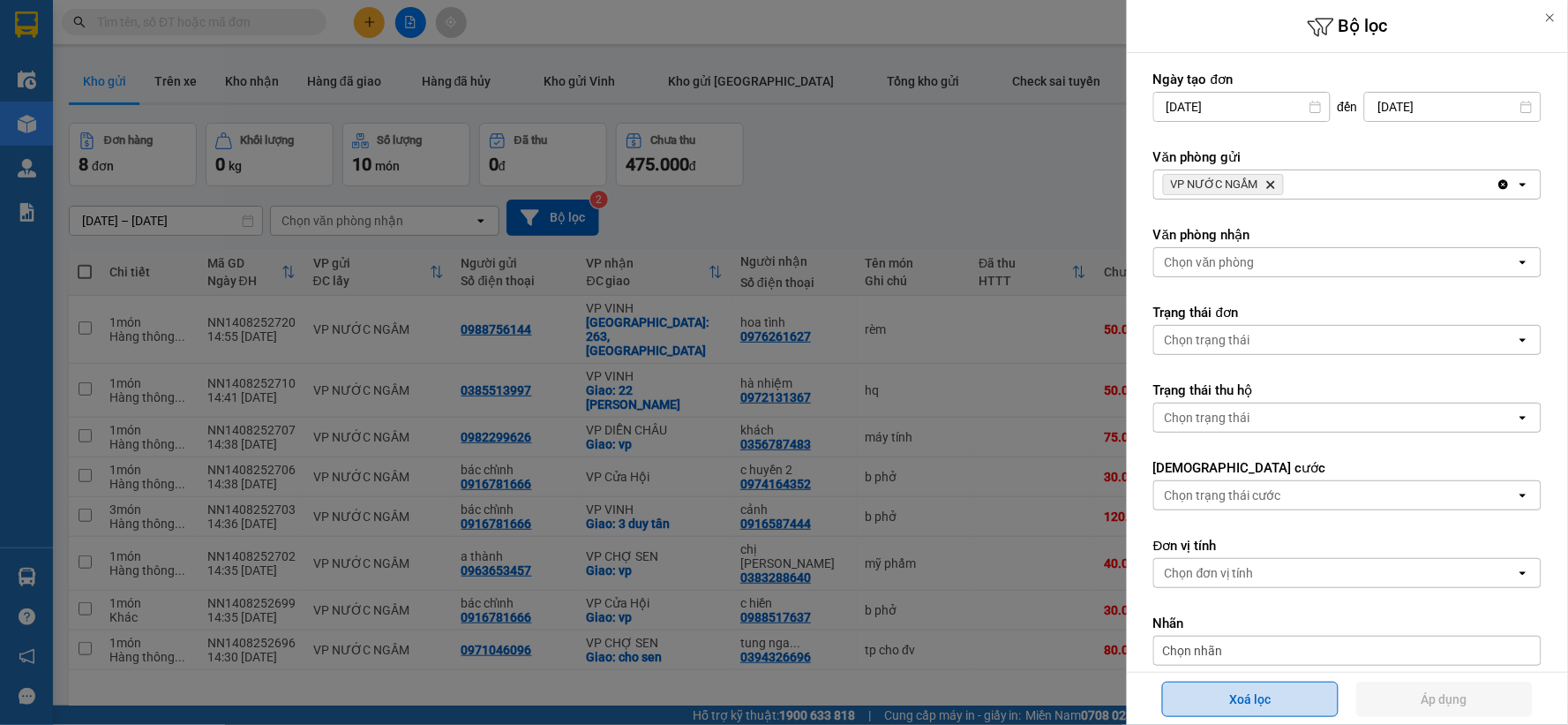
click at [1253, 686] on button "Xoá lọc" at bounding box center [1250, 698] width 177 height 35
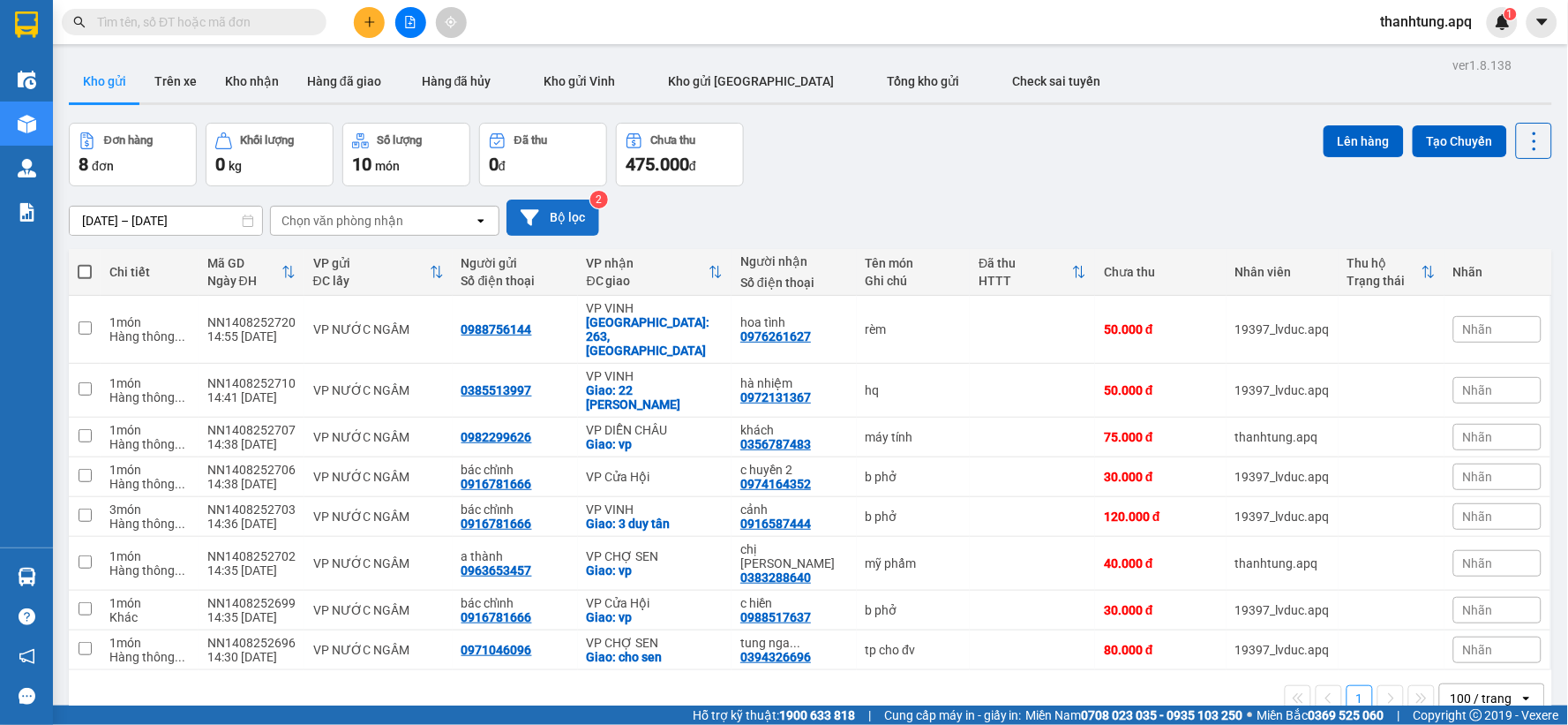
click at [544, 205] on button "Bộ lọc" at bounding box center [553, 218] width 93 height 36
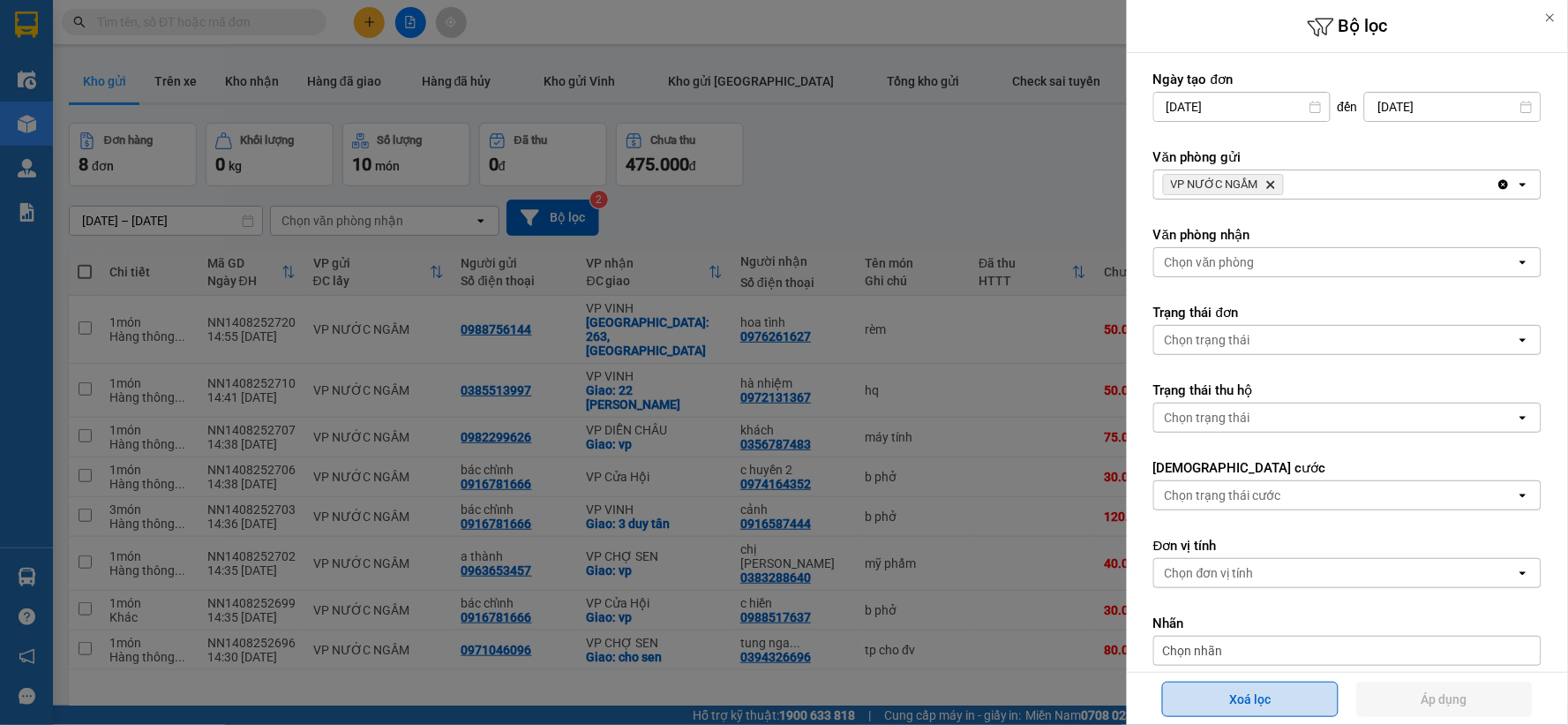
click at [1230, 701] on button "Xoá lọc" at bounding box center [1250, 698] width 177 height 35
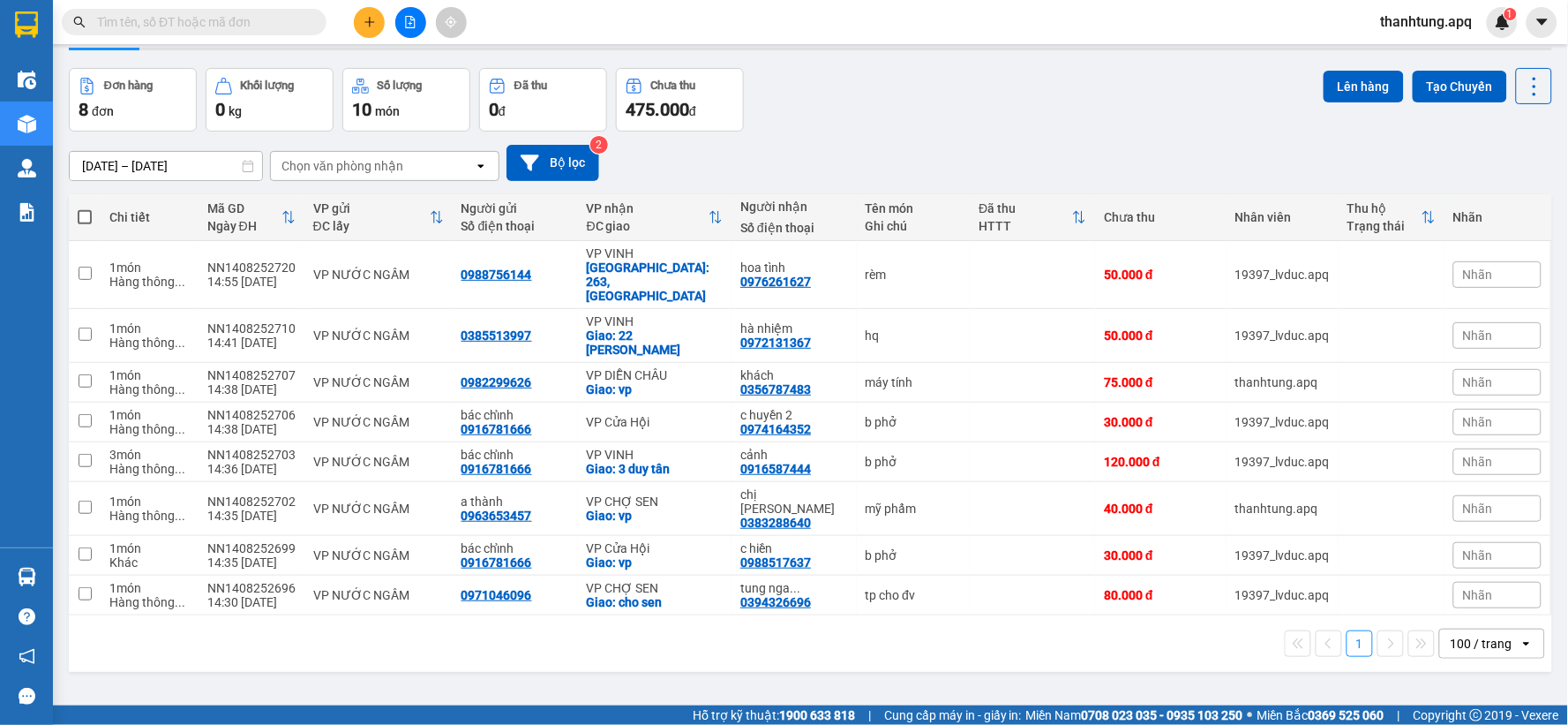
scroll to position [81, 0]
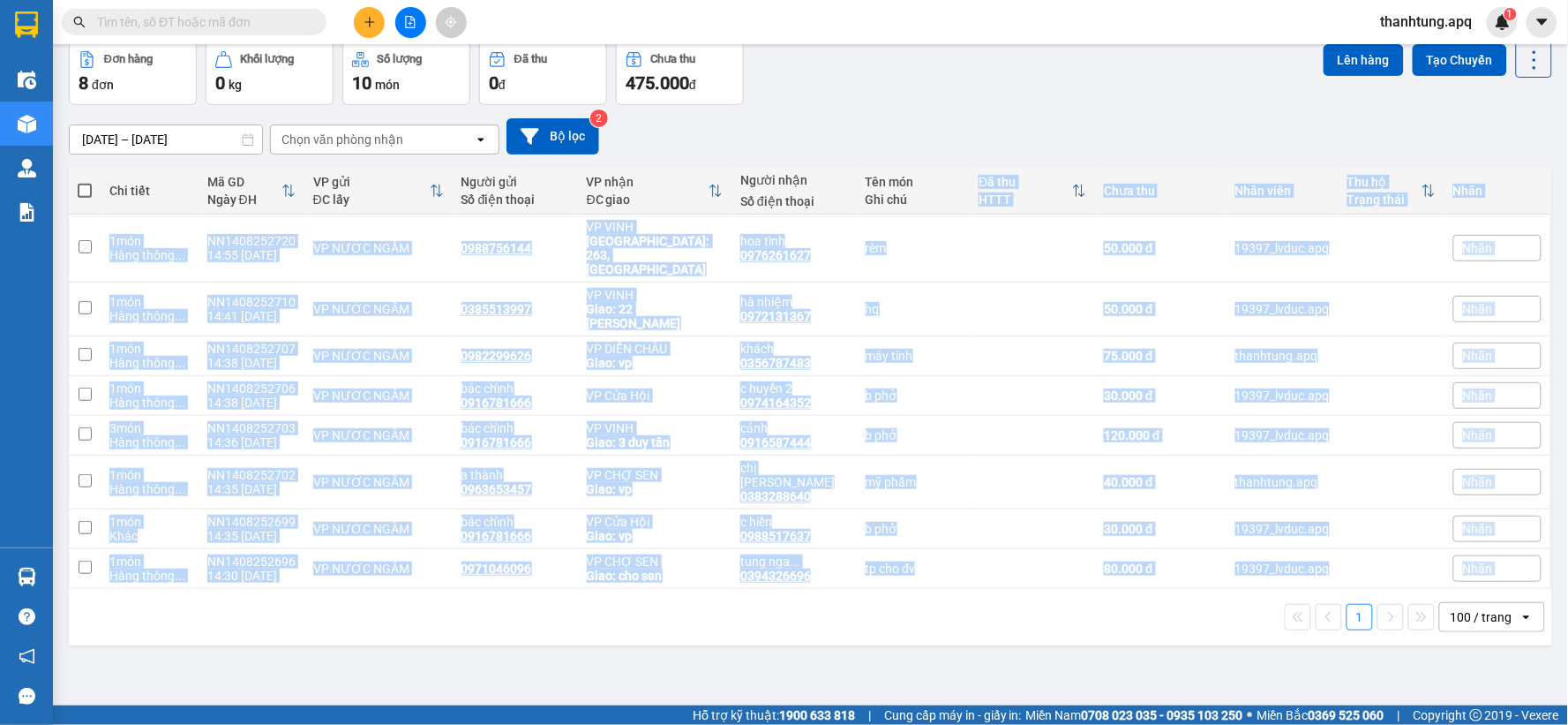
drag, startPoint x: 900, startPoint y: 192, endPoint x: 1257, endPoint y: 596, distance: 539.1
click at [1257, 596] on div "Chi tiết Mã GD Ngày ĐH VP gửi ĐC lấy Người gửi Số điện thoại VP nhận ĐC giao Ng…" at bounding box center [810, 406] width 1483 height 477
click at [1257, 602] on div "1 100 / trang open" at bounding box center [810, 616] width 1469 height 30
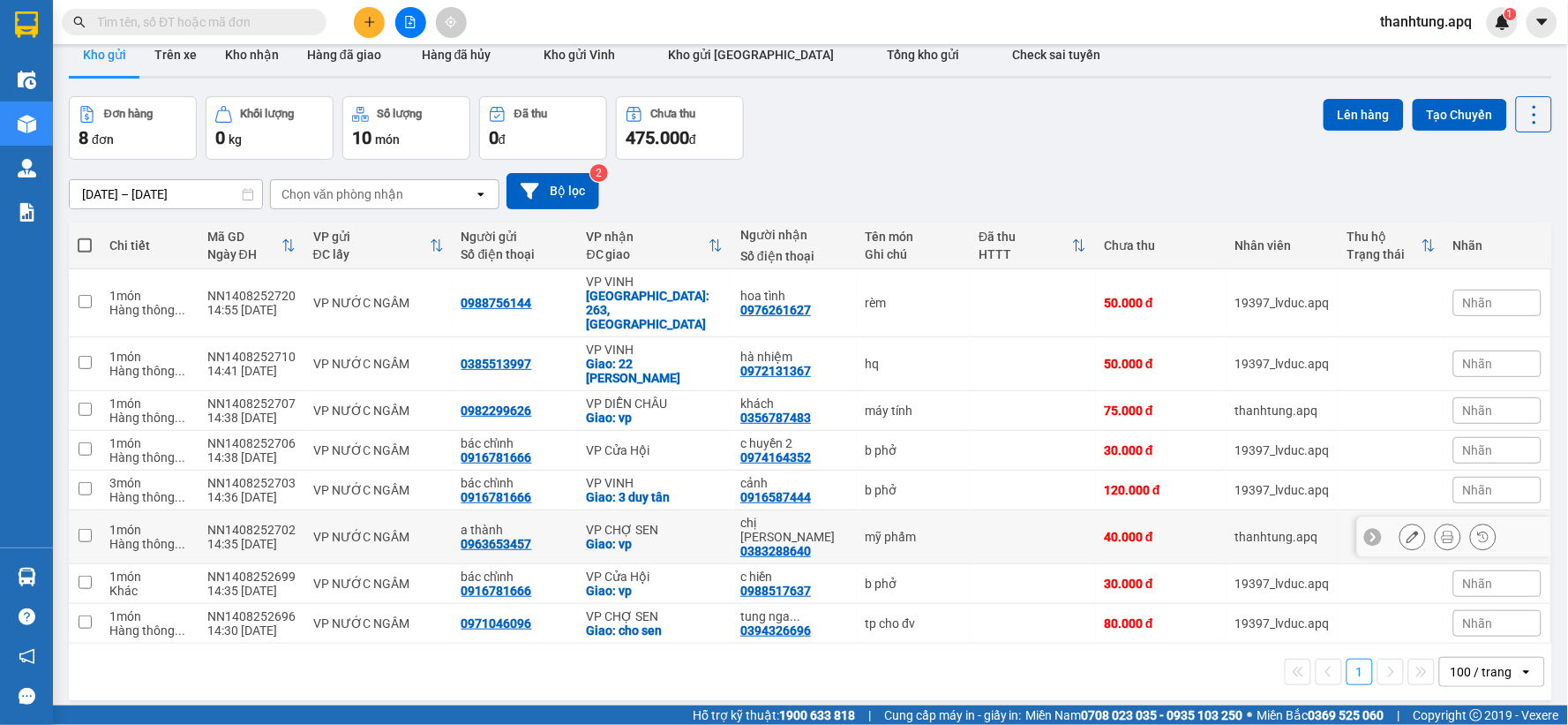
scroll to position [0, 0]
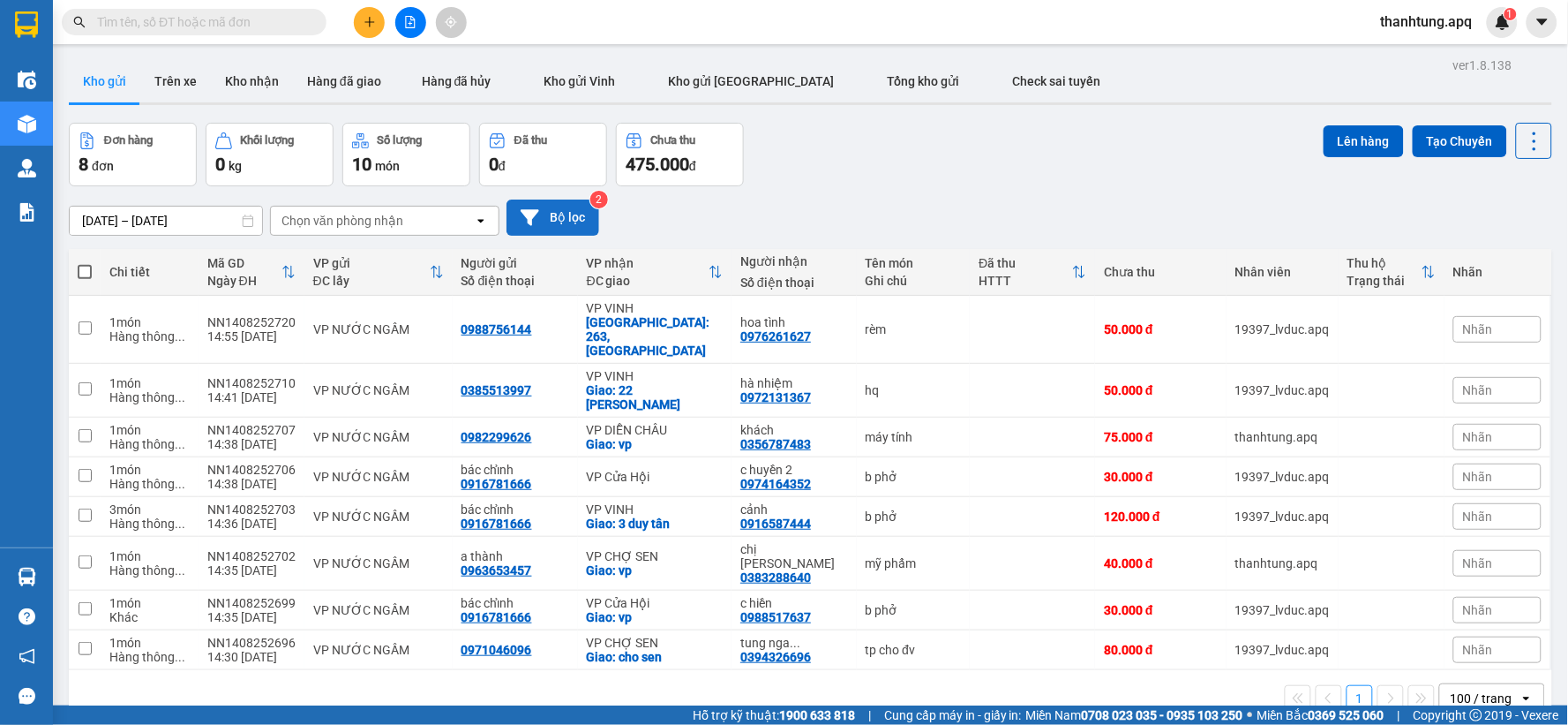
click at [536, 204] on button "Bộ lọc" at bounding box center [553, 218] width 93 height 36
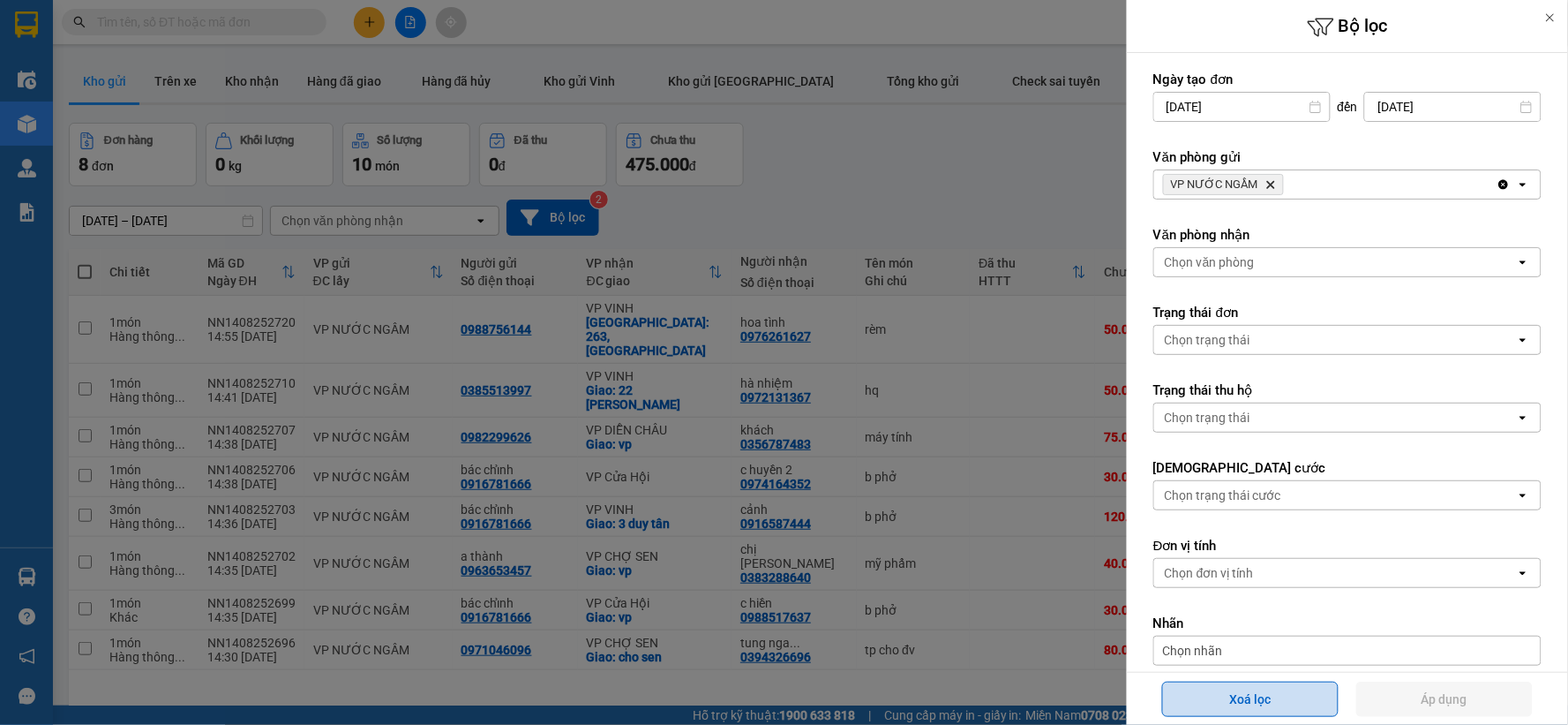
click at [1247, 700] on button "Xoá lọc" at bounding box center [1250, 698] width 177 height 35
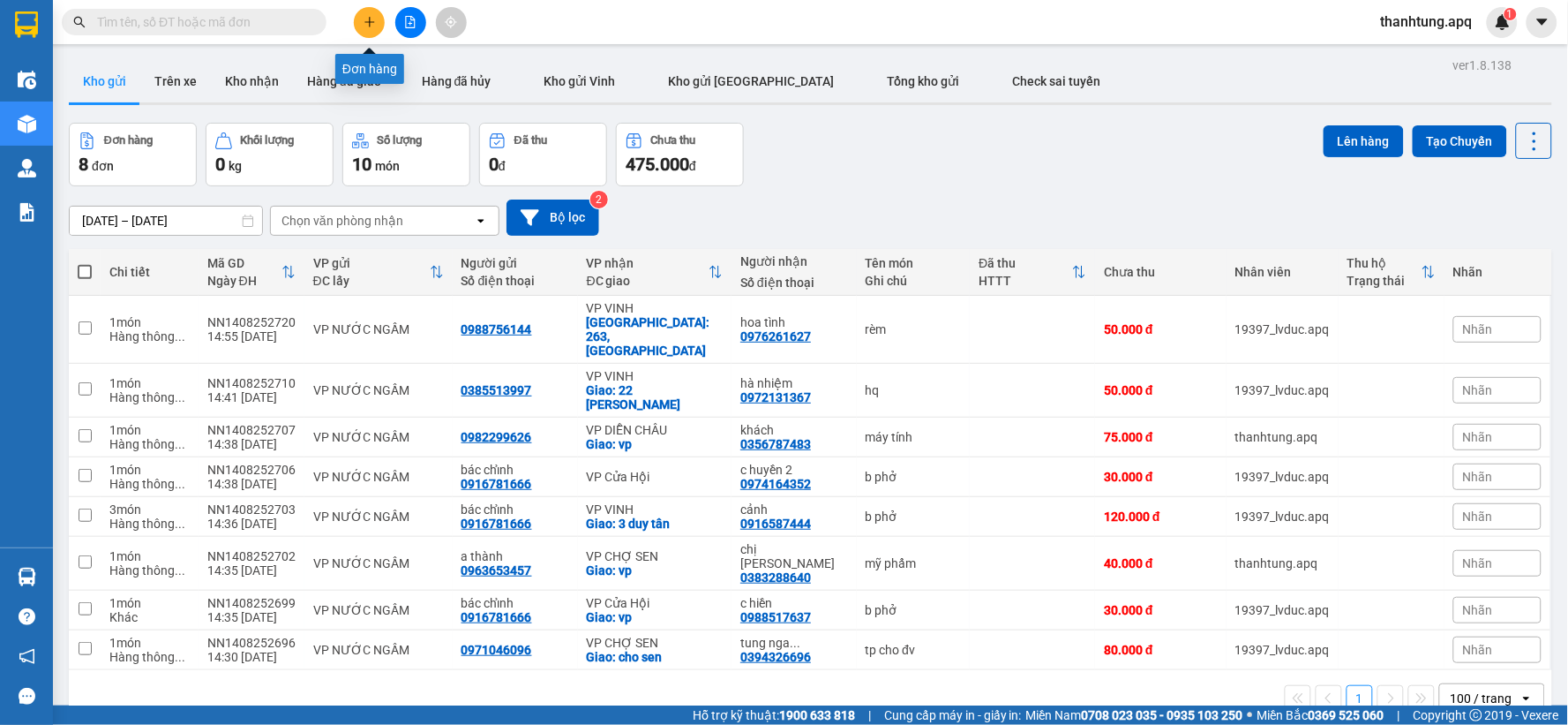
click at [362, 14] on button at bounding box center [369, 22] width 31 height 31
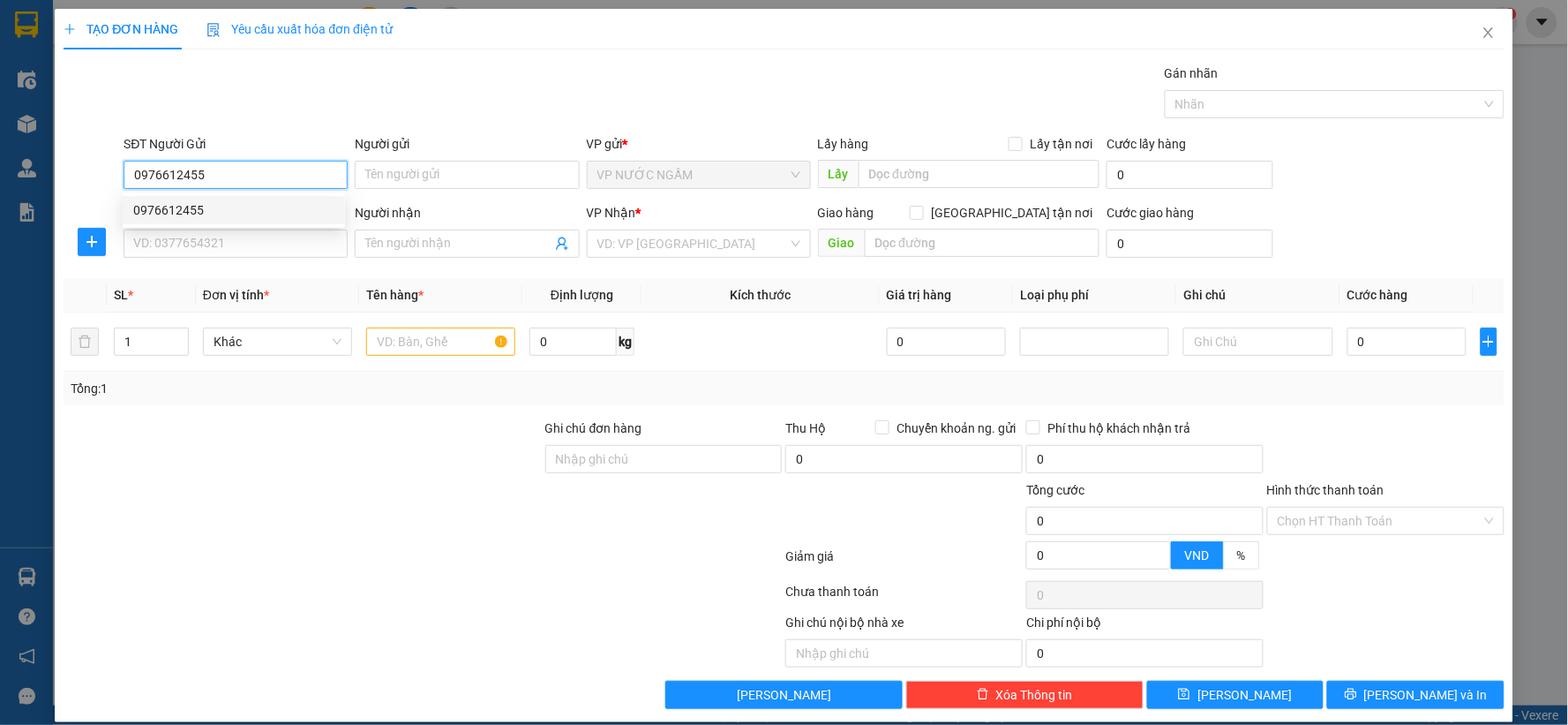
click at [213, 213] on div "0976612455" at bounding box center [233, 209] width 201 height 19
type input "0976612455"
click at [218, 235] on input "SĐT Người Nhận" at bounding box center [235, 244] width 224 height 29
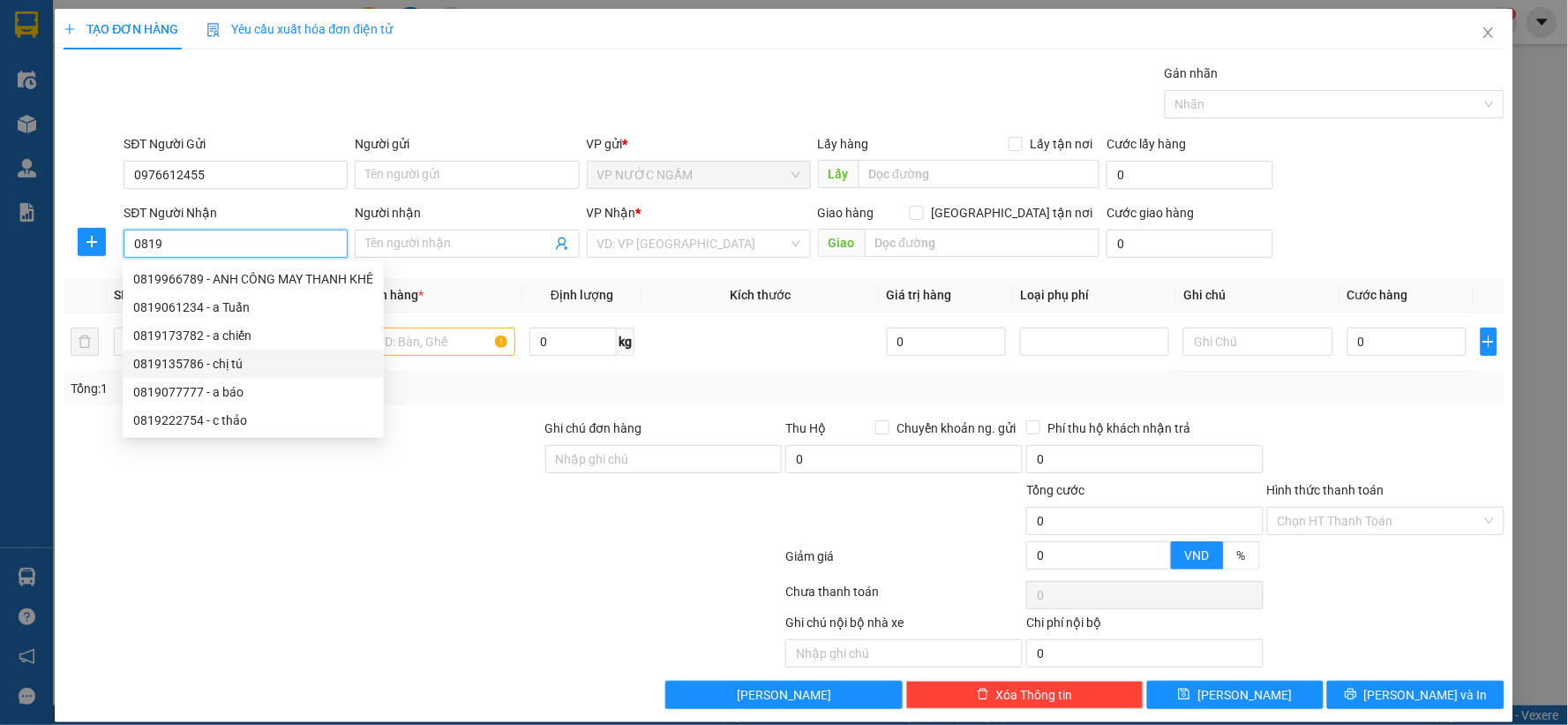
click at [254, 367] on div "0819135786 - chị tú" at bounding box center [252, 363] width 240 height 19
type input "0819135786"
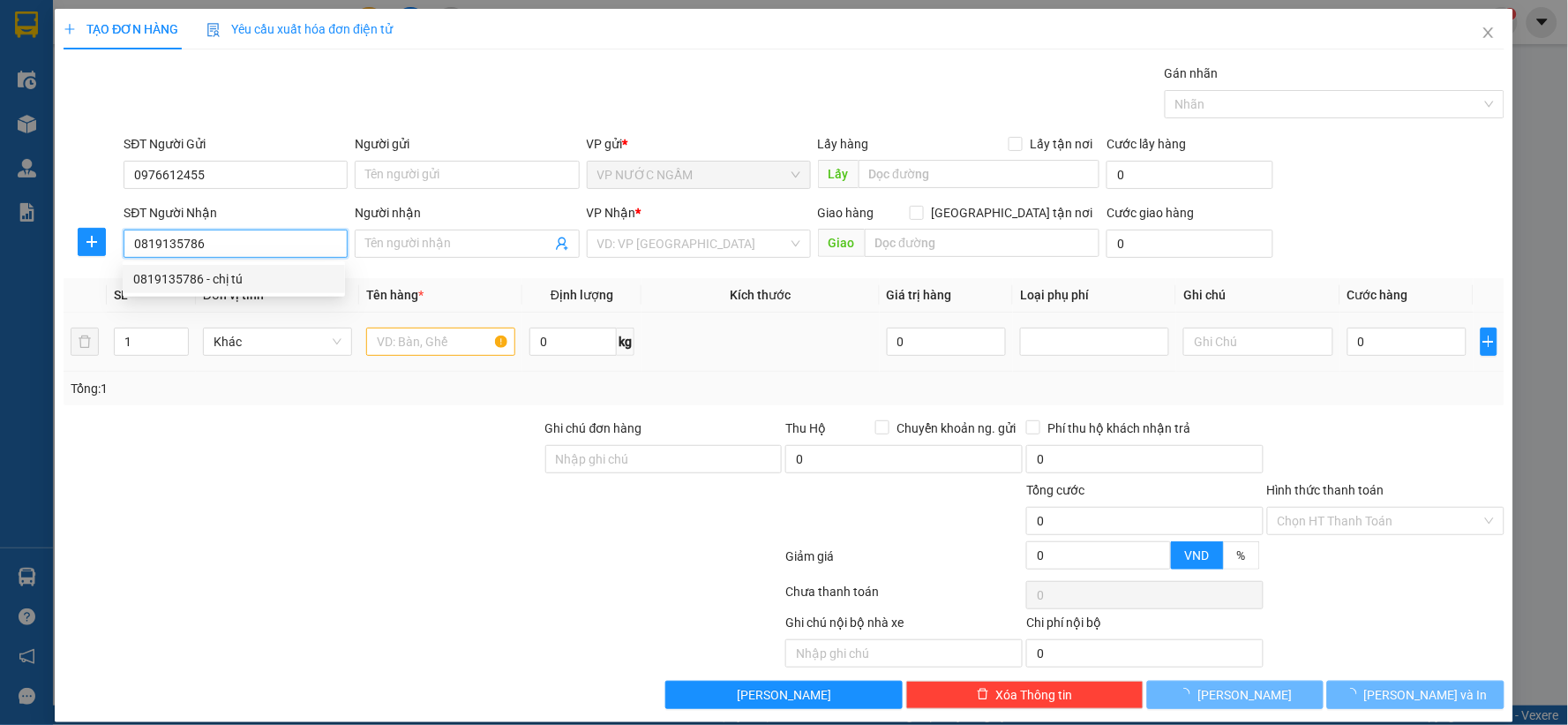
type input "chị tú"
checkbox input "true"
type input "25 [PERSON_NAME]"
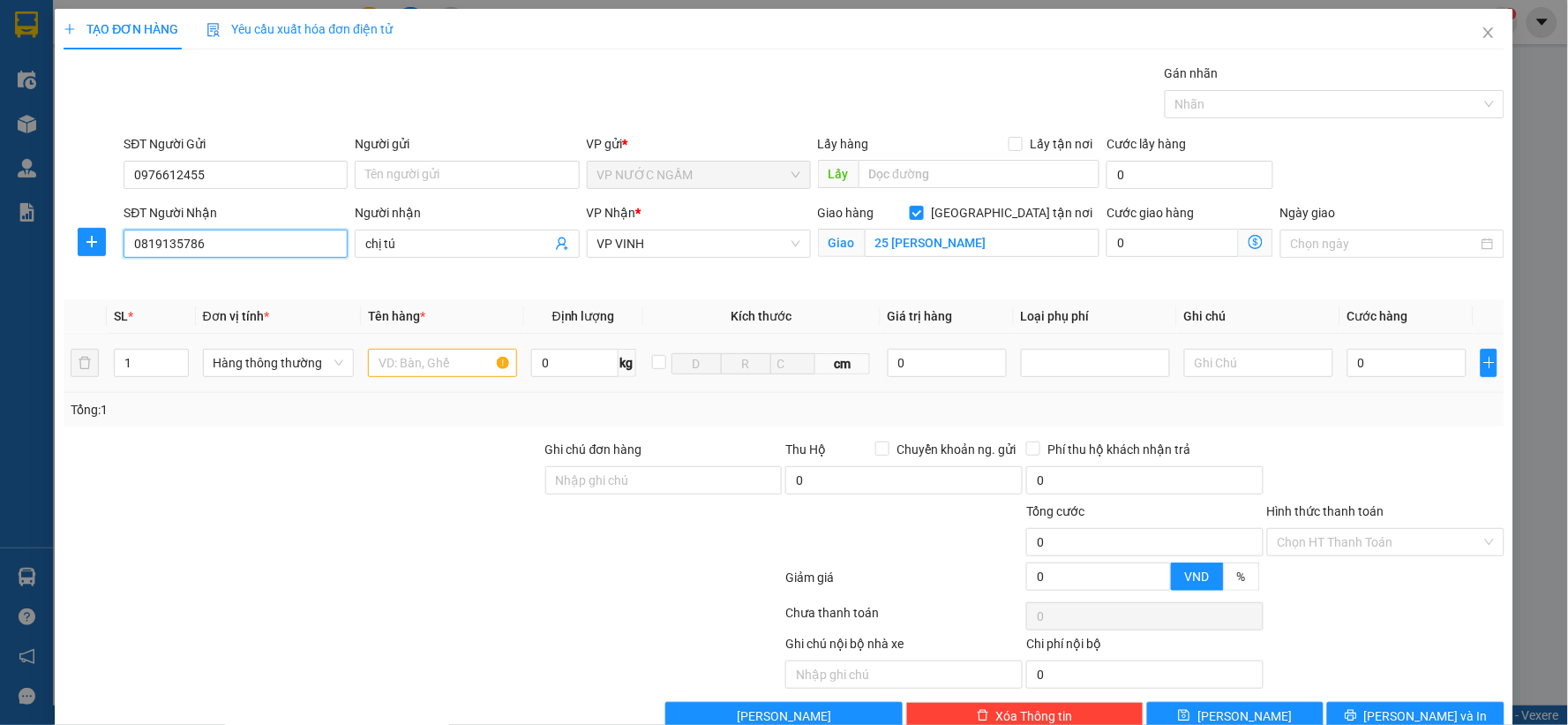
type input "0819135786"
click at [432, 380] on div at bounding box center [443, 362] width 149 height 35
click at [440, 371] on input "text" at bounding box center [443, 363] width 149 height 29
type input "phô mai"
click at [1362, 368] on input "0" at bounding box center [1406, 363] width 120 height 29
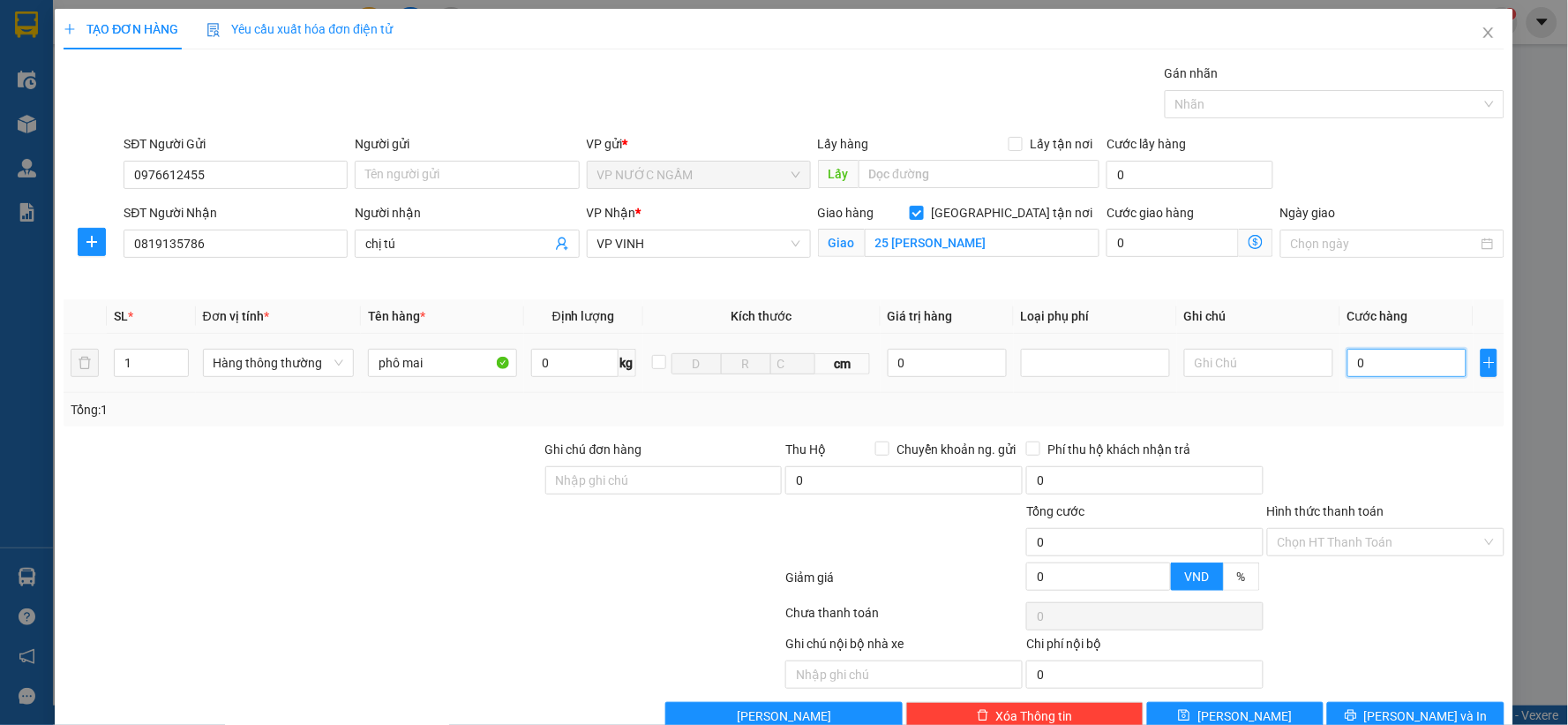
type input "7"
type input "70"
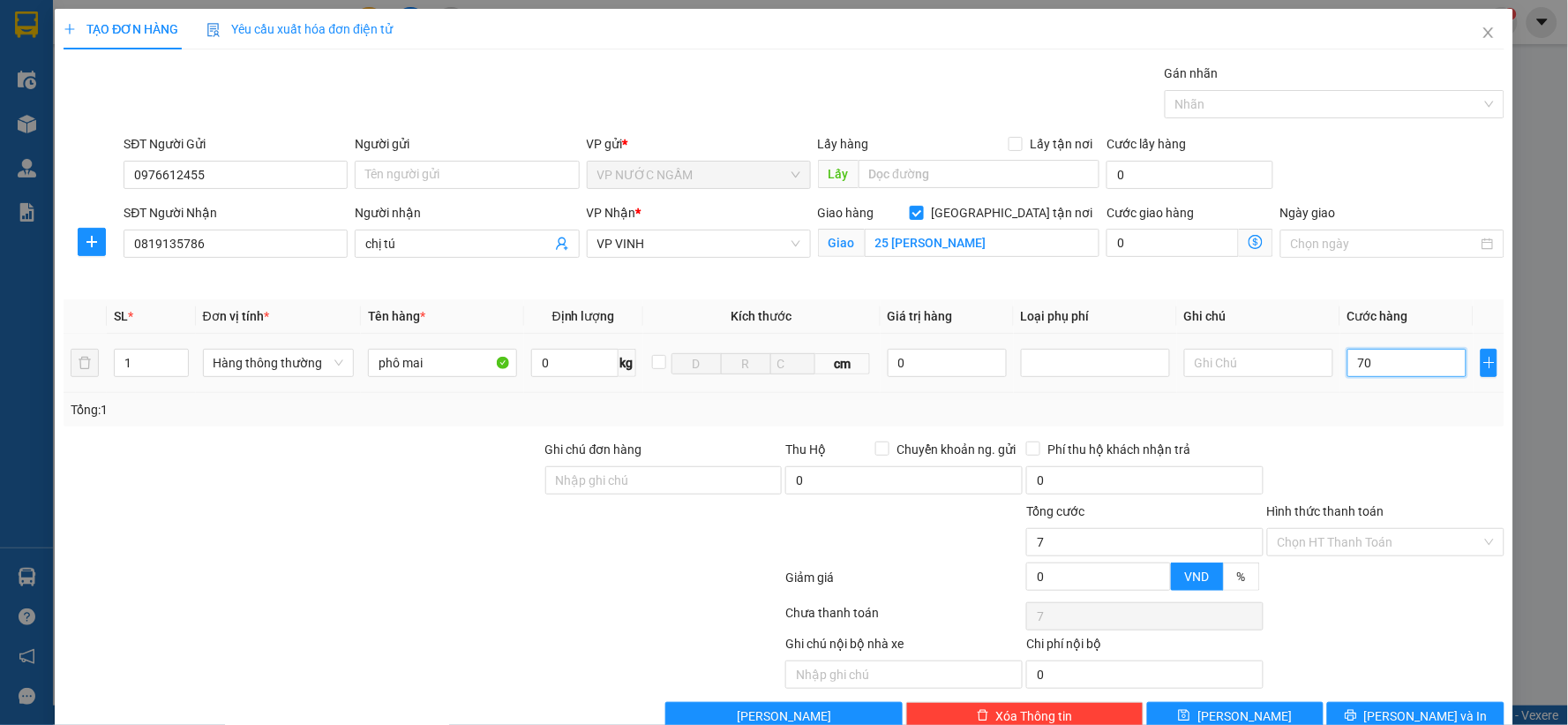
type input "70"
type input "70.000"
click at [1400, 703] on button "[PERSON_NAME] và In" at bounding box center [1415, 716] width 177 height 29
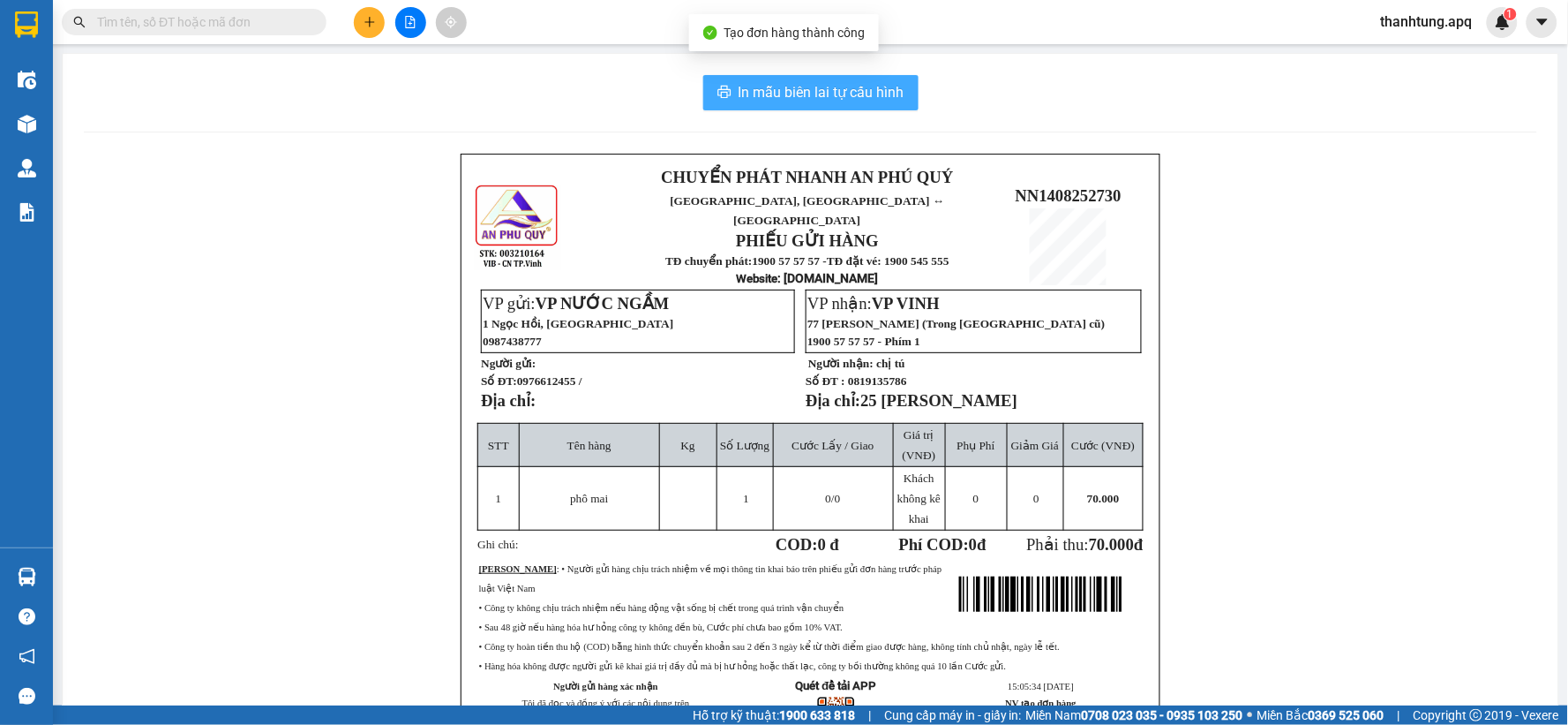
click at [881, 95] on span "In mẫu biên lai tự cấu hình" at bounding box center [820, 92] width 165 height 22
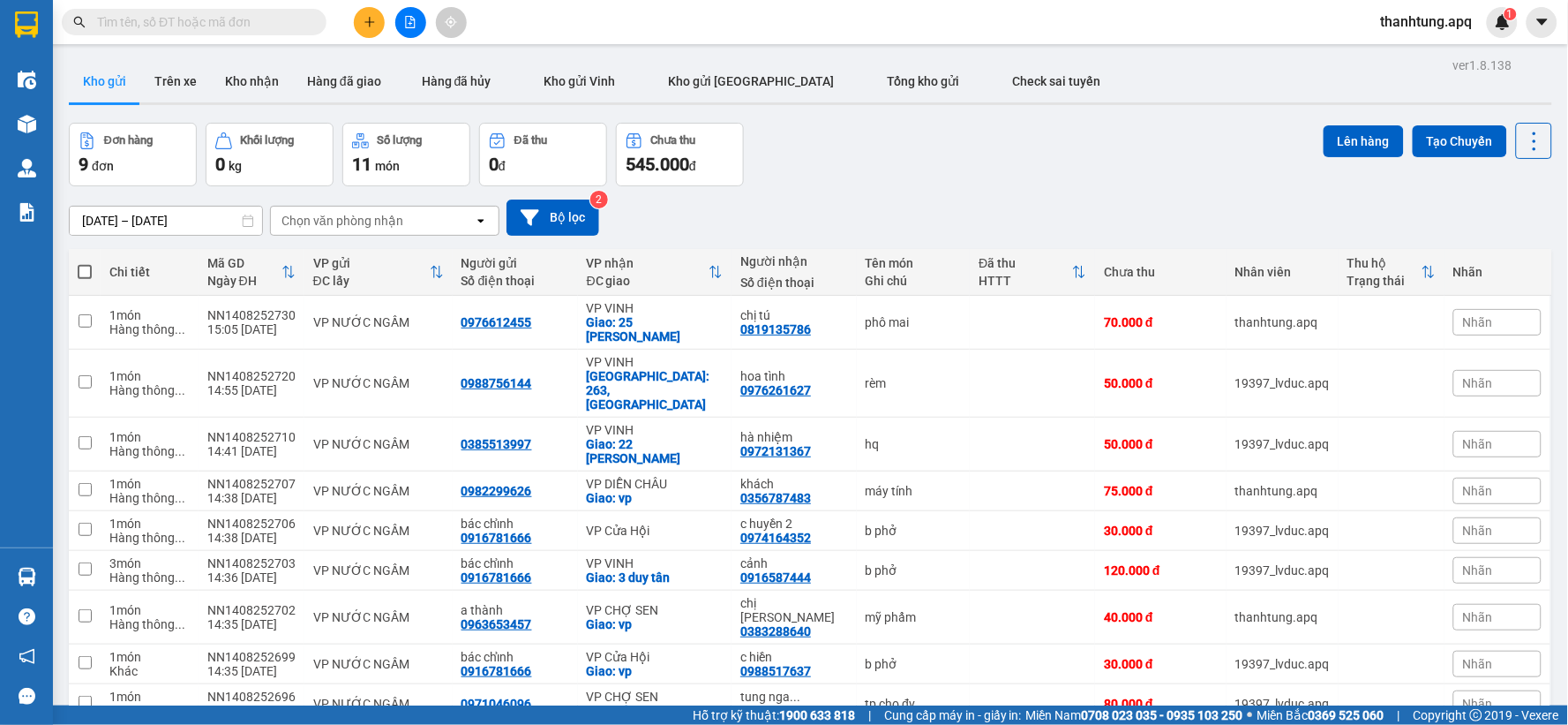
click at [1391, 28] on span "thanhtung.apq" at bounding box center [1426, 21] width 120 height 22
click at [1410, 50] on span "Đăng xuất" at bounding box center [1434, 55] width 85 height 19
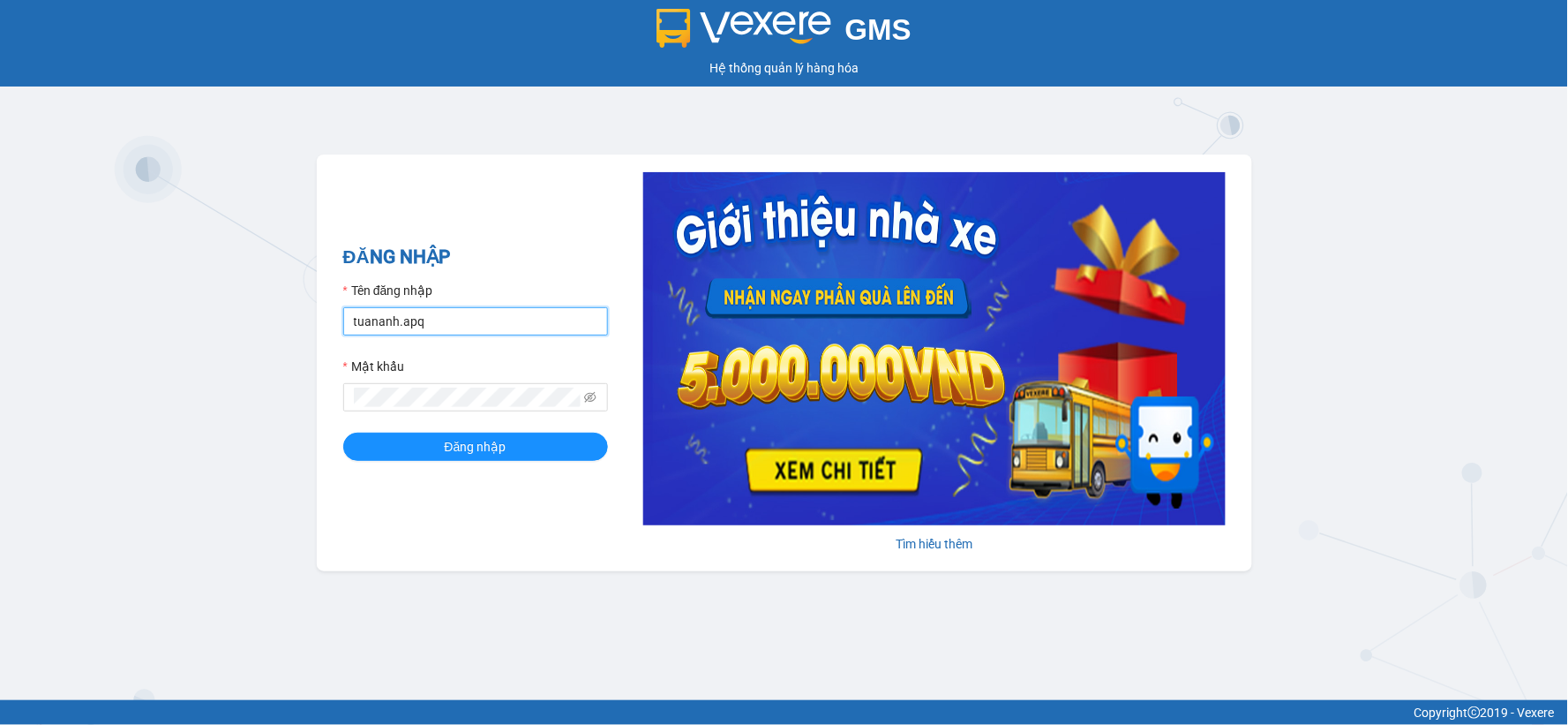
click at [434, 321] on input "tuananh.apq" at bounding box center [475, 321] width 265 height 29
type input "lvduc.apq"
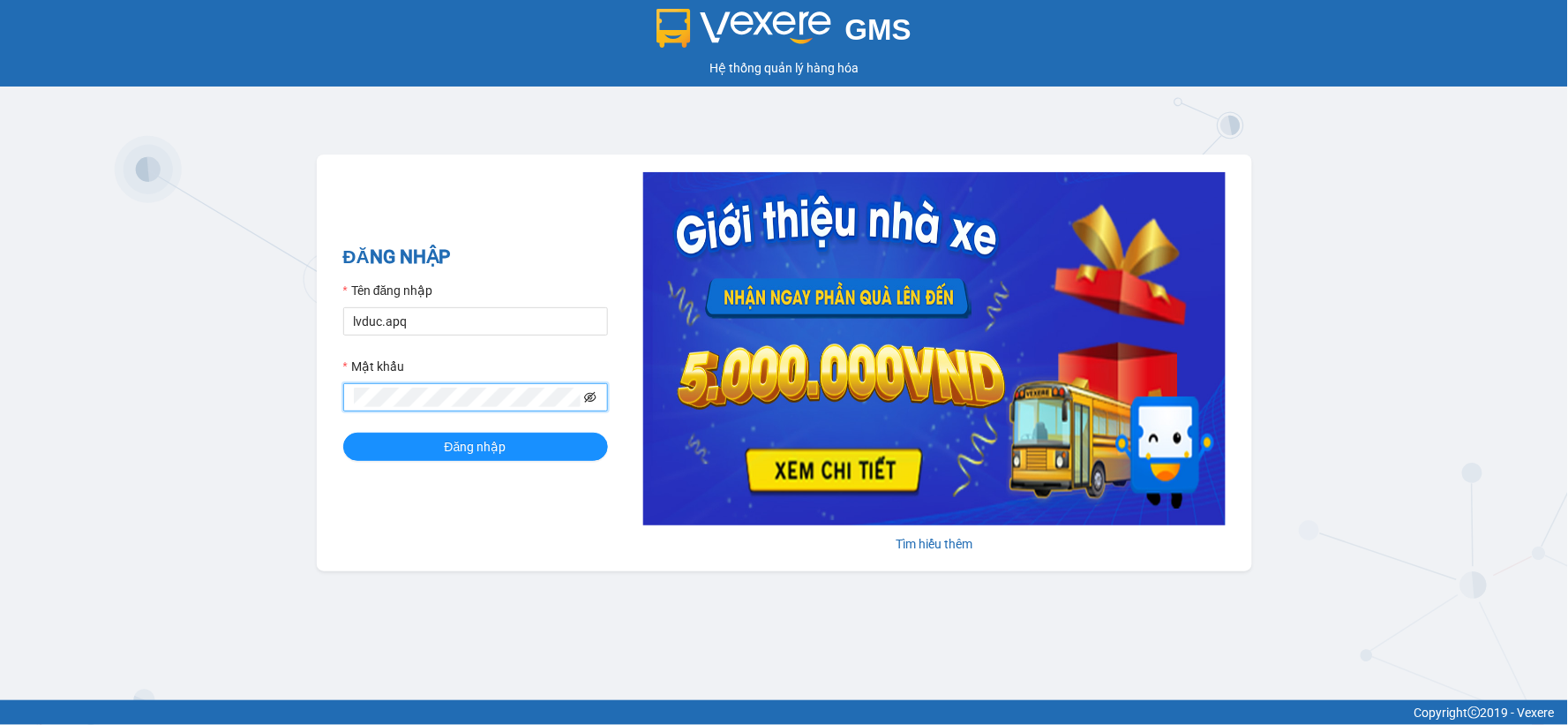
click at [596, 392] on icon "eye-invisible" at bounding box center [590, 397] width 12 height 12
click at [367, 455] on button "Đăng nhập" at bounding box center [475, 447] width 265 height 29
click at [343, 432] on button "Đăng nhập" at bounding box center [475, 447] width 265 height 29
click at [388, 451] on button "Đăng nhập" at bounding box center [475, 447] width 265 height 29
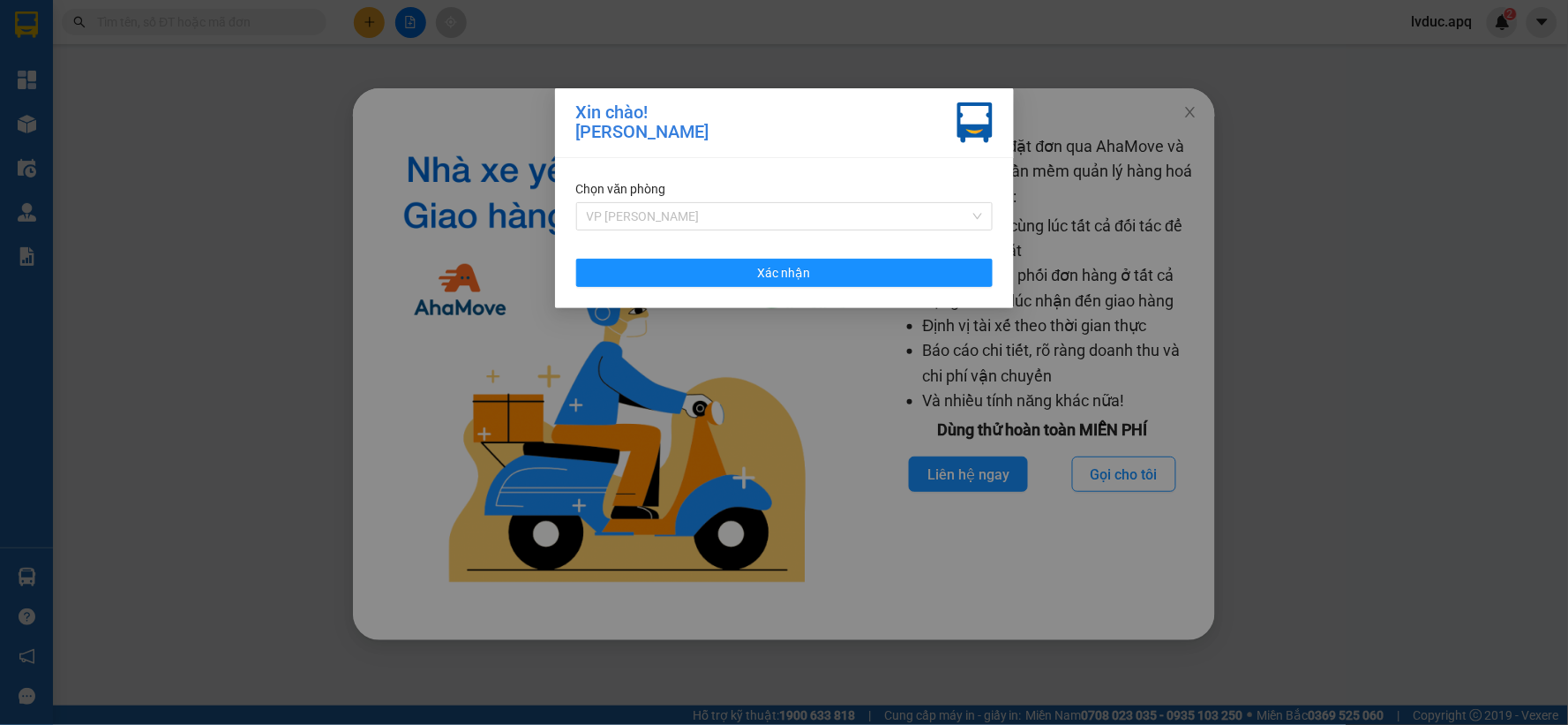
drag, startPoint x: 706, startPoint y: 200, endPoint x: 678, endPoint y: 248, distance: 55.6
click at [706, 203] on div "VP [PERSON_NAME]" at bounding box center [785, 216] width 417 height 29
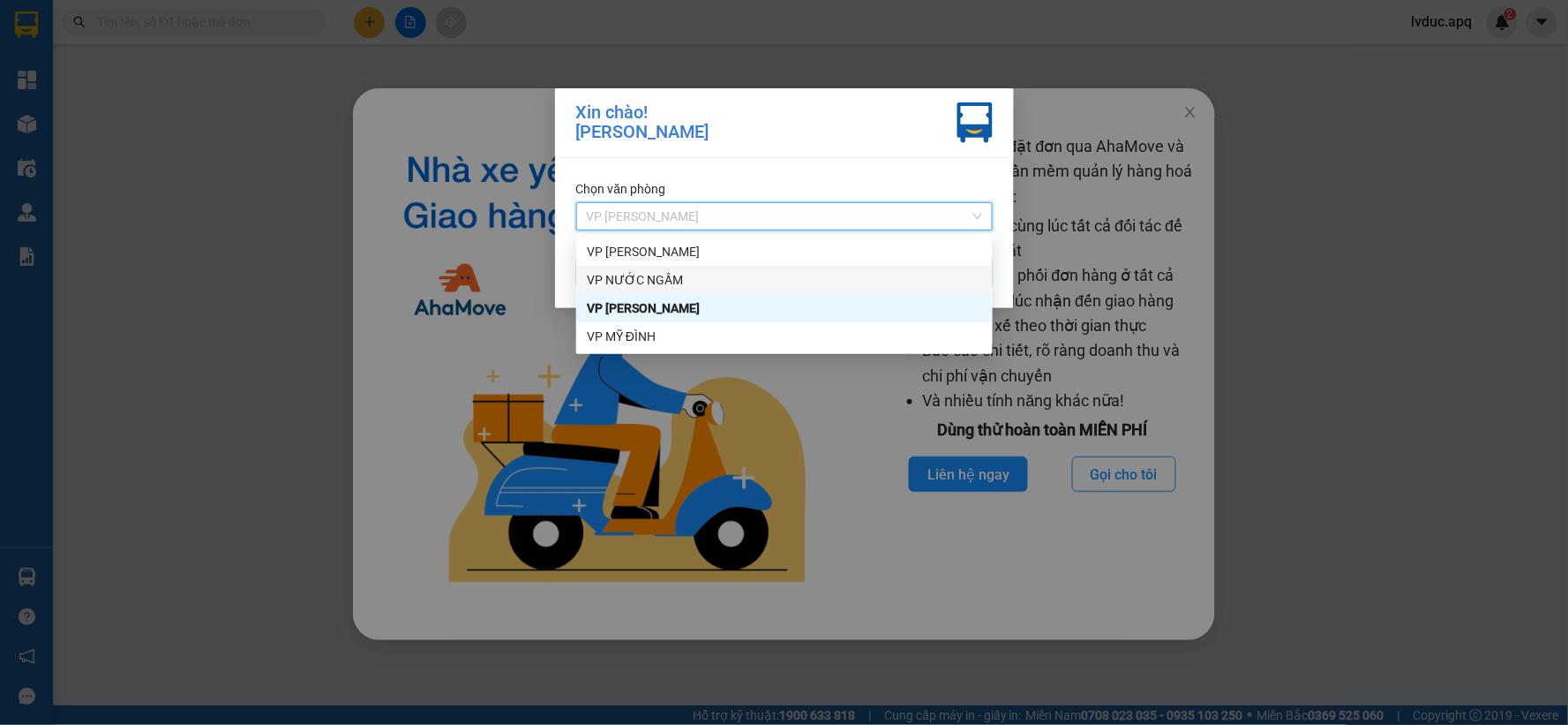
click at [671, 272] on div "VP NƯỚC NGẦM" at bounding box center [784, 279] width 395 height 19
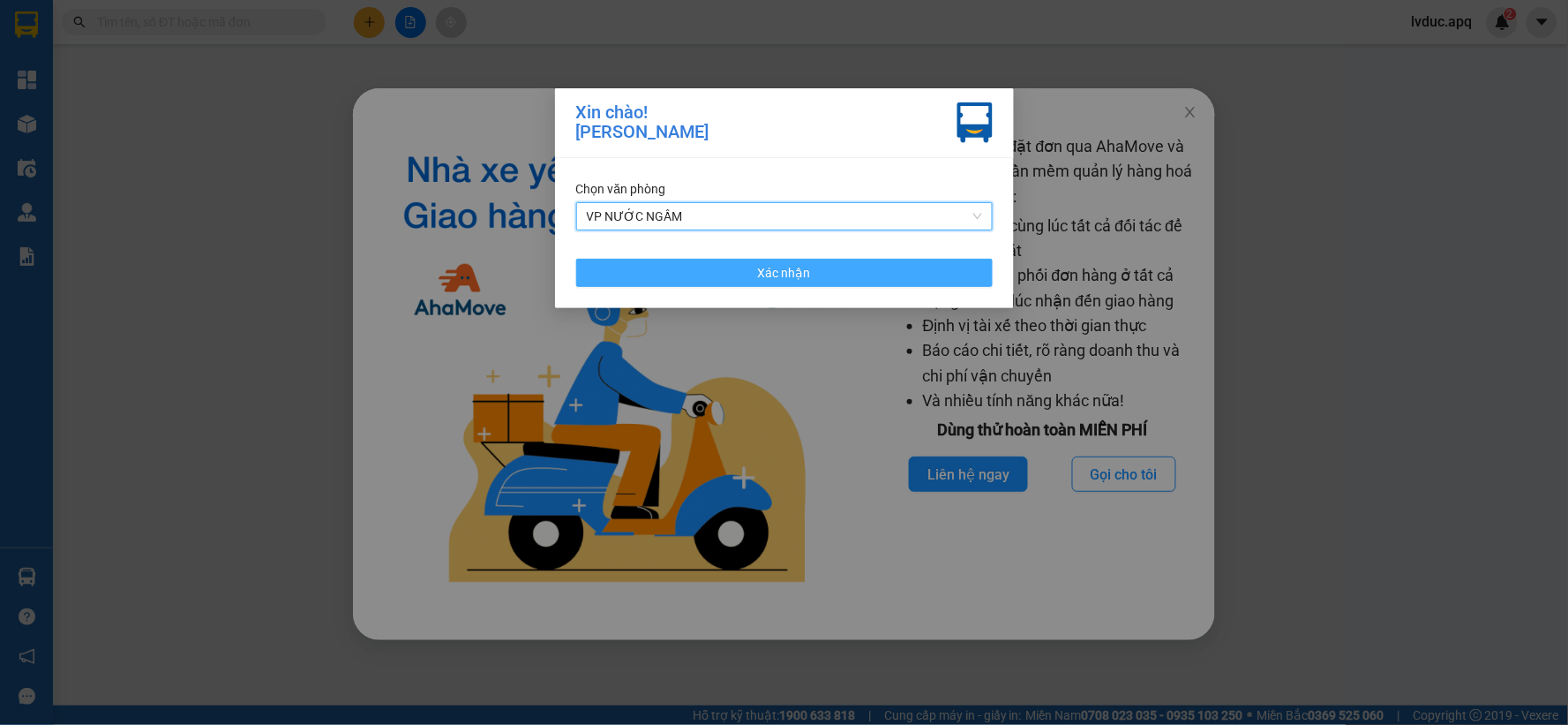
click at [719, 277] on button "Xác nhận" at bounding box center [785, 273] width 417 height 29
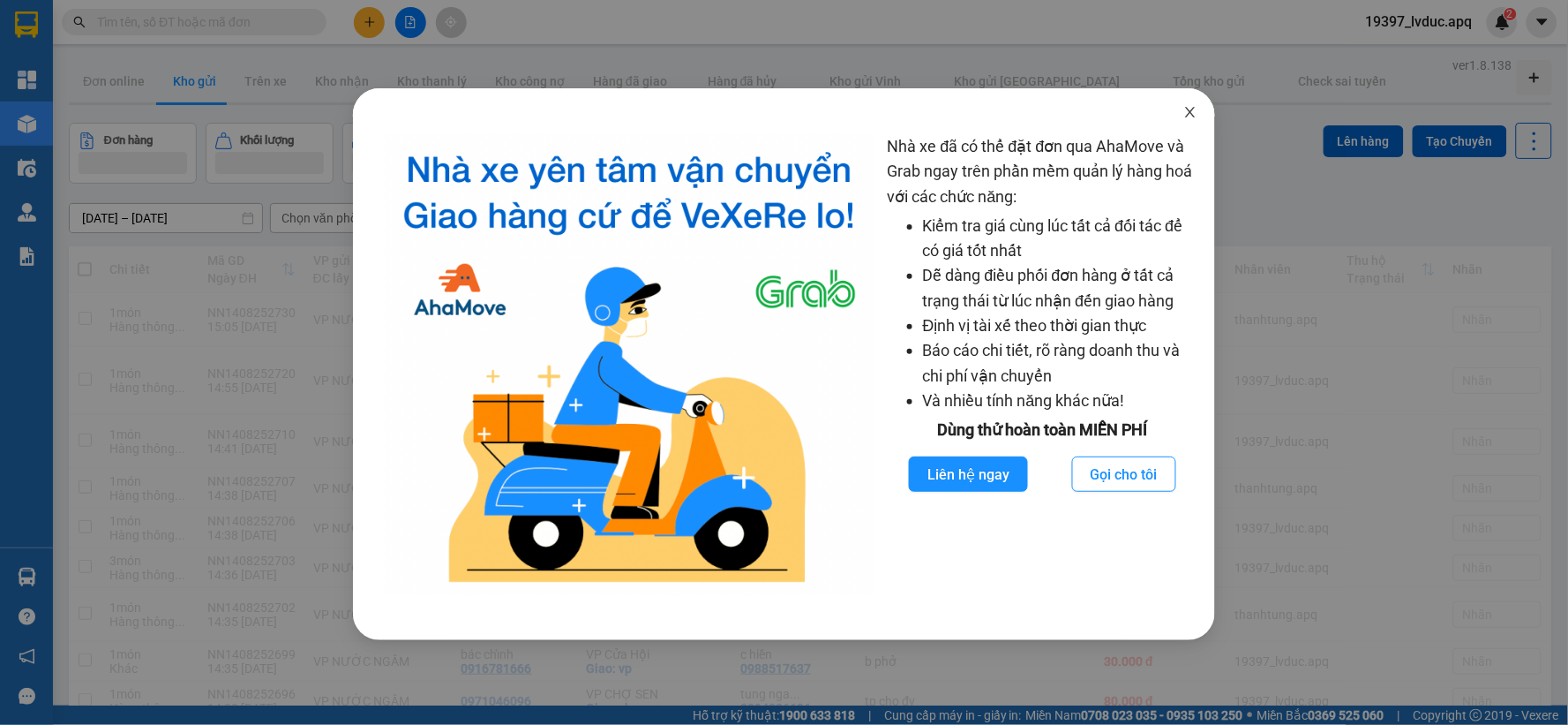
click at [1185, 118] on icon "close" at bounding box center [1189, 112] width 14 height 14
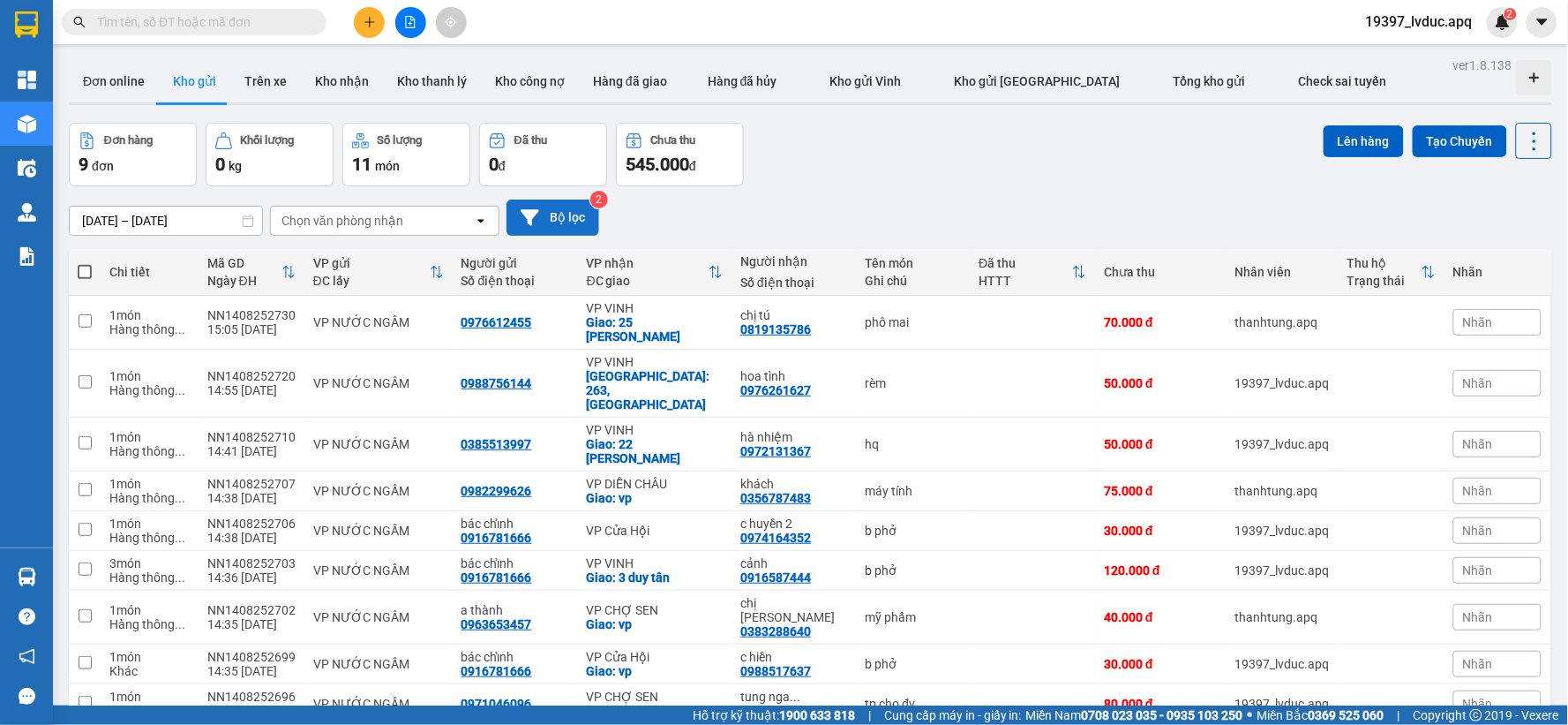
click at [532, 209] on icon at bounding box center [529, 217] width 18 height 16
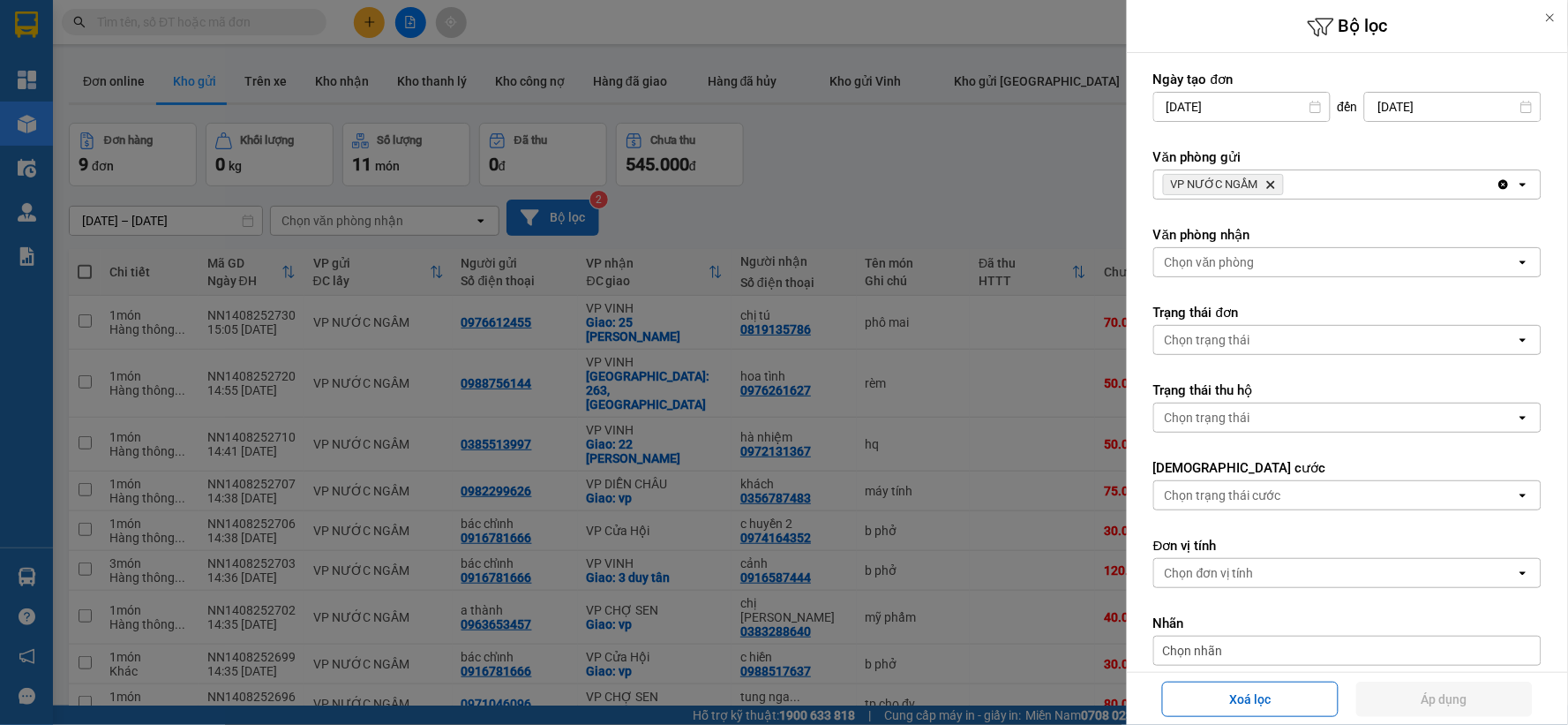
click at [1228, 275] on div "Chọn văn phòng" at bounding box center [1335, 262] width 361 height 29
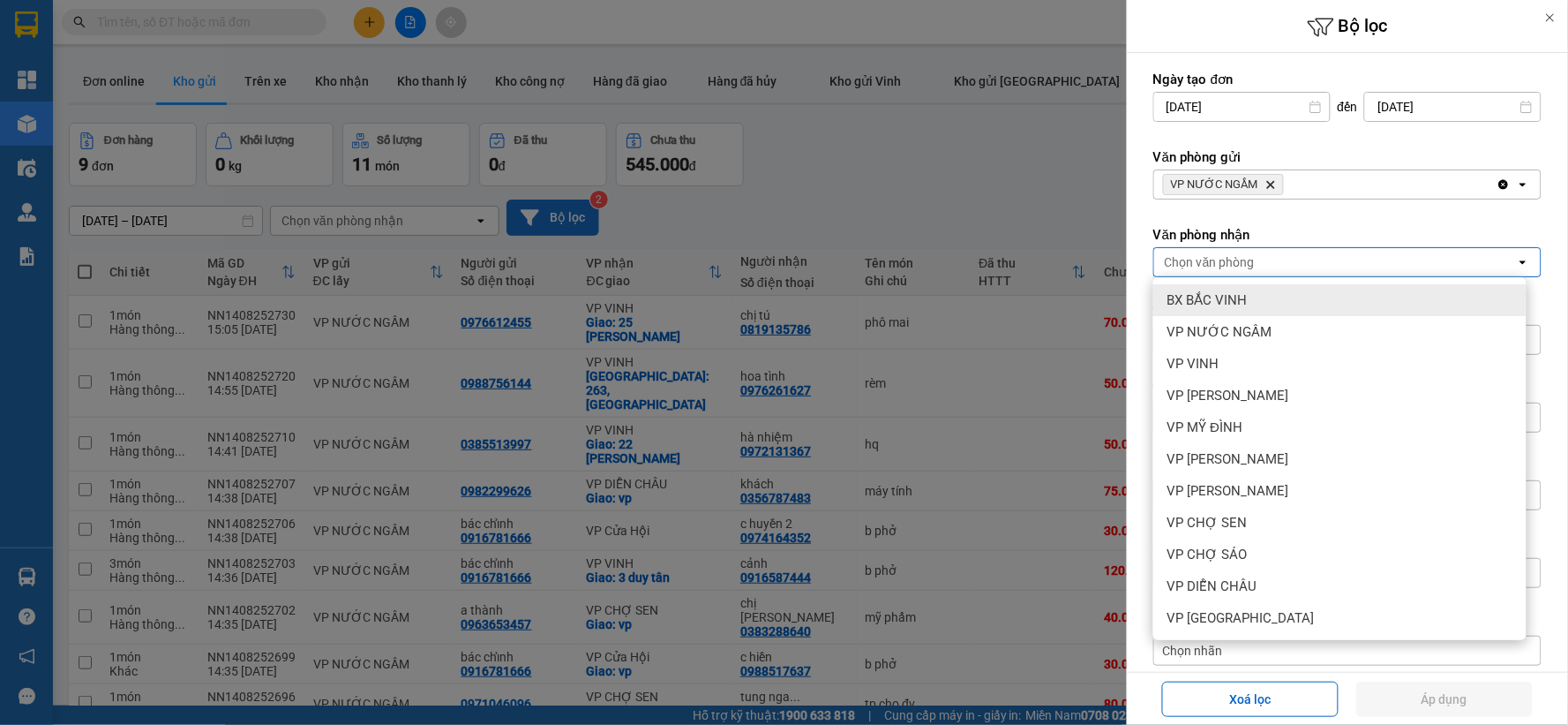
click at [1209, 301] on span "BX BẮC VINH" at bounding box center [1208, 300] width 80 height 17
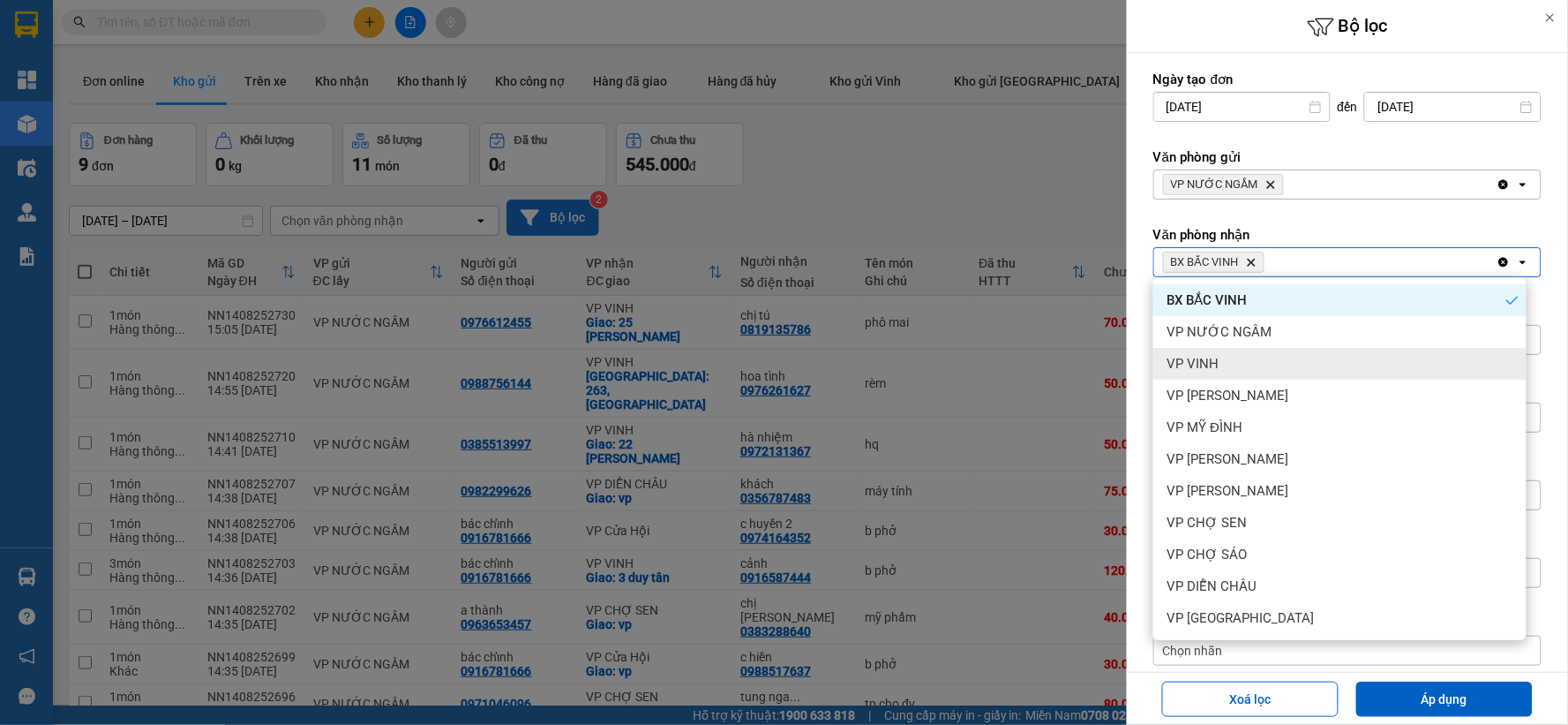
drag, startPoint x: 1209, startPoint y: 301, endPoint x: 1187, endPoint y: 372, distance: 74.3
click at [1187, 372] on div "VP VINH" at bounding box center [1339, 363] width 373 height 32
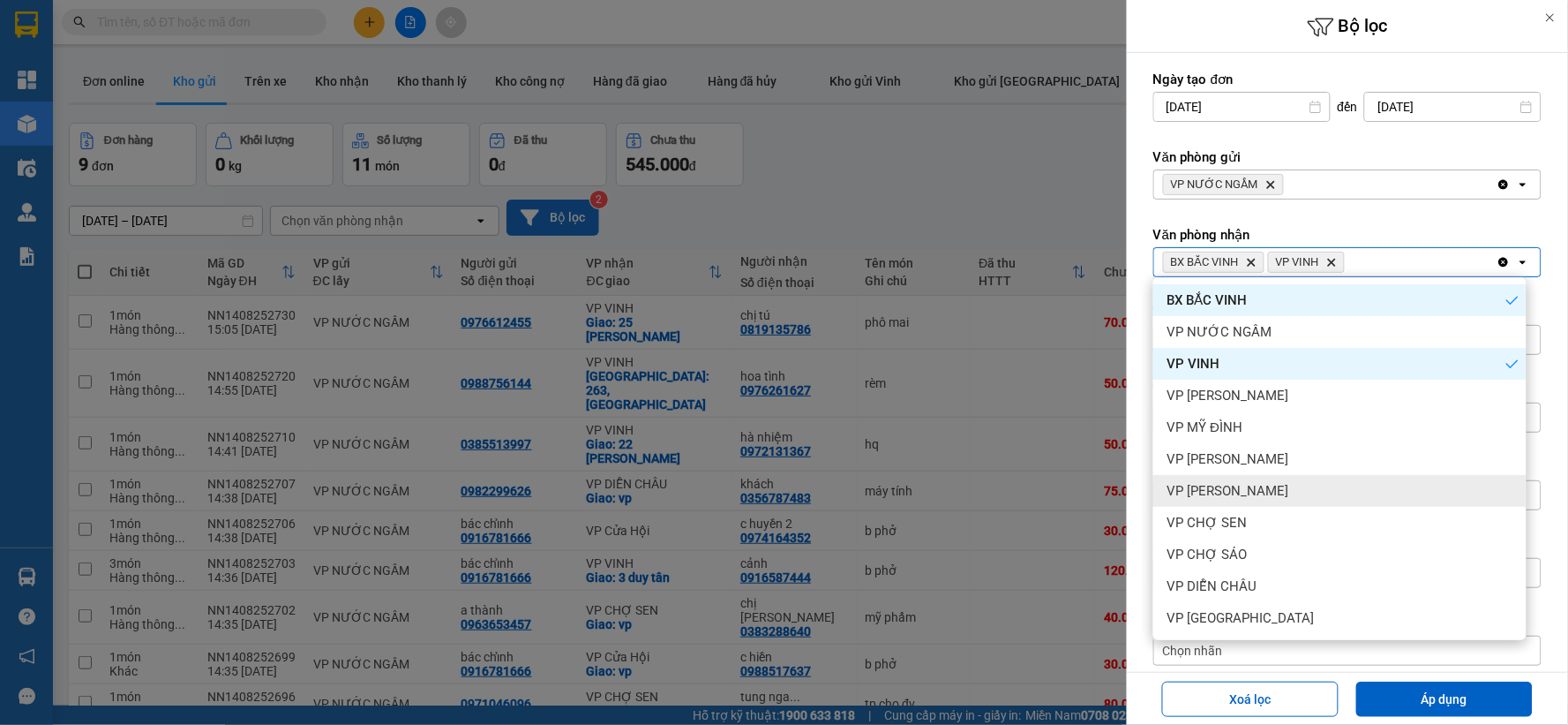
click at [1221, 491] on span "VP [PERSON_NAME]" at bounding box center [1228, 491] width 121 height 17
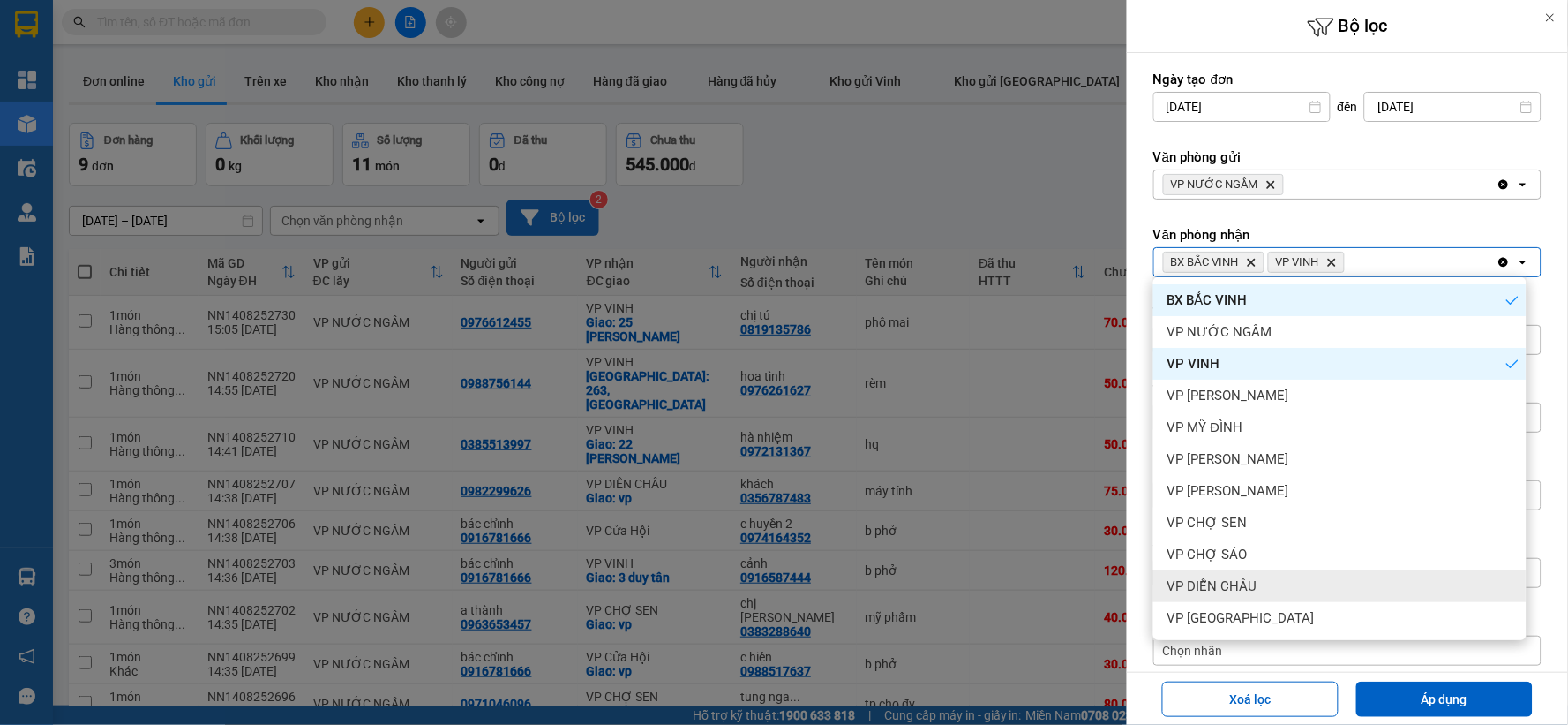
click at [1214, 578] on span "VP DIỄN CHÂU" at bounding box center [1212, 586] width 90 height 17
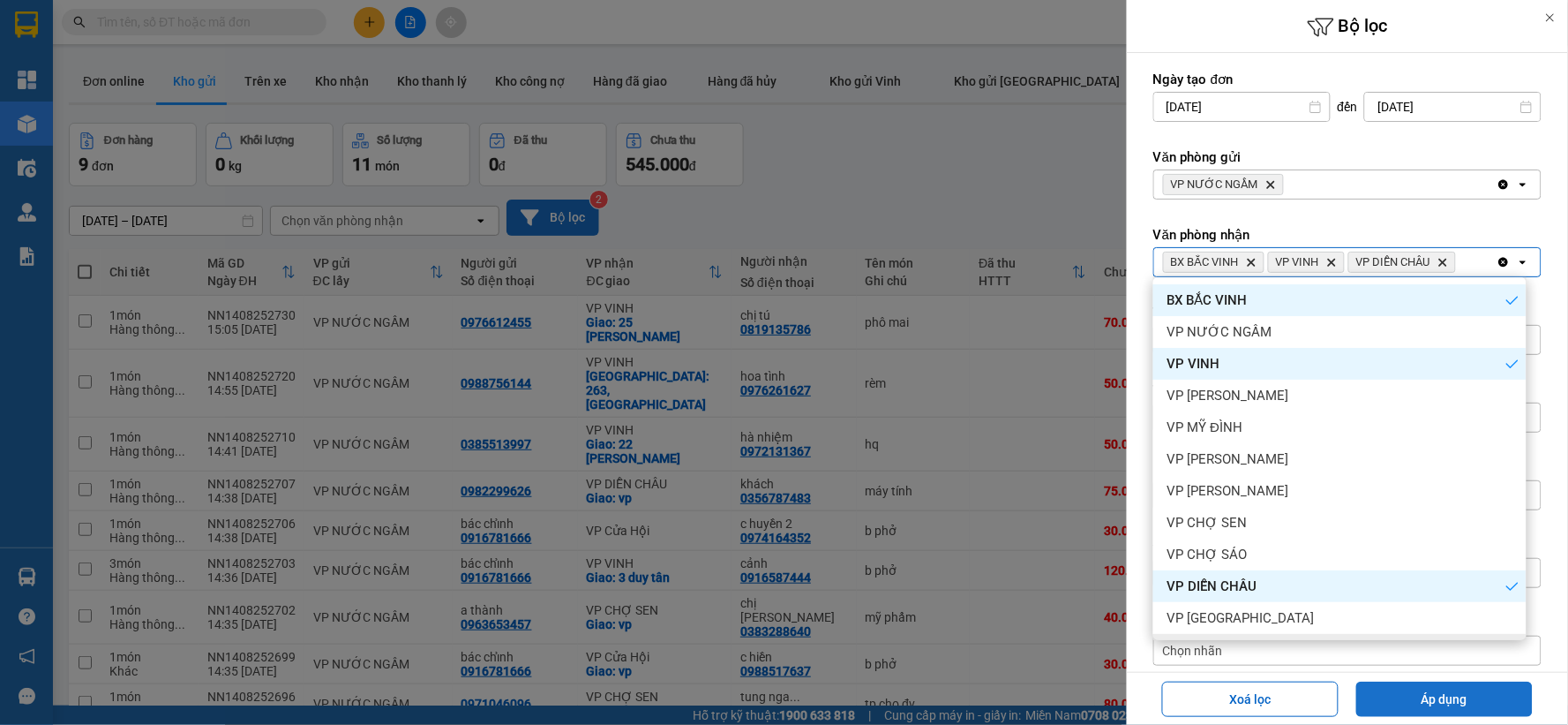
click at [1383, 692] on button "Áp dụng" at bounding box center [1444, 698] width 177 height 35
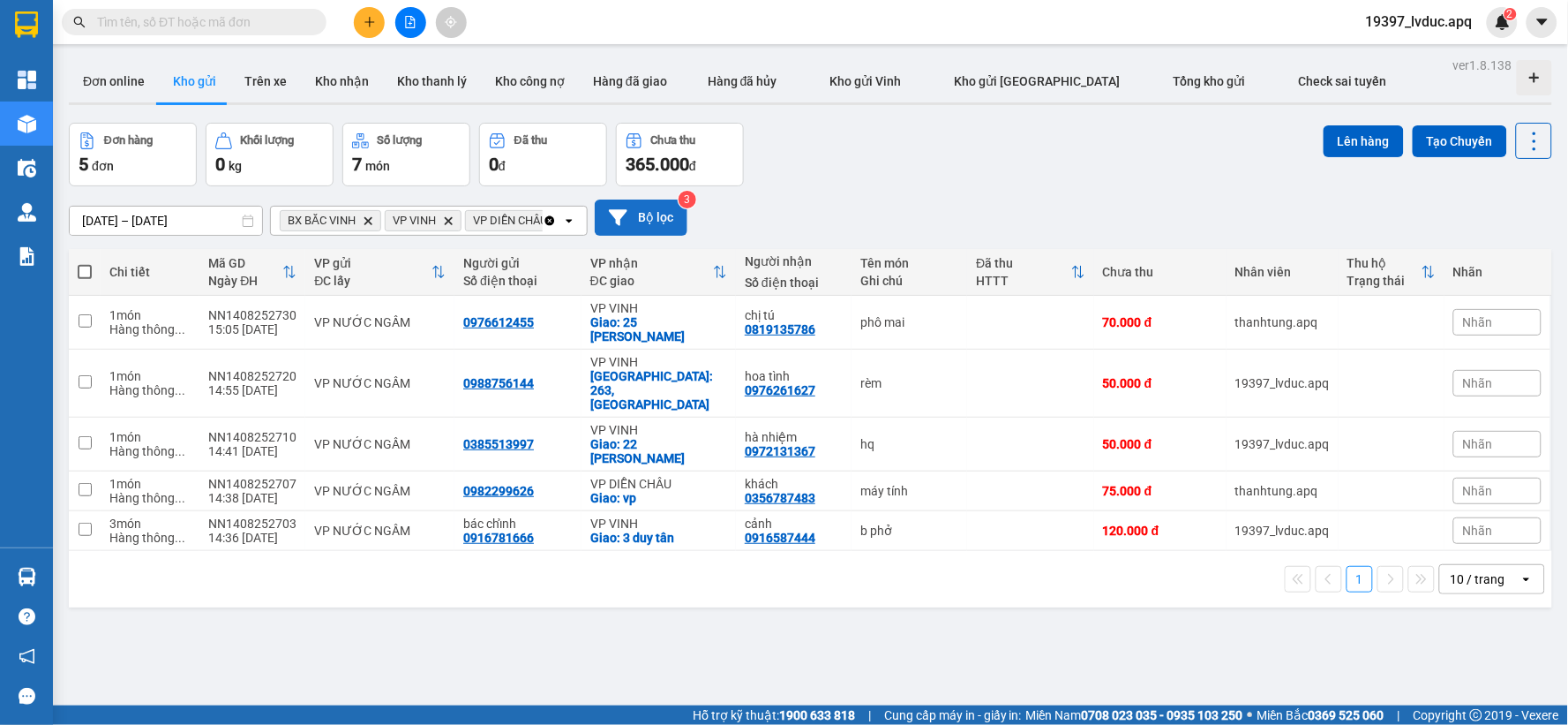
click at [80, 272] on span at bounding box center [84, 272] width 14 height 14
click at [85, 263] on input "checkbox" at bounding box center [85, 263] width 0 height 0
checkbox input "true"
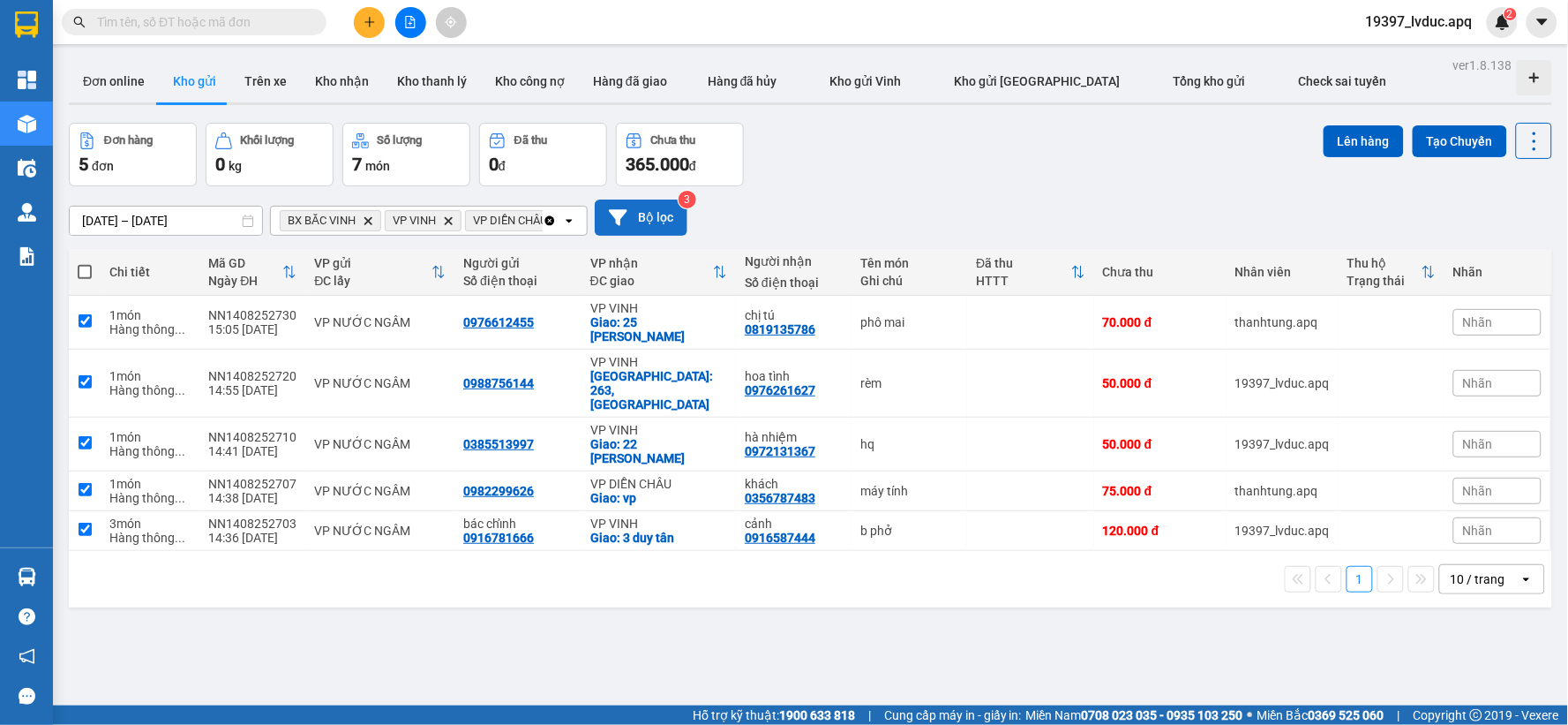
checkbox input "true"
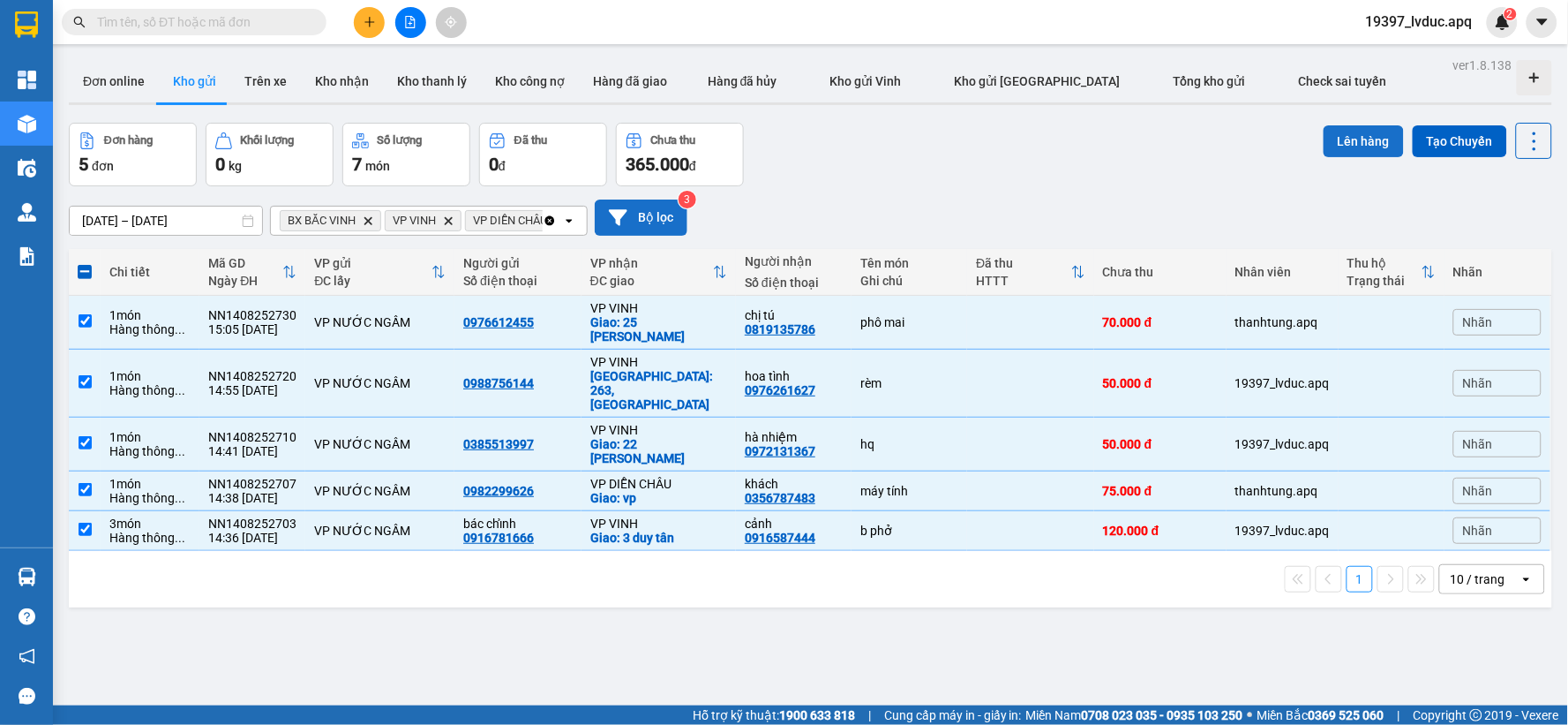
click at [1361, 135] on button "Lên hàng" at bounding box center [1363, 141] width 80 height 32
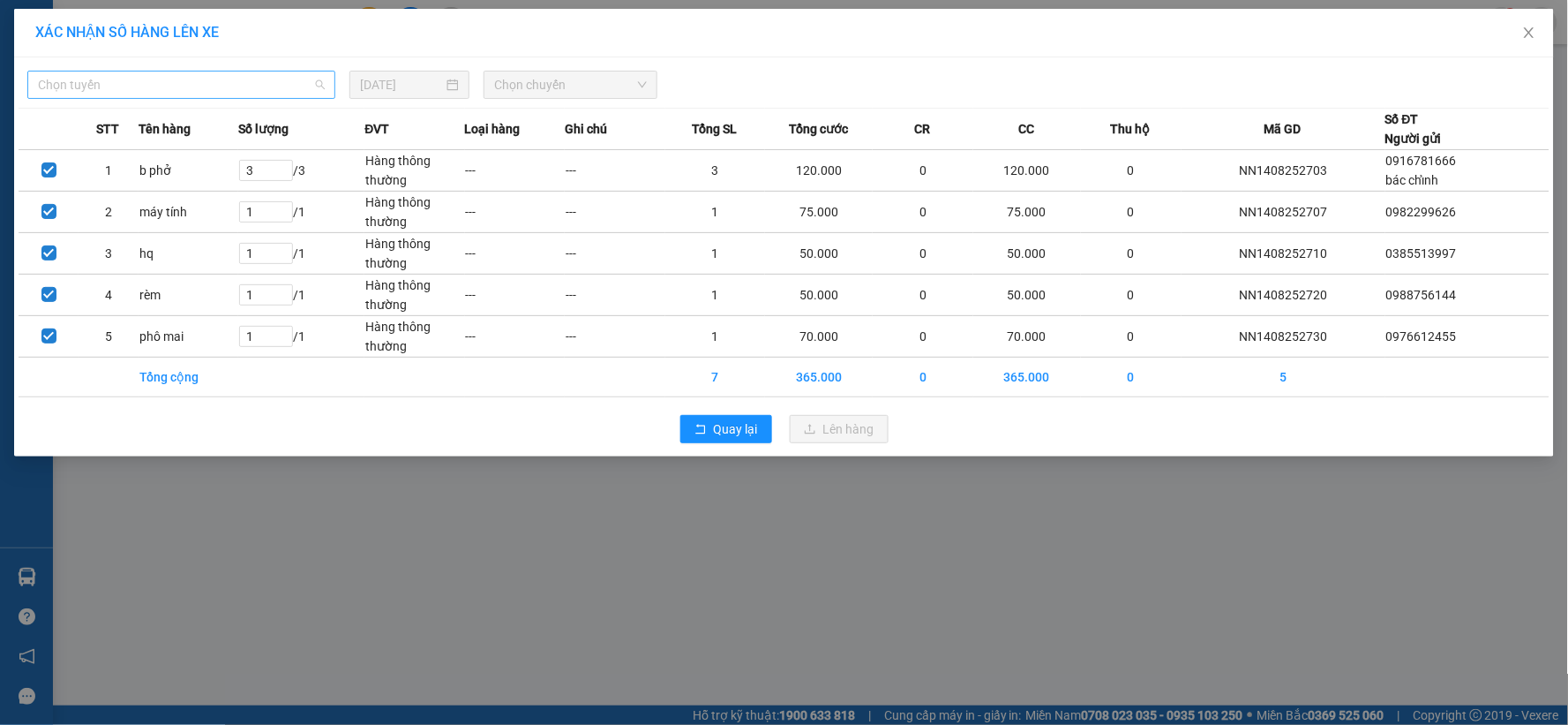
click at [140, 89] on span "Chọn tuyến" at bounding box center [182, 85] width 287 height 27
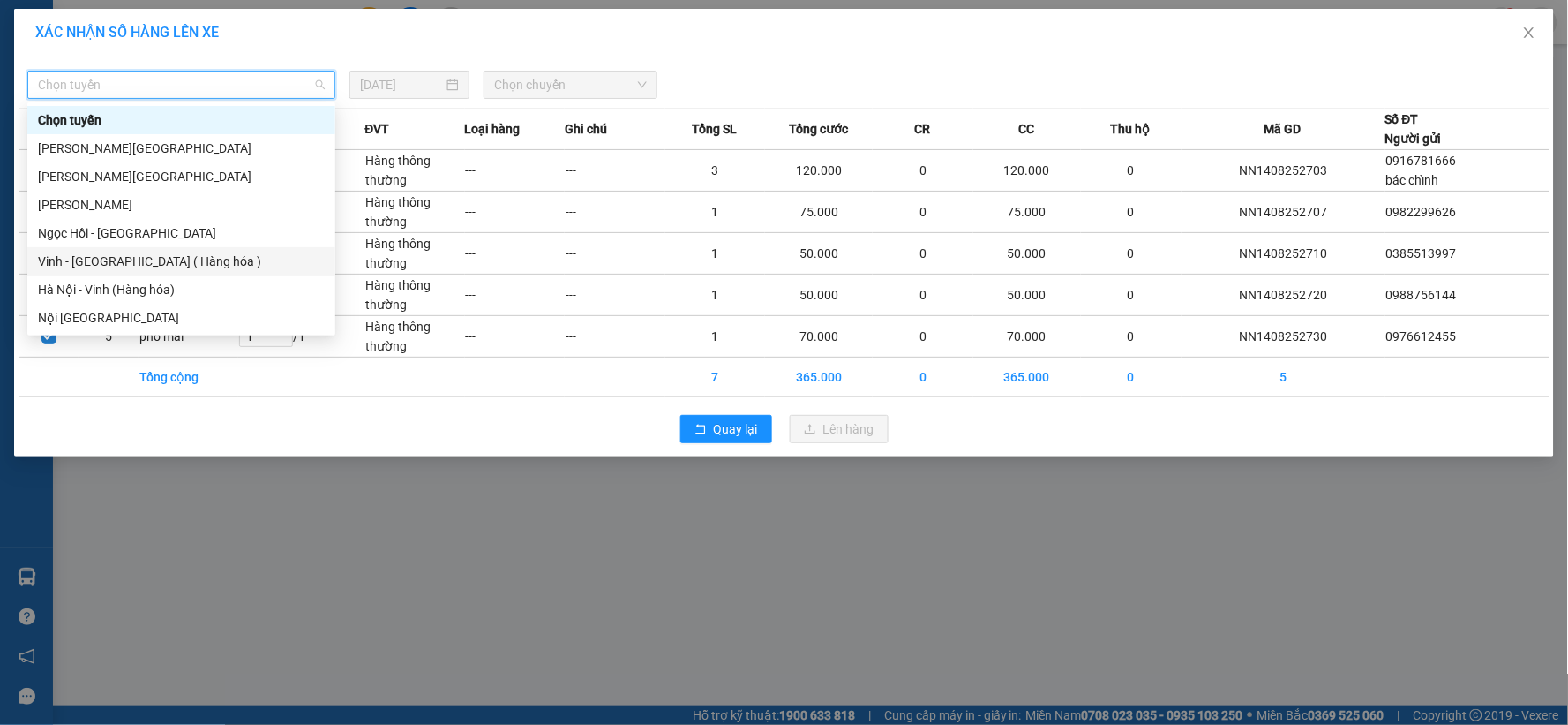
click at [128, 269] on div "Vinh - Hà Nội ( Hàng hóa )" at bounding box center [182, 261] width 287 height 19
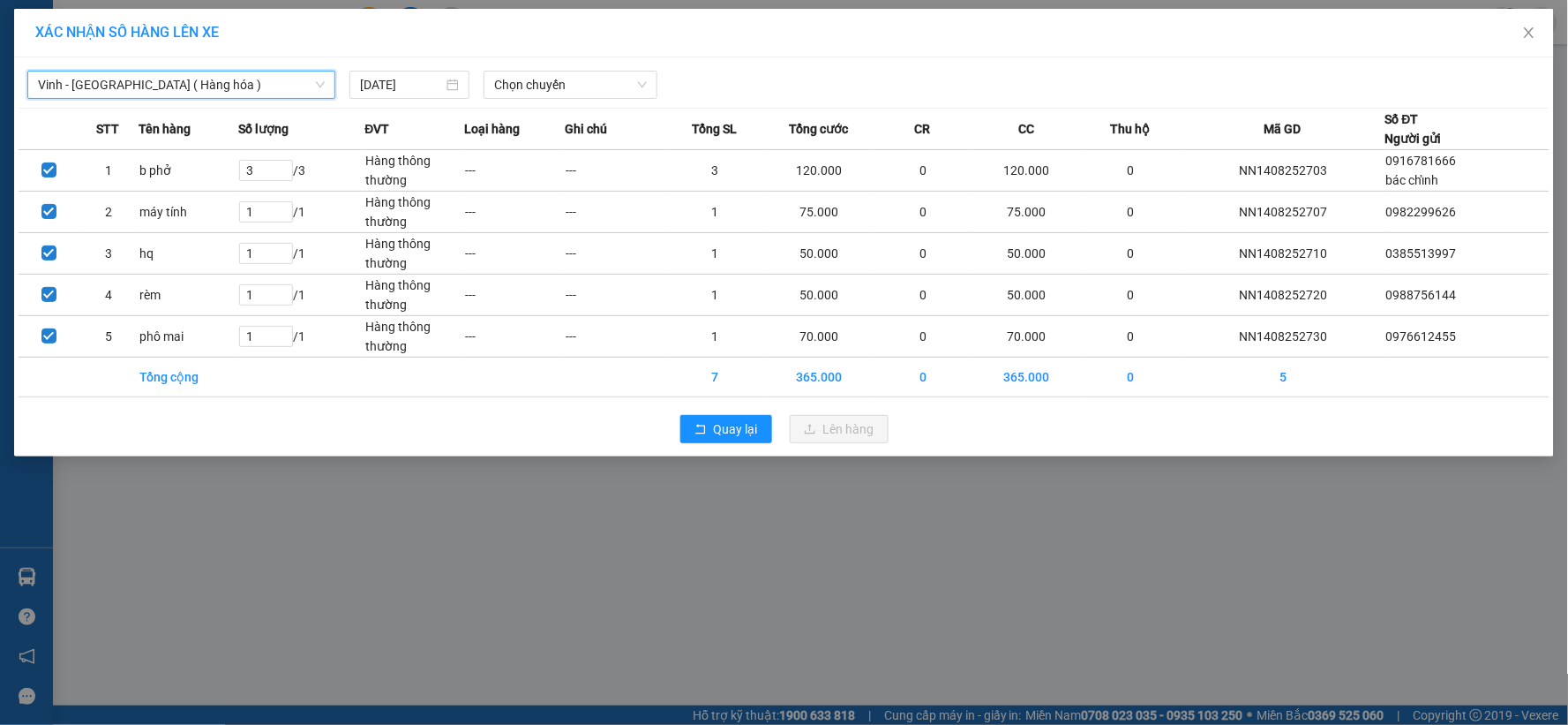
drag, startPoint x: 128, startPoint y: 93, endPoint x: 103, endPoint y: 163, distance: 74.3
click at [128, 99] on div "Vinh - Hà Nội ( Hàng hóa ) Vinh - Hà Nội ( Hàng hóa )" at bounding box center [181, 85] width 322 height 29
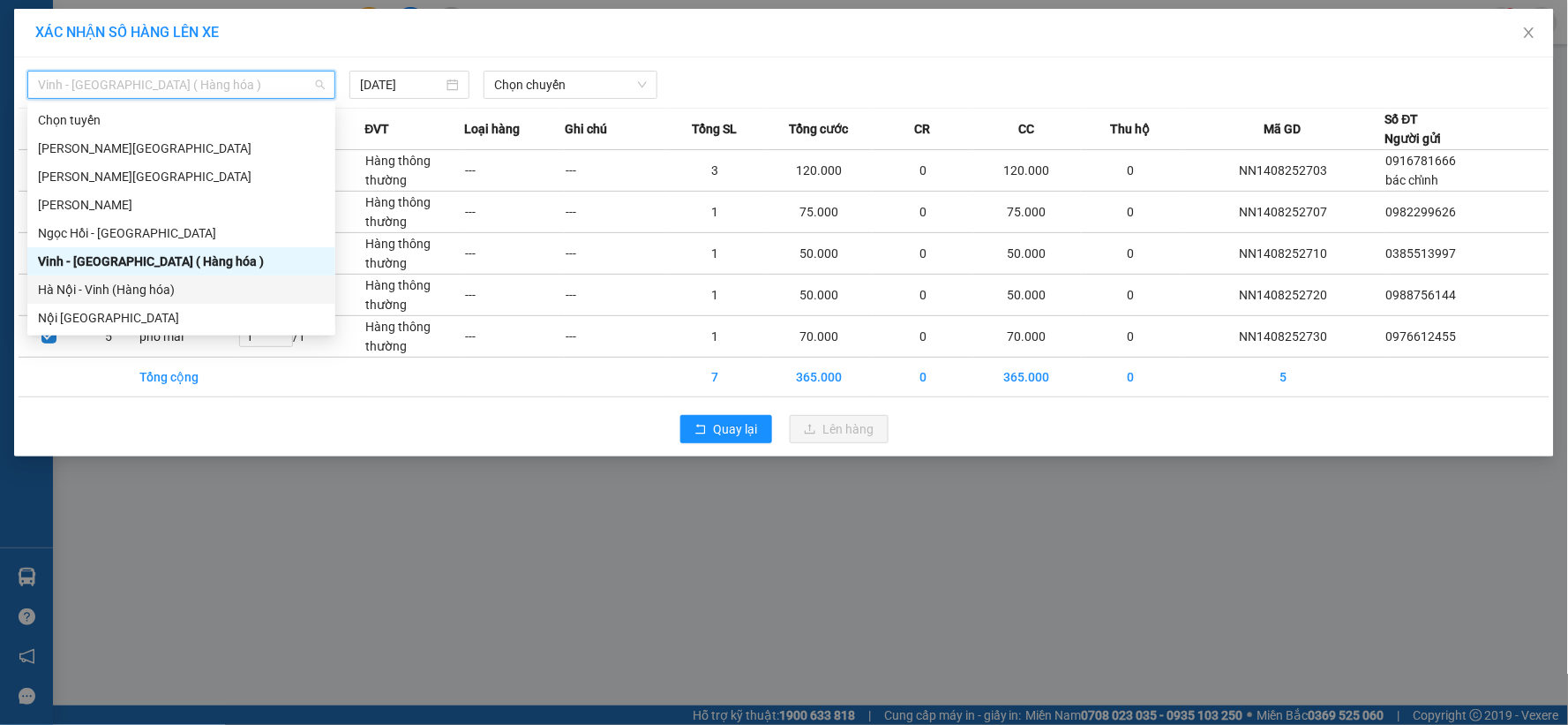
click at [94, 290] on div "Hà Nội - Vinh (Hàng hóa)" at bounding box center [182, 290] width 287 height 19
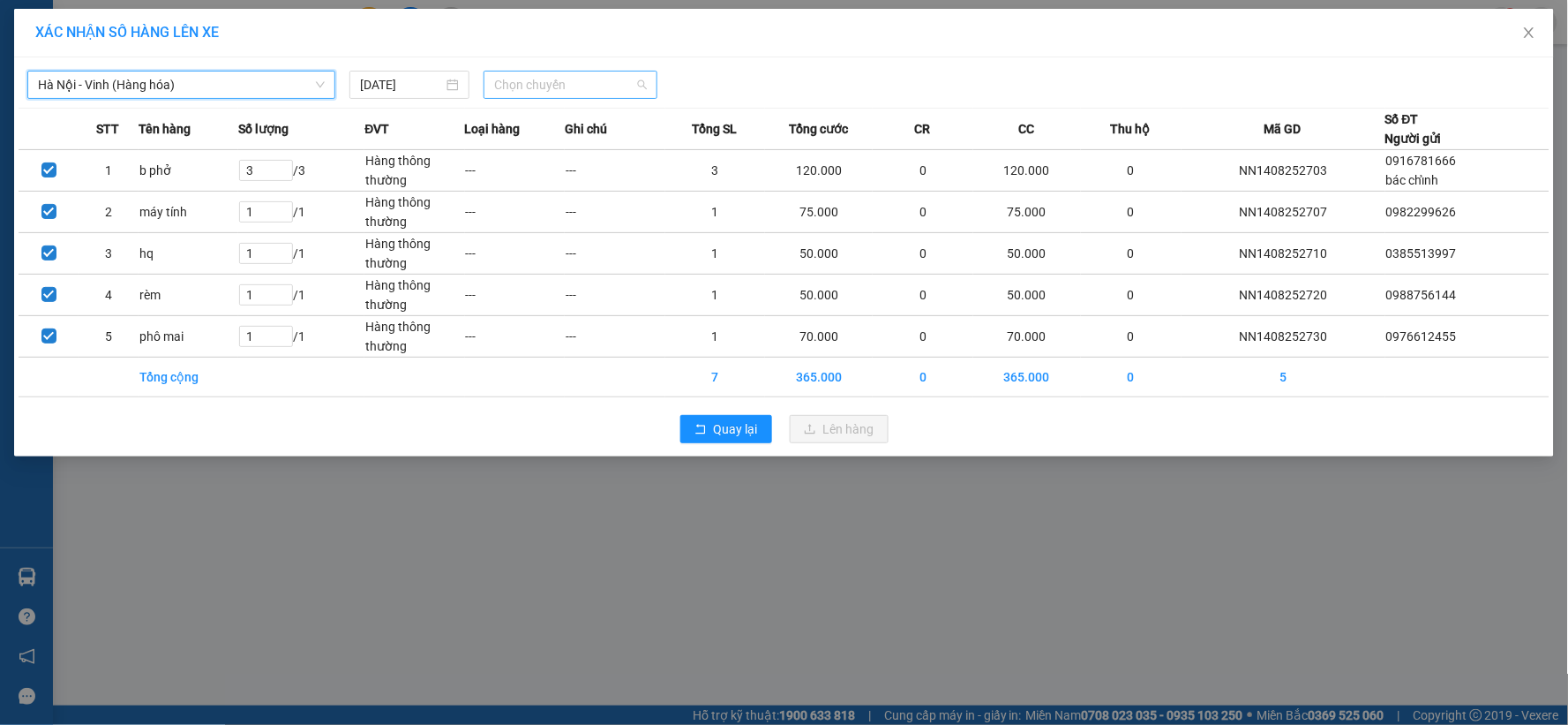
click at [553, 89] on span "Chọn chuyến" at bounding box center [571, 85] width 153 height 27
type input "1705"
click at [557, 140] on div "Thêm chuyến " 17:05 "" at bounding box center [577, 148] width 188 height 30
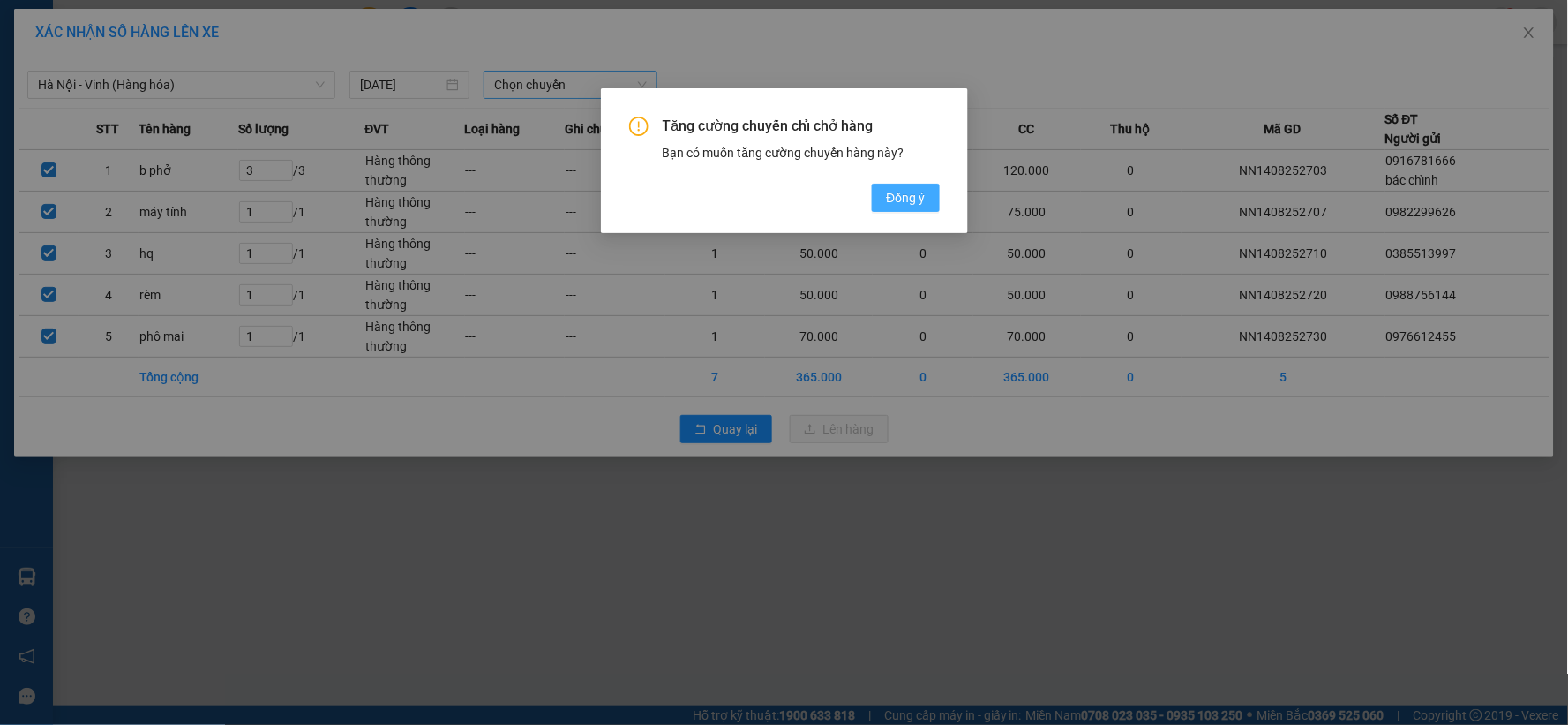
click at [908, 195] on span "Đồng ý" at bounding box center [904, 198] width 39 height 19
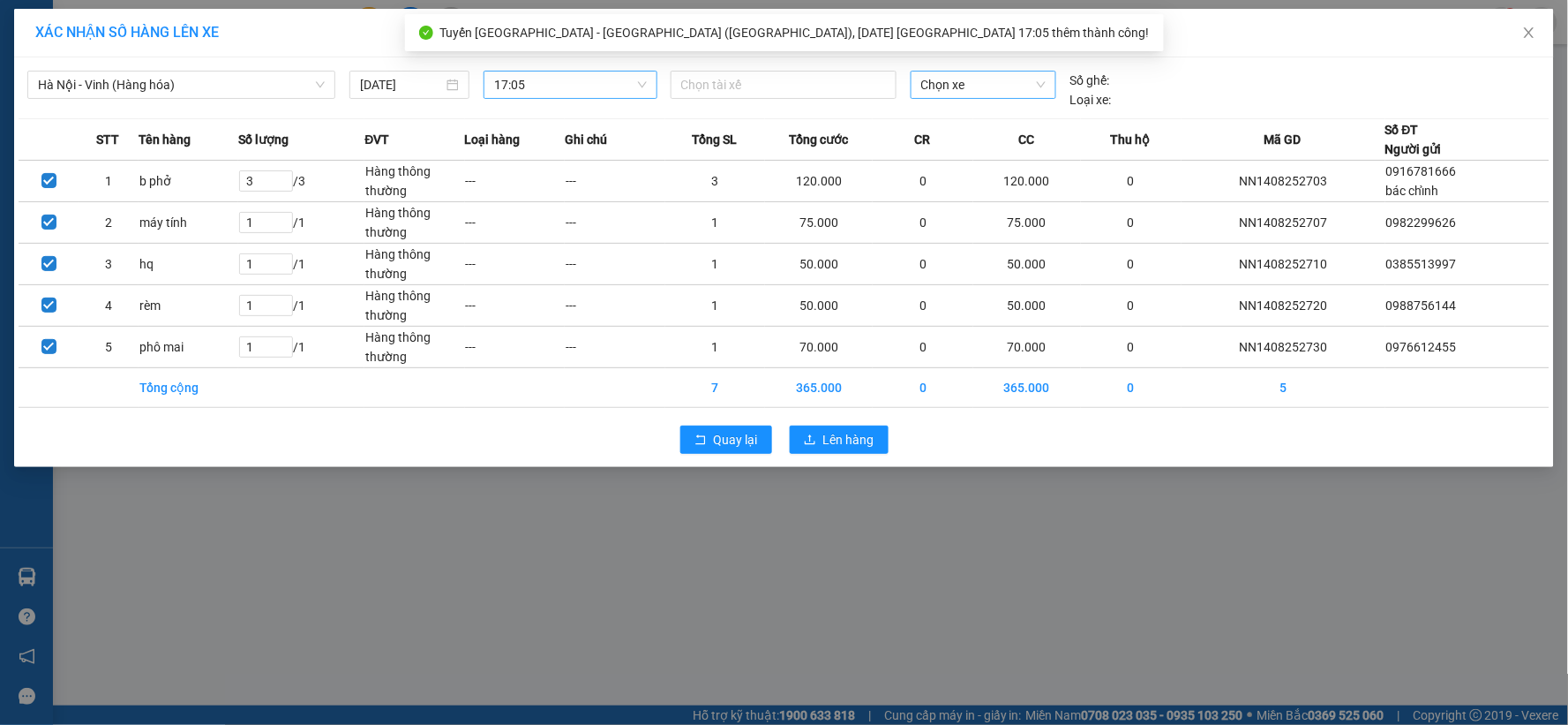
click at [974, 83] on span "Chọn xe" at bounding box center [983, 85] width 124 height 27
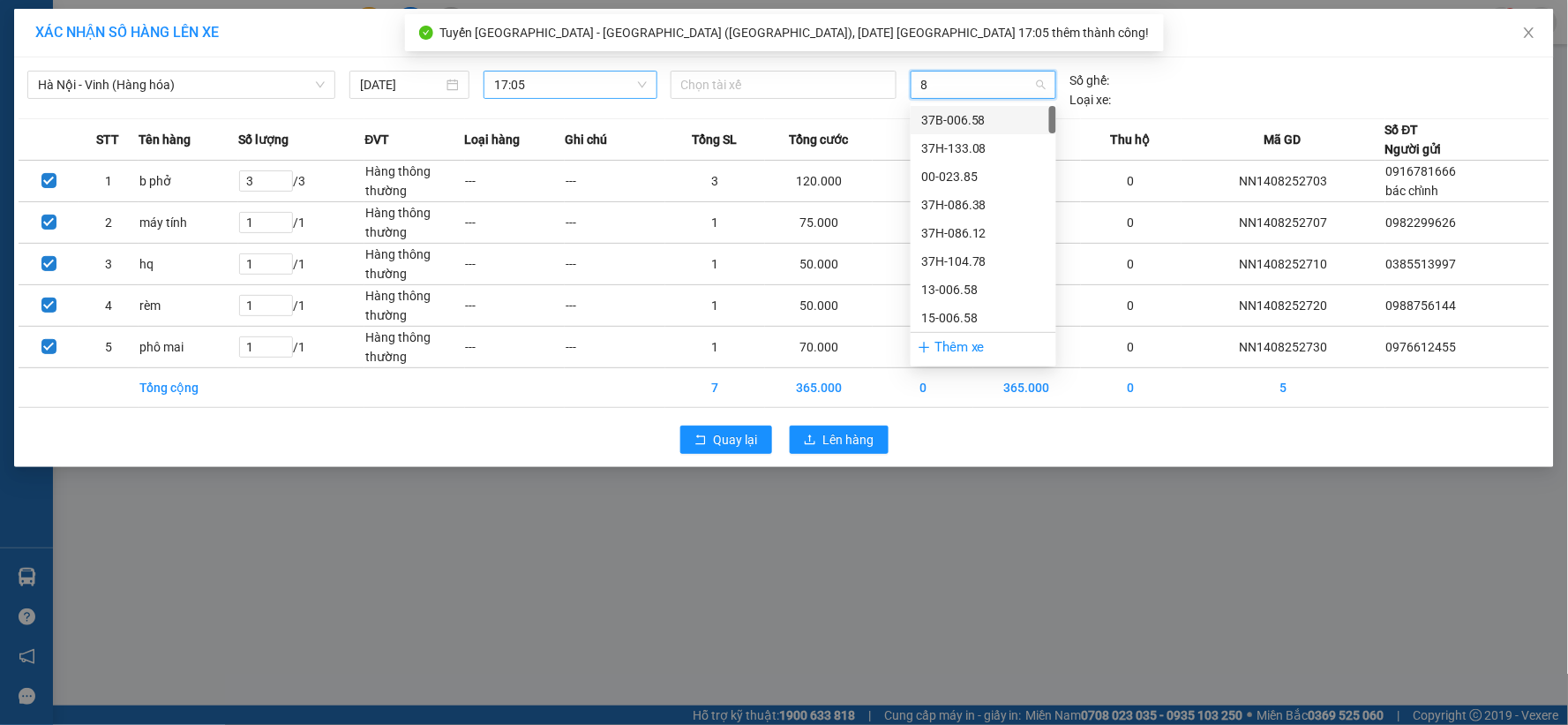
type input "82"
click at [962, 107] on div "37H-104.82" at bounding box center [983, 121] width 145 height 29
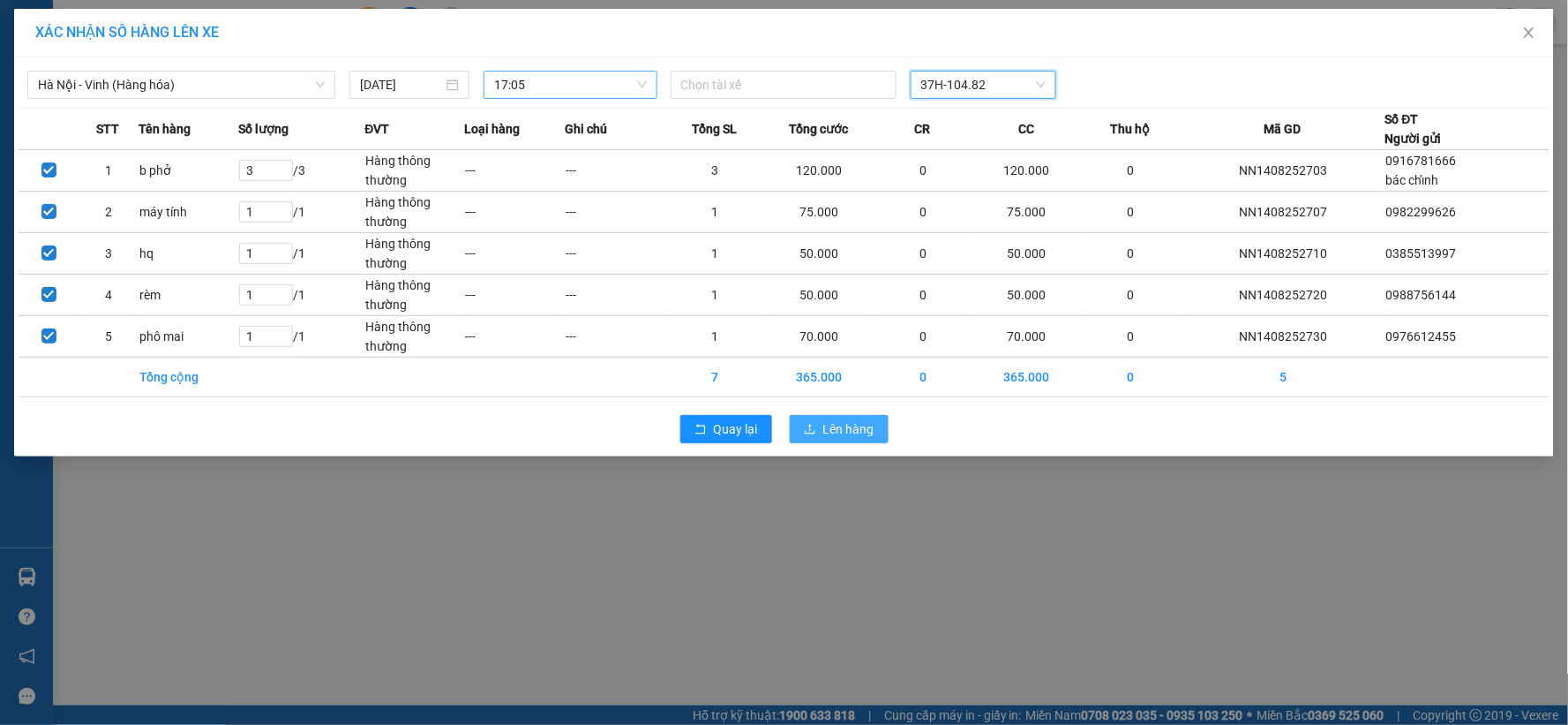
click at [830, 424] on span "Lên hàng" at bounding box center [849, 428] width 52 height 19
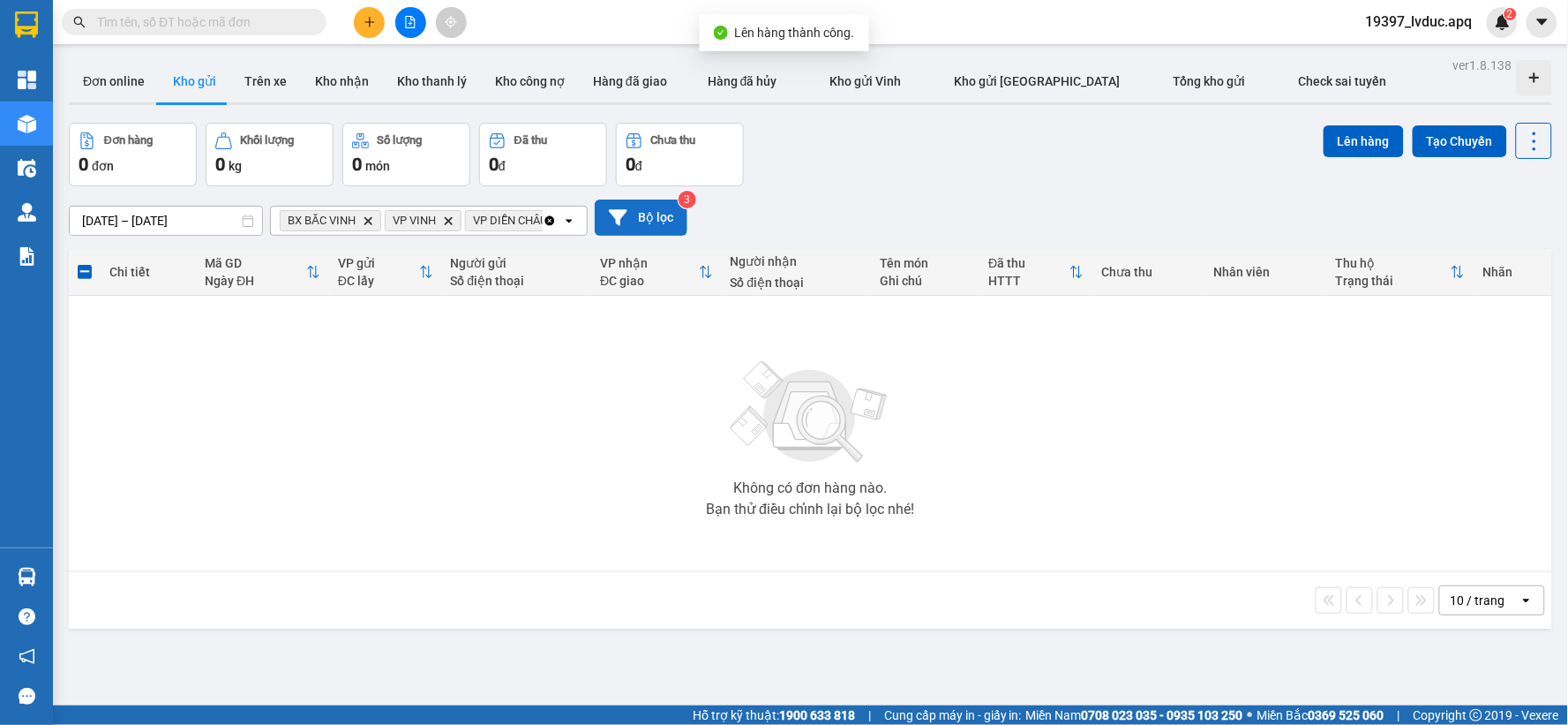
click at [600, 223] on button "Bộ lọc" at bounding box center [641, 218] width 93 height 36
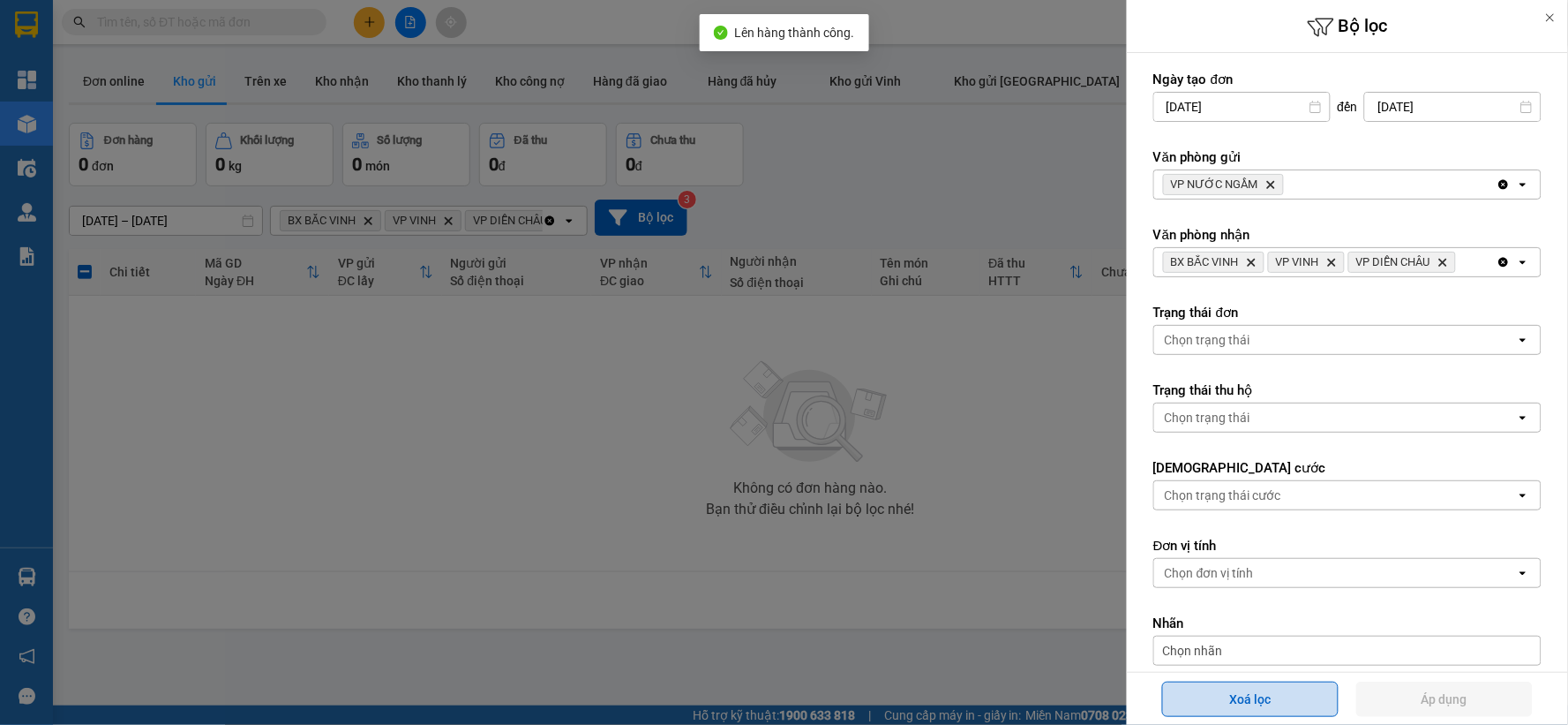
drag, startPoint x: 1284, startPoint y: 692, endPoint x: 1272, endPoint y: 698, distance: 13.4
click at [1283, 694] on button "Xoá lọc" at bounding box center [1250, 698] width 177 height 35
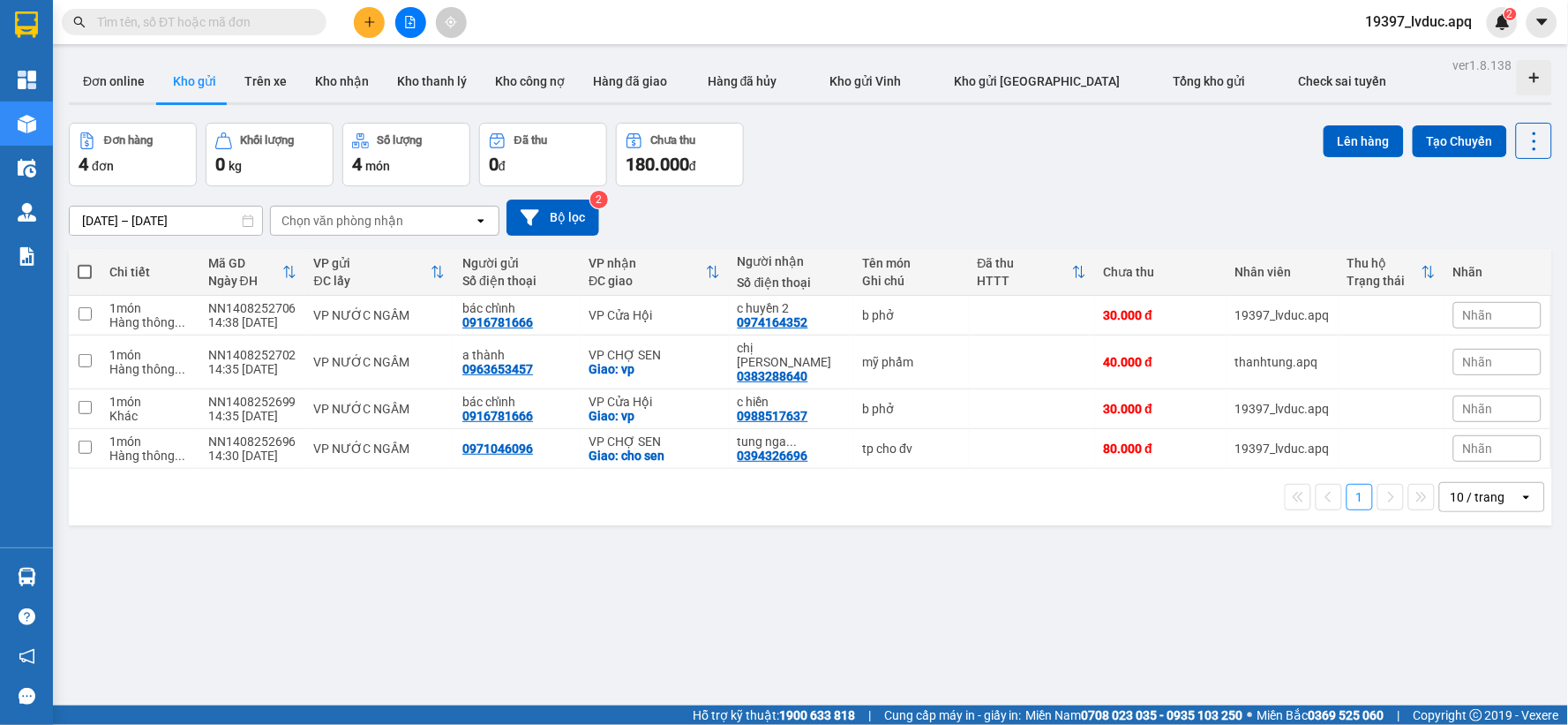
click at [1351, 218] on div "12/08/2025 – 14/08/2025 Press the down arrow key to interact with the calendar …" at bounding box center [810, 218] width 1483 height 36
click at [377, 21] on button at bounding box center [369, 22] width 31 height 31
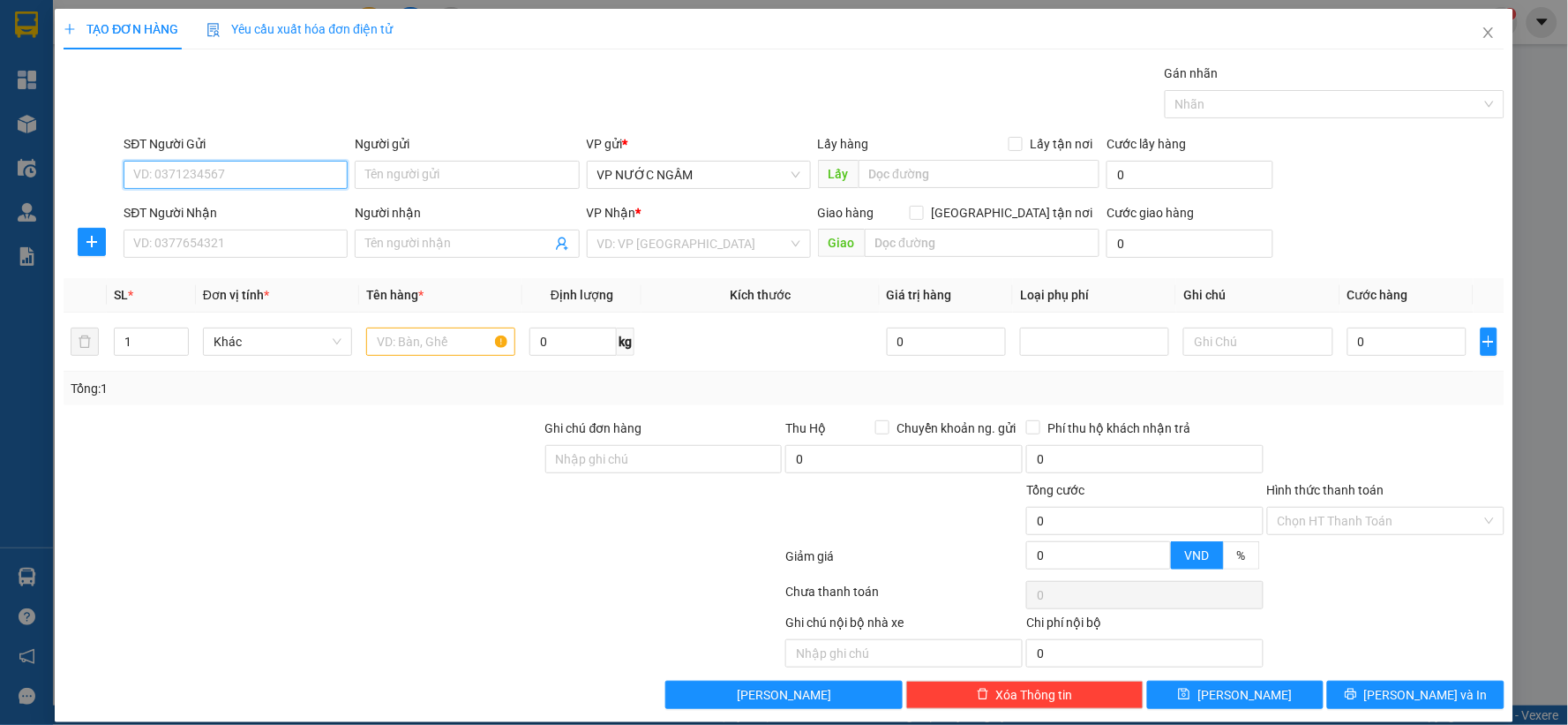
click at [210, 177] on input "SĐT Người Gửi" at bounding box center [235, 175] width 224 height 29
click at [1409, 346] on input "0" at bounding box center [1407, 341] width 120 height 29
type input "1"
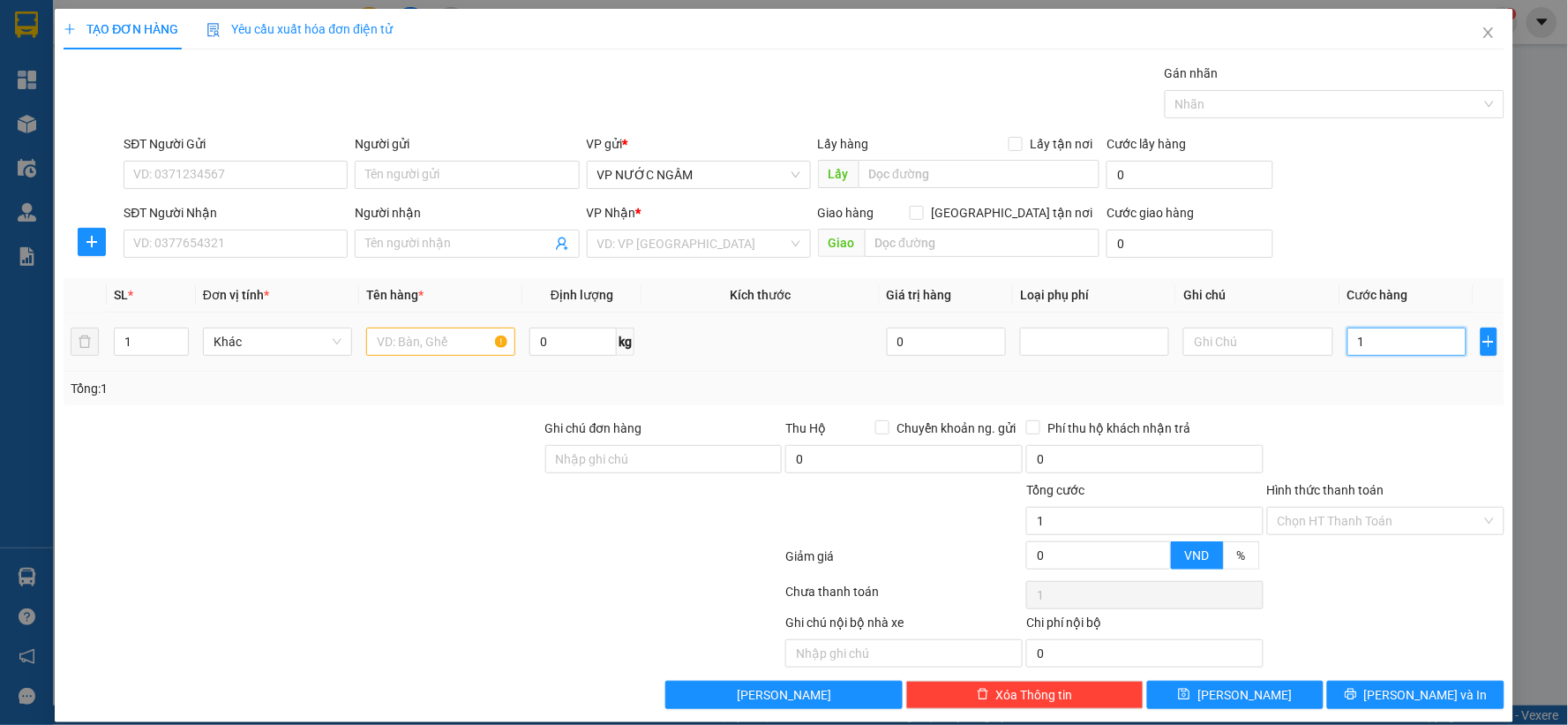
type input "10"
type input "100"
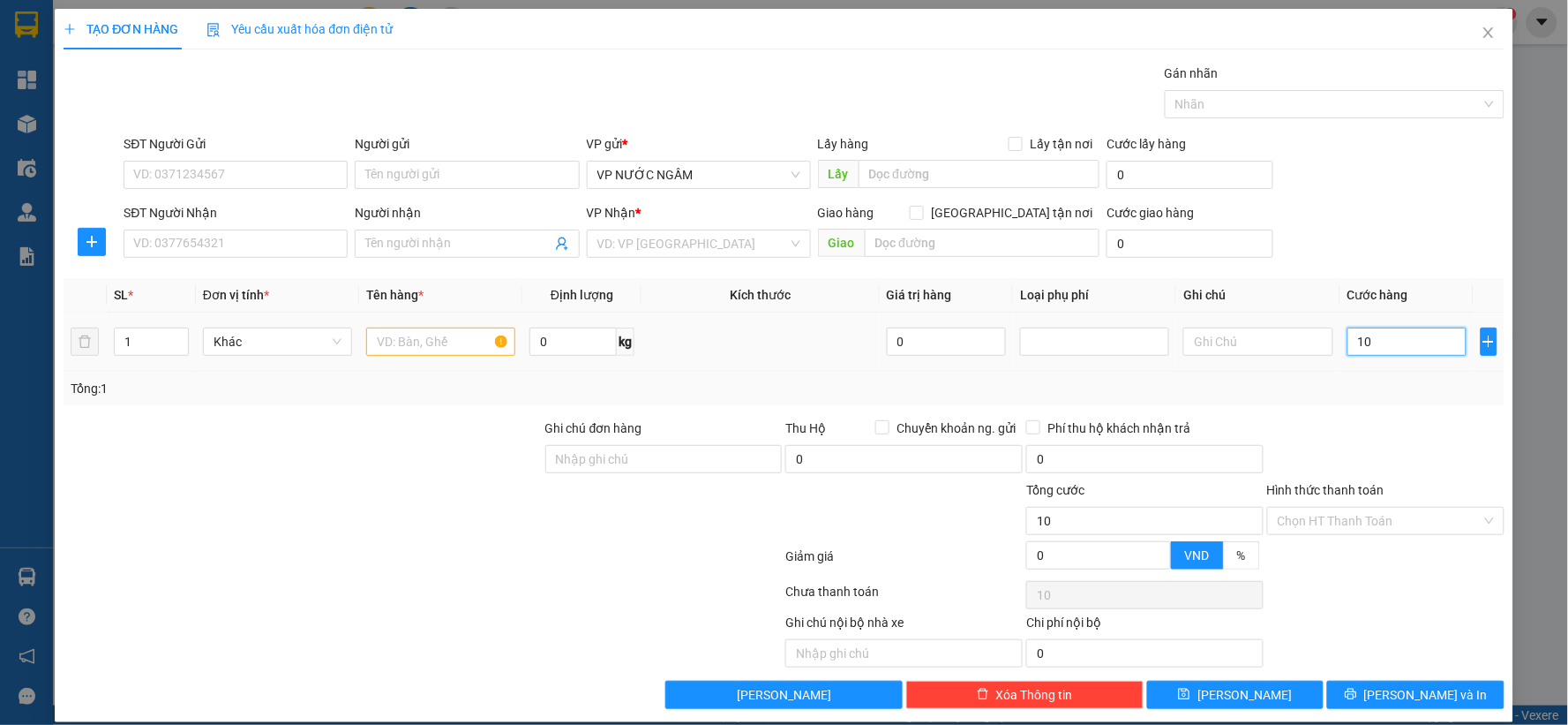
type input "100"
type input "100.000"
click at [129, 182] on div "SĐT Người Gửi VD: 0371234567 Người gửi Tên người gửi VP gửi * VP NƯỚC NGẦM Lấy …" at bounding box center [784, 165] width 1445 height 62
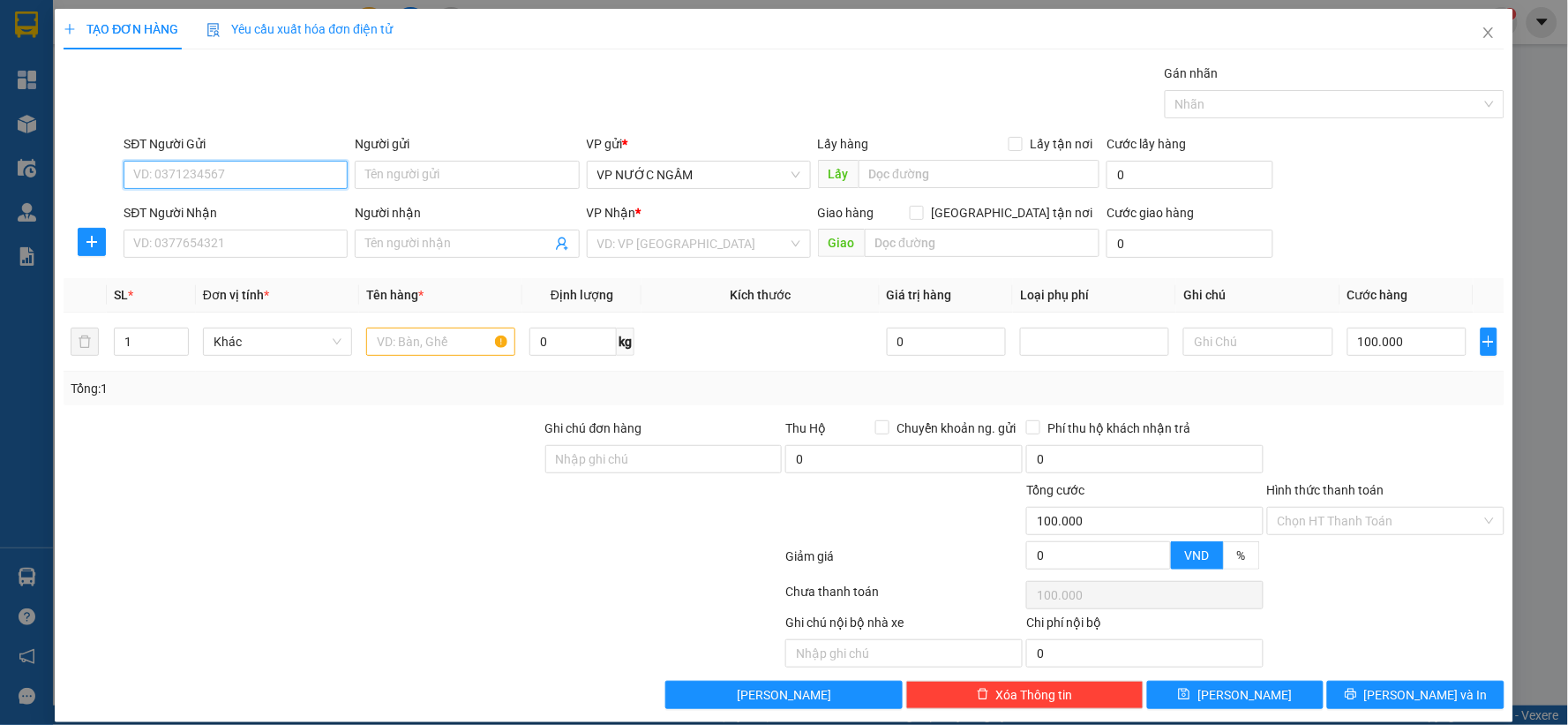
click at [137, 178] on input "SĐT Người Gửi" at bounding box center [235, 175] width 224 height 29
type input "0974923399"
drag, startPoint x: 153, startPoint y: 209, endPoint x: 191, endPoint y: 223, distance: 40.5
click at [154, 209] on div "0974923399 - thủy" at bounding box center [233, 209] width 201 height 19
type input "thủy"
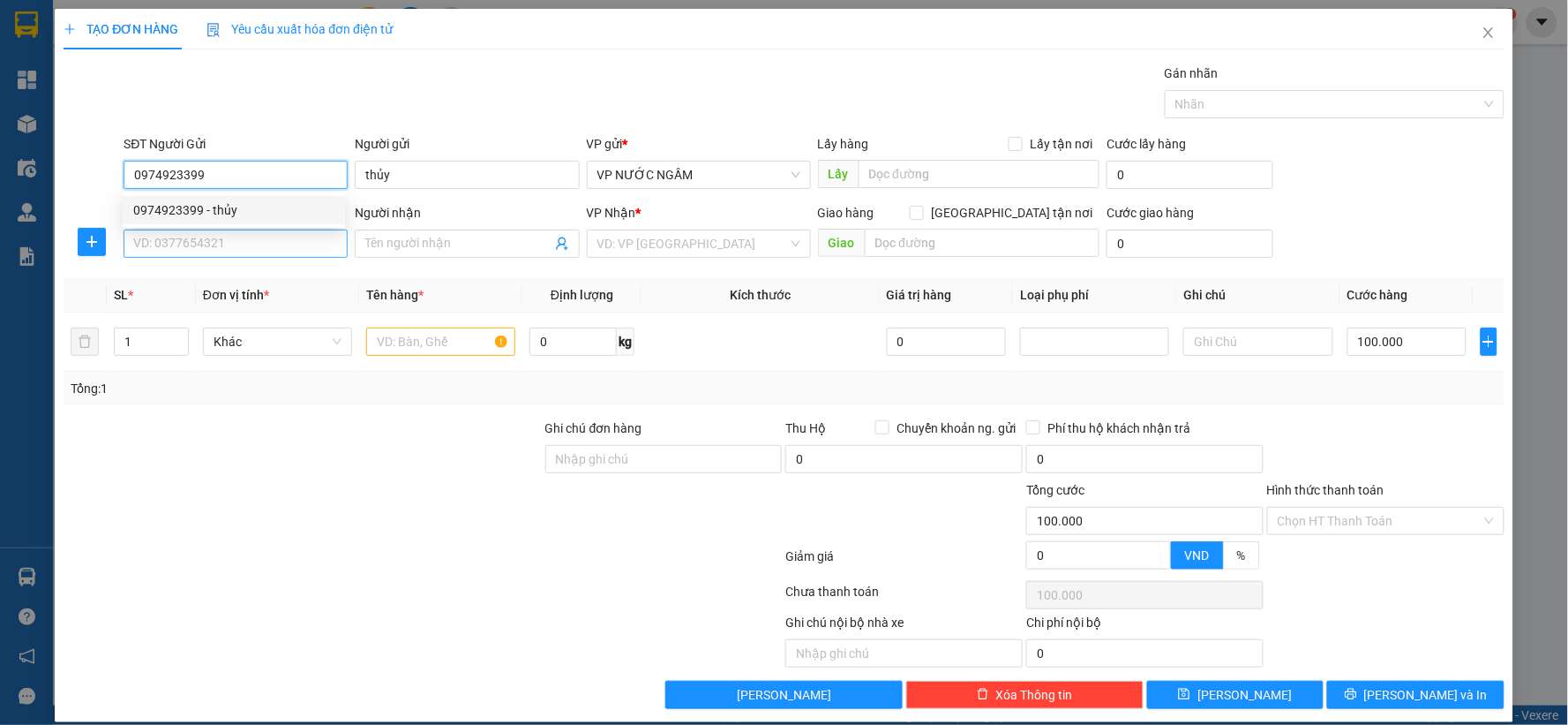
type input "0974923399"
click at [200, 250] on input "SĐT Người Nhận" at bounding box center [235, 244] width 224 height 29
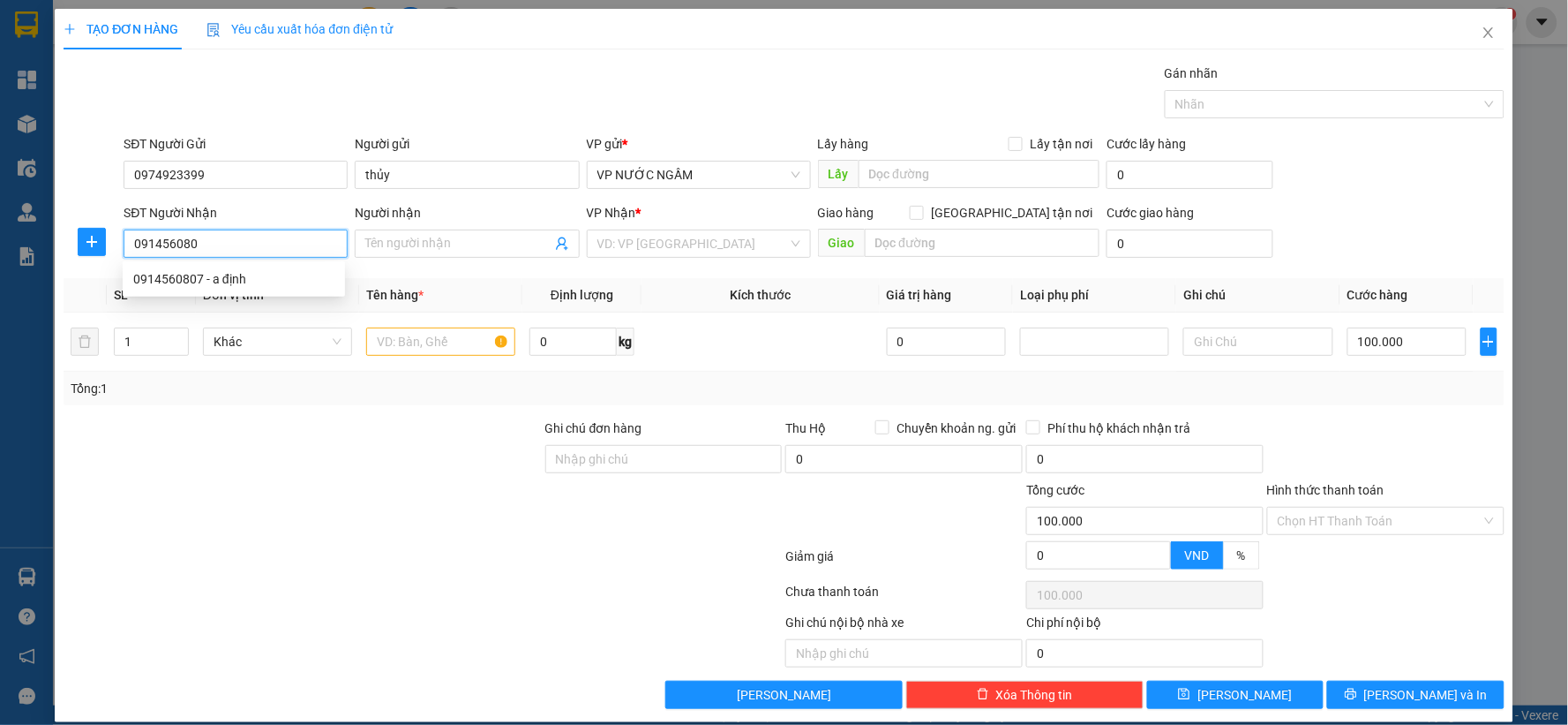
type input "0914560807"
click at [217, 277] on div "0914560807 - a định" at bounding box center [233, 278] width 201 height 19
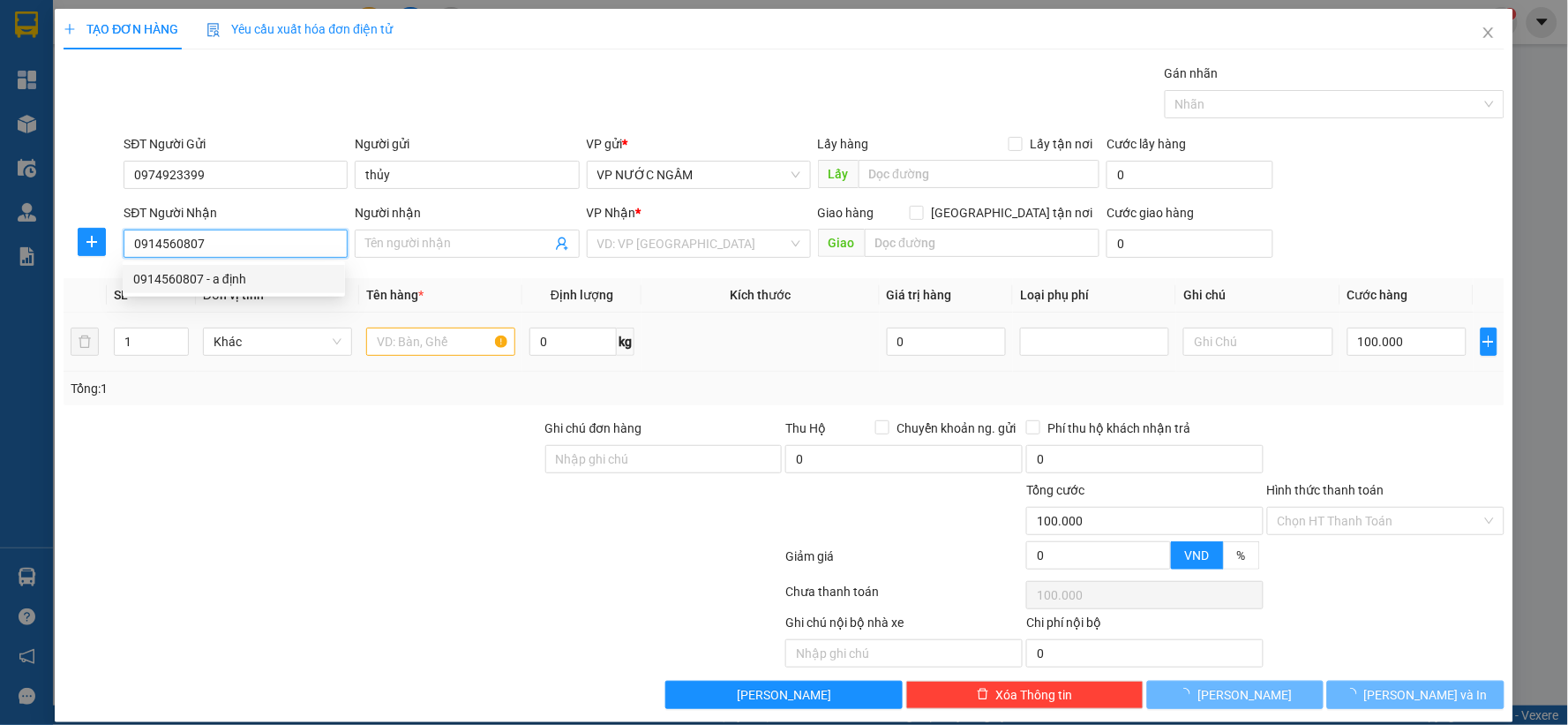
type input "a định"
checkbox input "true"
type input "65 lê nin"
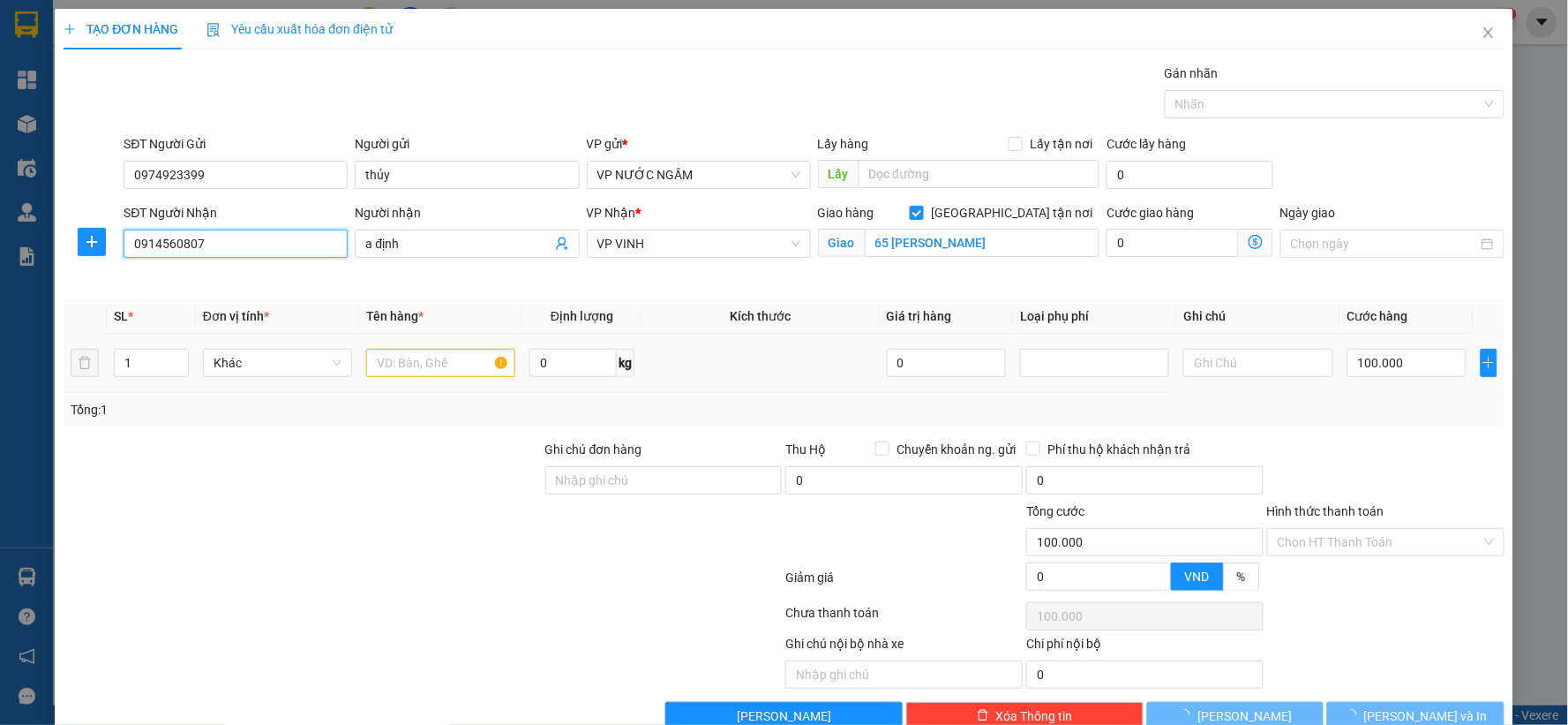
type input "0914560807"
drag, startPoint x: 470, startPoint y: 341, endPoint x: 463, endPoint y: 361, distance: 21.2
click at [464, 358] on td at bounding box center [441, 363] width 163 height 59
type input "90.000"
type input "10"
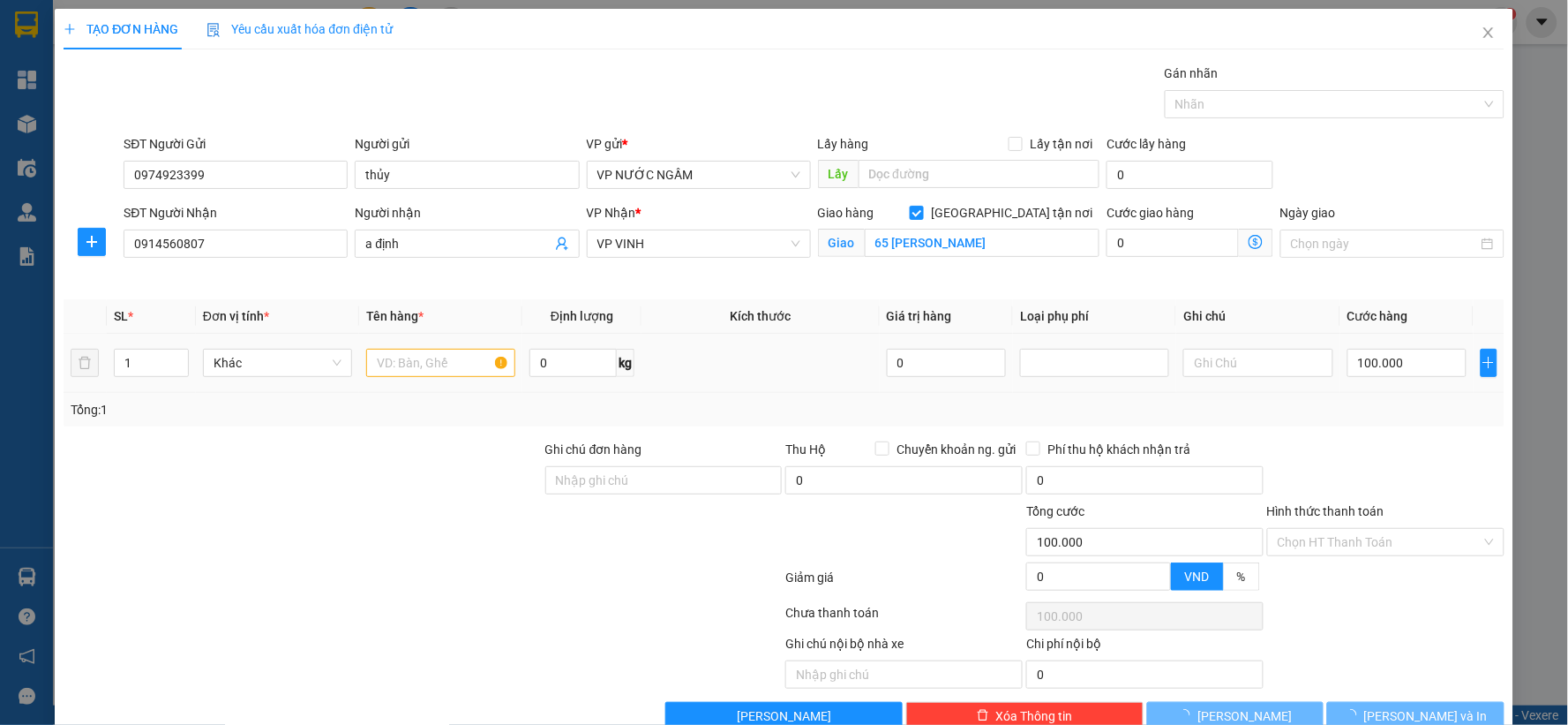
type input "90.000"
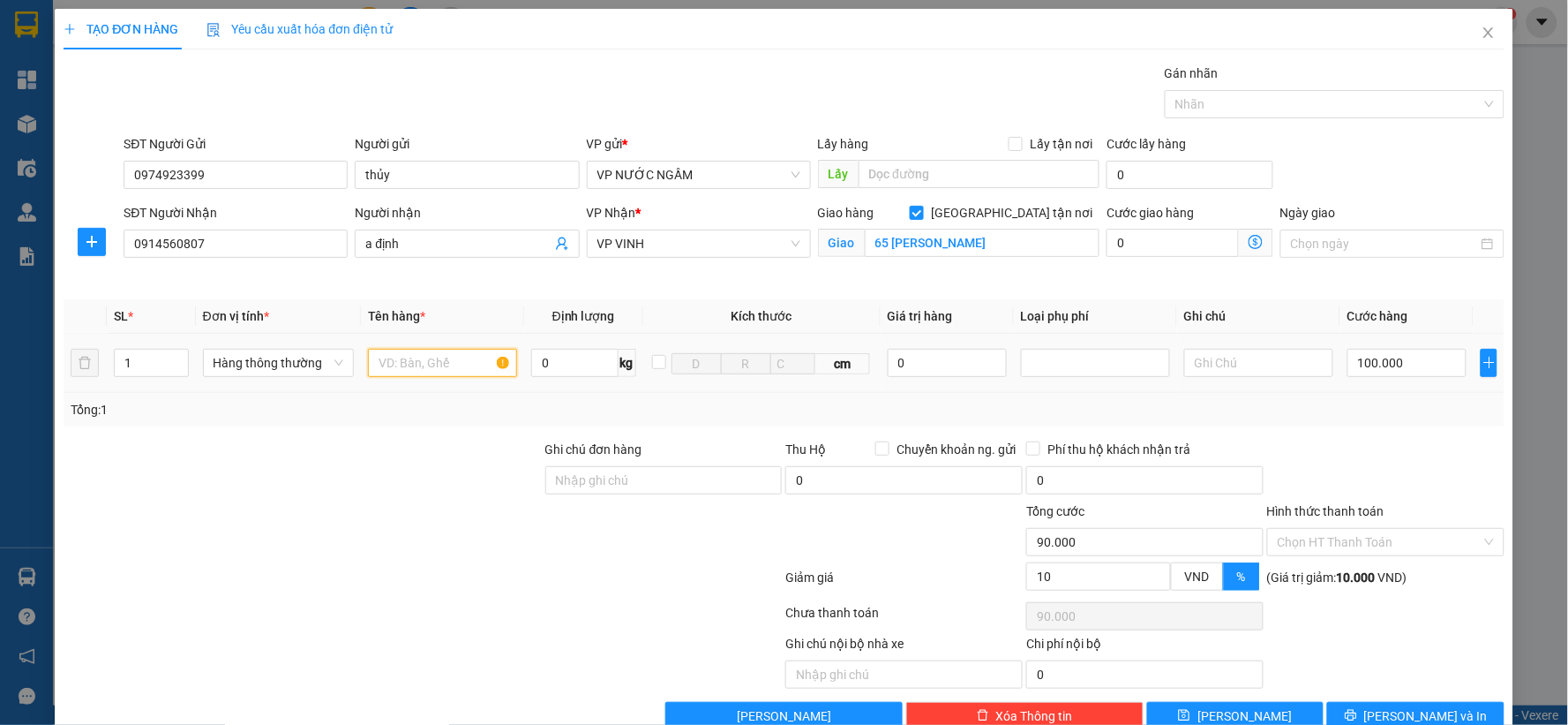
click at [463, 361] on input "text" at bounding box center [443, 363] width 149 height 29
type input "o"
type input "d"
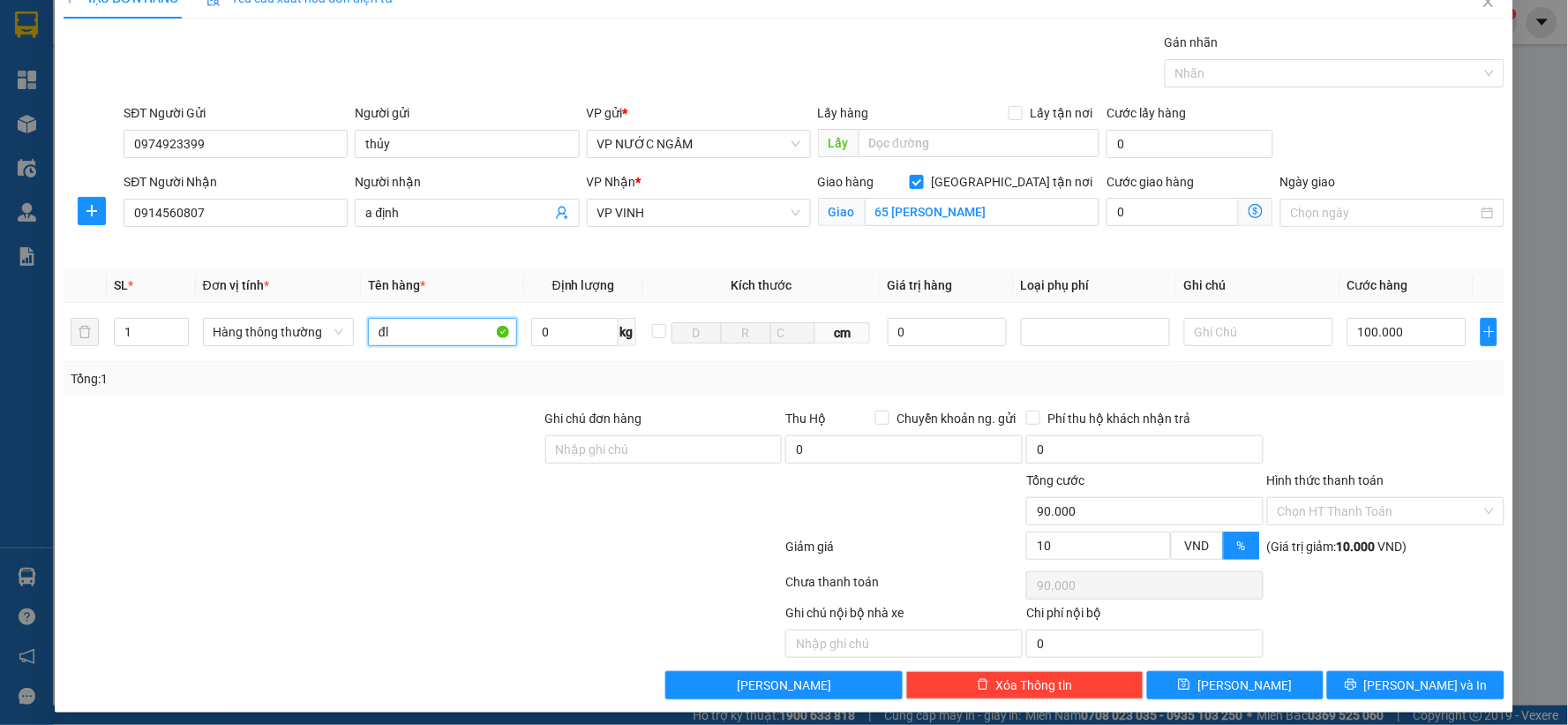
scroll to position [40, 0]
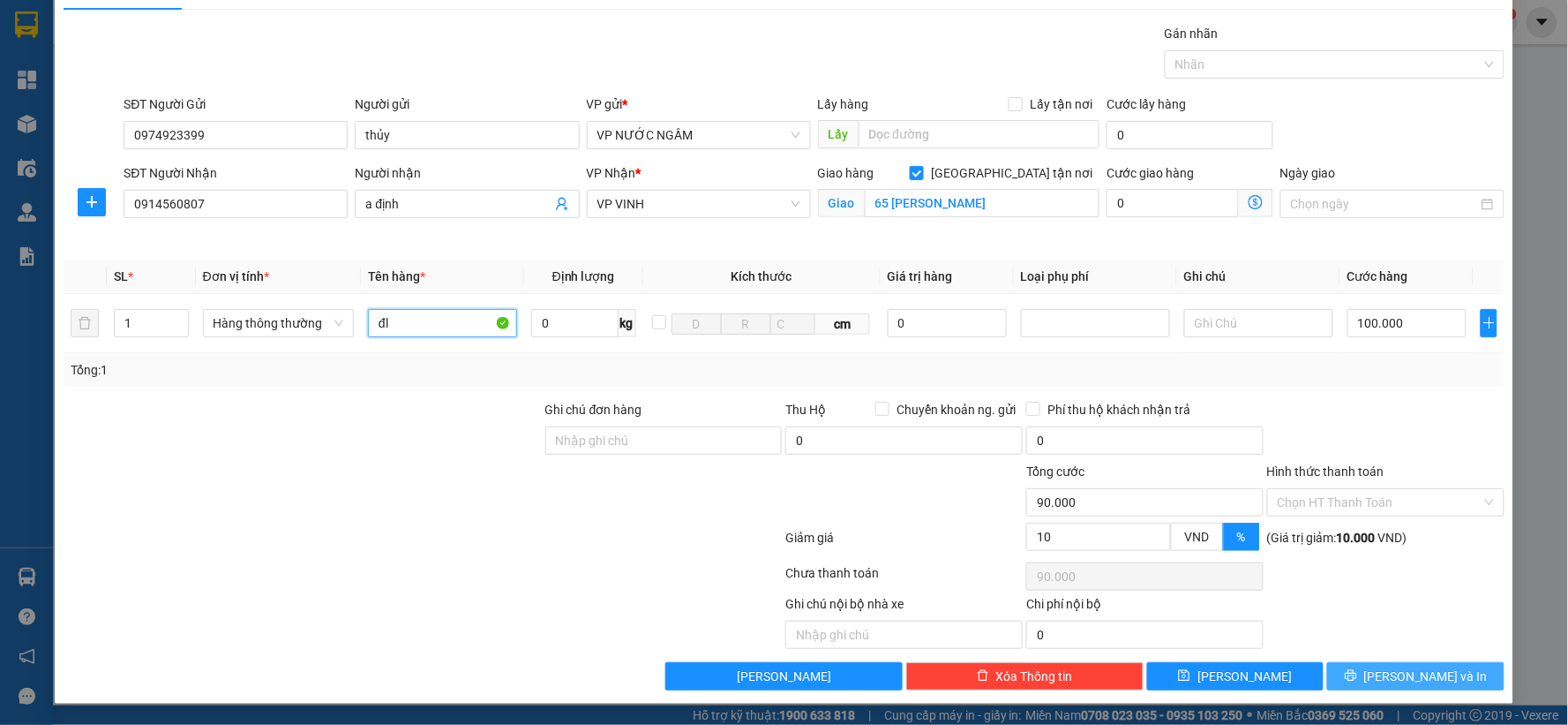
type input "đl"
click at [1357, 678] on icon "printer" at bounding box center [1350, 674] width 12 height 12
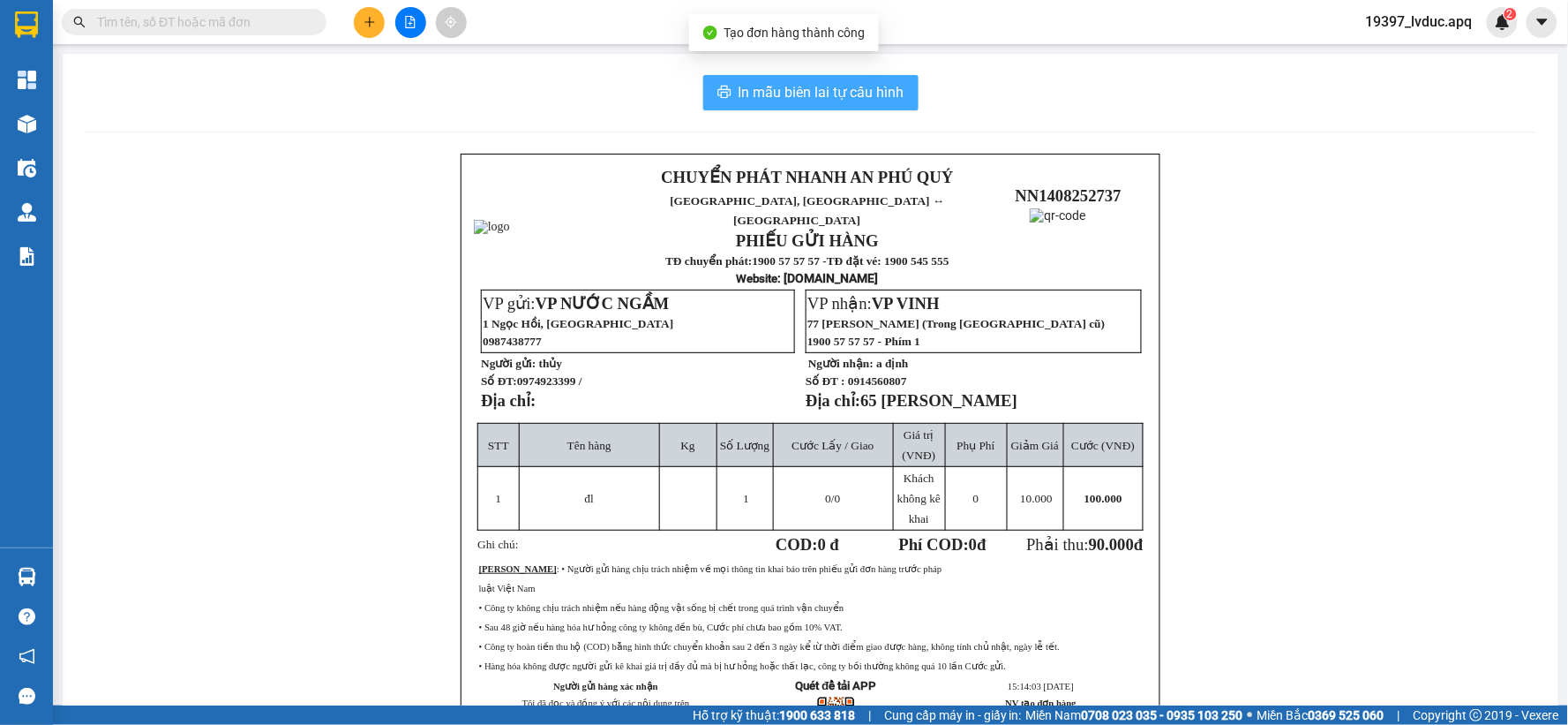
drag, startPoint x: 884, startPoint y: 89, endPoint x: 1103, endPoint y: 75, distance: 219.4
click at [885, 88] on span "In mẫu biên lai tự cấu hình" at bounding box center [820, 92] width 165 height 22
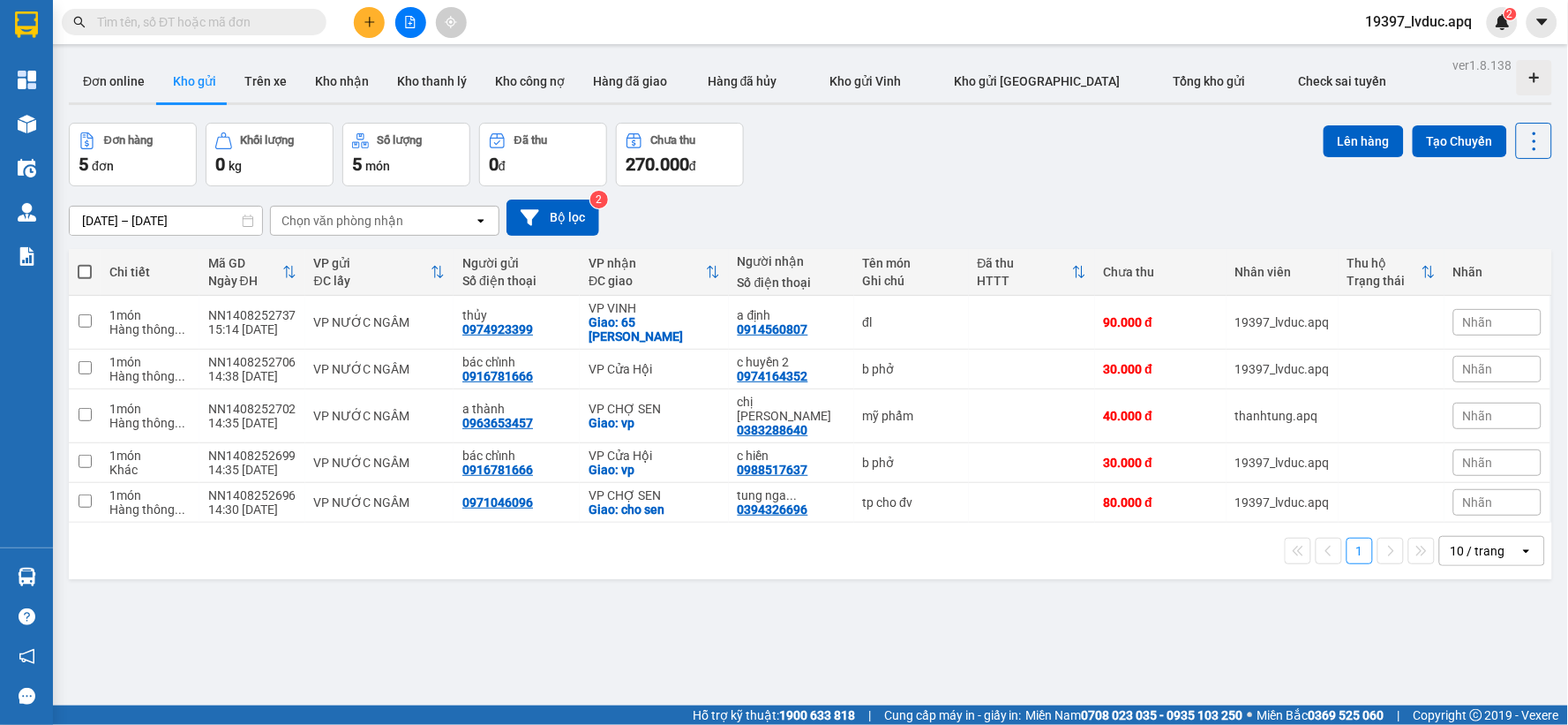
click at [807, 178] on div "Đơn hàng 5 đơn Khối lượng 0 kg Số lượng 5 món Đã thu 0 đ Chưa thu 270.000 đ Lên…" at bounding box center [810, 154] width 1483 height 63
click at [1103, 408] on div "40.000 đ" at bounding box center [1160, 415] width 114 height 14
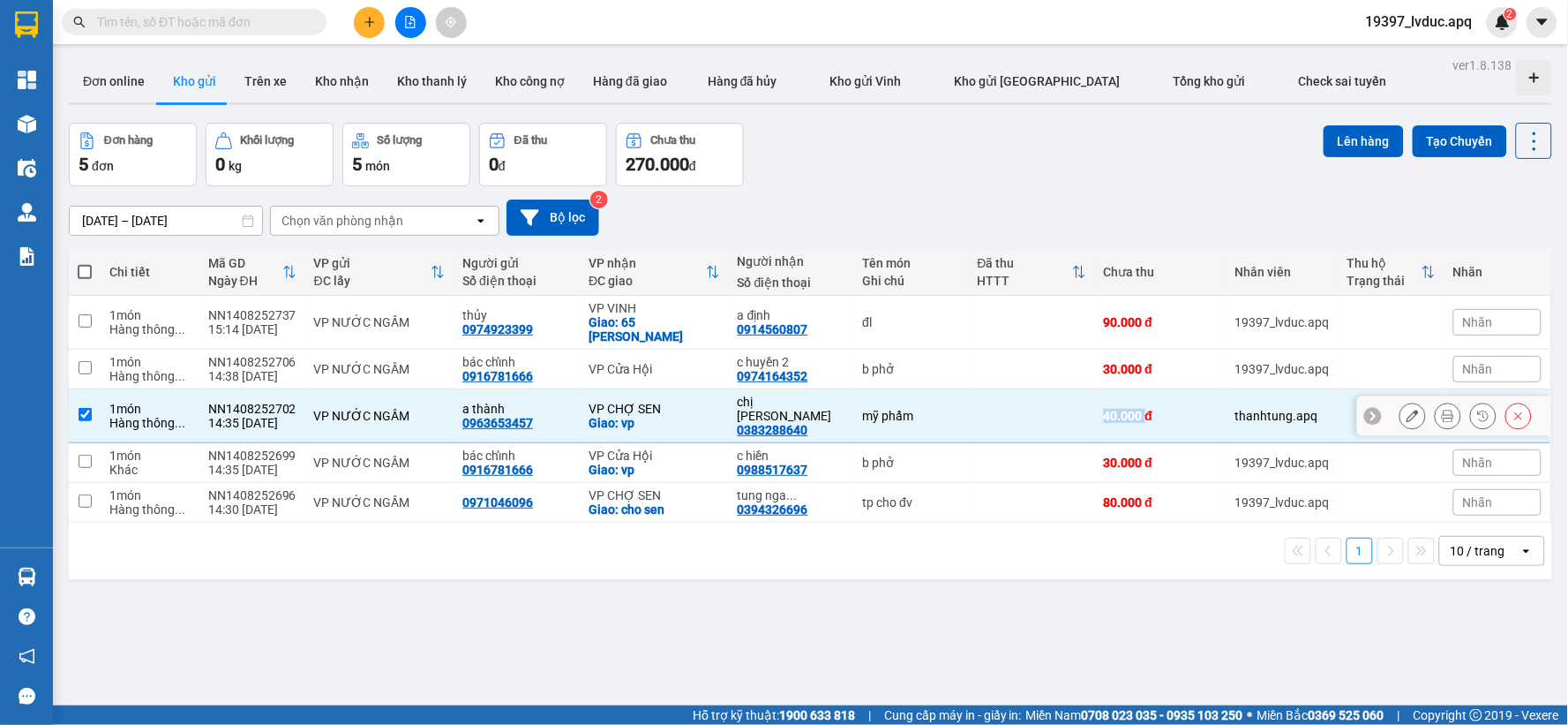
click at [1103, 408] on div "40.000 đ" at bounding box center [1160, 415] width 114 height 14
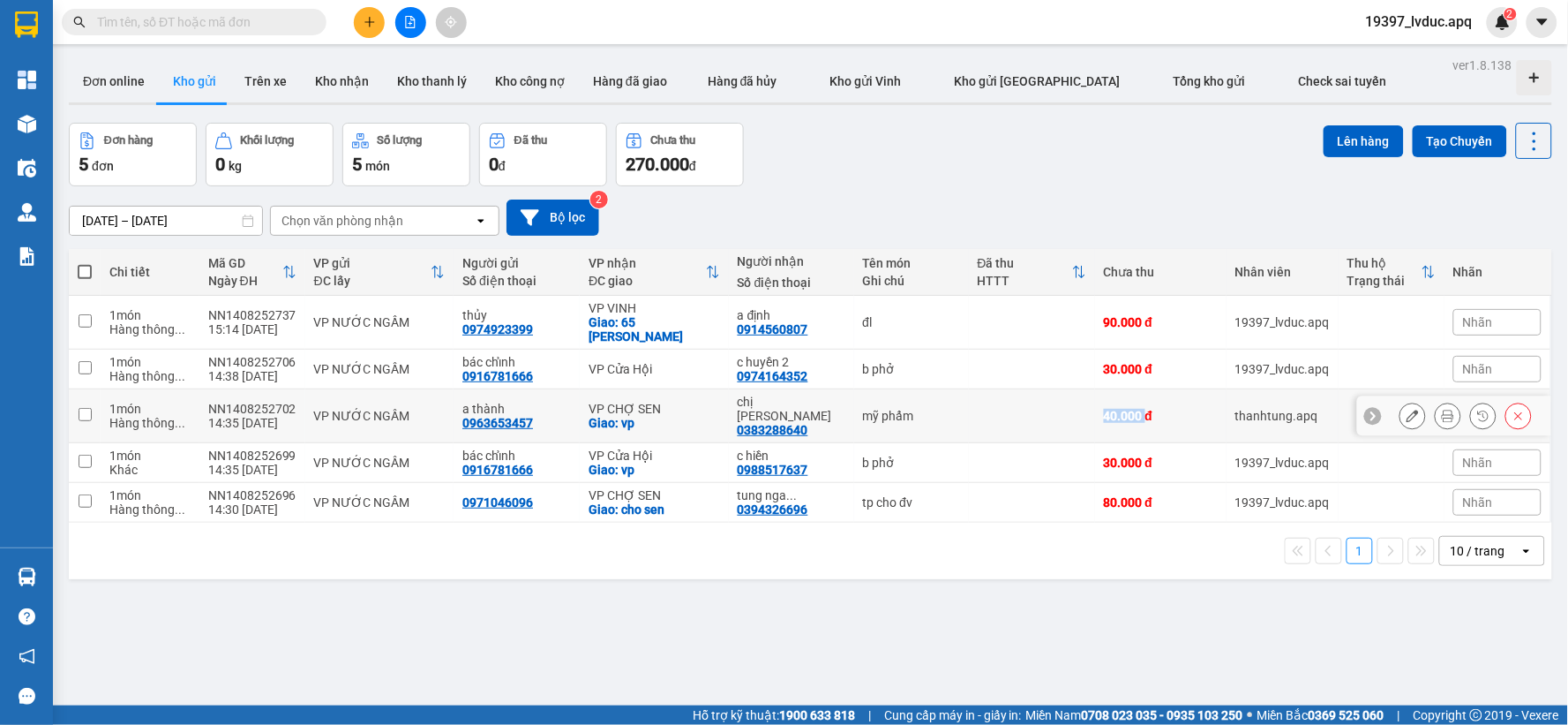
checkbox input "false"
click at [404, 24] on icon "file-add" at bounding box center [410, 22] width 12 height 12
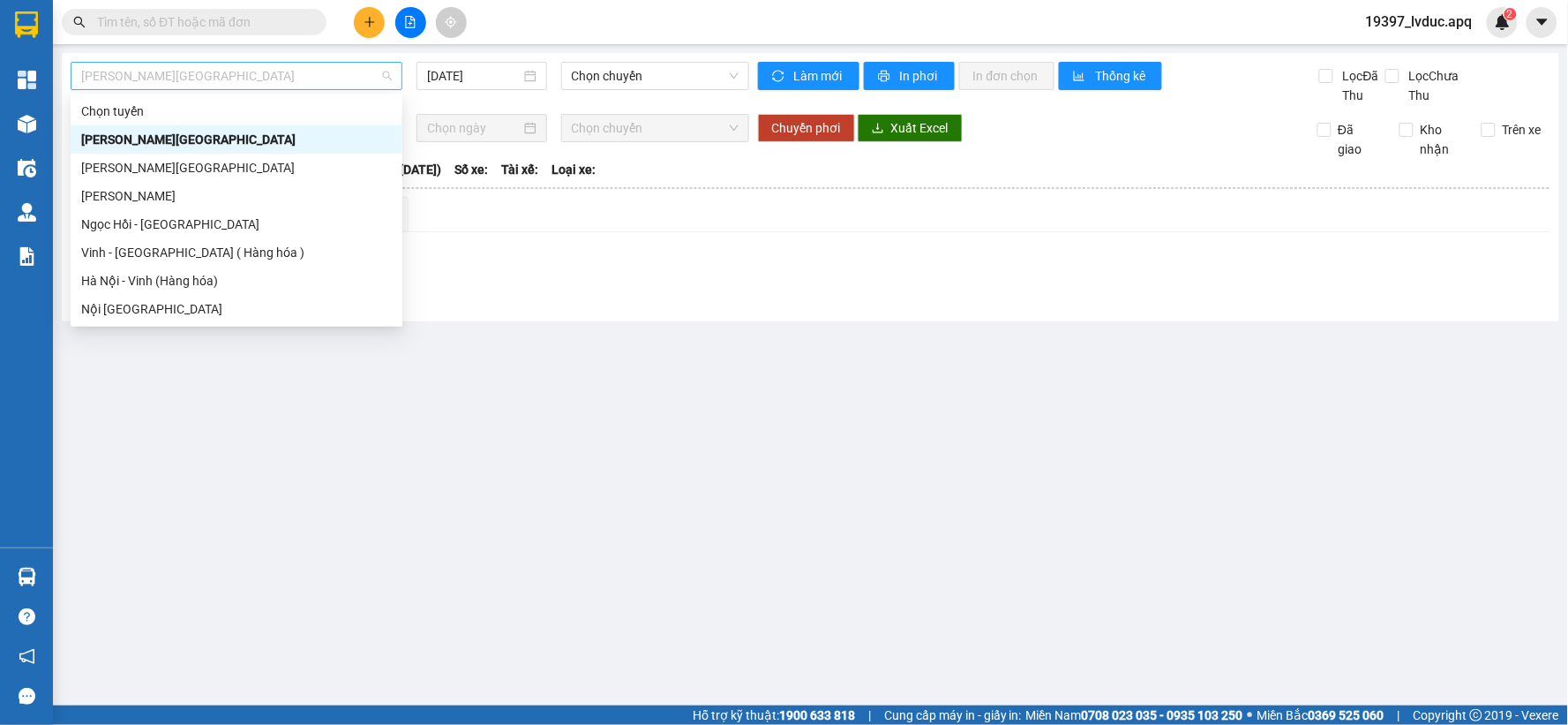
click at [327, 86] on span "Gia Lâm - Mỹ Đình" at bounding box center [236, 77] width 311 height 27
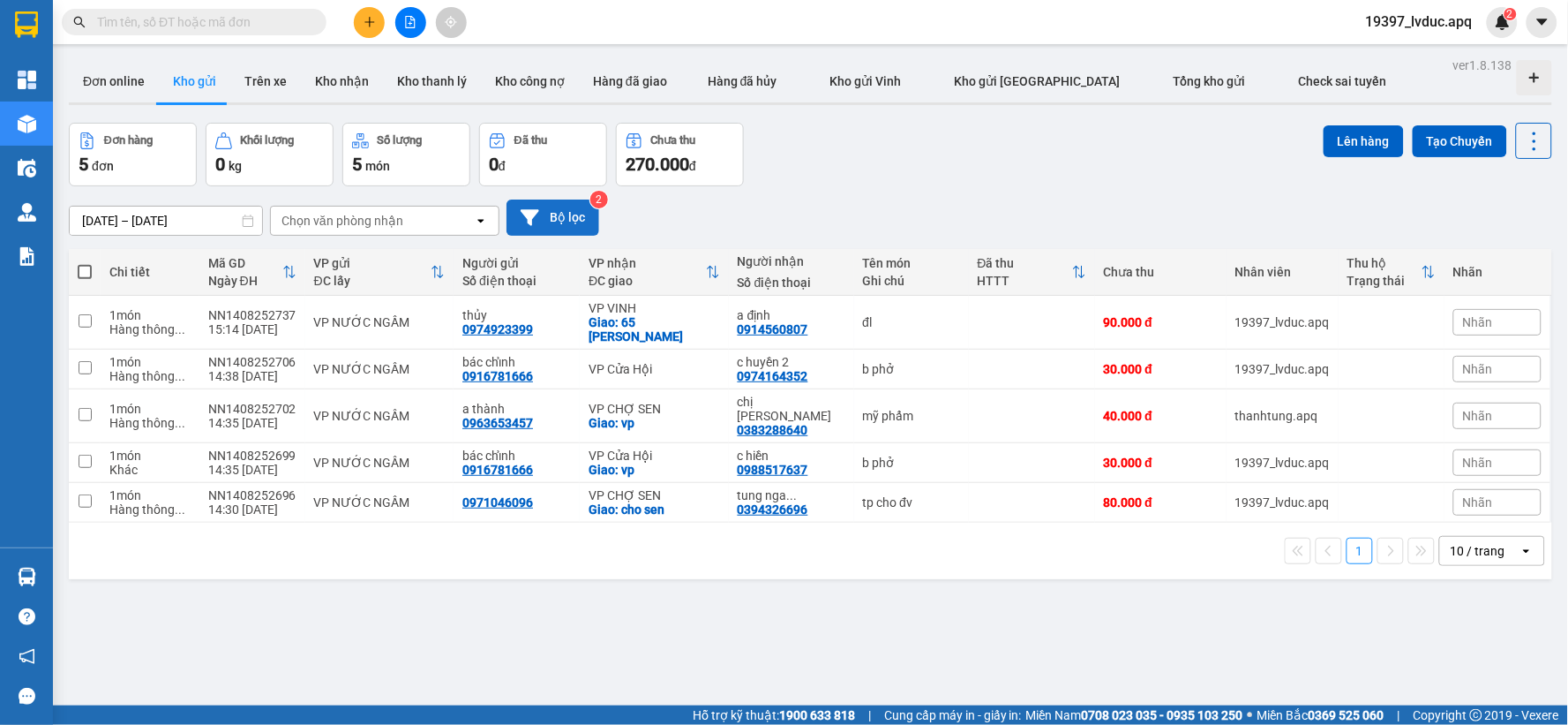
click at [575, 223] on button "Bộ lọc" at bounding box center [553, 218] width 93 height 36
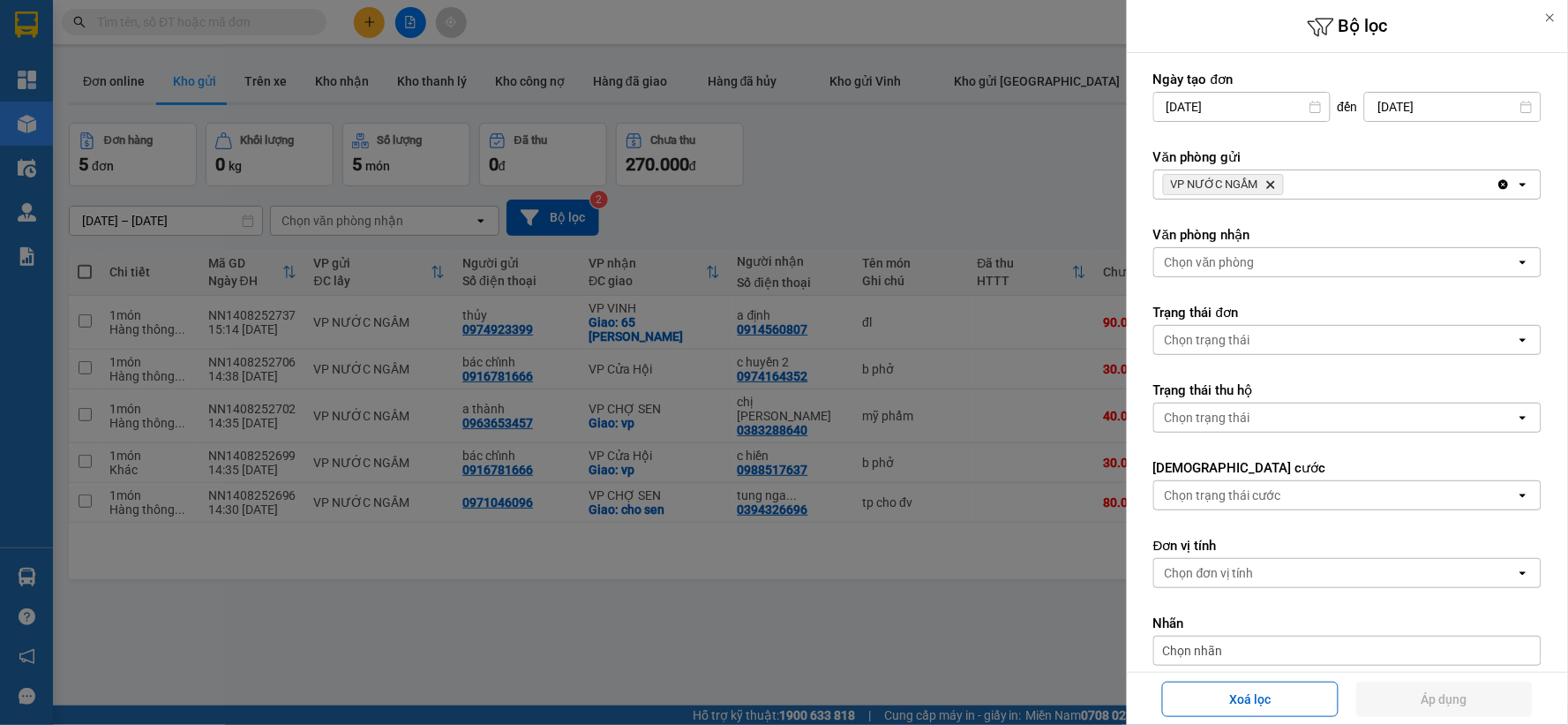
click at [1326, 182] on div "VP NƯỚC NGẦM Delete" at bounding box center [1325, 185] width 342 height 29
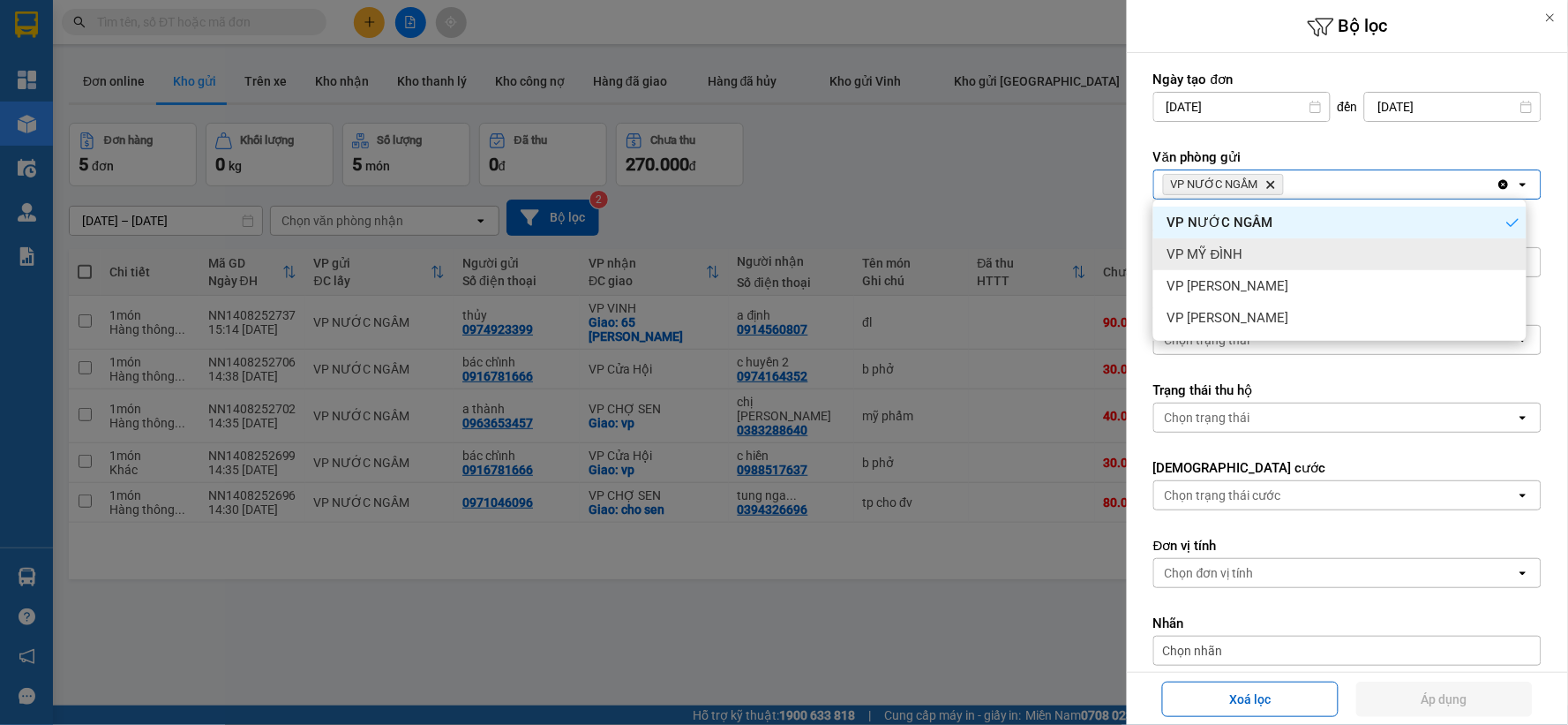
click at [1300, 246] on div "VP MỸ ĐÌNH" at bounding box center [1339, 253] width 373 height 32
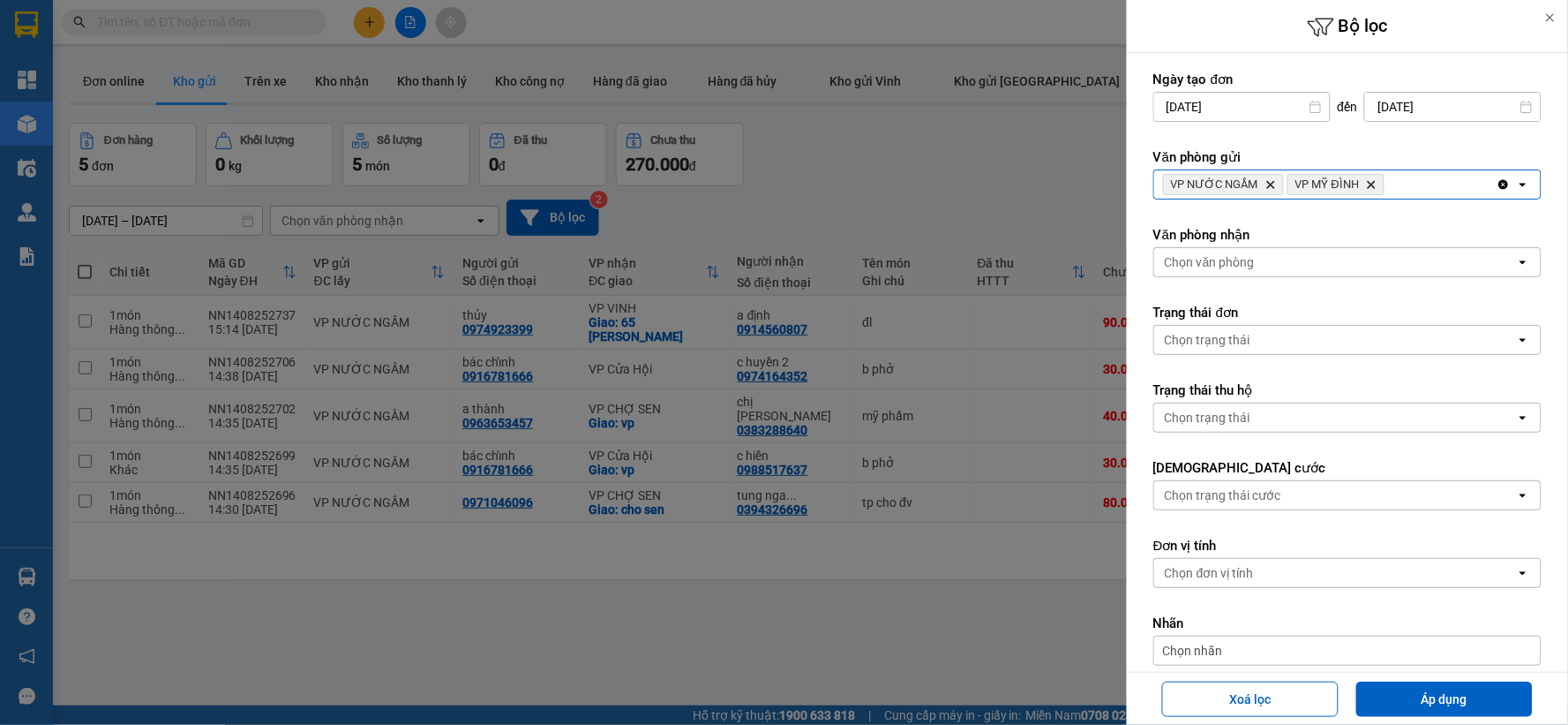
click at [1400, 177] on div "VP NƯỚC NGẦM Delete VP MỸ ĐÌNH Delete" at bounding box center [1325, 185] width 342 height 29
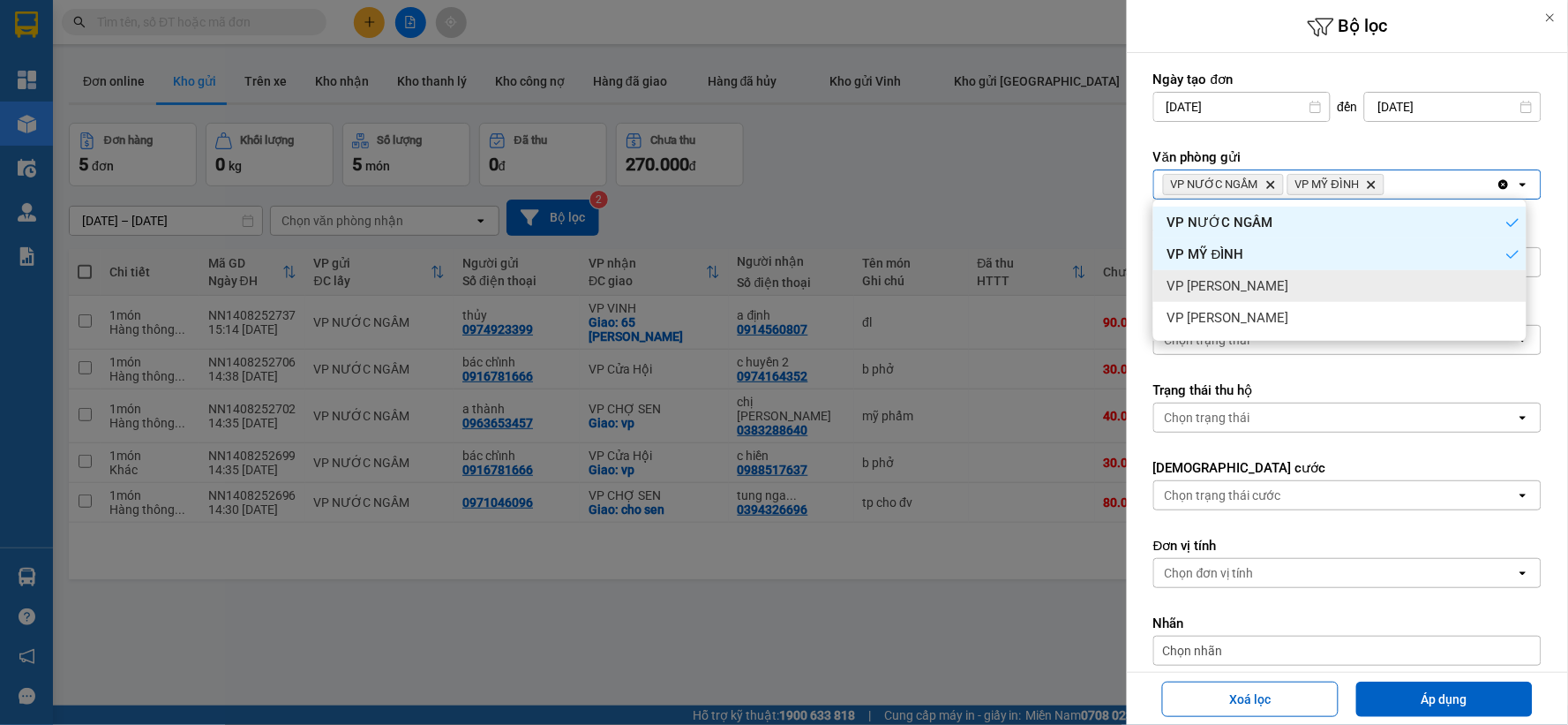
click at [1325, 276] on div "VP [PERSON_NAME]" at bounding box center [1339, 285] width 373 height 32
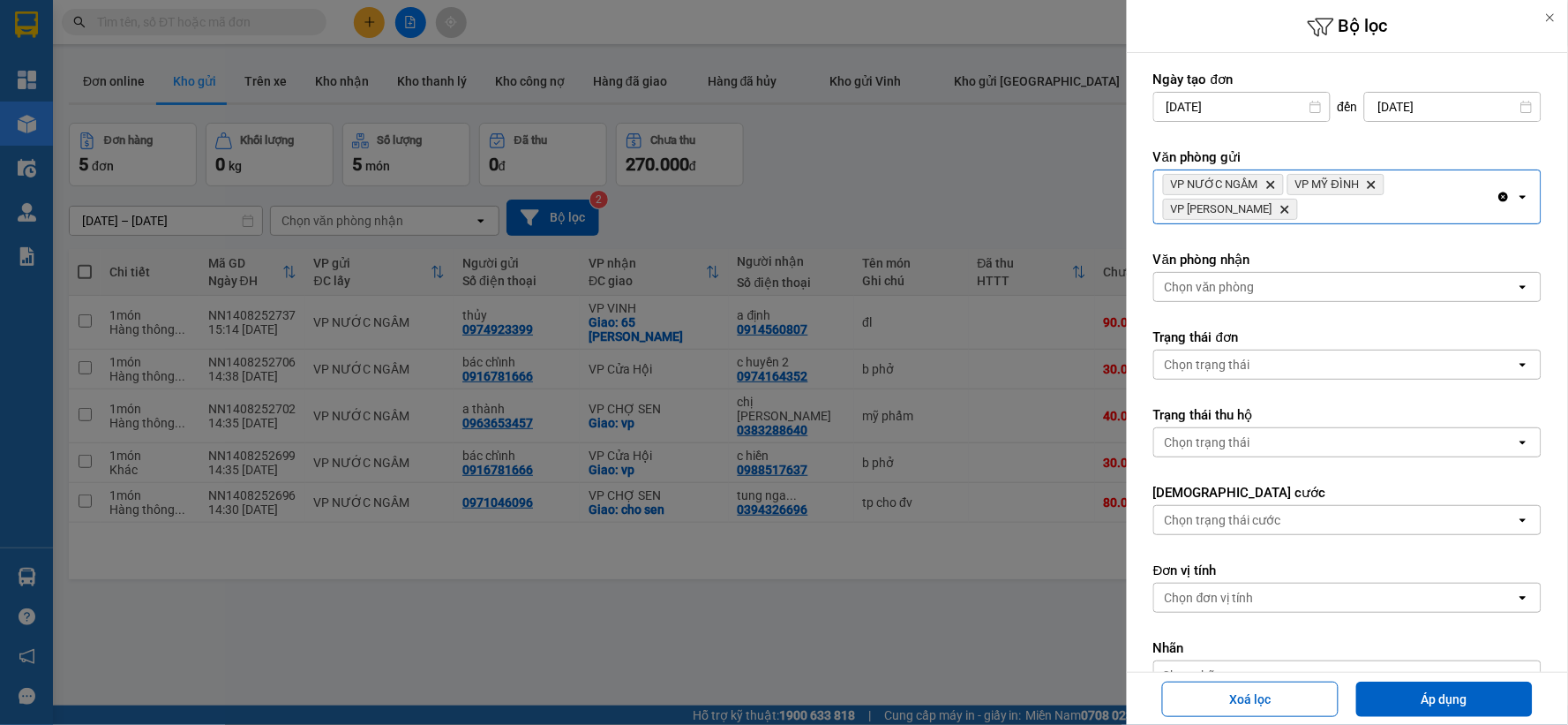
click at [1436, 198] on div "VP NƯỚC NGẦM Delete VP MỸ ĐÌNH Delete VP NGỌC HỒI Delete" at bounding box center [1325, 196] width 342 height 53
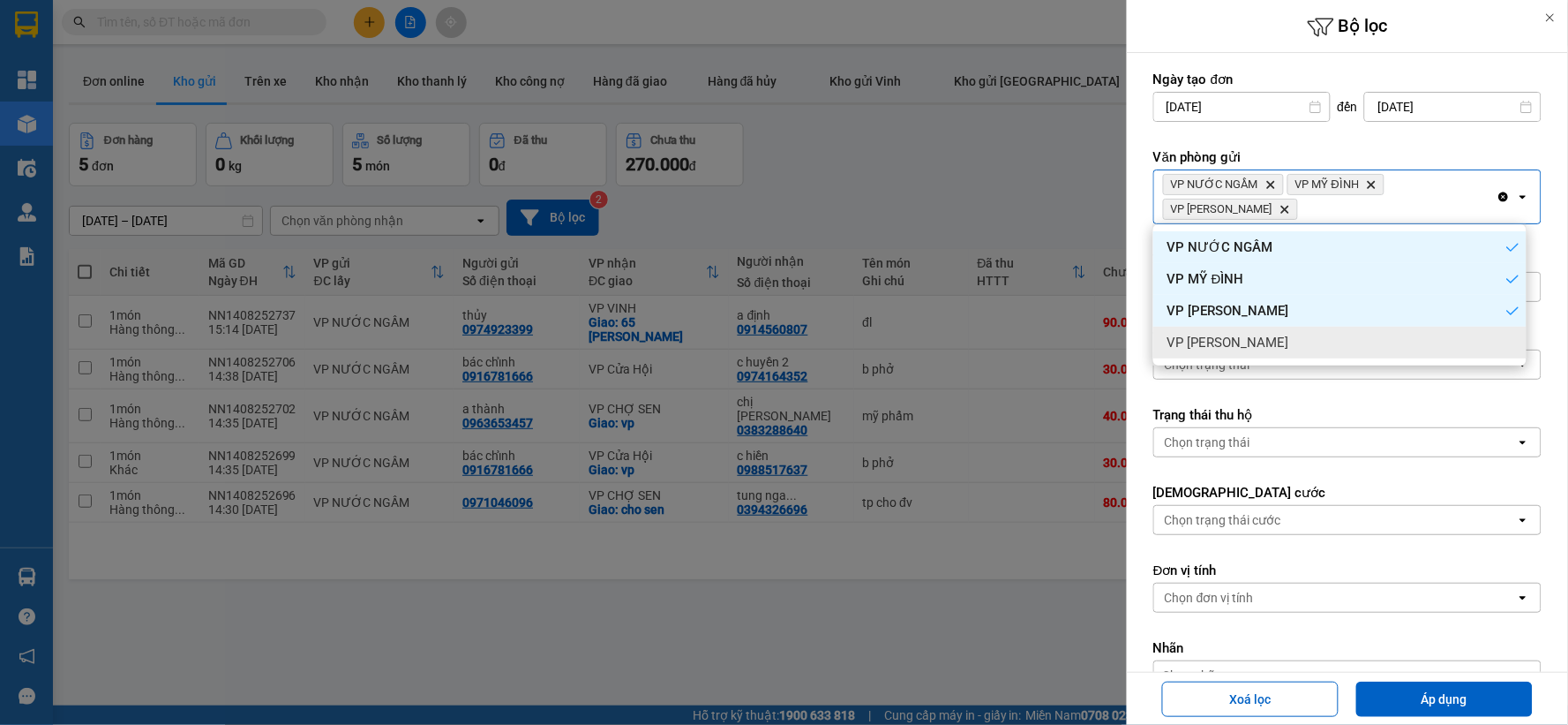
click at [1309, 342] on div "VP [PERSON_NAME]" at bounding box center [1339, 341] width 373 height 32
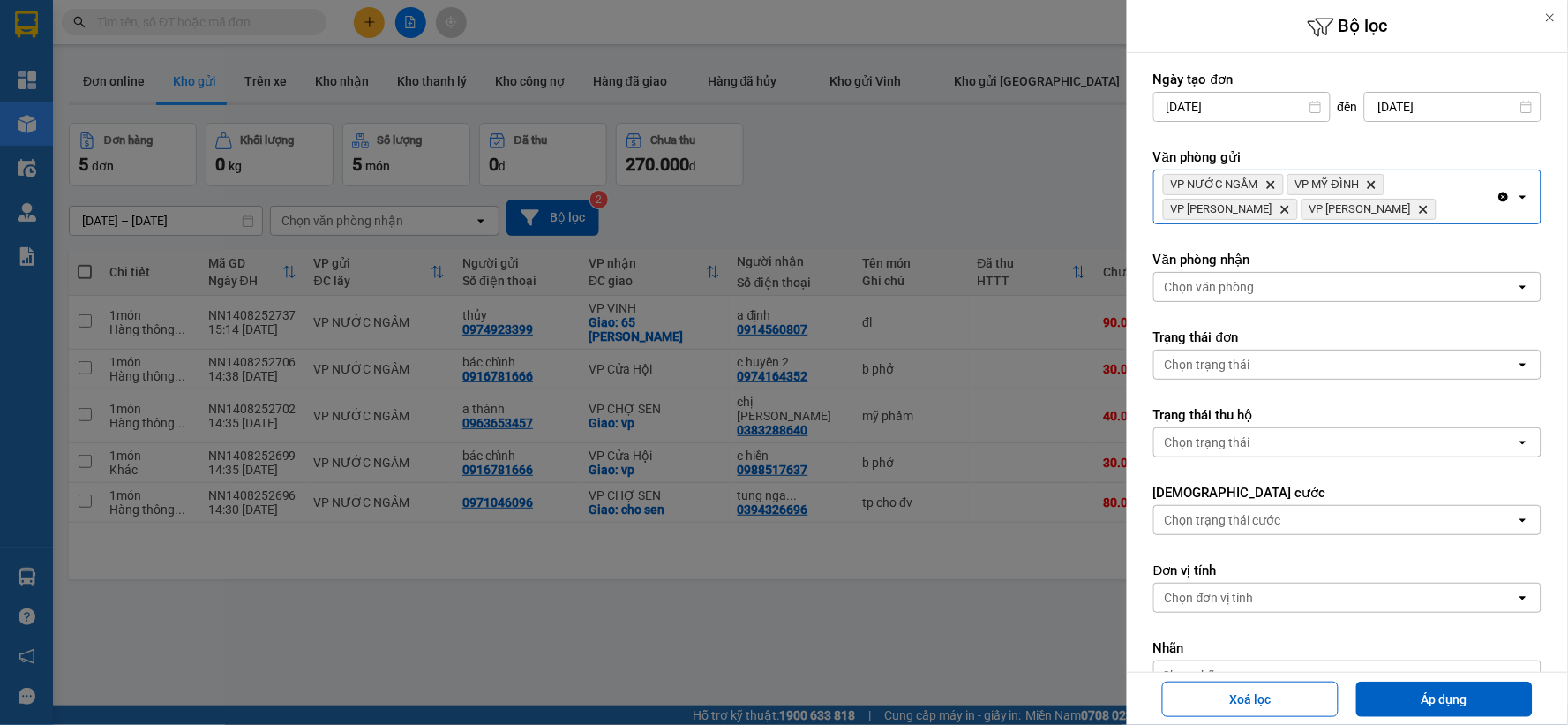
click at [1249, 278] on div "Chọn văn phòng" at bounding box center [1209, 287] width 90 height 17
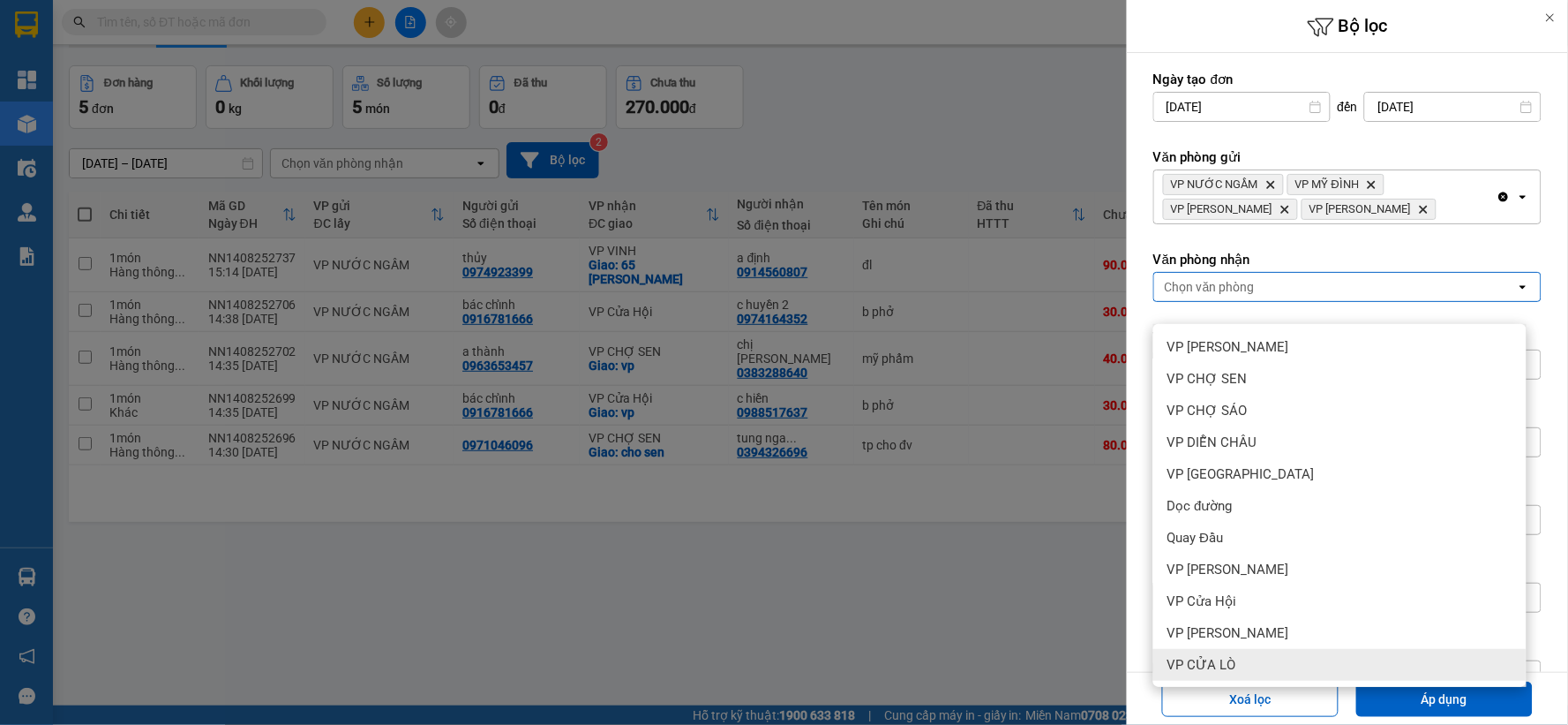
scroll to position [81, 0]
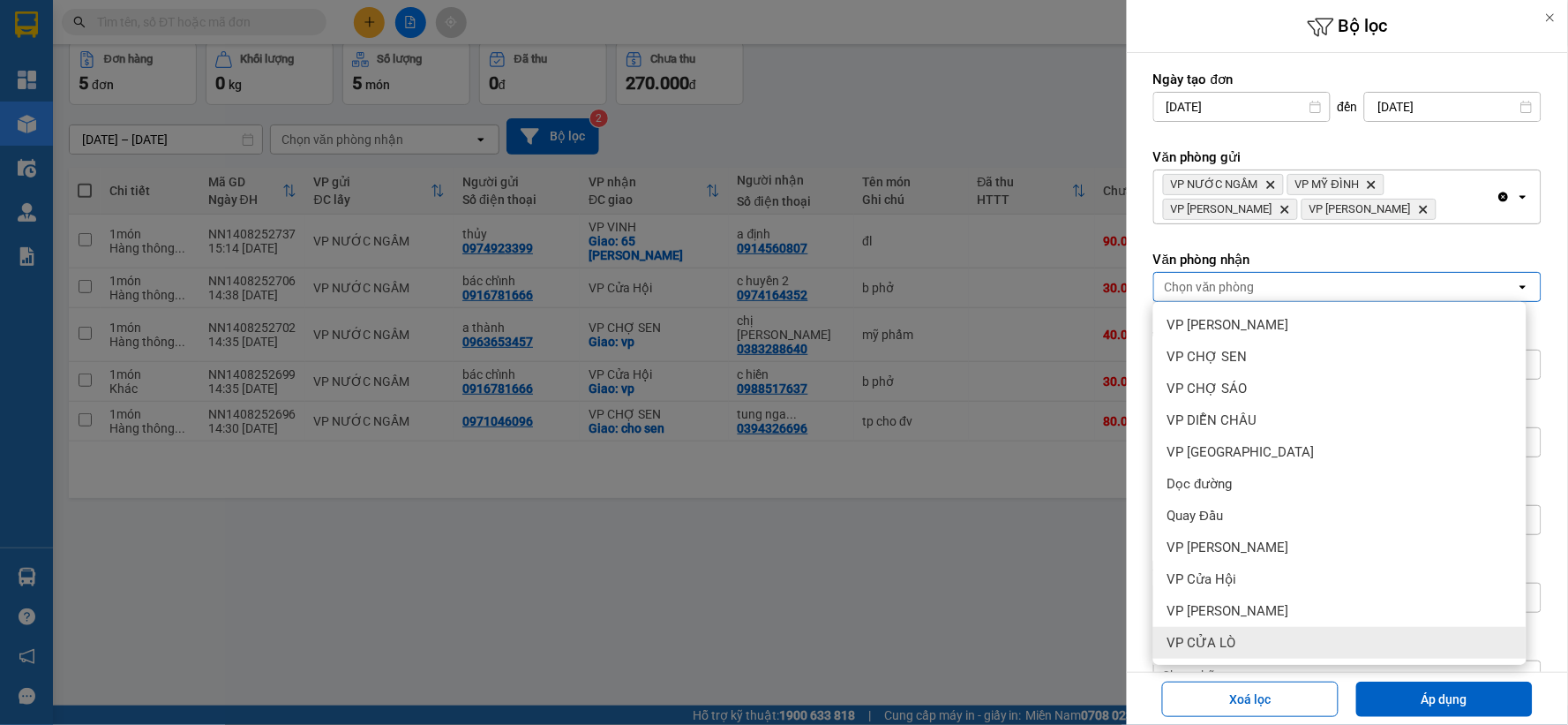
click at [1219, 634] on span "VP CỬA LÒ" at bounding box center [1202, 643] width 69 height 17
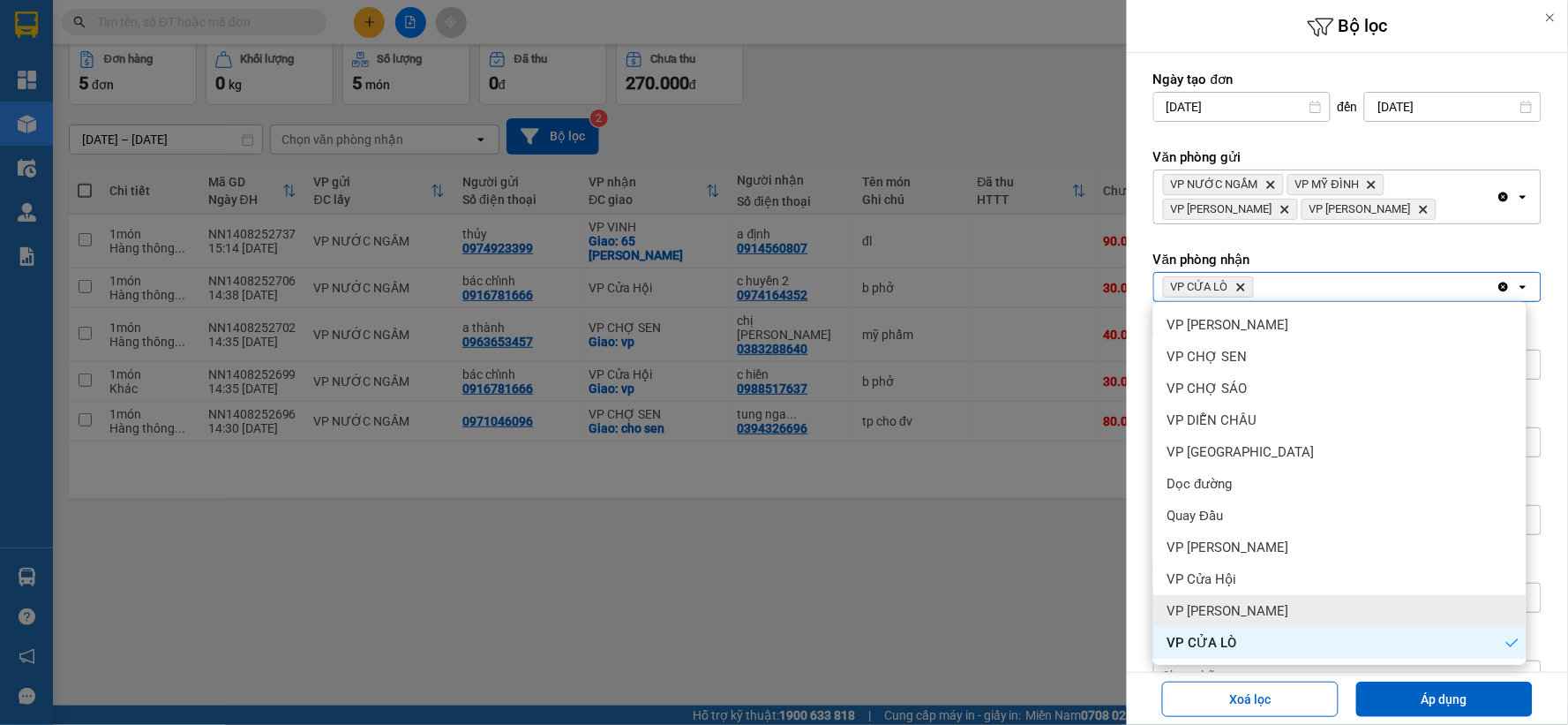
click at [1220, 611] on span "VP [PERSON_NAME]" at bounding box center [1228, 610] width 121 height 17
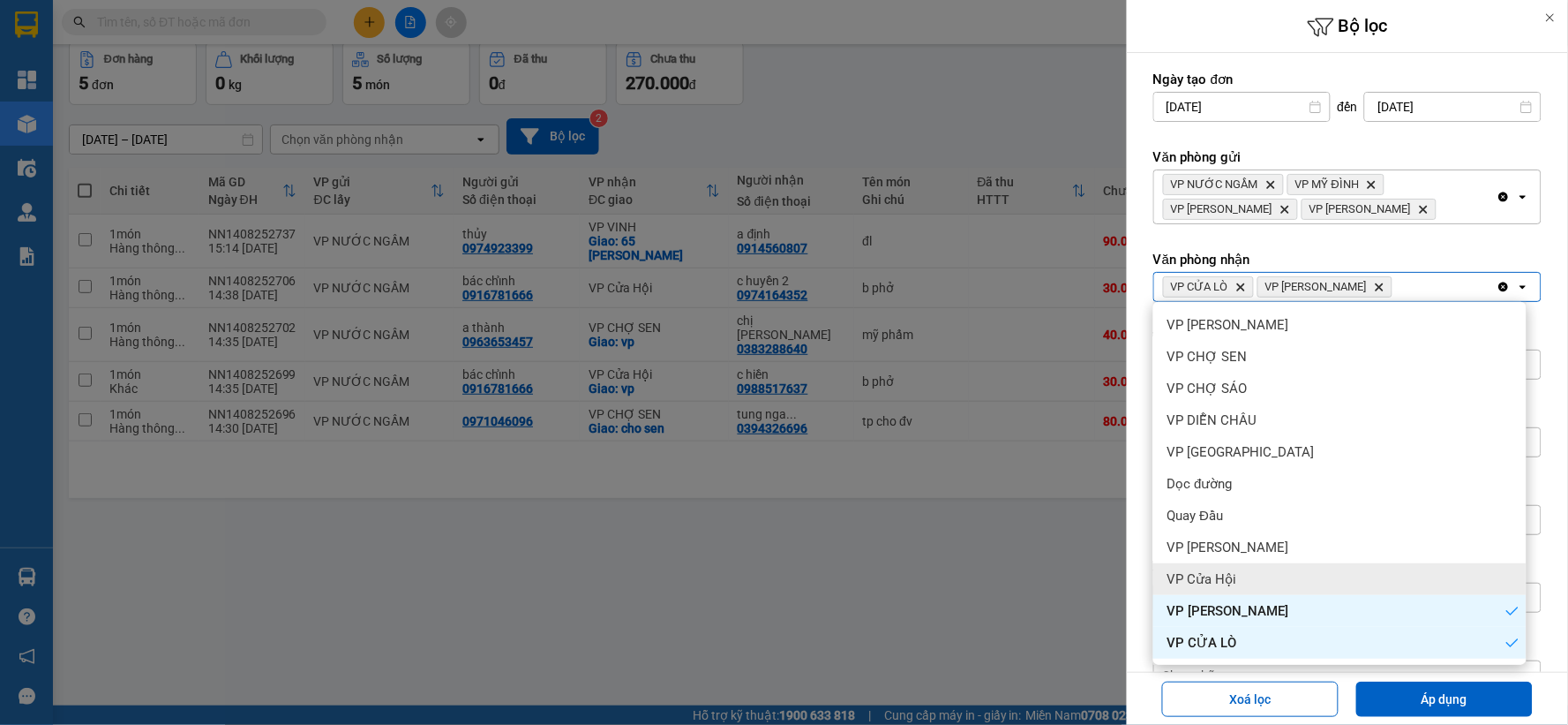
click at [1229, 578] on span "VP Cửa Hội" at bounding box center [1202, 579] width 70 height 17
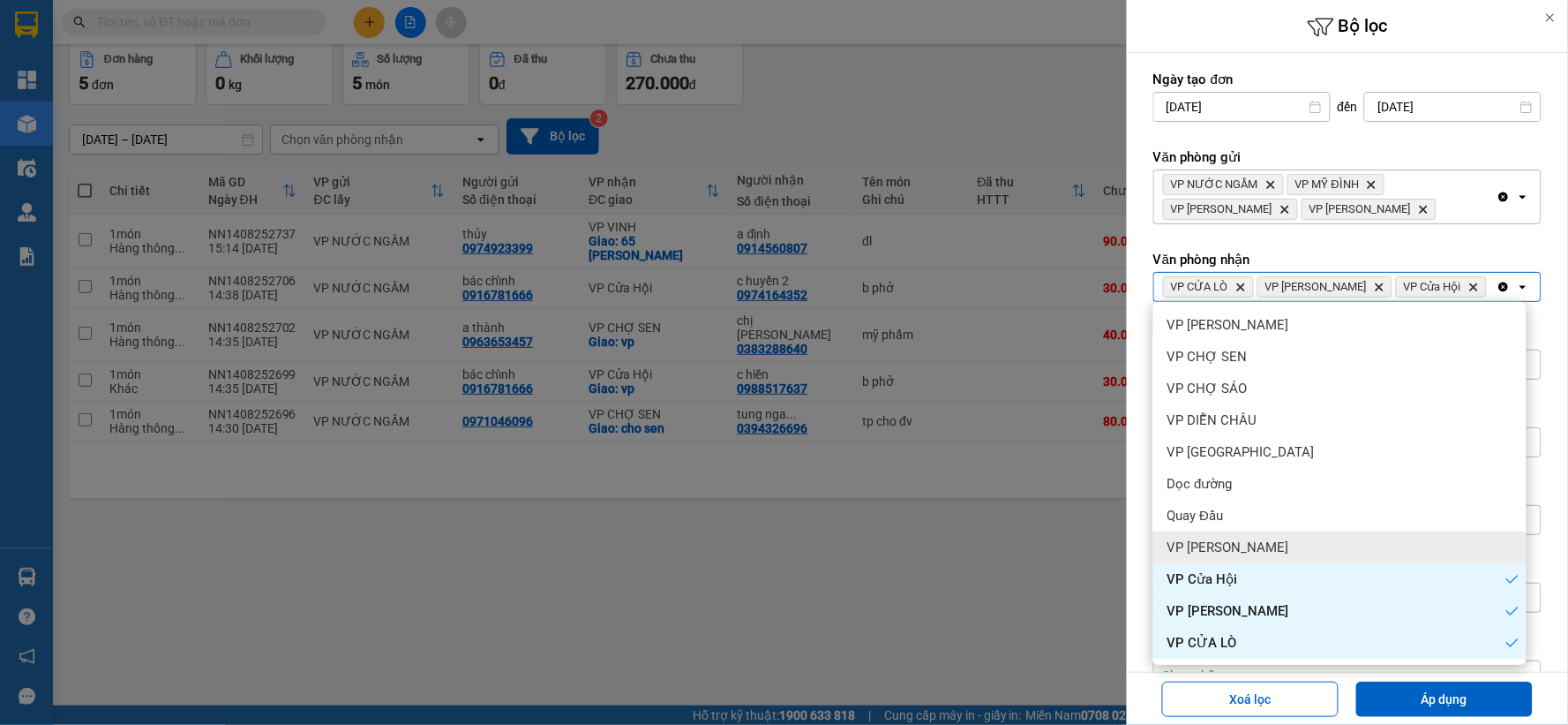
click at [1239, 545] on span "VP Xuân Hội" at bounding box center [1228, 547] width 121 height 17
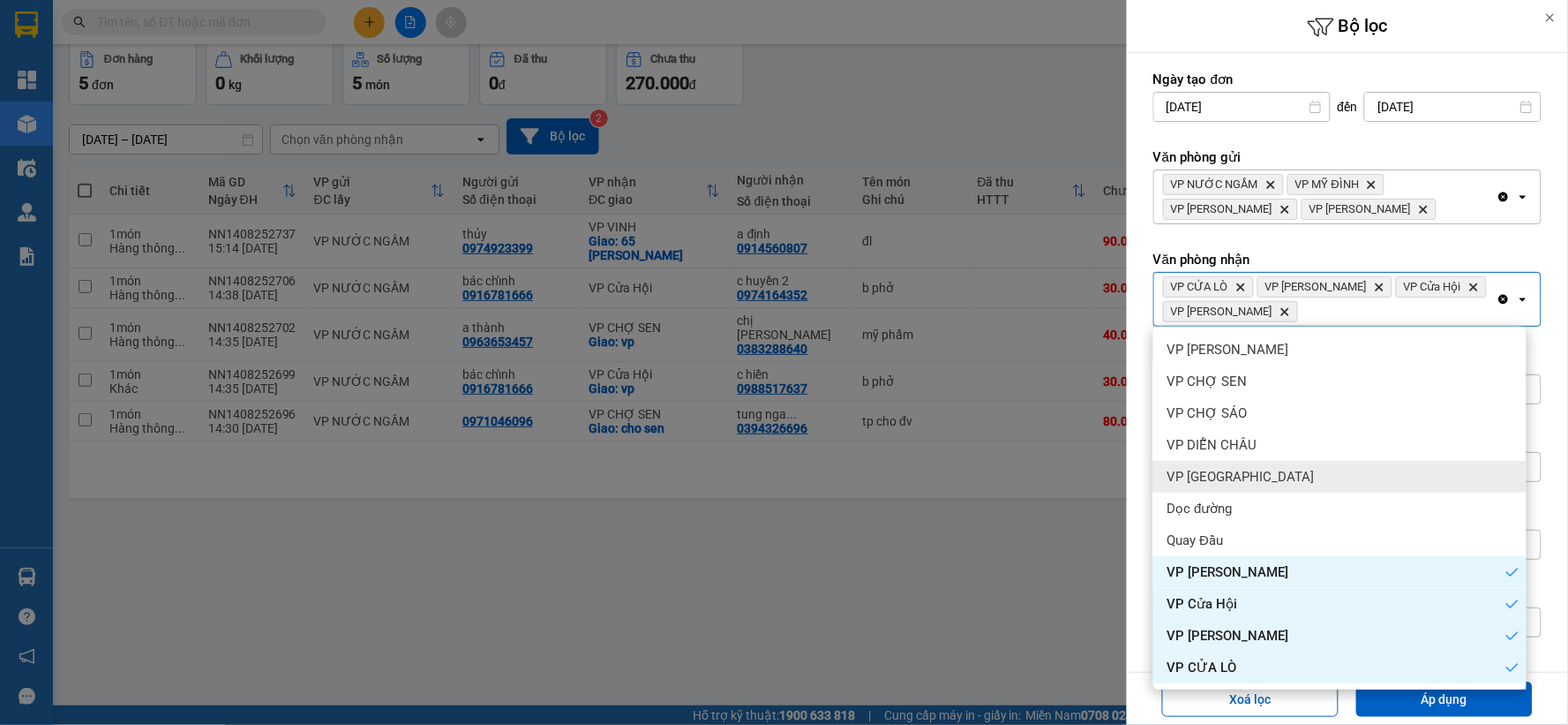
click at [1264, 478] on div "VP Cầu Yên Xuân" at bounding box center [1339, 476] width 373 height 32
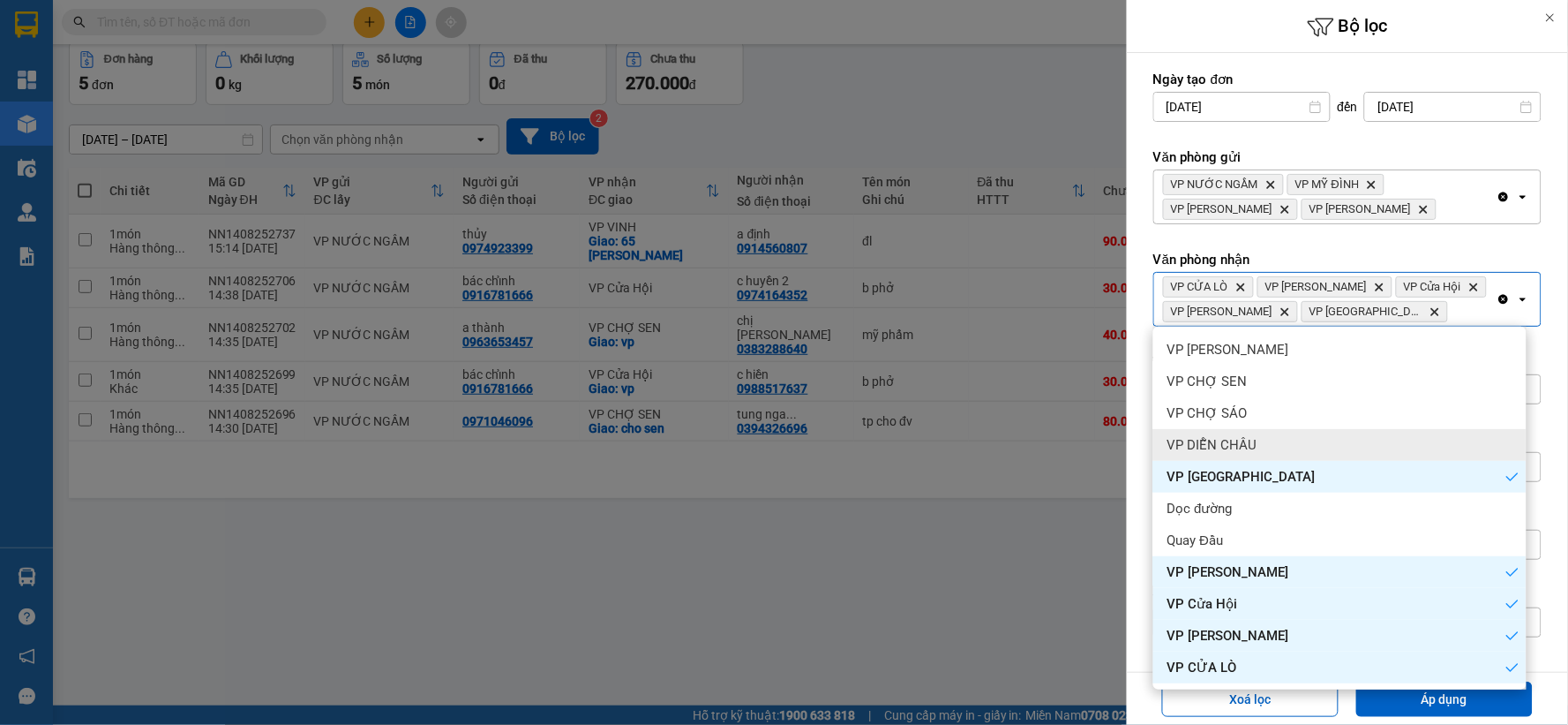
drag, startPoint x: 1264, startPoint y: 478, endPoint x: 1268, endPoint y: 442, distance: 36.2
click at [1268, 442] on div "VP DIỄN CHÂU" at bounding box center [1339, 444] width 373 height 32
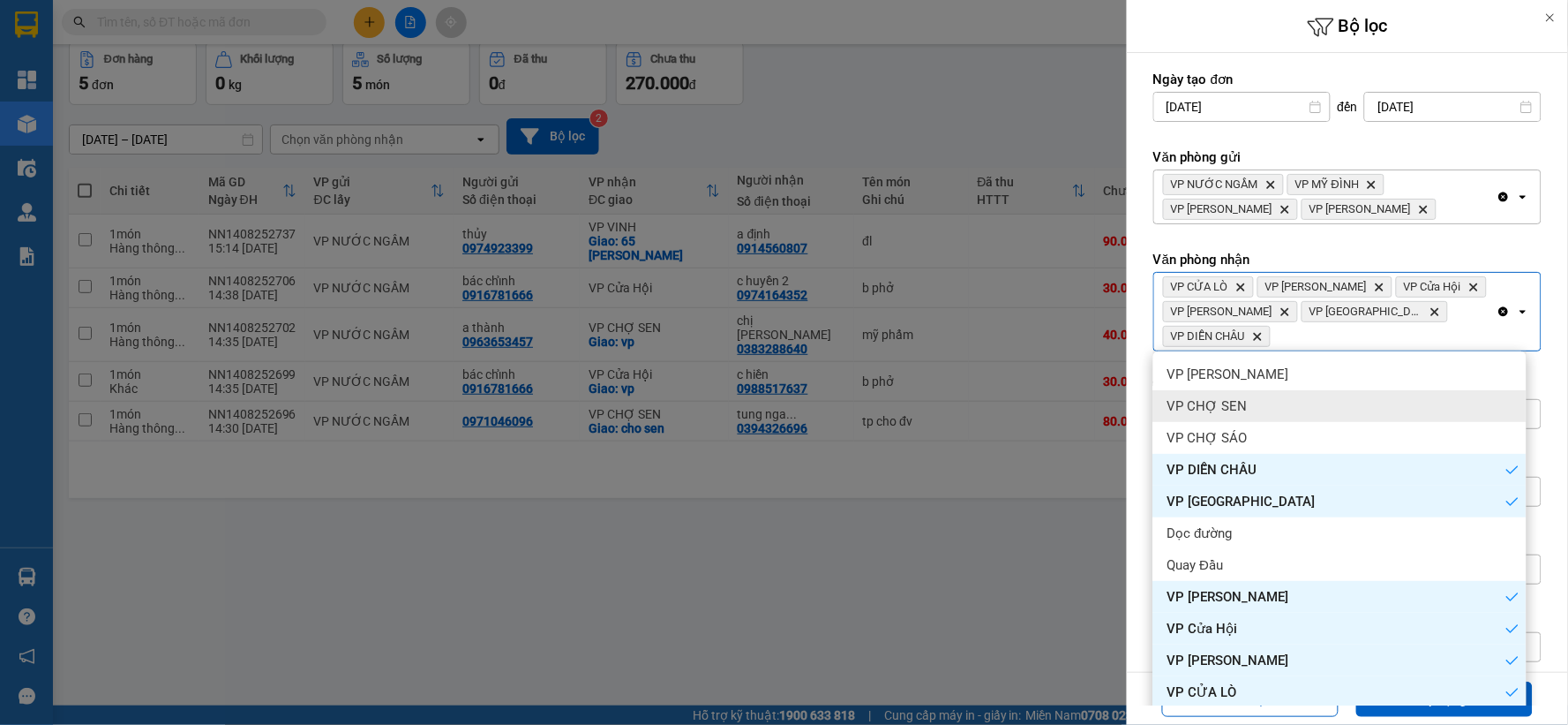
click at [1258, 402] on div "VP CHỢ SEN" at bounding box center [1339, 406] width 373 height 32
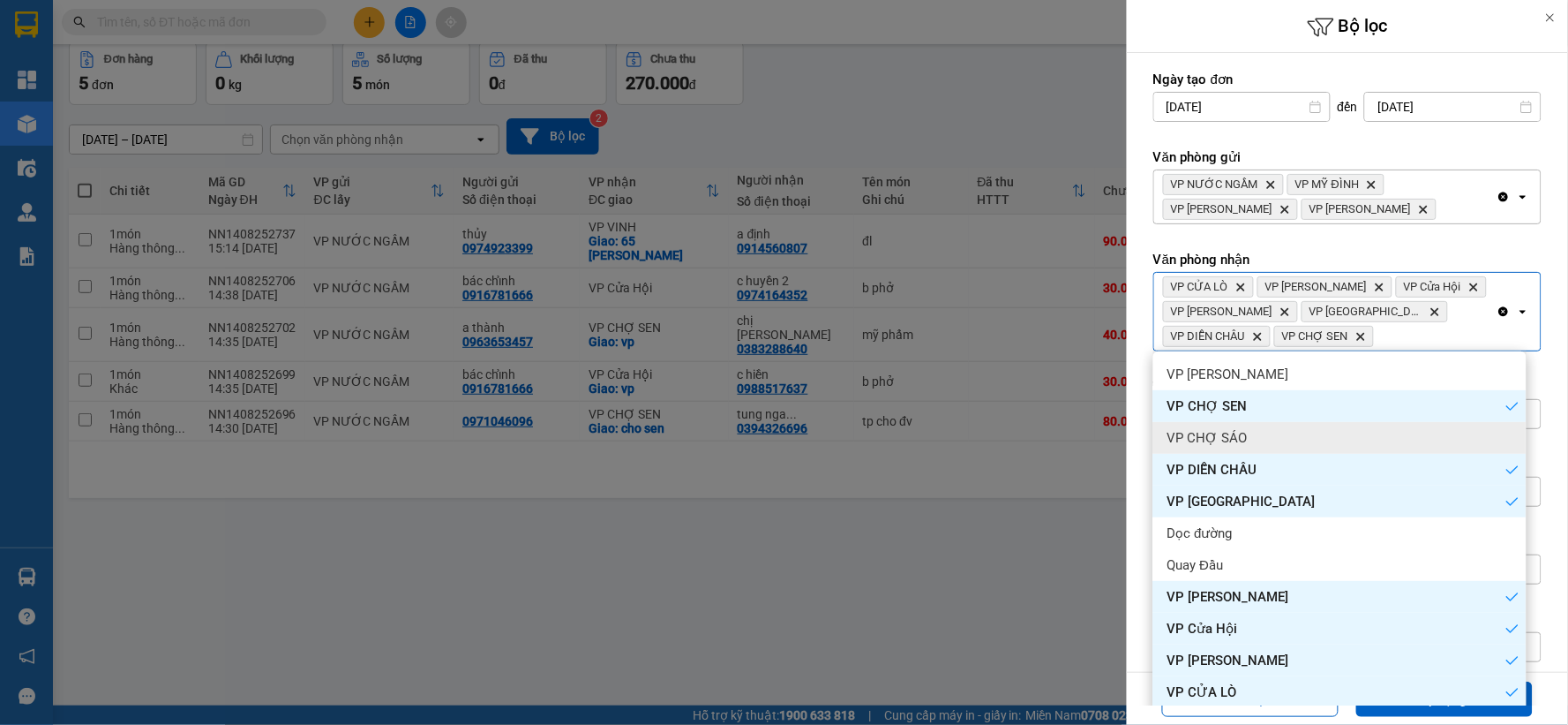
click at [1239, 450] on div "VP CHỢ SÁO" at bounding box center [1339, 437] width 373 height 32
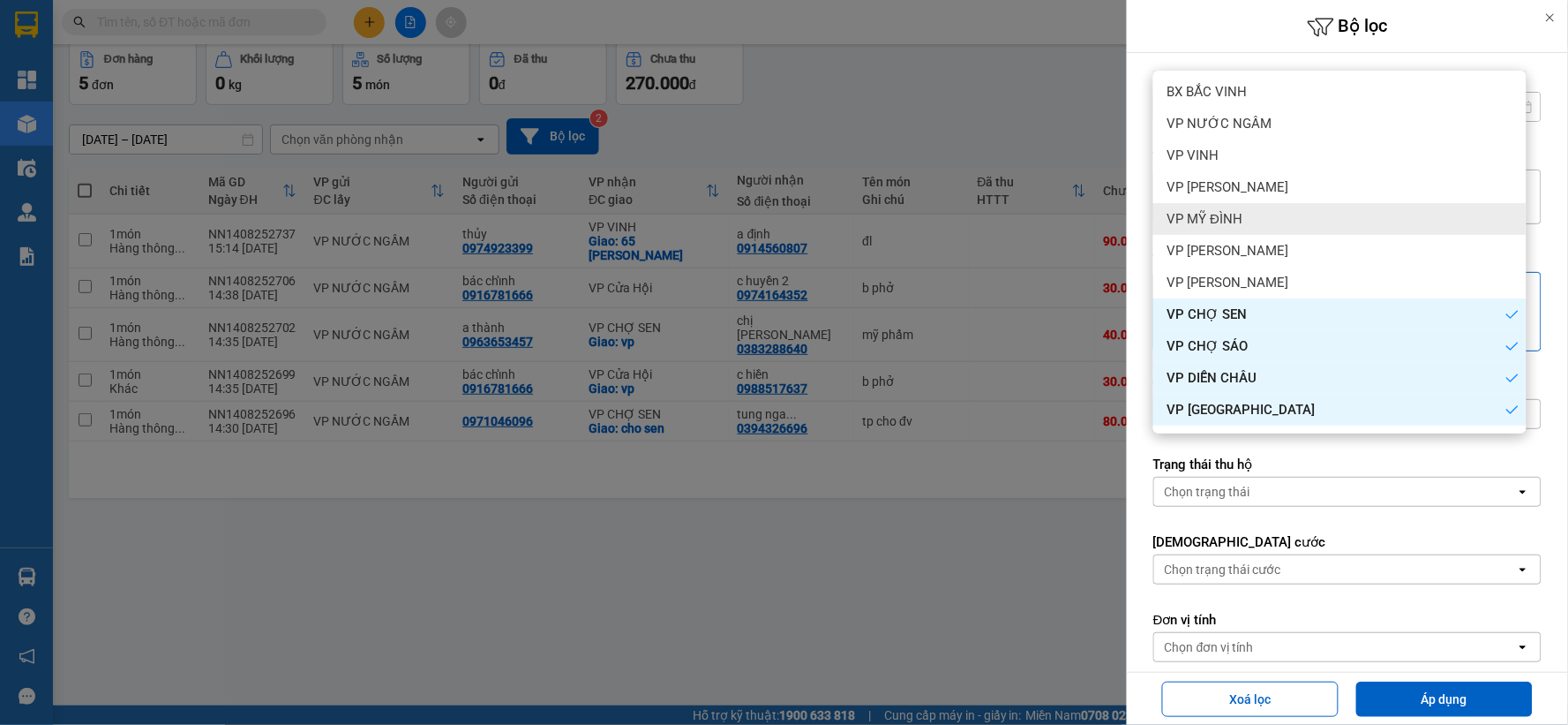
scroll to position [0, 0]
click at [1275, 180] on span "VP THANH CHƯƠNG" at bounding box center [1228, 188] width 121 height 17
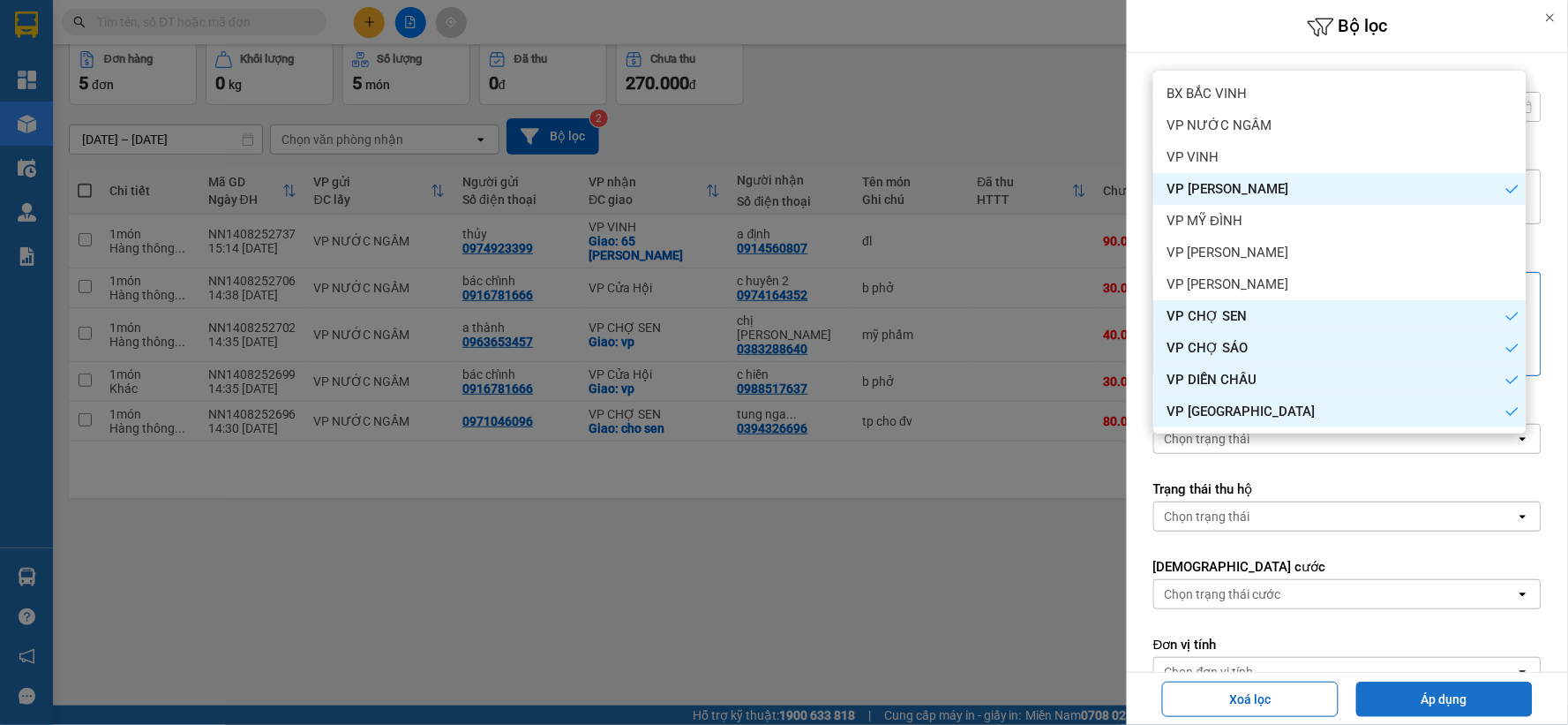
click at [1426, 711] on button "Áp dụng" at bounding box center [1444, 698] width 177 height 35
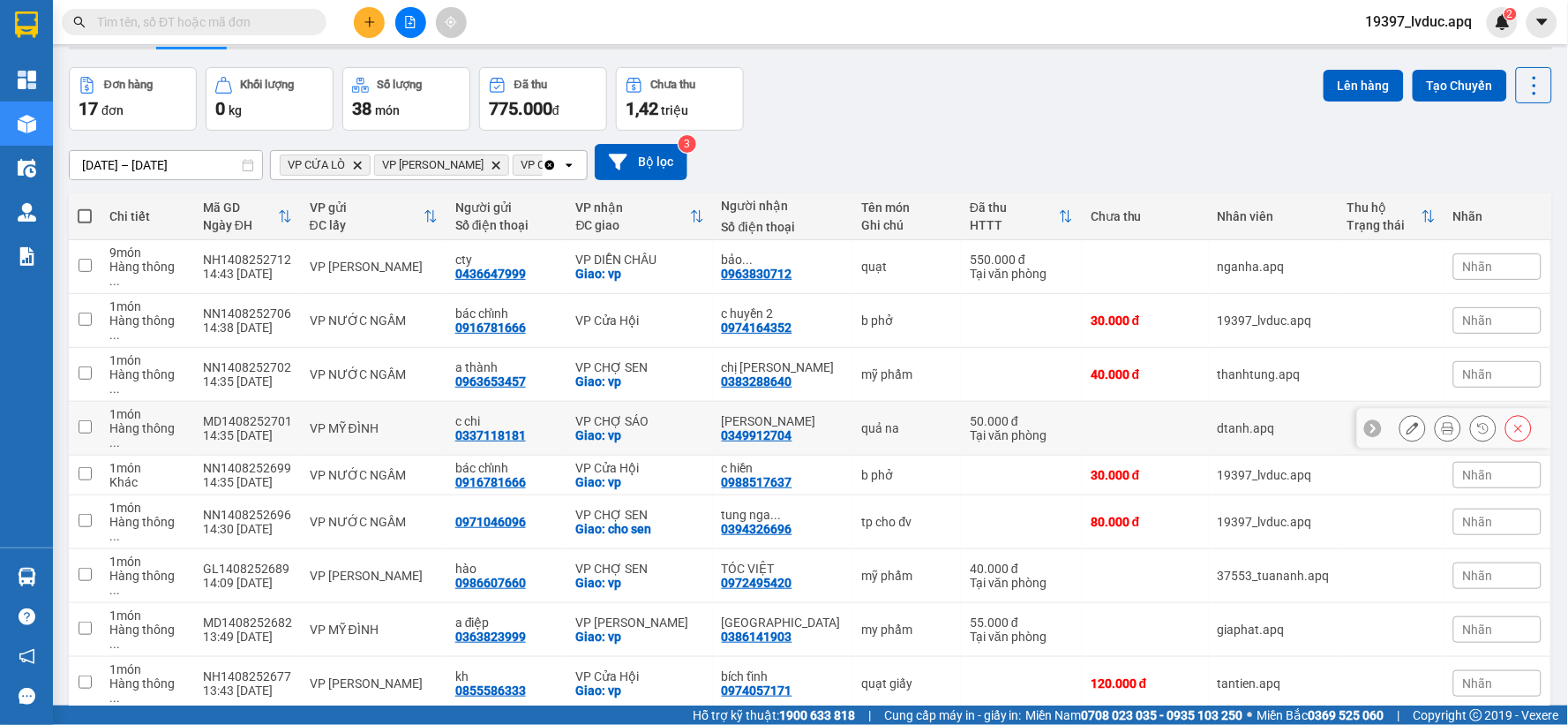
scroll to position [81, 0]
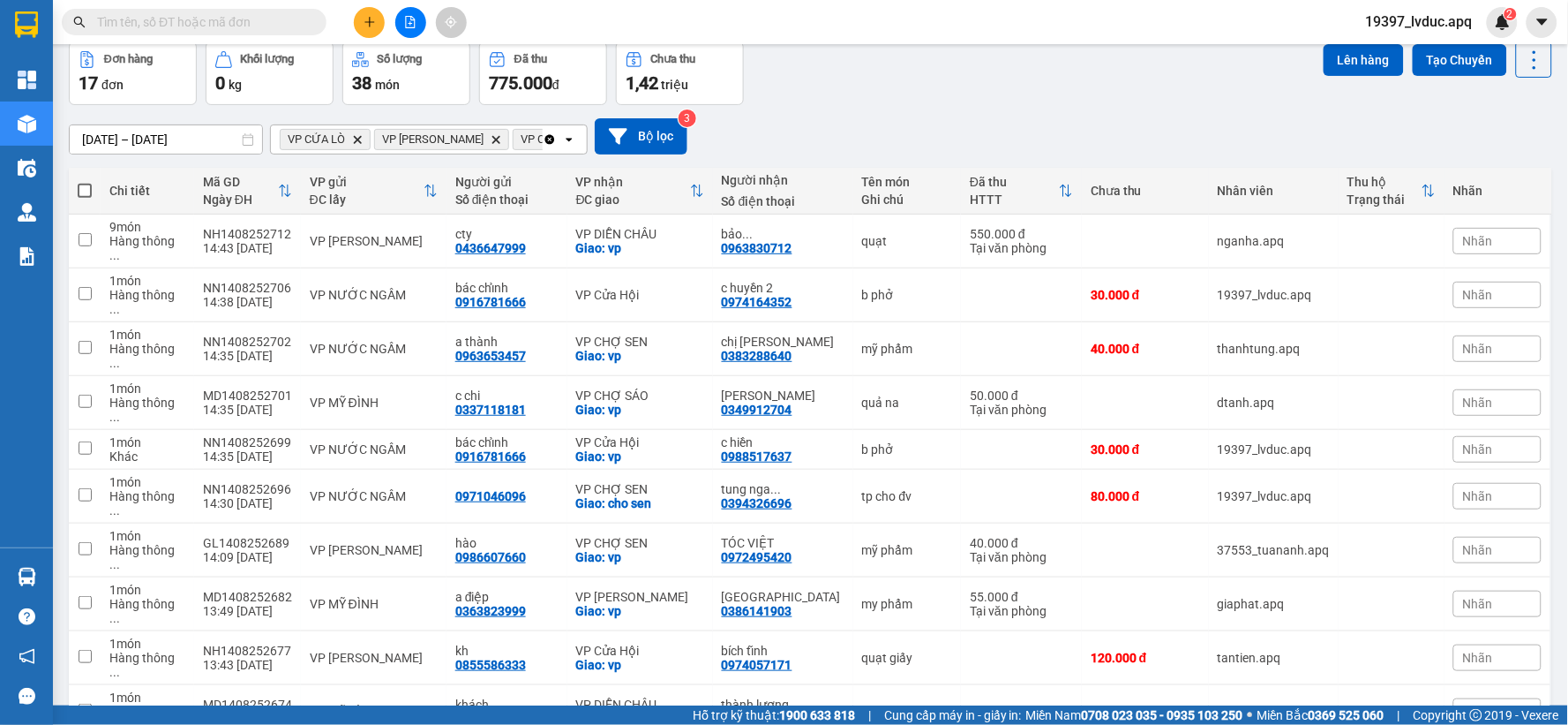
click at [674, 154] on div "12/08/2025 – 14/08/2025 Press the down arrow key to interact with the calendar …" at bounding box center [810, 137] width 1483 height 63
click at [674, 145] on button "Bộ lọc" at bounding box center [641, 137] width 93 height 36
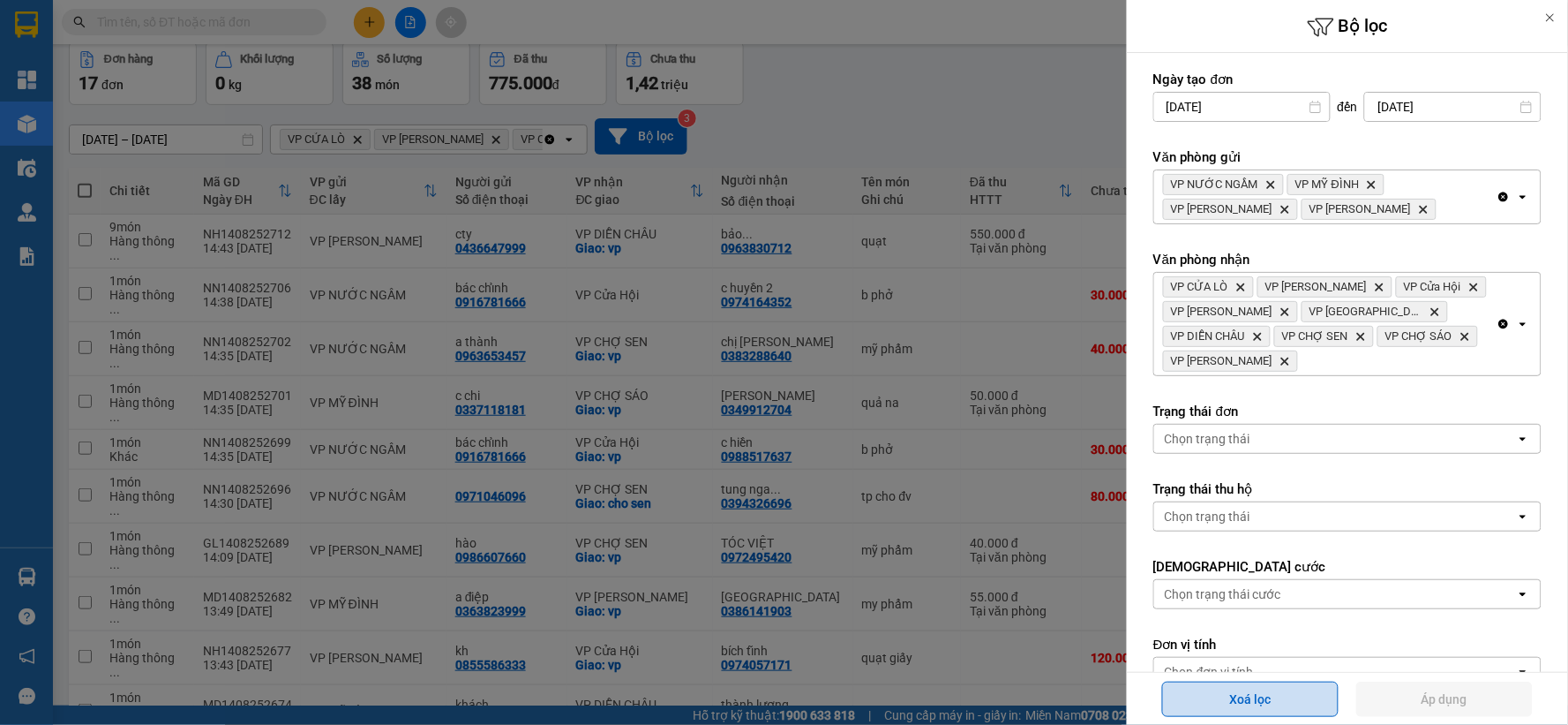
click at [1249, 702] on button "Xoá lọc" at bounding box center [1250, 698] width 177 height 35
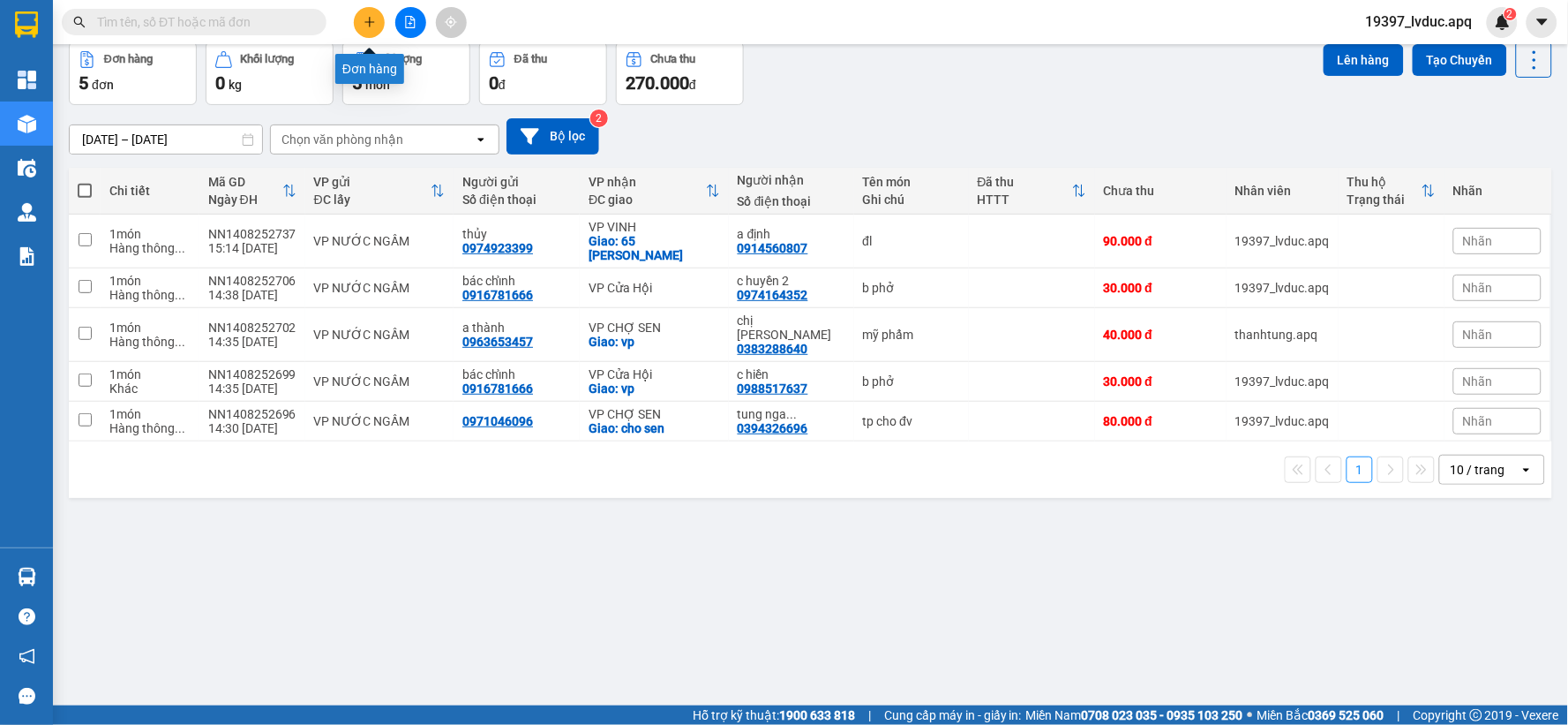
drag, startPoint x: 372, startPoint y: 27, endPoint x: 351, endPoint y: 1, distance: 33.4
click at [371, 27] on icon "plus" at bounding box center [369, 22] width 12 height 12
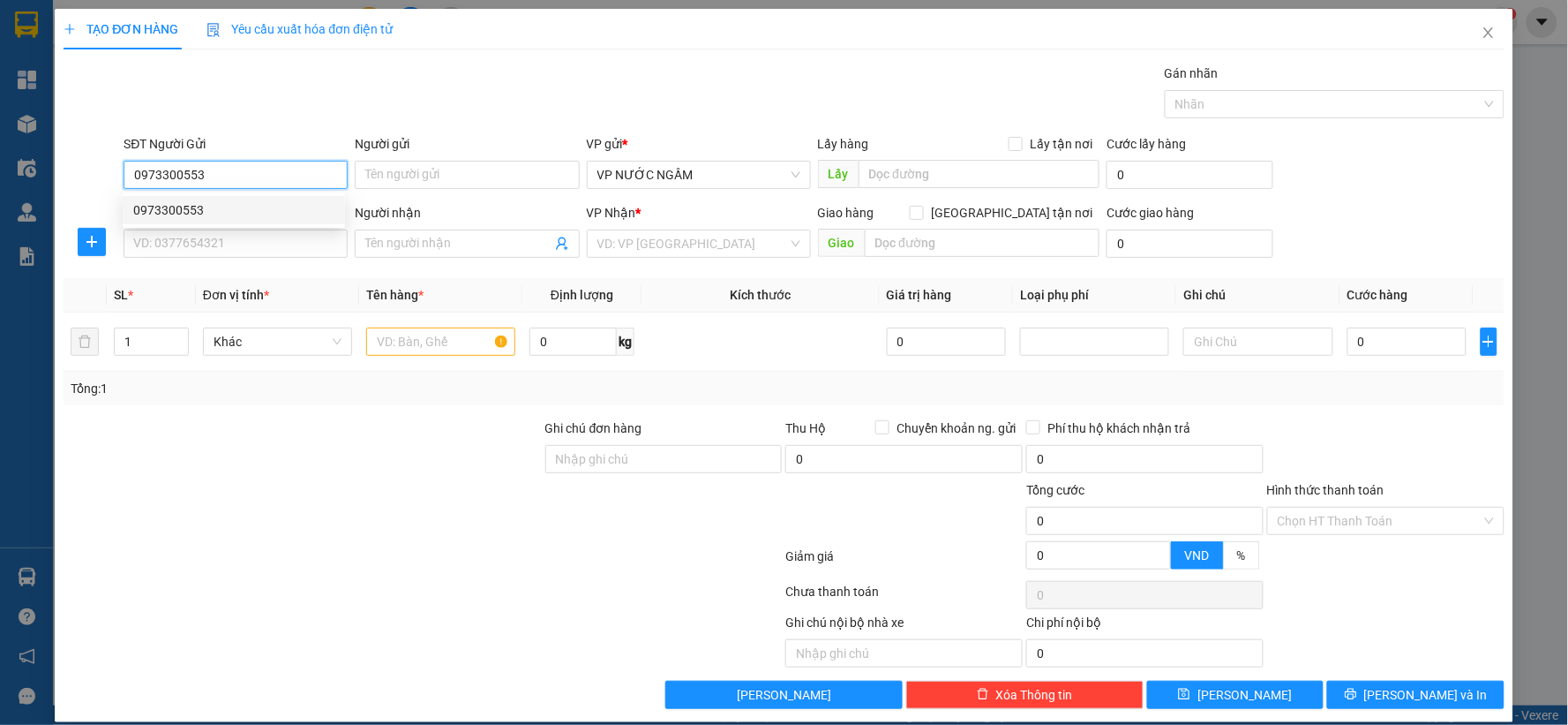
click at [170, 210] on div "0973300553" at bounding box center [233, 209] width 201 height 19
type input "0973300553"
click at [169, 241] on input "SĐT Người Nhận" at bounding box center [235, 244] width 224 height 29
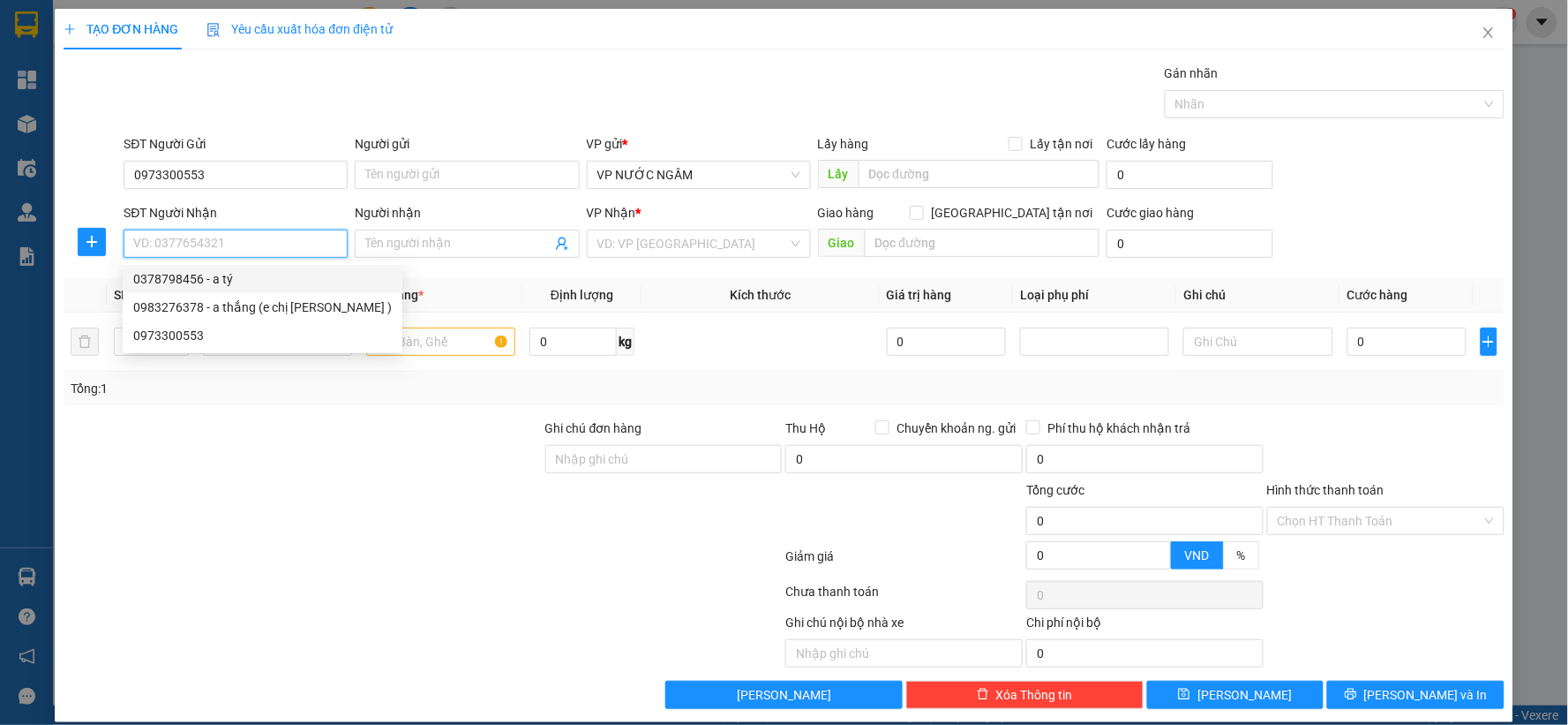
click at [189, 280] on div "0378798456 - a tý" at bounding box center [262, 278] width 258 height 19
type input "0378798456"
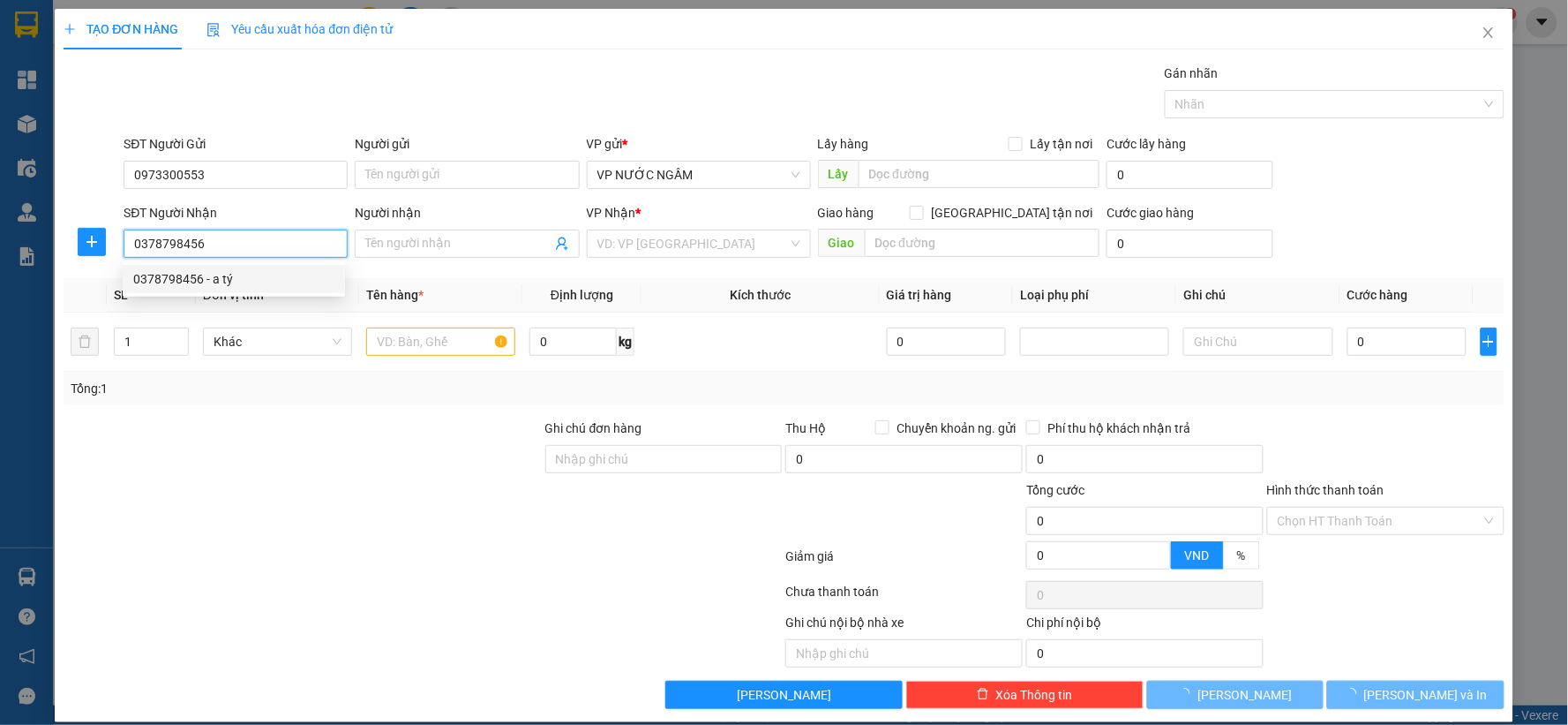
type input "a tý"
checkbox input "true"
type input "86a trần đình san"
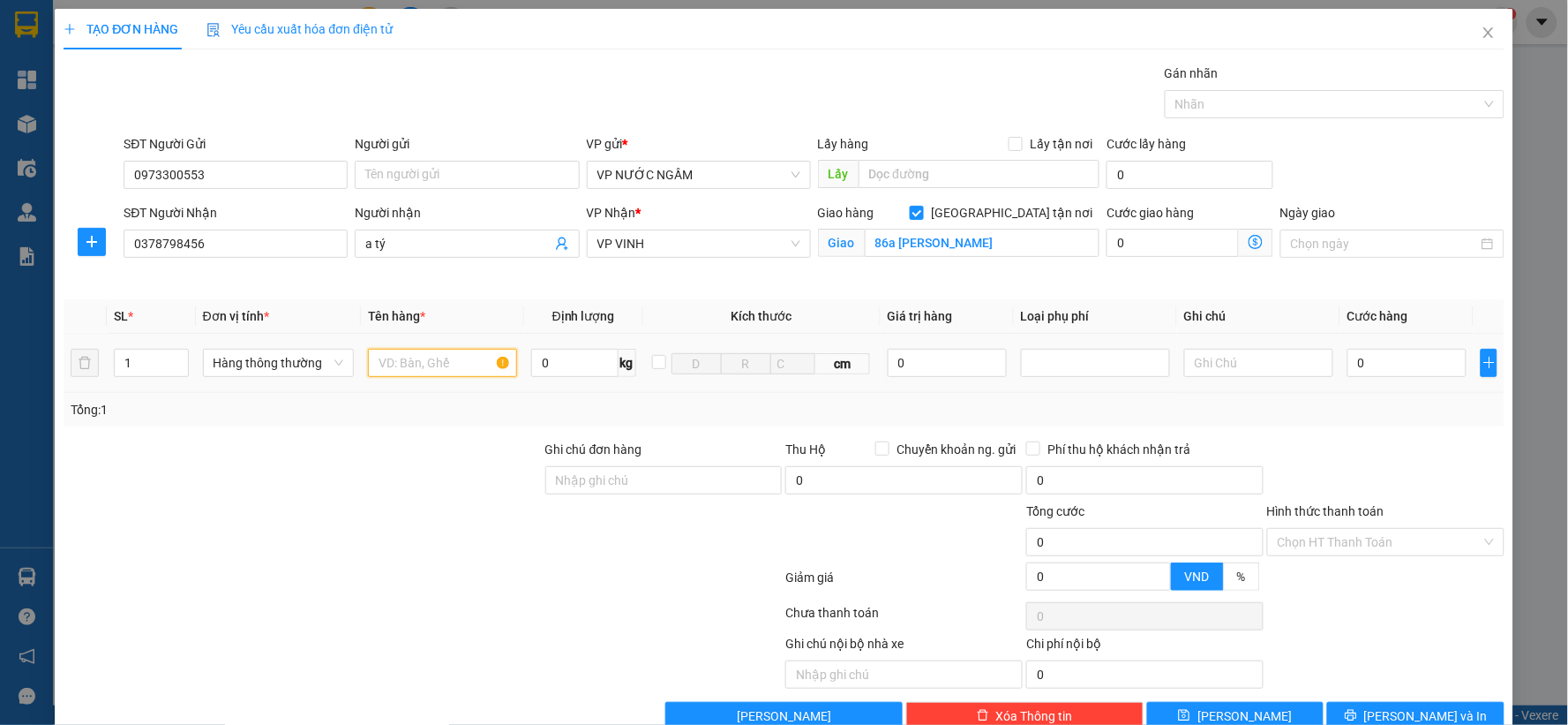
click at [441, 359] on input "text" at bounding box center [443, 363] width 149 height 29
type input "dl"
click at [1365, 354] on input "0" at bounding box center [1406, 363] width 120 height 29
type input "1"
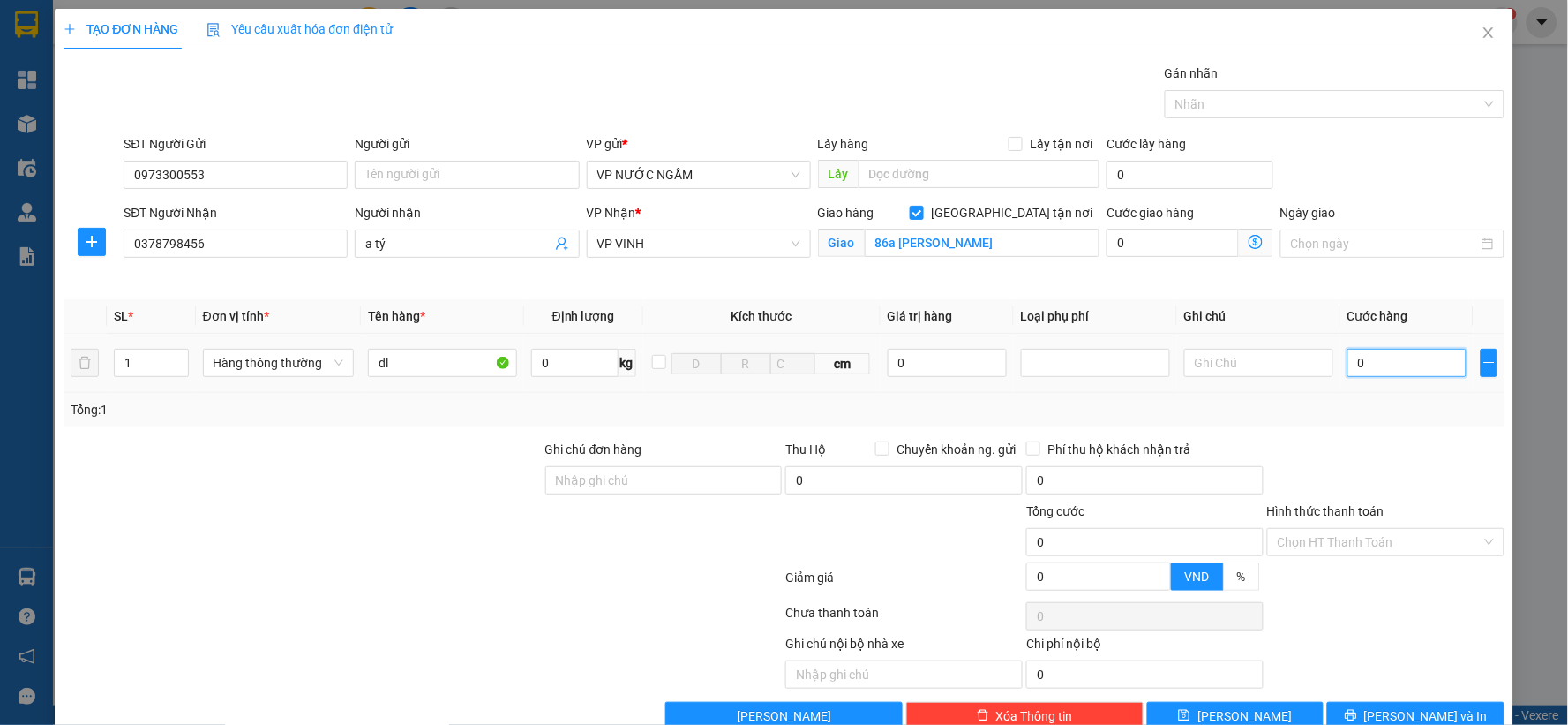
type input "1"
type input "10"
type input "100"
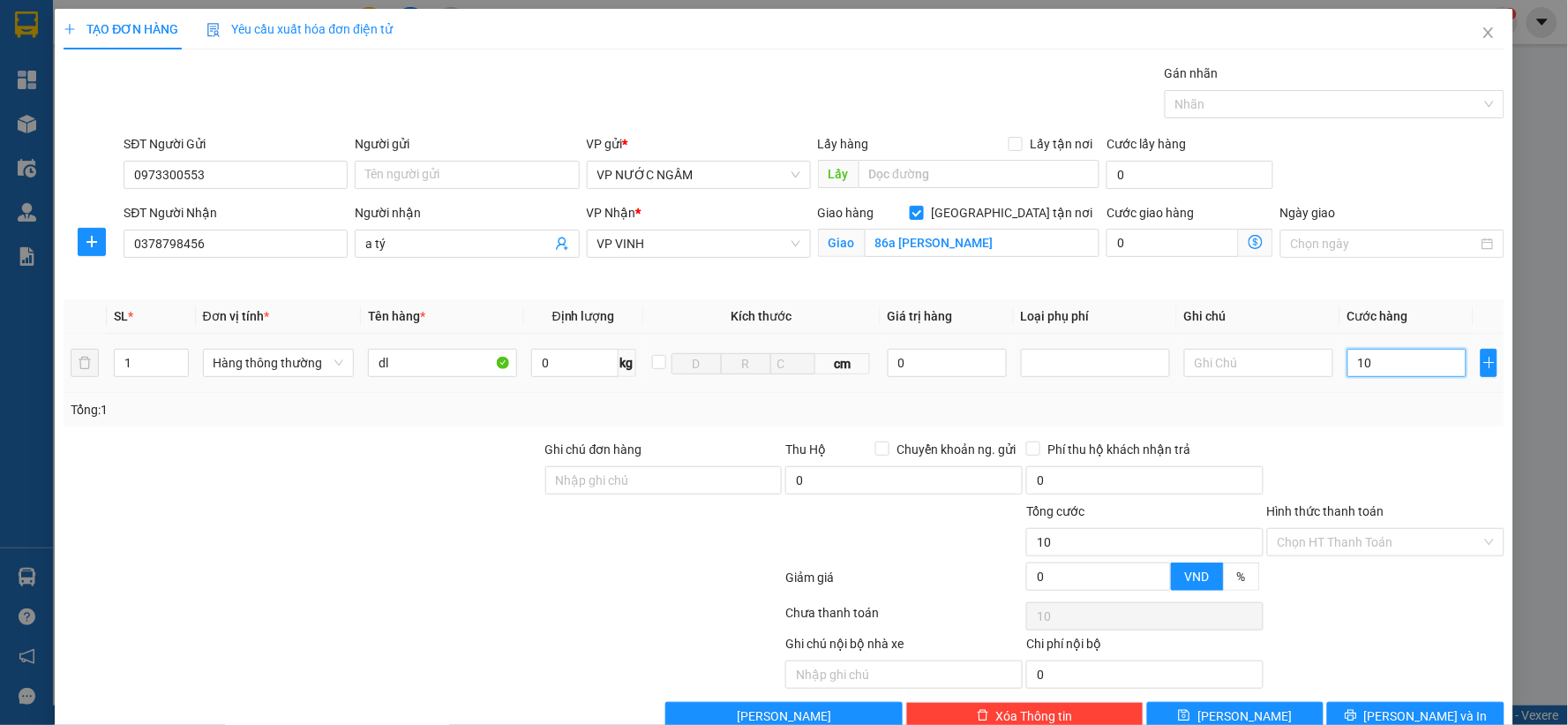
type input "100"
type input "1.000"
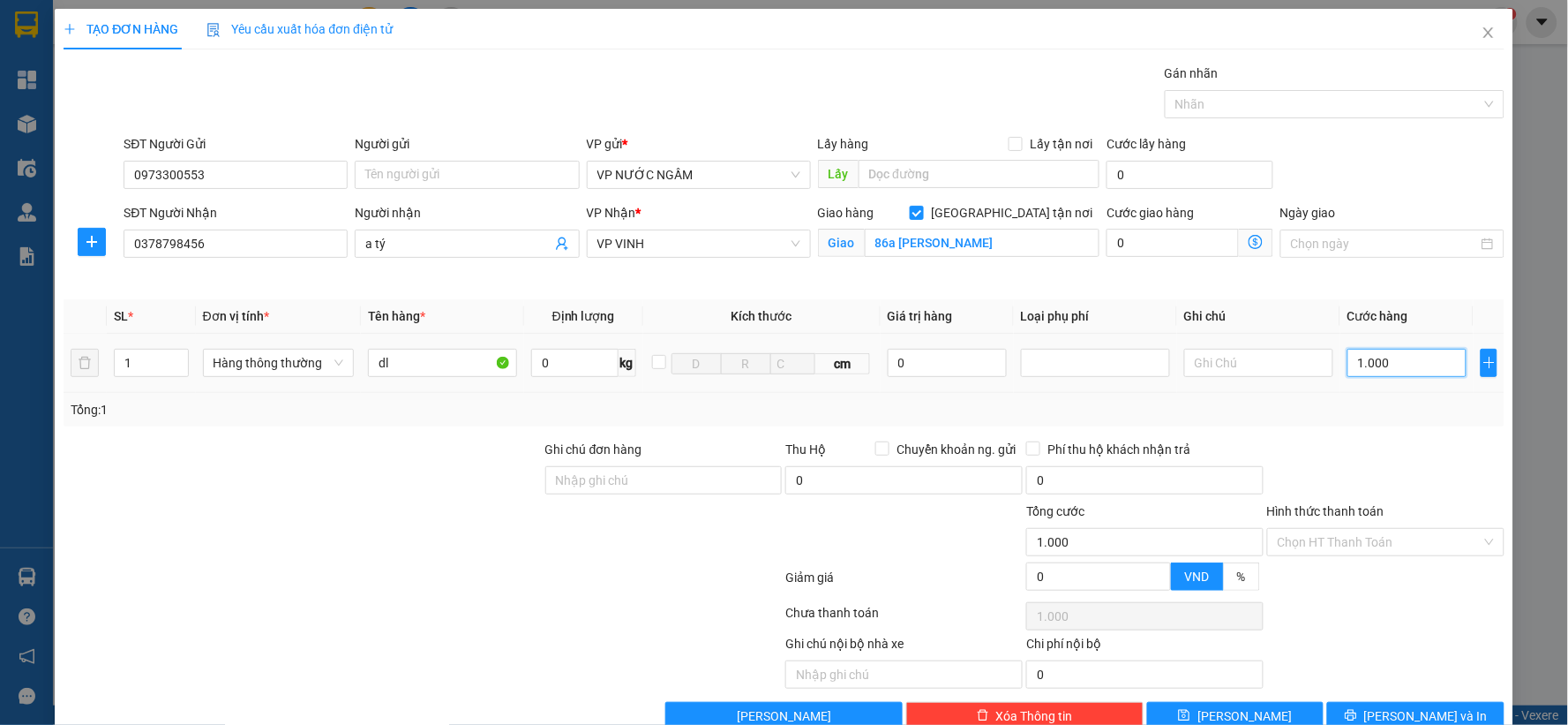
type input "100"
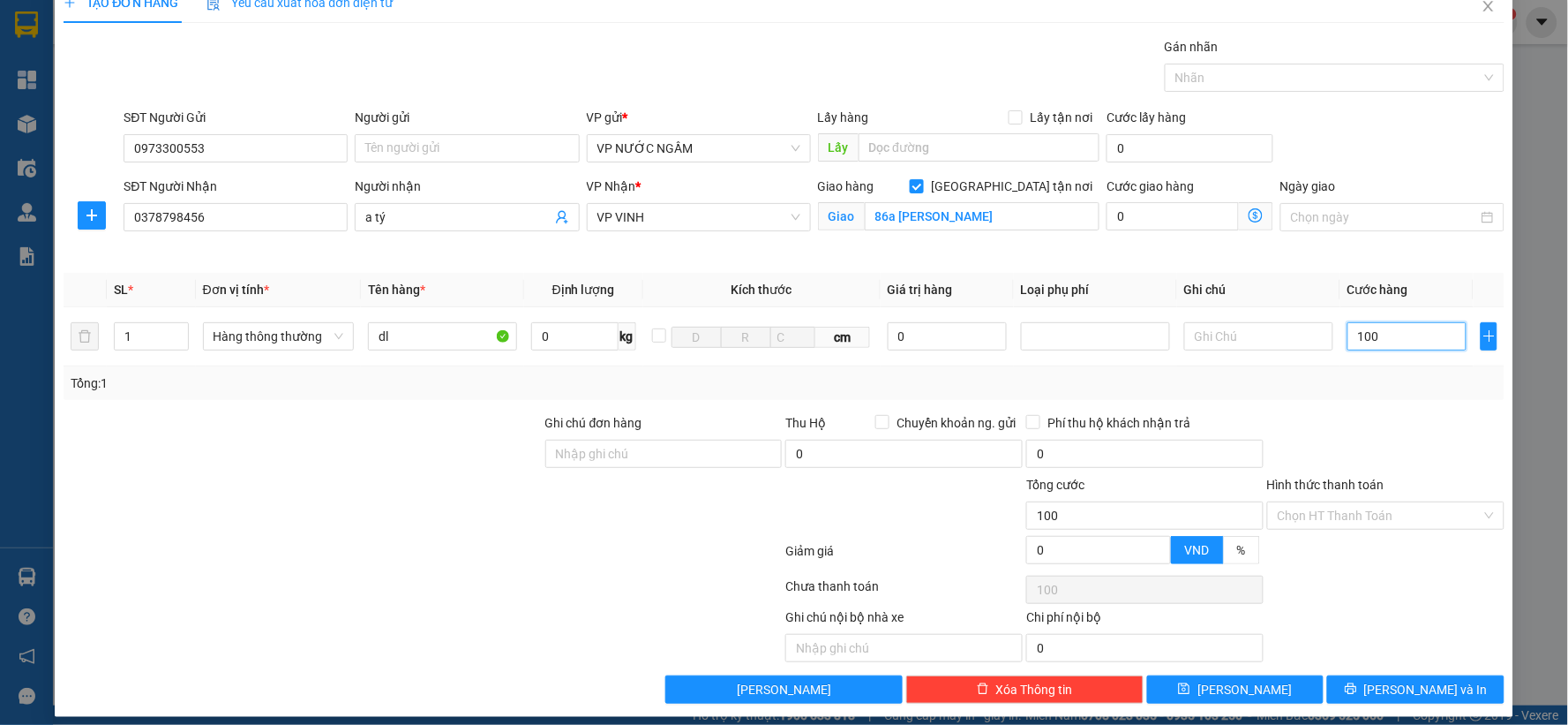
scroll to position [40, 0]
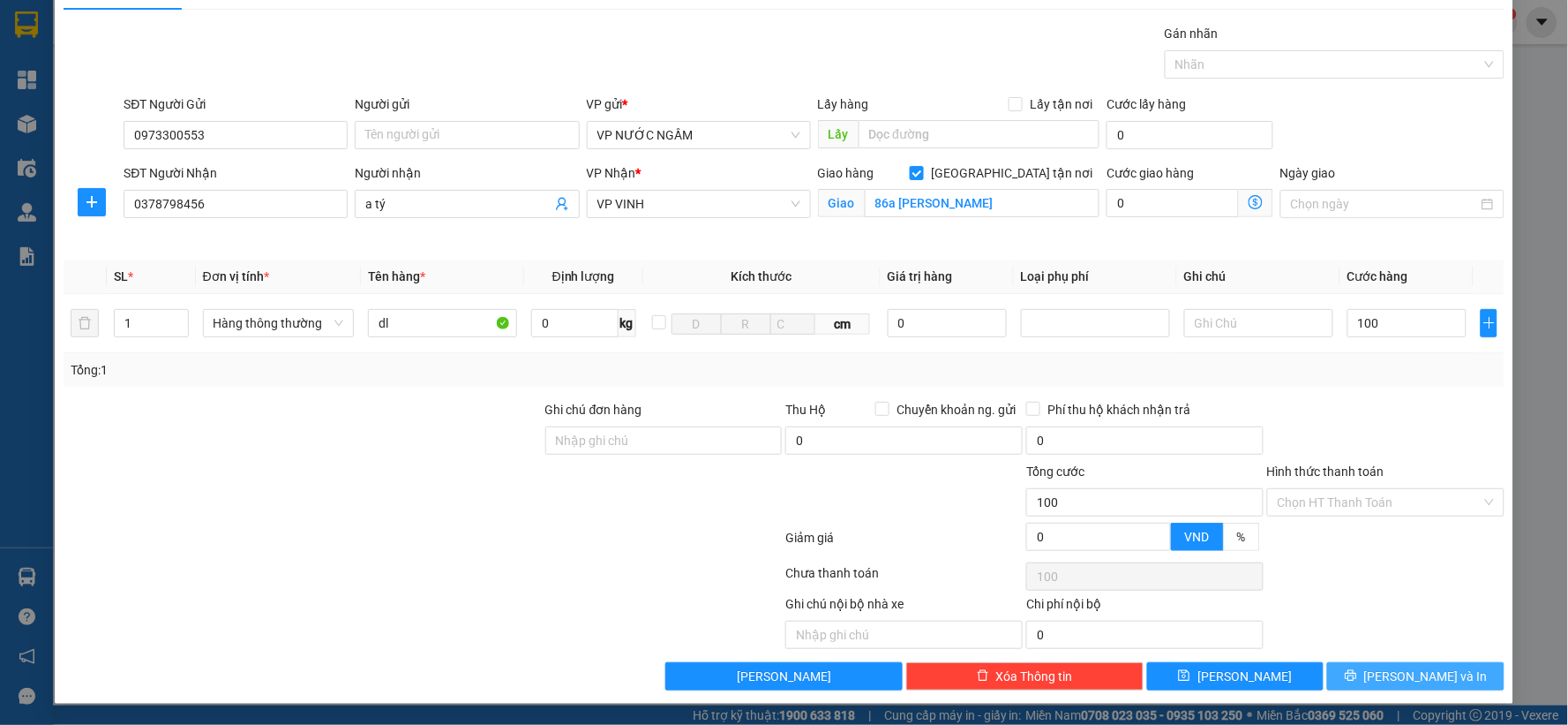
type input "100.000"
click at [1397, 683] on span "[PERSON_NAME] và In" at bounding box center [1426, 676] width 123 height 19
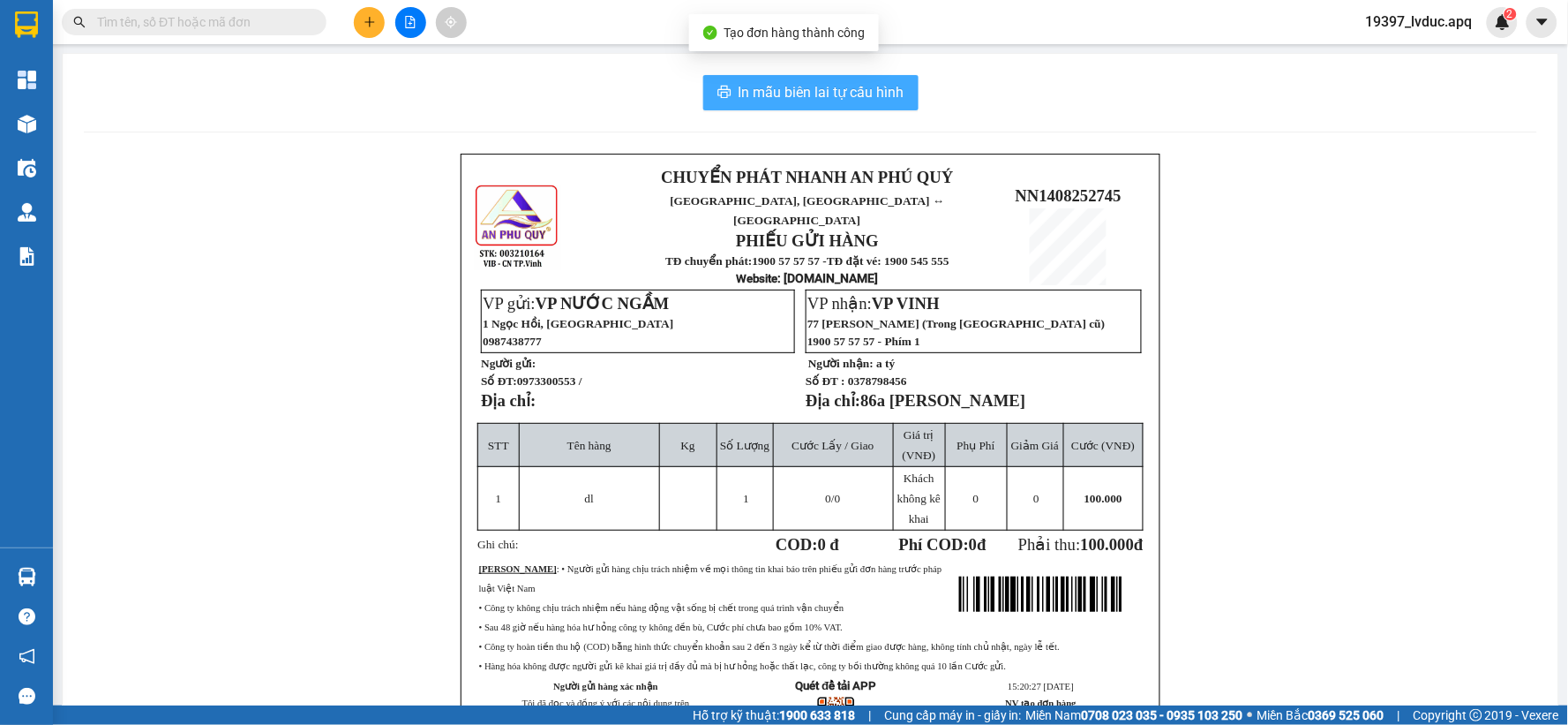
click at [785, 91] on span "In mẫu biên lai tự cấu hình" at bounding box center [820, 92] width 165 height 22
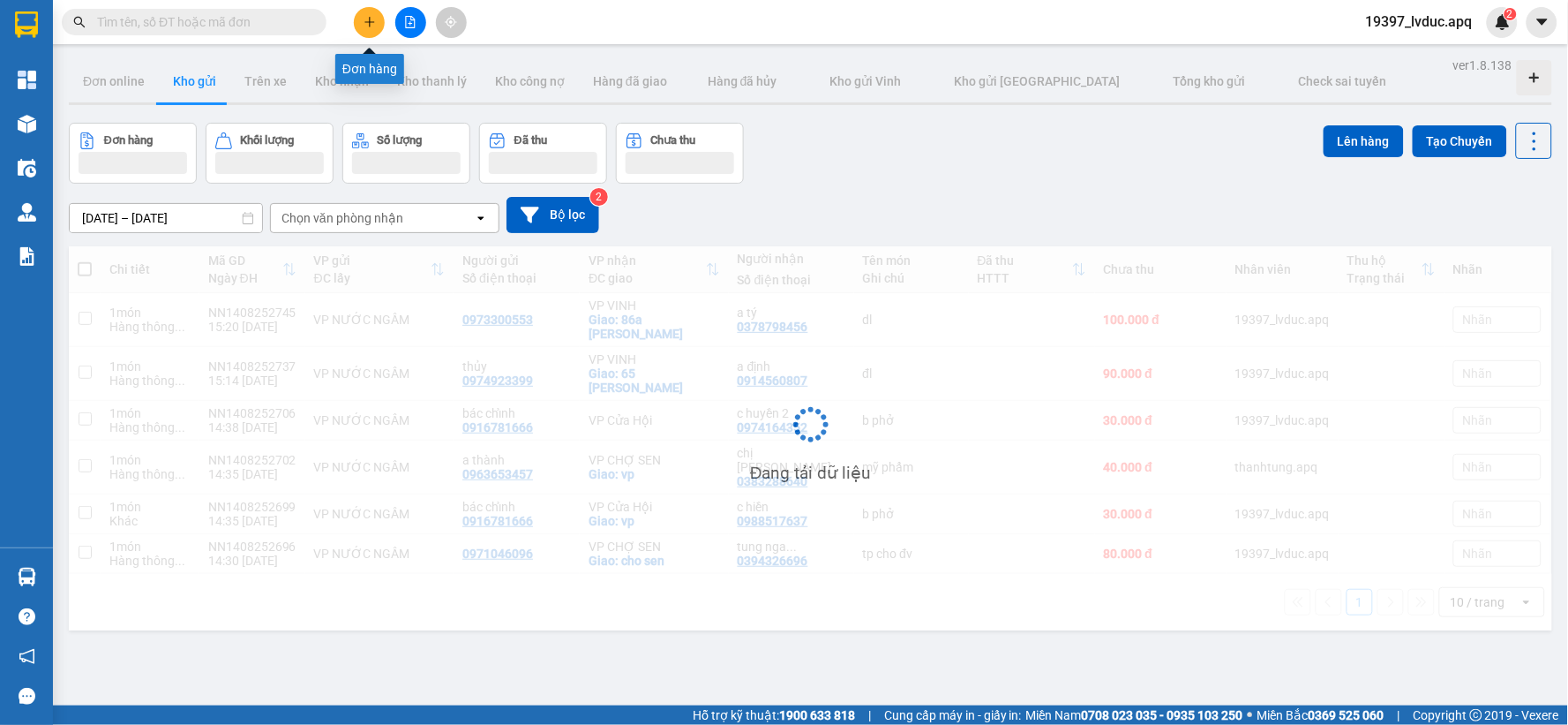
click at [364, 23] on icon "plus" at bounding box center [369, 22] width 12 height 12
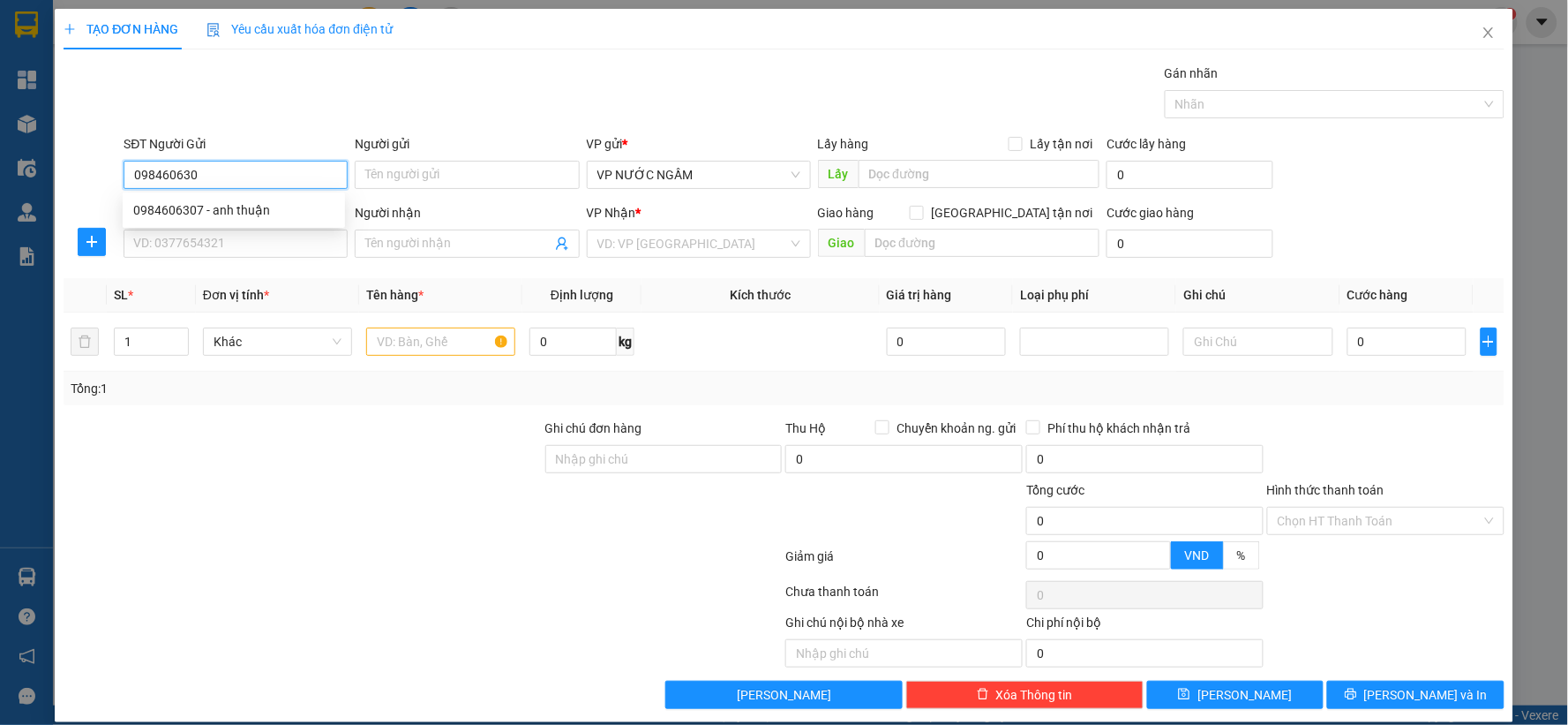
type input "0984606307"
click at [230, 215] on div "0984606307 - anh thuận" at bounding box center [233, 209] width 201 height 19
type input "anh thuận"
type input "0984606307"
click at [238, 257] on input "SĐT Người Nhận" at bounding box center [235, 244] width 224 height 29
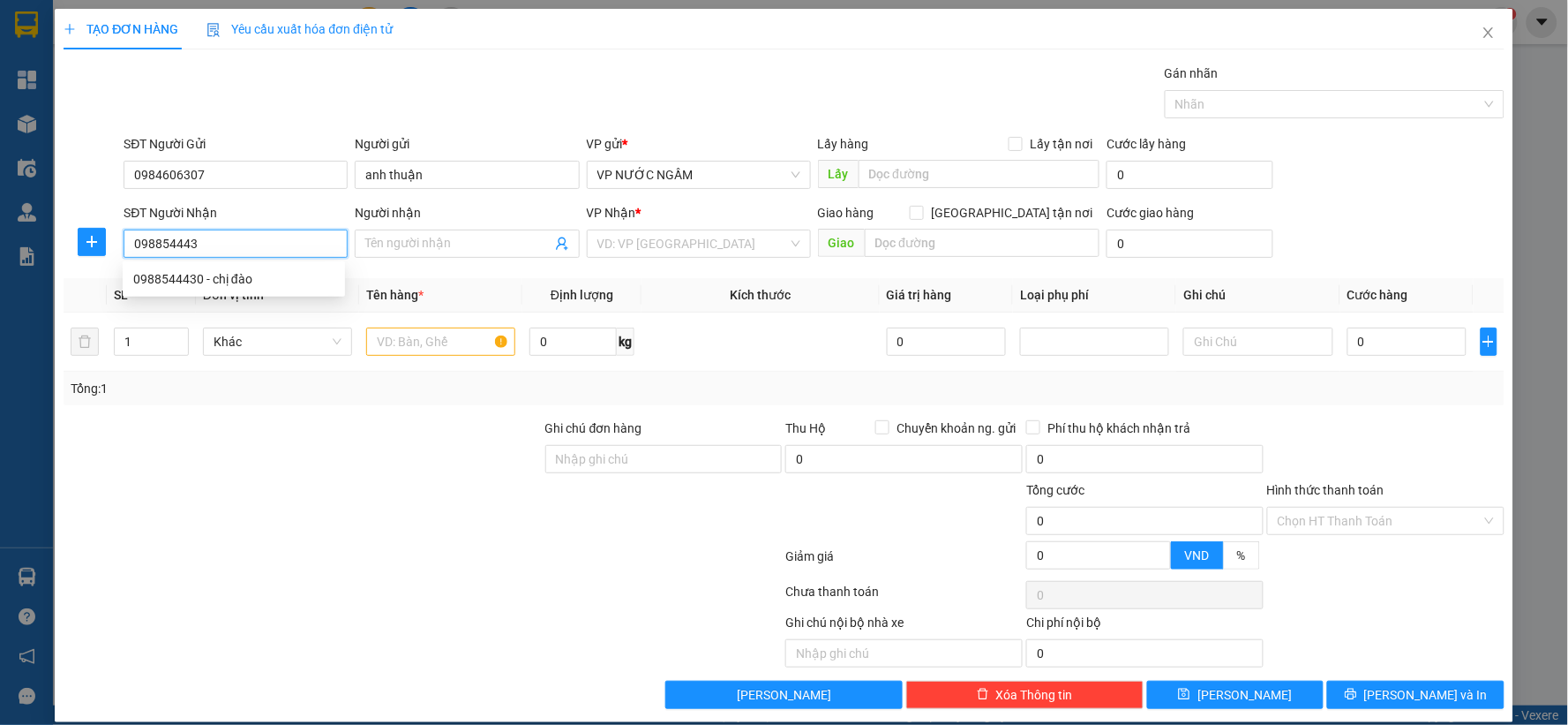
type input "0988544430"
click at [239, 267] on div "0988544430 - chị đào" at bounding box center [233, 279] width 223 height 29
type input "chị [PERSON_NAME]"
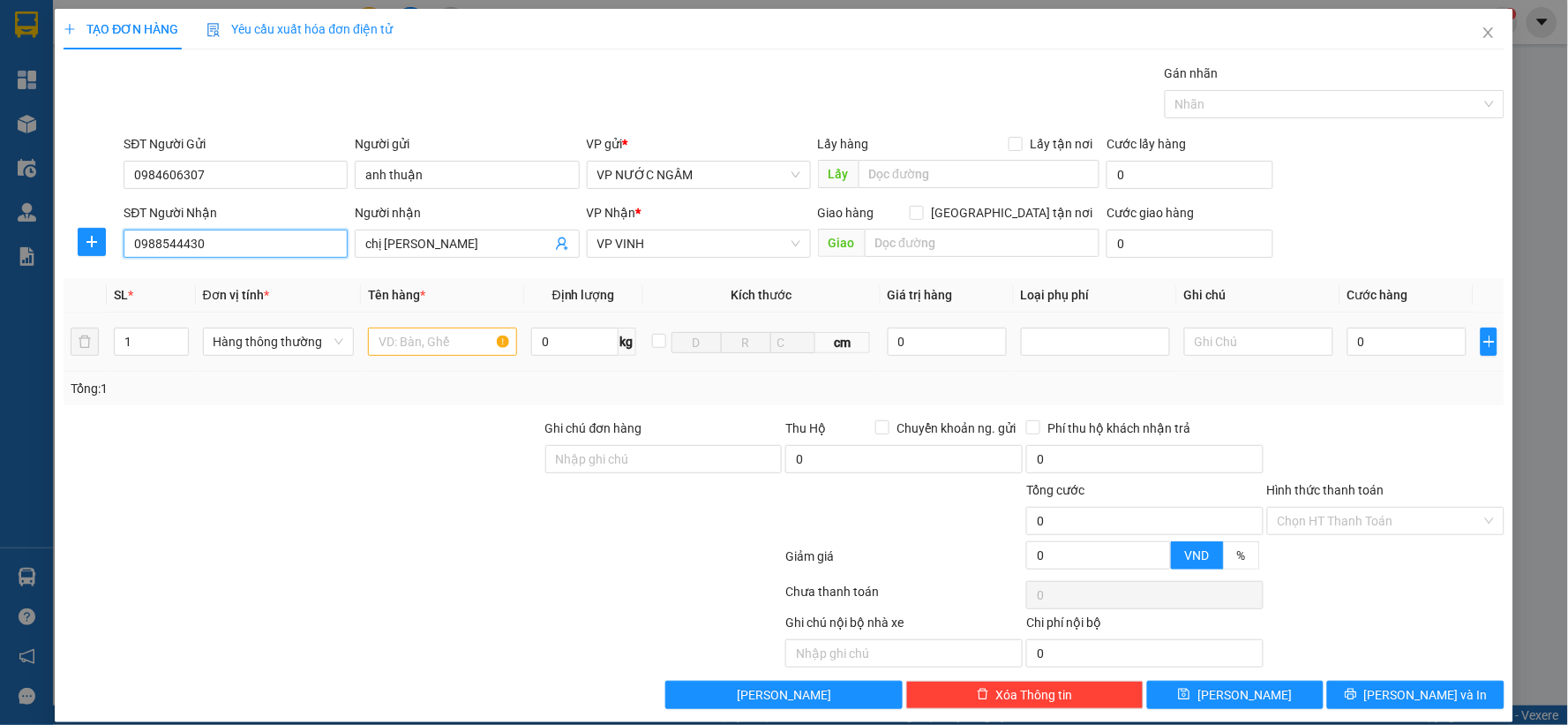
type input "0988544430"
click at [411, 348] on input "text" at bounding box center [443, 341] width 149 height 29
type input "thuốc"
drag, startPoint x: 1419, startPoint y: 362, endPoint x: 1419, endPoint y: 347, distance: 15.0
click at [1419, 360] on td "0" at bounding box center [1406, 342] width 133 height 59
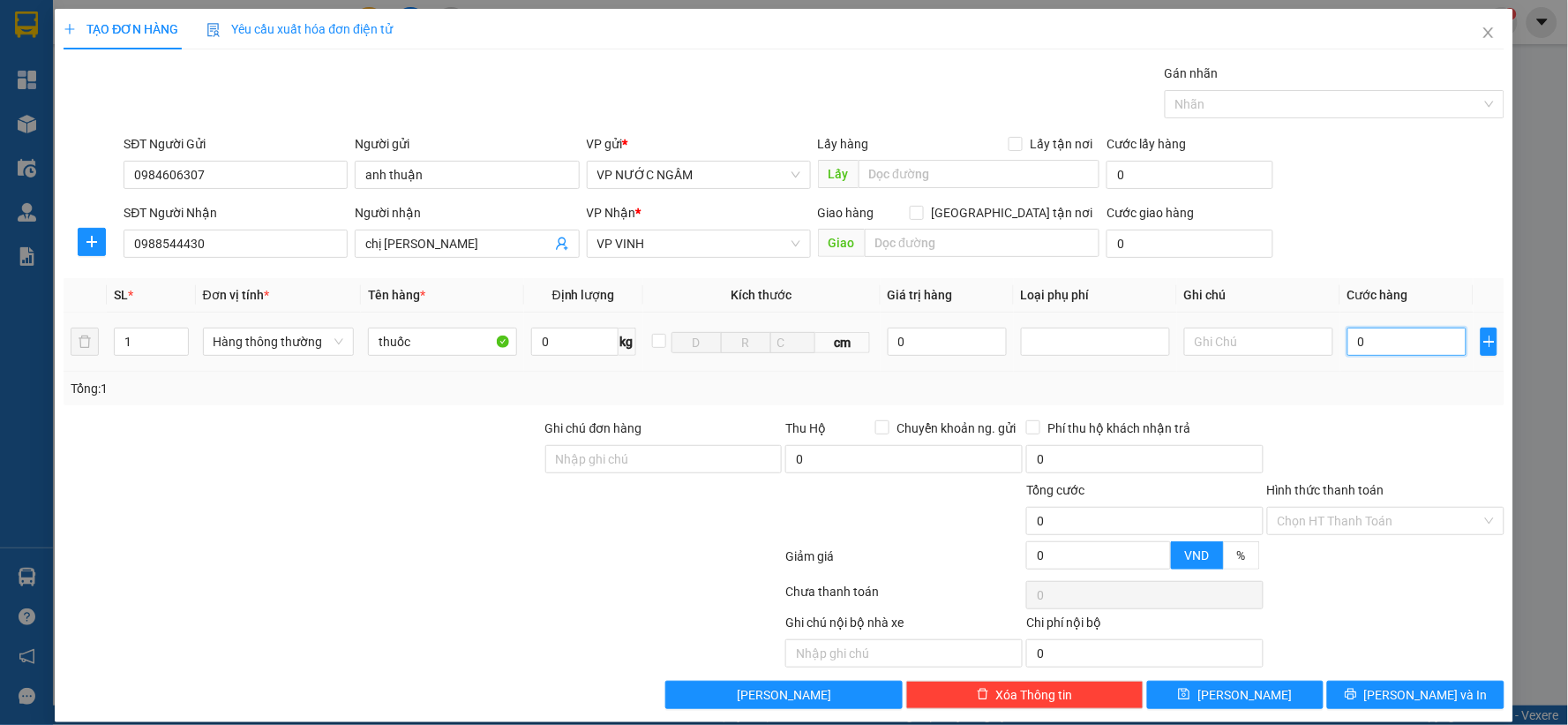
click at [1419, 347] on input "0" at bounding box center [1406, 341] width 120 height 29
type input "4"
type input "40"
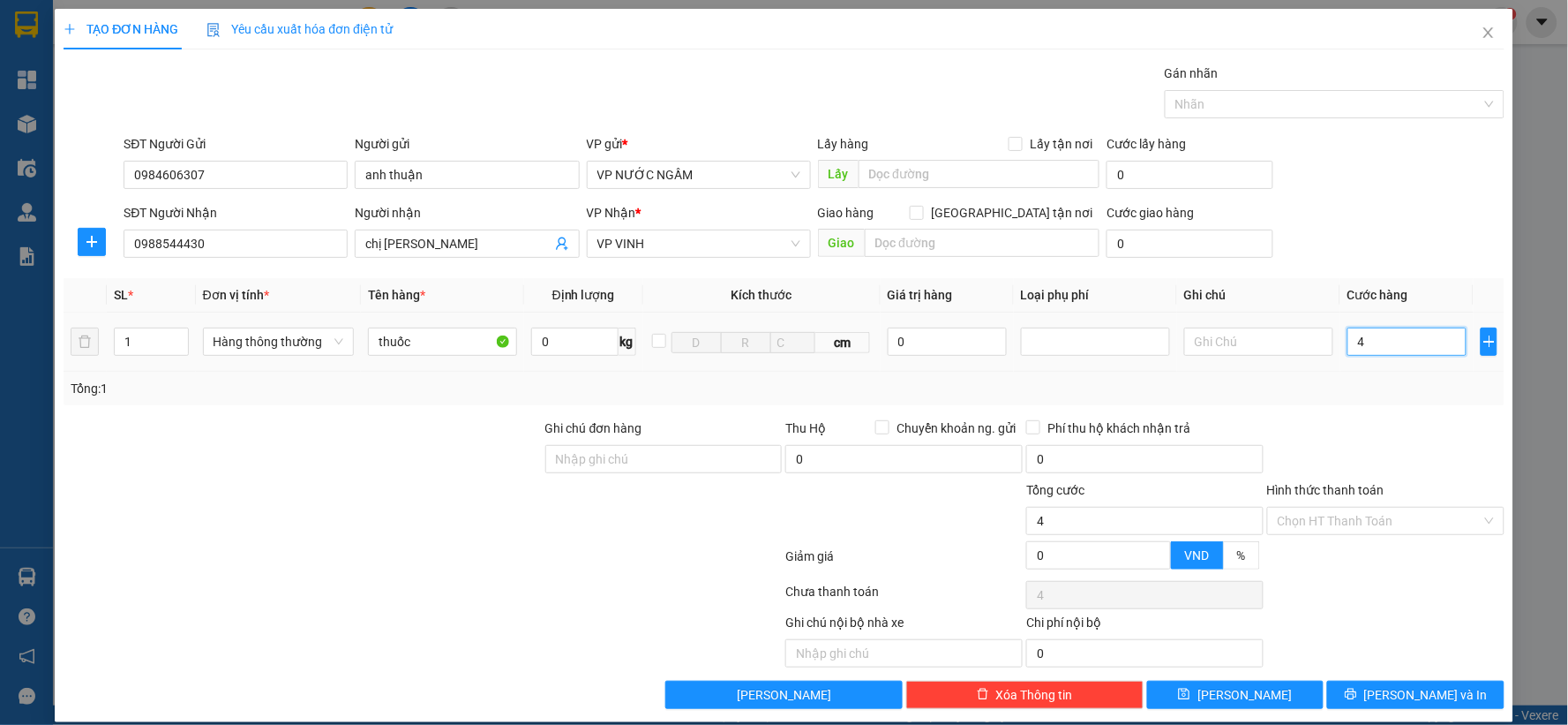
type input "40"
type input "40.000"
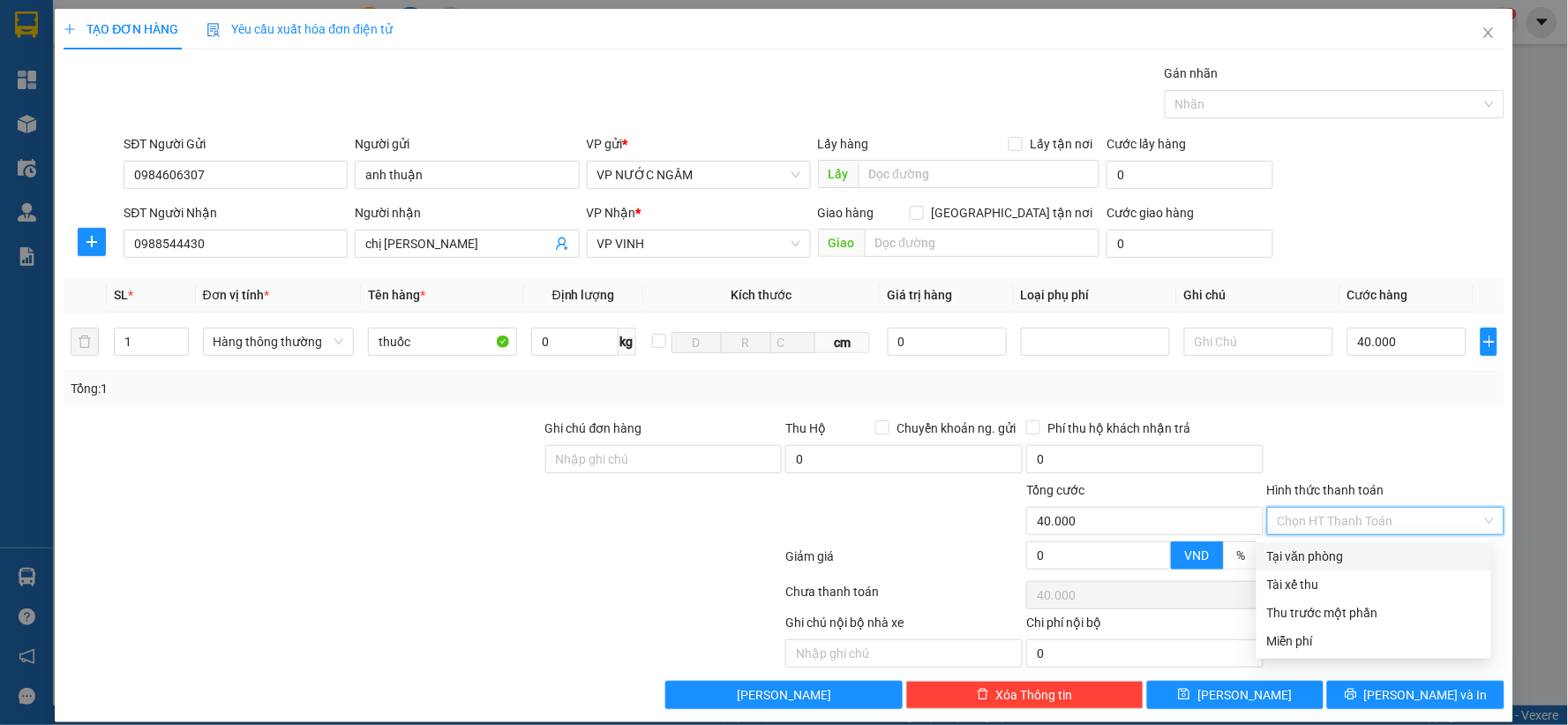
click at [1356, 509] on input "Hình thức thanh toán" at bounding box center [1379, 521] width 204 height 27
click at [1335, 551] on div "Tại văn phòng" at bounding box center [1373, 556] width 213 height 19
type input "0"
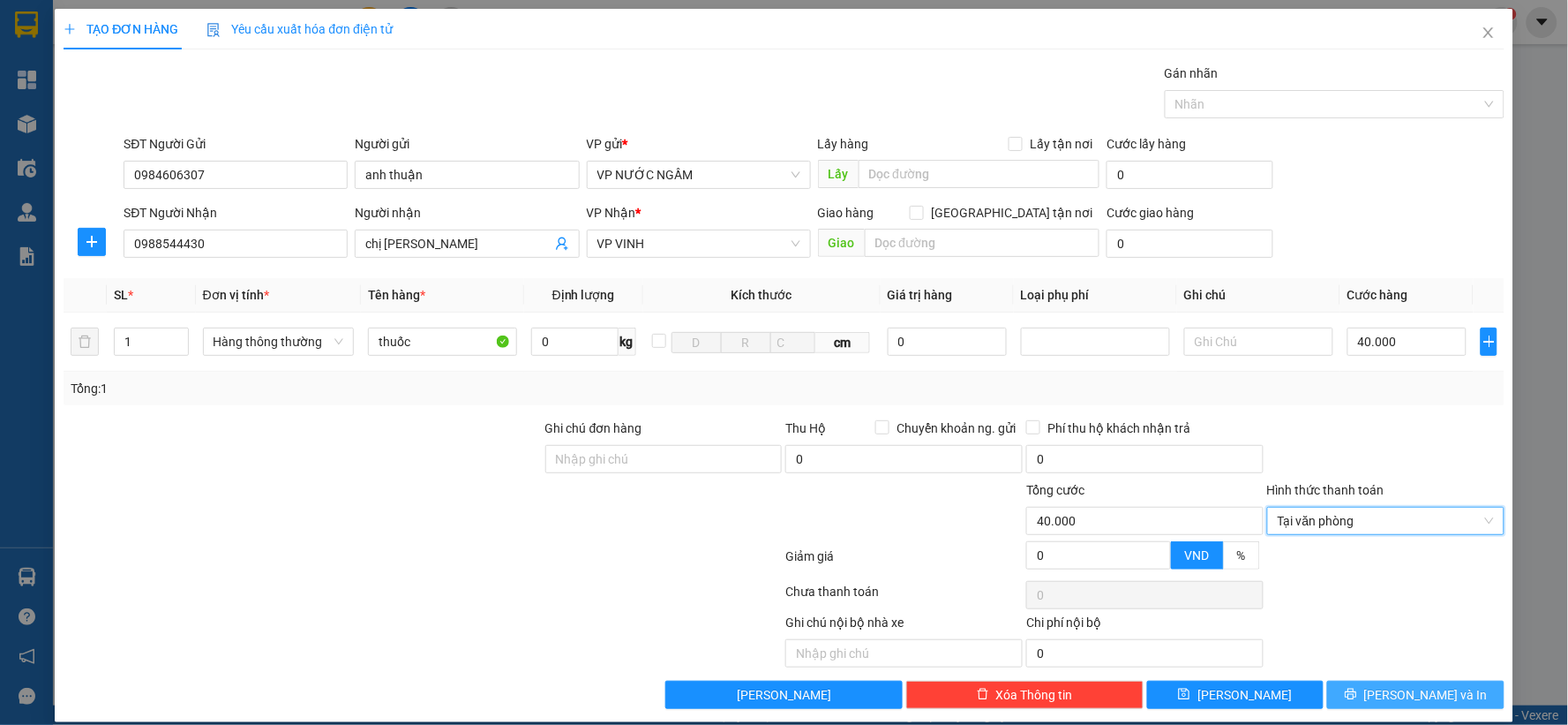
click at [1346, 700] on button "[PERSON_NAME] và In" at bounding box center [1415, 694] width 177 height 29
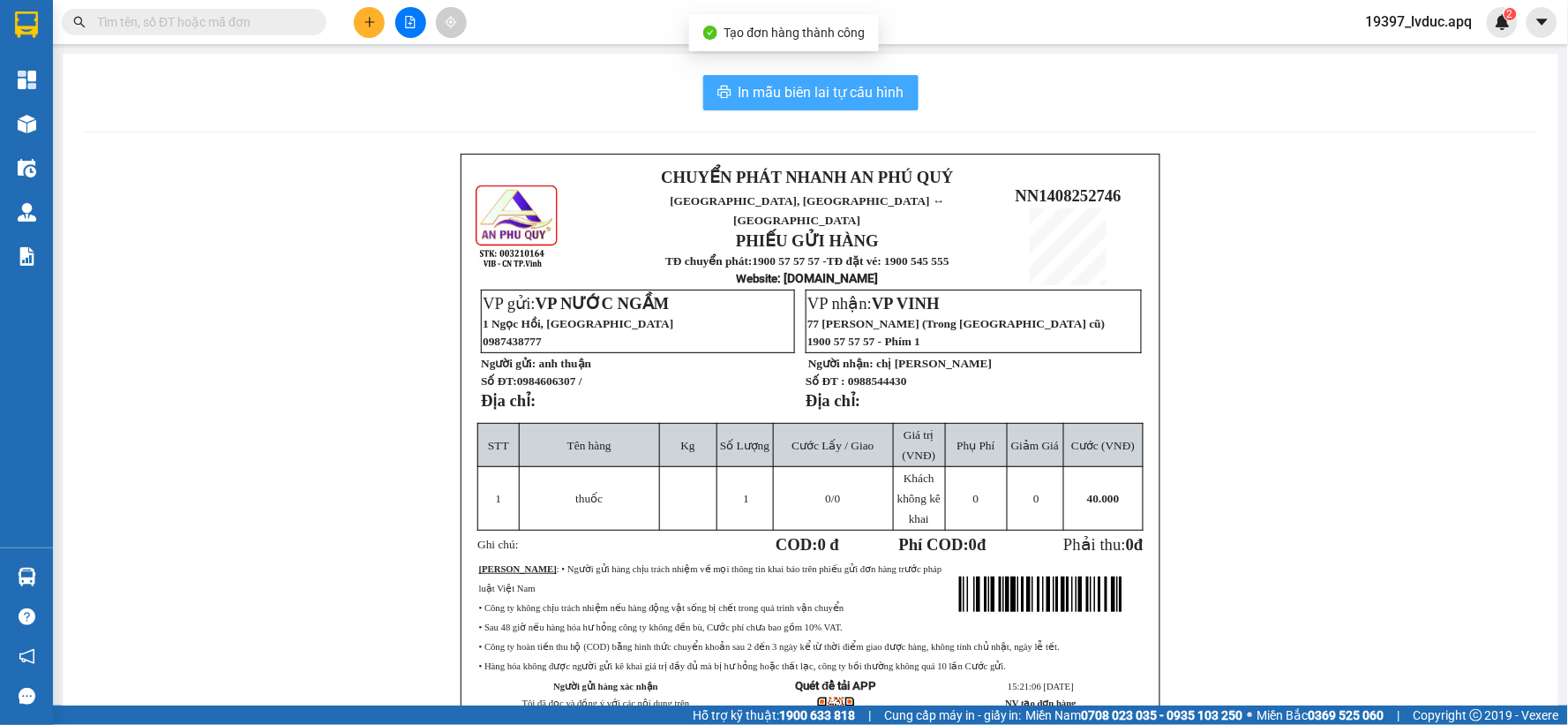
click at [825, 86] on span "In mẫu biên lai tự cấu hình" at bounding box center [820, 92] width 165 height 22
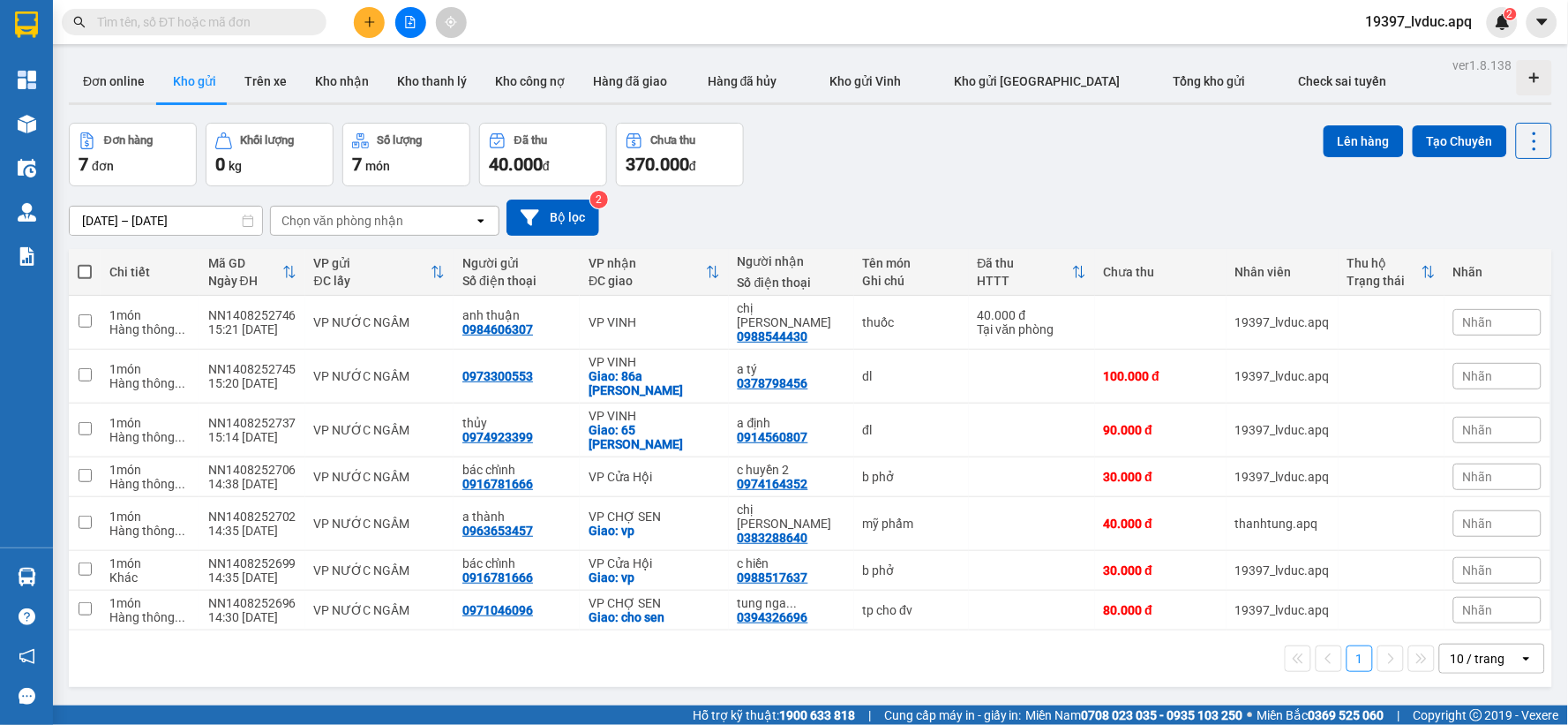
click at [349, 24] on div at bounding box center [410, 22] width 132 height 31
click at [366, 17] on icon "plus" at bounding box center [369, 22] width 12 height 12
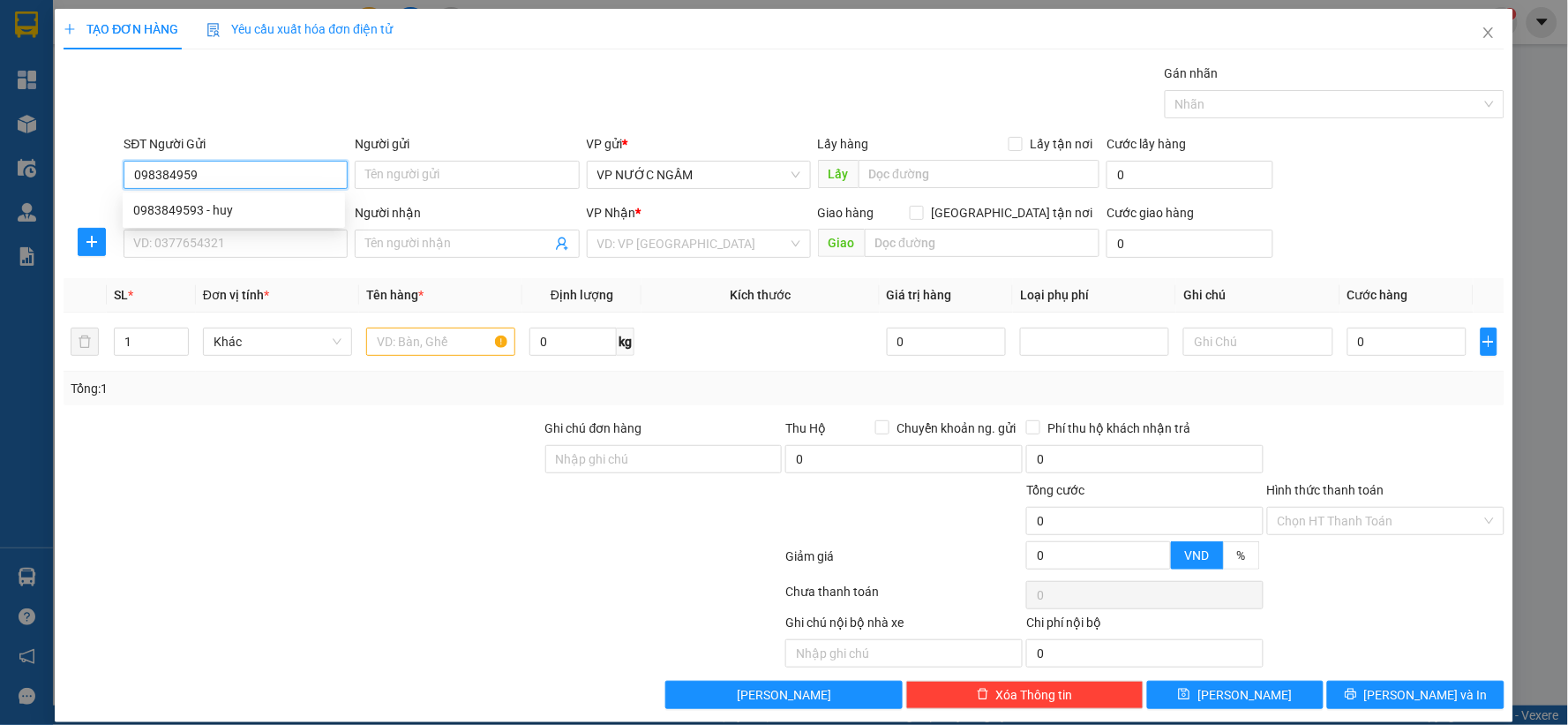
type input "0983849593"
click at [167, 214] on div "0983849593 - huy" at bounding box center [233, 209] width 201 height 19
type input "huy"
type input "0983849593"
click at [167, 241] on input "SĐT Người Nhận" at bounding box center [235, 244] width 224 height 29
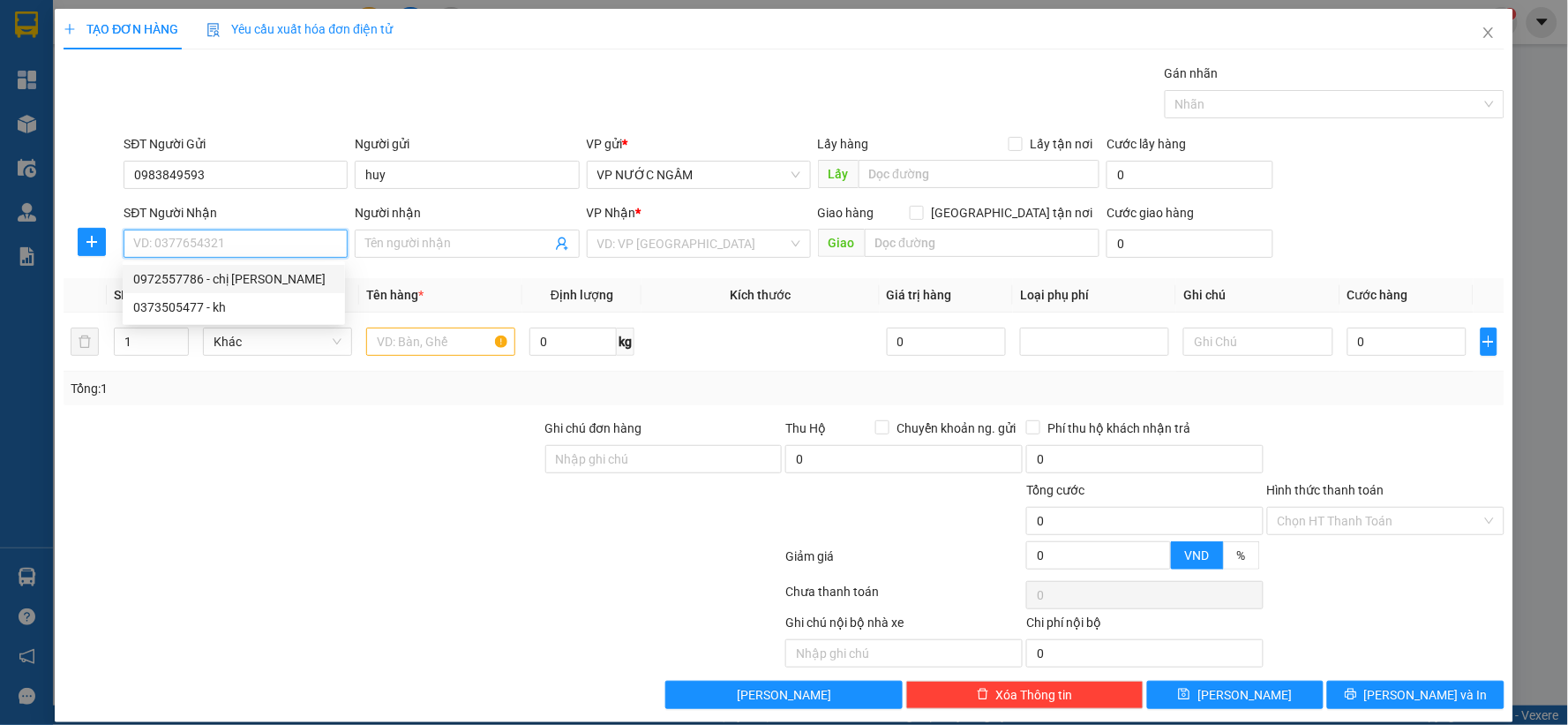
click at [219, 274] on div "0972557786 - chị hằng" at bounding box center [233, 278] width 201 height 19
type input "0972557786"
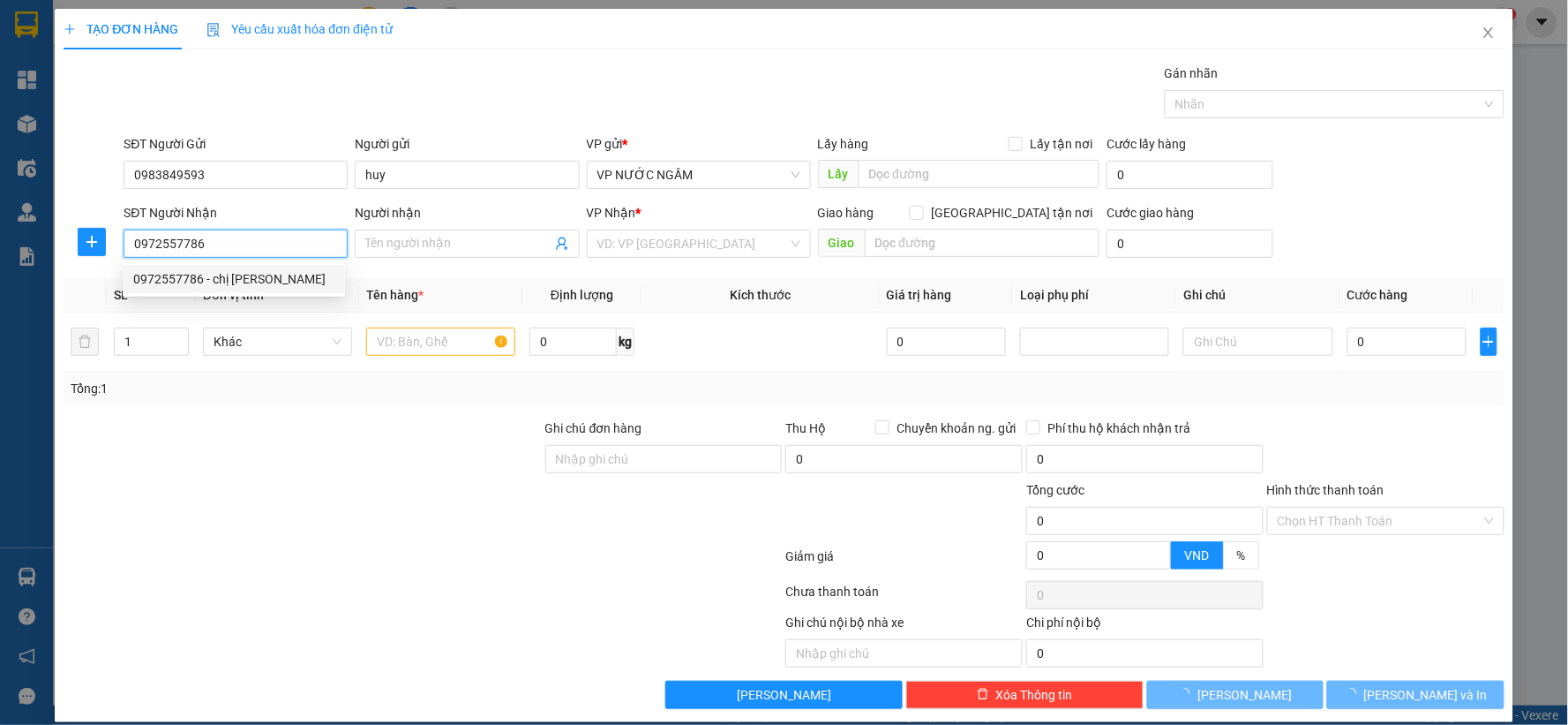
type input "chị [PERSON_NAME]"
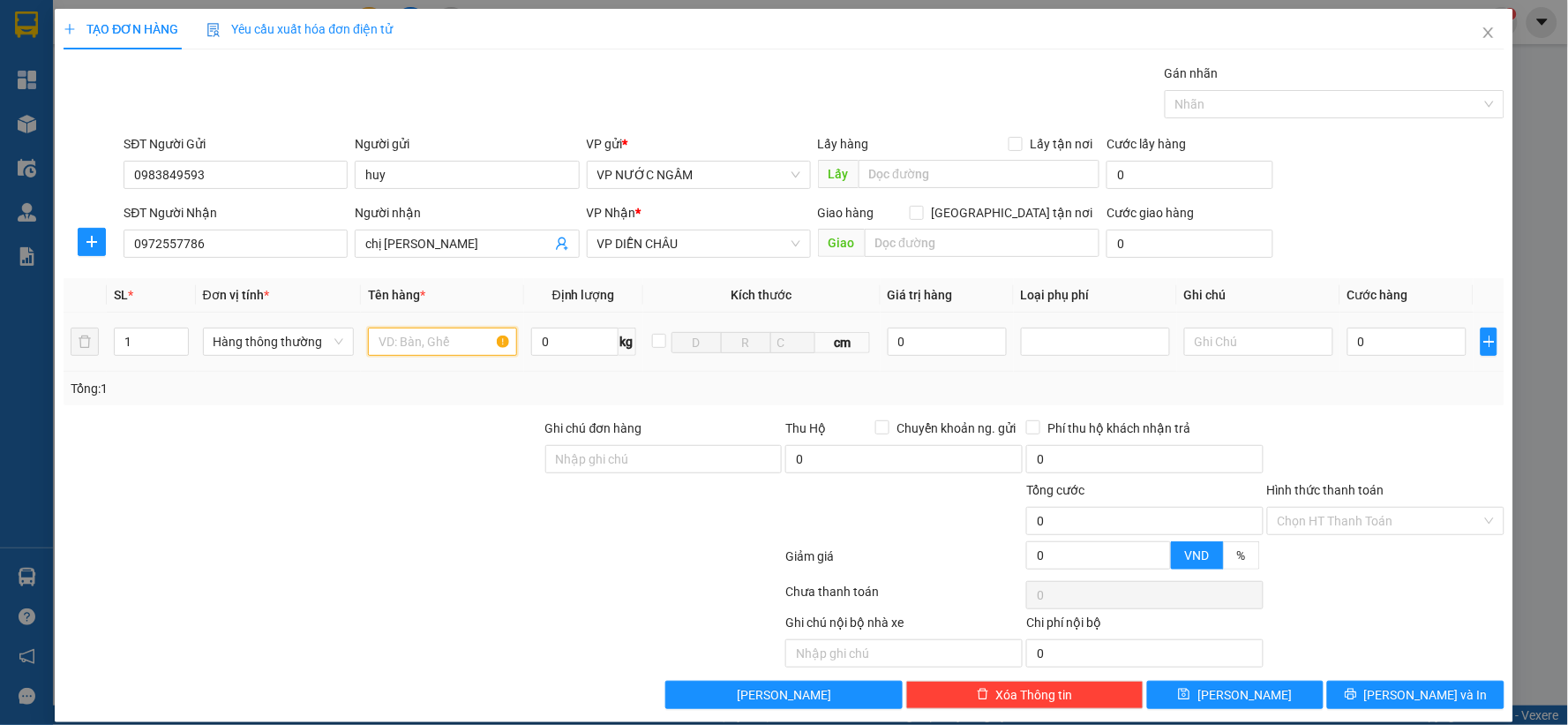
click at [407, 342] on input "text" at bounding box center [443, 341] width 149 height 29
type input "tp"
click at [922, 209] on input "[GEOGRAPHIC_DATA] tận nơi" at bounding box center [915, 211] width 12 height 12
checkbox input "true"
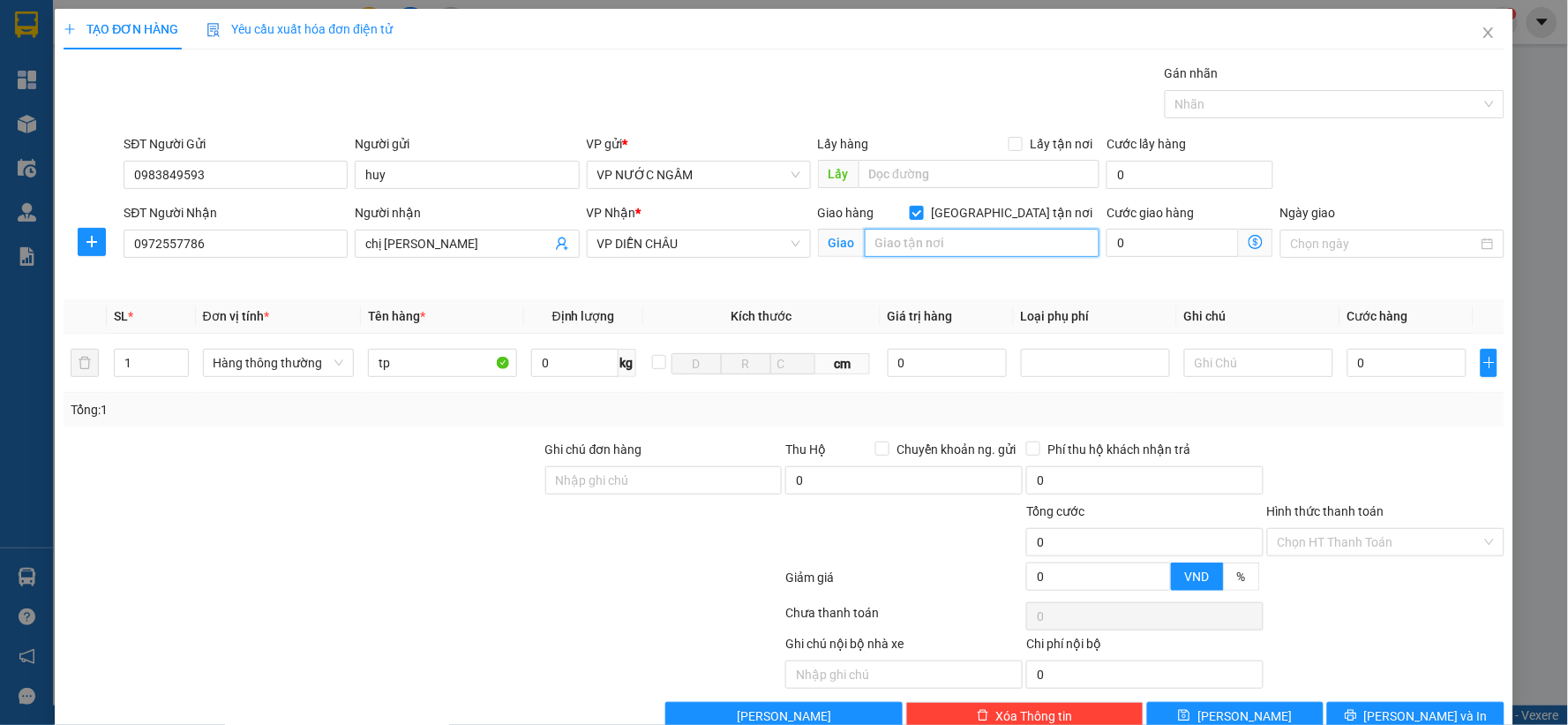
click at [958, 242] on input "text" at bounding box center [982, 243] width 235 height 29
type input "vp"
click at [1356, 356] on input "0" at bounding box center [1406, 363] width 120 height 29
type input "7"
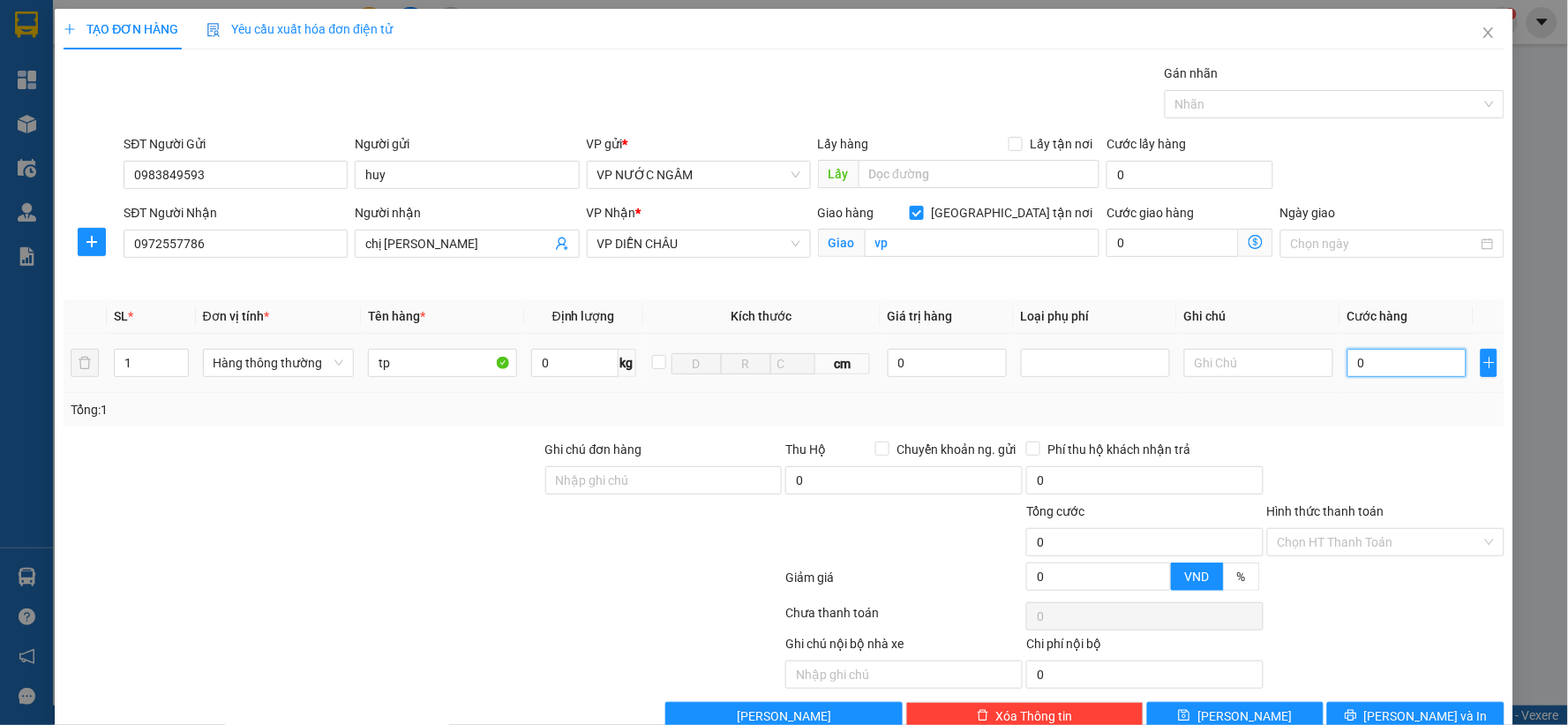
type input "7"
type input "70"
type input "70.000"
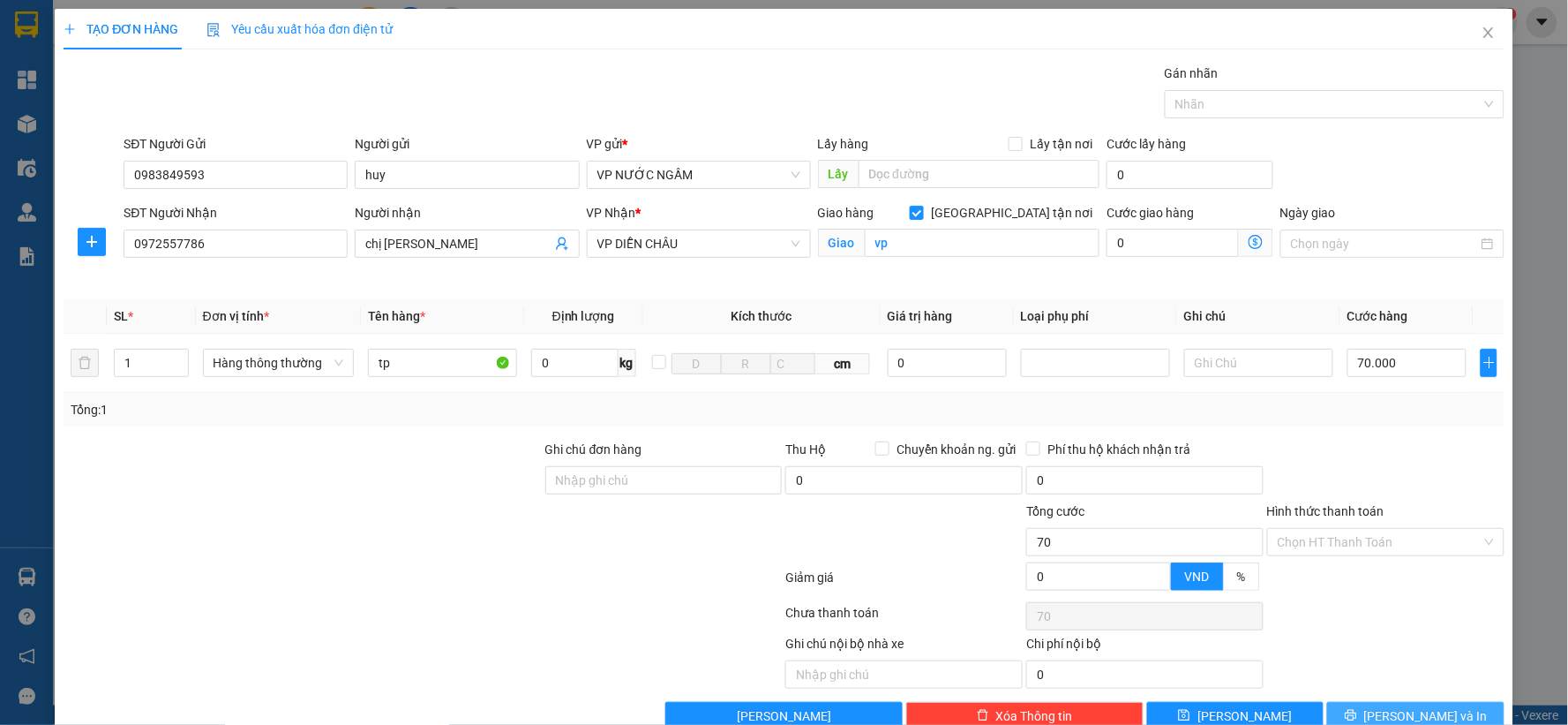
type input "70.000"
click at [1357, 713] on icon "printer" at bounding box center [1350, 714] width 12 height 12
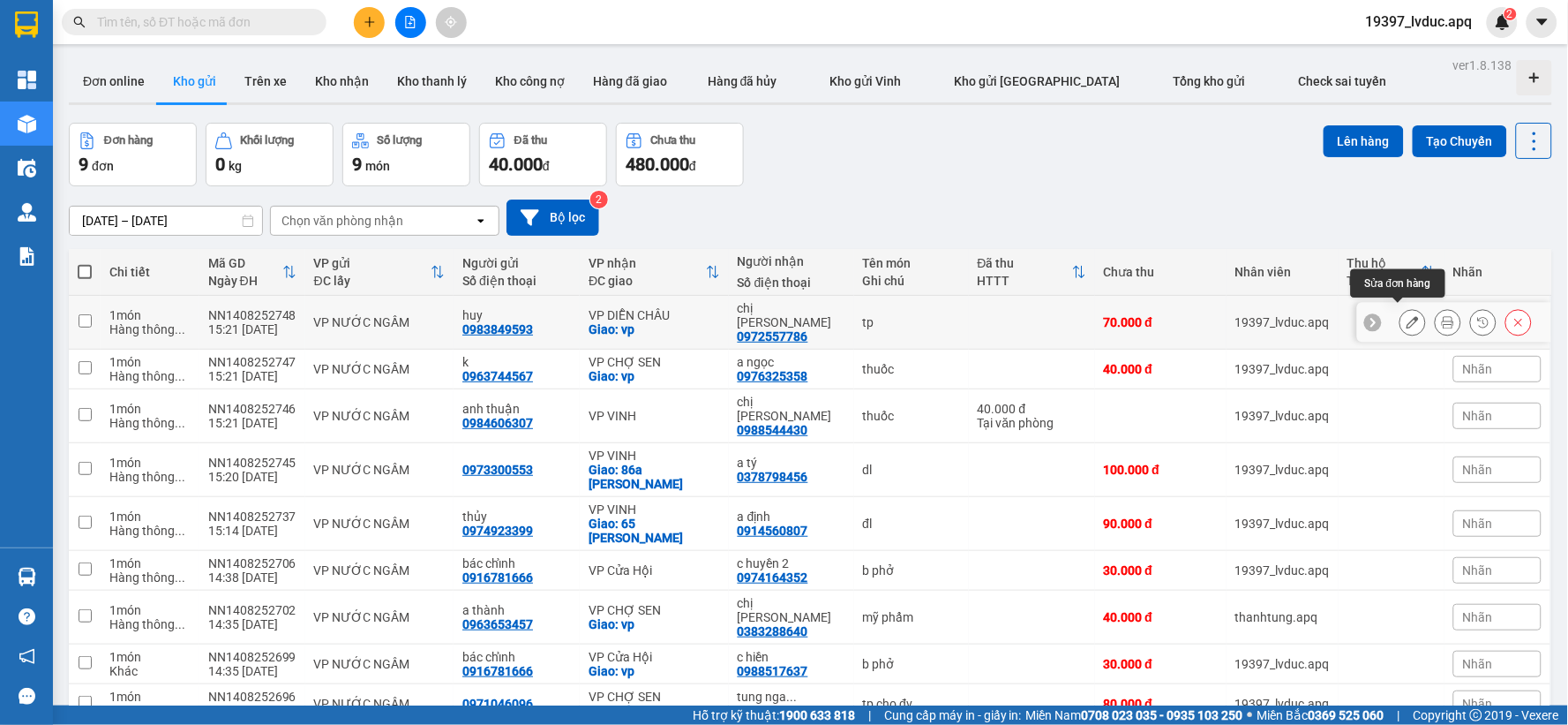
click at [1406, 319] on icon at bounding box center [1412, 321] width 12 height 12
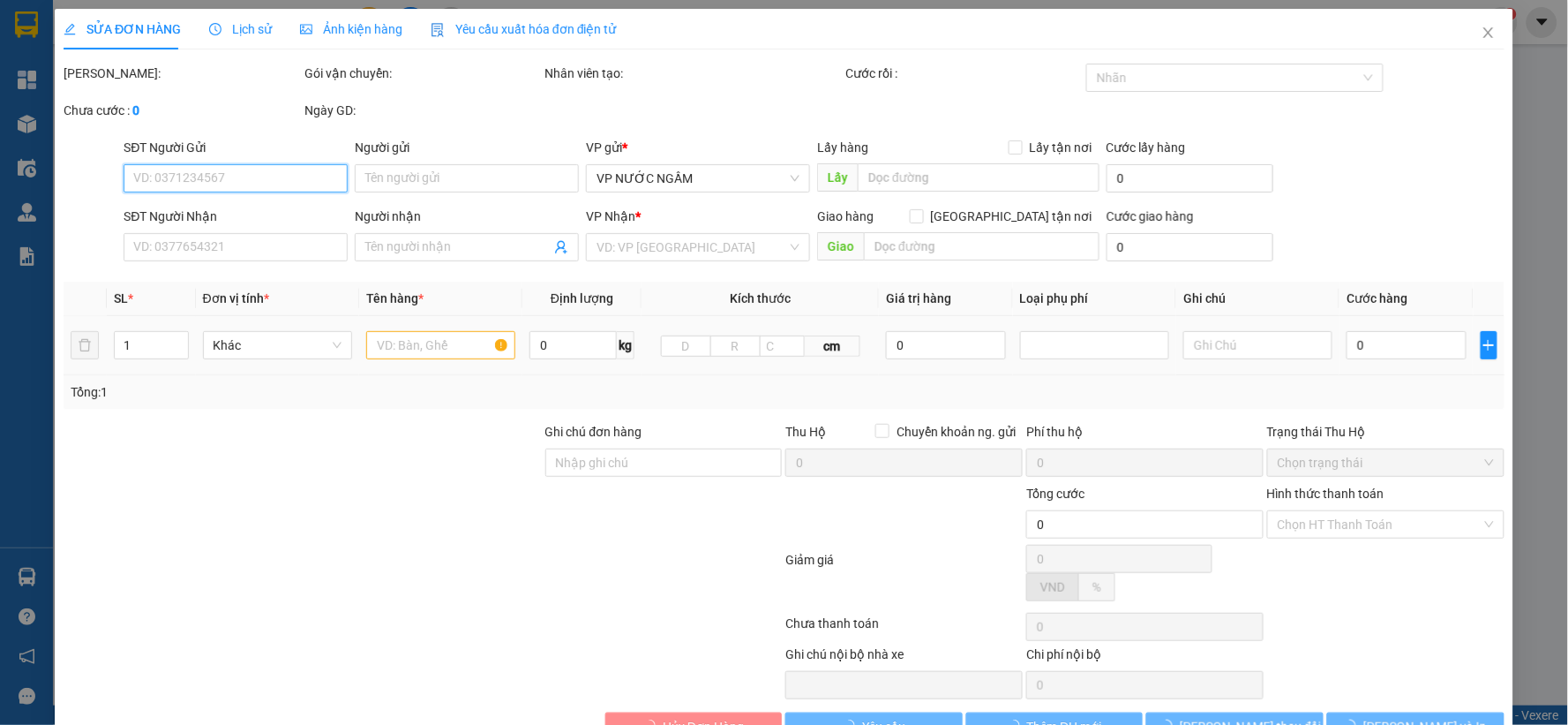
type input "0983849593"
type input "huy"
type input "0972557786"
type input "chị [PERSON_NAME]"
checkbox input "true"
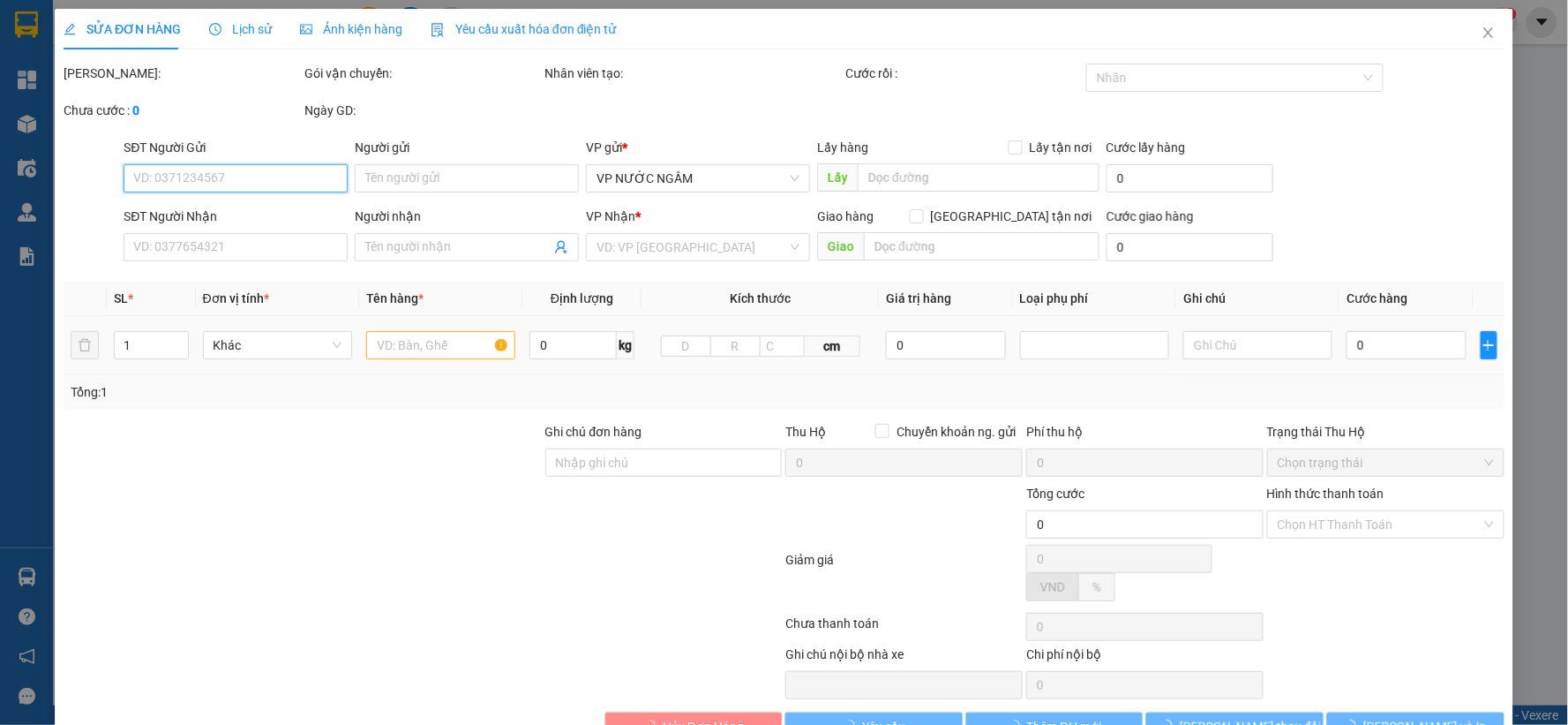
type input "vp"
type input "70.000"
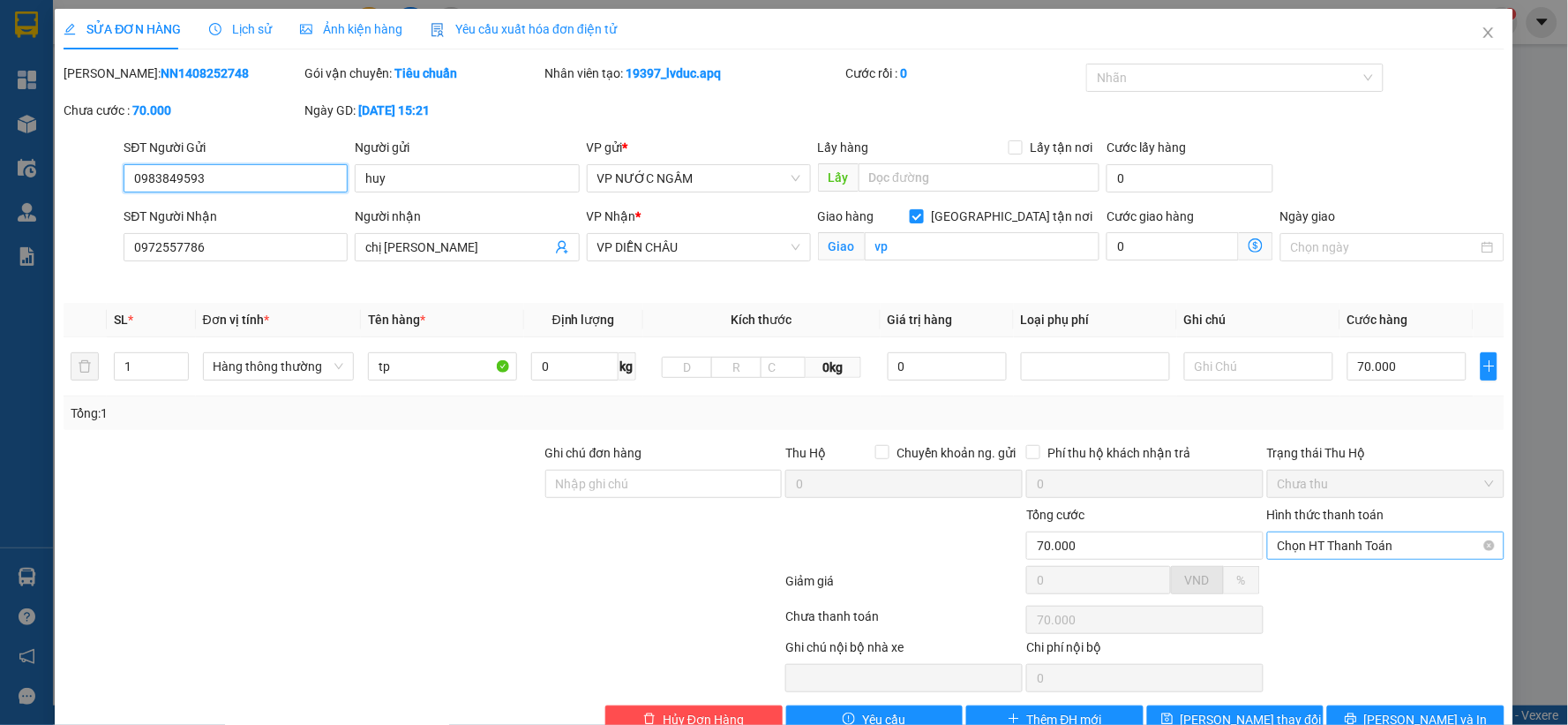
drag, startPoint x: 1359, startPoint y: 548, endPoint x: 1345, endPoint y: 556, distance: 16.1
click at [1356, 548] on span "Chọn HT Thanh Toán" at bounding box center [1385, 545] width 216 height 27
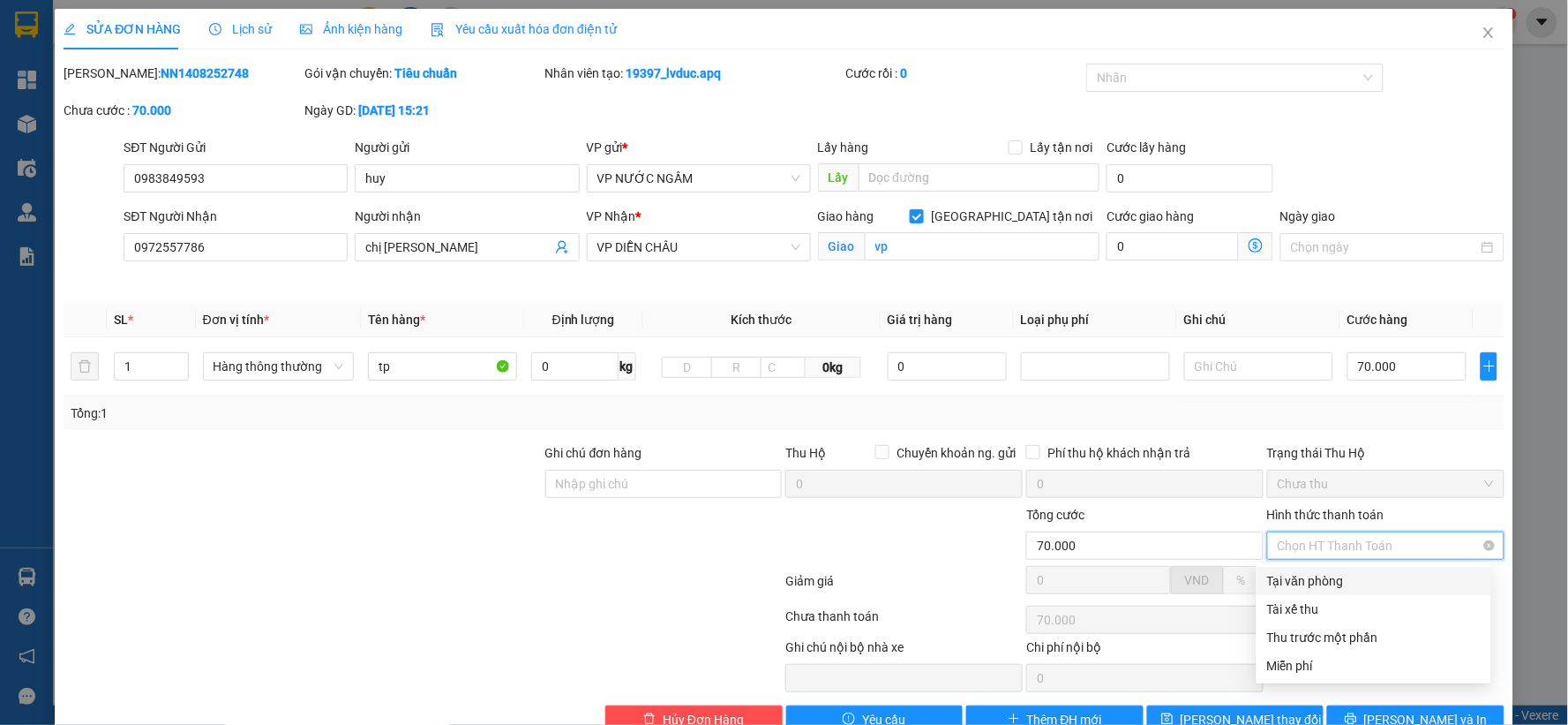
click at [1339, 576] on div "Tại văn phòng" at bounding box center [1373, 581] width 213 height 19
type input "0"
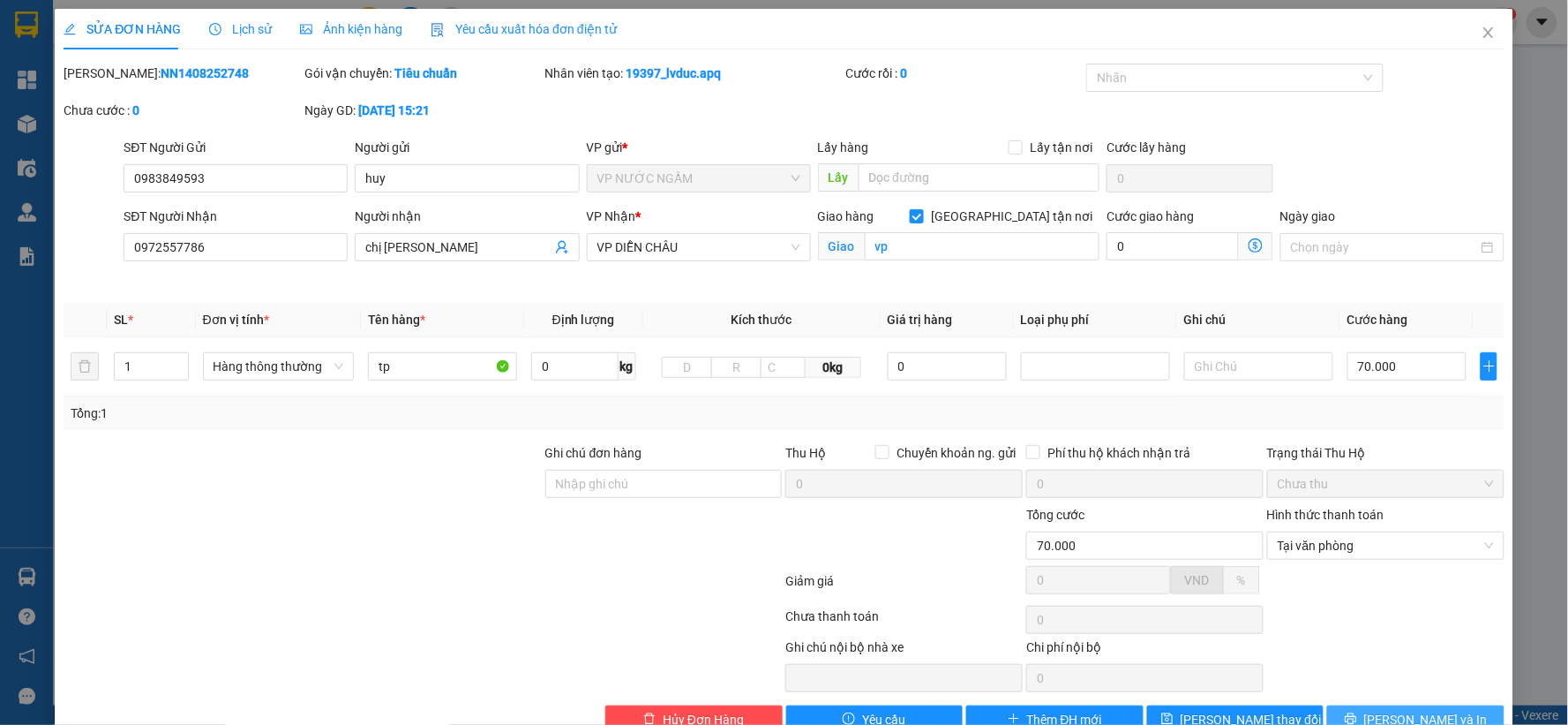
click at [1367, 720] on button "[PERSON_NAME] và In" at bounding box center [1415, 719] width 177 height 29
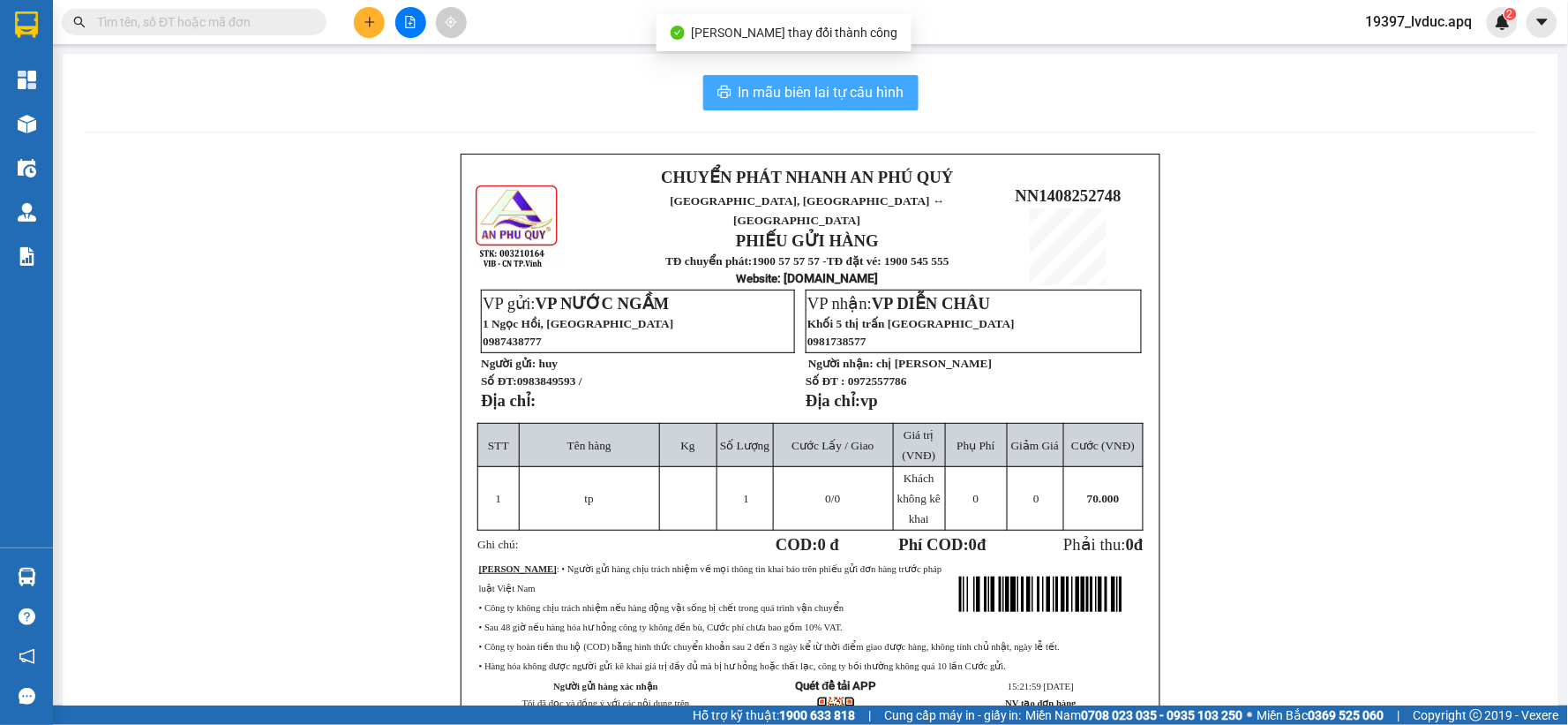
click at [852, 80] on button "In mẫu biên lai tự cấu hình" at bounding box center [810, 92] width 215 height 35
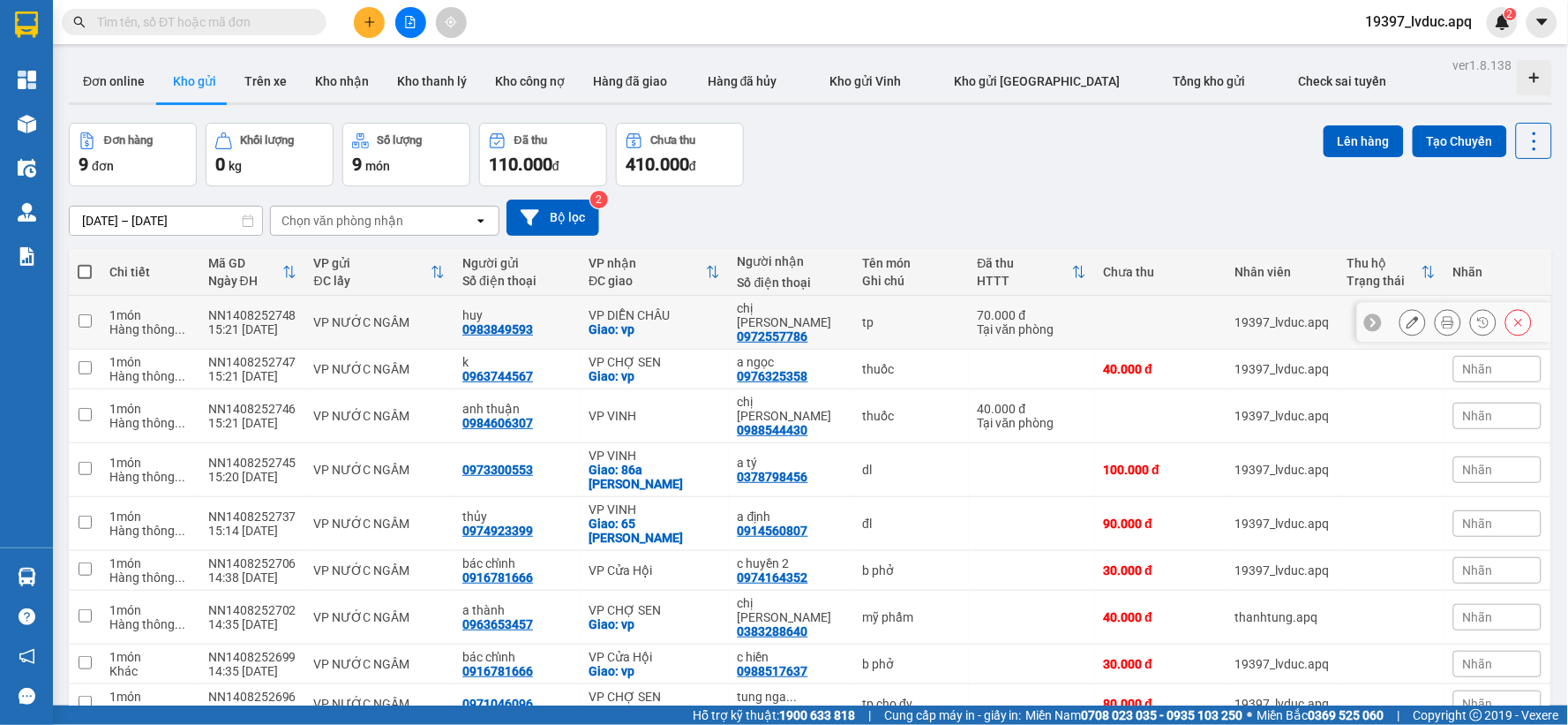
drag, startPoint x: 642, startPoint y: 319, endPoint x: 633, endPoint y: 311, distance: 12.0
click at [642, 322] on div "Giao: vp" at bounding box center [654, 329] width 131 height 14
checkbox input "true"
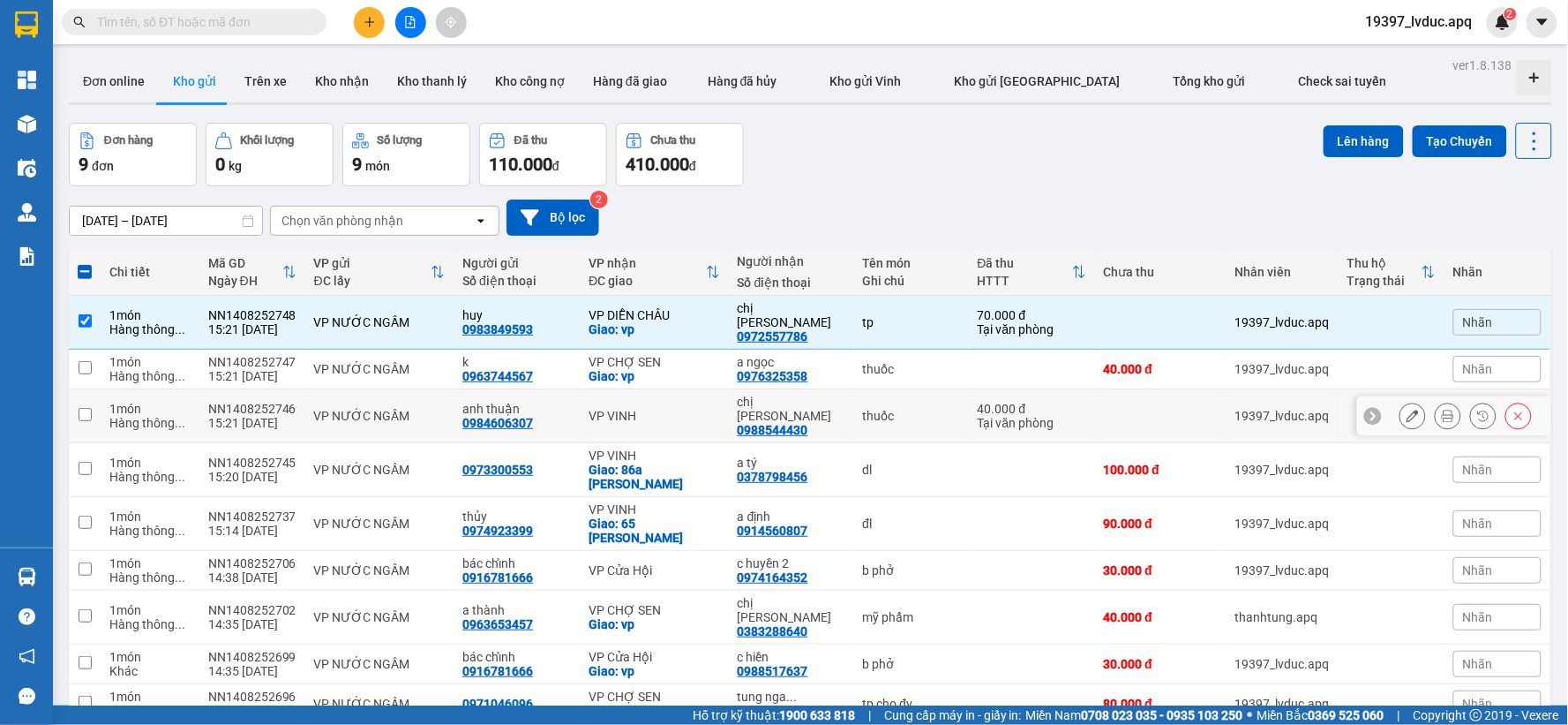
click at [637, 408] on div "VP VINH" at bounding box center [654, 415] width 131 height 14
checkbox input "true"
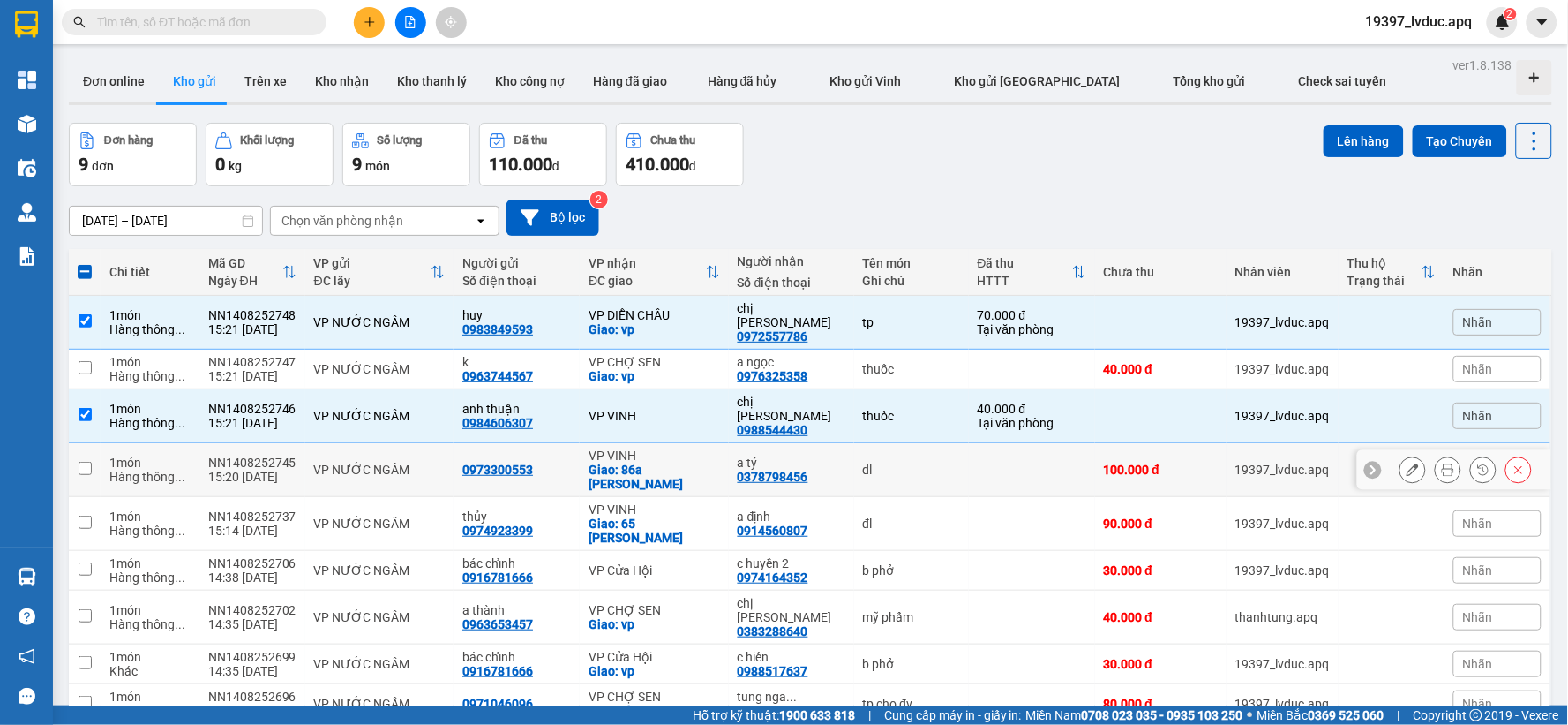
click at [640, 463] on div "Giao: 86a [PERSON_NAME]" at bounding box center [654, 477] width 131 height 29
checkbox input "true"
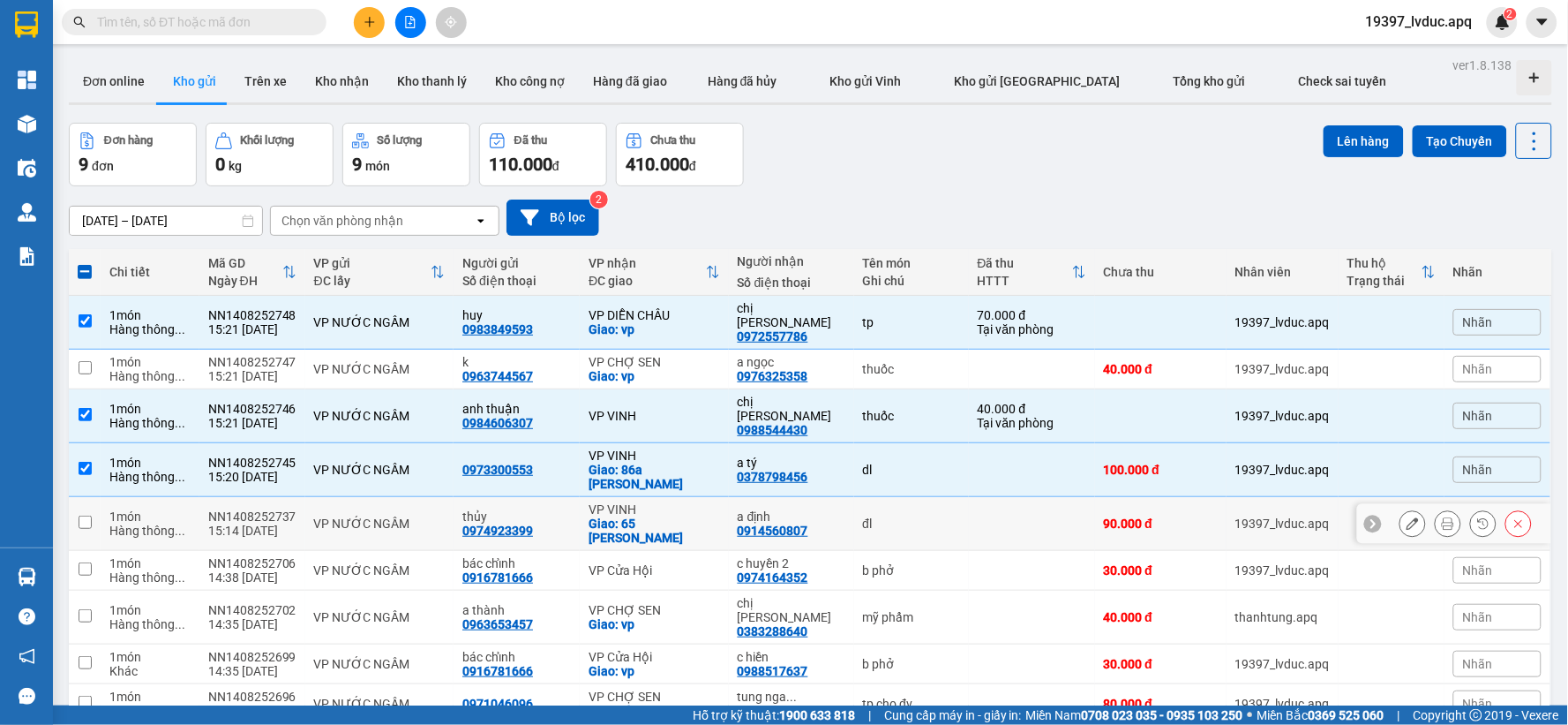
click at [675, 502] on div "VP VINH" at bounding box center [654, 509] width 131 height 14
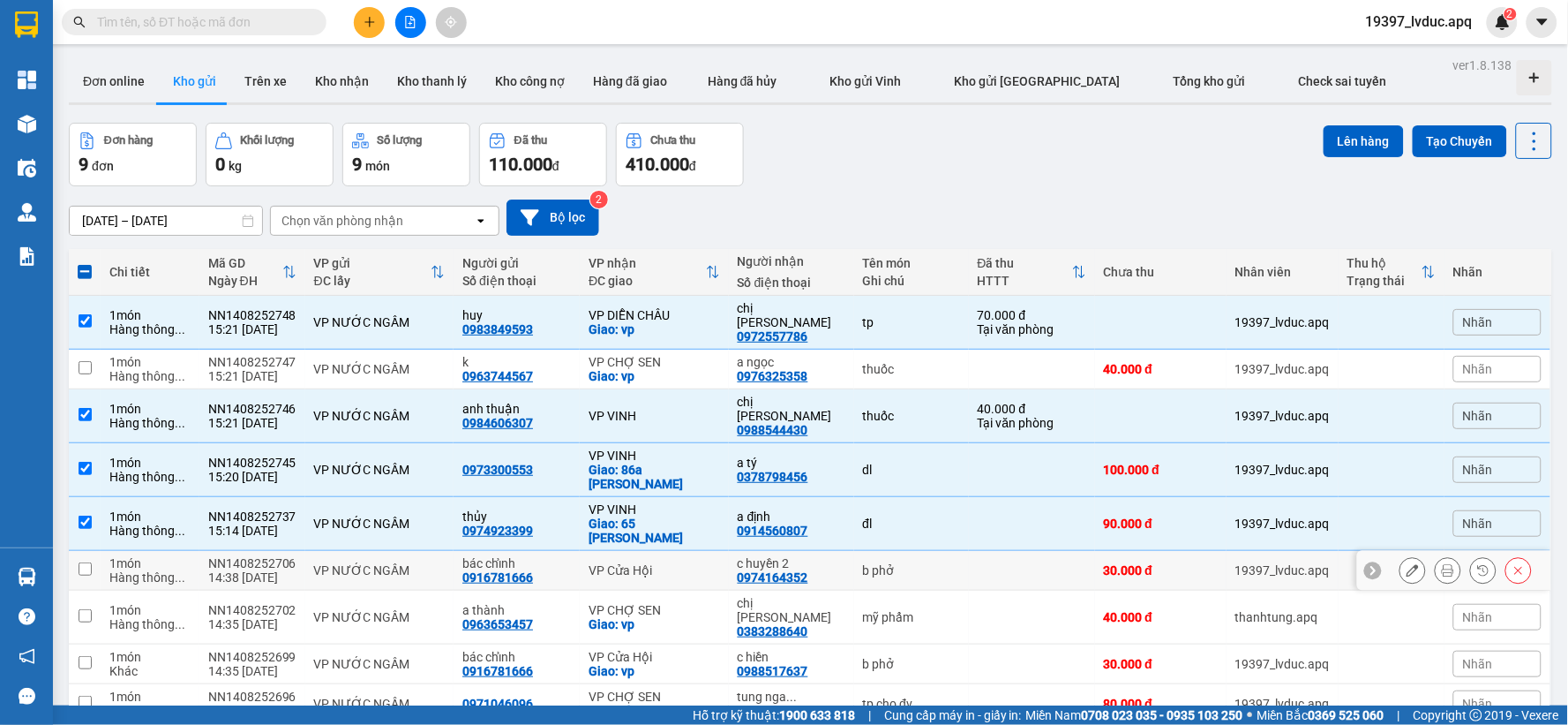
click at [703, 516] on div "Giao: 65 [PERSON_NAME]" at bounding box center [654, 531] width 131 height 29
checkbox input "false"
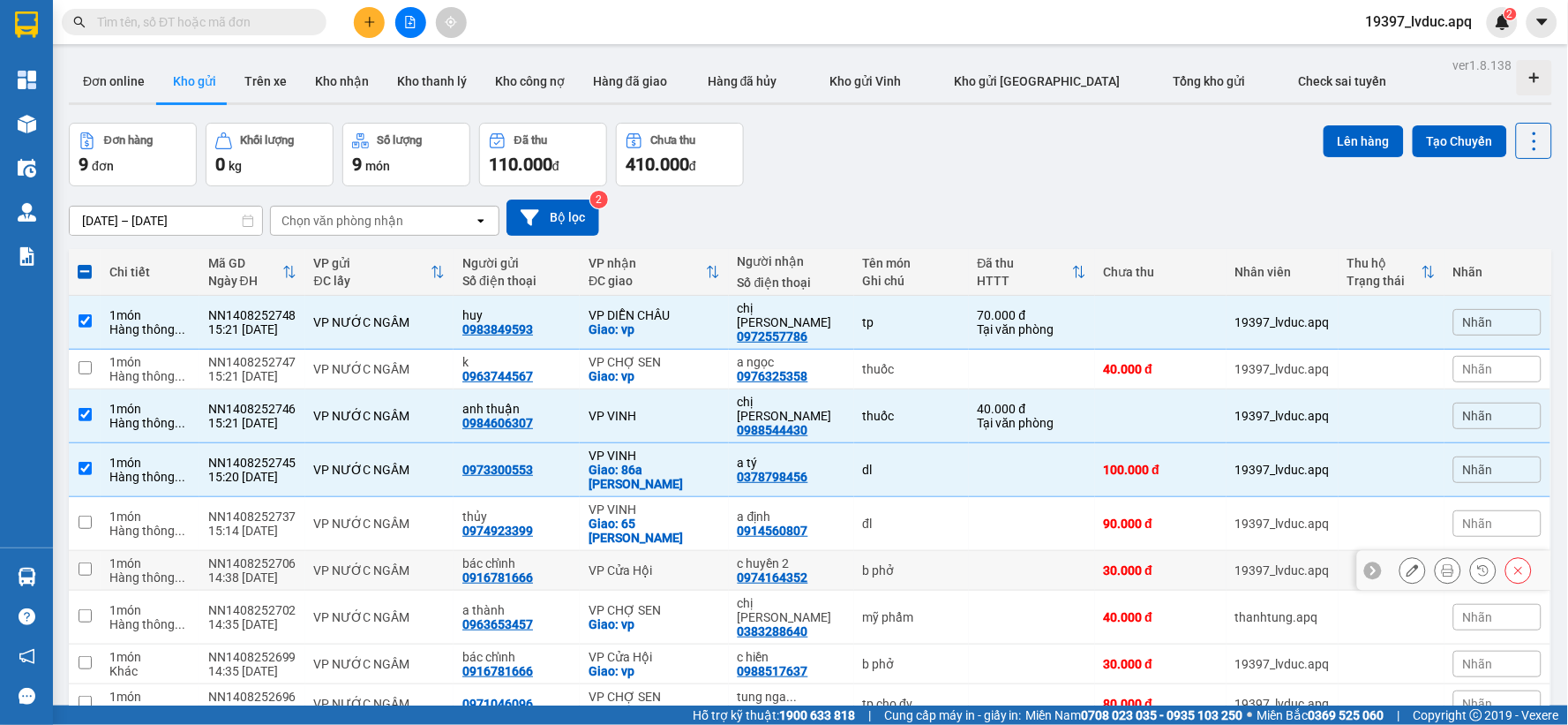
click at [659, 551] on td "VP Cửa Hội" at bounding box center [654, 571] width 149 height 40
checkbox input "true"
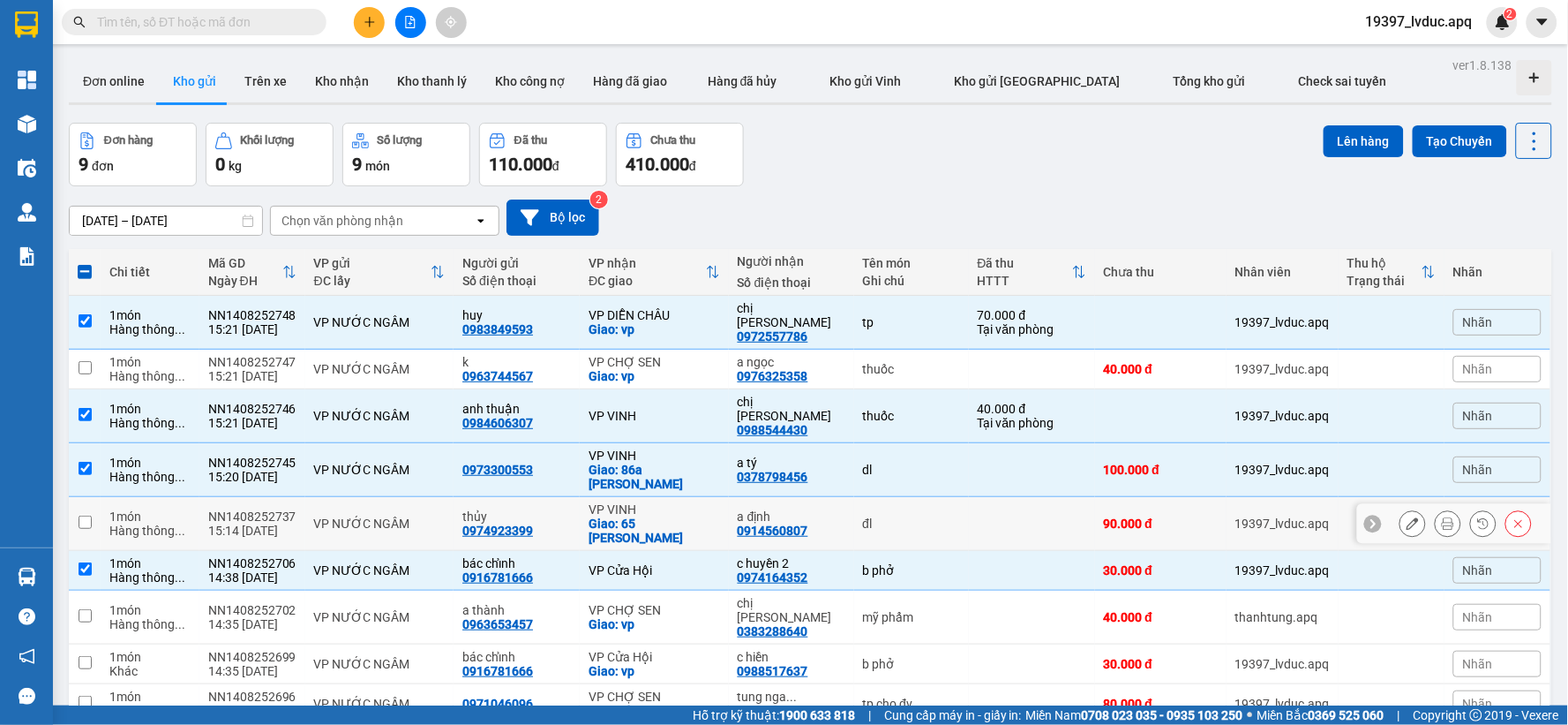
click at [660, 502] on div "VP VINH" at bounding box center [654, 509] width 131 height 14
checkbox input "true"
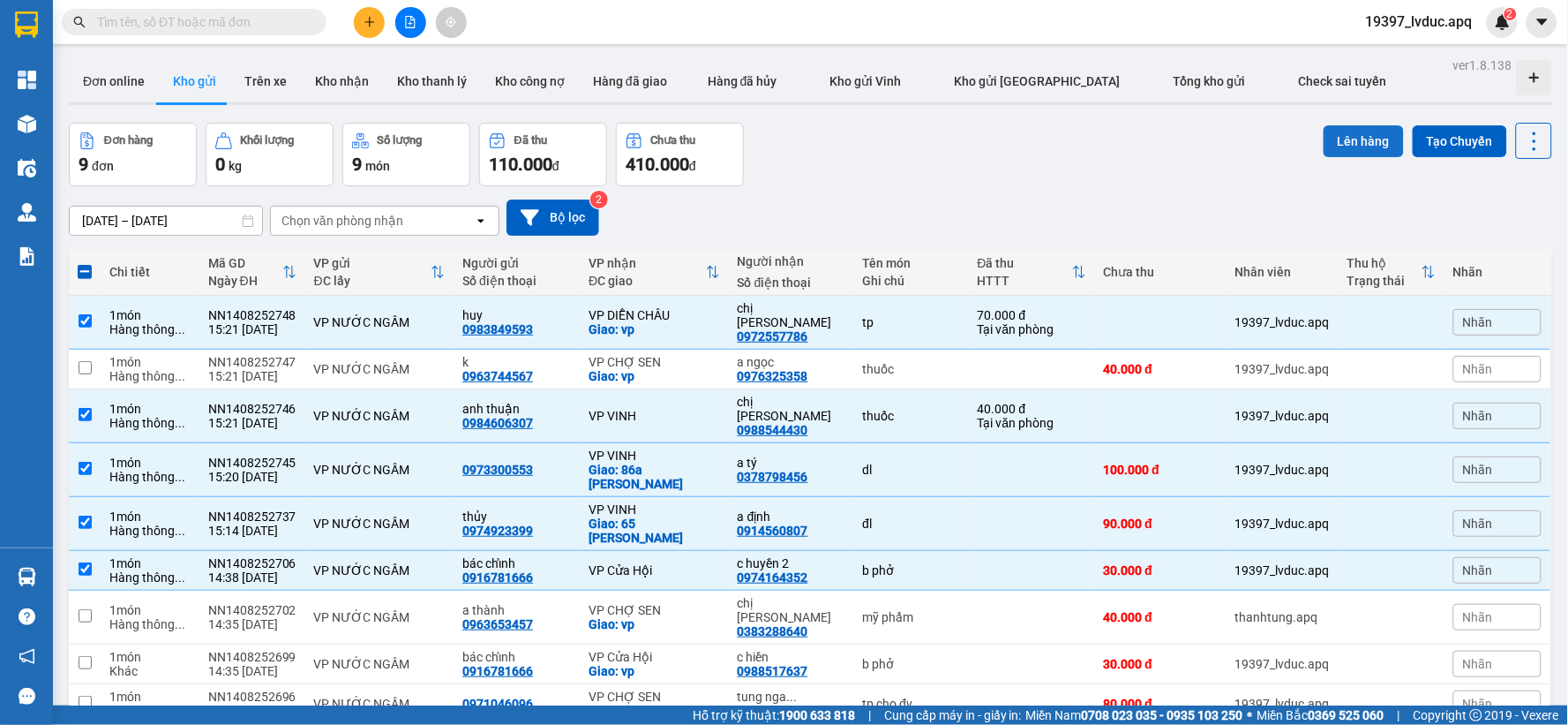
click at [1343, 147] on button "Lên hàng" at bounding box center [1363, 141] width 80 height 32
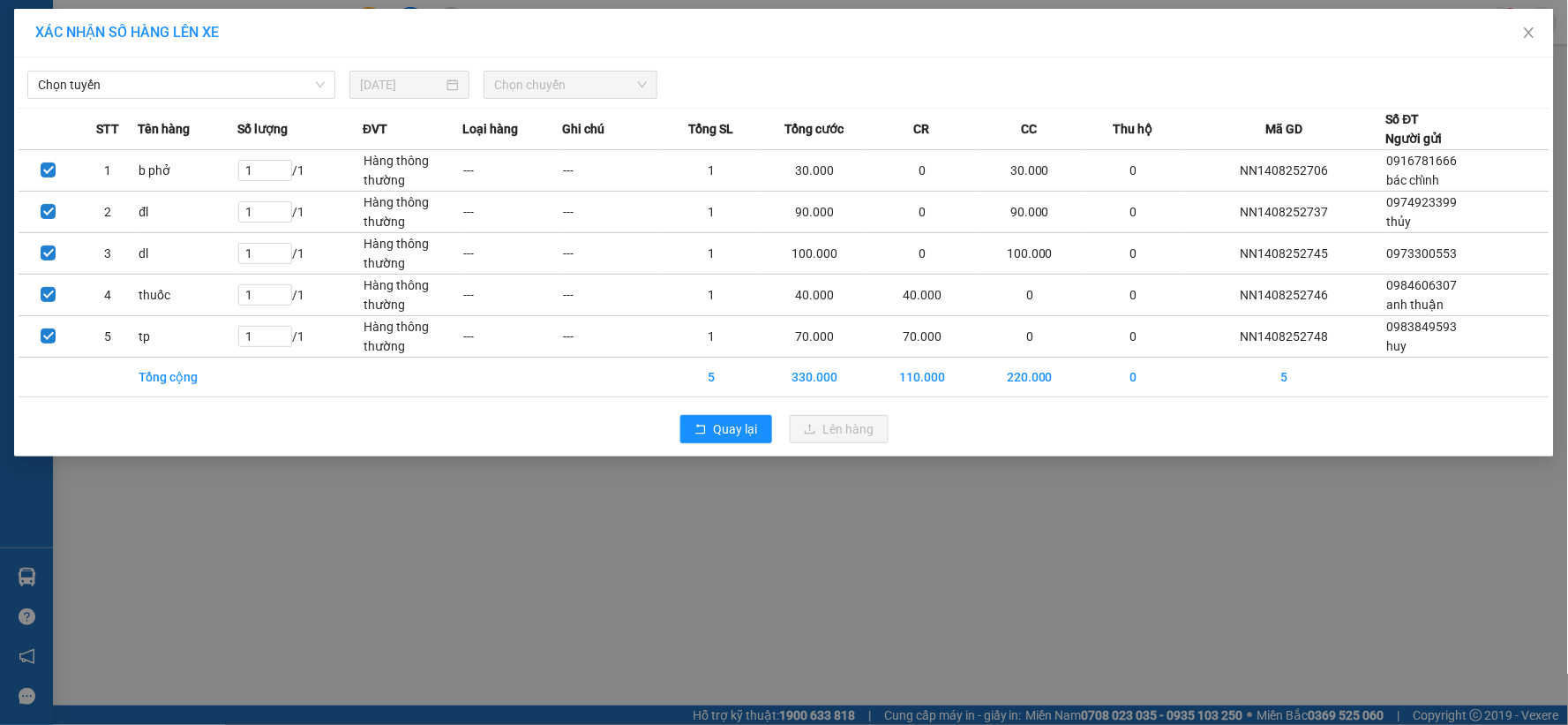
drag, startPoint x: 227, startPoint y: 92, endPoint x: 218, endPoint y: 100, distance: 12.0
click at [224, 98] on span "Chọn tuyến" at bounding box center [182, 85] width 287 height 27
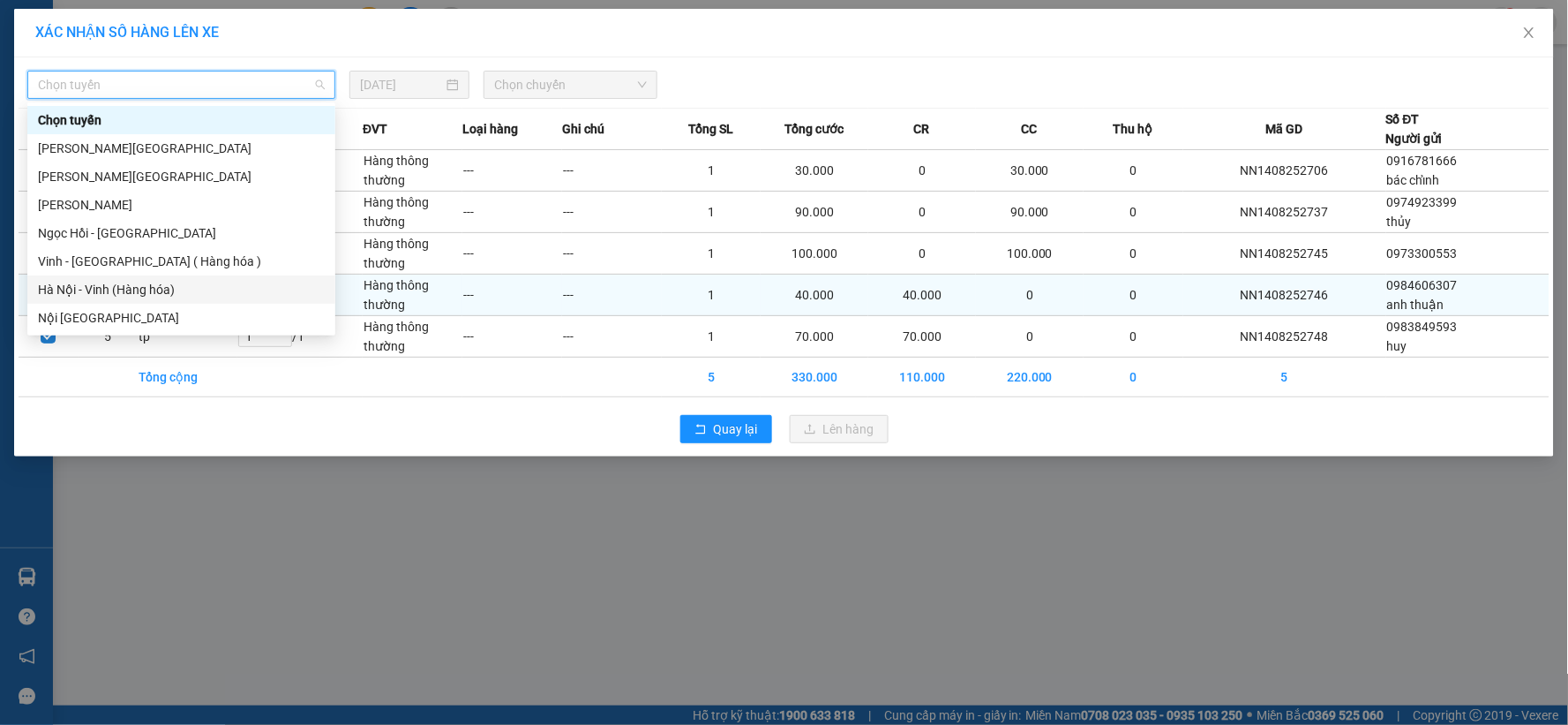
click at [120, 297] on div "Hà Nội - Vinh (Hàng hóa)" at bounding box center [182, 290] width 287 height 19
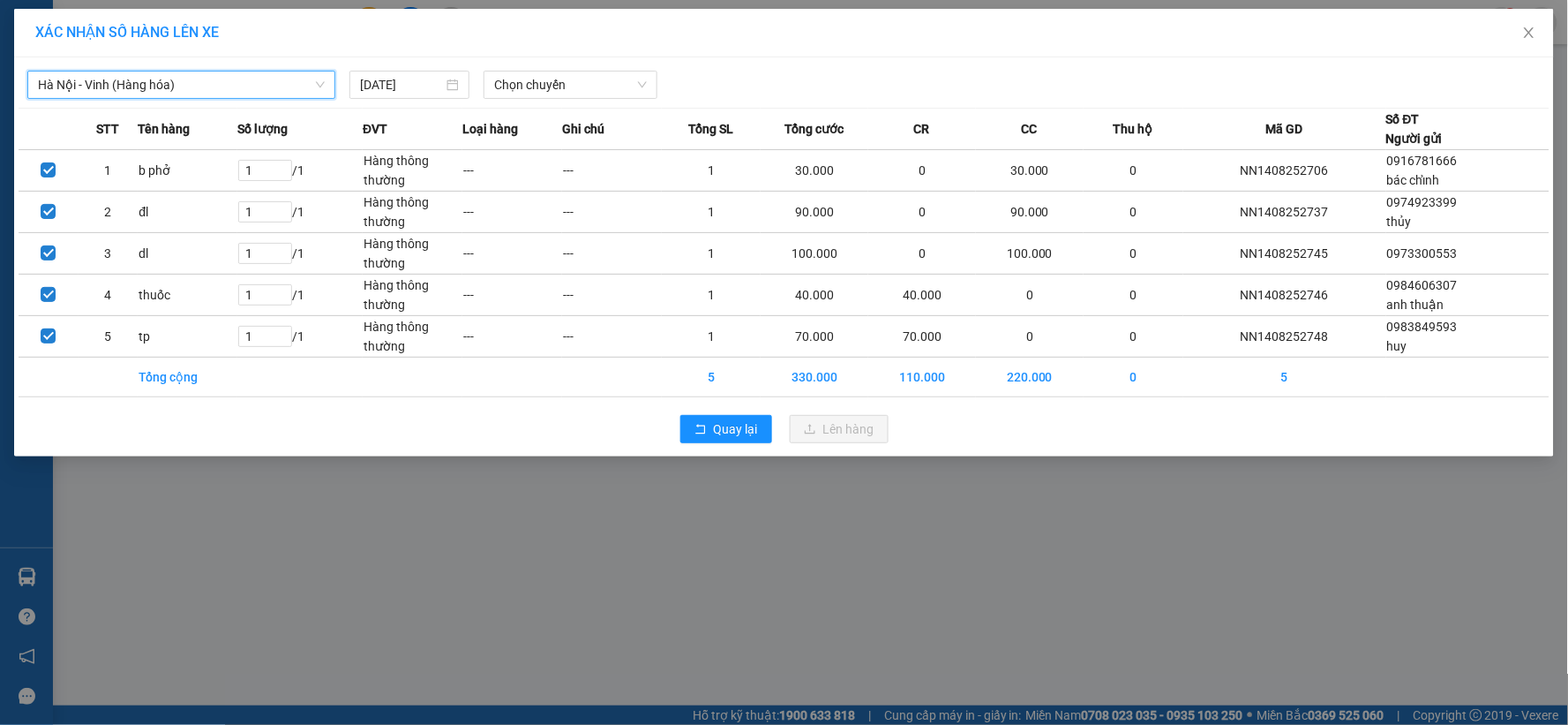
drag, startPoint x: 603, startPoint y: 90, endPoint x: 591, endPoint y: 99, distance: 15.0
click at [599, 96] on span "Chọn chuyến" at bounding box center [571, 85] width 153 height 27
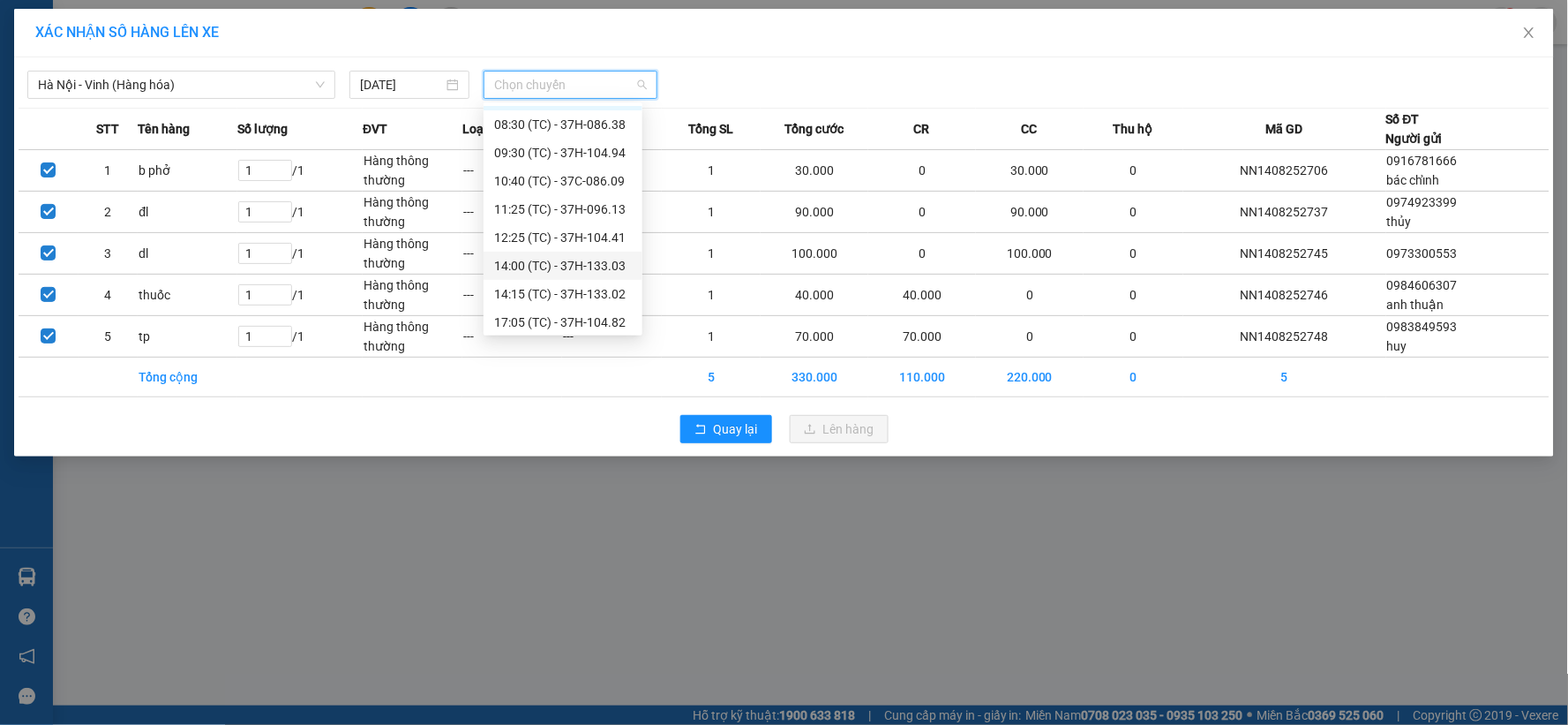
scroll to position [29, 0]
click at [592, 318] on div "17:05 (TC) - 37H-104.82" at bounding box center [563, 318] width 138 height 19
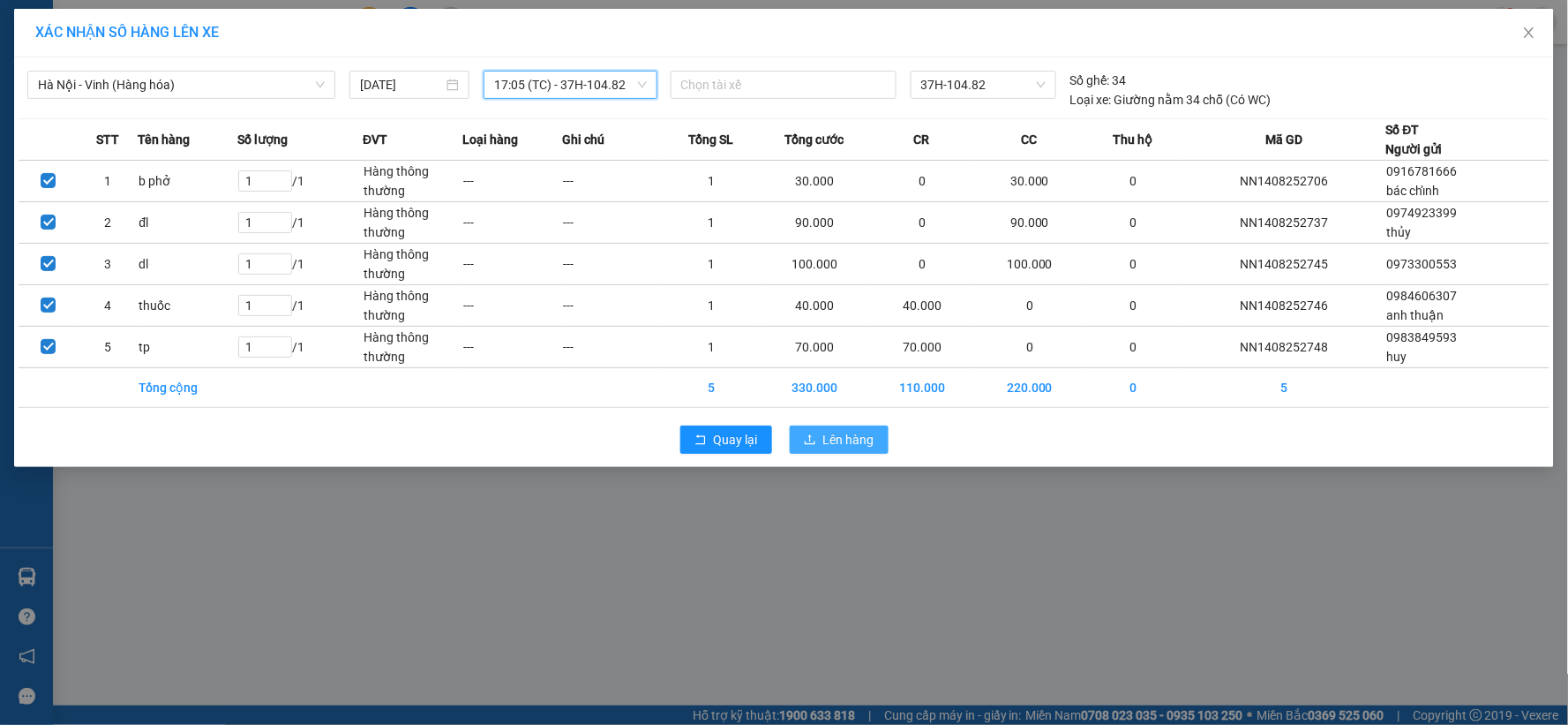
click at [850, 433] on span "Lên hàng" at bounding box center [849, 439] width 52 height 19
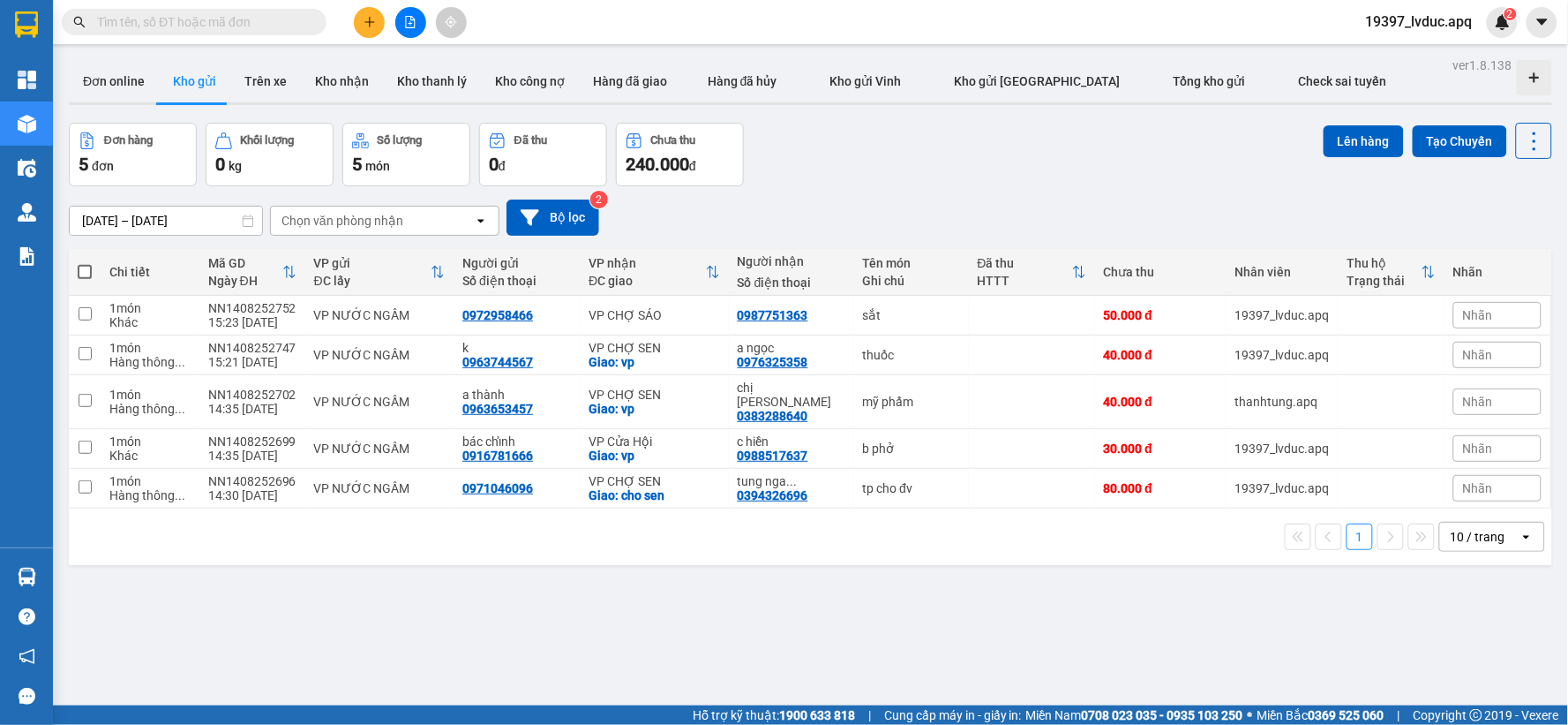
click at [735, 236] on div "[DATE] – [DATE] Press the down arrow key to interact with the calendar and sele…" at bounding box center [810, 218] width 1483 height 63
click at [565, 223] on button "Bộ lọc" at bounding box center [553, 218] width 93 height 36
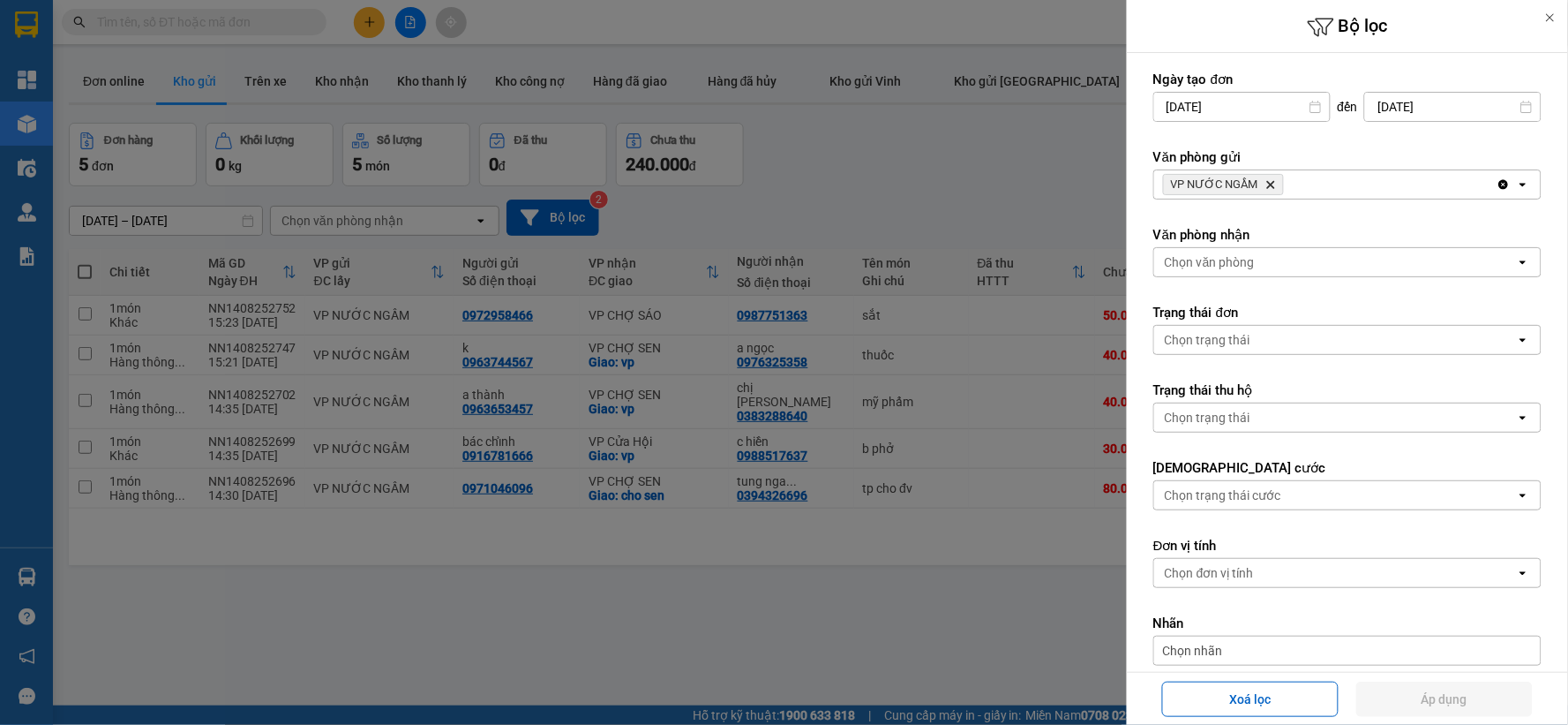
click at [1260, 184] on span "VP NƯỚC NGẦM Delete" at bounding box center [1223, 185] width 120 height 21
click at [1265, 184] on icon "Delete" at bounding box center [1270, 184] width 11 height 11
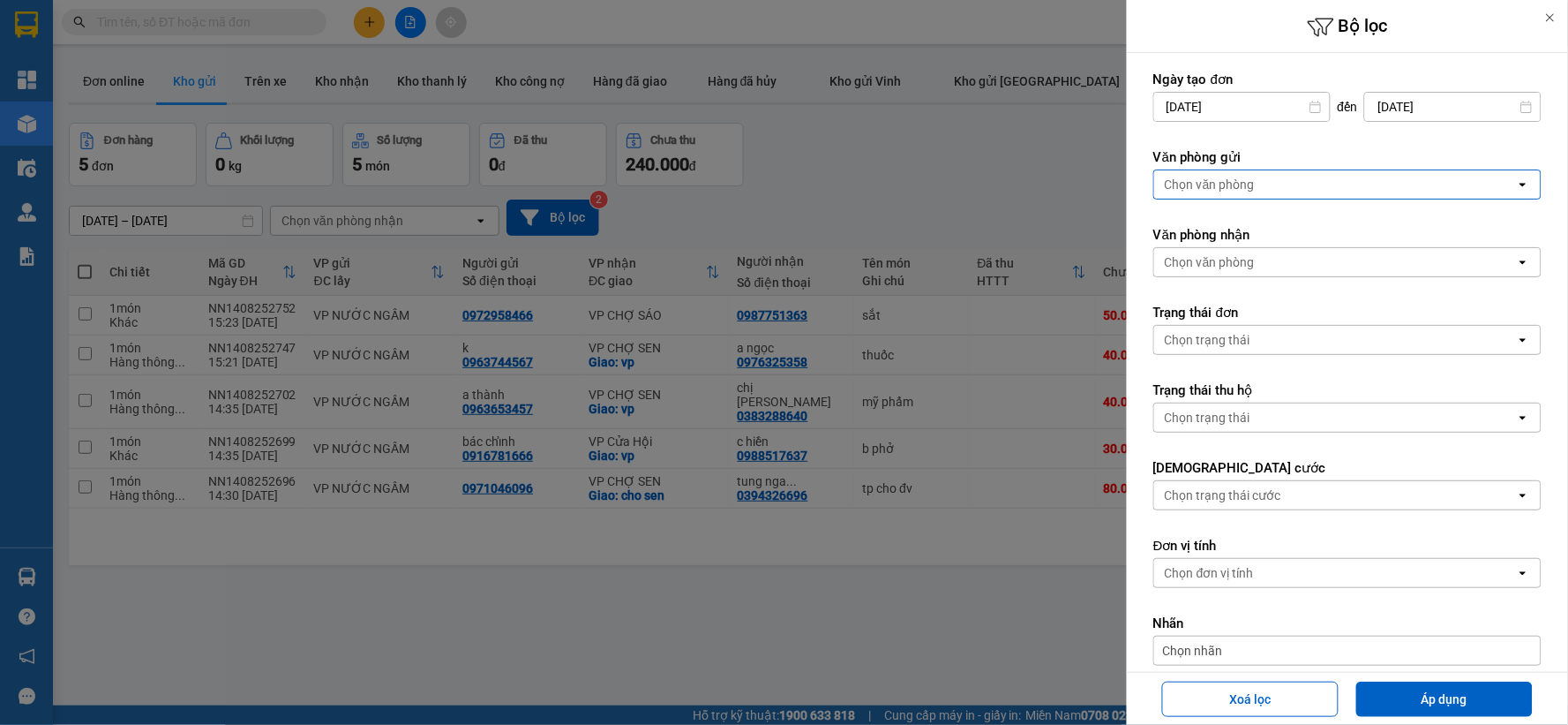
click at [1265, 183] on div "Chọn văn phòng" at bounding box center [1335, 185] width 361 height 29
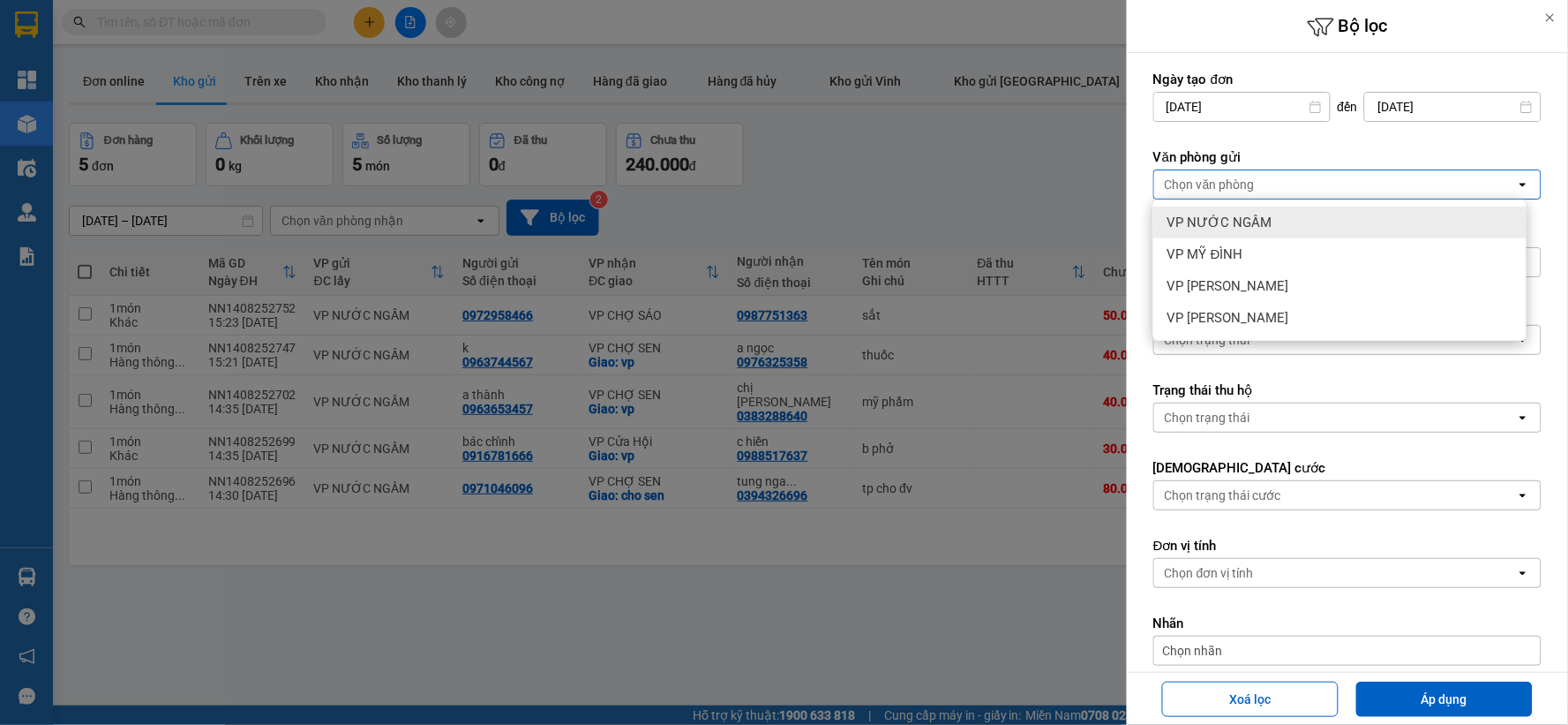
click at [1254, 235] on div "VP NƯỚC NGẦM" at bounding box center [1339, 222] width 373 height 32
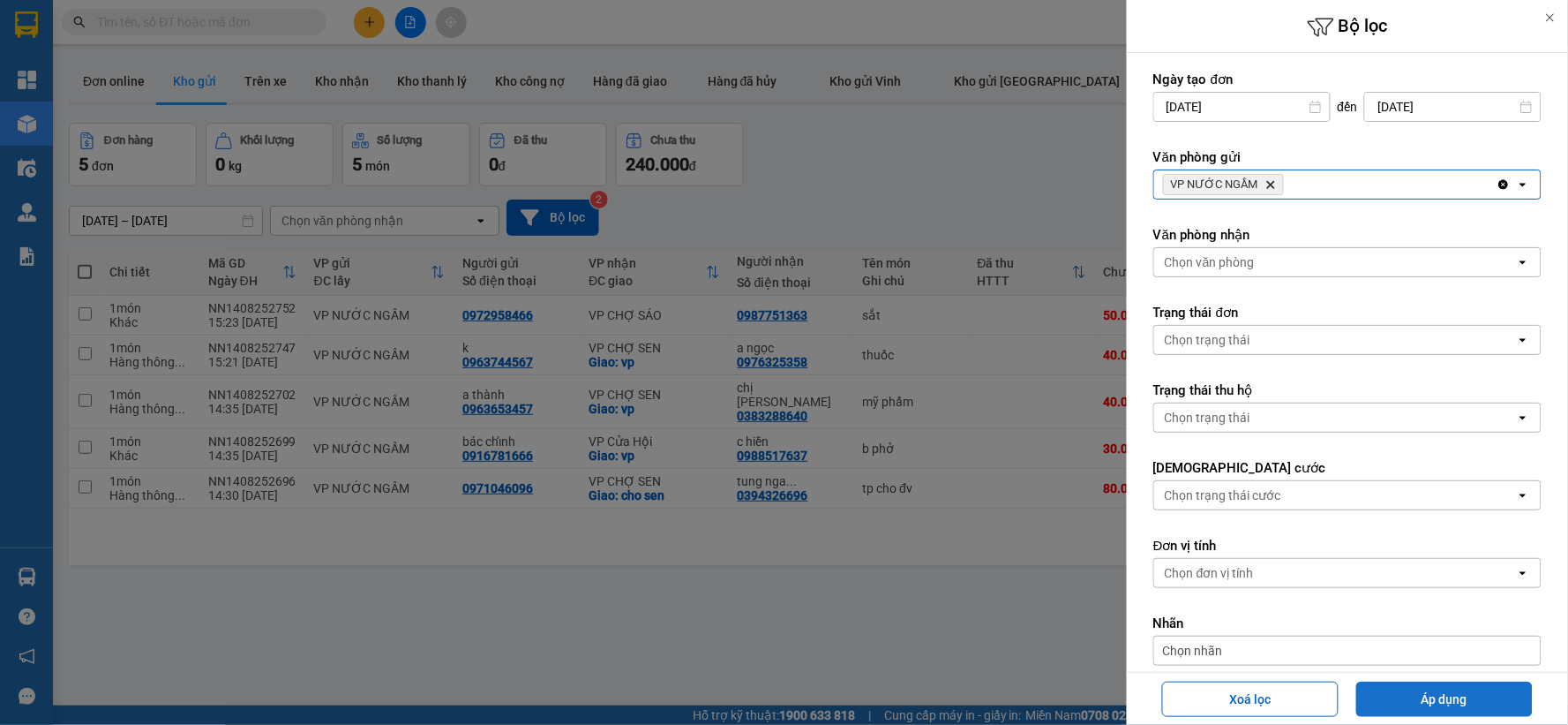
click at [1409, 702] on button "Áp dụng" at bounding box center [1444, 698] width 177 height 35
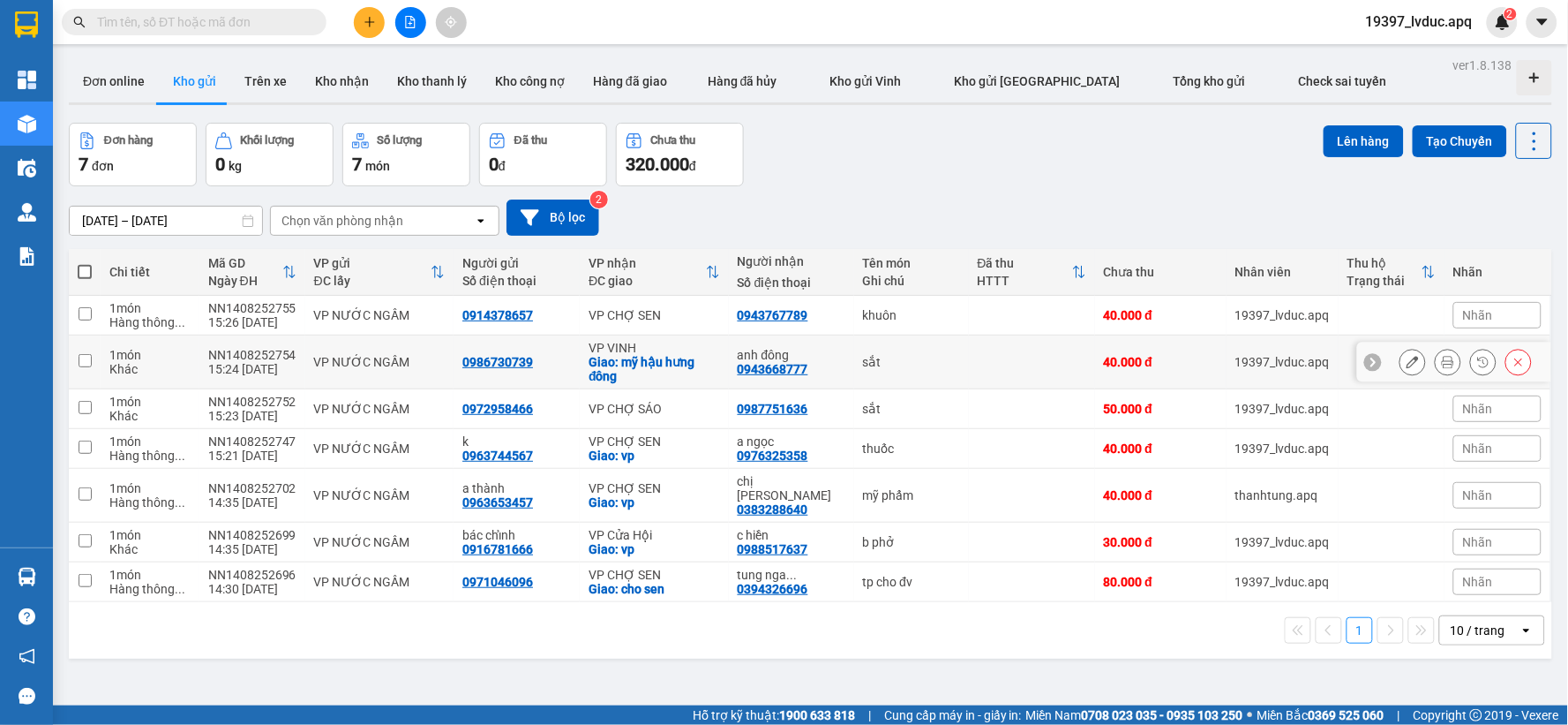
click at [651, 341] on div "VP VINH" at bounding box center [654, 347] width 131 height 14
checkbox input "true"
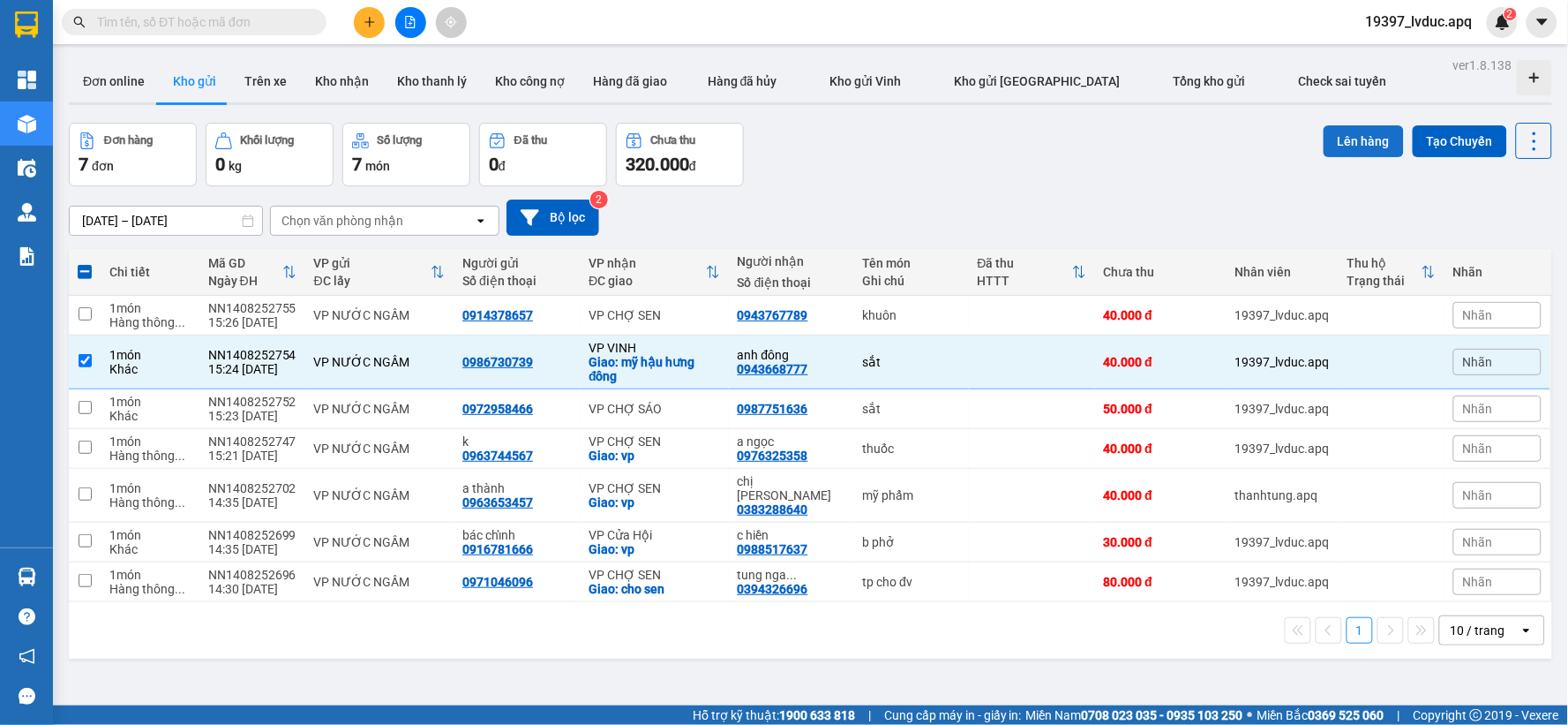
click at [1346, 146] on button "Lên hàng" at bounding box center [1363, 141] width 80 height 32
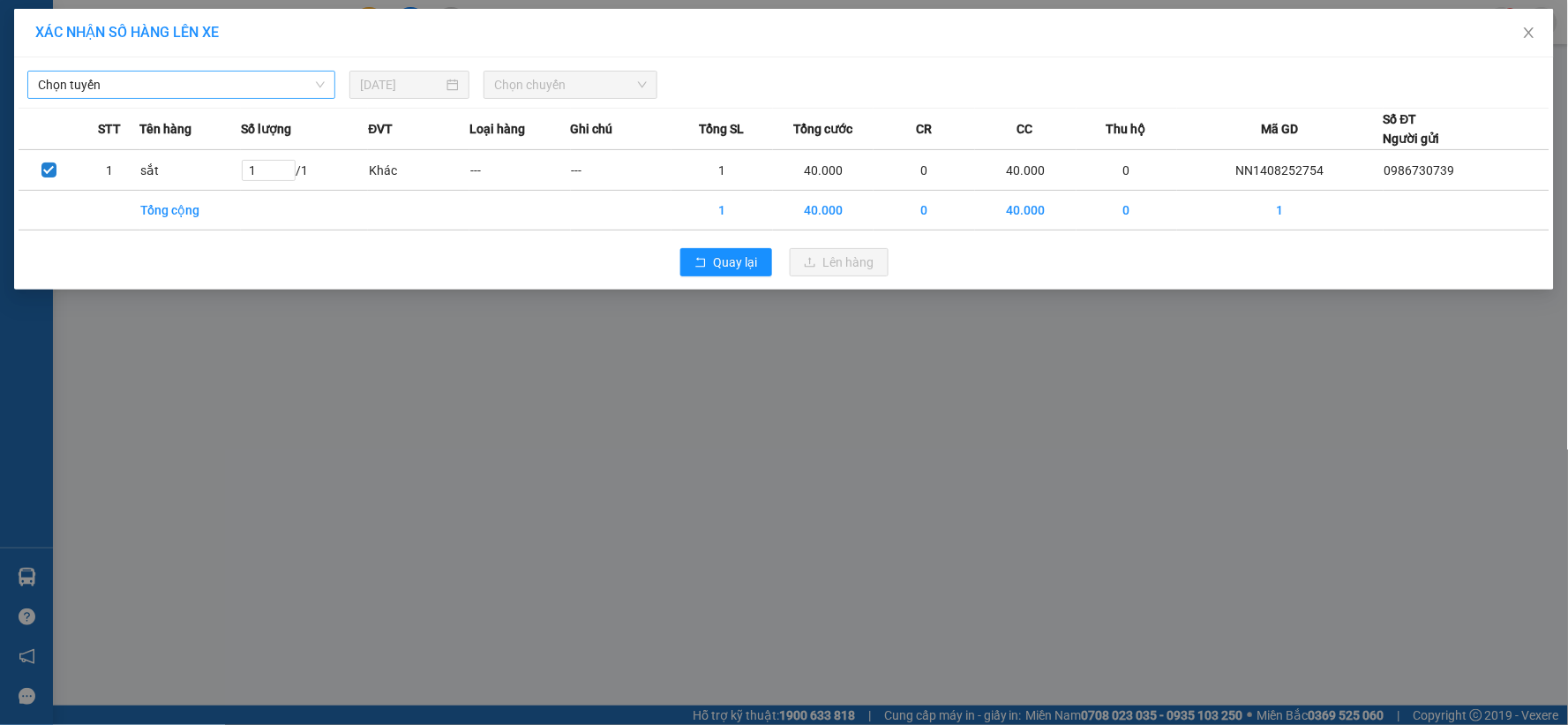
click at [156, 91] on span "Chọn tuyến" at bounding box center [182, 85] width 287 height 27
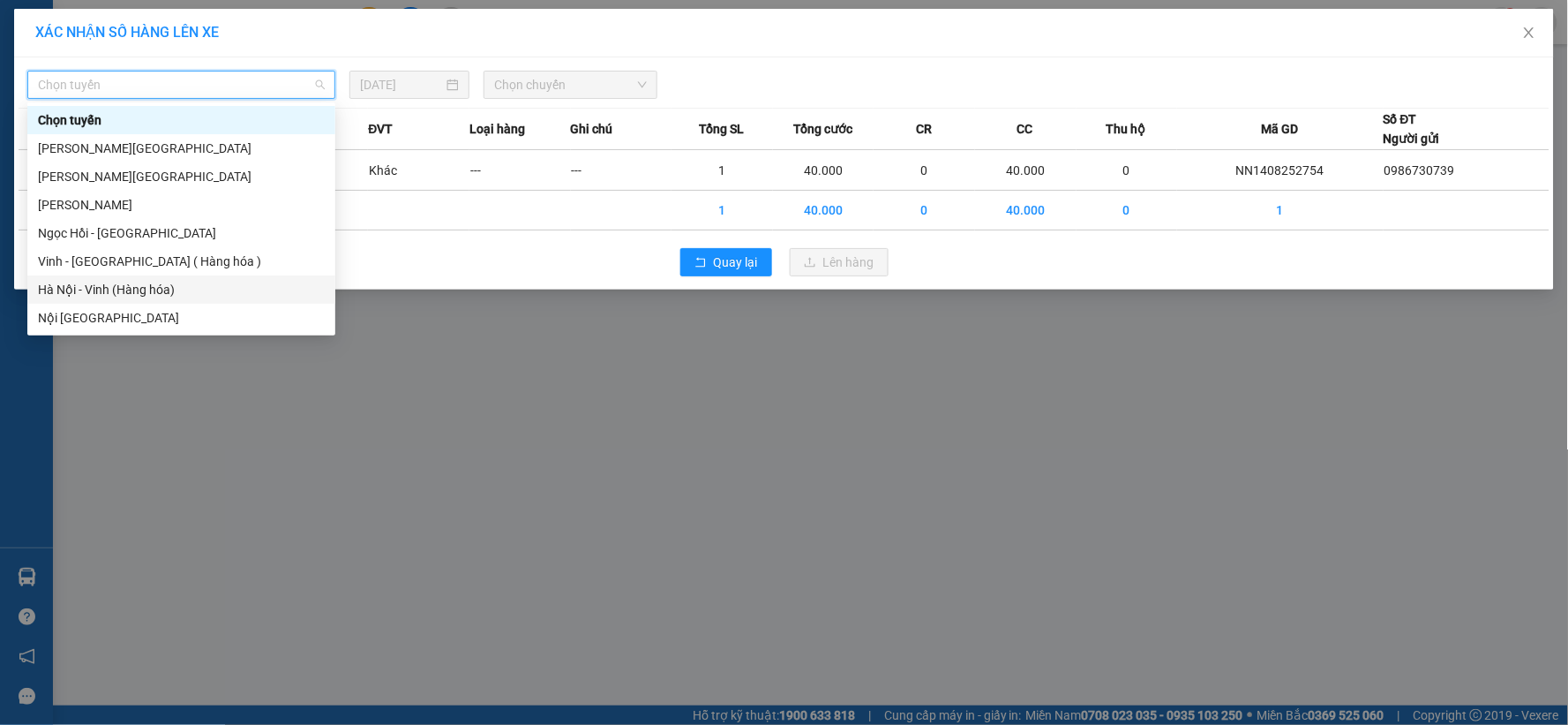
click at [139, 278] on div "Hà Nội - Vinh (Hàng hóa)" at bounding box center [182, 290] width 308 height 29
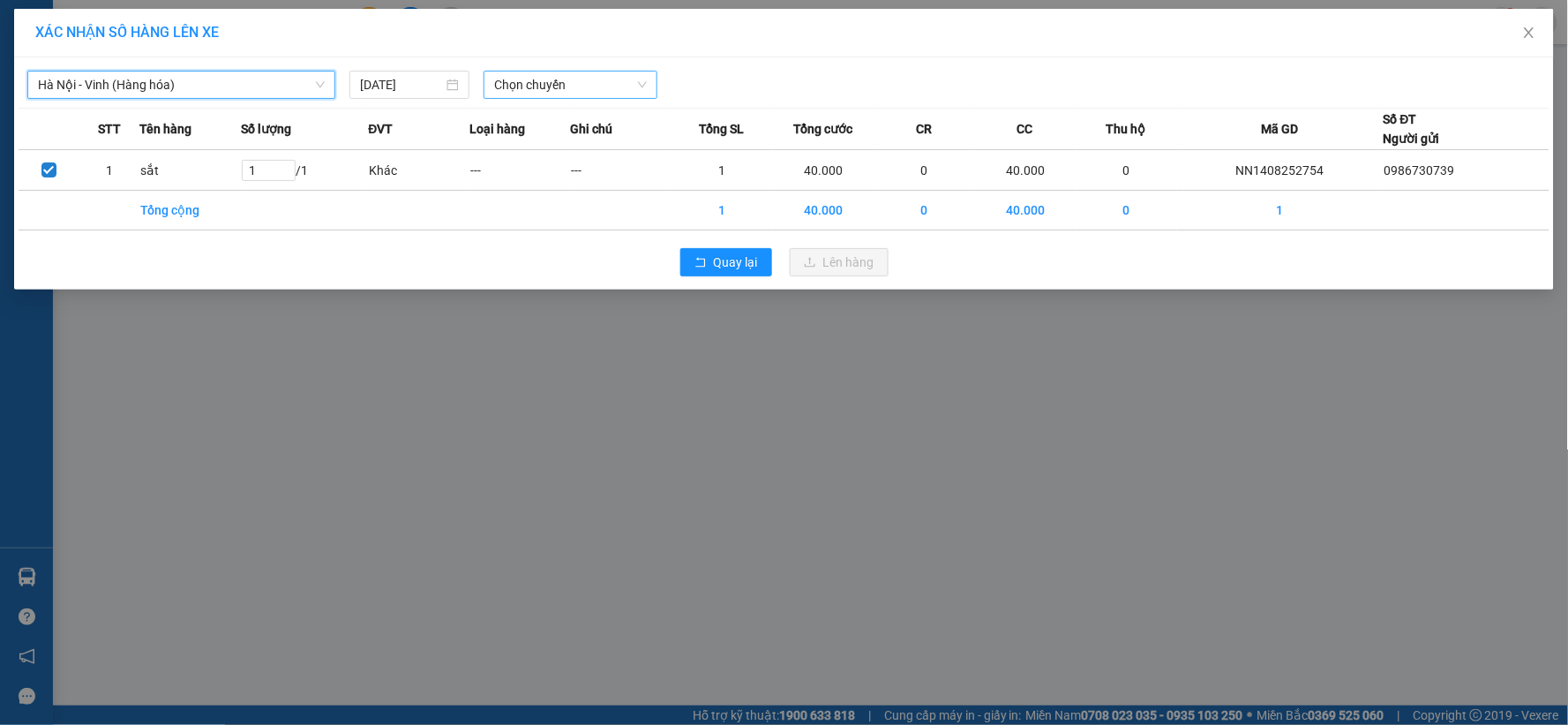
click at [589, 77] on span "Chọn chuyến" at bounding box center [571, 85] width 153 height 27
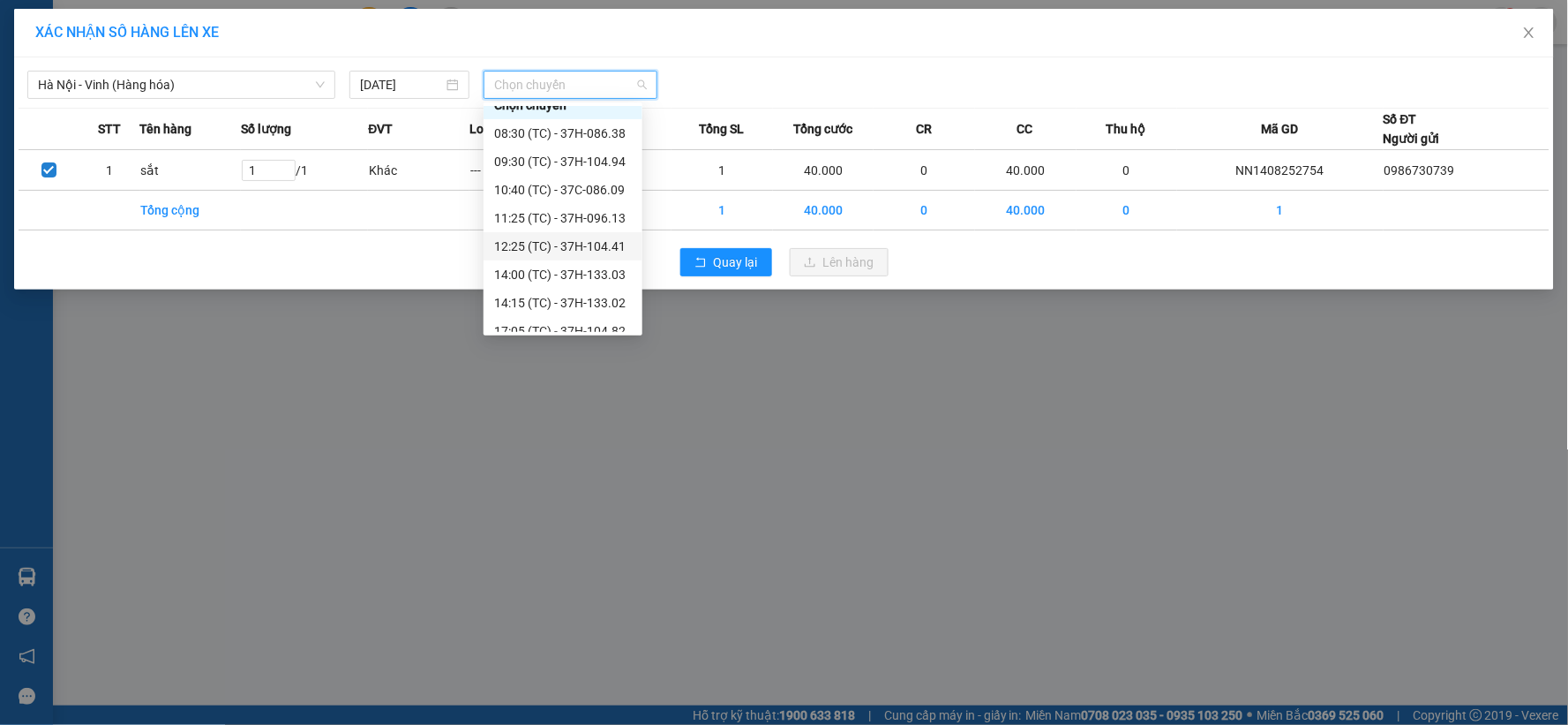
scroll to position [29, 0]
click at [585, 308] on div "17:05 (TC) - 37H-104.82" at bounding box center [563, 318] width 138 height 19
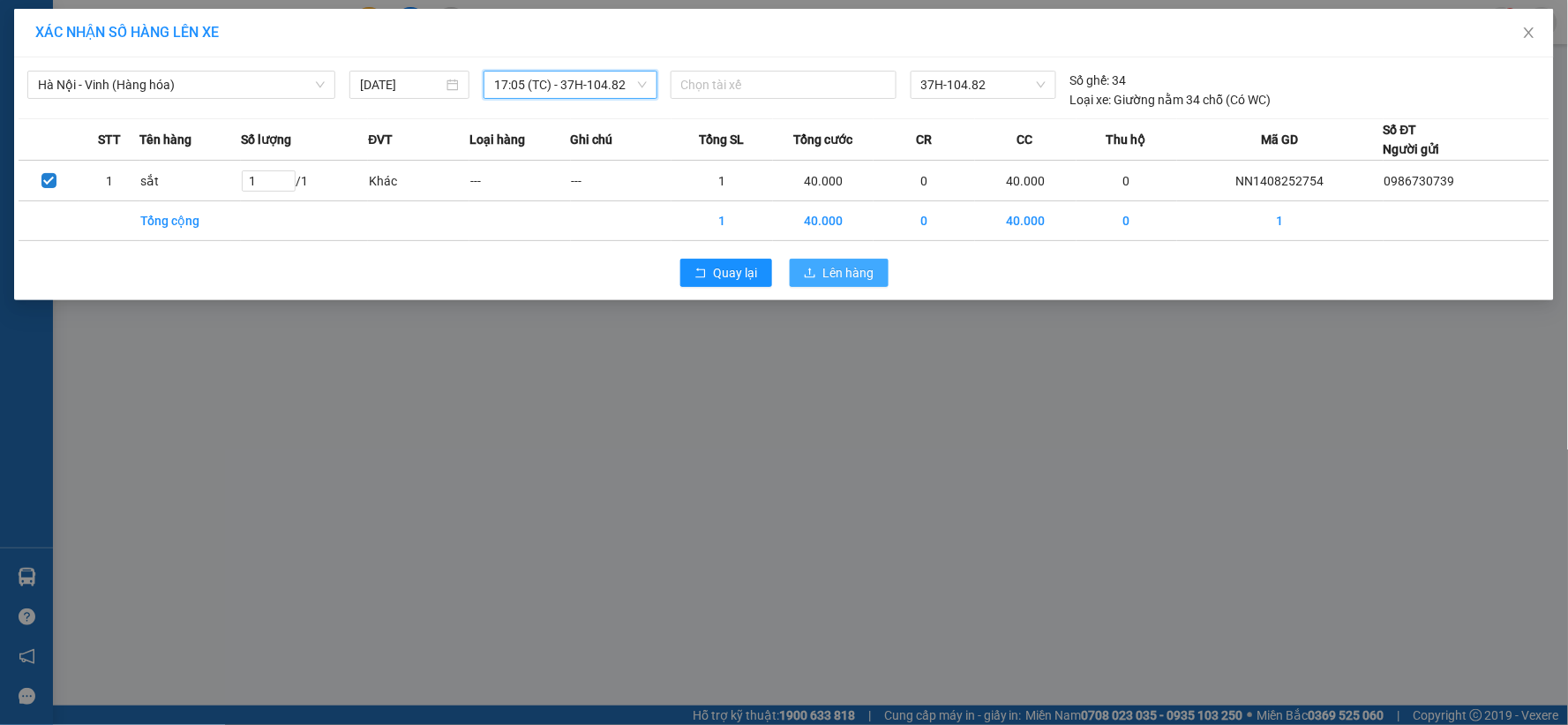
click at [844, 272] on span "Lên hàng" at bounding box center [849, 273] width 52 height 19
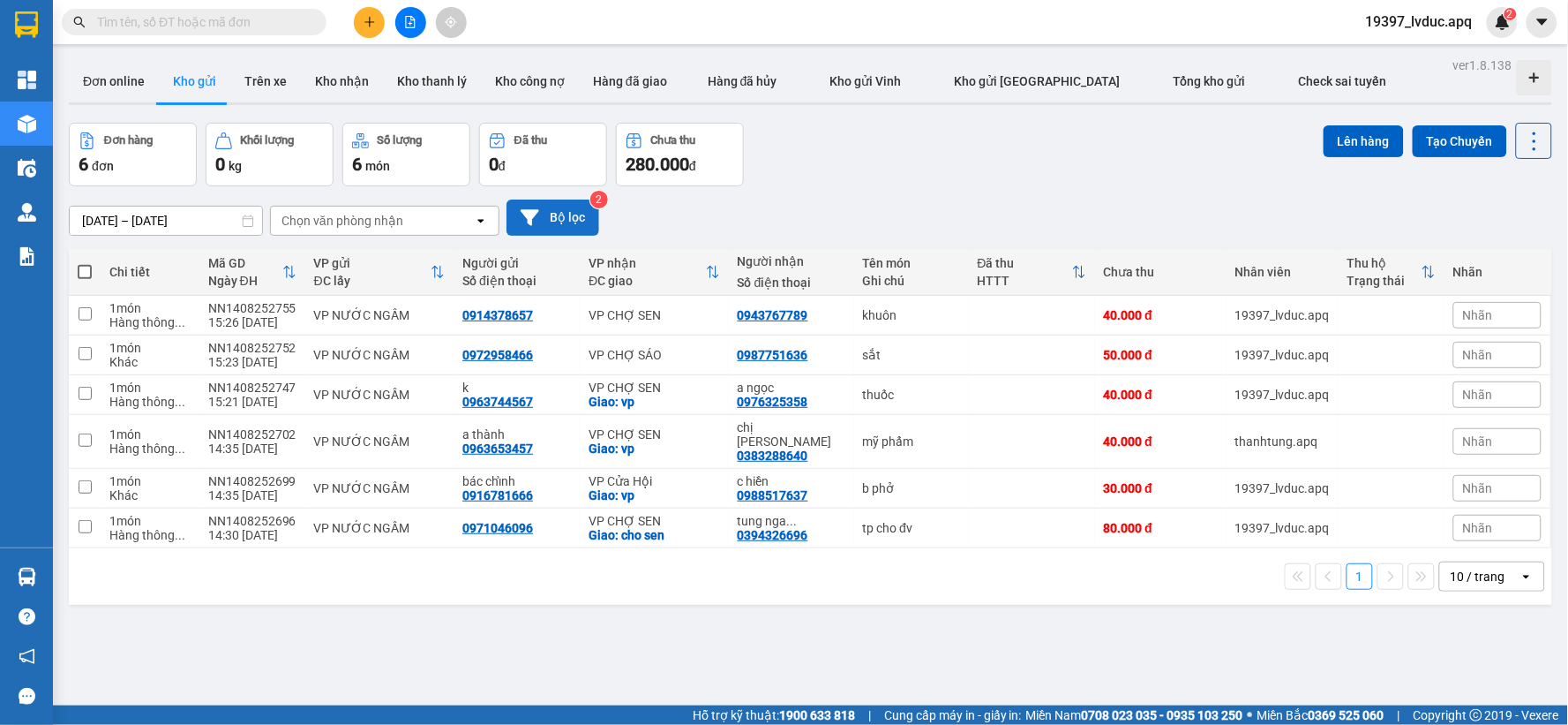
click at [578, 216] on button "Bộ lọc" at bounding box center [553, 218] width 93 height 36
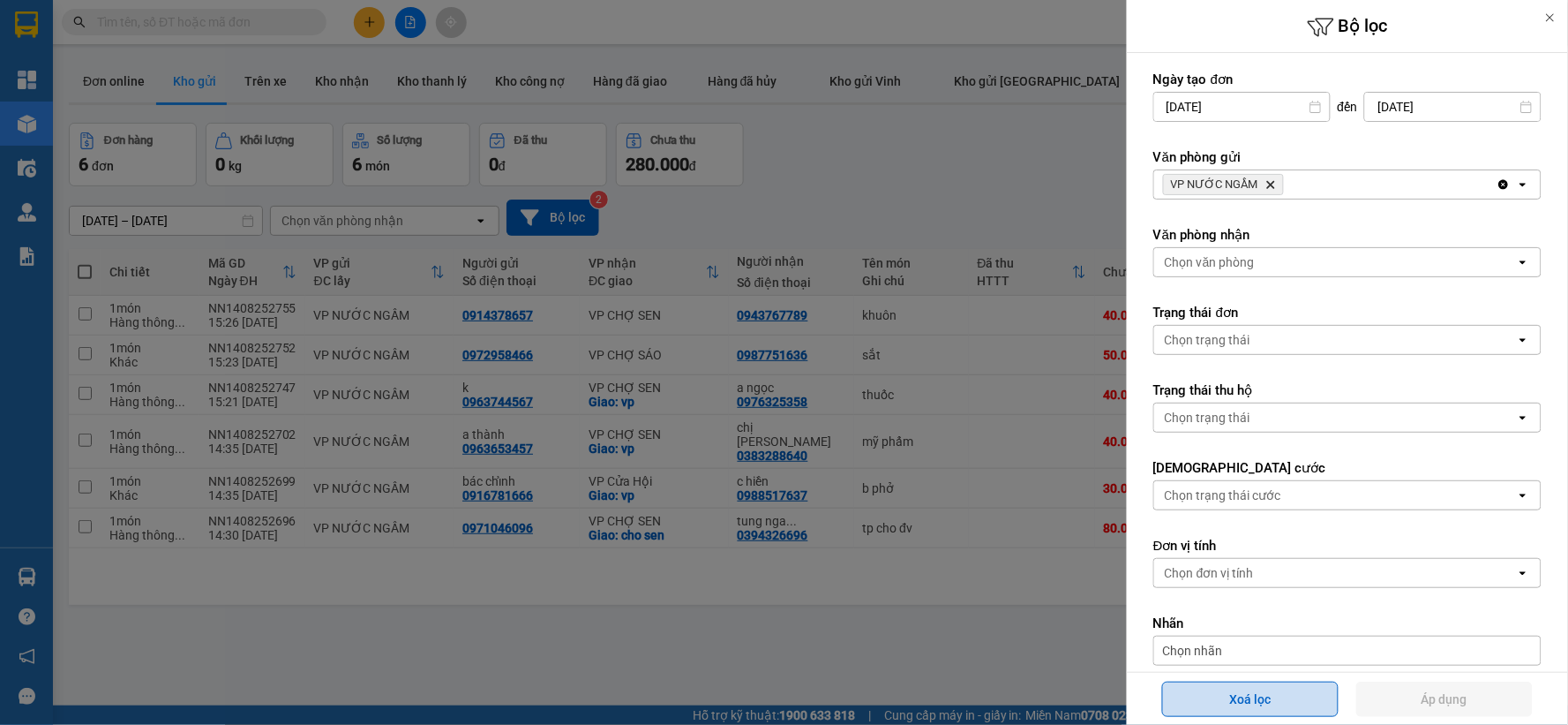
click at [1275, 687] on button "Xoá lọc" at bounding box center [1250, 698] width 177 height 35
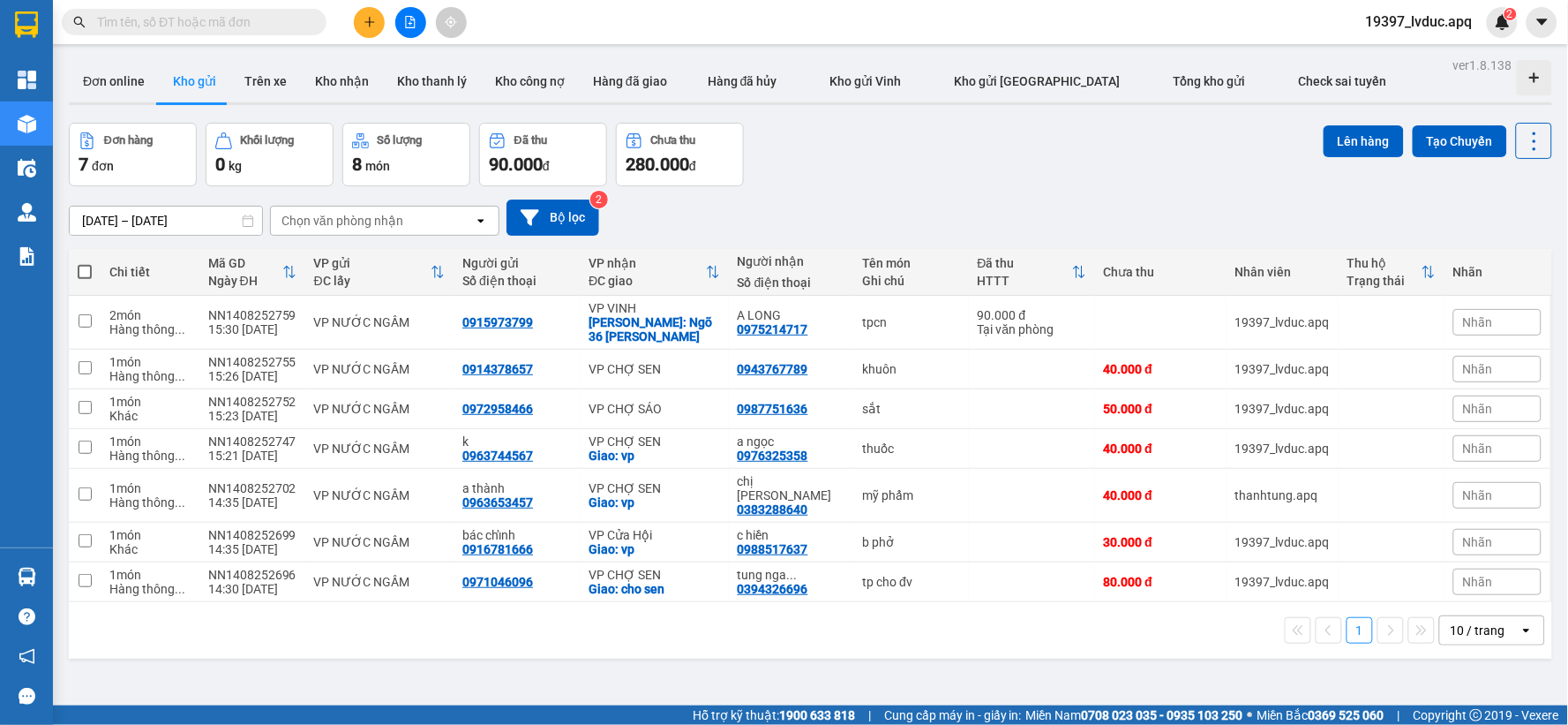
click at [345, 296] on th "VP gửi ĐC lấy" at bounding box center [380, 272] width 149 height 47
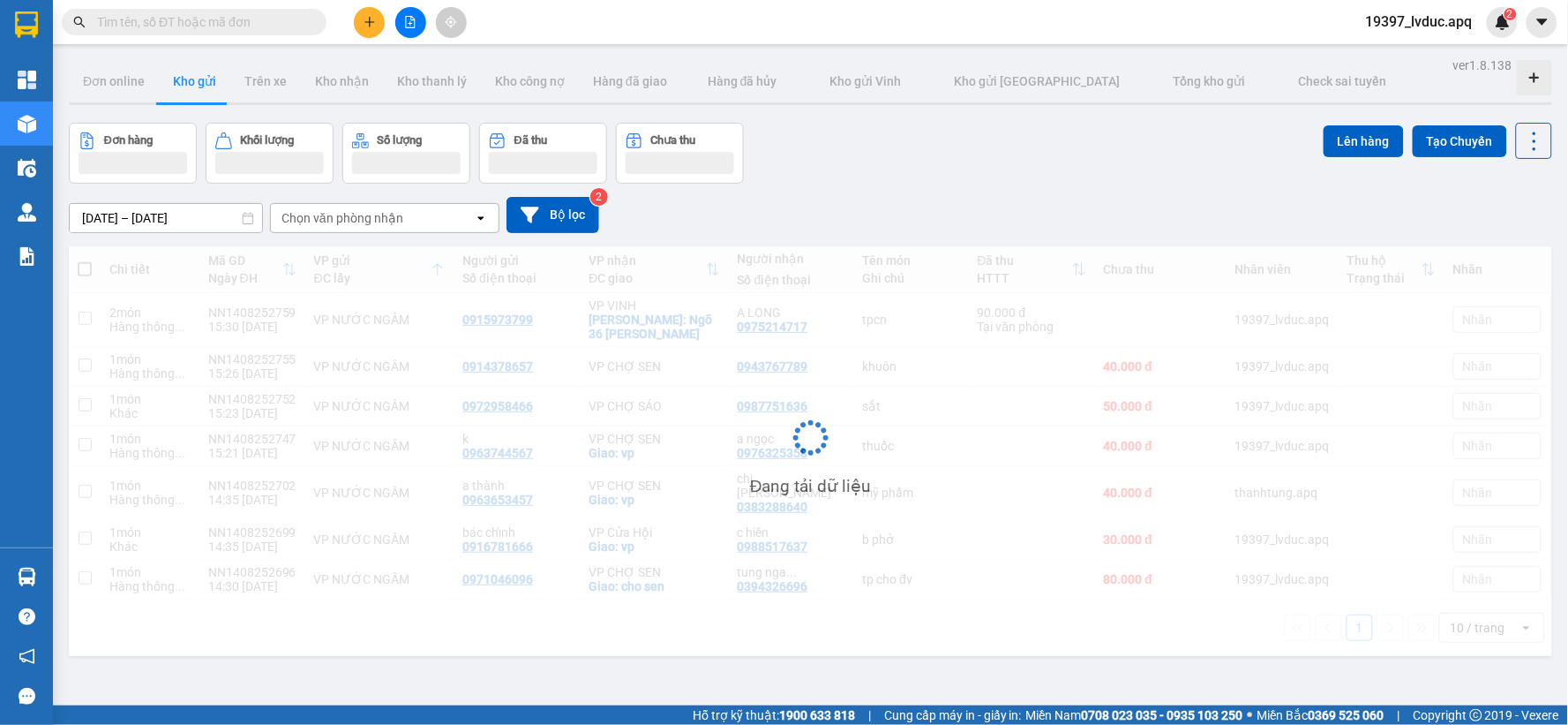
click at [342, 321] on div "Đang tải dữ liệu" at bounding box center [810, 450] width 1483 height 409
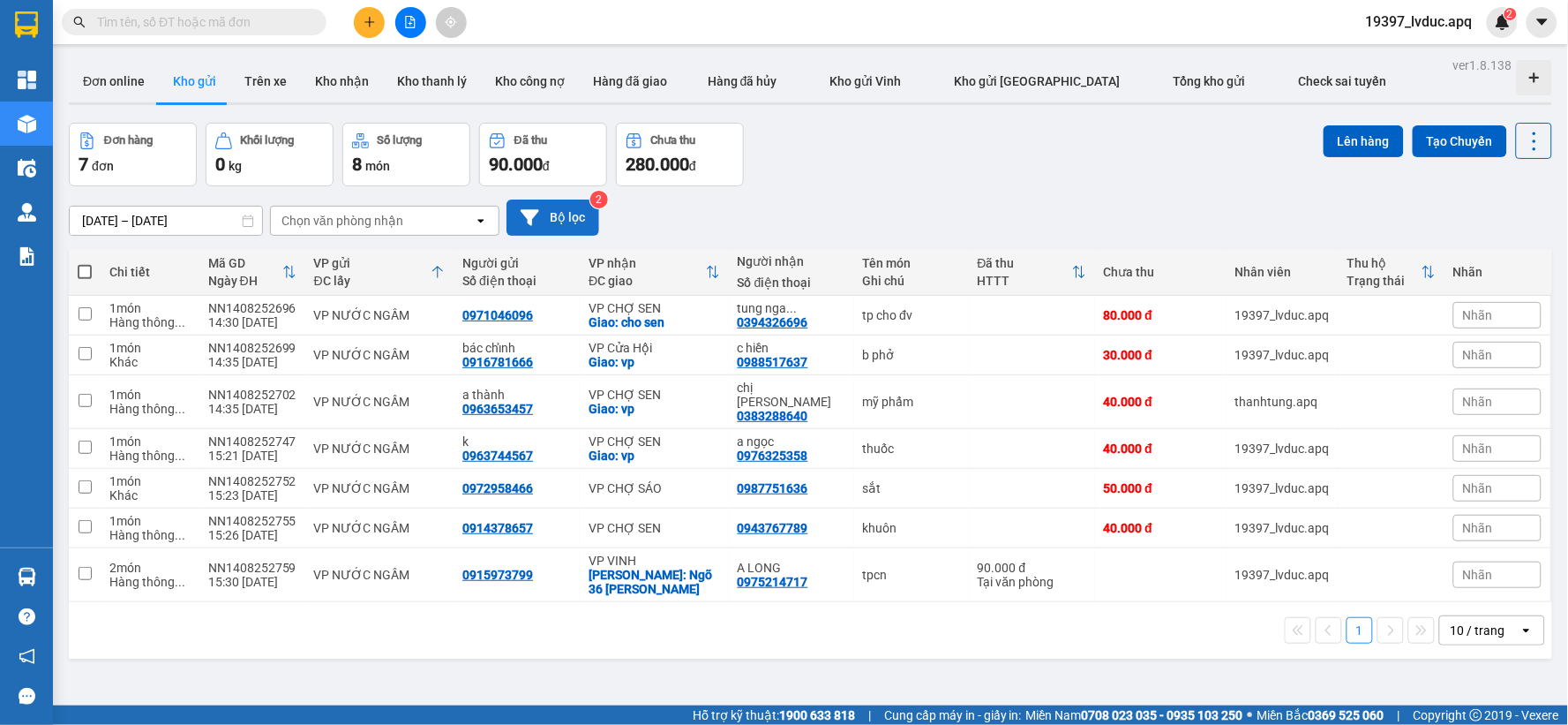
click at [543, 226] on button "Bộ lọc" at bounding box center [553, 218] width 93 height 36
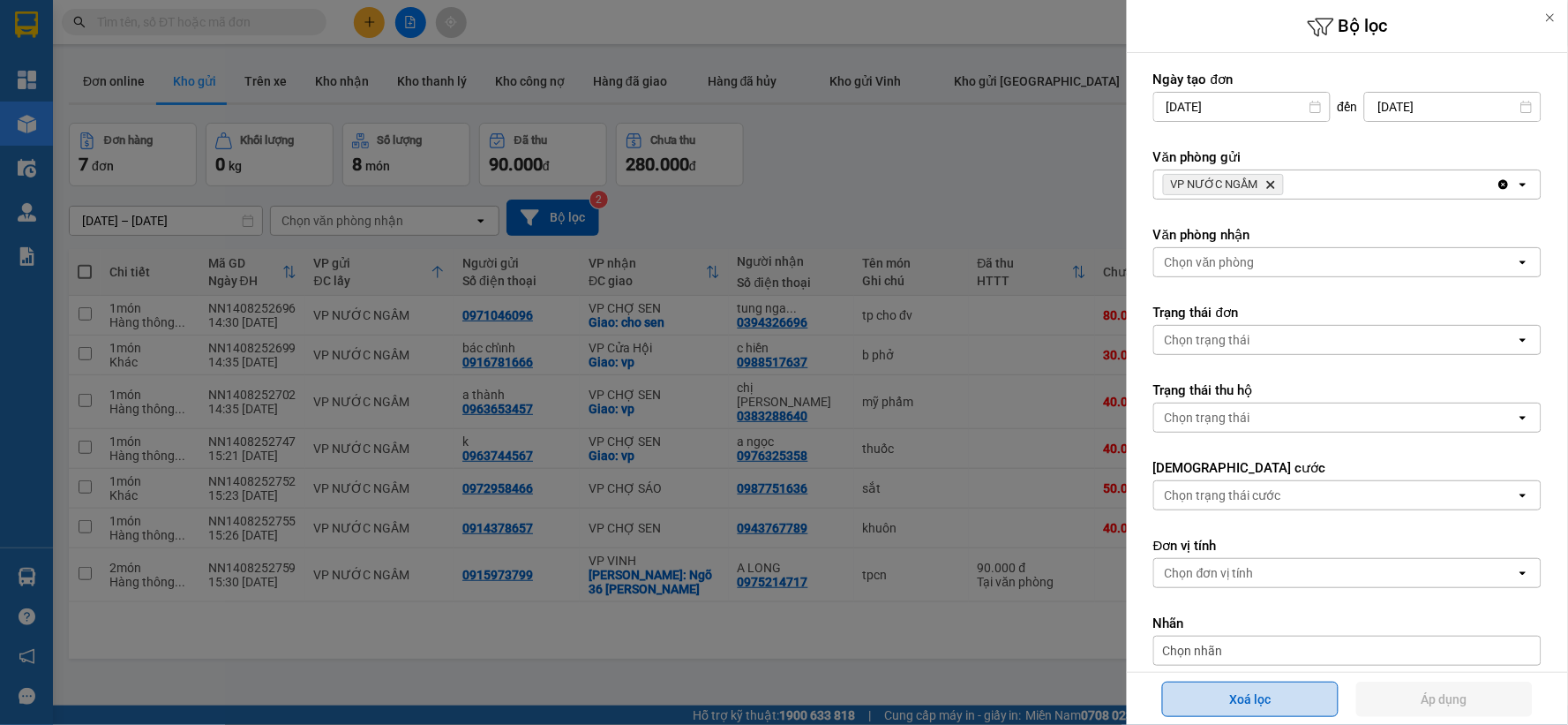
click at [1205, 686] on button "Xoá lọc" at bounding box center [1250, 698] width 177 height 35
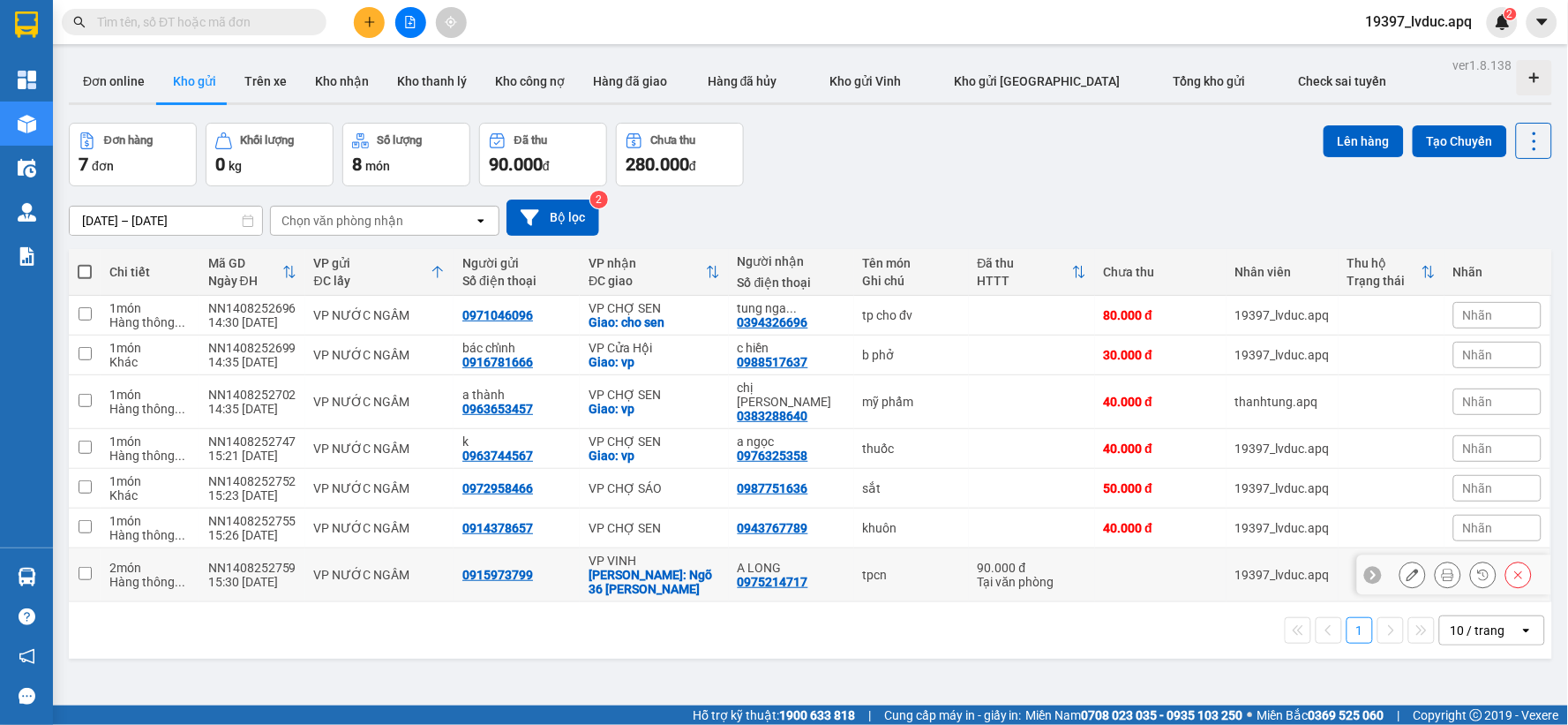
click at [215, 575] on div "15:30 [DATE]" at bounding box center [252, 582] width 88 height 14
checkbox input "true"
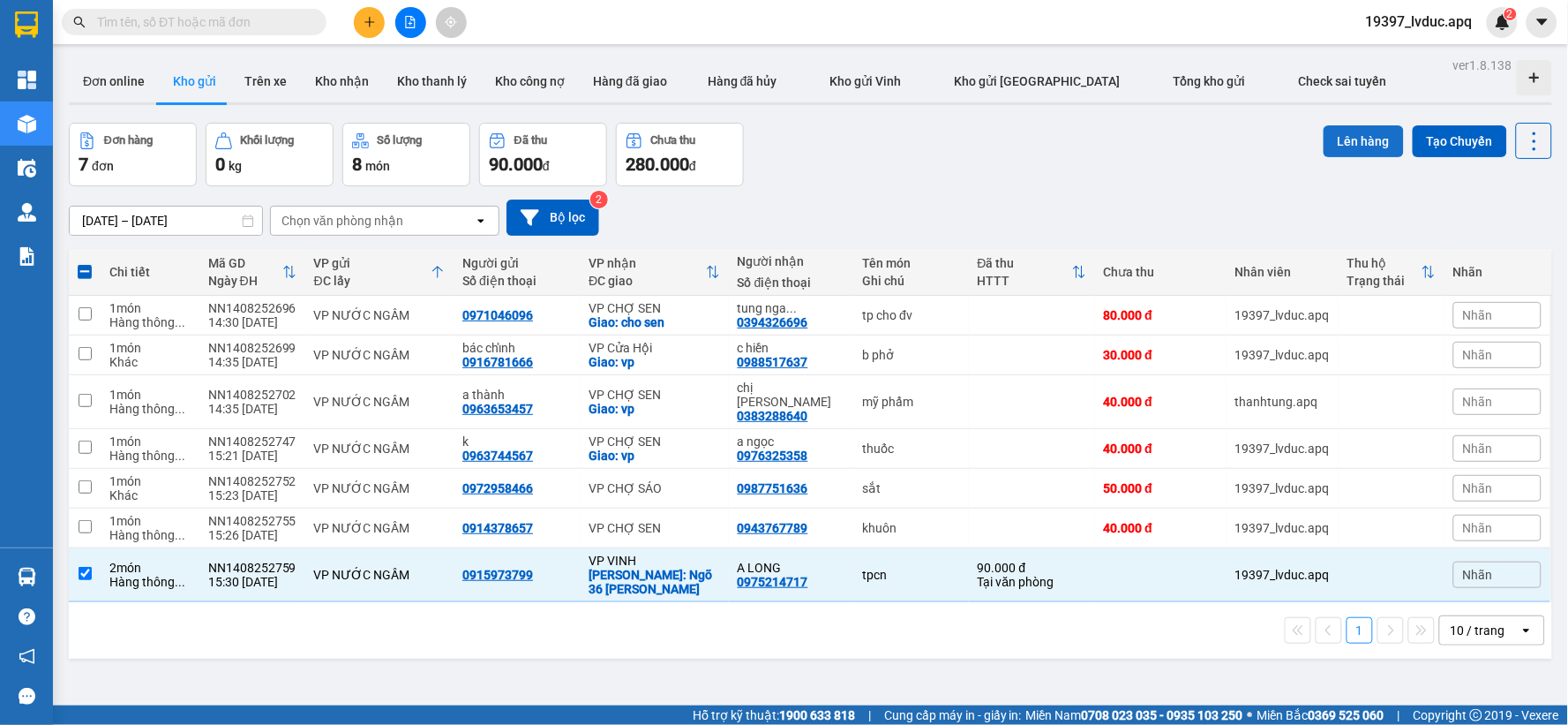
click at [1355, 142] on button "Lên hàng" at bounding box center [1363, 141] width 80 height 32
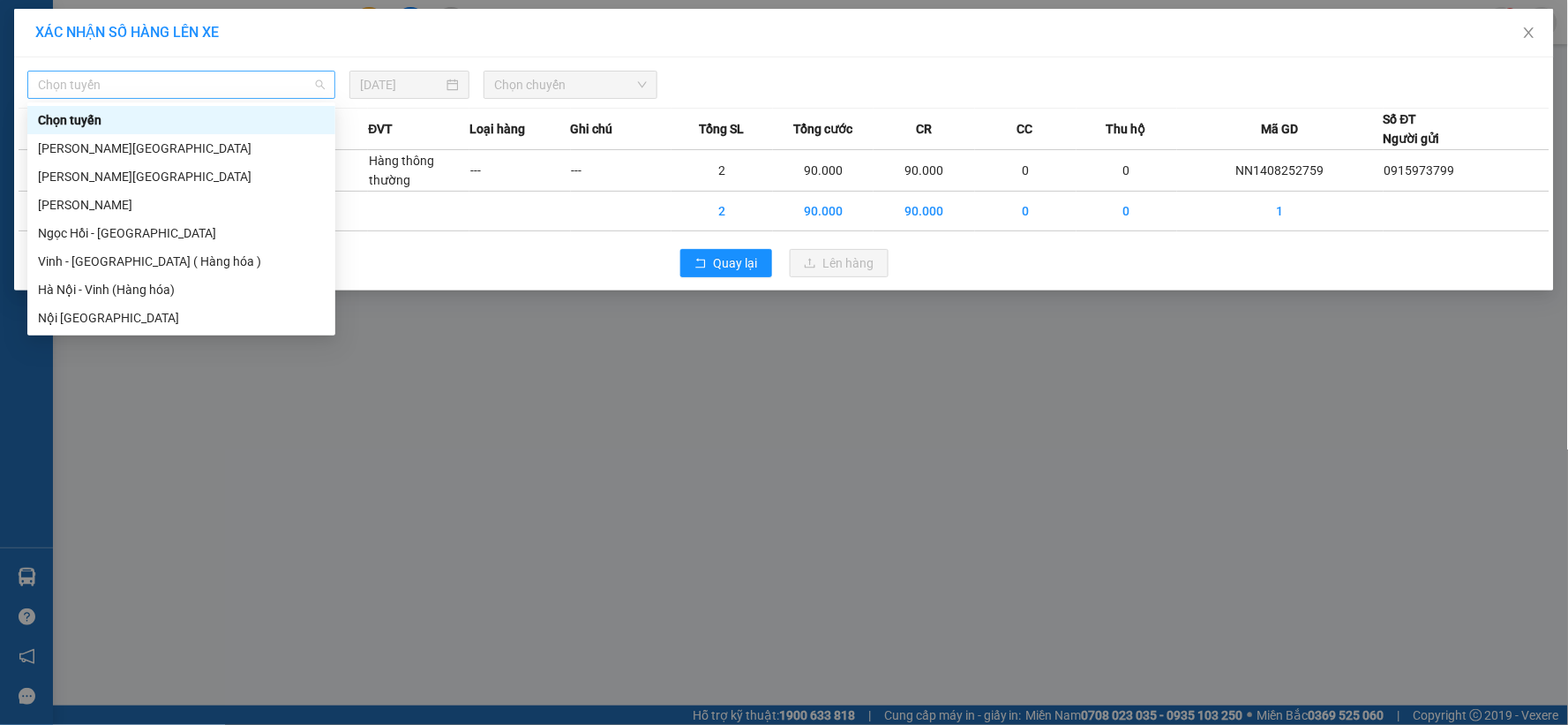
drag, startPoint x: 240, startPoint y: 71, endPoint x: 223, endPoint y: 95, distance: 29.4
click at [238, 72] on div "Chọn tuyến" at bounding box center [182, 85] width 308 height 29
click at [223, 95] on span "Chọn tuyến" at bounding box center [182, 85] width 287 height 27
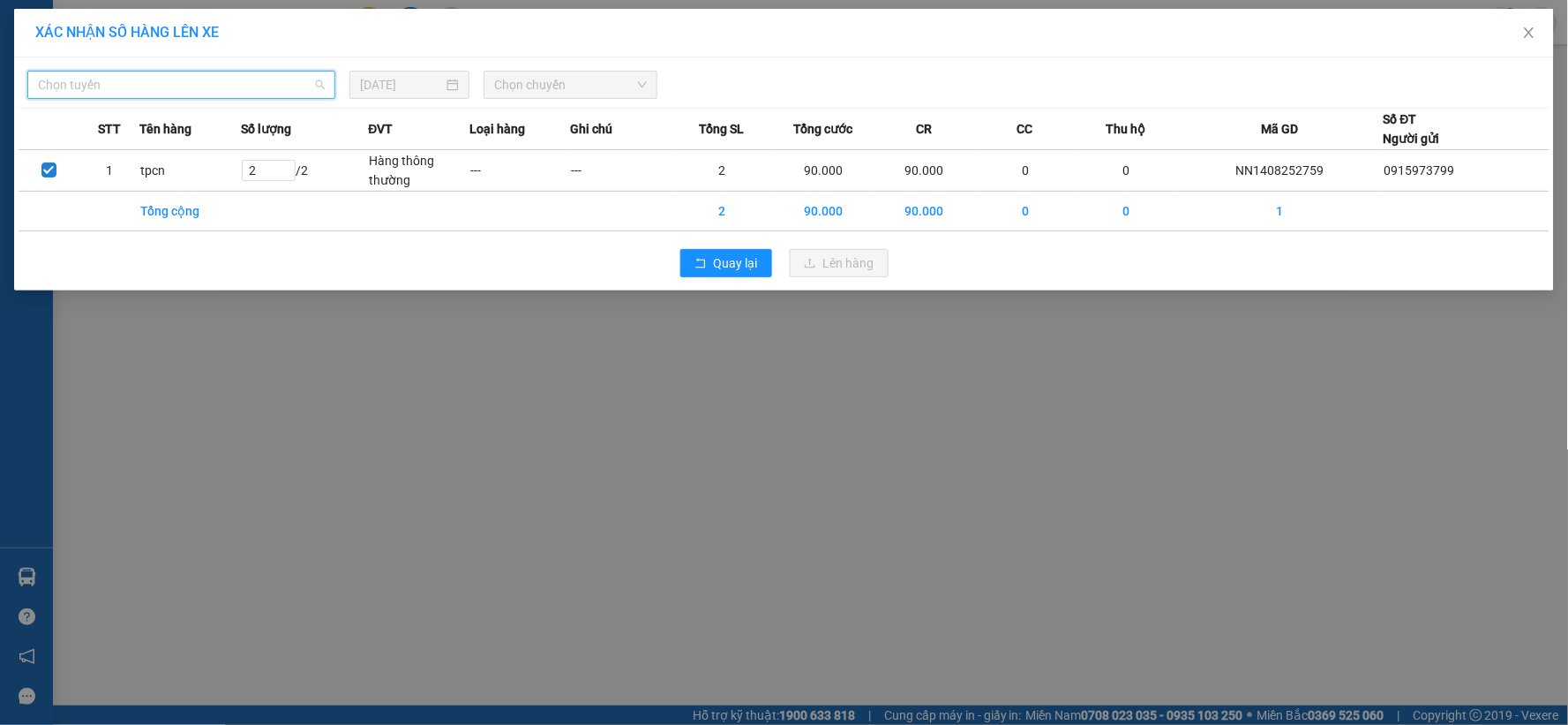
click at [251, 77] on span "Chọn tuyến" at bounding box center [182, 85] width 287 height 27
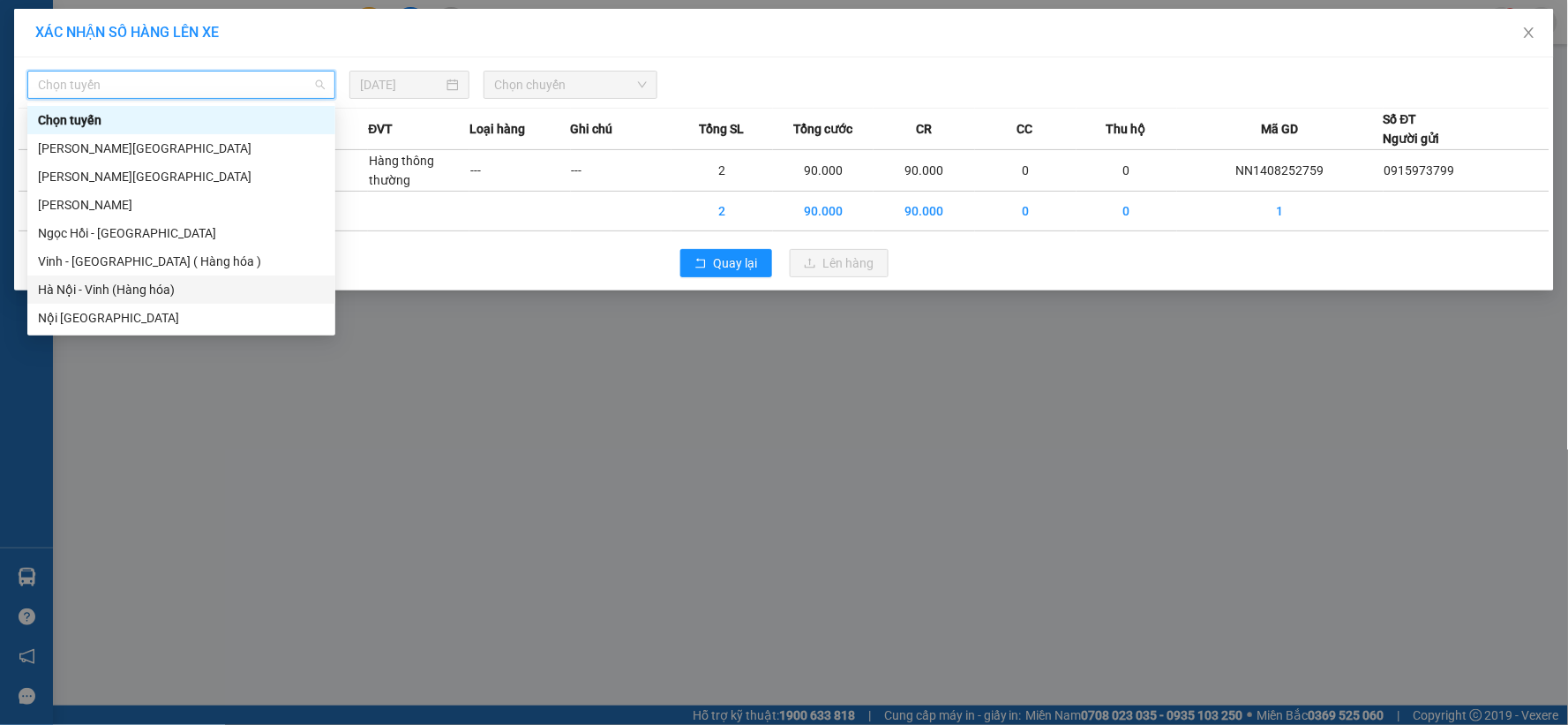
click at [189, 287] on div "Hà Nội - Vinh (Hàng hóa)" at bounding box center [182, 290] width 287 height 19
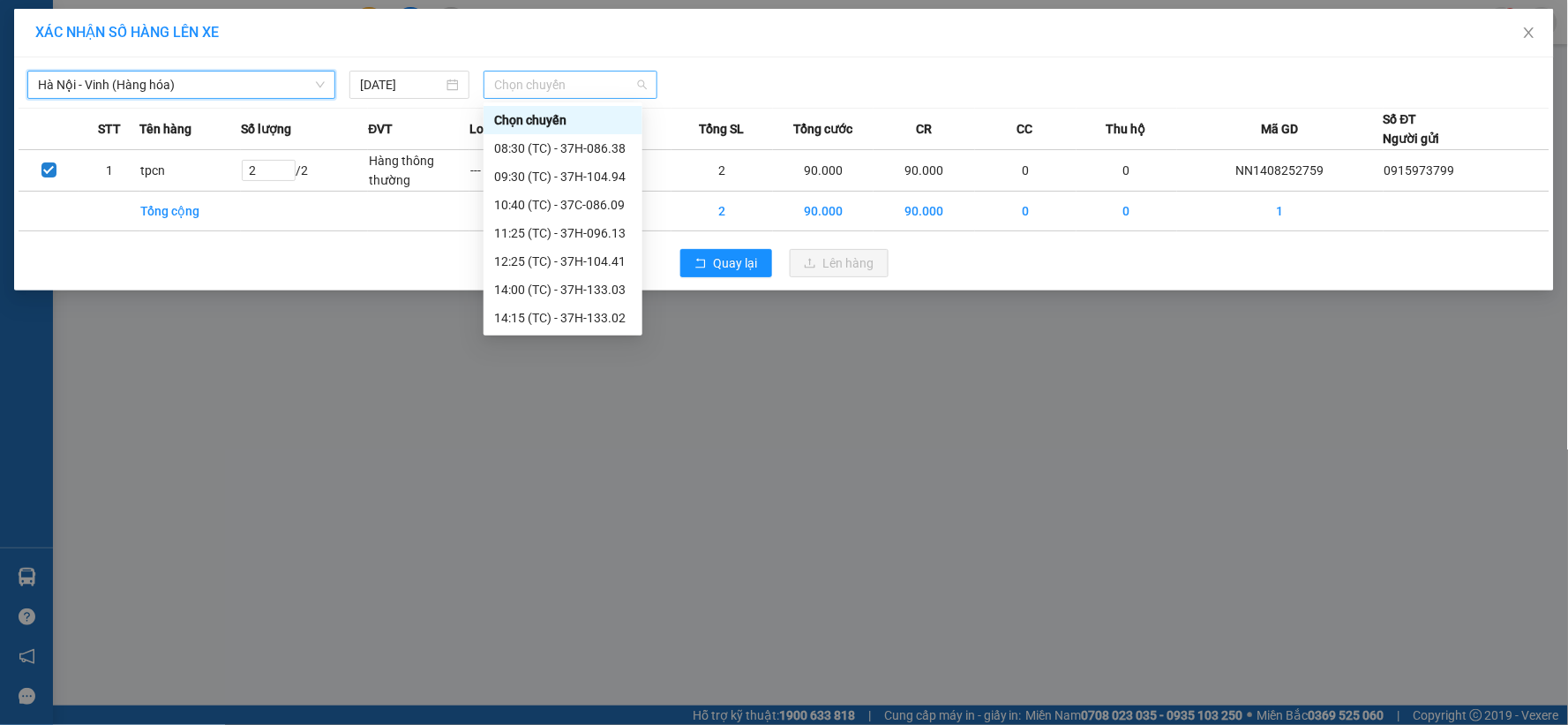
click at [532, 75] on span "Chọn chuyến" at bounding box center [571, 85] width 153 height 27
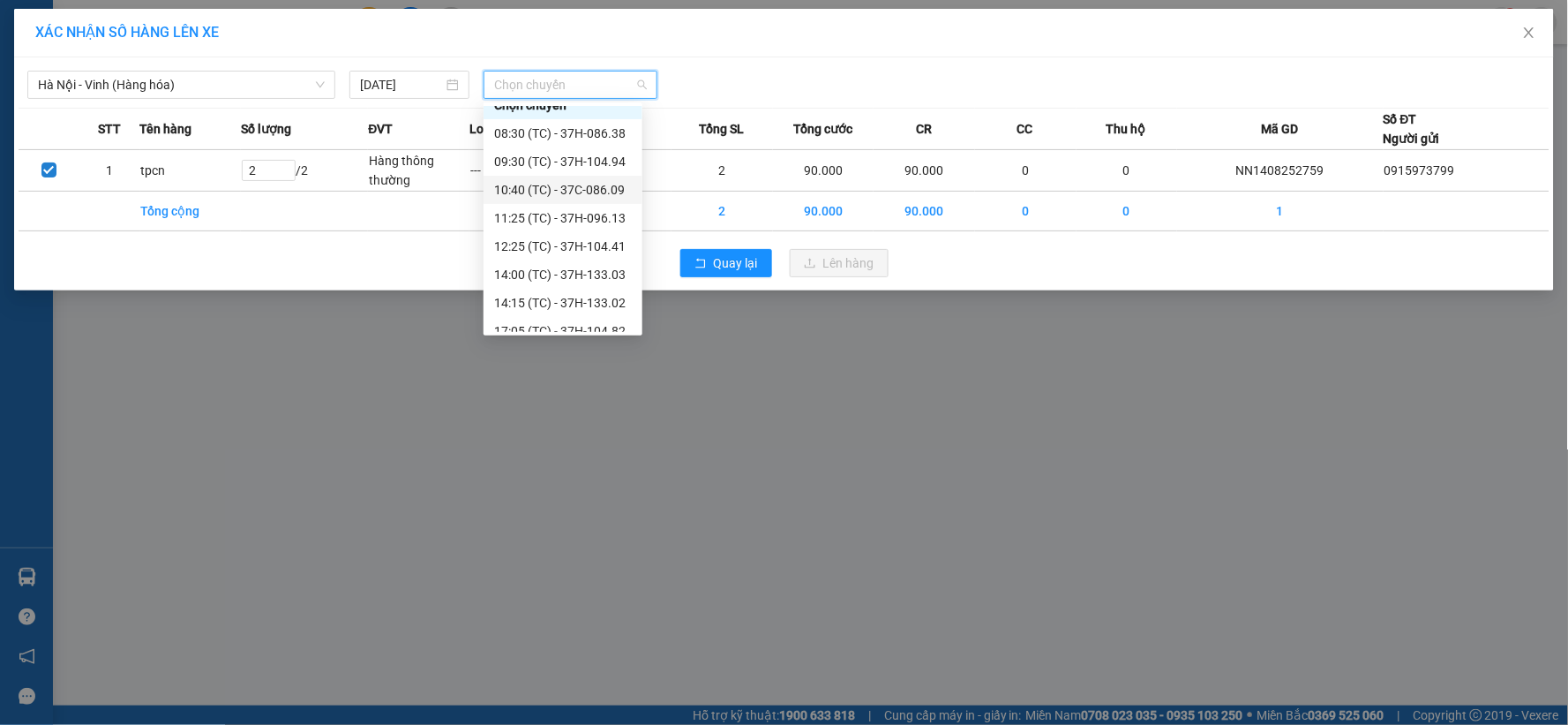
scroll to position [29, 0]
click at [525, 312] on div "17:05 (TC) - 37H-104.82" at bounding box center [563, 318] width 138 height 19
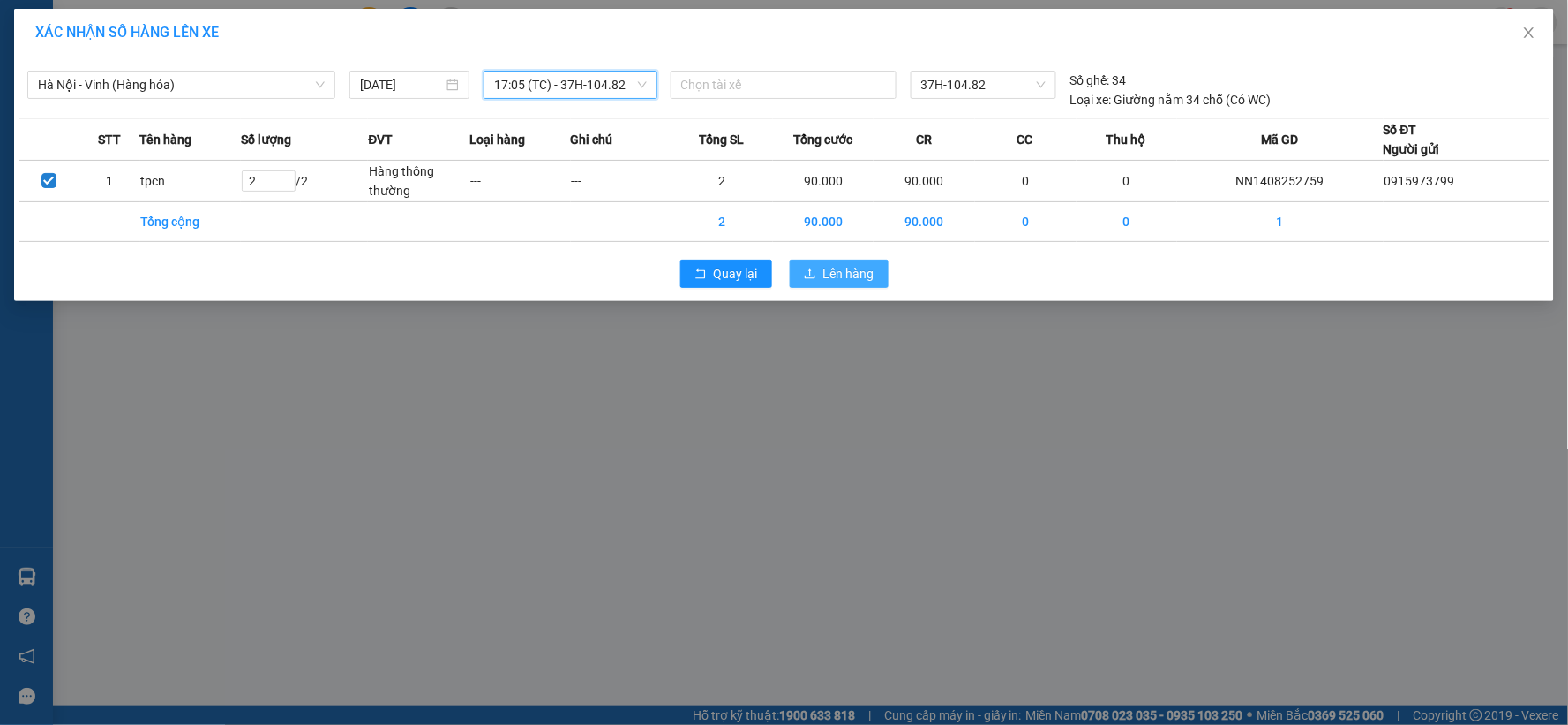
drag, startPoint x: 872, startPoint y: 253, endPoint x: 841, endPoint y: 265, distance: 33.2
click at [864, 256] on div "Quay lại Lên hàng" at bounding box center [783, 274] width 1531 height 46
click at [837, 267] on span "Lên hàng" at bounding box center [849, 274] width 52 height 19
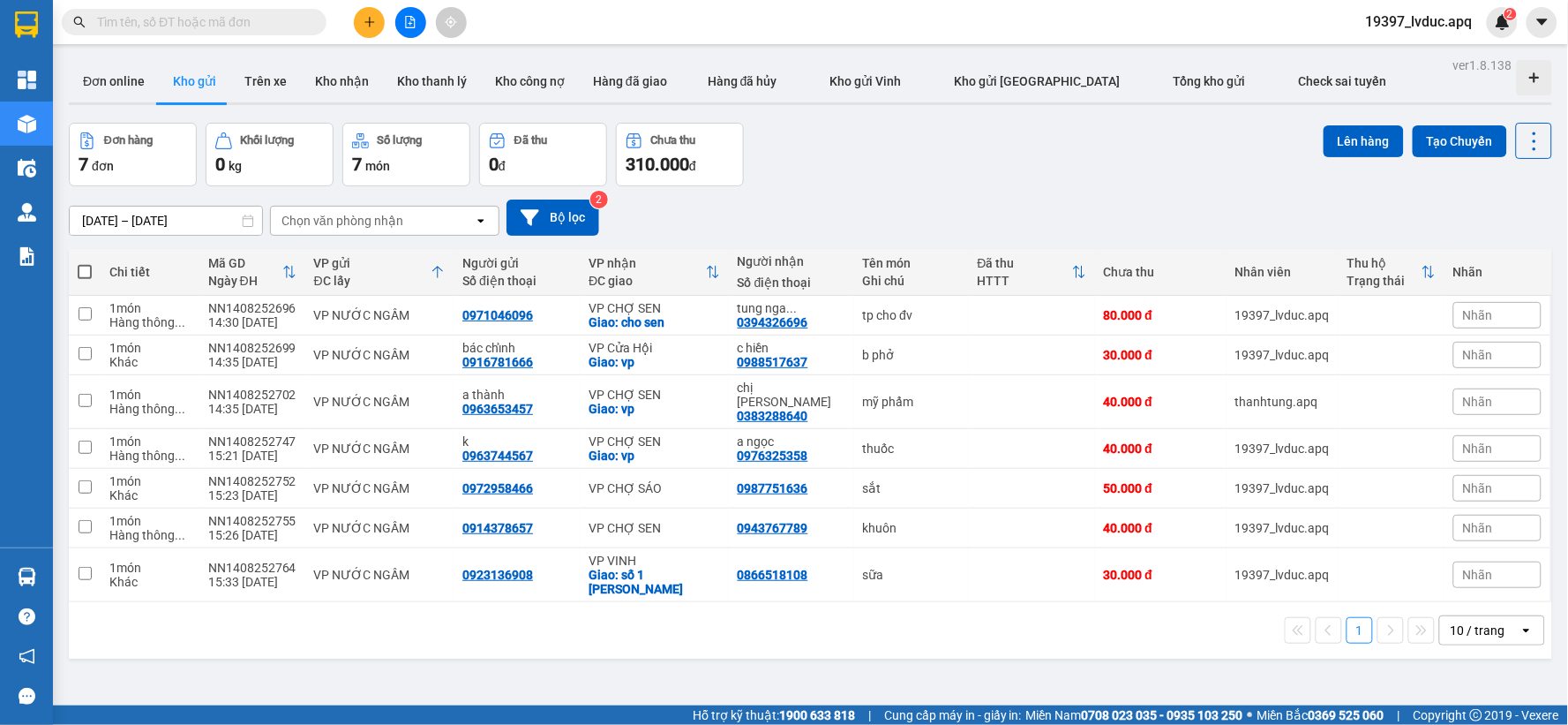
click at [1139, 188] on div "[DATE] – [DATE] Press the down arrow key to interact with the calendar and sele…" at bounding box center [810, 218] width 1483 height 63
click at [1506, 24] on img at bounding box center [1502, 22] width 16 height 16
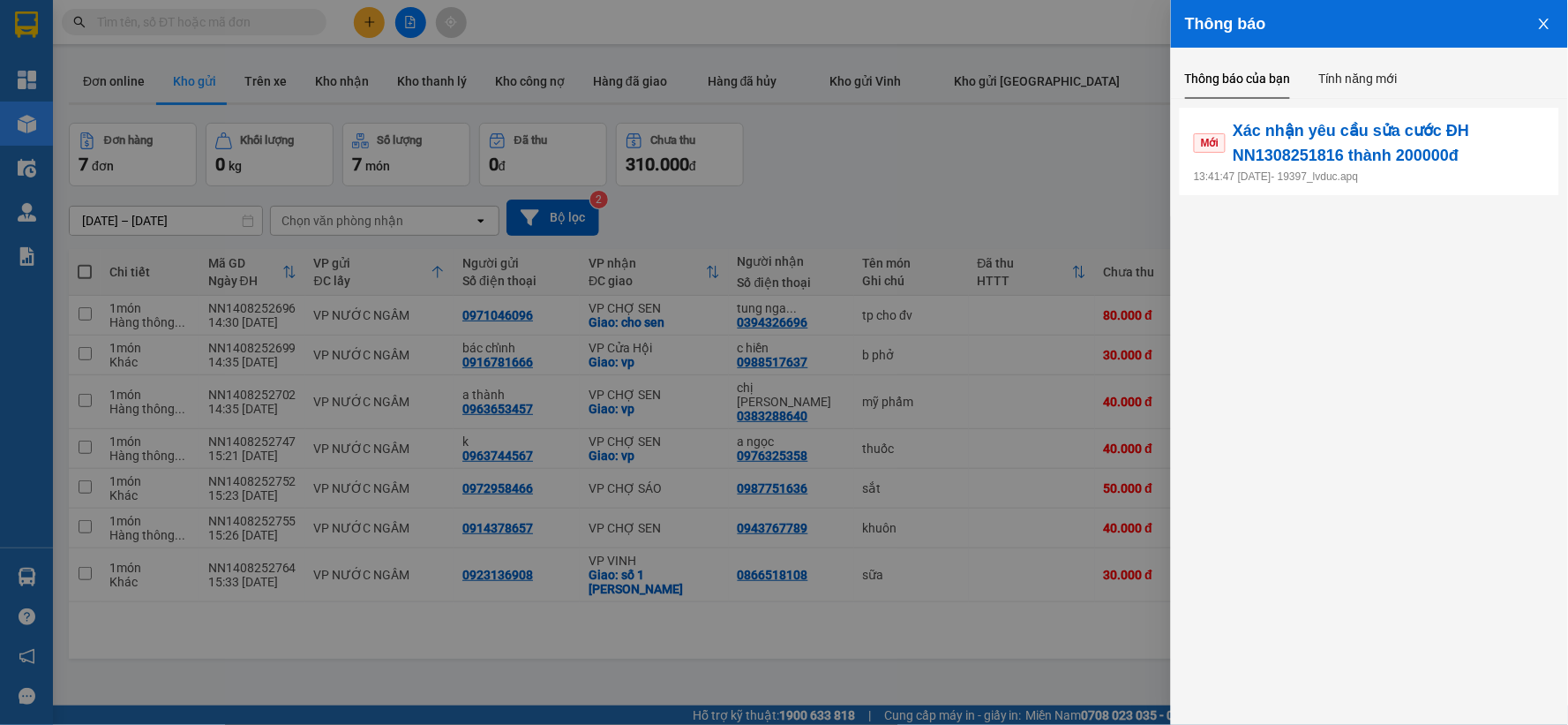
click at [1100, 188] on div at bounding box center [784, 362] width 1568 height 725
